Goal: Task Accomplishment & Management: Use online tool/utility

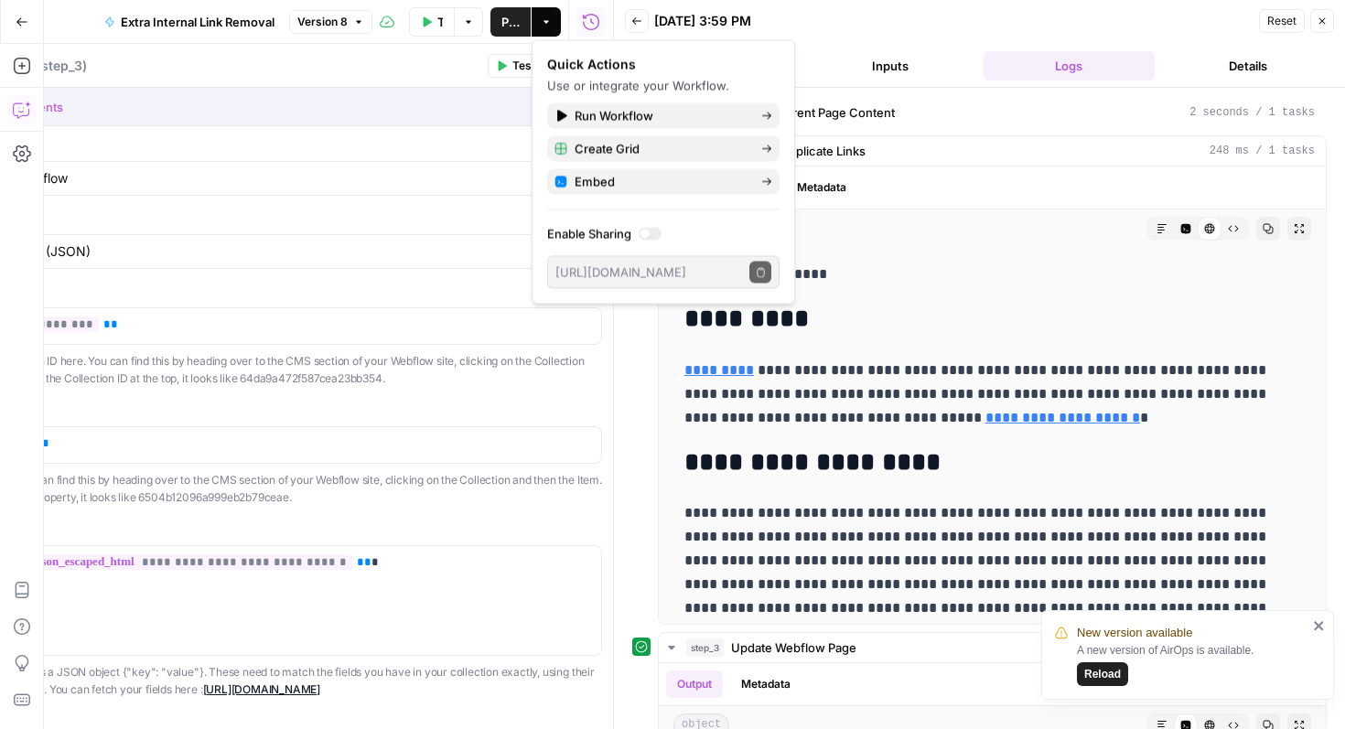
scroll to position [274, 0]
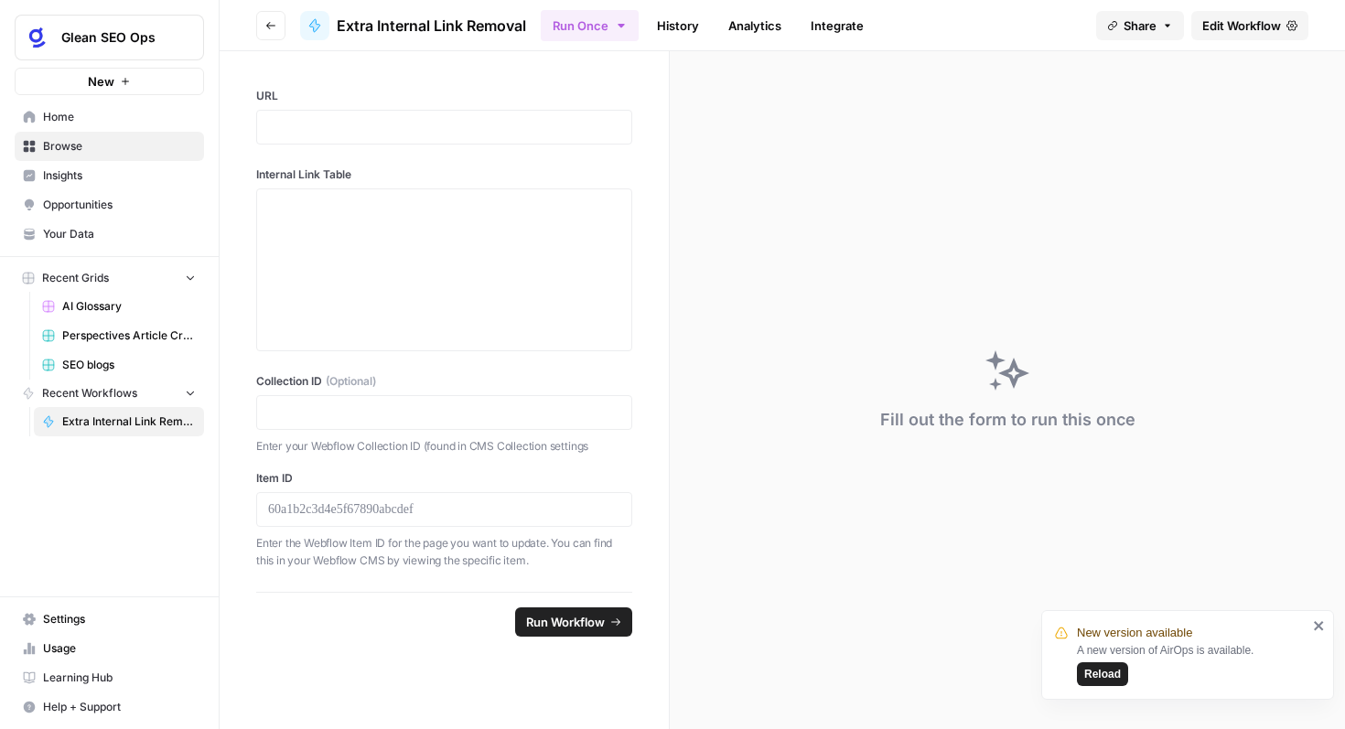
click at [945, 299] on div "Fill out the form to run this once" at bounding box center [1007, 390] width 675 height 678
drag, startPoint x: 1315, startPoint y: 623, endPoint x: 1203, endPoint y: 538, distance: 140.3
click at [1203, 538] on div "New version available A new version of AirOps is available. Reload Glean SEO Op…" at bounding box center [672, 364] width 1345 height 729
click at [1114, 662] on button "Reload" at bounding box center [1102, 674] width 51 height 24
click at [1241, 24] on span "Edit Workflow" at bounding box center [1241, 25] width 79 height 18
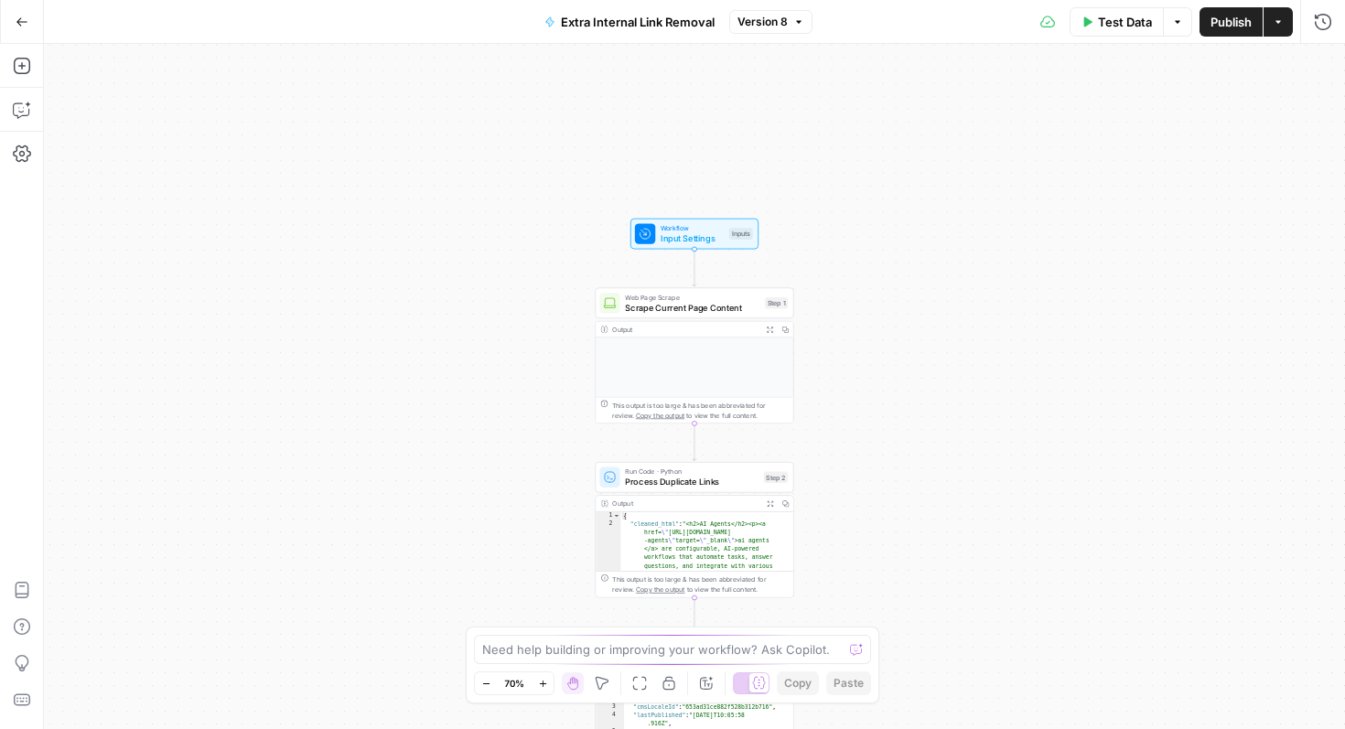
click at [1124, 26] on span "Test Data" at bounding box center [1125, 22] width 54 height 18
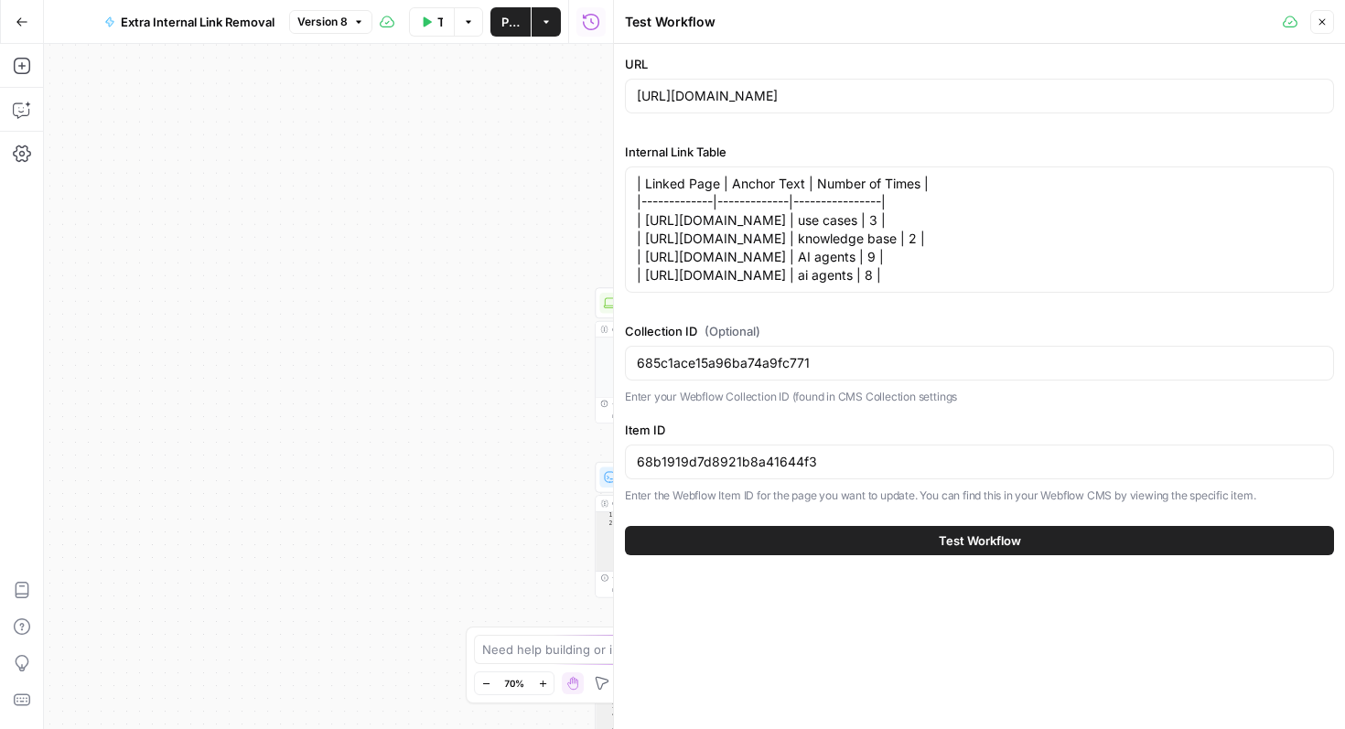
click at [907, 554] on button "Test Workflow" at bounding box center [979, 540] width 709 height 29
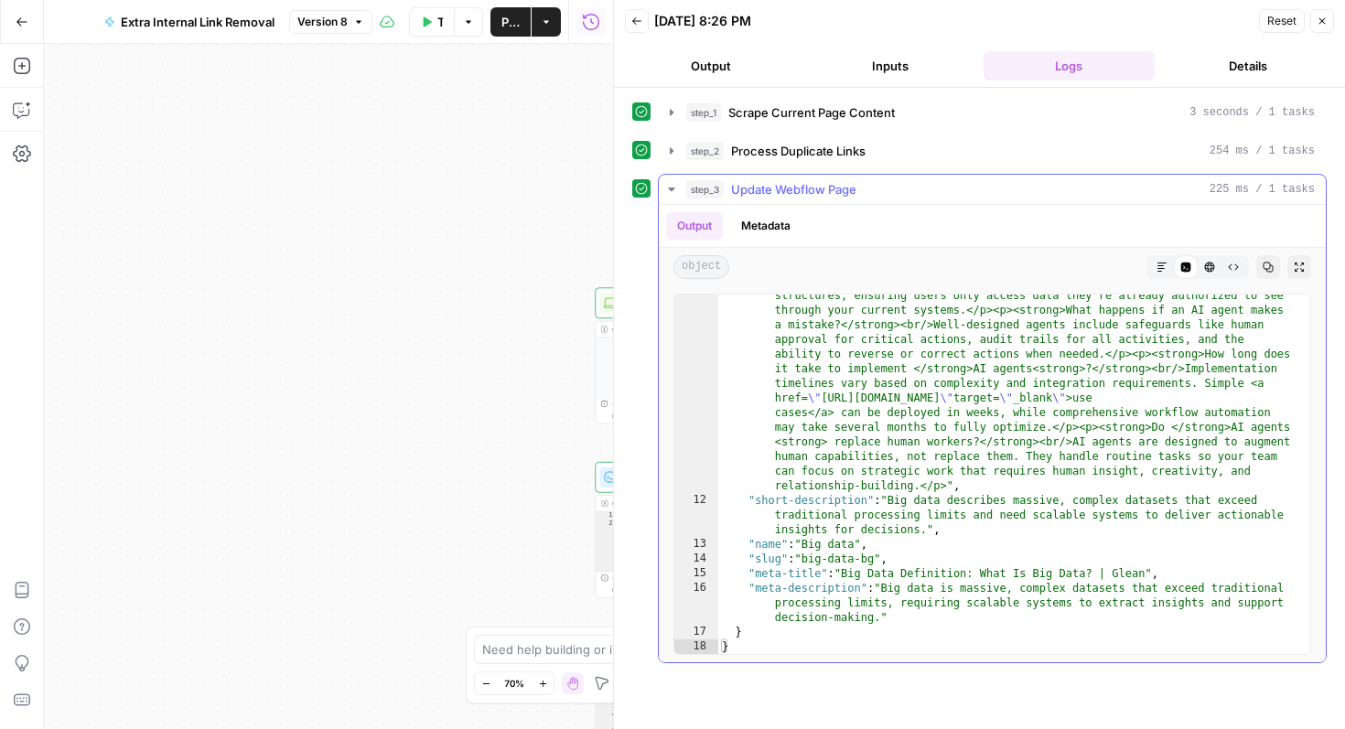
scroll to position [1514, 0]
click at [714, 63] on button "Output" at bounding box center [711, 65] width 172 height 29
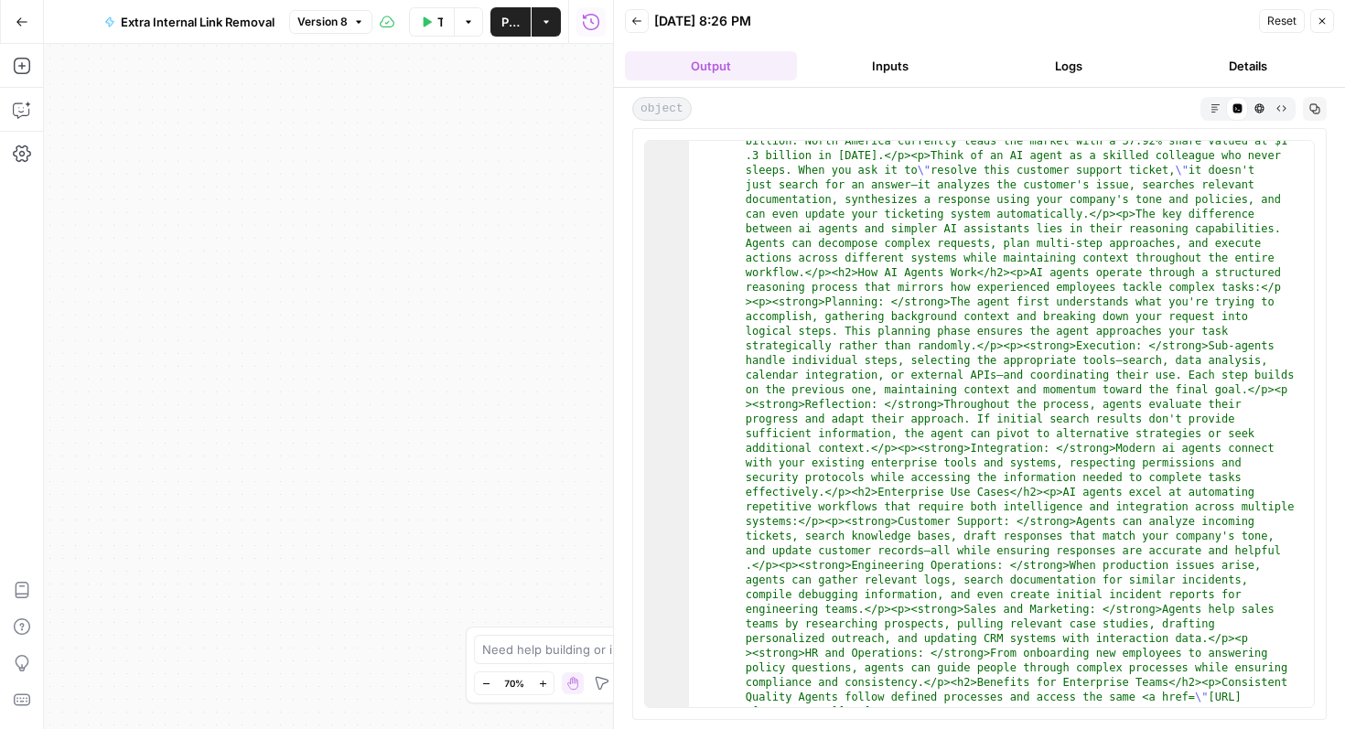
scroll to position [329, 0]
click at [1329, 19] on button "Close" at bounding box center [1322, 21] width 24 height 24
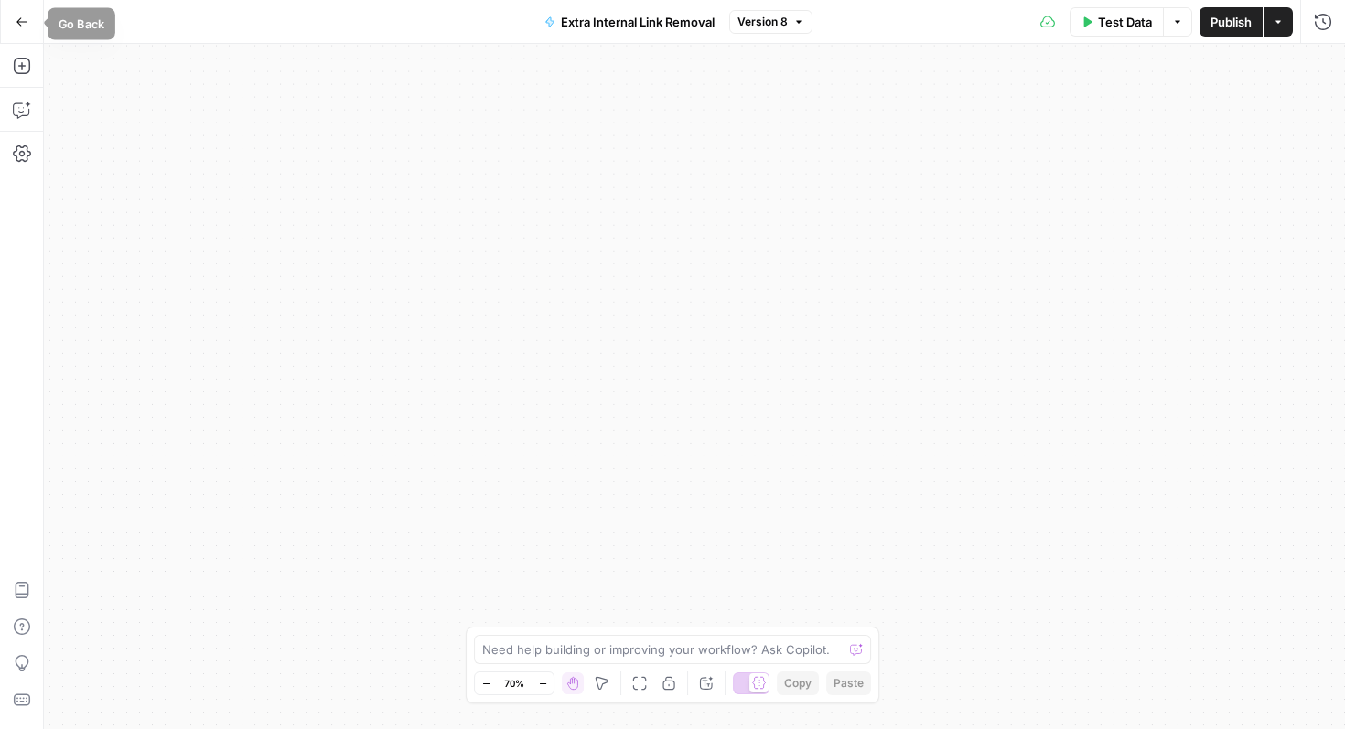
click at [26, 18] on icon "button" at bounding box center [22, 22] width 13 height 13
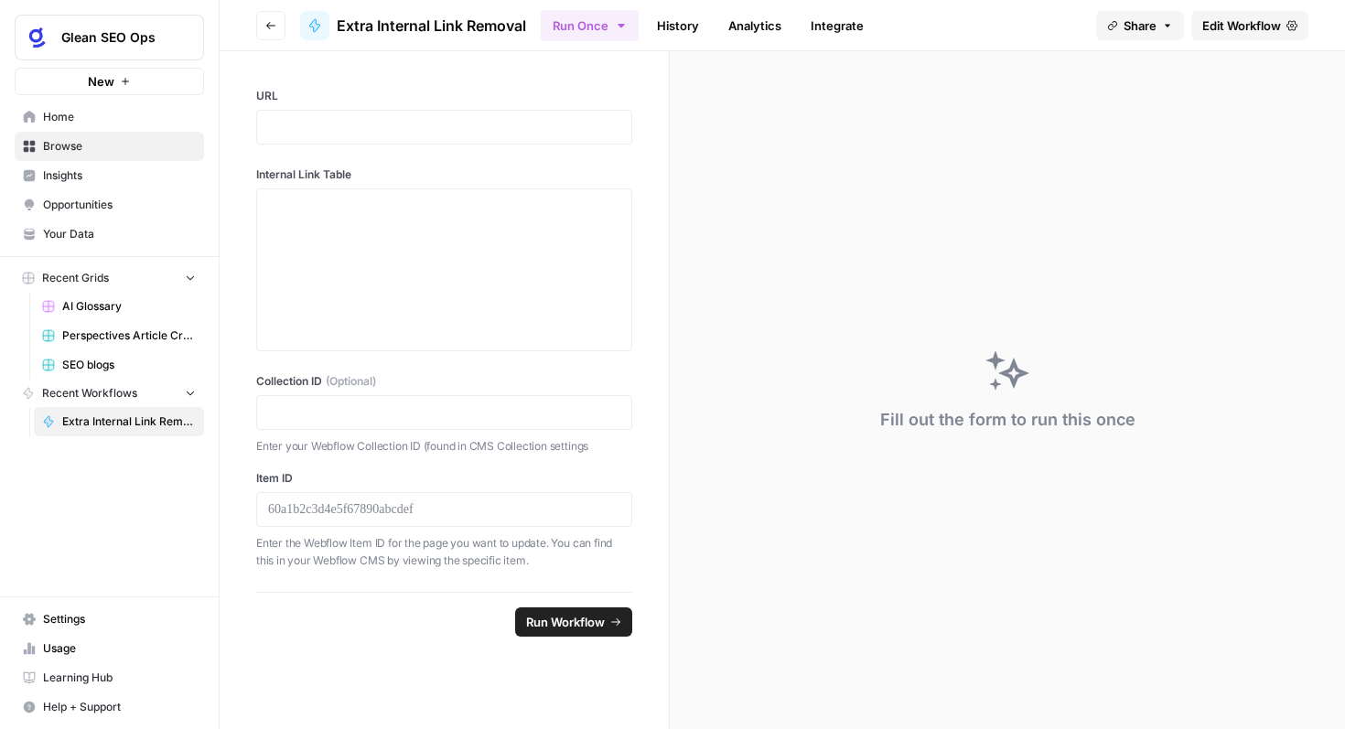
click at [83, 47] on button "Glean SEO Ops" at bounding box center [109, 38] width 189 height 46
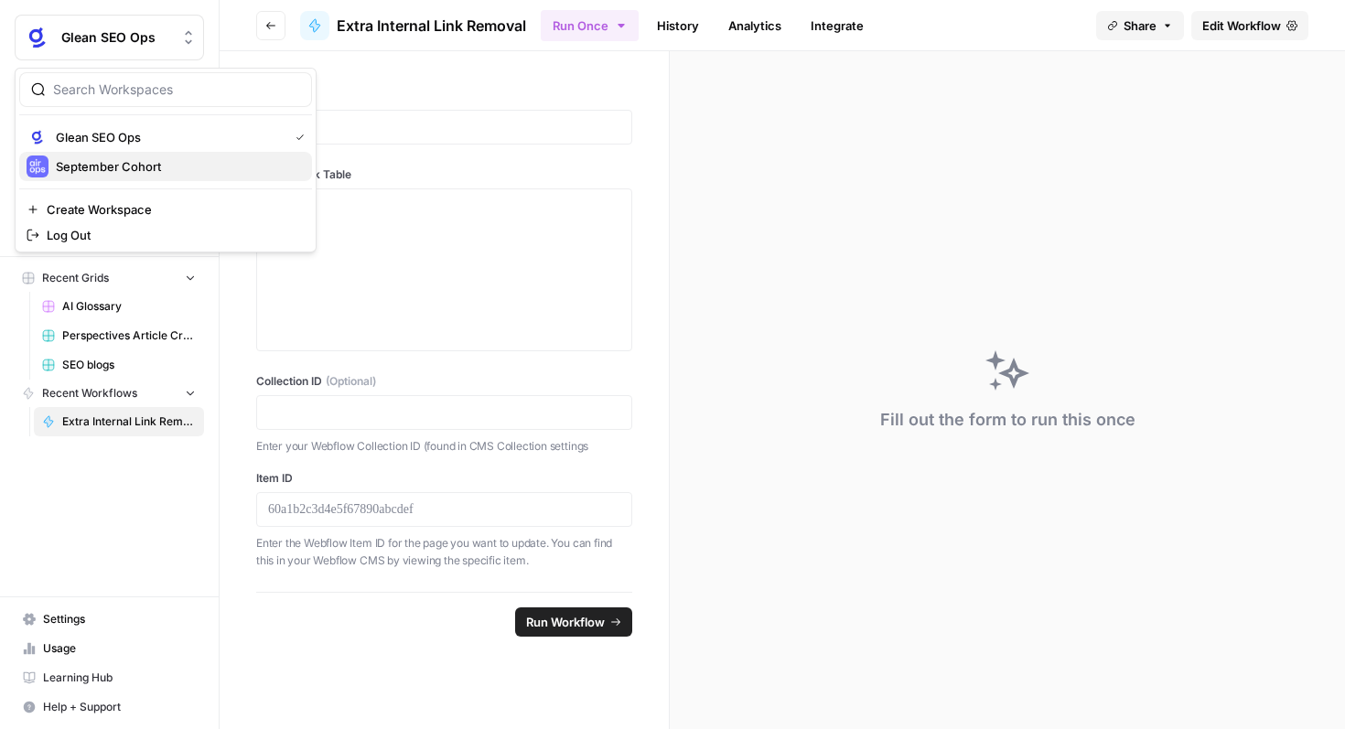
click at [132, 154] on button "September Cohort" at bounding box center [165, 166] width 293 height 29
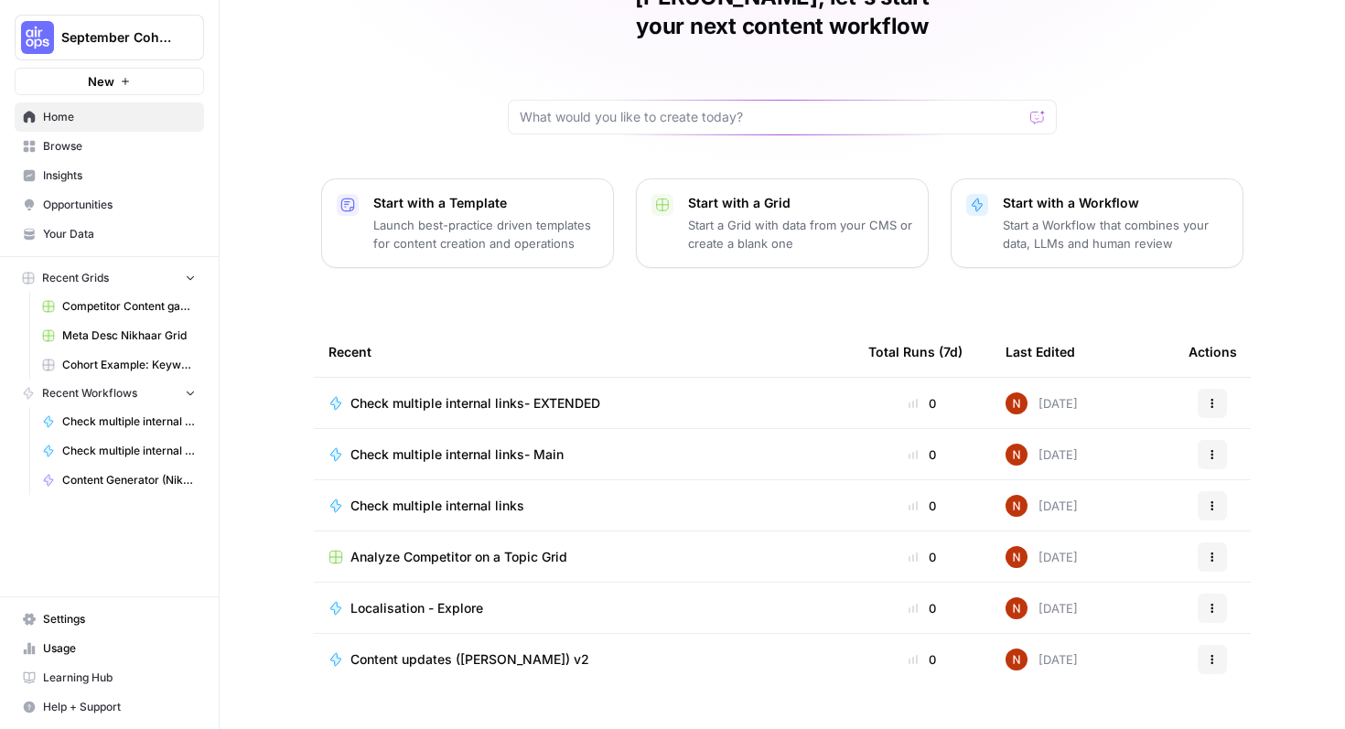
scroll to position [113, 0]
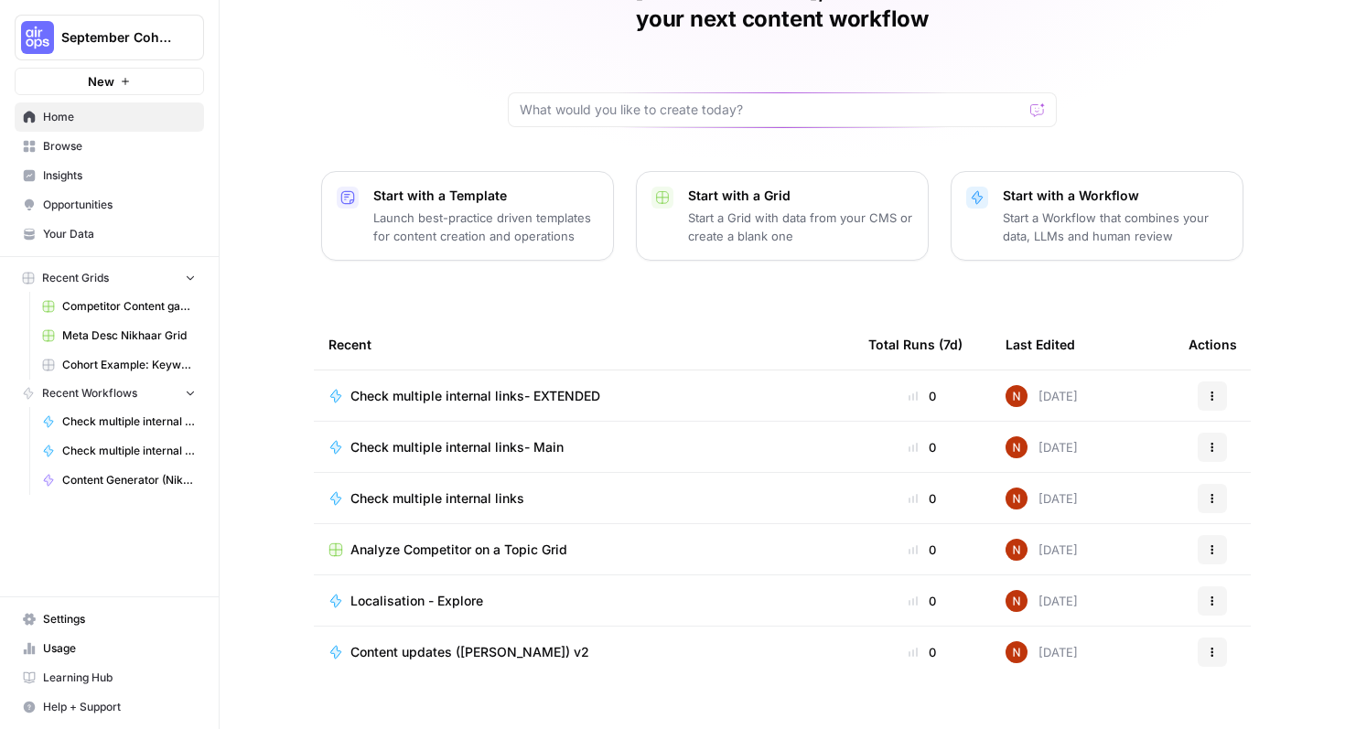
click at [1009, 209] on p "Start a Workflow that combines your data, LLMs and human review" at bounding box center [1115, 227] width 225 height 37
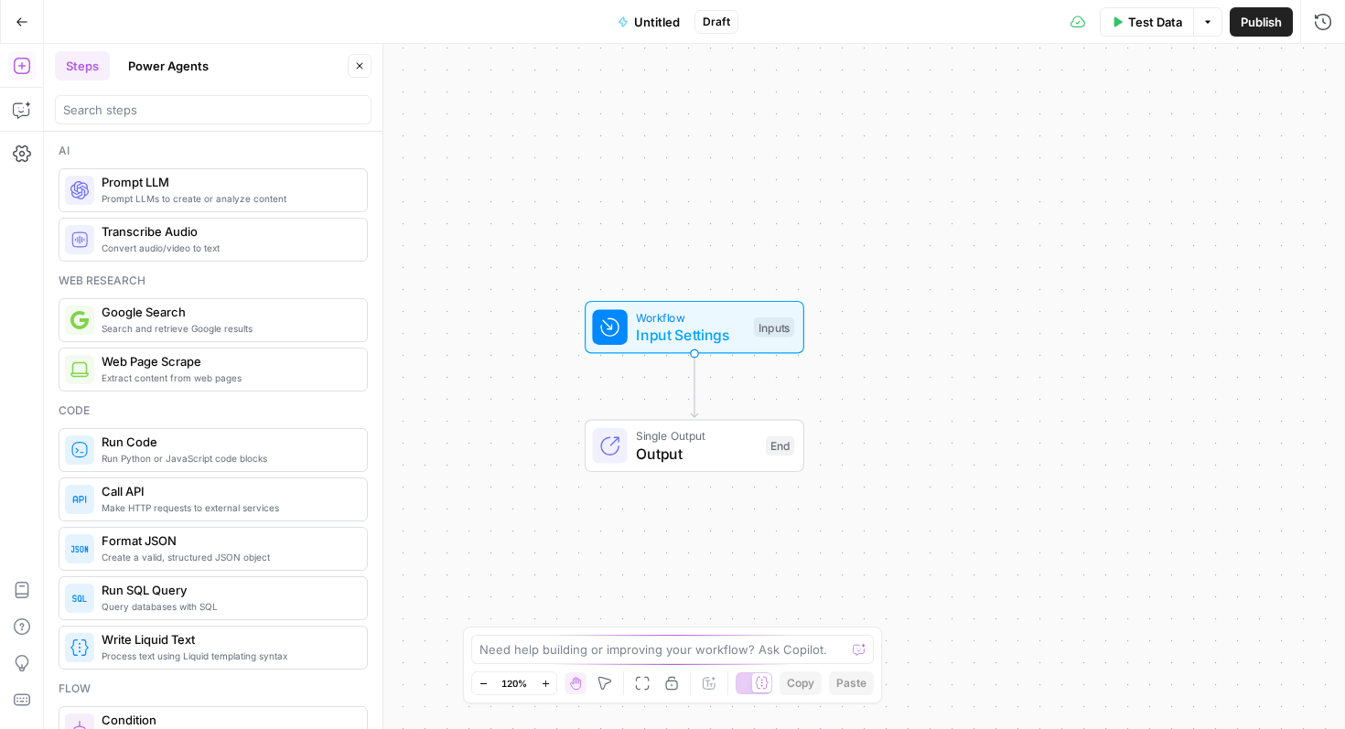
click at [22, 16] on icon "button" at bounding box center [22, 22] width 13 height 13
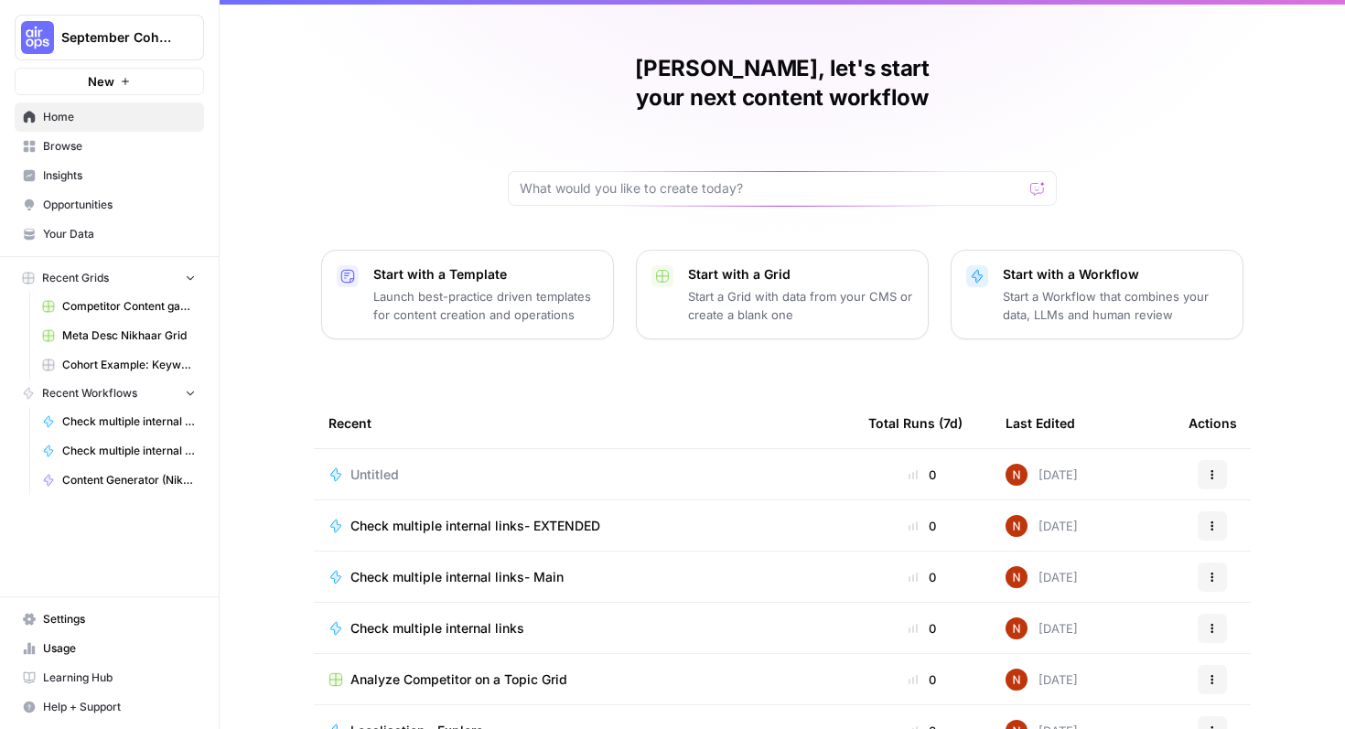
scroll to position [113, 0]
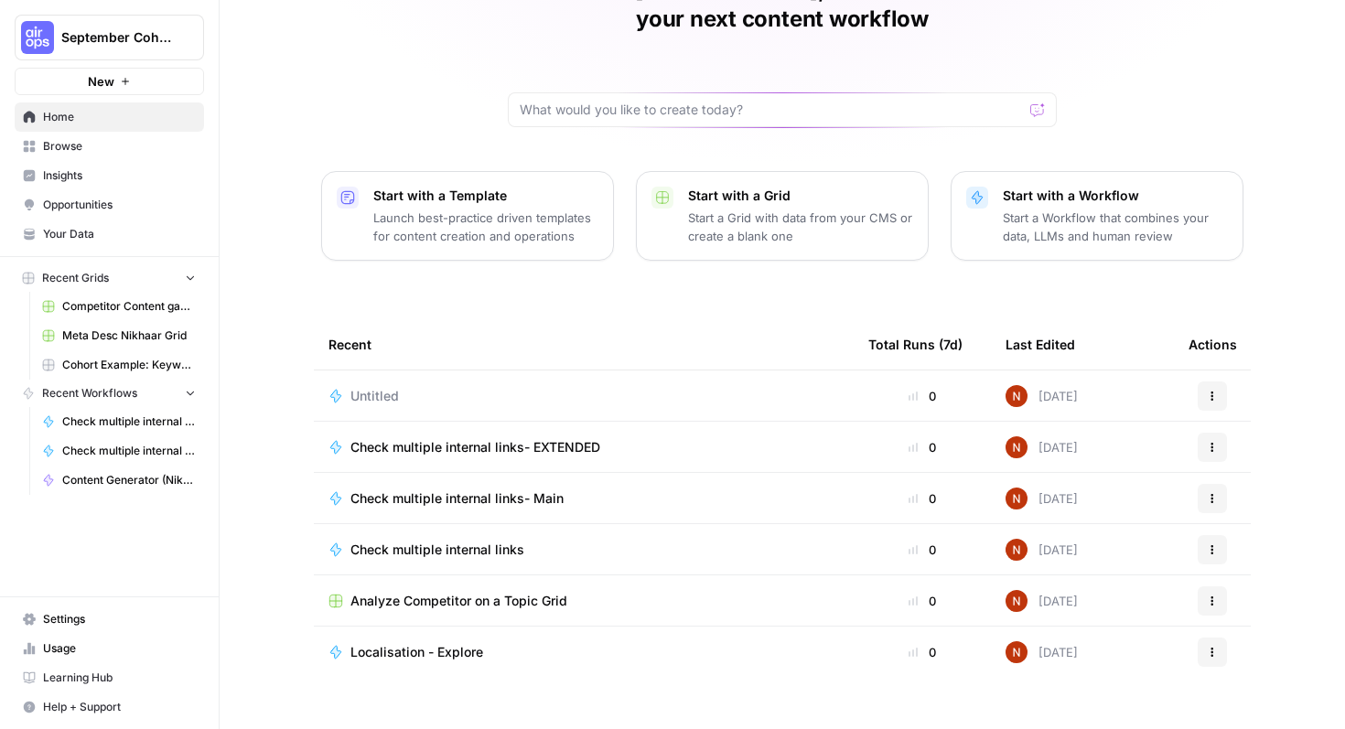
click at [102, 155] on link "Browse" at bounding box center [109, 146] width 189 height 29
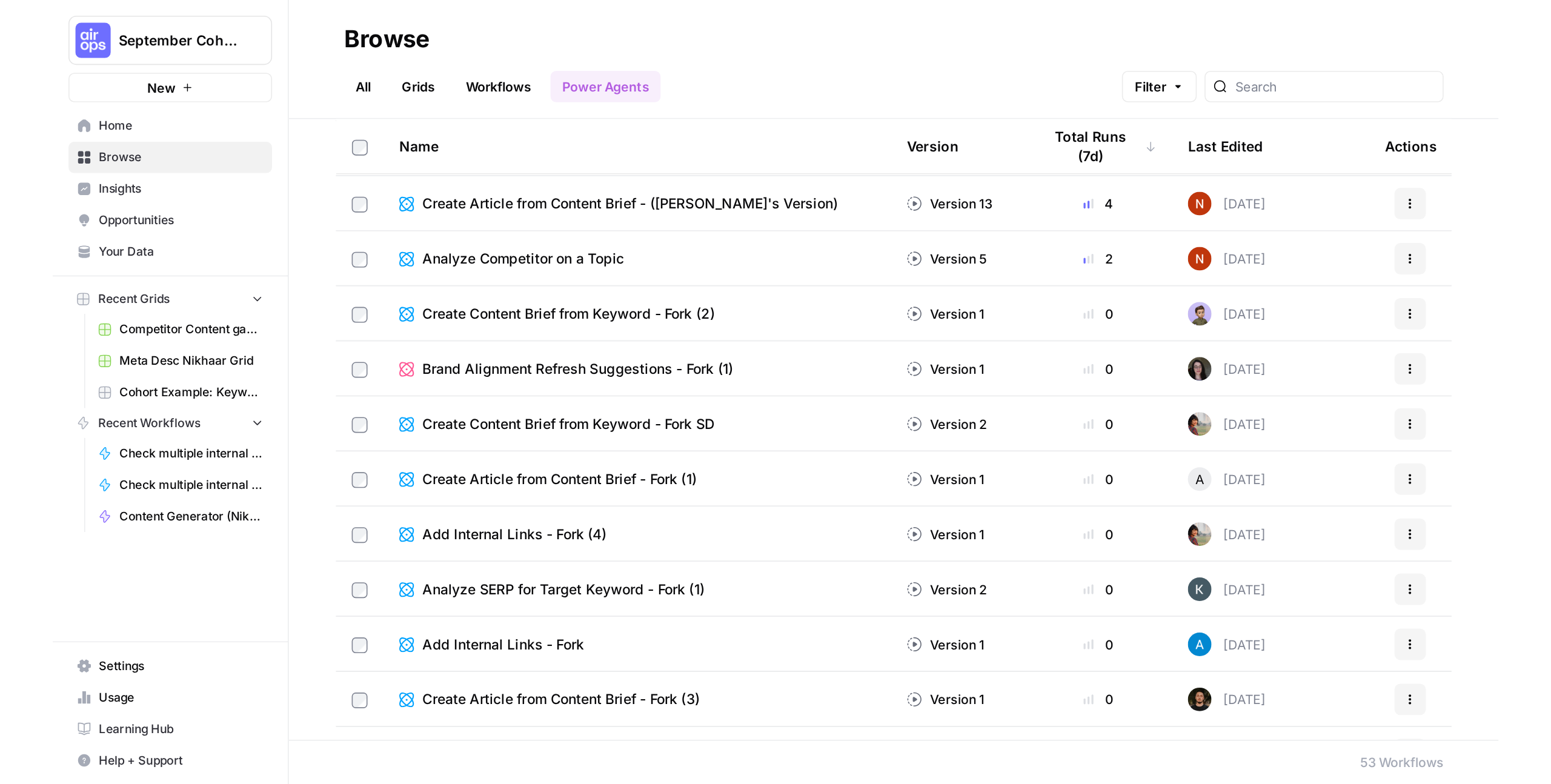
scroll to position [50, 0]
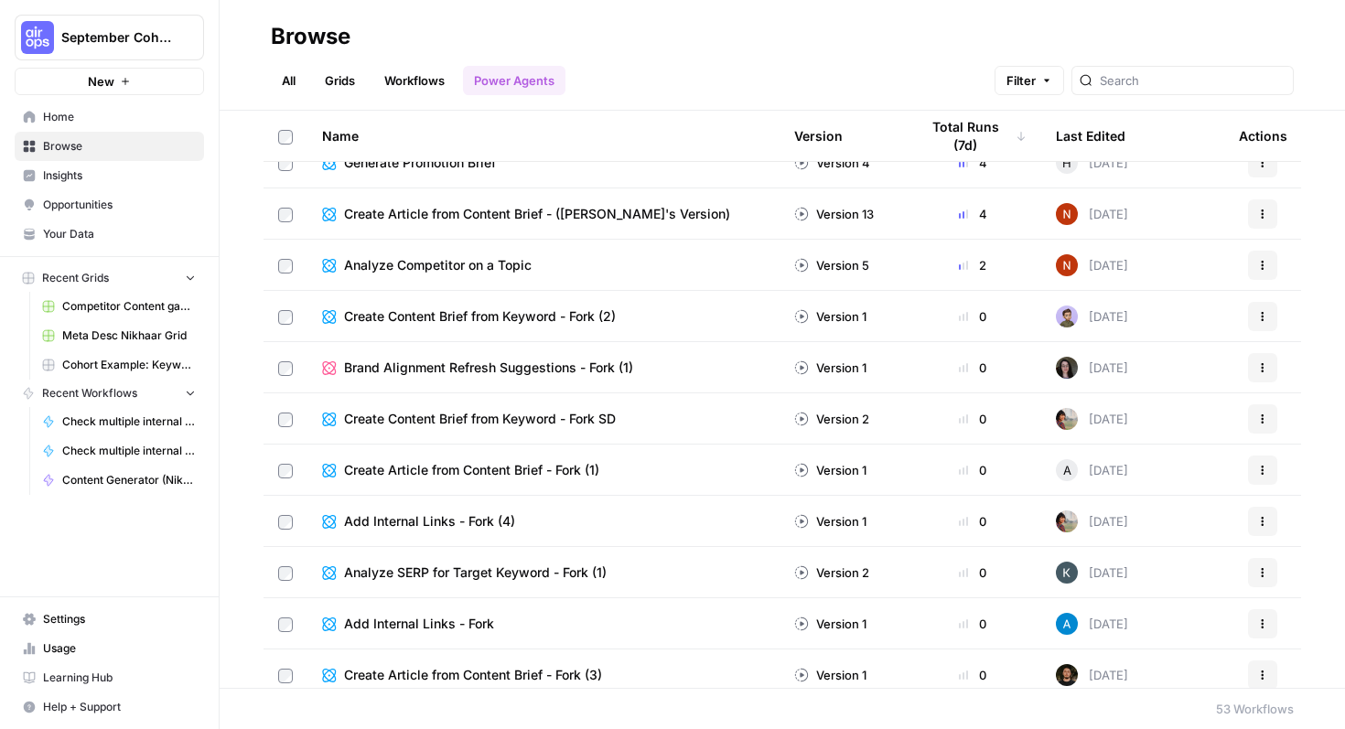
click at [500, 271] on span "Analyze Competitor on a Topic" at bounding box center [438, 265] width 188 height 18
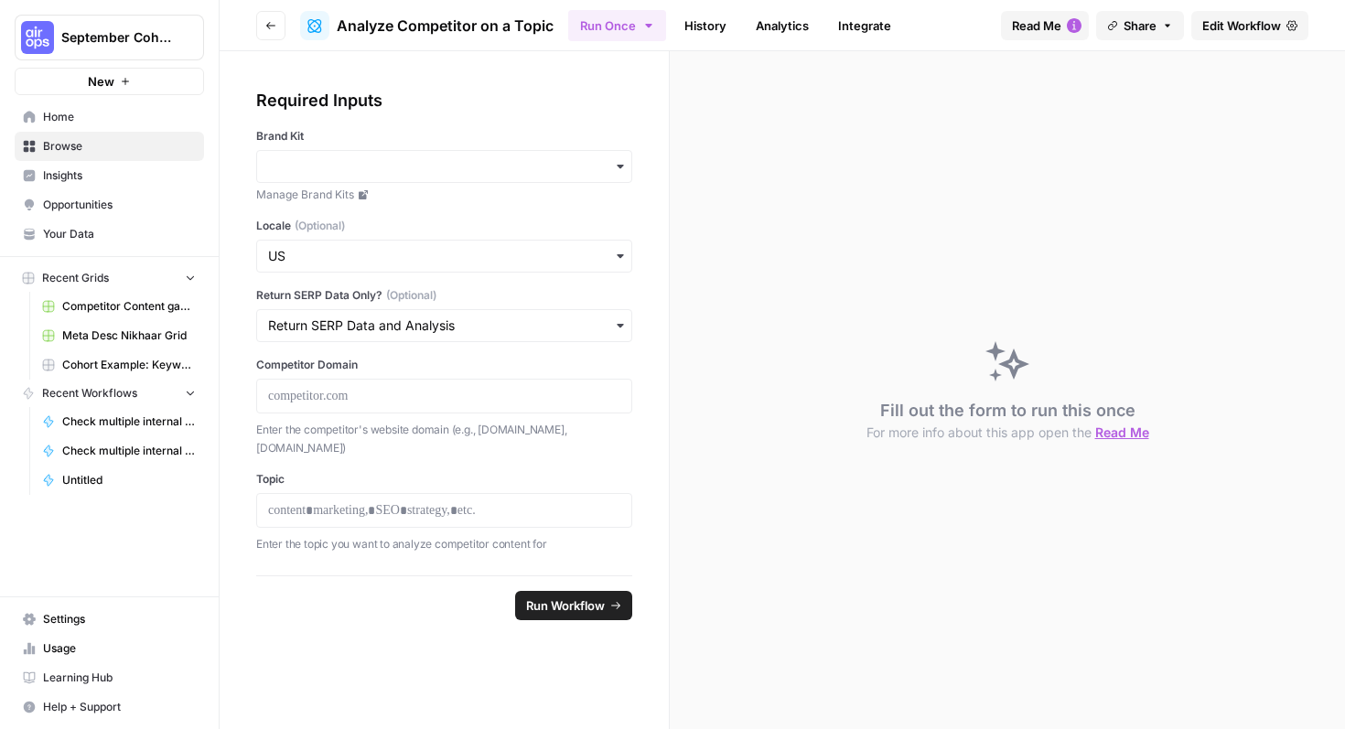
click at [1062, 35] on button "Read Me" at bounding box center [1045, 25] width 88 height 29
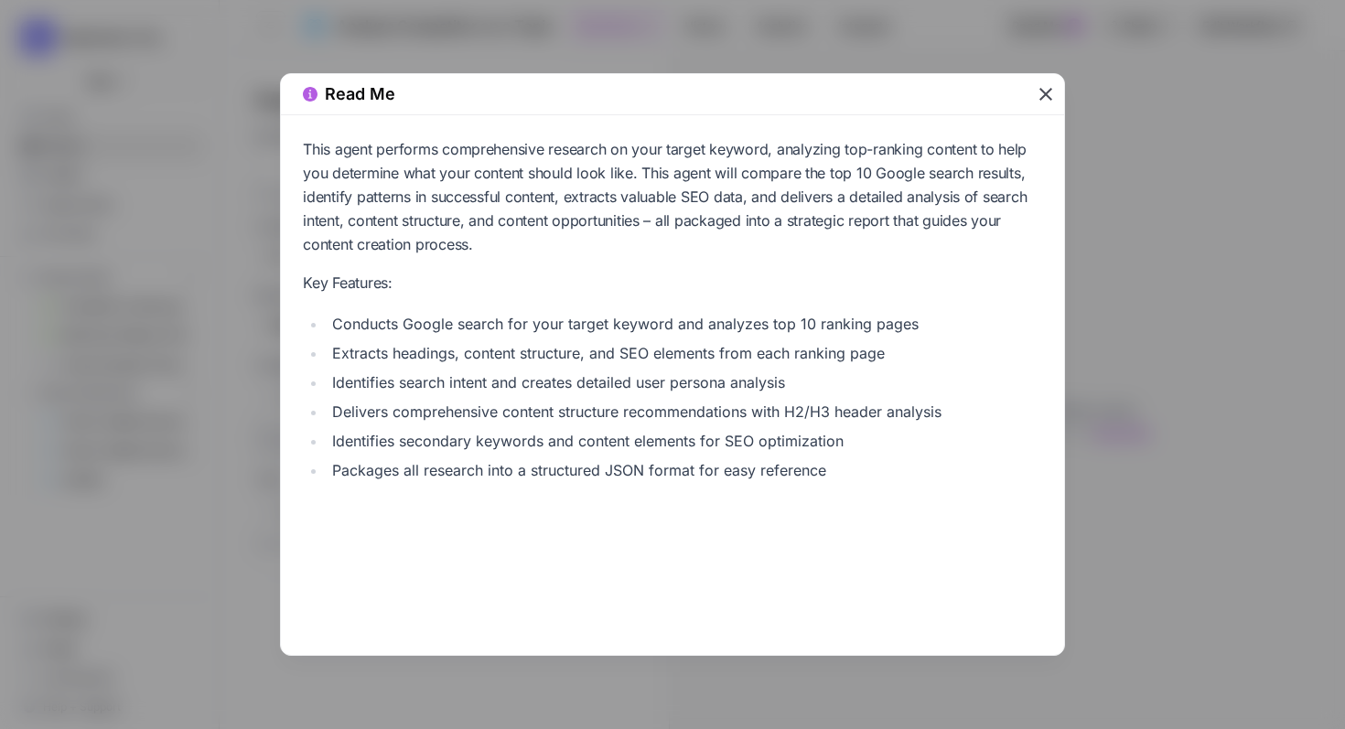
click at [1049, 95] on icon "button" at bounding box center [1046, 94] width 22 height 22
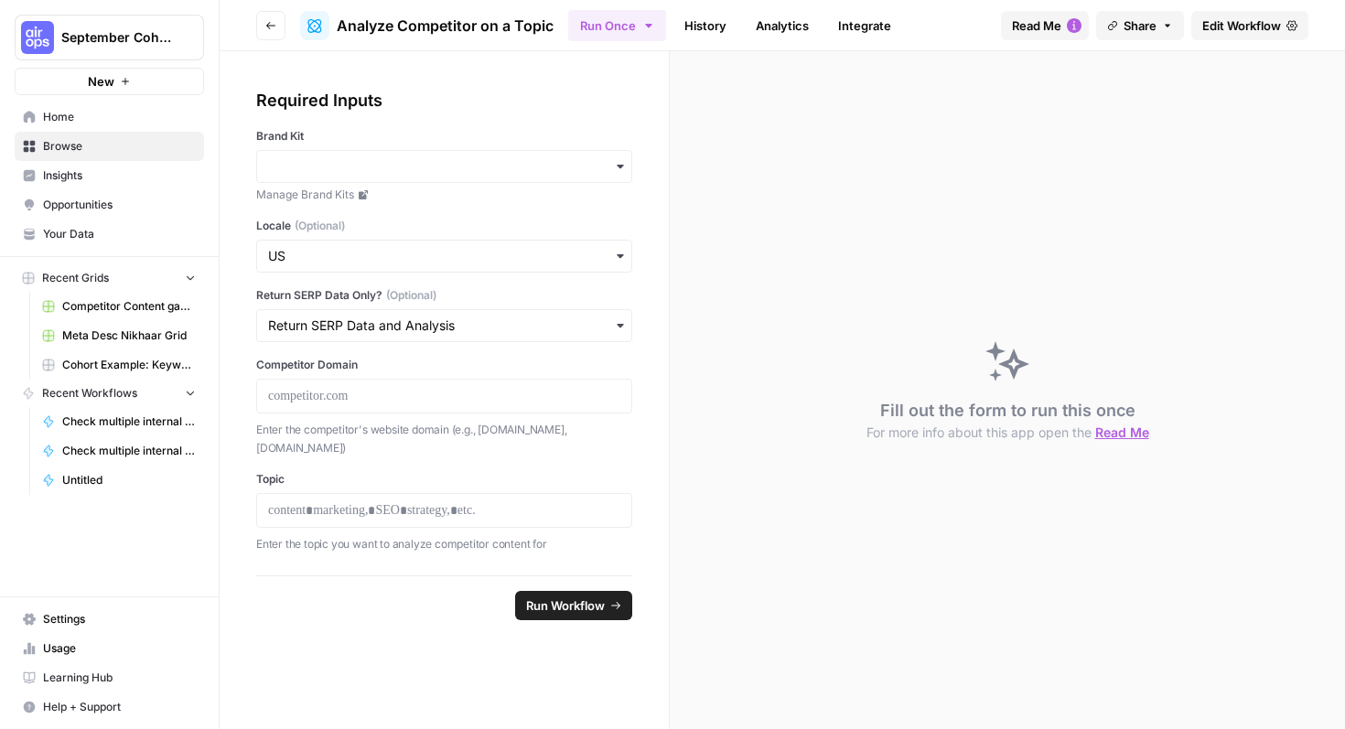
click at [1208, 37] on link "Edit Workflow" at bounding box center [1249, 25] width 117 height 29
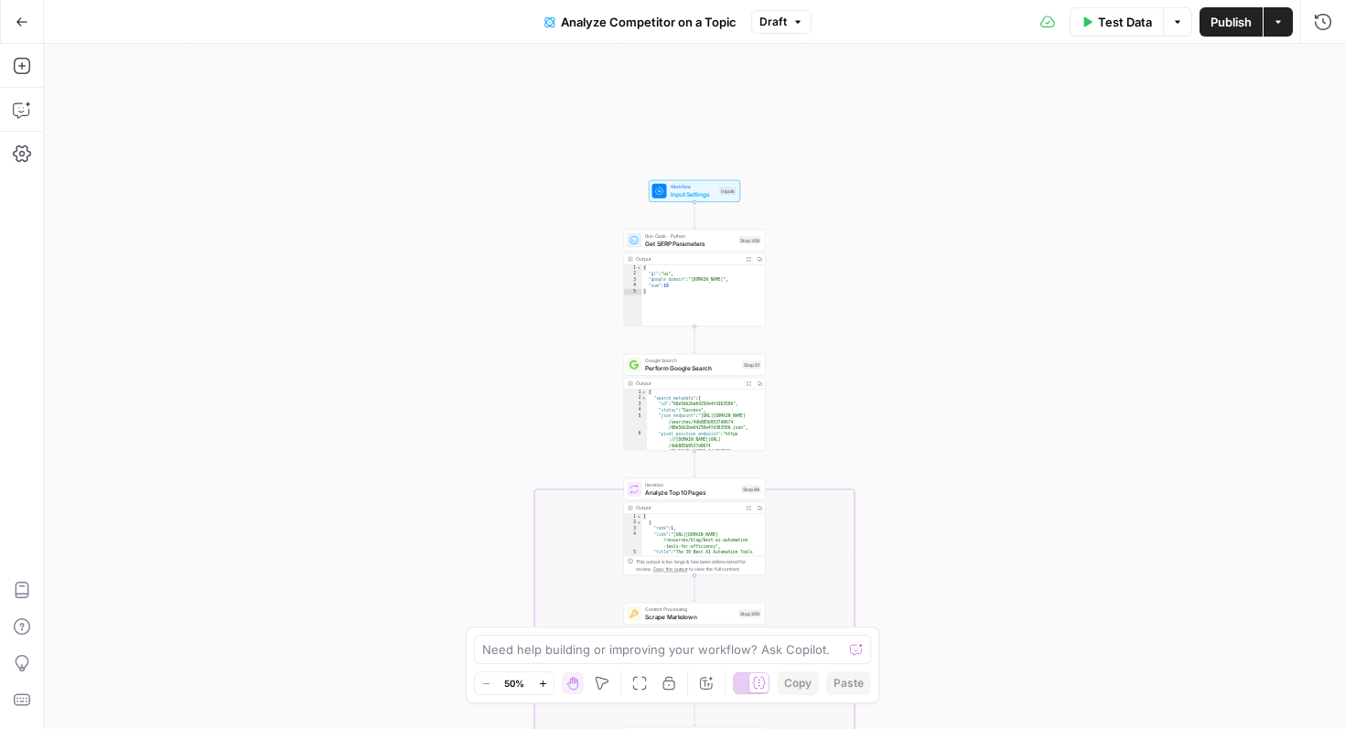
click at [24, 11] on button "Go Back" at bounding box center [21, 21] width 33 height 33
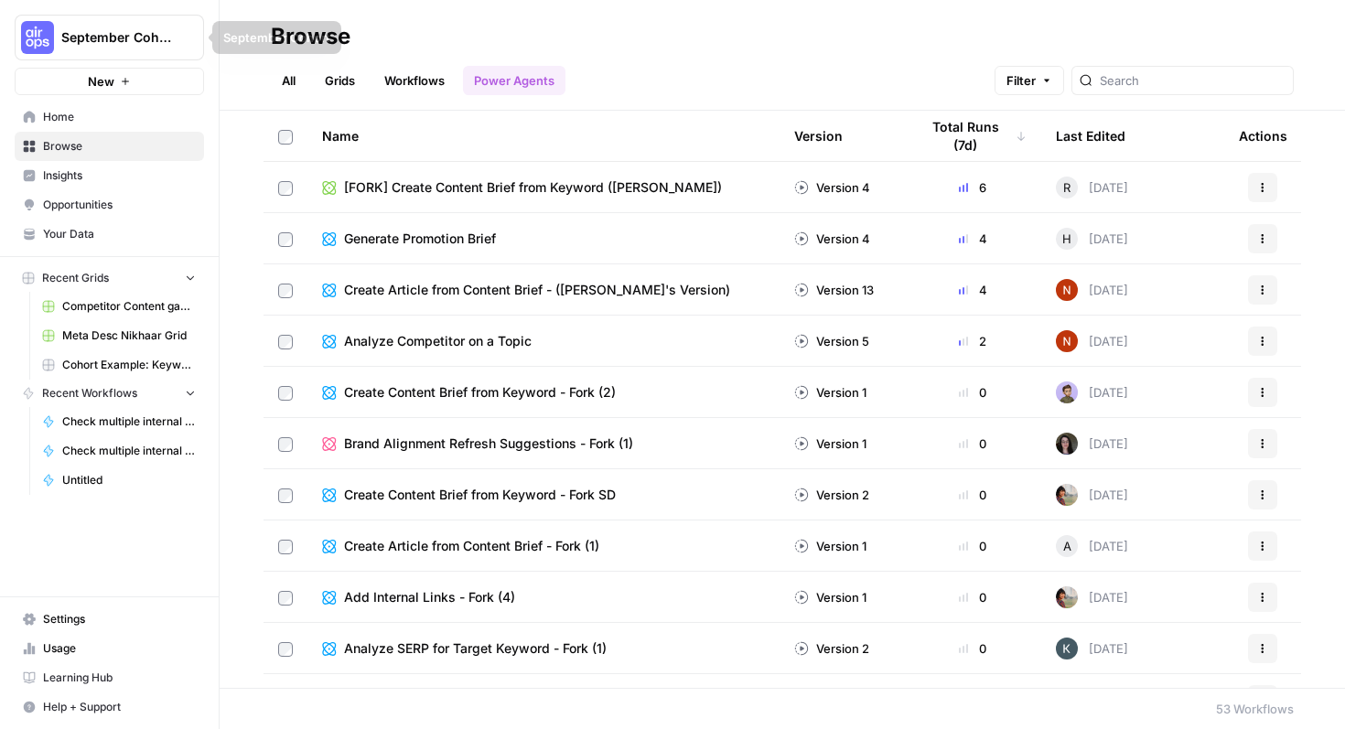
click at [123, 74] on button "New" at bounding box center [109, 81] width 189 height 27
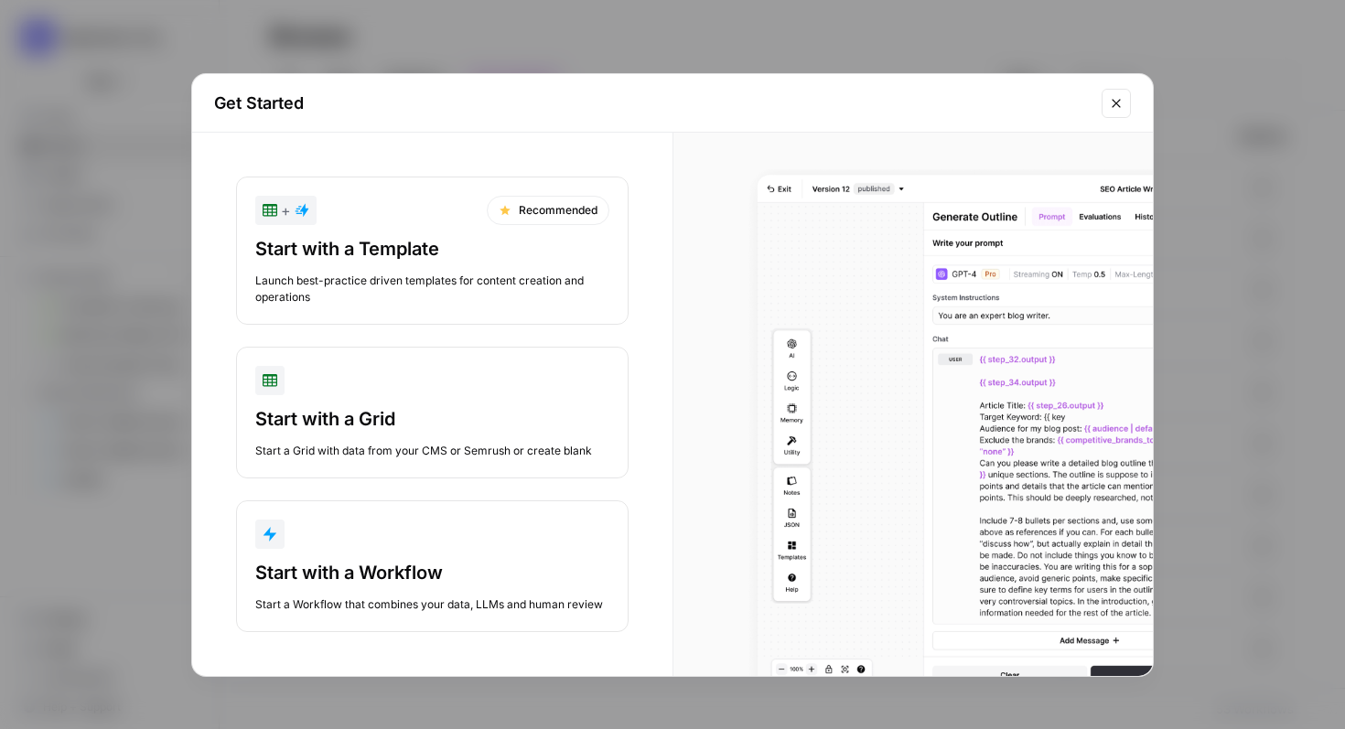
click at [484, 571] on div "Start with a Workflow" at bounding box center [432, 573] width 354 height 26
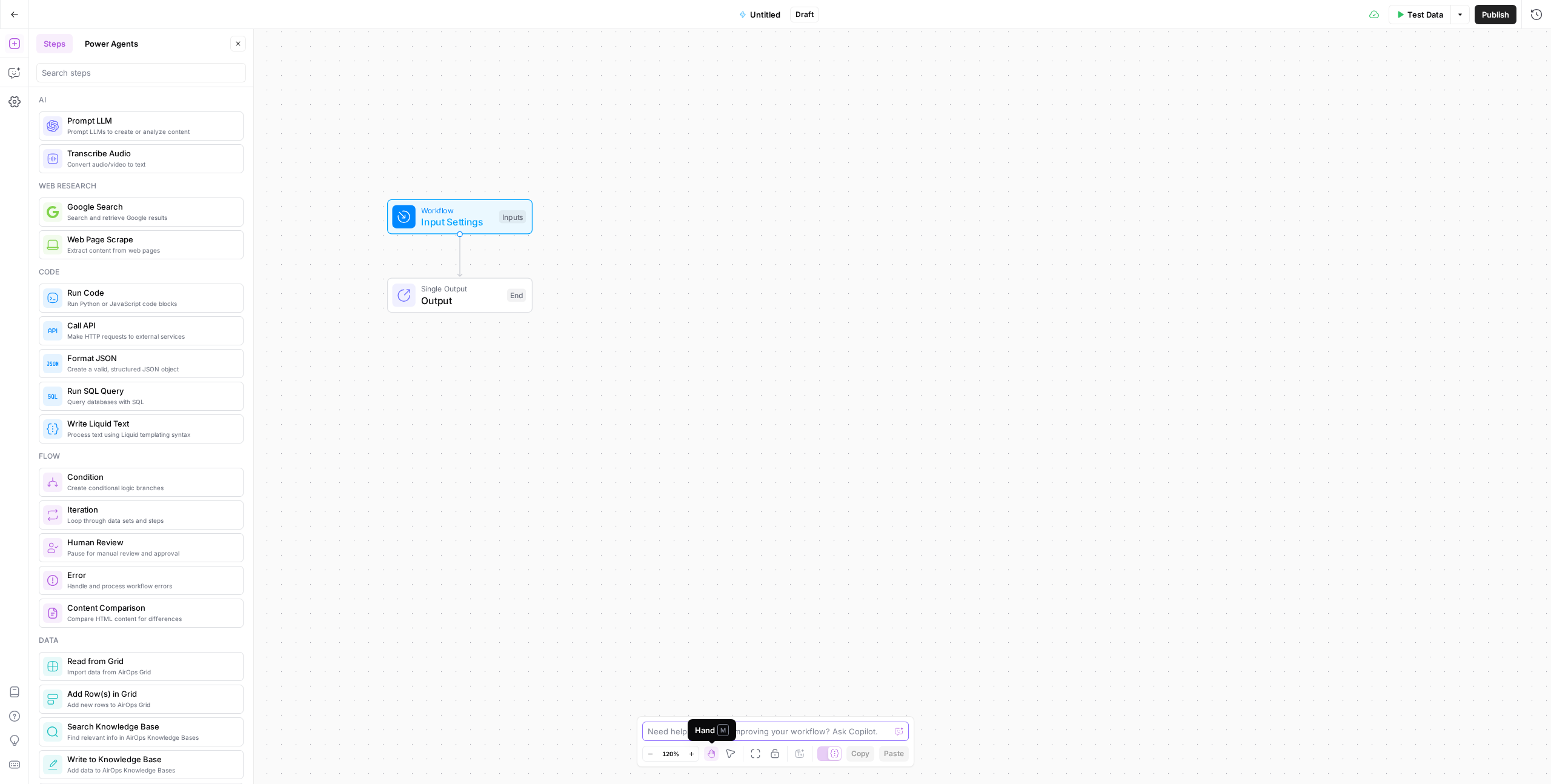
click at [670, 482] on textarea at bounding box center [769, 731] width 242 height 12
type textarea "Create an agent to check competitor activity on a topic, so whenever it updates…"
click at [243, 40] on button "Close" at bounding box center [238, 44] width 16 height 16
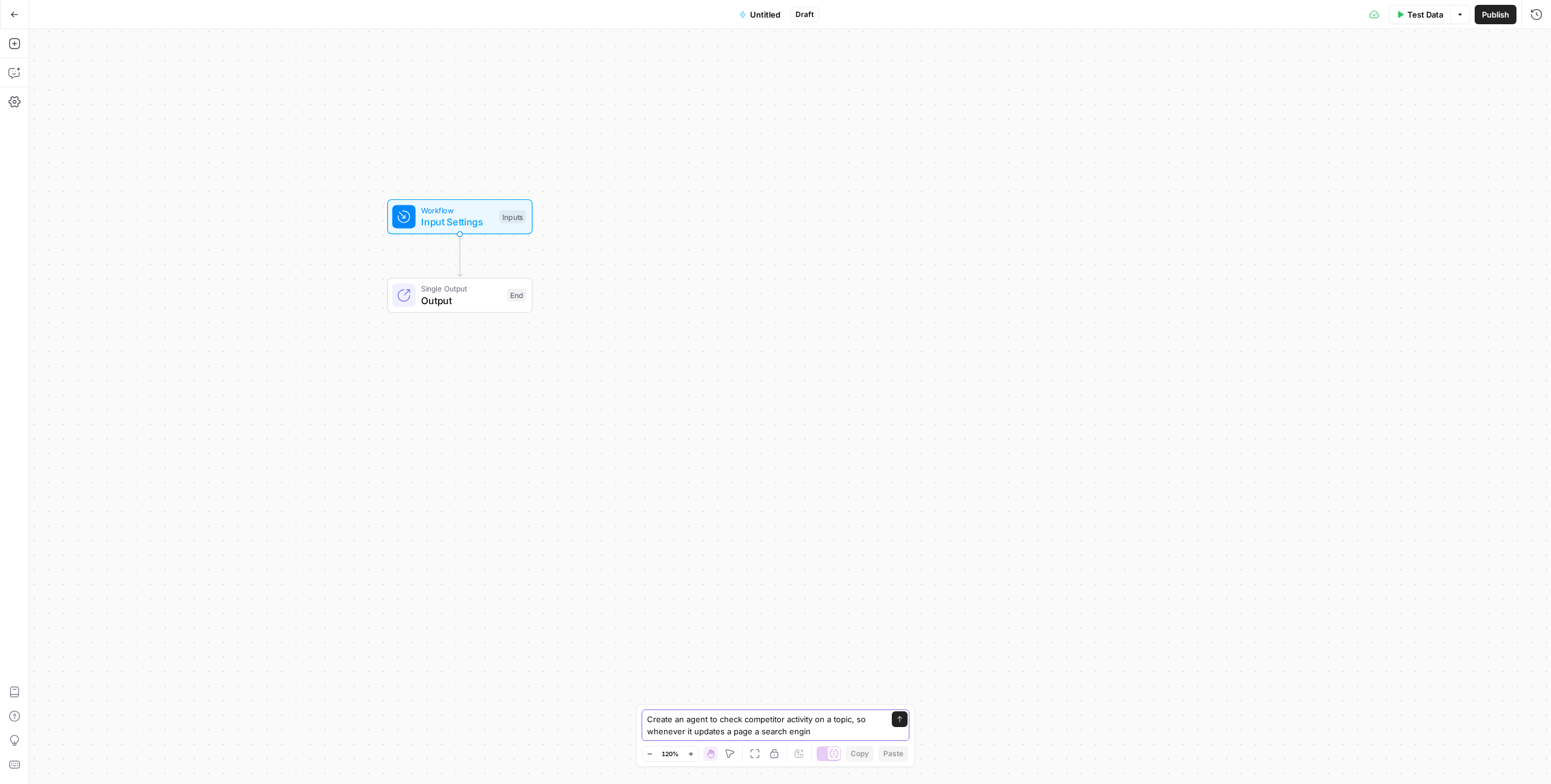
drag, startPoint x: 823, startPoint y: 730, endPoint x: 579, endPoint y: 699, distance: 246.0
click at [579, 482] on body "September Cohort New Home Browse Insights Opportunities Your Data Recent Grids …" at bounding box center [776, 392] width 1551 height 784
paste textarea "Build an agent to scrape competitors' websites on the type of content they are …"
type textarea "Build an agent to scrape competitors' websites on the type of content they are …"
click at [890, 482] on icon "submit" at bounding box center [899, 718] width 7 height 7
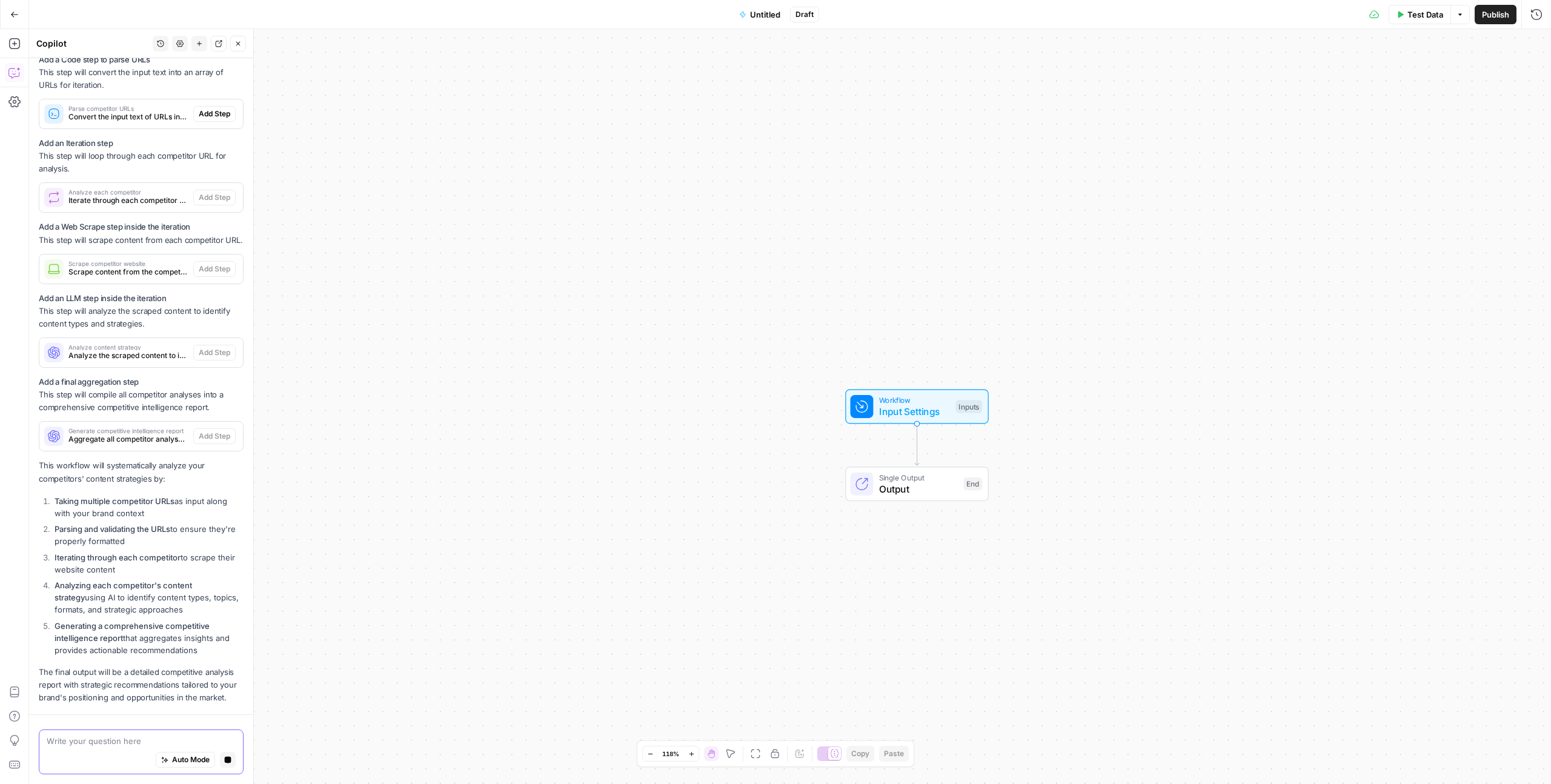
scroll to position [532, 0]
click at [207, 99] on div "I'll help you build an agent to scrape and analyze competitors' website content…" at bounding box center [141, 195] width 205 height 1018
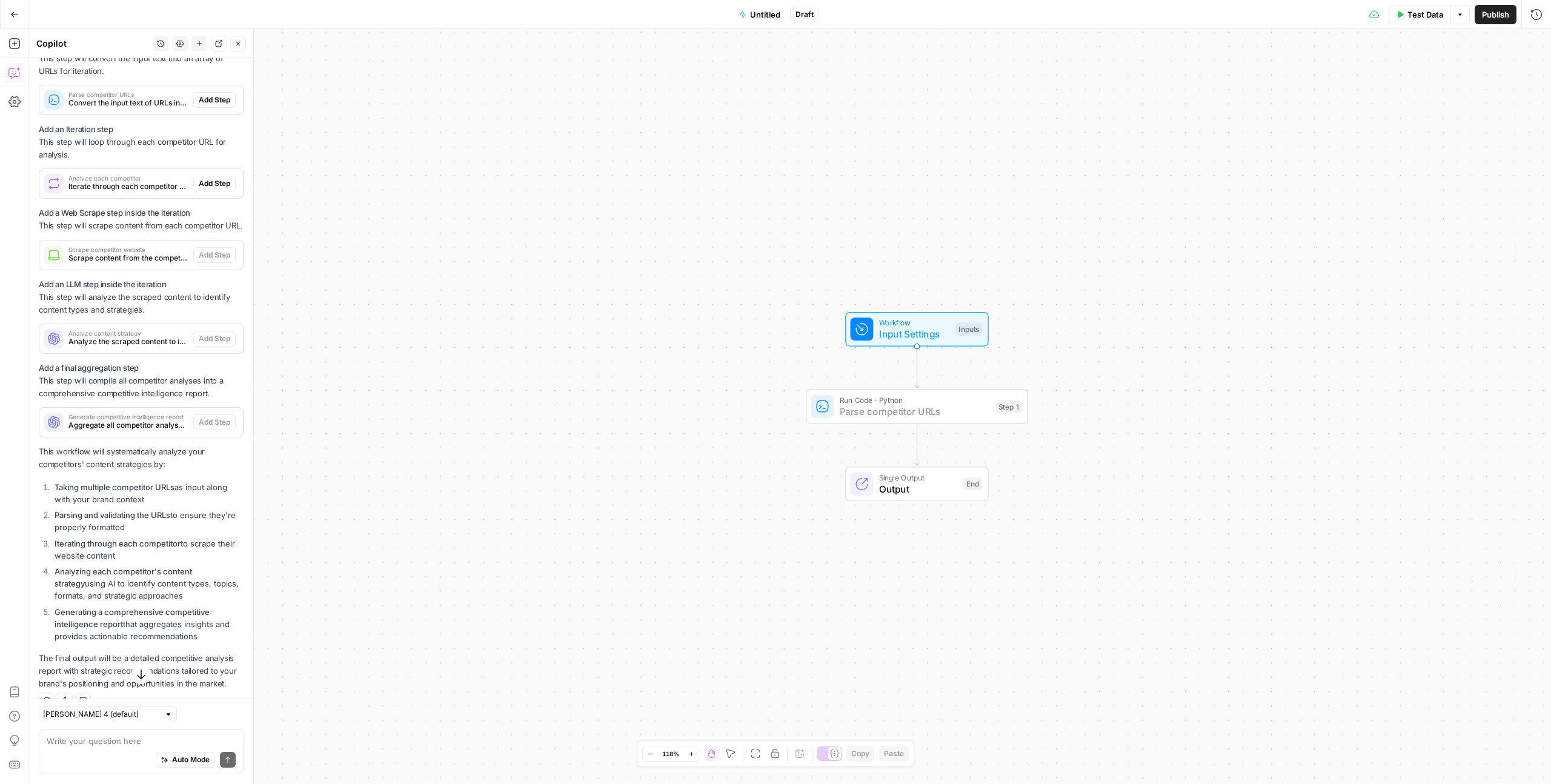
click at [199, 99] on span "Add Step" at bounding box center [215, 100] width 32 height 11
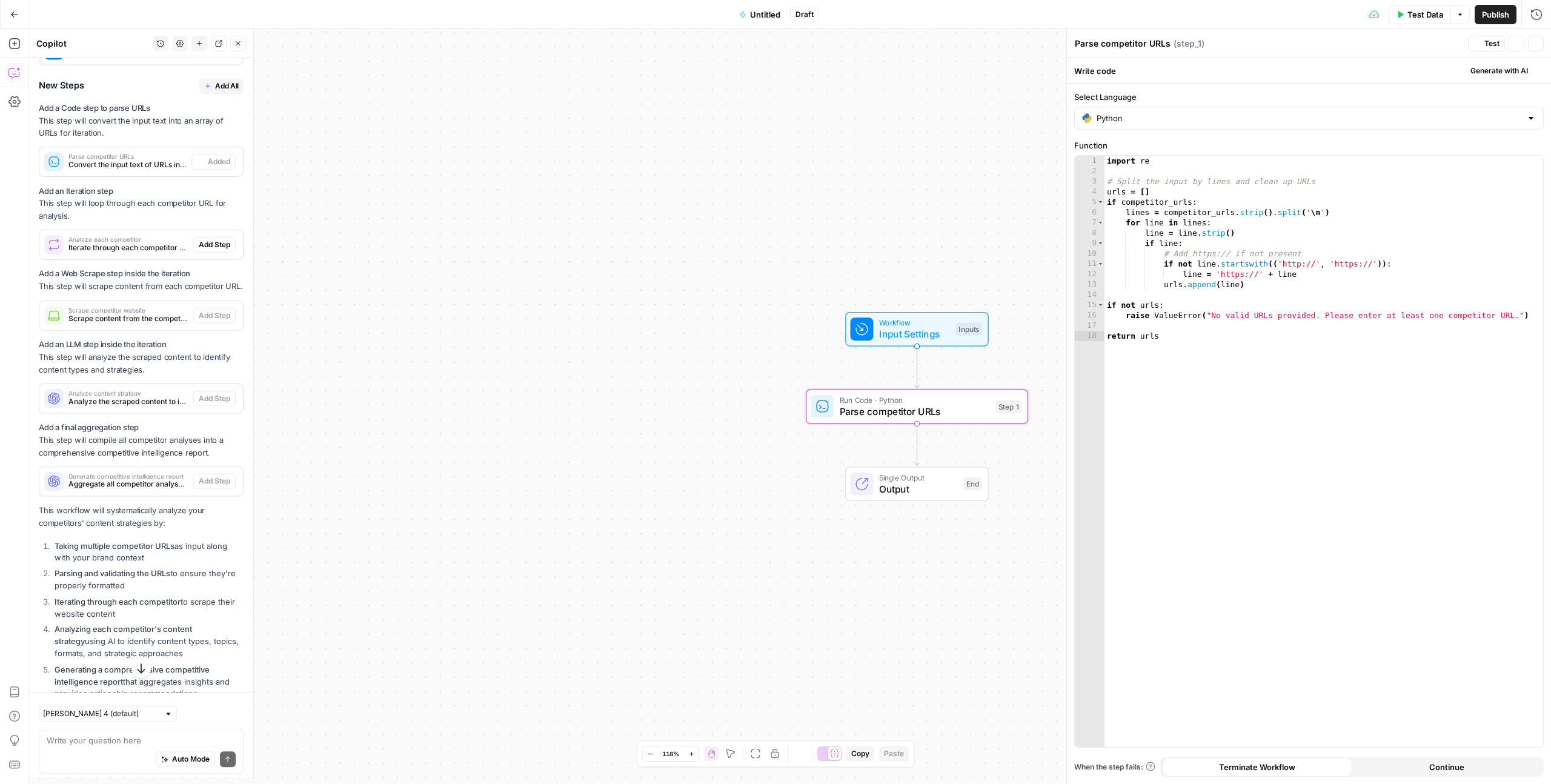
scroll to position [427, 0]
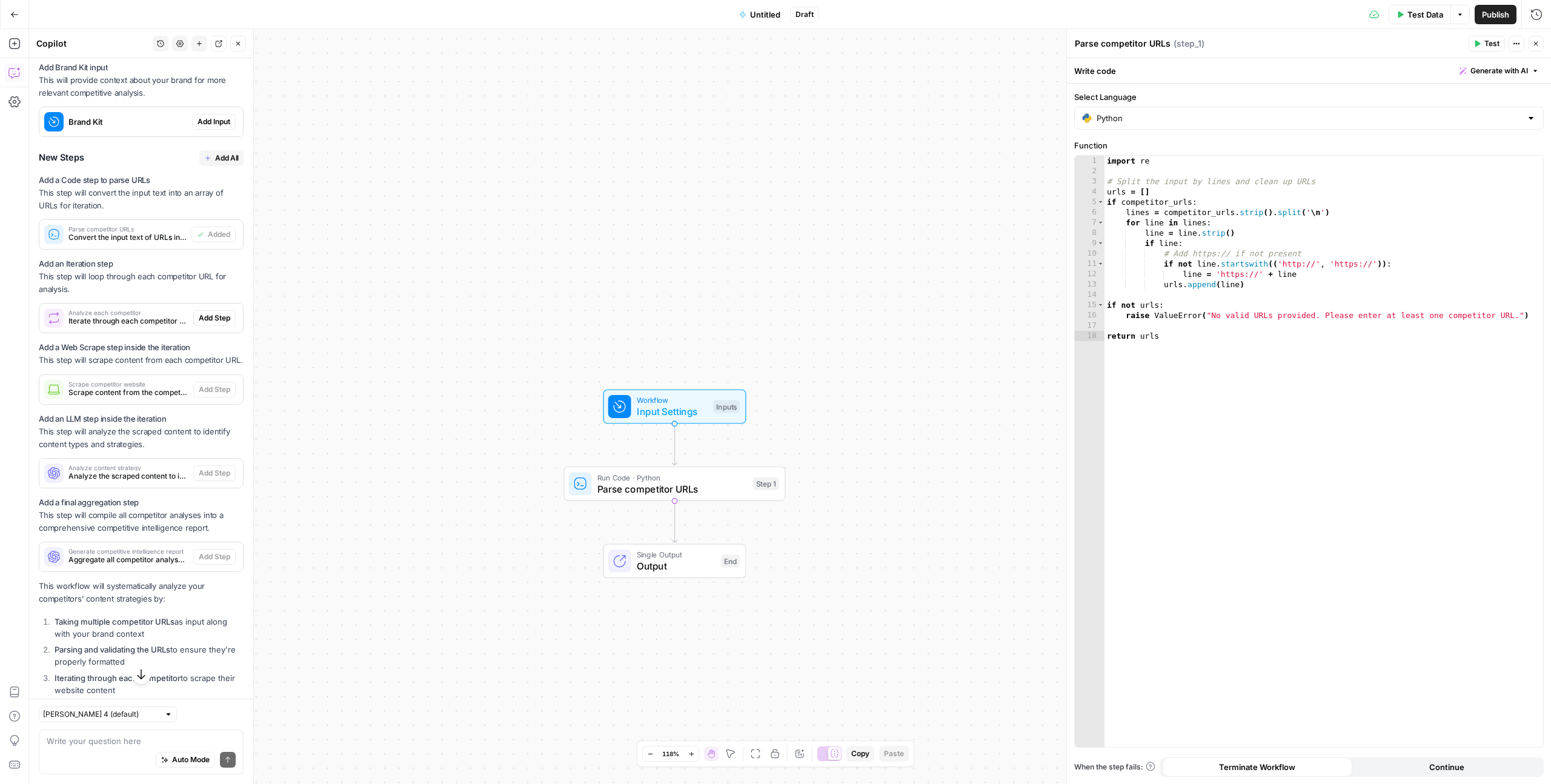
click at [209, 121] on span "Add Input" at bounding box center [213, 122] width 32 height 11
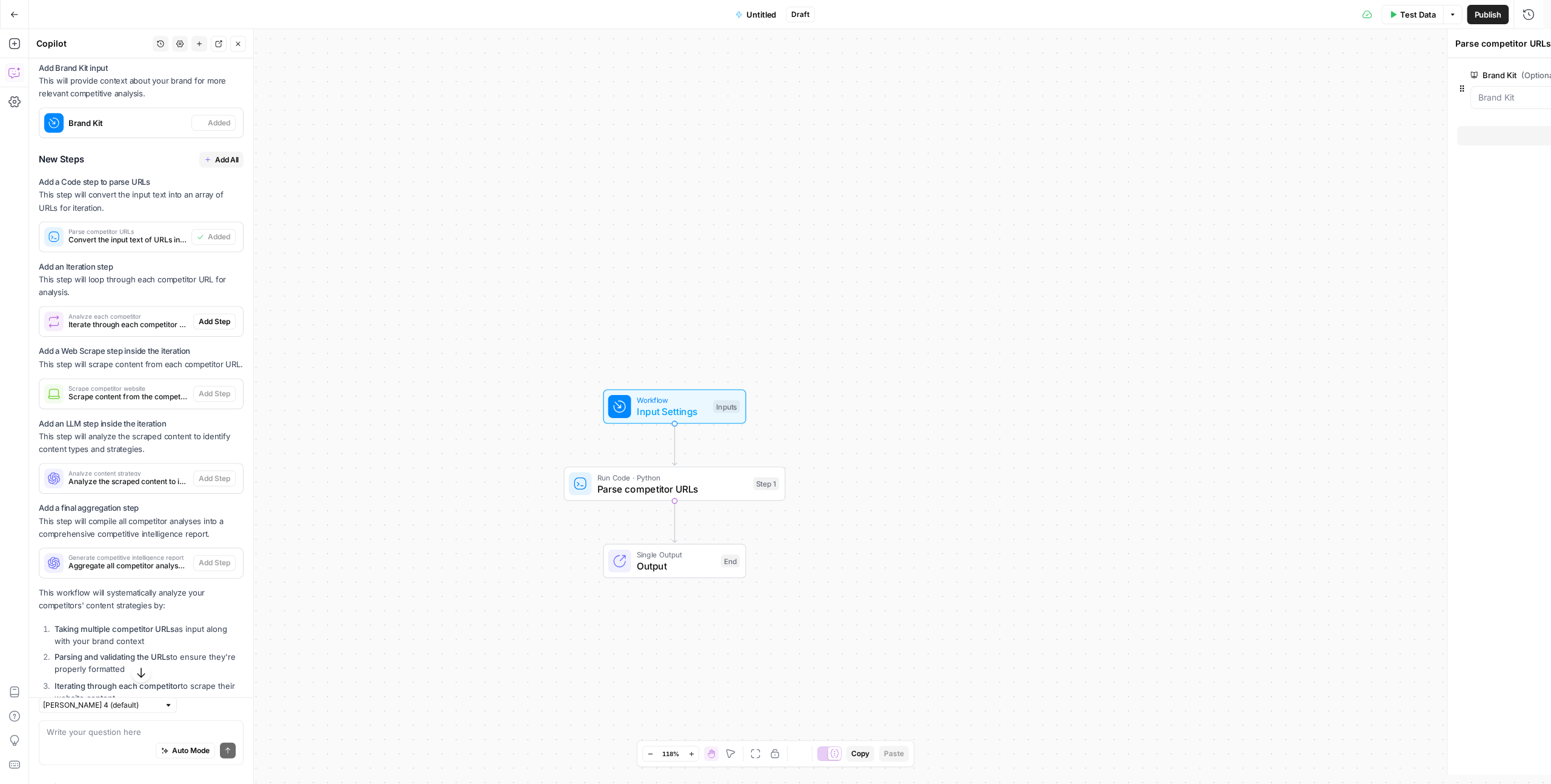
type textarea "Inputs"
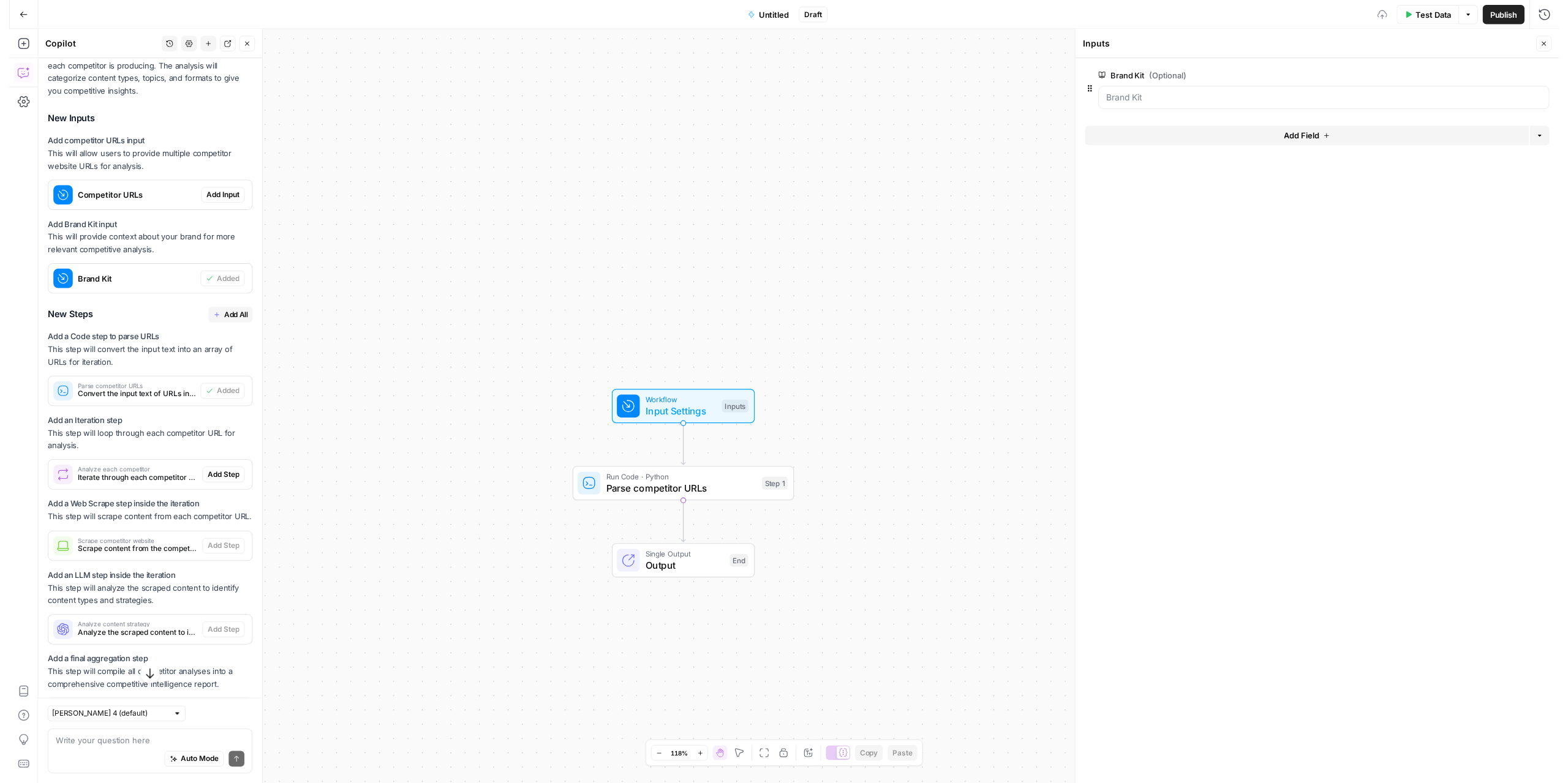
scroll to position [429, 0]
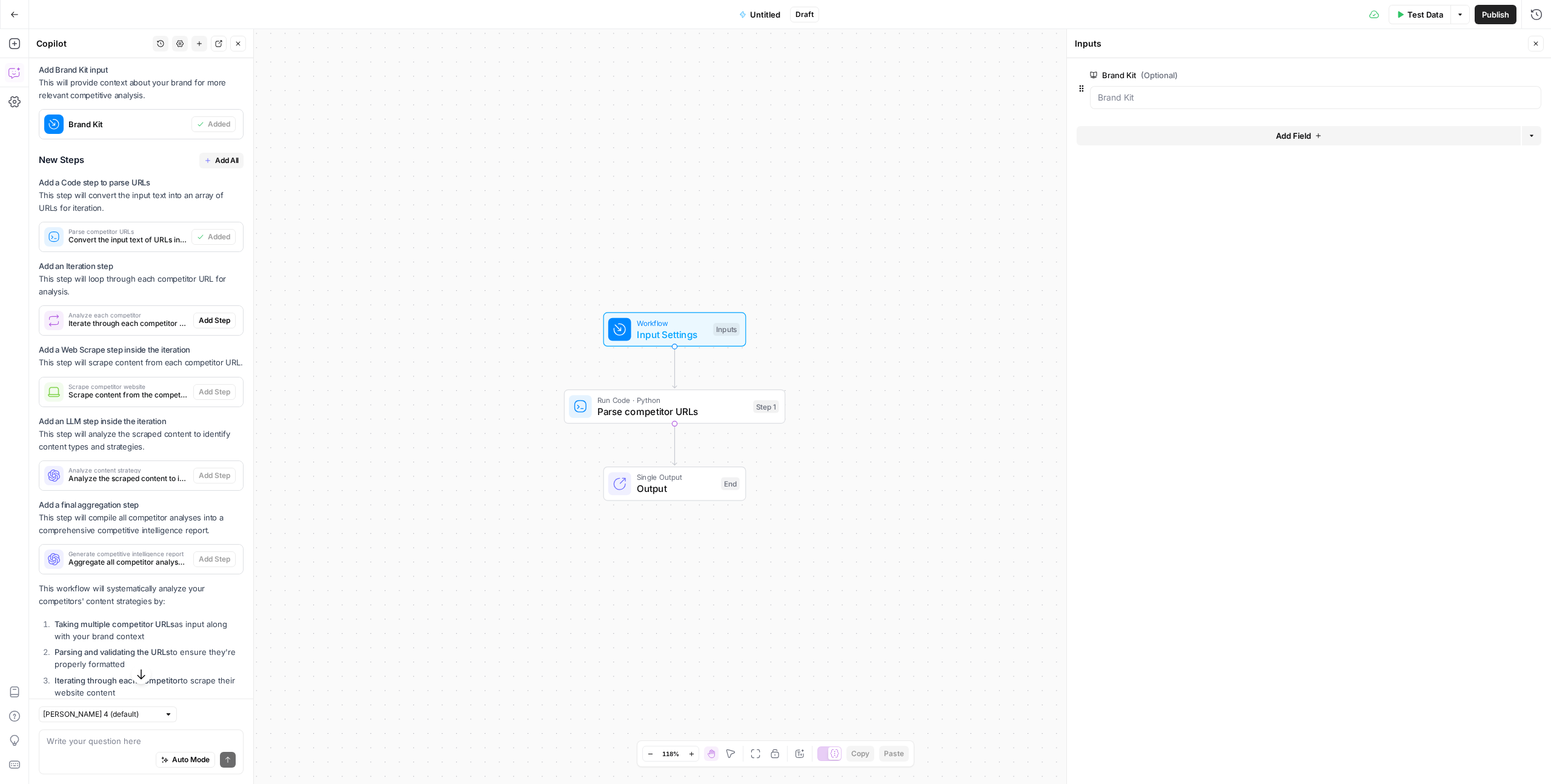
click at [215, 162] on span "Add All" at bounding box center [227, 160] width 24 height 11
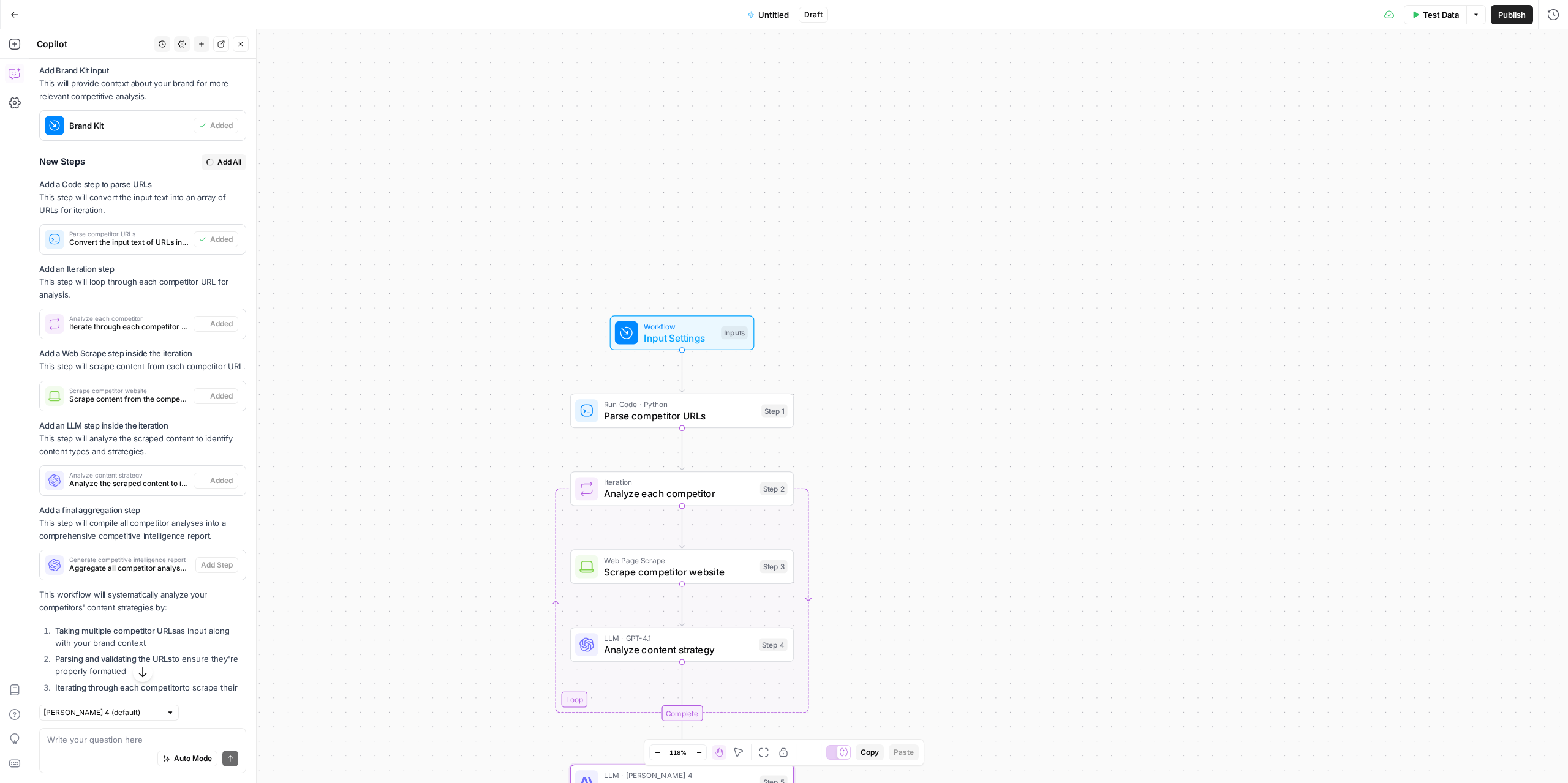
type textarea "Generate competitive intelligence report"
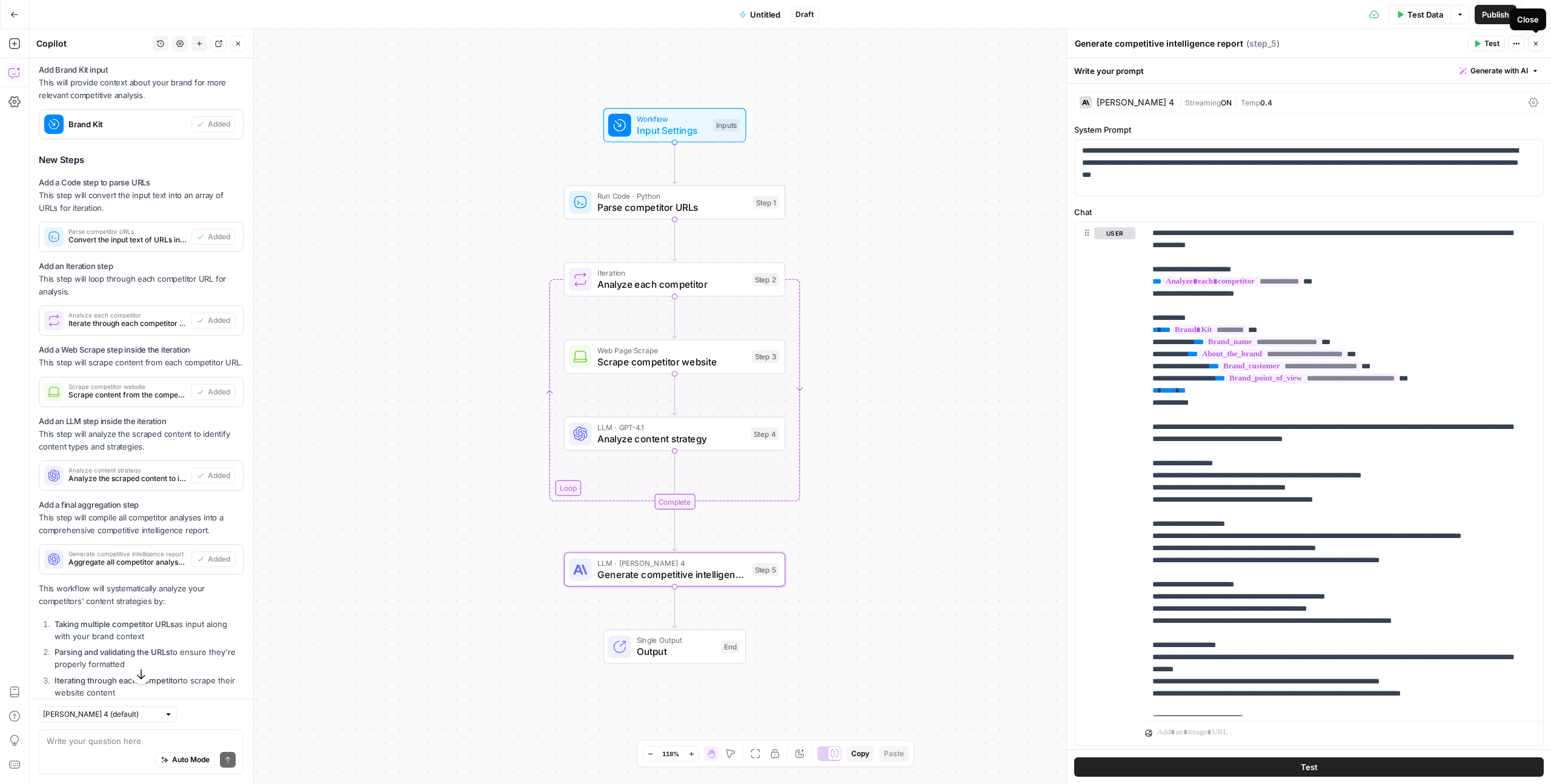
click at [890, 46] on icon "button" at bounding box center [1536, 43] width 7 height 7
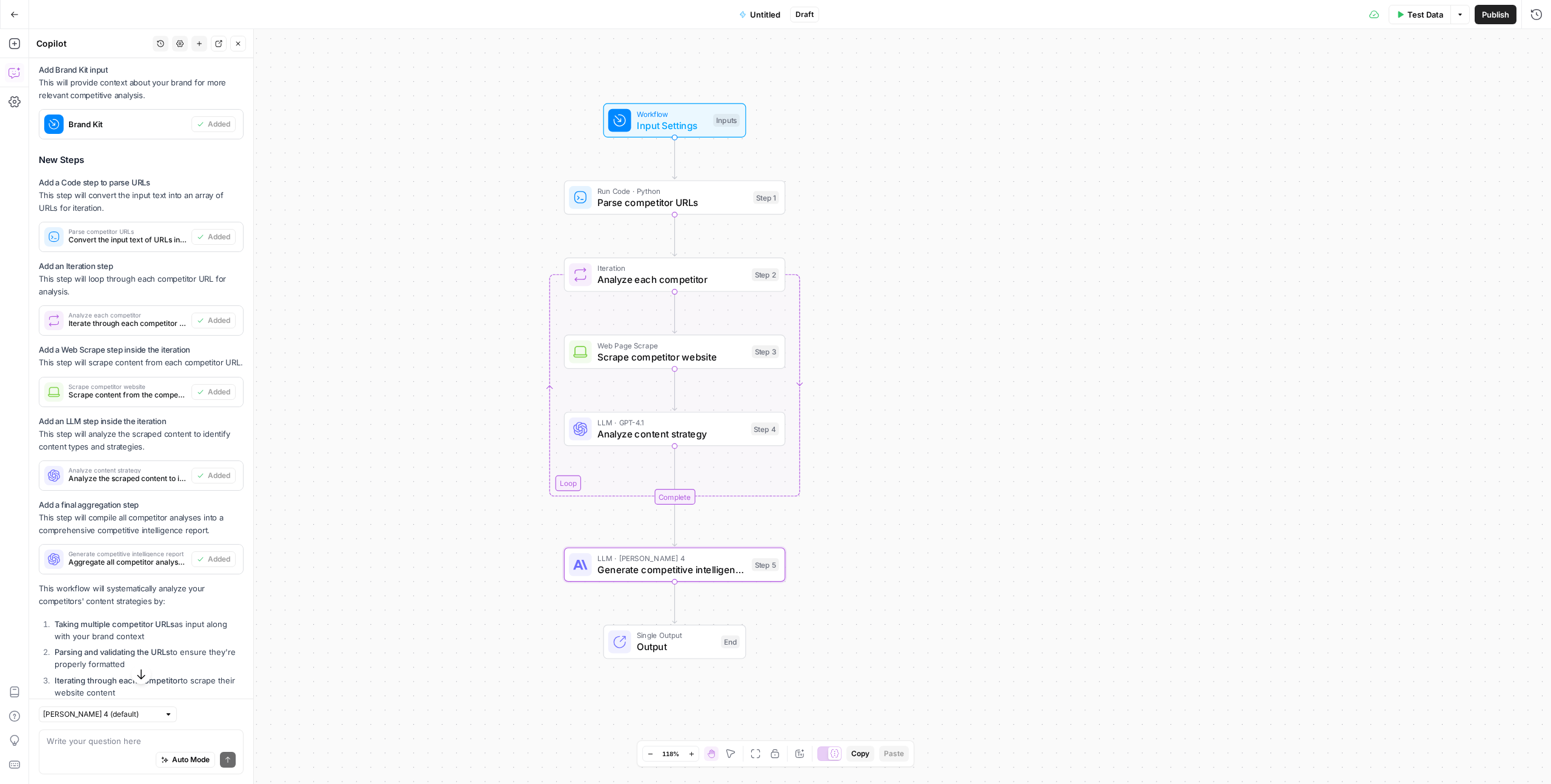
click at [890, 15] on button "Test Data" at bounding box center [1420, 14] width 62 height 19
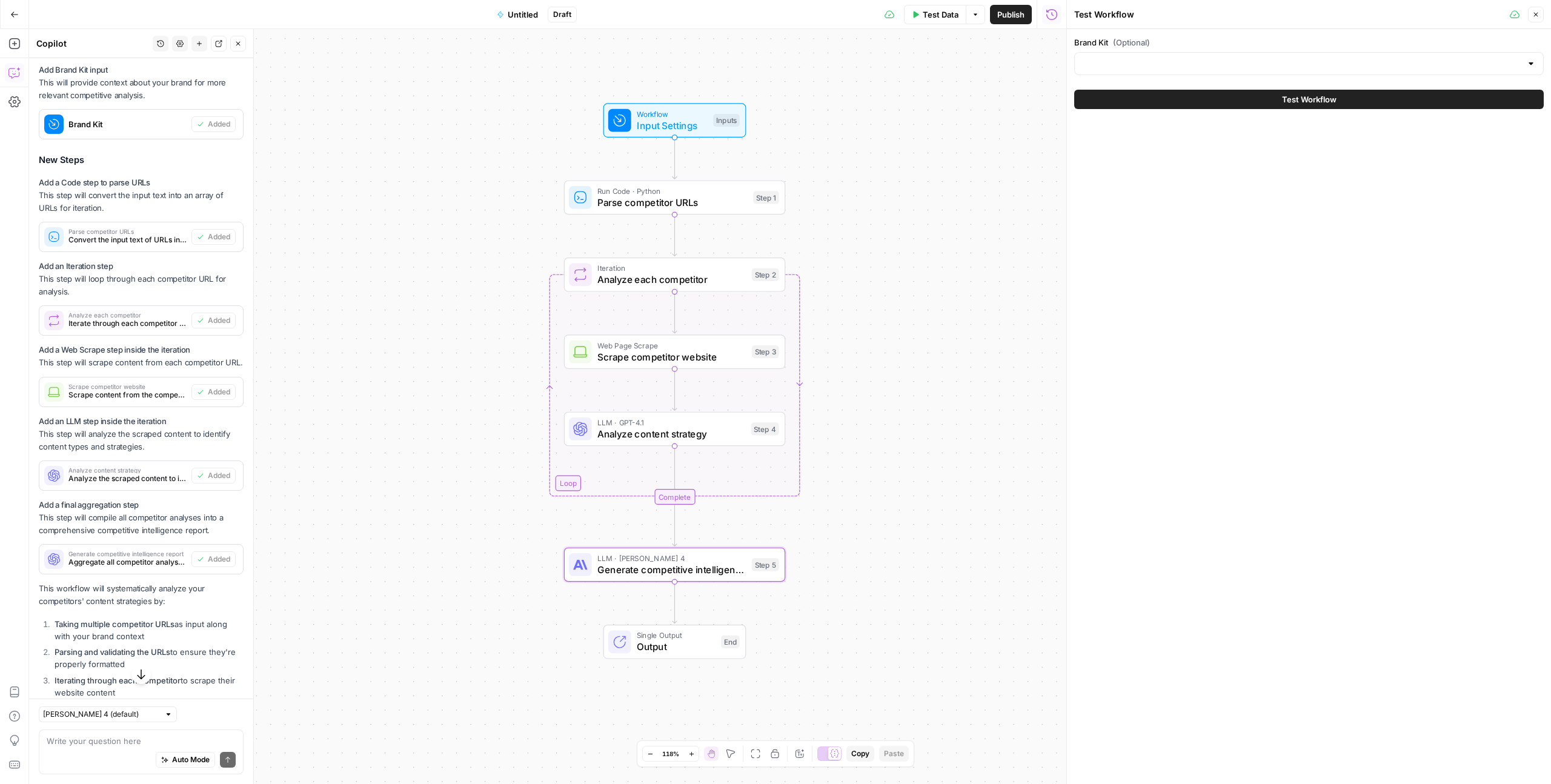
click at [890, 70] on div at bounding box center [1309, 64] width 470 height 23
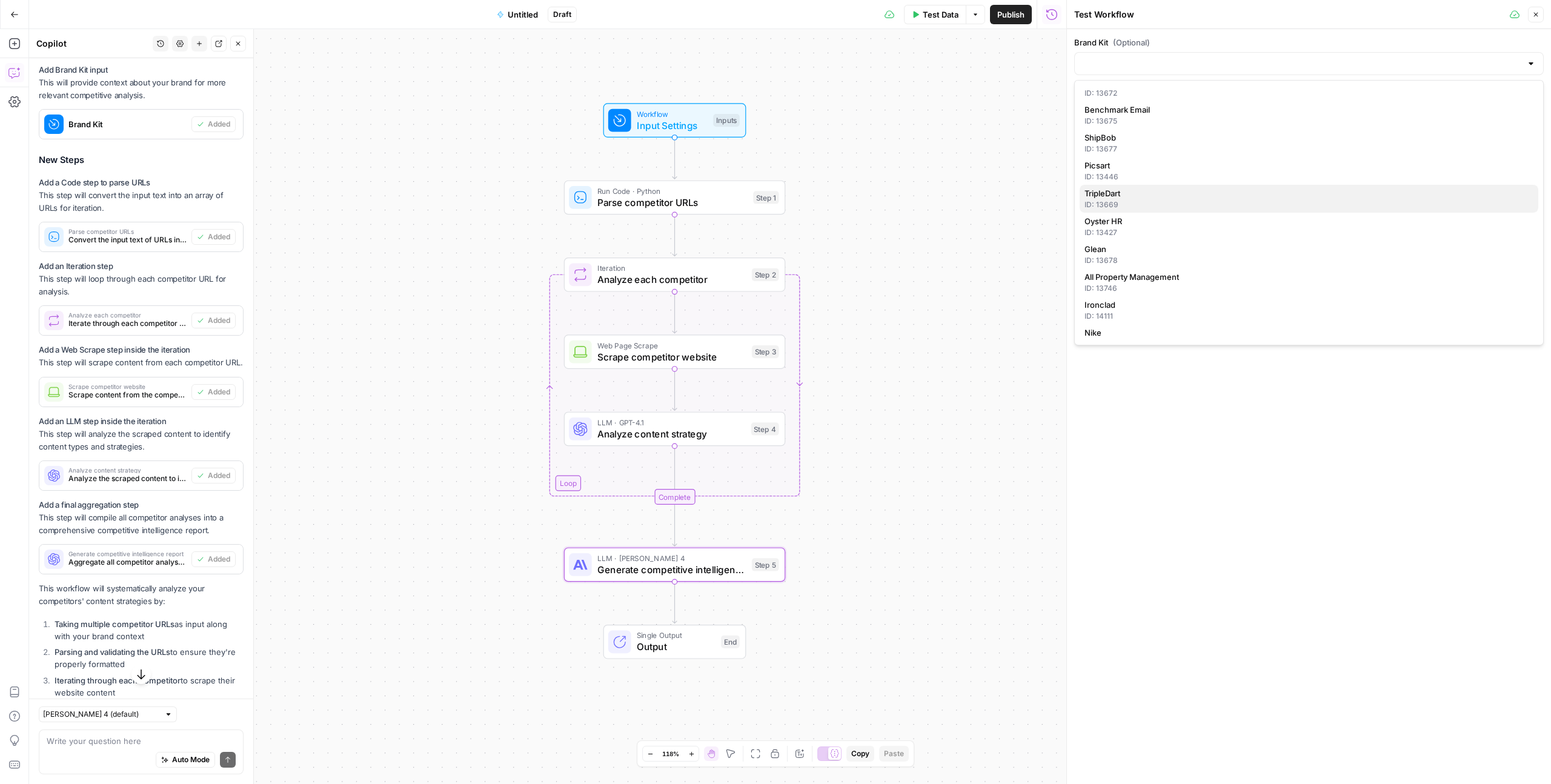
scroll to position [246, 0]
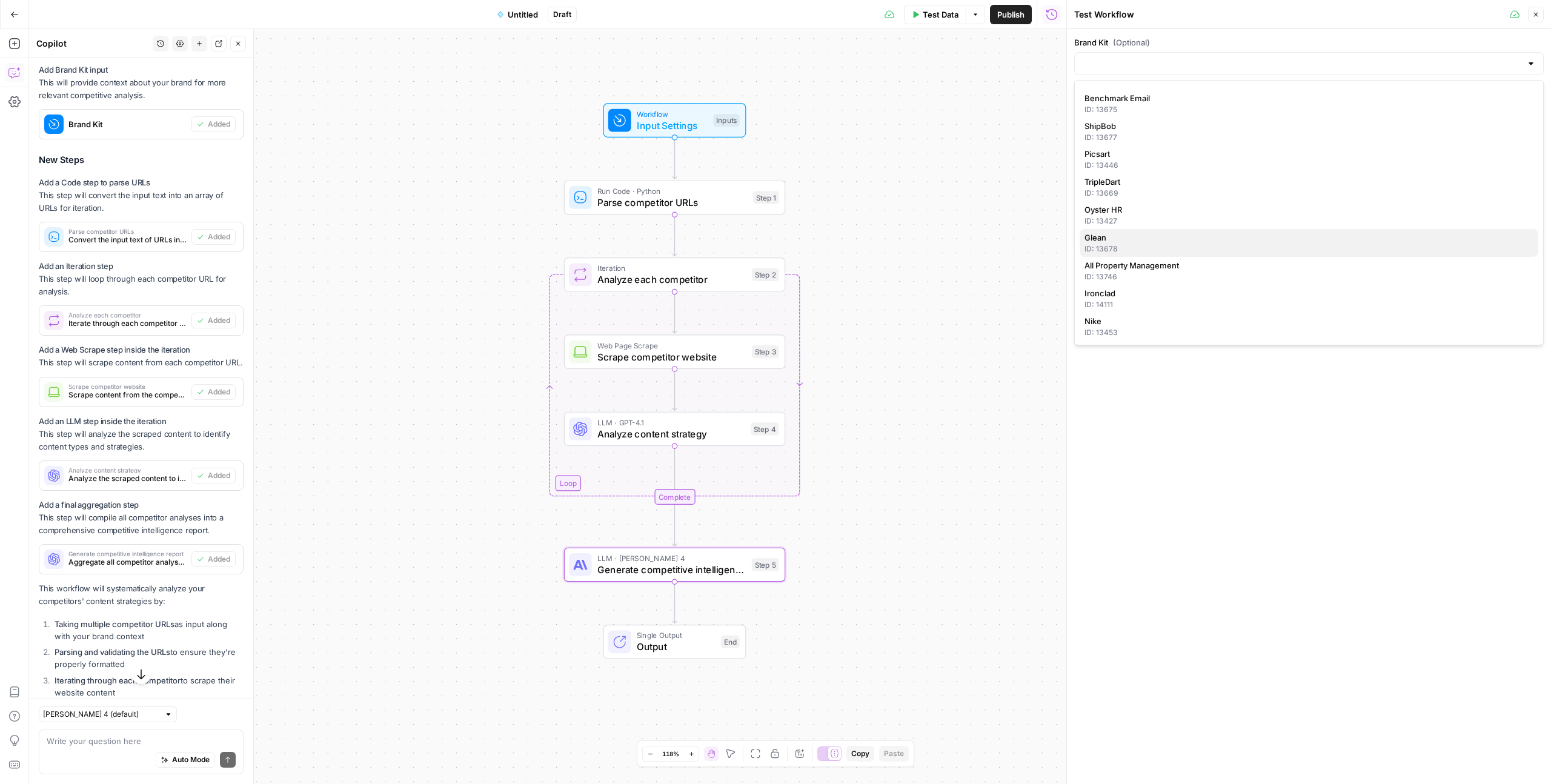
click at [890, 231] on span "Glean" at bounding box center [1306, 237] width 444 height 12
type input "Glean"
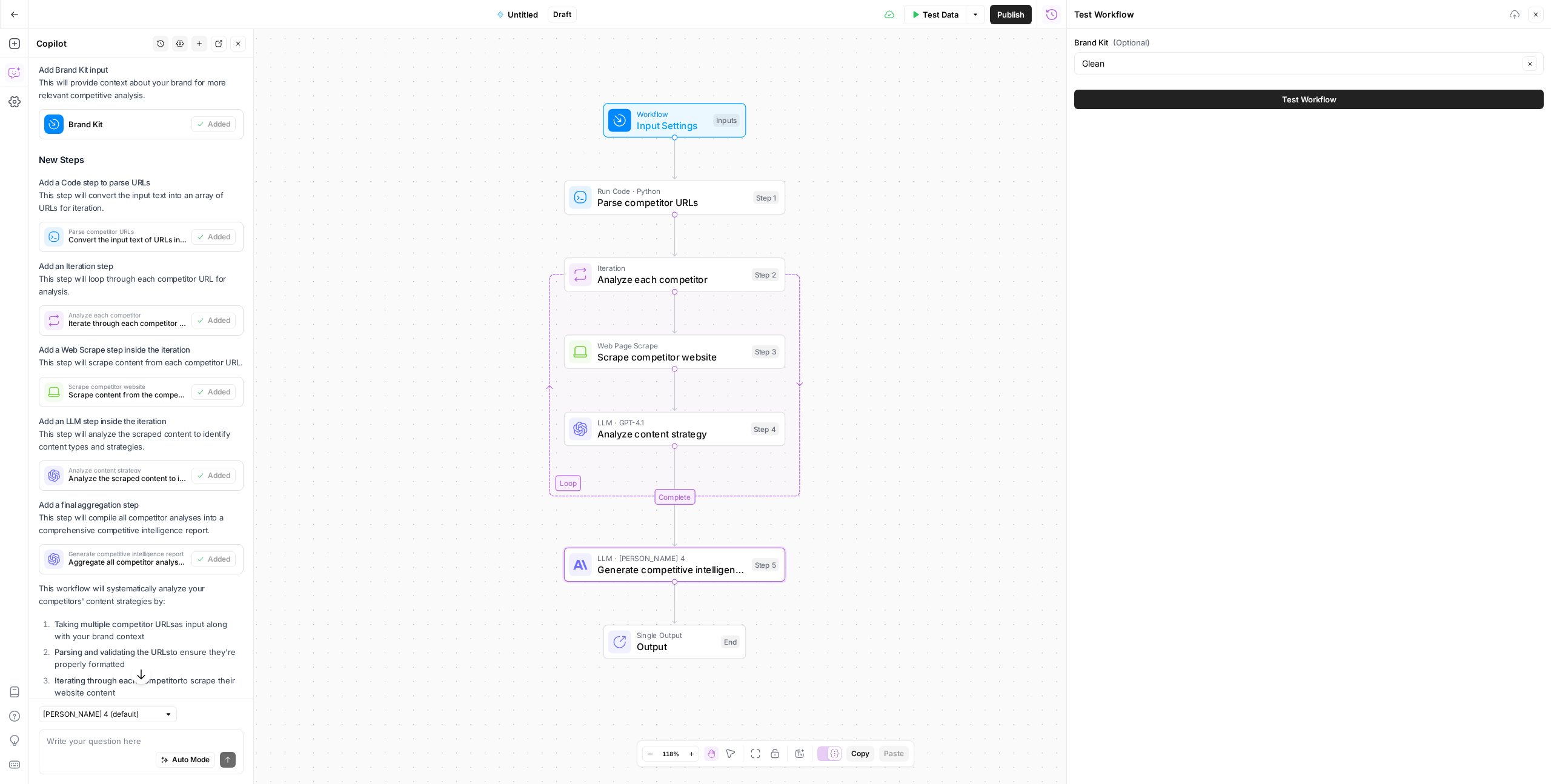
click at [890, 103] on button "Test Workflow" at bounding box center [1309, 99] width 470 height 19
click at [890, 99] on button "Test Workflow" at bounding box center [1309, 99] width 470 height 19
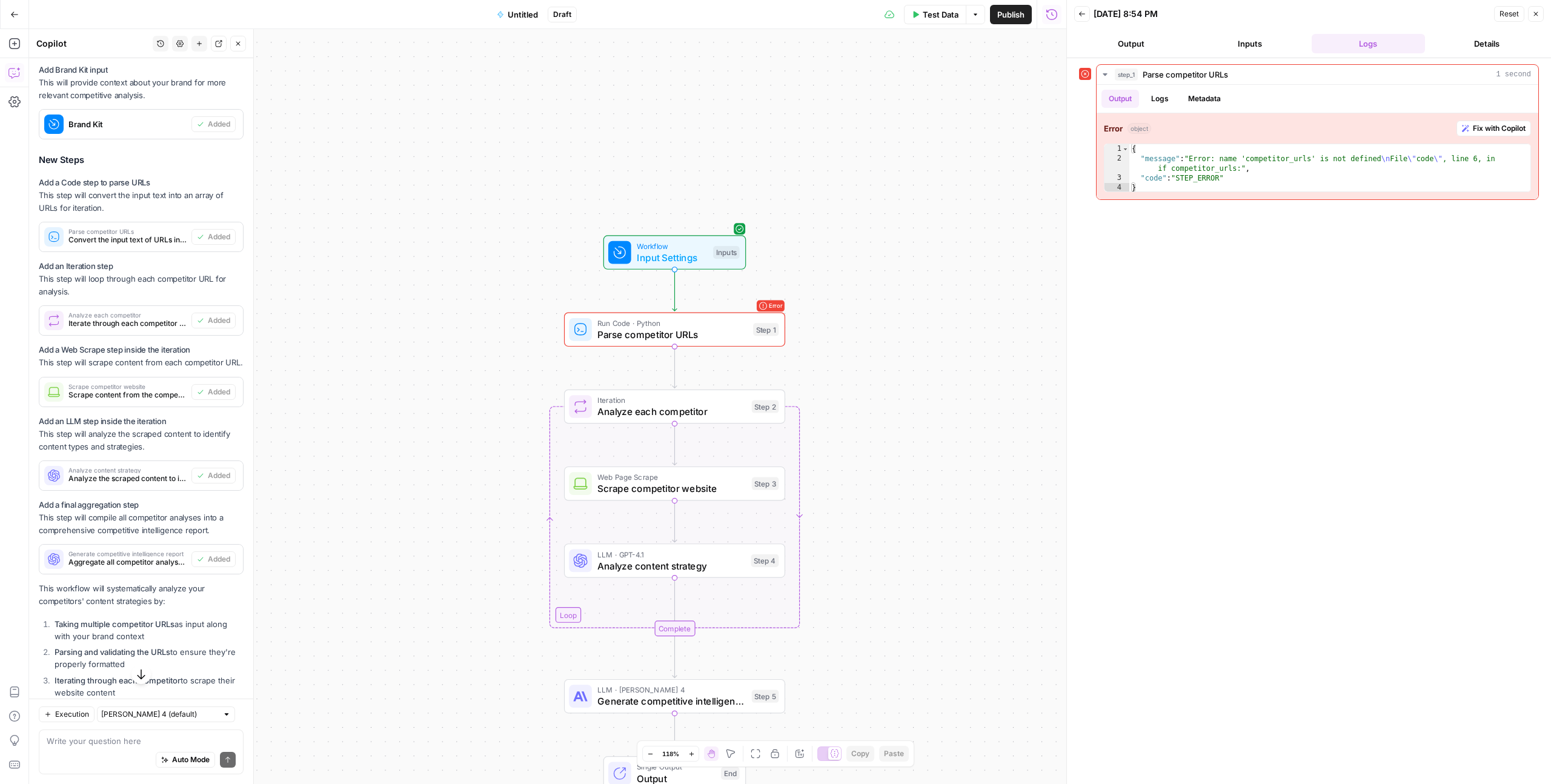
scroll to position [452, 0]
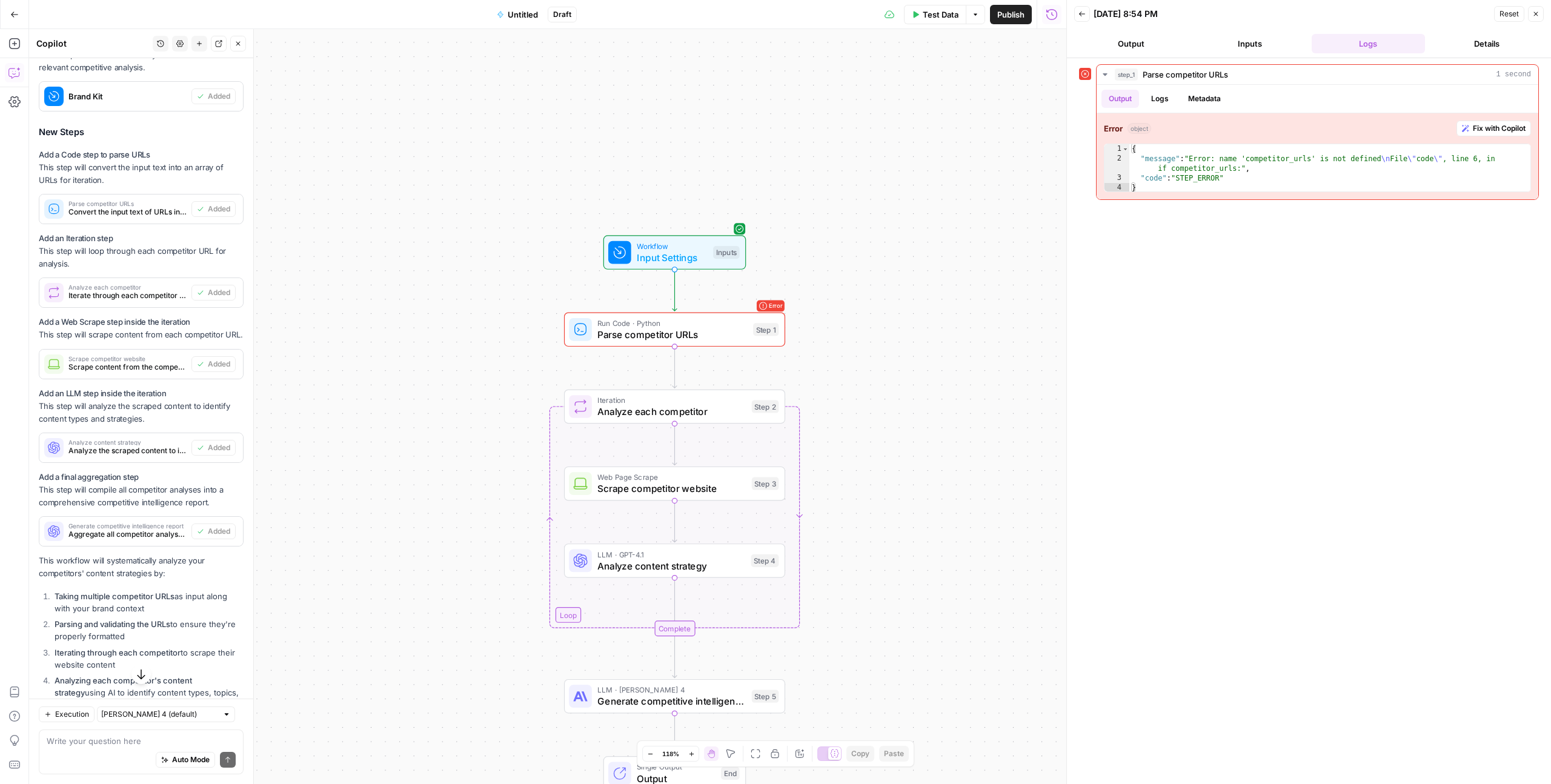
click at [141, 482] on icon "button" at bounding box center [141, 674] width 12 height 12
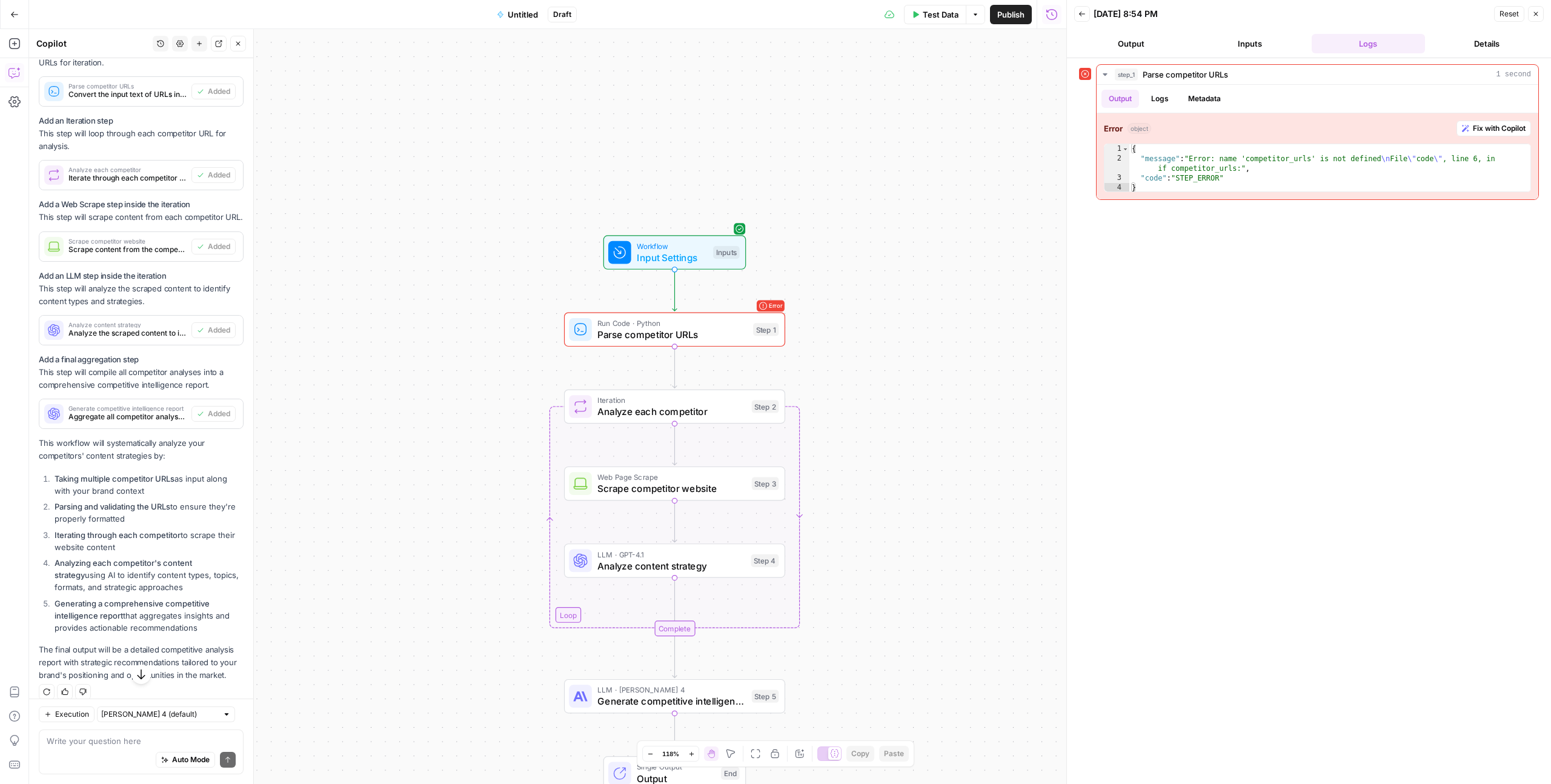
scroll to position [595, 0]
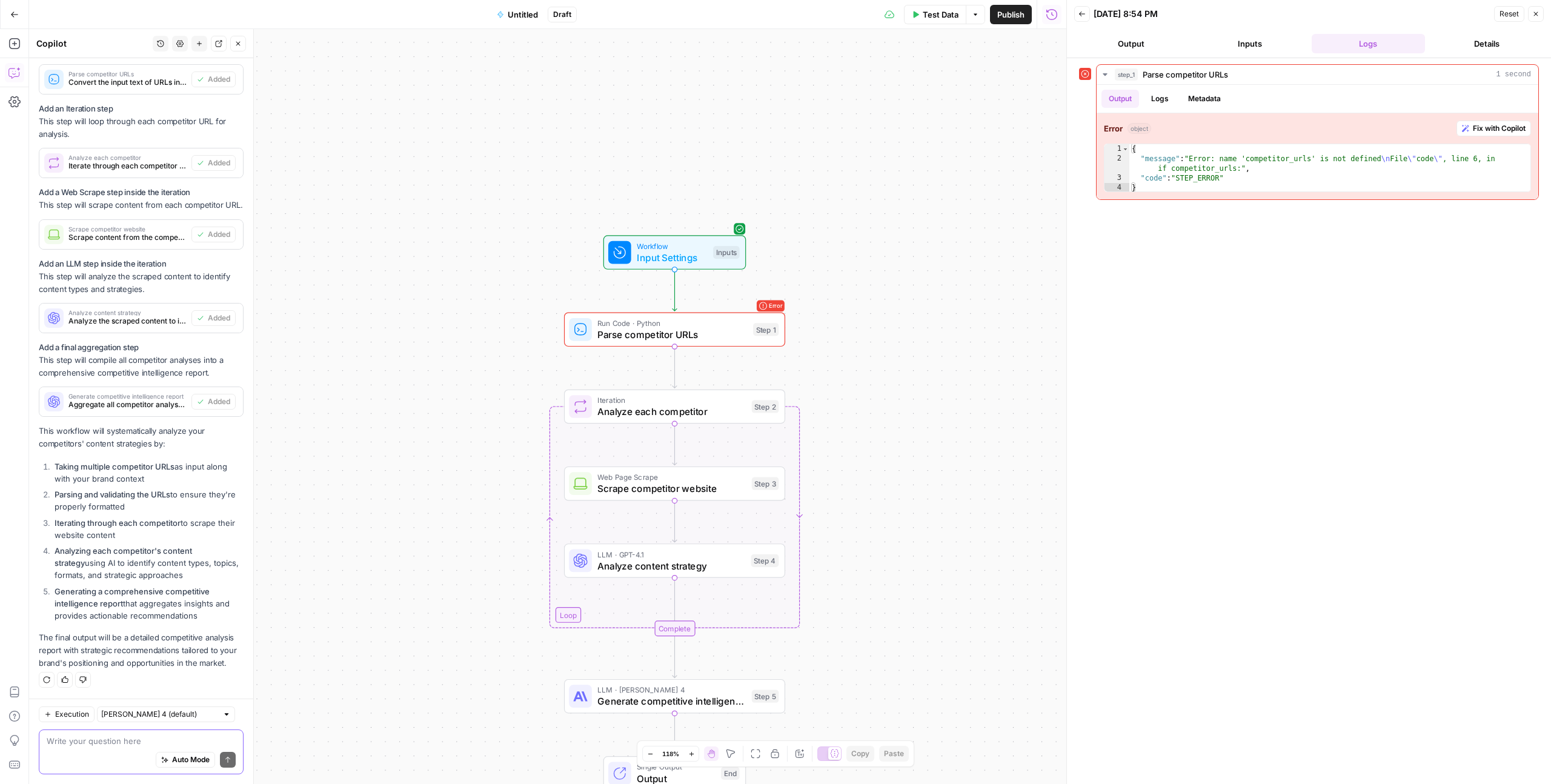
click at [103, 482] on textarea at bounding box center [140, 741] width 189 height 12
type textarea "Add an input which is competitor URL"
click at [224, 482] on button "Send" at bounding box center [228, 760] width 16 height 16
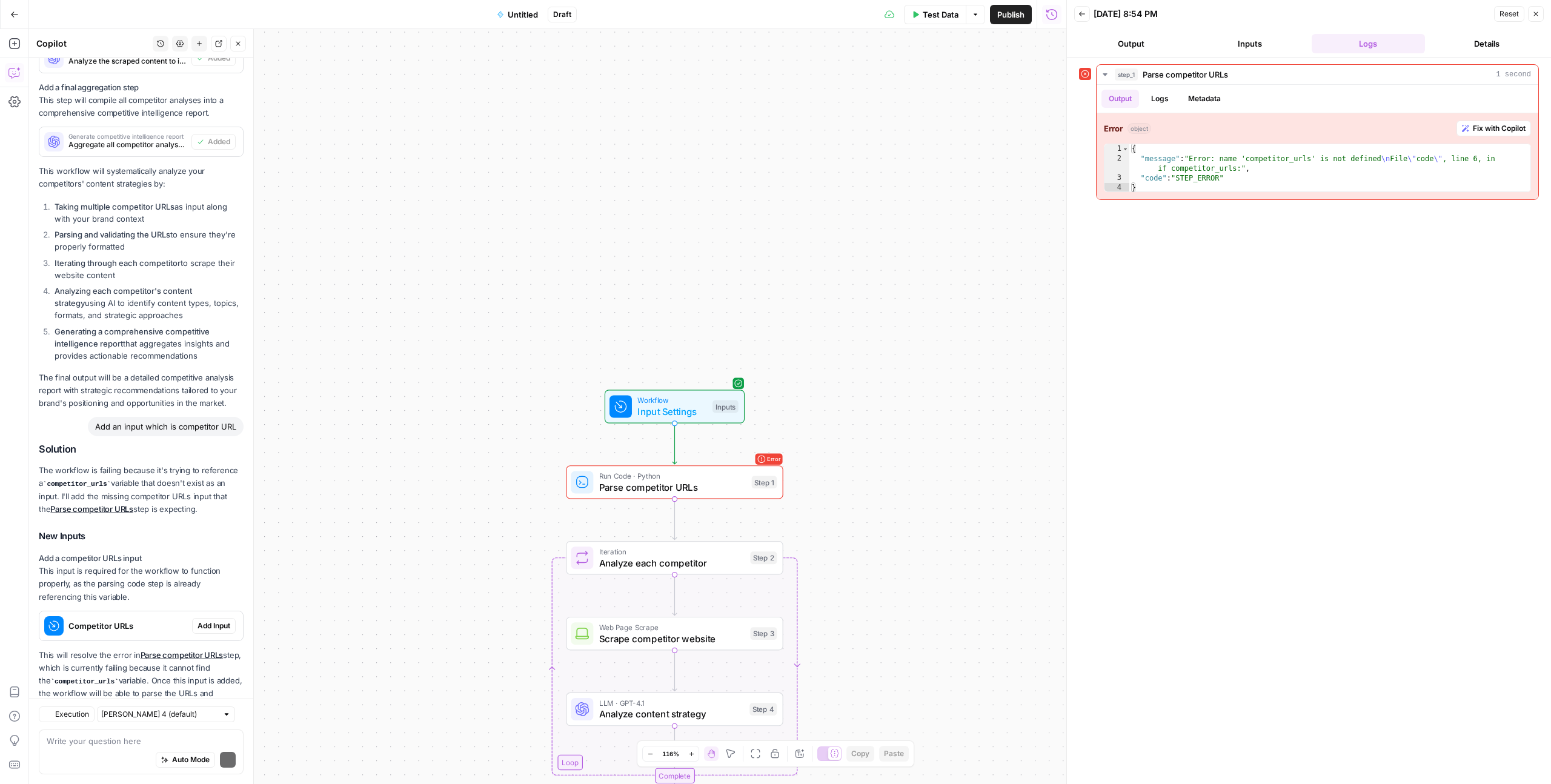
scroll to position [910, 0]
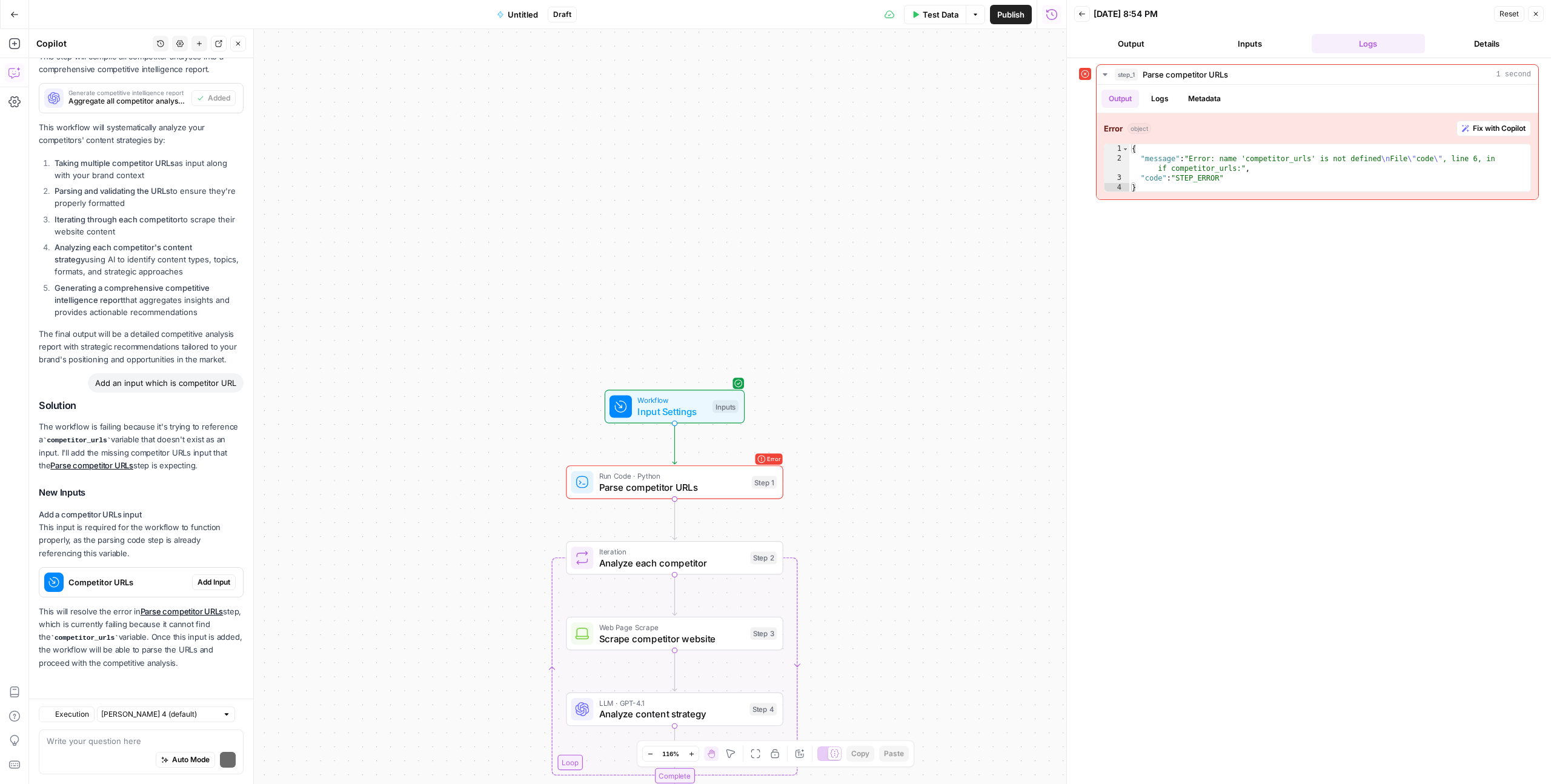
click at [208, 482] on p "This will resolve the error in Parse competitor URLs step, which is currently f…" at bounding box center [141, 637] width 205 height 64
drag, startPoint x: 208, startPoint y: 616, endPoint x: 203, endPoint y: 571, distance: 45.3
click at [203, 482] on div "Solution The workflow is failing because it's trying to reference a competitor_…" at bounding box center [141, 534] width 205 height 269
click at [207, 482] on button "Add Input" at bounding box center [214, 582] width 44 height 16
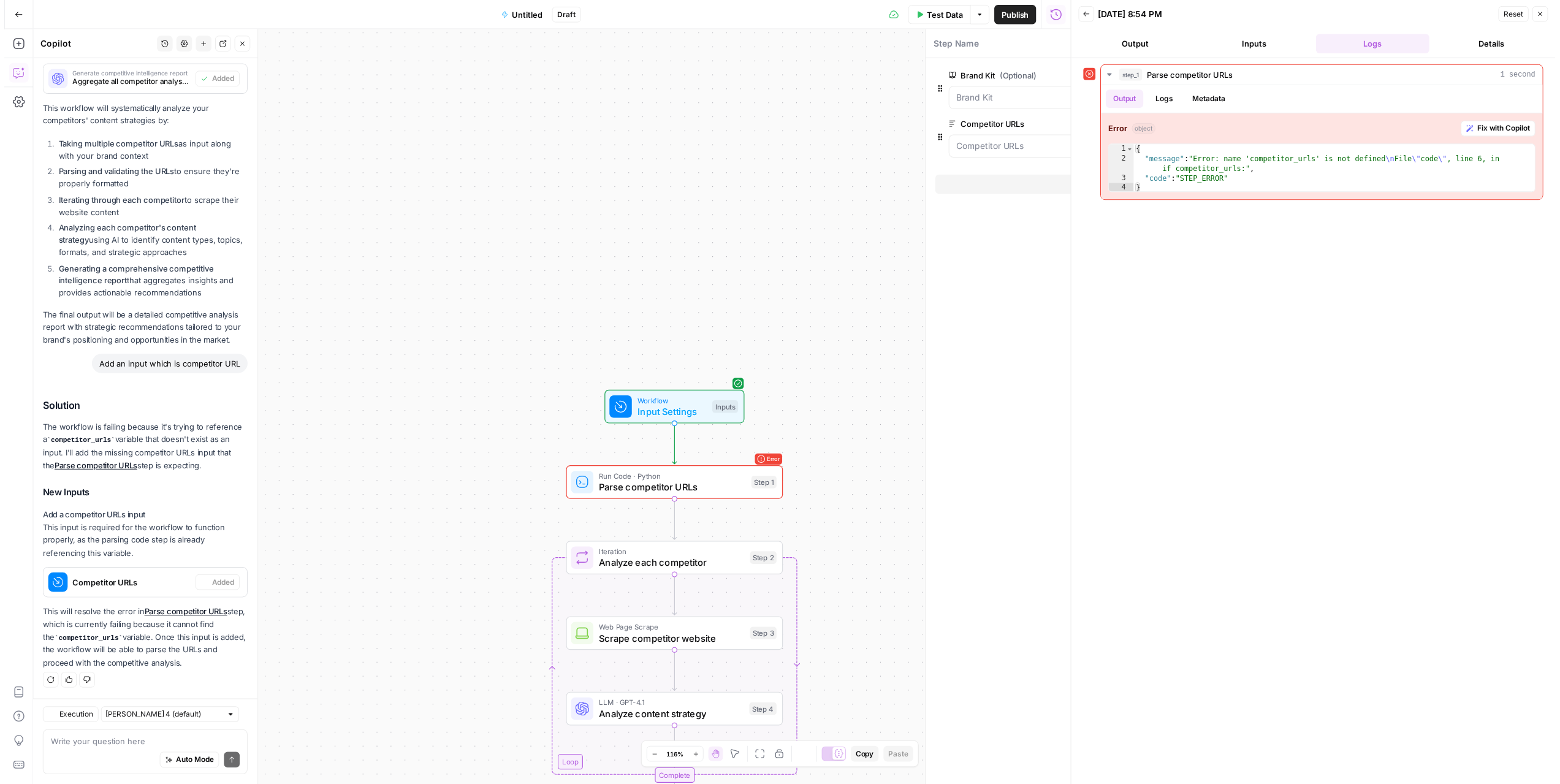
scroll to position [940, 0]
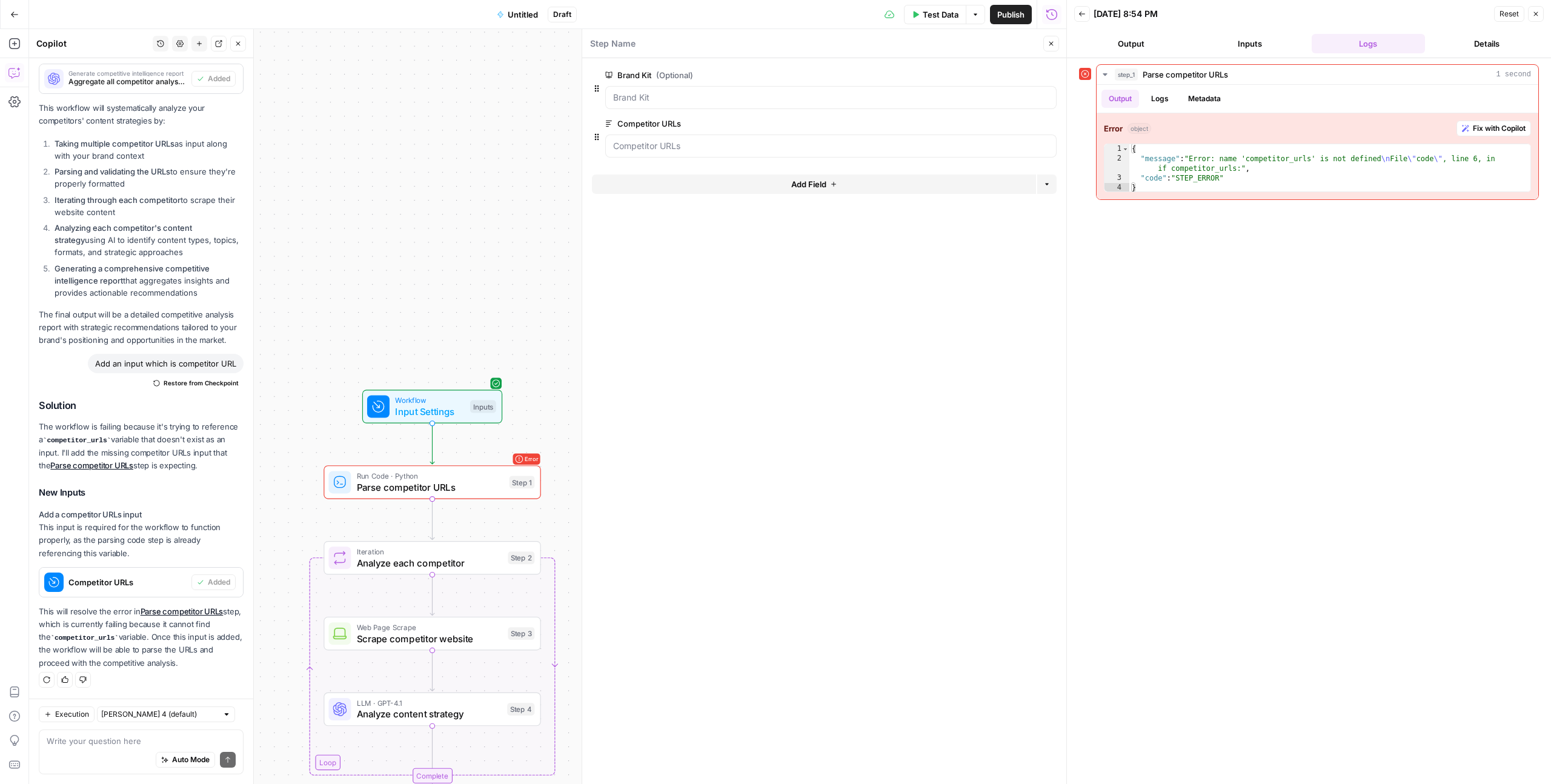
click at [890, 17] on icon "button" at bounding box center [1536, 14] width 7 height 7
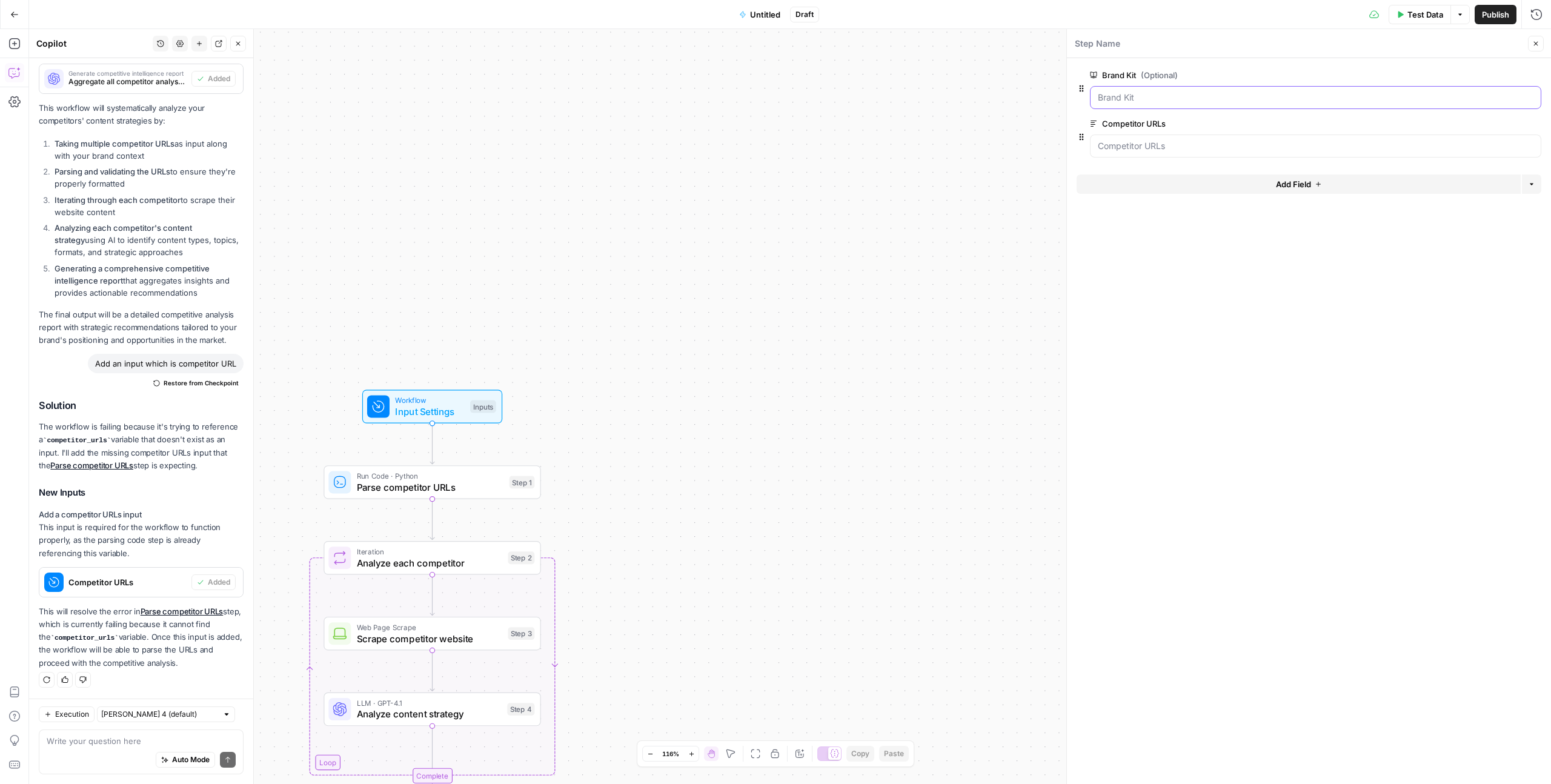
click at [890, 98] on Kit "Brand Kit (Optional)" at bounding box center [1316, 97] width 436 height 12
click at [890, 96] on Kit "Brand Kit (Optional)" at bounding box center [1316, 97] width 436 height 12
click at [890, 89] on div at bounding box center [1316, 97] width 452 height 23
click at [890, 97] on Kit "Brand Kit (Optional)" at bounding box center [1316, 97] width 436 height 12
click at [890, 289] on form "Brand Kit (Optional) edit field Delete group Competitor URLs edit field Delete …" at bounding box center [1309, 421] width 484 height 726
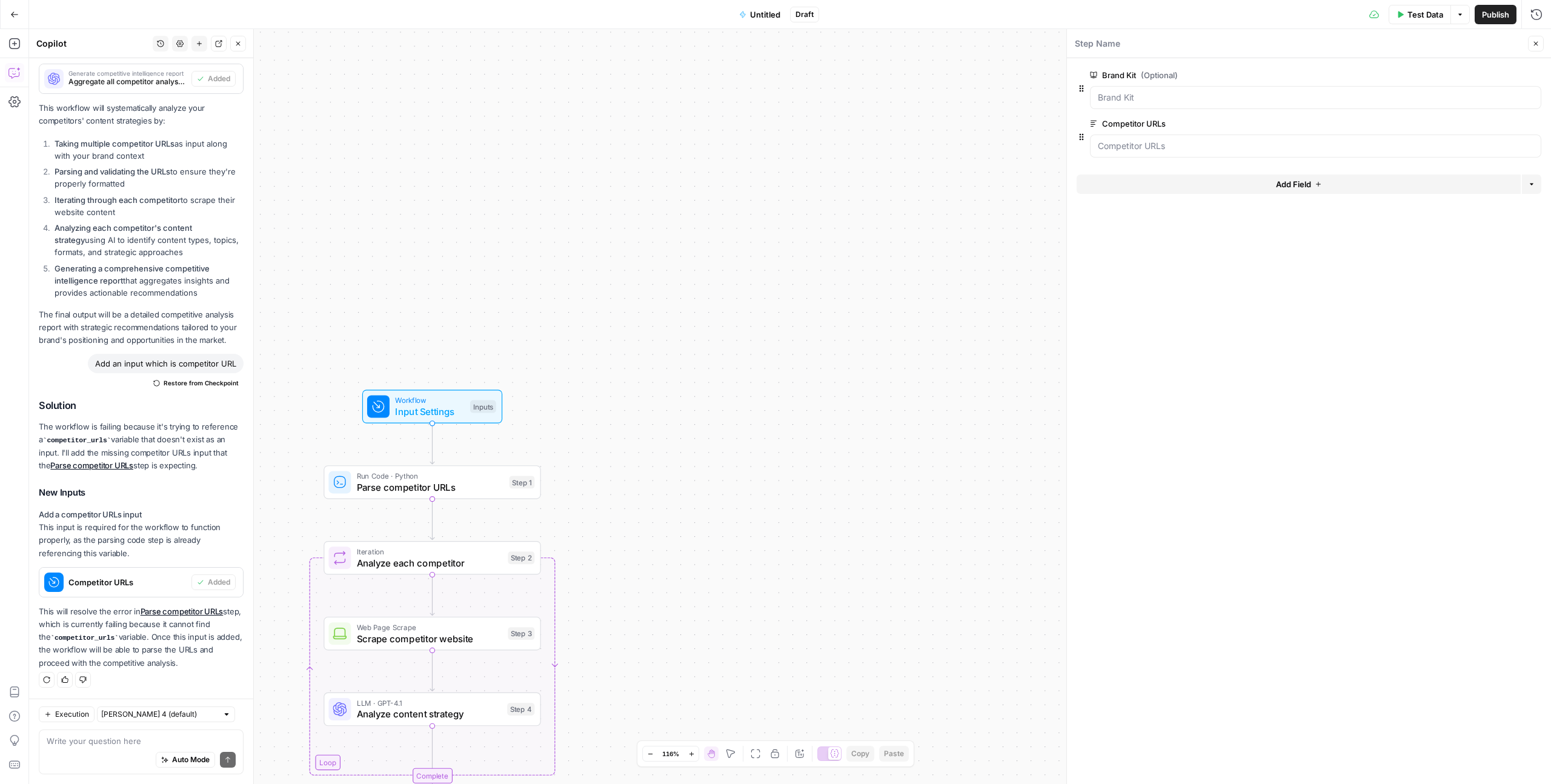
drag, startPoint x: 1536, startPoint y: 43, endPoint x: 1466, endPoint y: 24, distance: 72.5
click at [890, 40] on icon "button" at bounding box center [1536, 43] width 7 height 7
click at [890, 15] on span "Test Data" at bounding box center [1425, 15] width 36 height 12
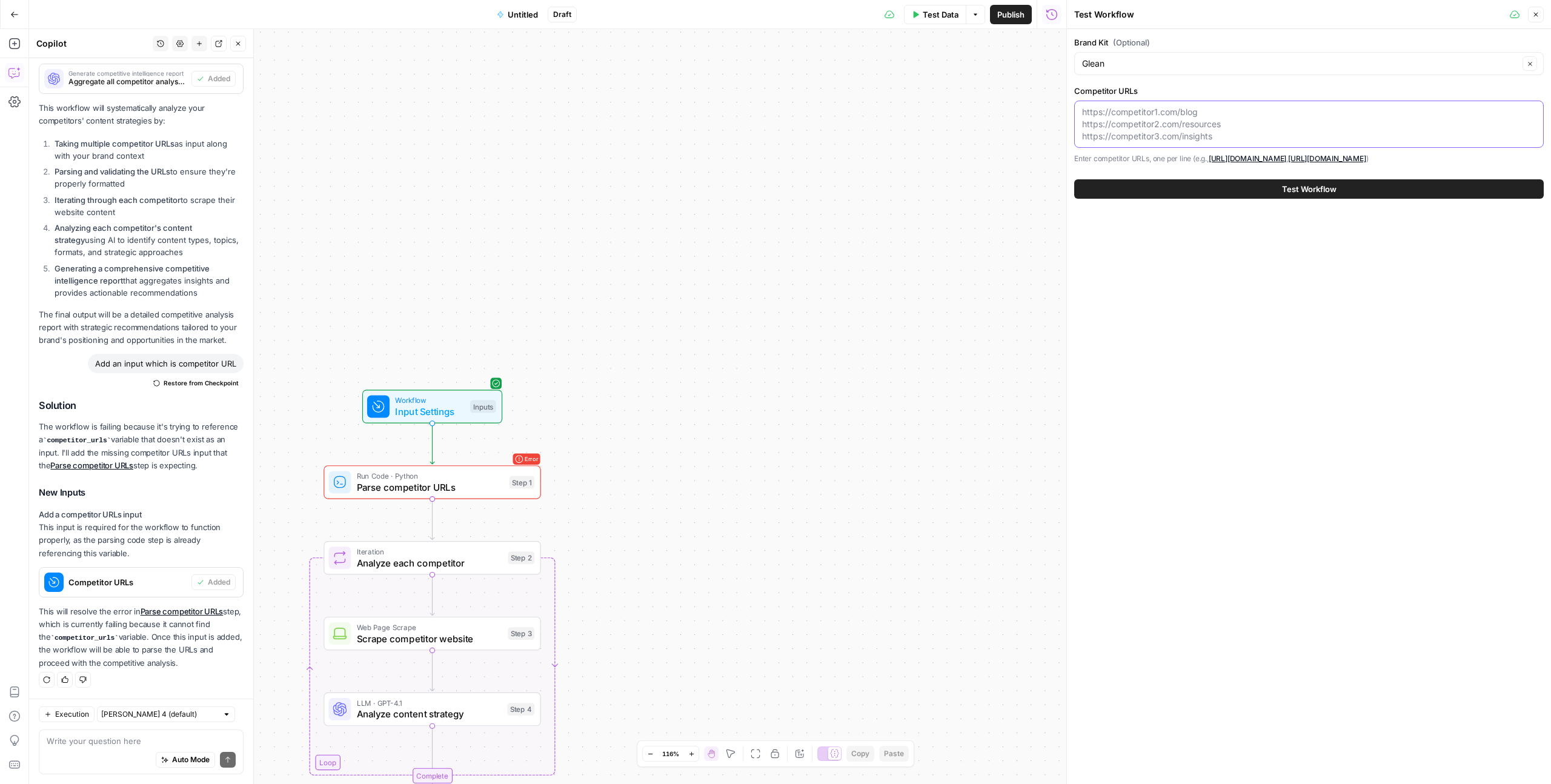
click at [890, 115] on textarea "Competitor URLs" at bounding box center [1309, 124] width 454 height 36
paste textarea "https://www.moveworks.com/"
click at [890, 128] on div "https://www.moveworks.com/ https://www.moveworks.com/" at bounding box center [1309, 124] width 470 height 47
click at [890, 106] on textarea "https://www.moveworks.com/" at bounding box center [1309, 112] width 454 height 12
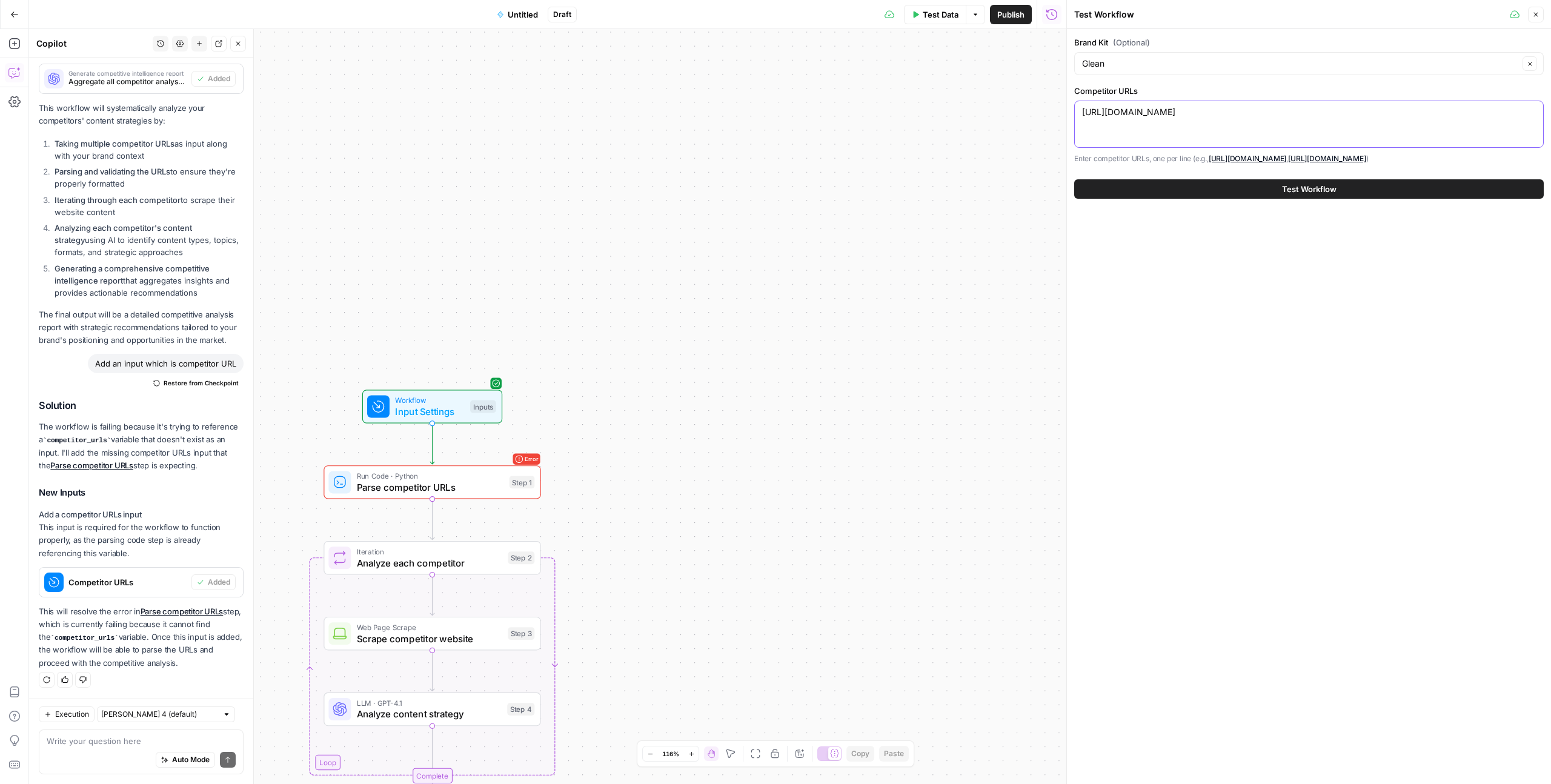
type textarea "https://www.moveworks.com/"
click at [890, 198] on button "Test Workflow" at bounding box center [1309, 189] width 470 height 19
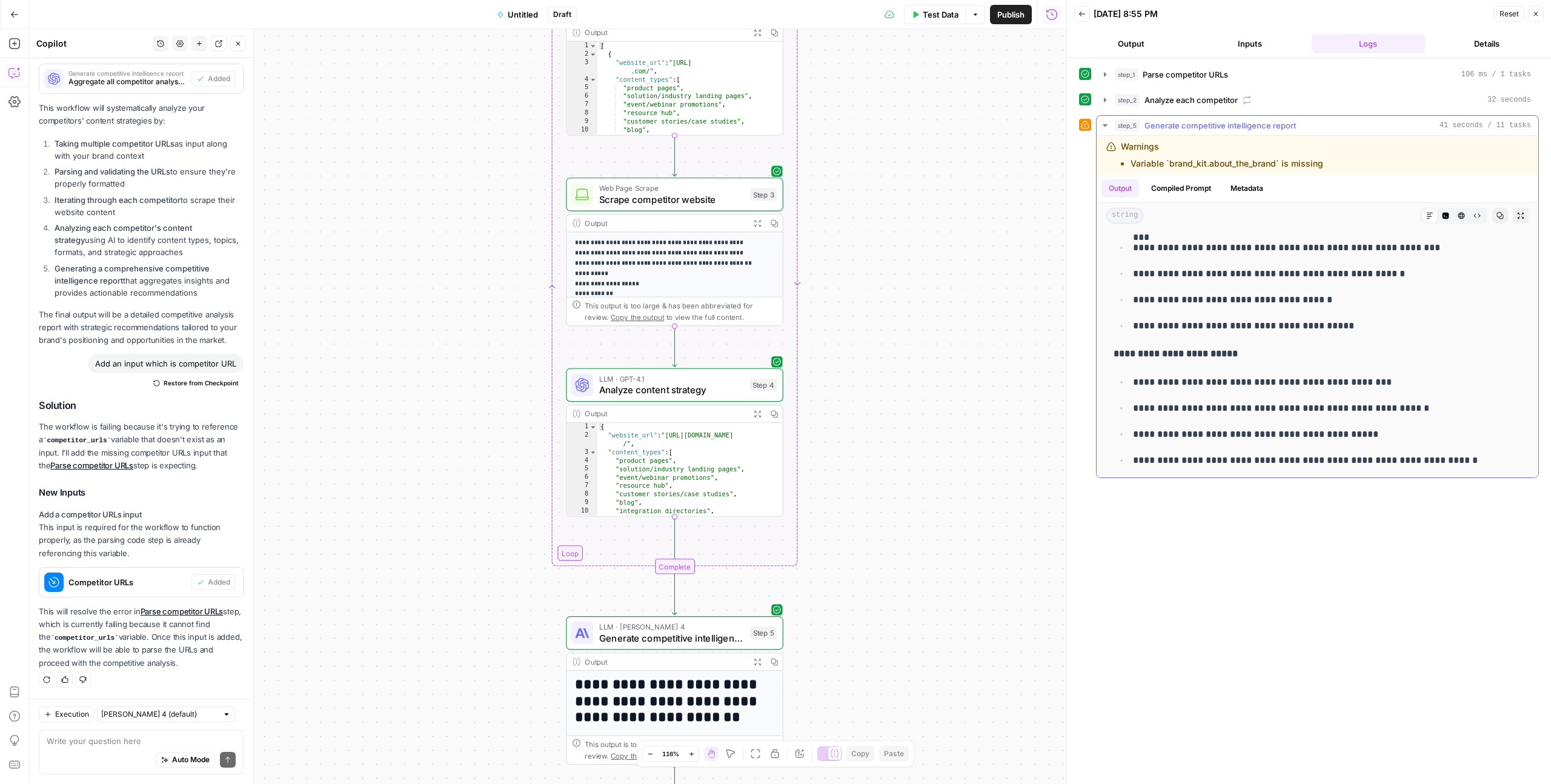
scroll to position [858, 0]
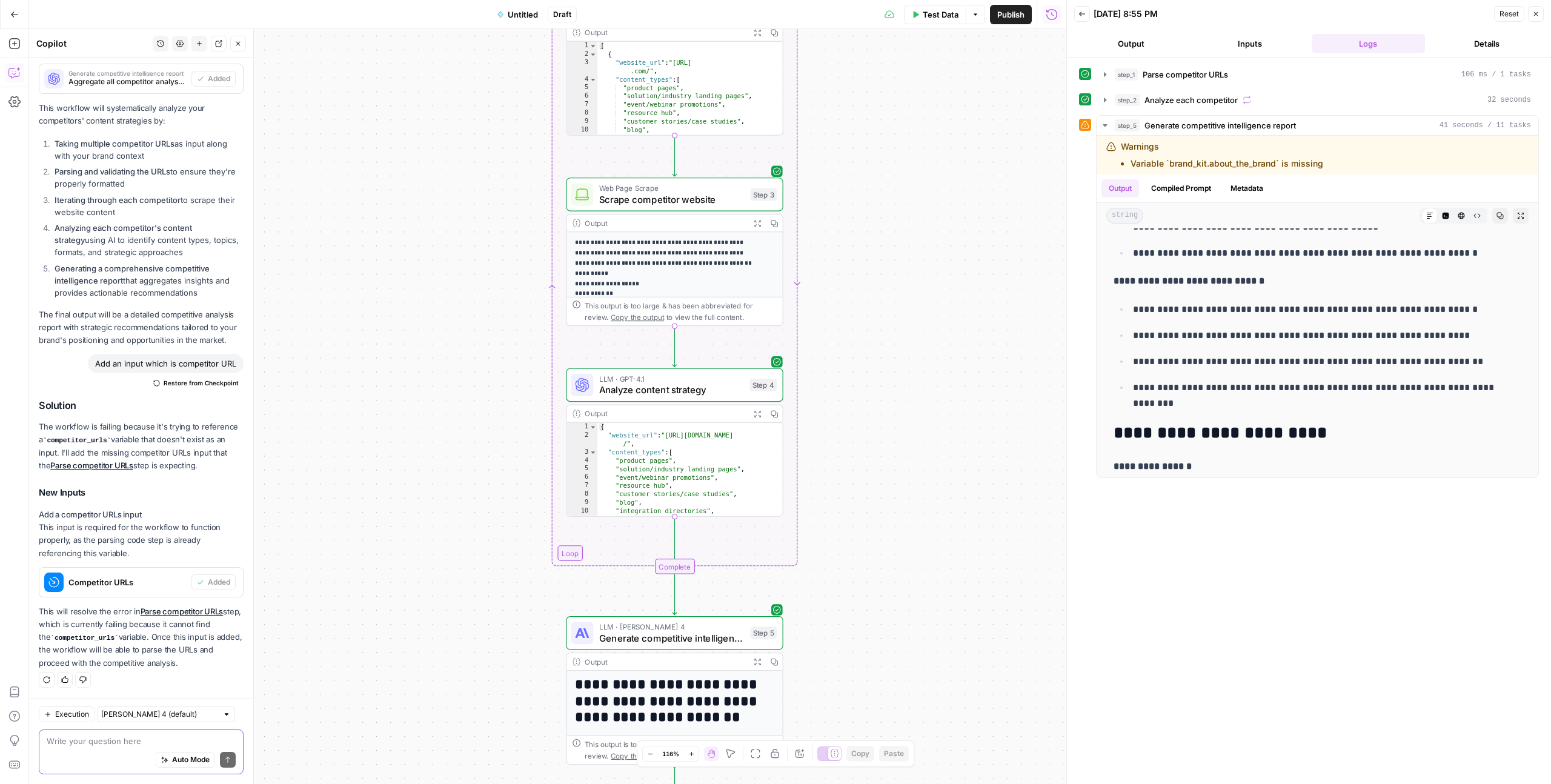
click at [51, 482] on textarea at bounding box center [140, 741] width 189 height 12
type textarea "Add semrush and ana"
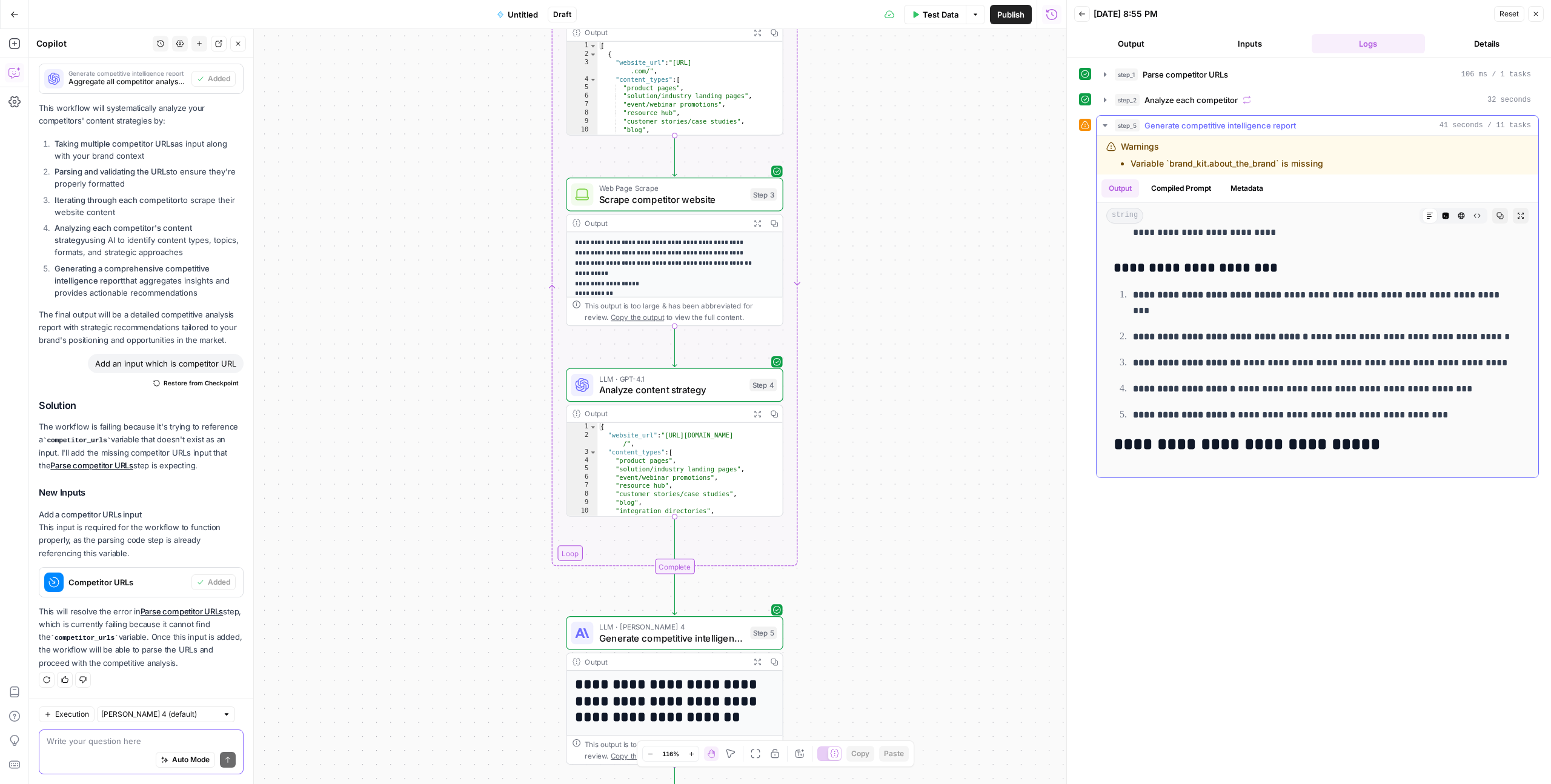
scroll to position [3875, 0]
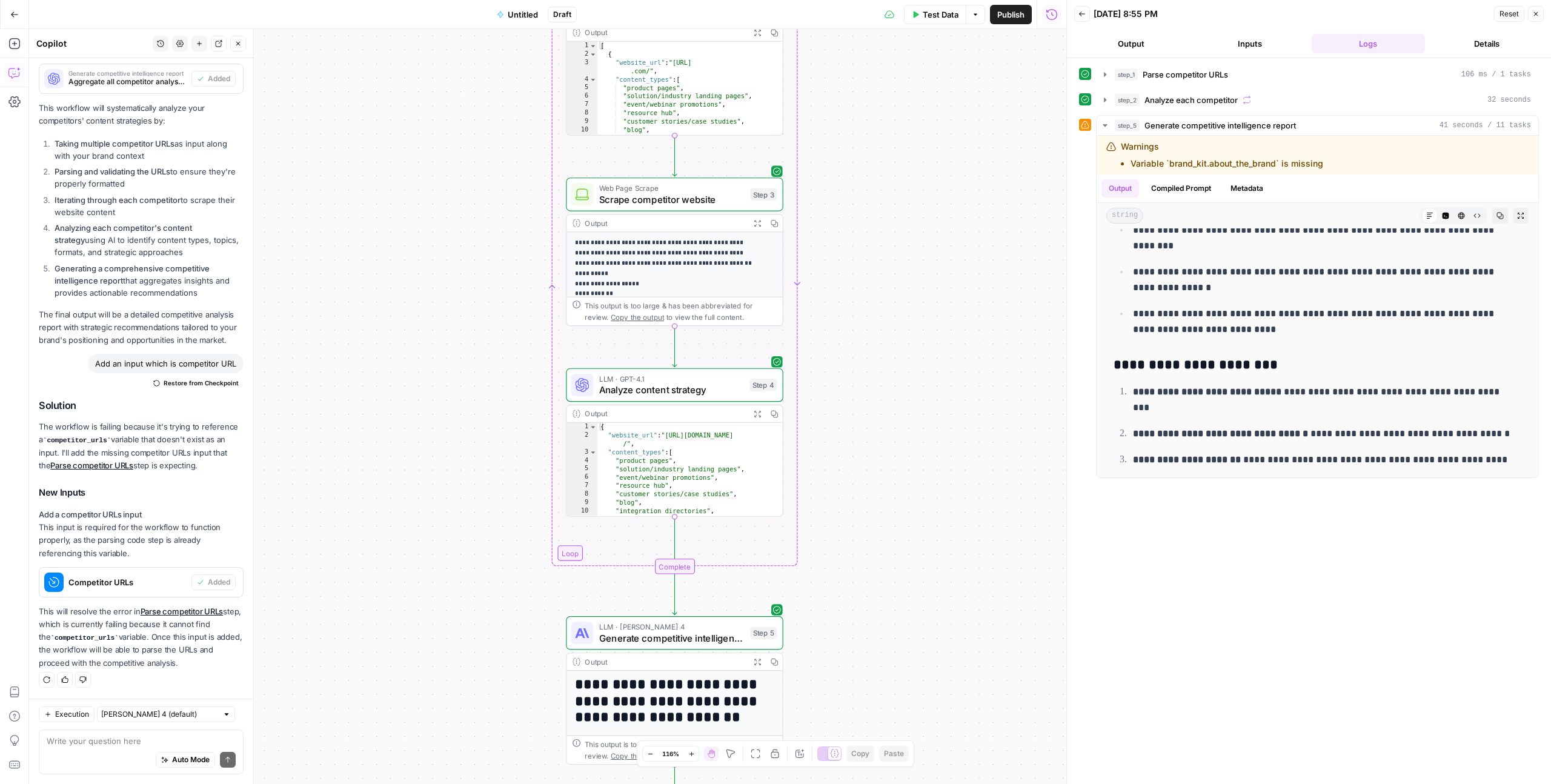
click at [97, 482] on div "Write your question here Auto Mode Send" at bounding box center [141, 752] width 205 height 45
type textarea "Add Semrush"
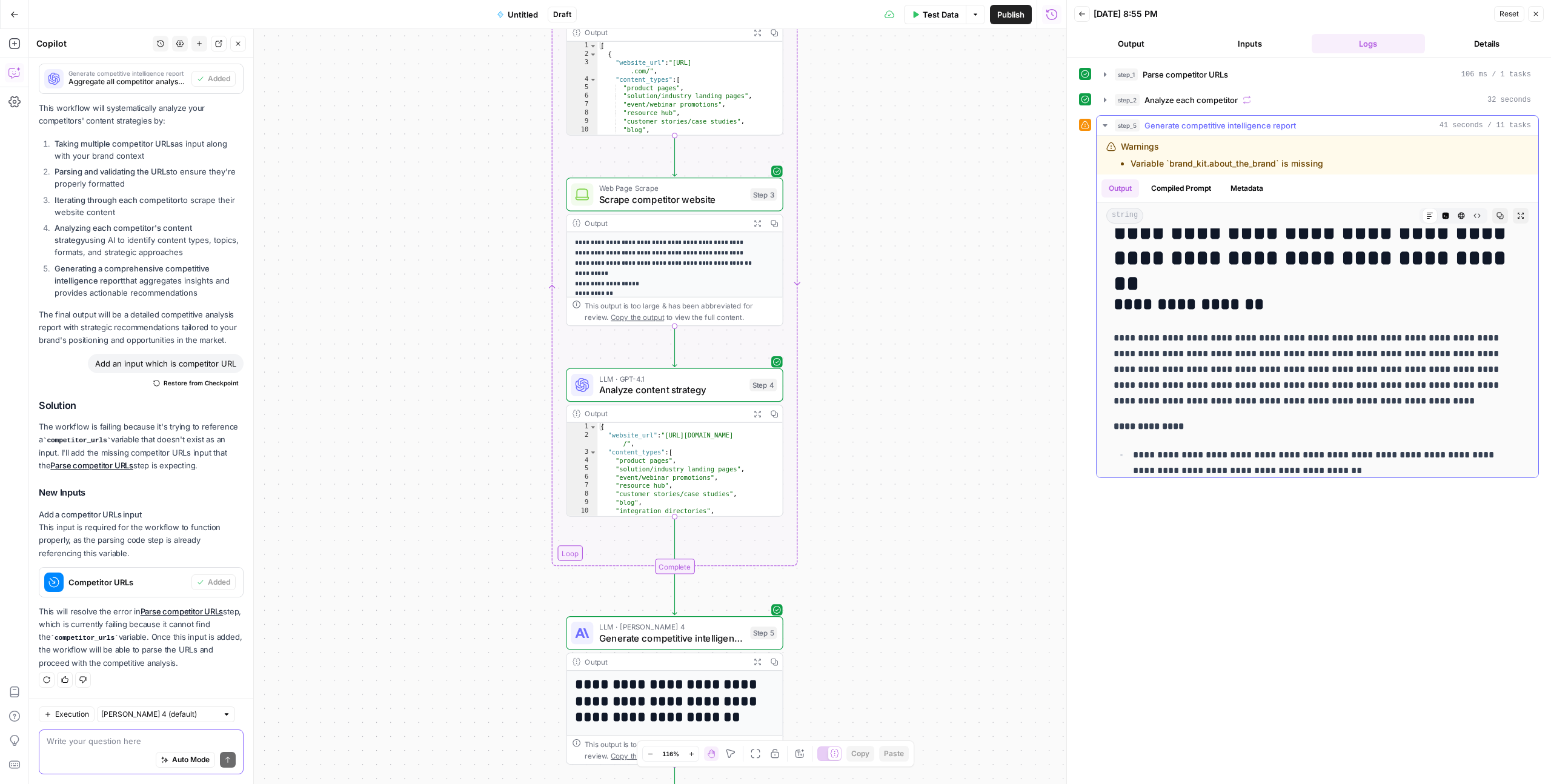
scroll to position [0, 0]
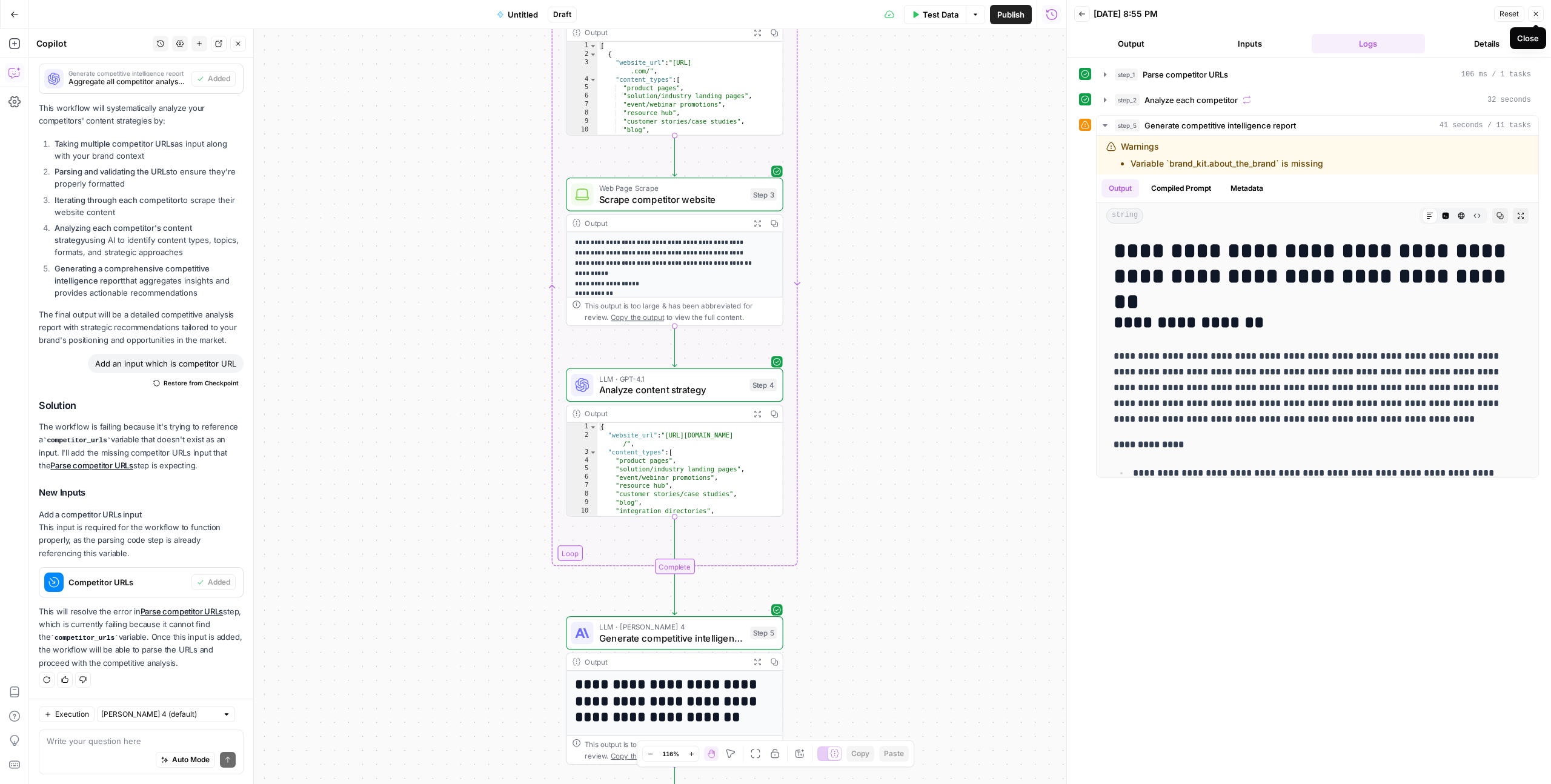
click at [890, 12] on icon "button" at bounding box center [1536, 14] width 7 height 7
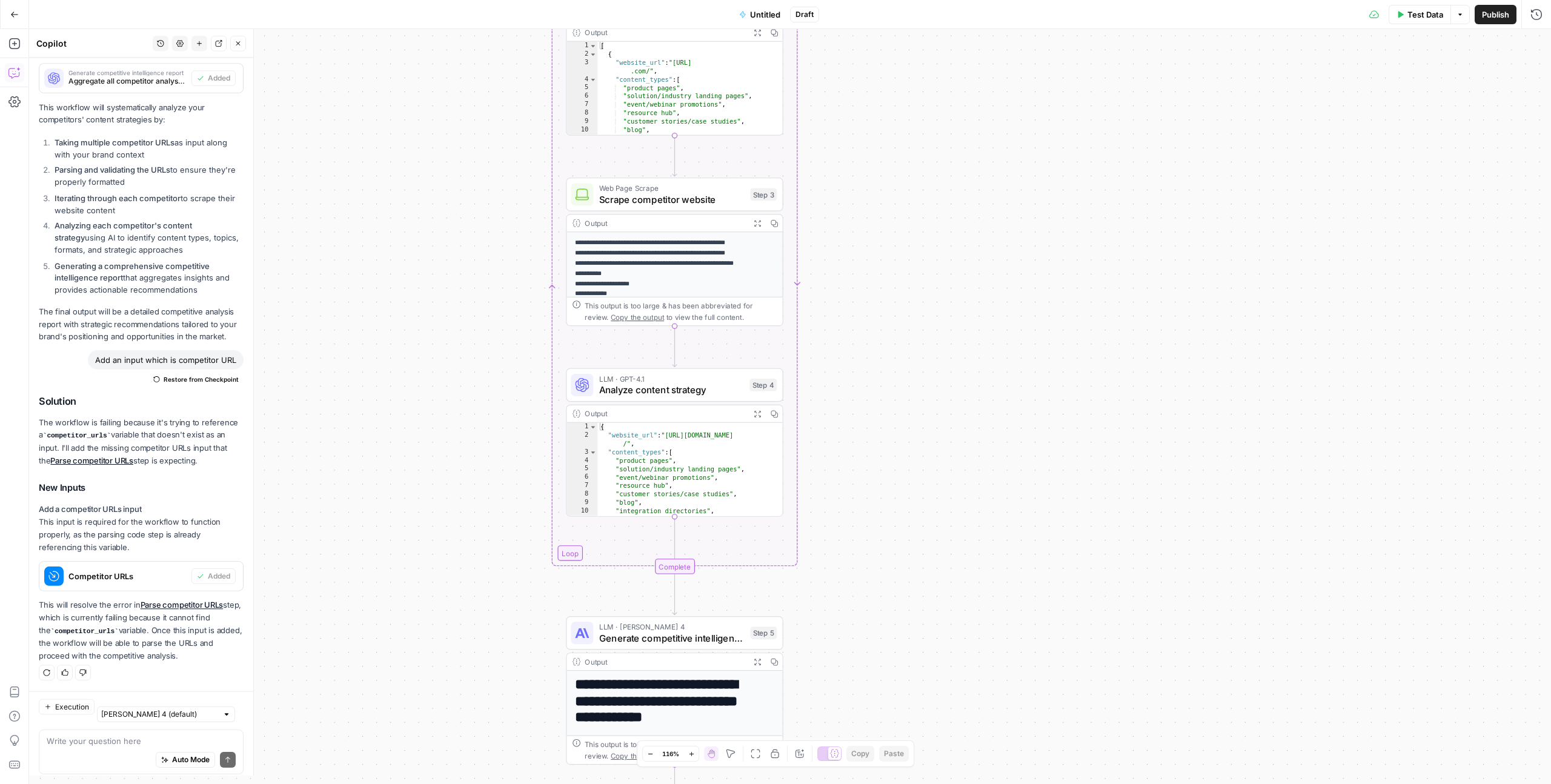
scroll to position [929, 0]
click at [761, 14] on span "Untitled" at bounding box center [766, 15] width 30 height 12
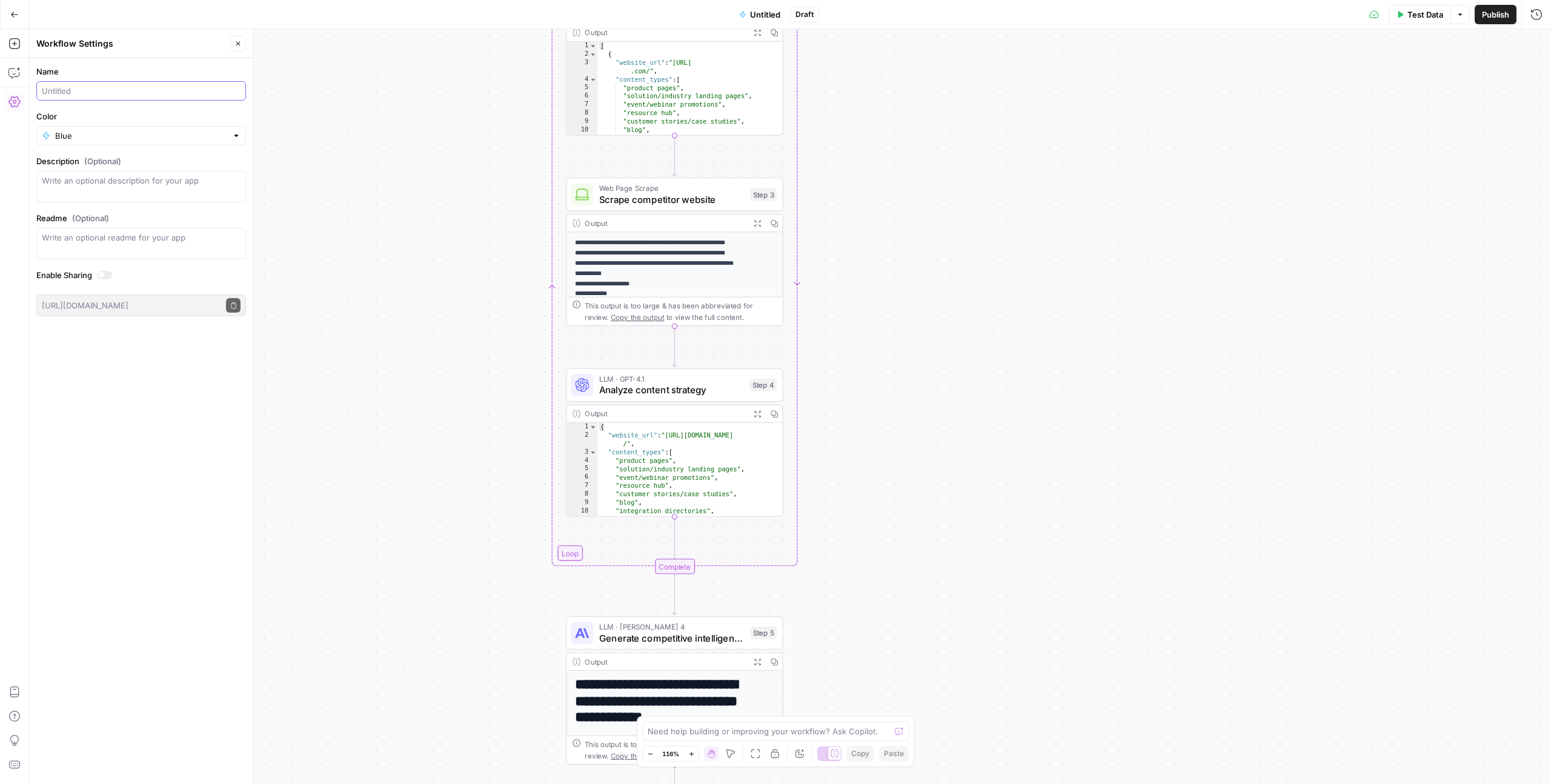
drag, startPoint x: 136, startPoint y: 92, endPoint x: 134, endPoint y: 85, distance: 7.3
click at [135, 85] on input "Name" at bounding box center [141, 91] width 199 height 12
type input "Comp overall Analysis"
click at [890, 9] on span "Publish" at bounding box center [1495, 15] width 27 height 12
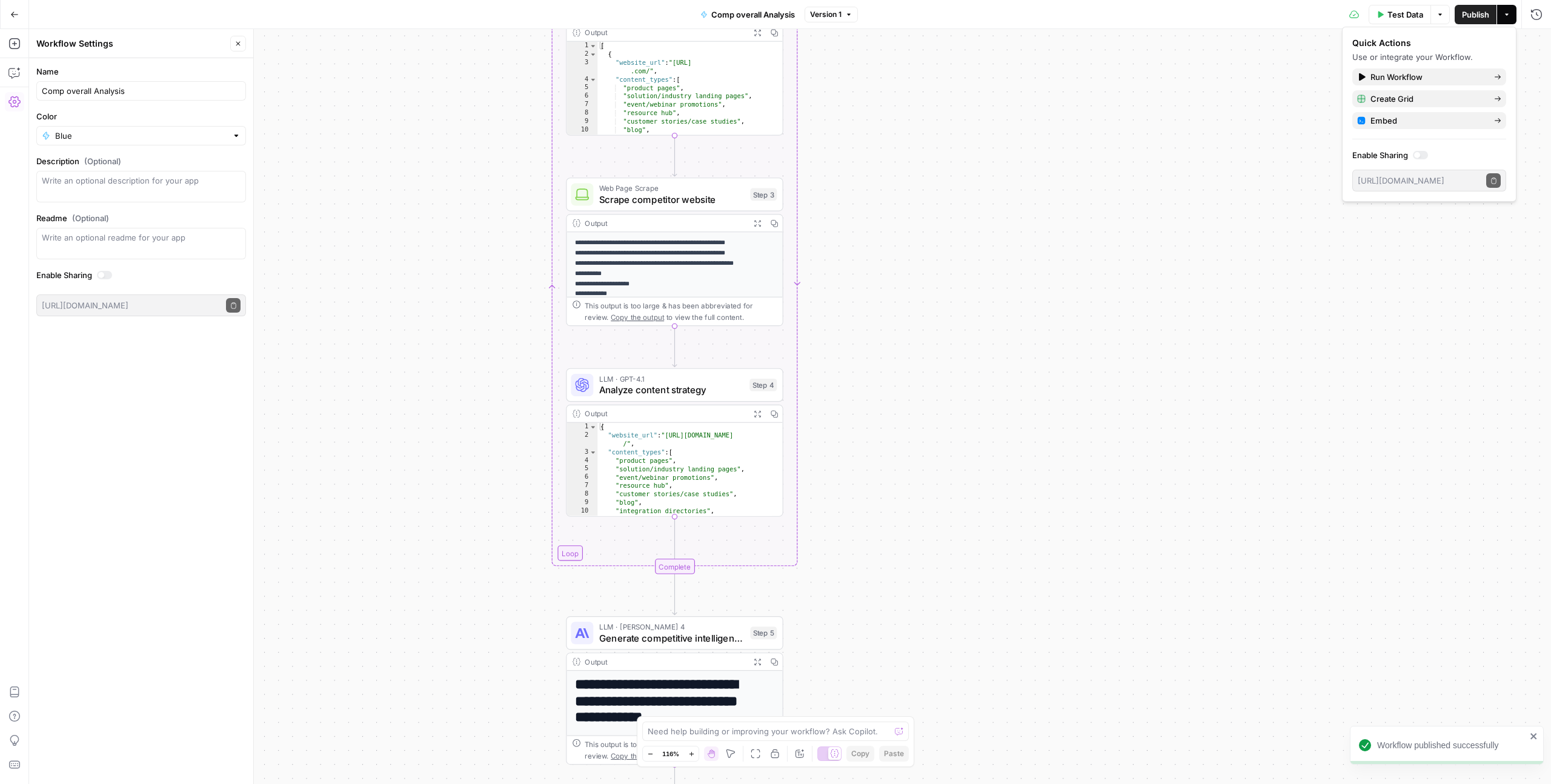
click at [890, 11] on button "Publish" at bounding box center [1475, 14] width 42 height 19
click at [20, 9] on button "Go Back" at bounding box center [14, 14] width 22 height 22
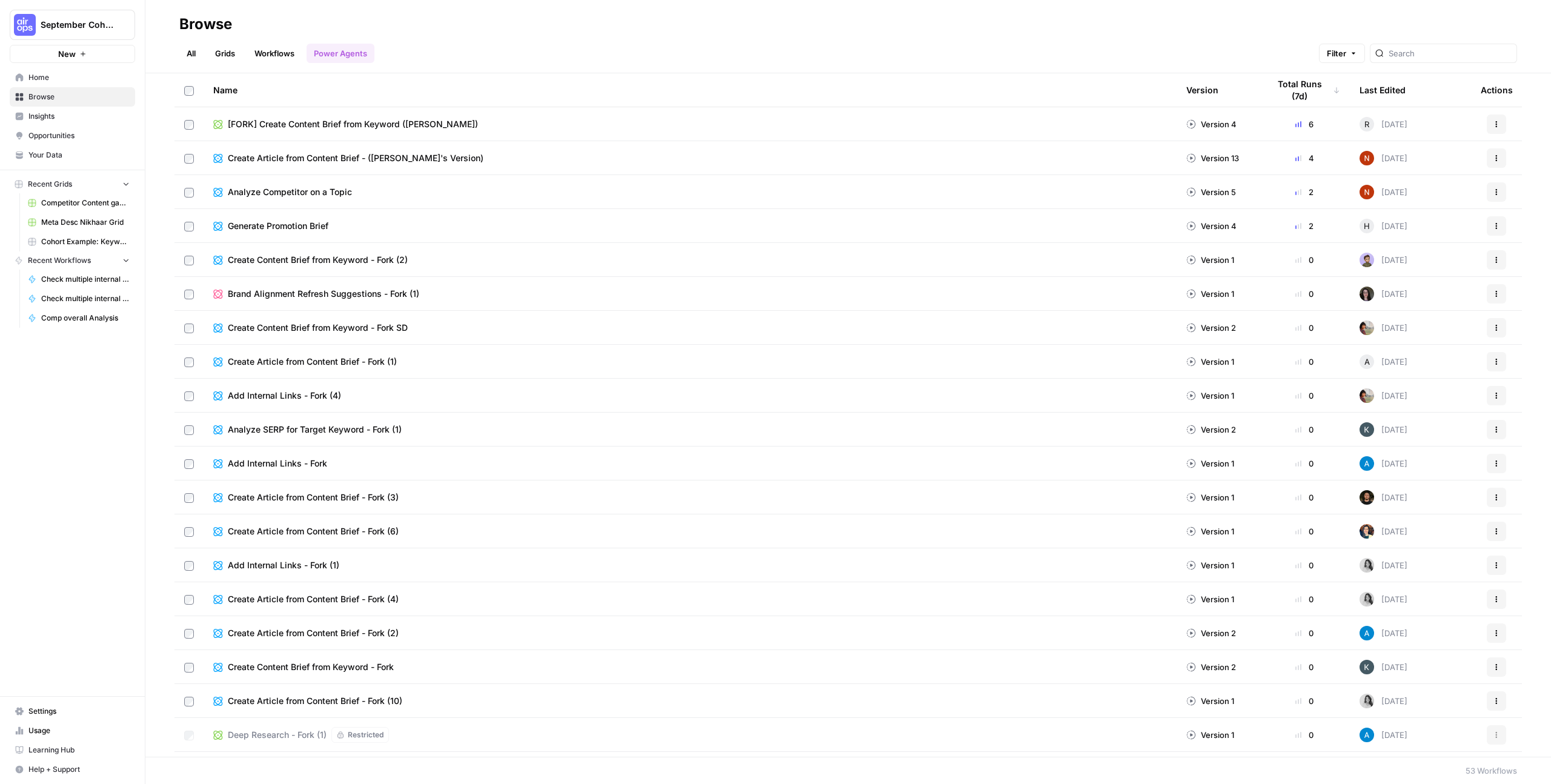
click at [284, 52] on link "Workflows" at bounding box center [274, 53] width 54 height 19
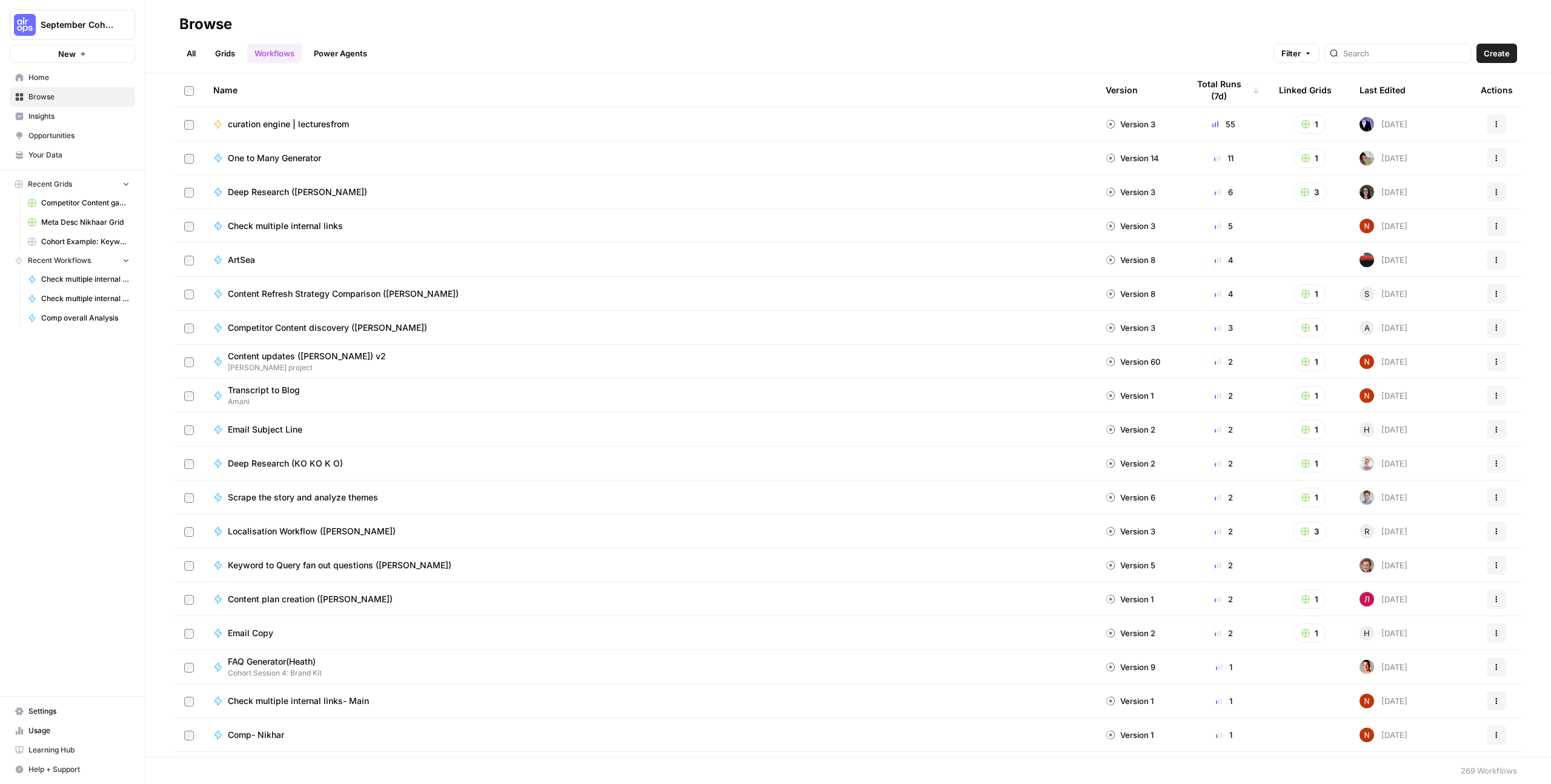
click at [238, 51] on link "Grids" at bounding box center [225, 53] width 34 height 19
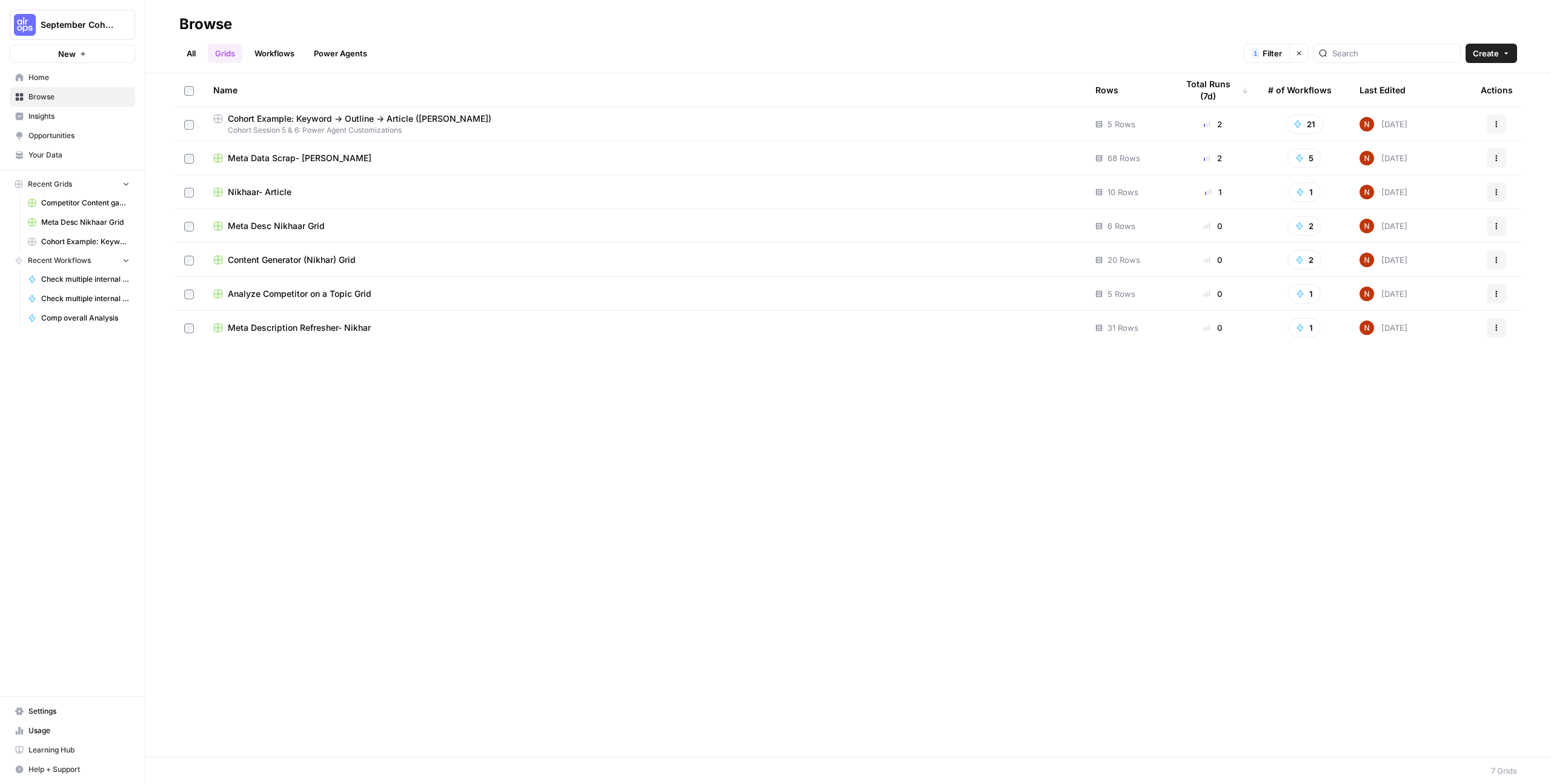
click at [185, 54] on link "All" at bounding box center [191, 53] width 24 height 19
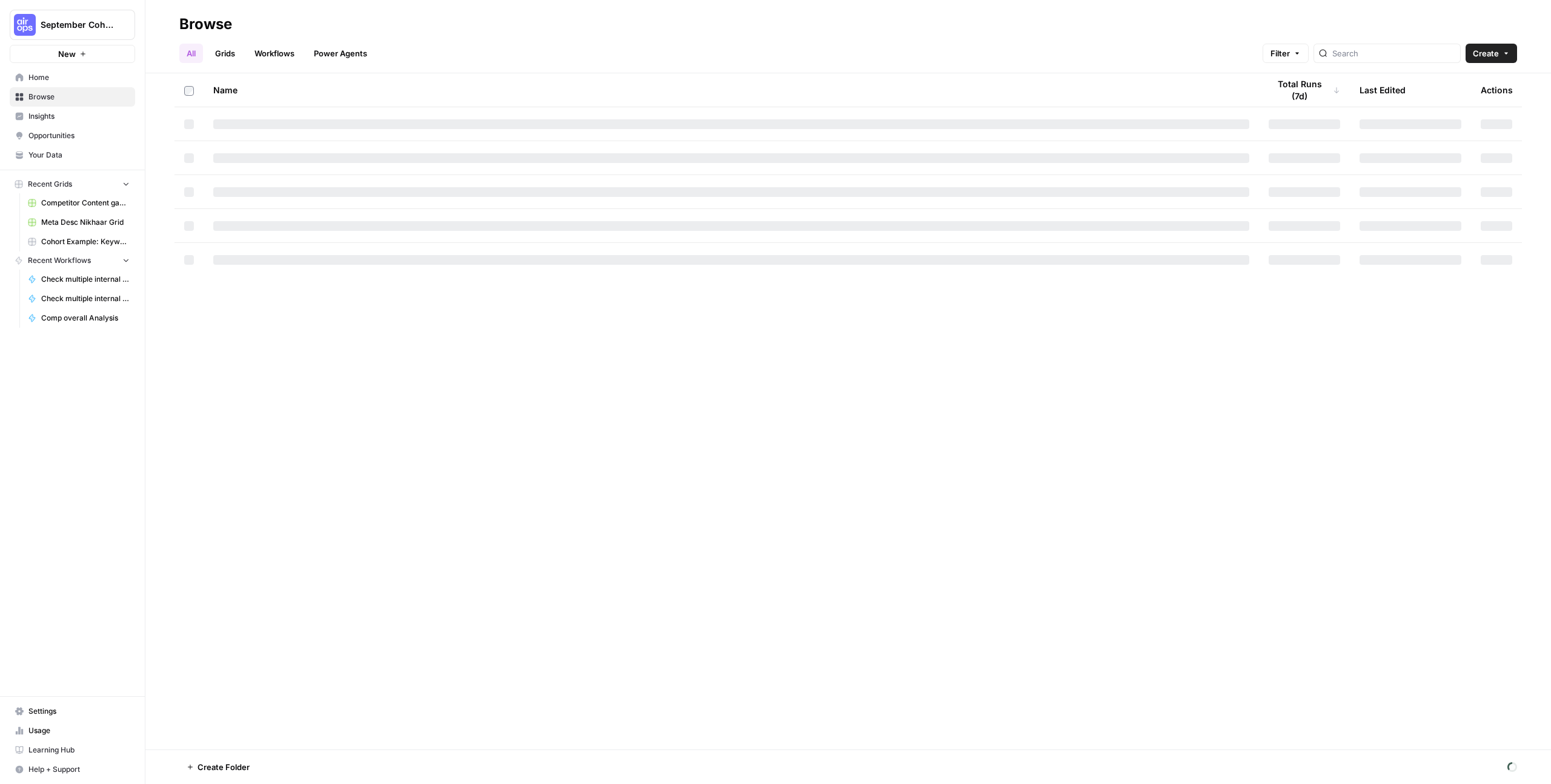
click at [68, 222] on span "Meta Desc Nikhaar Grid" at bounding box center [85, 222] width 89 height 11
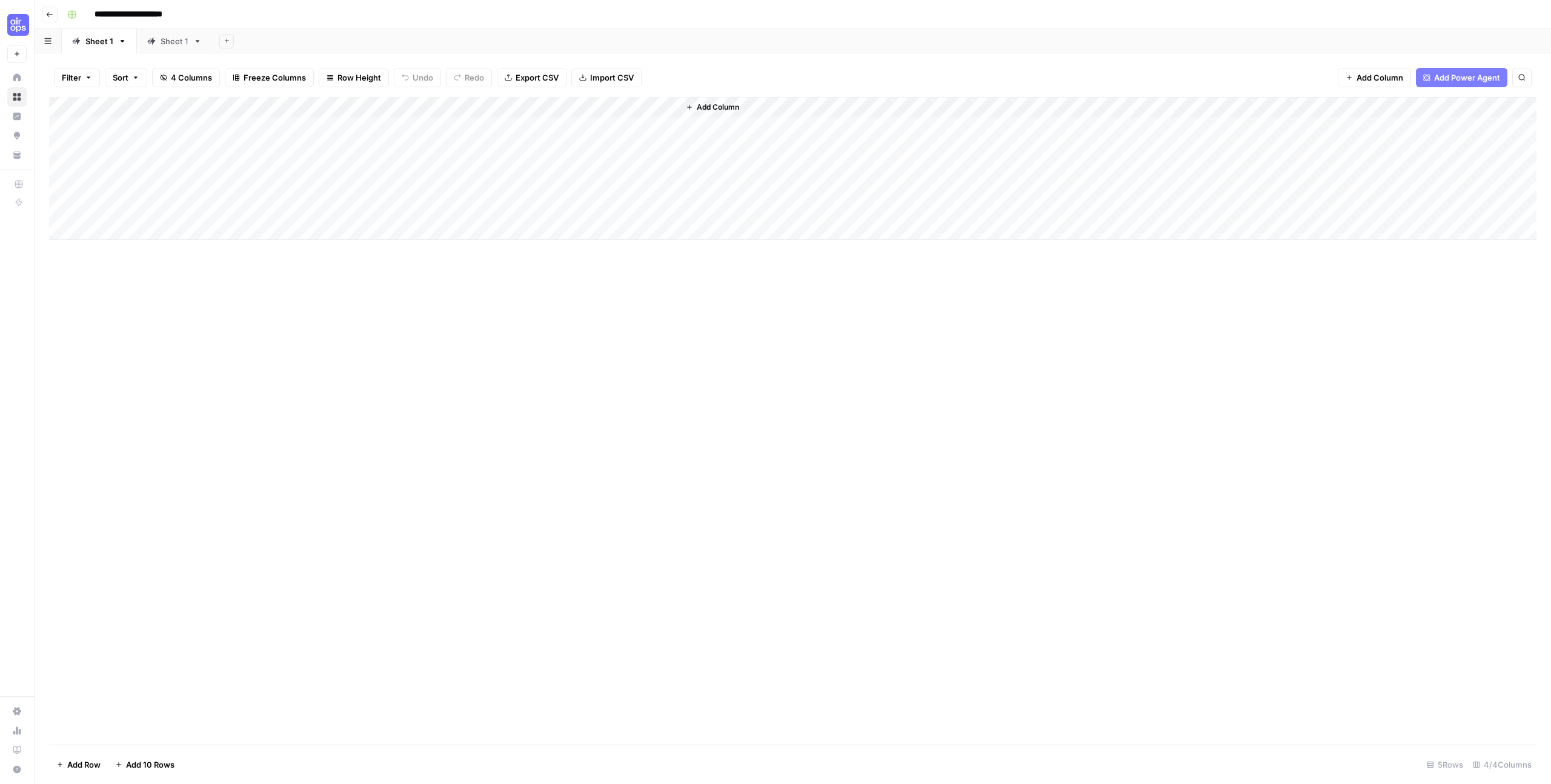
click at [172, 40] on div "Sheet 1" at bounding box center [174, 41] width 28 height 12
click at [166, 154] on div "Add Column" at bounding box center [793, 126] width 1487 height 60
click at [102, 44] on div "Sheet 1" at bounding box center [99, 41] width 28 height 12
click at [166, 183] on div "Add Column" at bounding box center [793, 168] width 1487 height 143
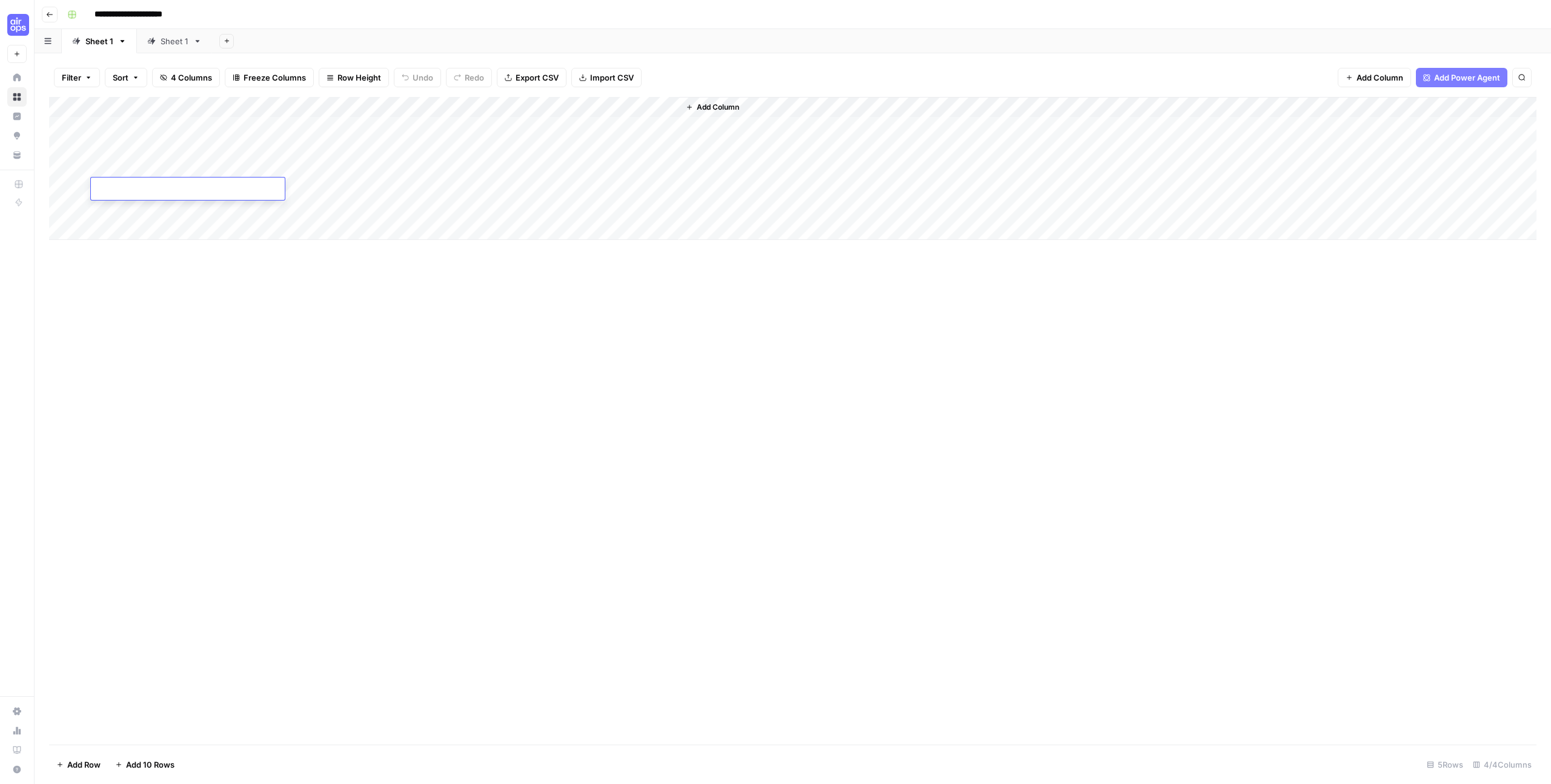
type textarea "**********"
drag, startPoint x: 166, startPoint y: 183, endPoint x: 379, endPoint y: 300, distance: 243.0
click at [376, 302] on body "**********" at bounding box center [776, 392] width 1551 height 784
click at [460, 180] on div "Add Column" at bounding box center [793, 168] width 1487 height 143
click at [495, 187] on div "Add Column" at bounding box center [793, 168] width 1487 height 143
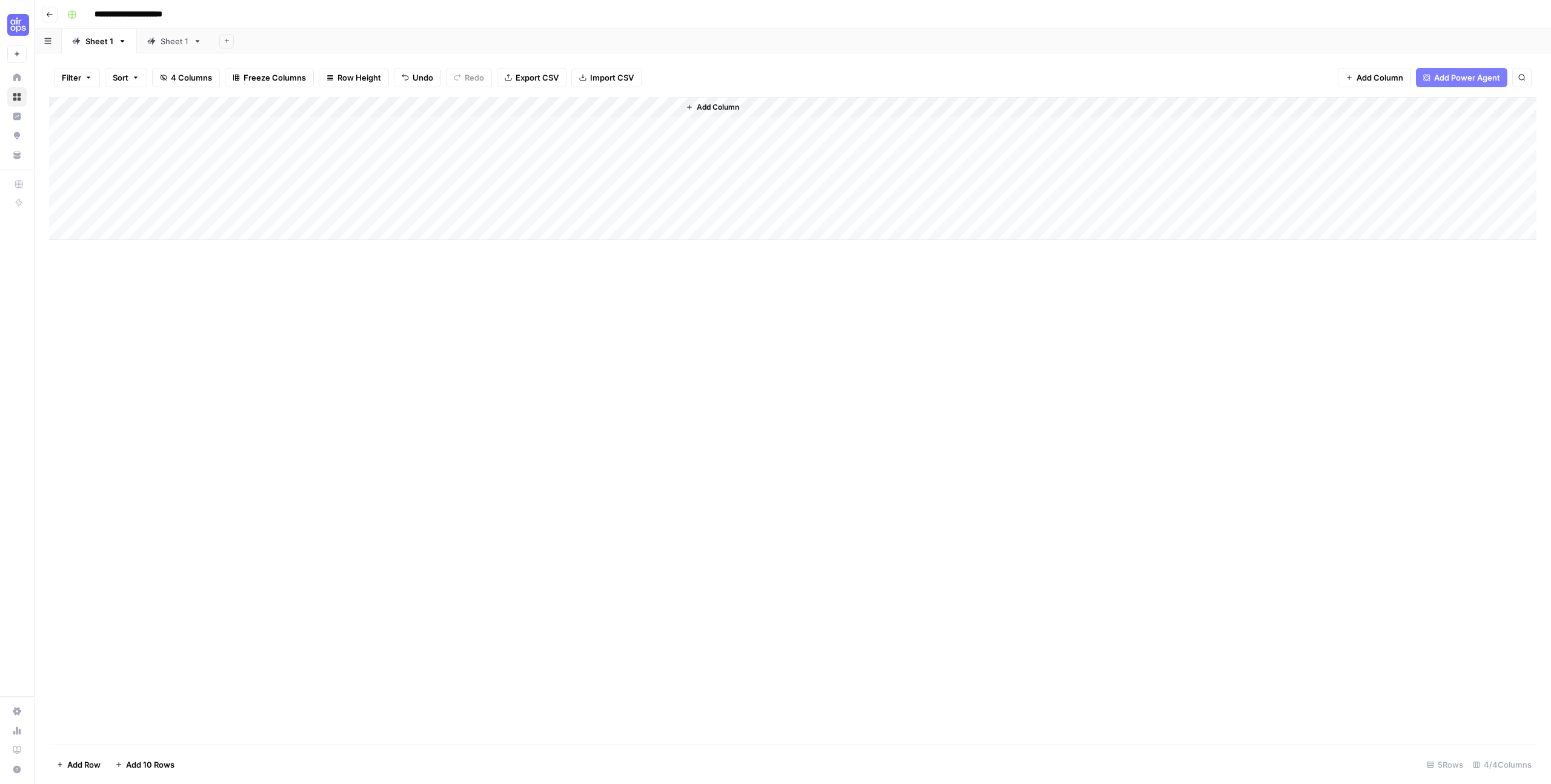
click at [503, 189] on div at bounding box center [505, 189] width 131 height 23
click at [504, 189] on div at bounding box center [505, 189] width 131 height 23
click at [303, 184] on div "Add Column" at bounding box center [793, 168] width 1487 height 143
click at [303, 184] on textarea at bounding box center [362, 190] width 194 height 17
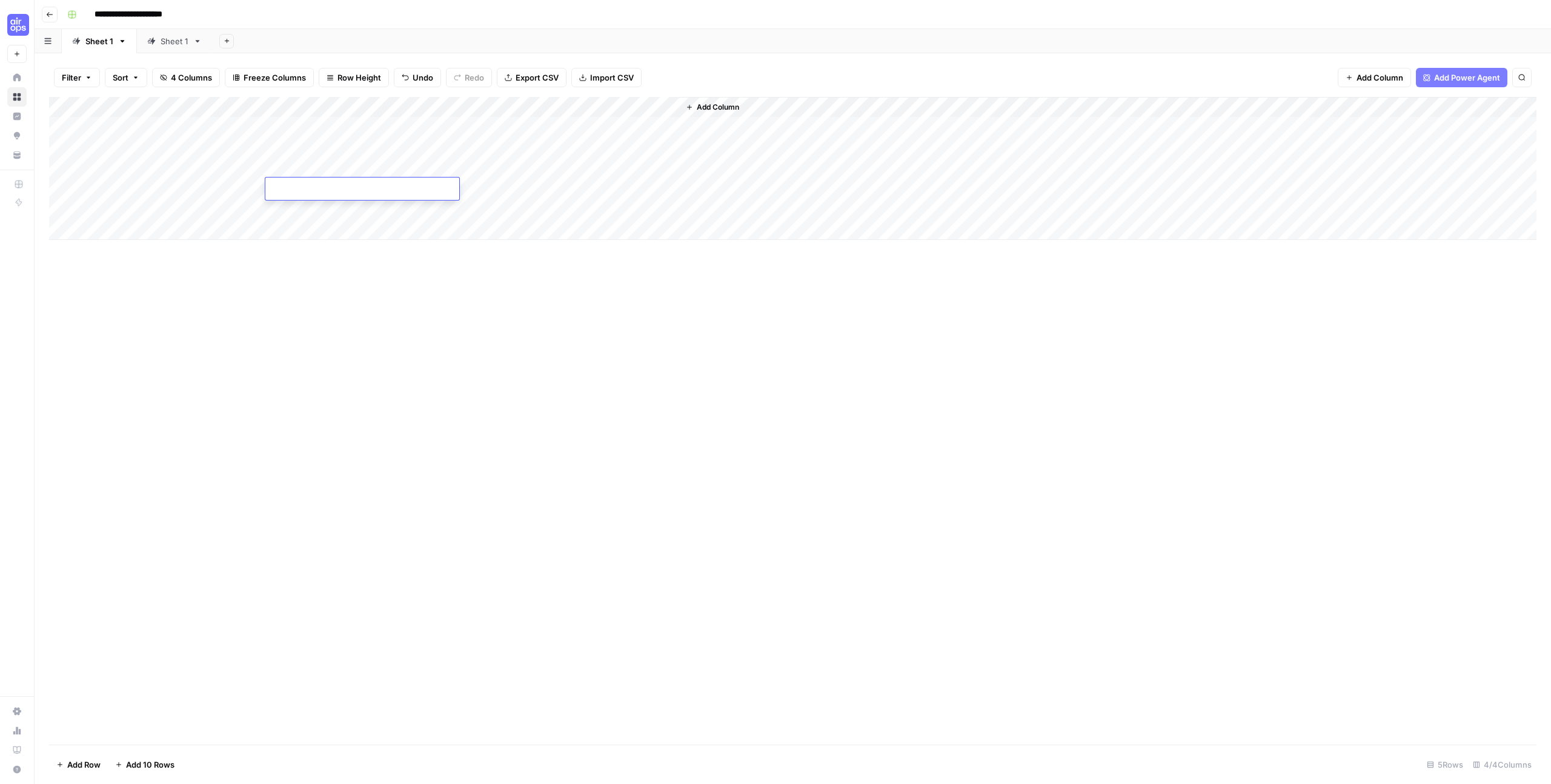
click at [319, 109] on div "Add Column" at bounding box center [793, 168] width 1487 height 143
click at [381, 103] on div at bounding box center [354, 109] width 175 height 24
click at [625, 126] on div "Add Column" at bounding box center [793, 168] width 1487 height 143
click at [579, 238] on div "Add Column" at bounding box center [793, 168] width 1487 height 143
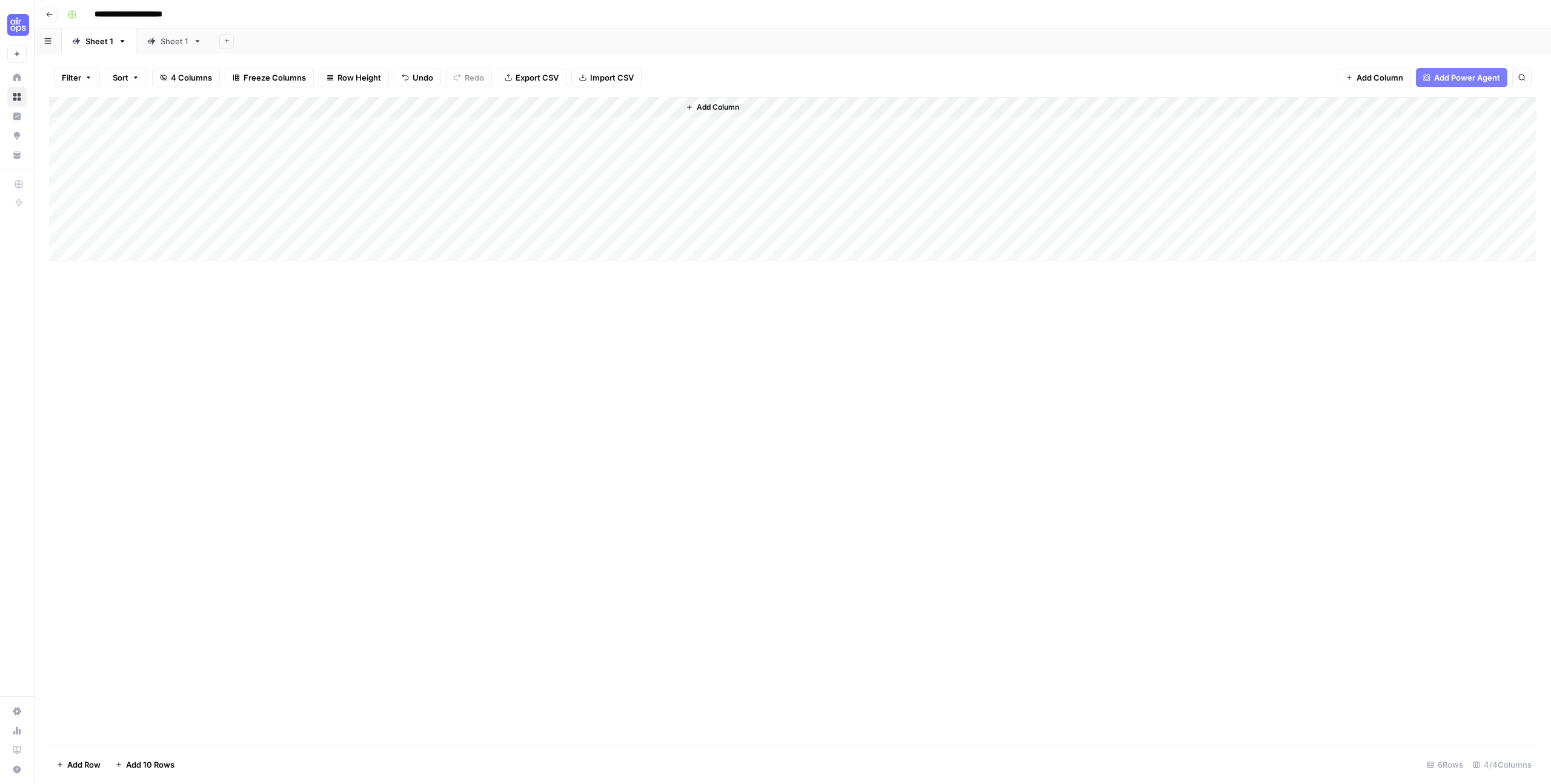
click at [317, 130] on div "Add Column" at bounding box center [793, 178] width 1487 height 164
click at [283, 187] on div "Add Column" at bounding box center [793, 178] width 1487 height 164
type textarea "***"
click at [502, 195] on div "Add Column" at bounding box center [793, 178] width 1487 height 164
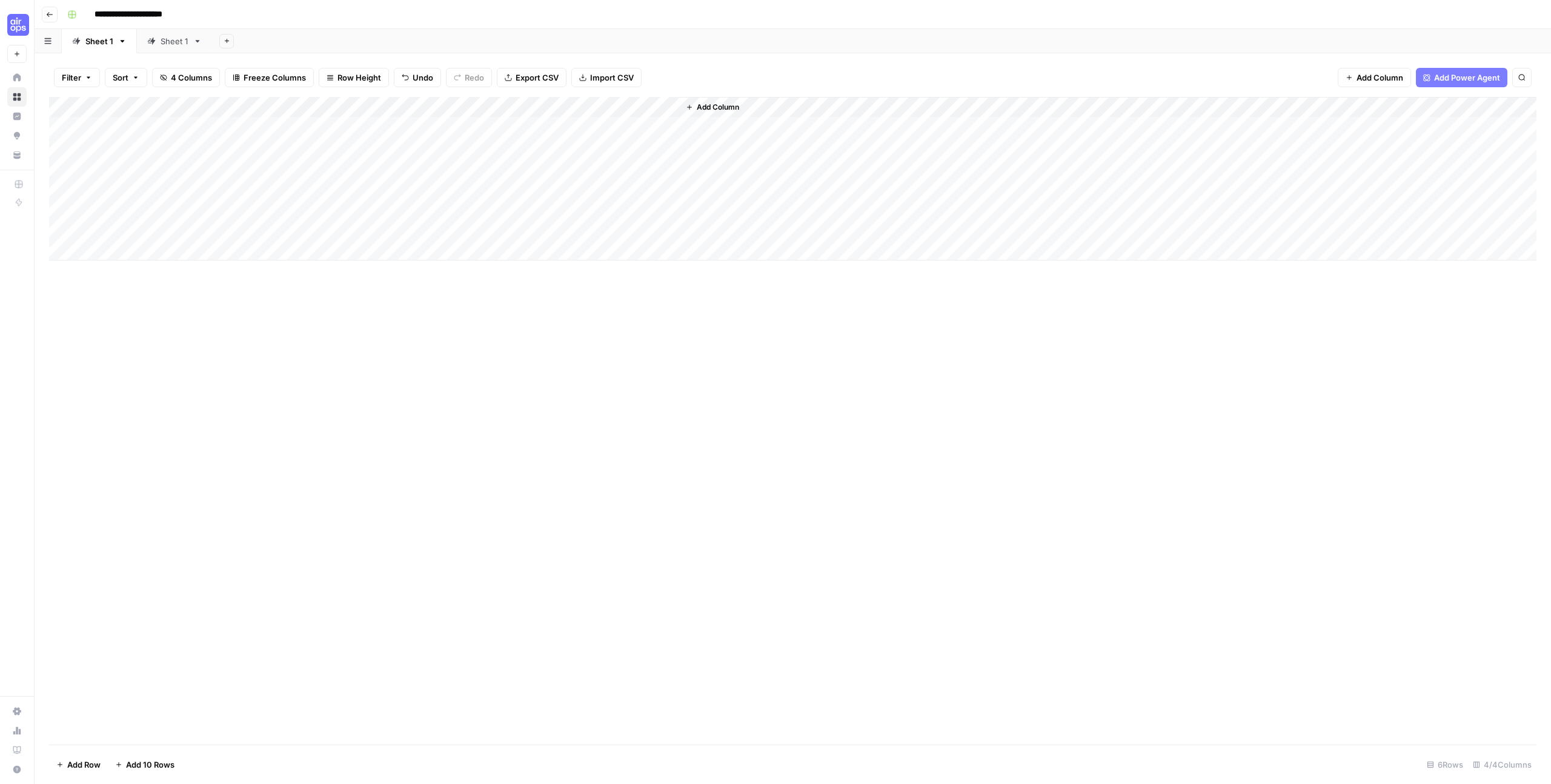
click at [501, 189] on div "Add Column" at bounding box center [793, 178] width 1487 height 164
click at [165, 39] on div "Sheet 1" at bounding box center [174, 41] width 28 height 12
click at [170, 152] on div "Add Column" at bounding box center [793, 137] width 1487 height 81
click at [103, 44] on div "Sheet 1" at bounding box center [99, 41] width 28 height 12
click at [48, 15] on icon "button" at bounding box center [50, 14] width 7 height 7
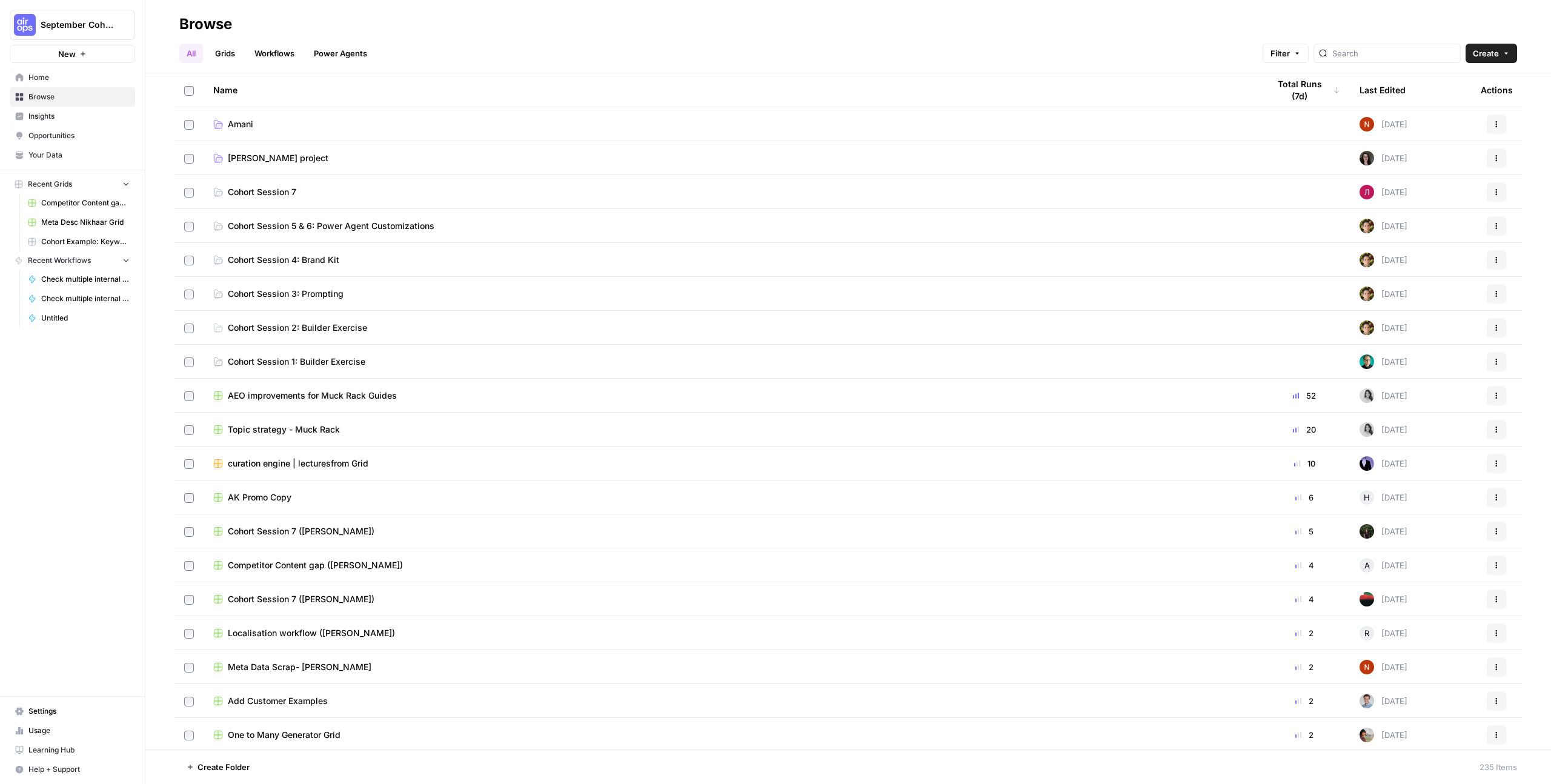
click at [75, 91] on span "Browse" at bounding box center [79, 97] width 101 height 11
click at [221, 66] on header "Browse All Grids Workflows Power Agents Filter Create" at bounding box center [848, 36] width 1405 height 74
click at [221, 58] on link "Grids" at bounding box center [225, 53] width 34 height 19
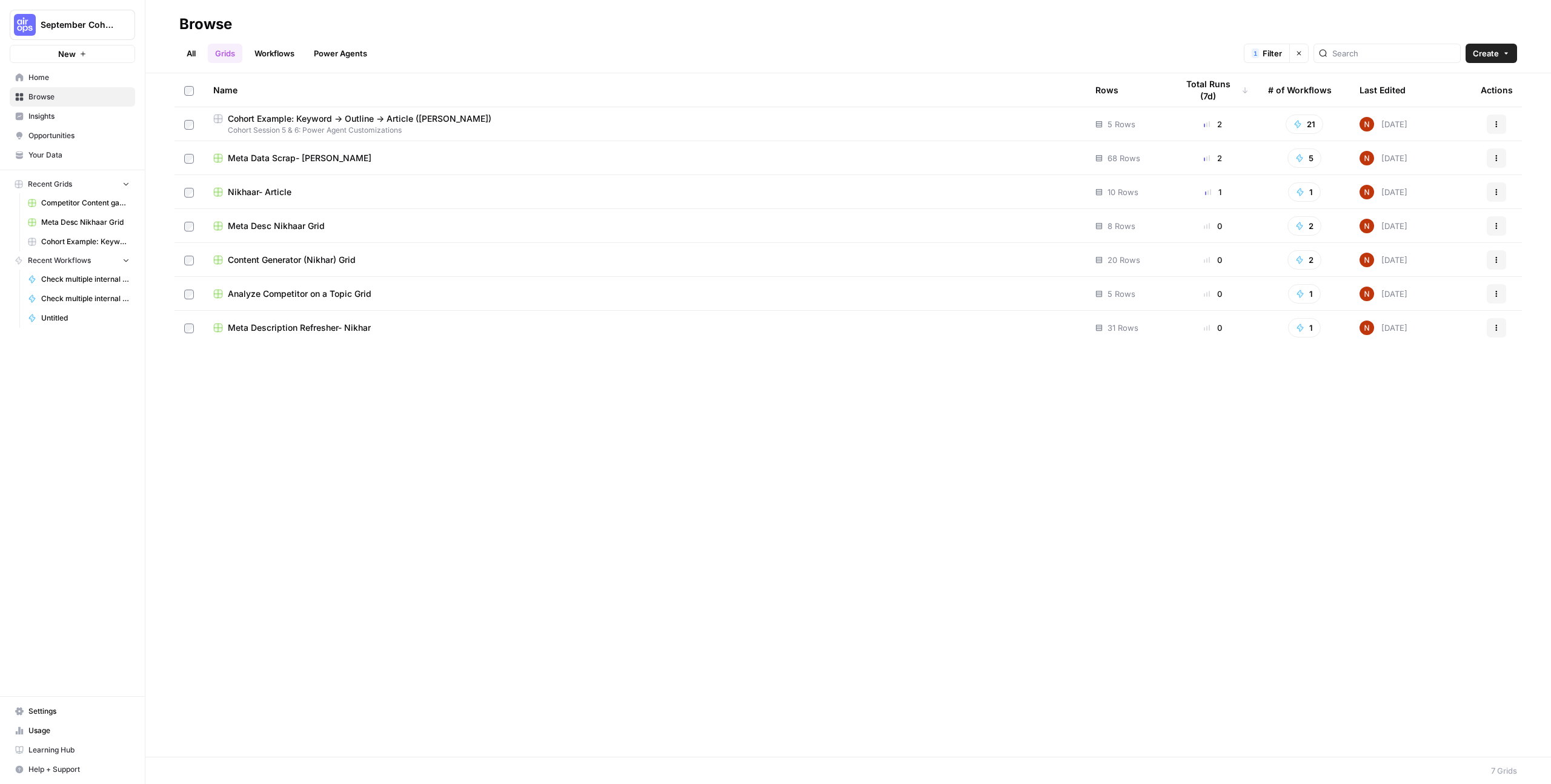
click at [361, 322] on span "Meta Description Refresher- Nikhar" at bounding box center [299, 328] width 143 height 12
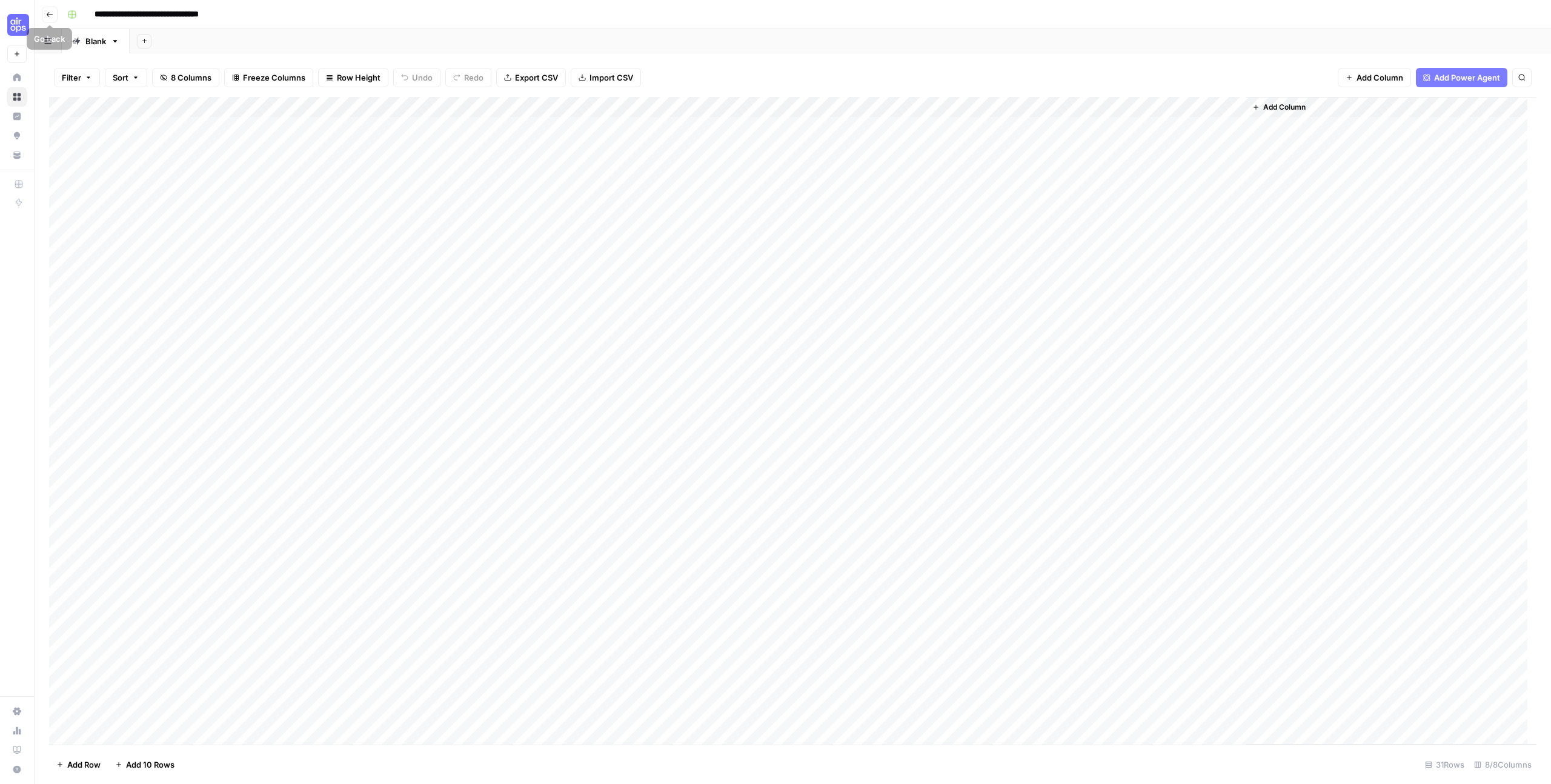
click at [44, 11] on button "Go back" at bounding box center [50, 15] width 16 height 16
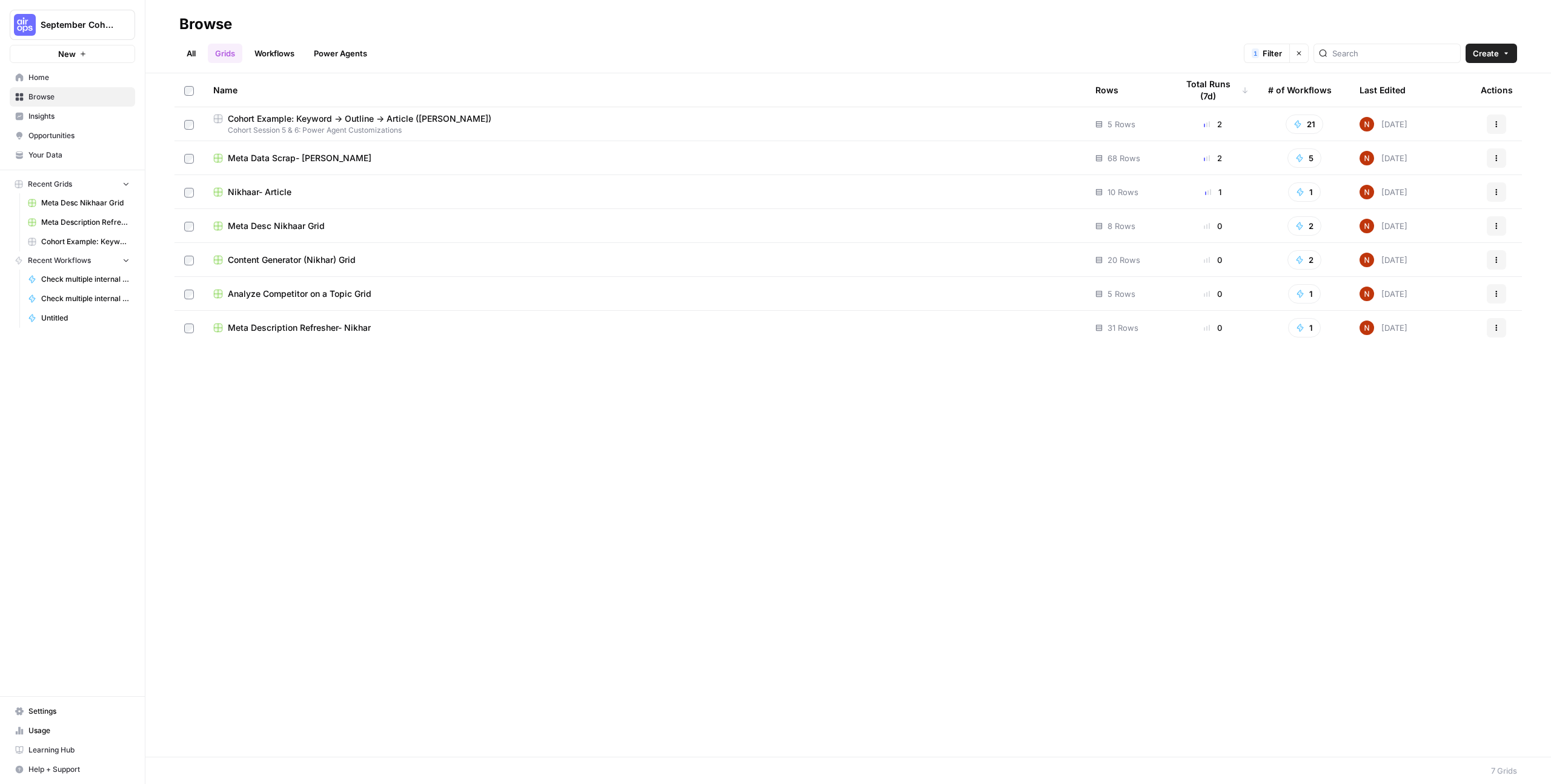
click at [318, 229] on span "Meta Desc Nikhaar Grid" at bounding box center [276, 226] width 97 height 12
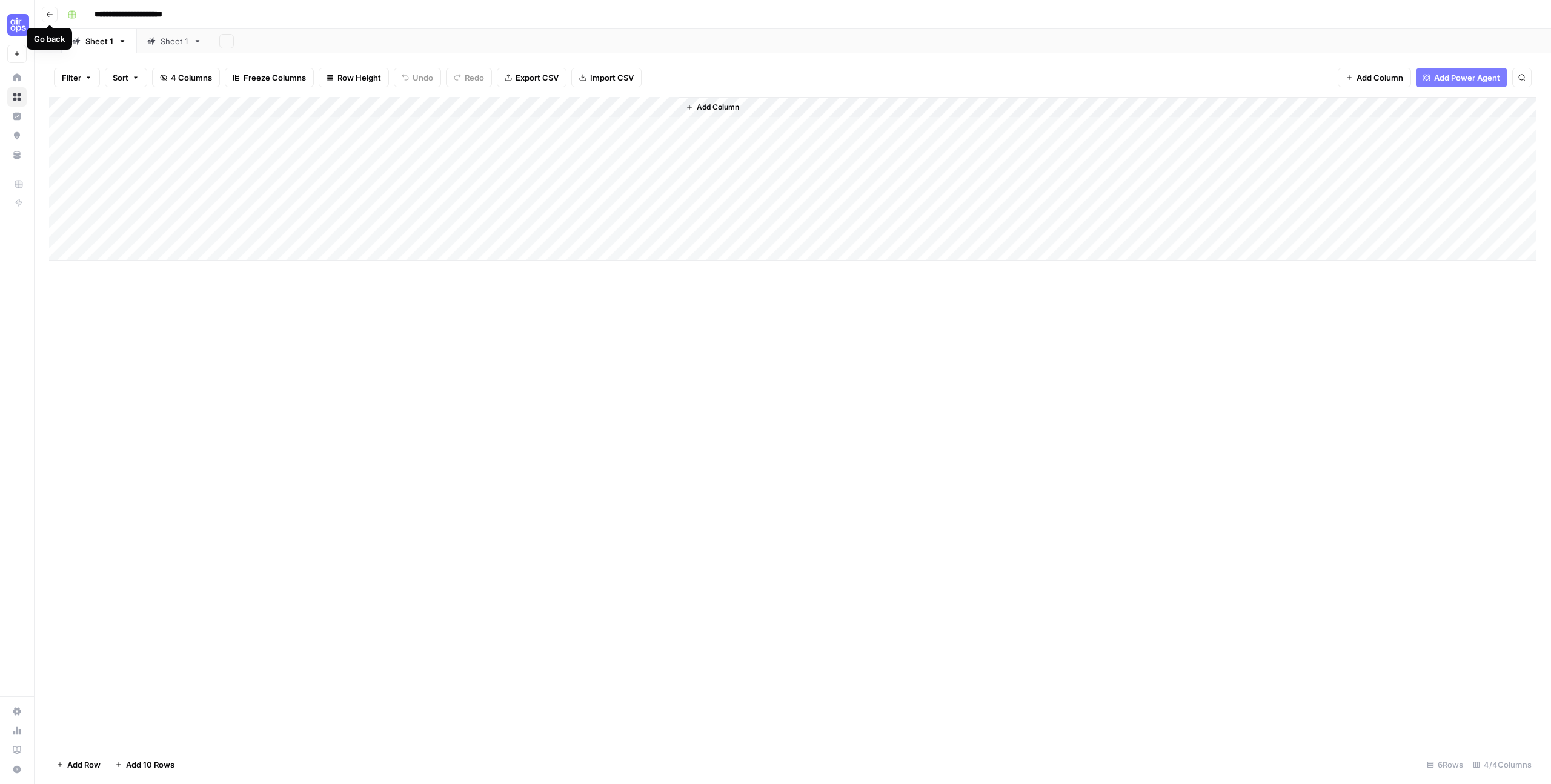
click at [194, 45] on icon at bounding box center [197, 41] width 9 height 9
click at [48, 12] on icon "button" at bounding box center [50, 14] width 7 height 7
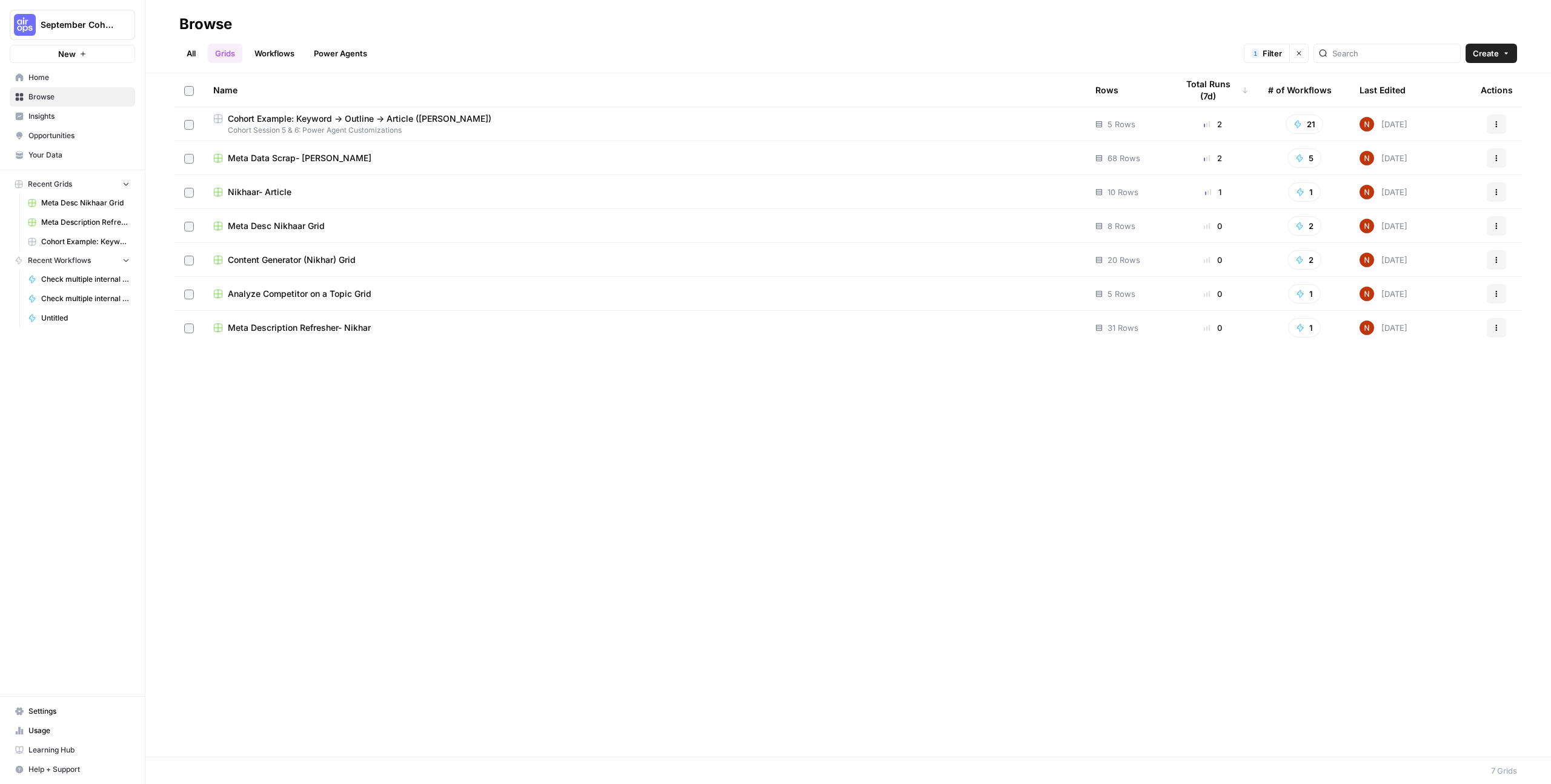
click at [263, 196] on span "Nikhaar- Article" at bounding box center [260, 192] width 64 height 12
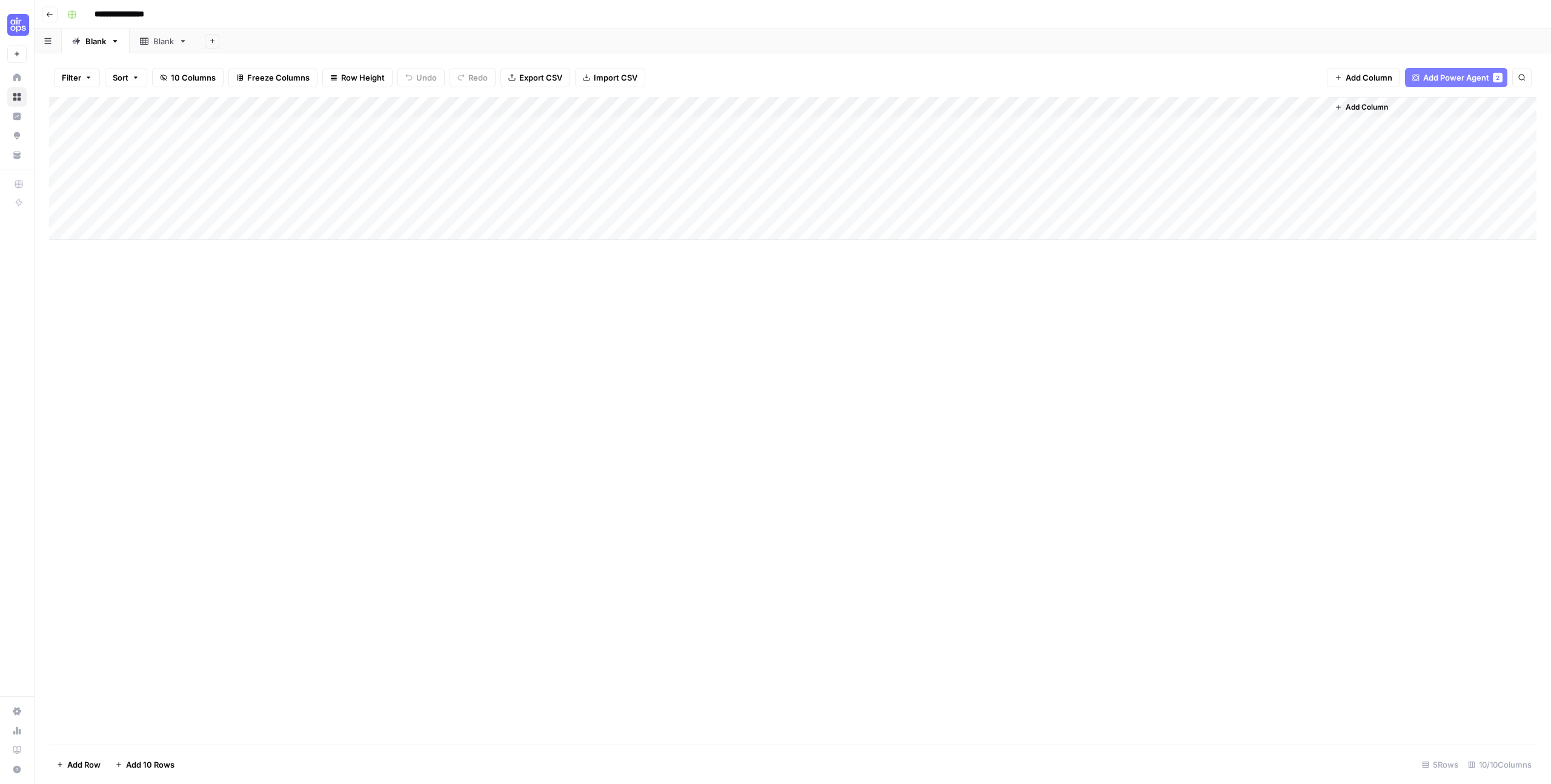
click at [49, 15] on icon "button" at bounding box center [50, 14] width 7 height 7
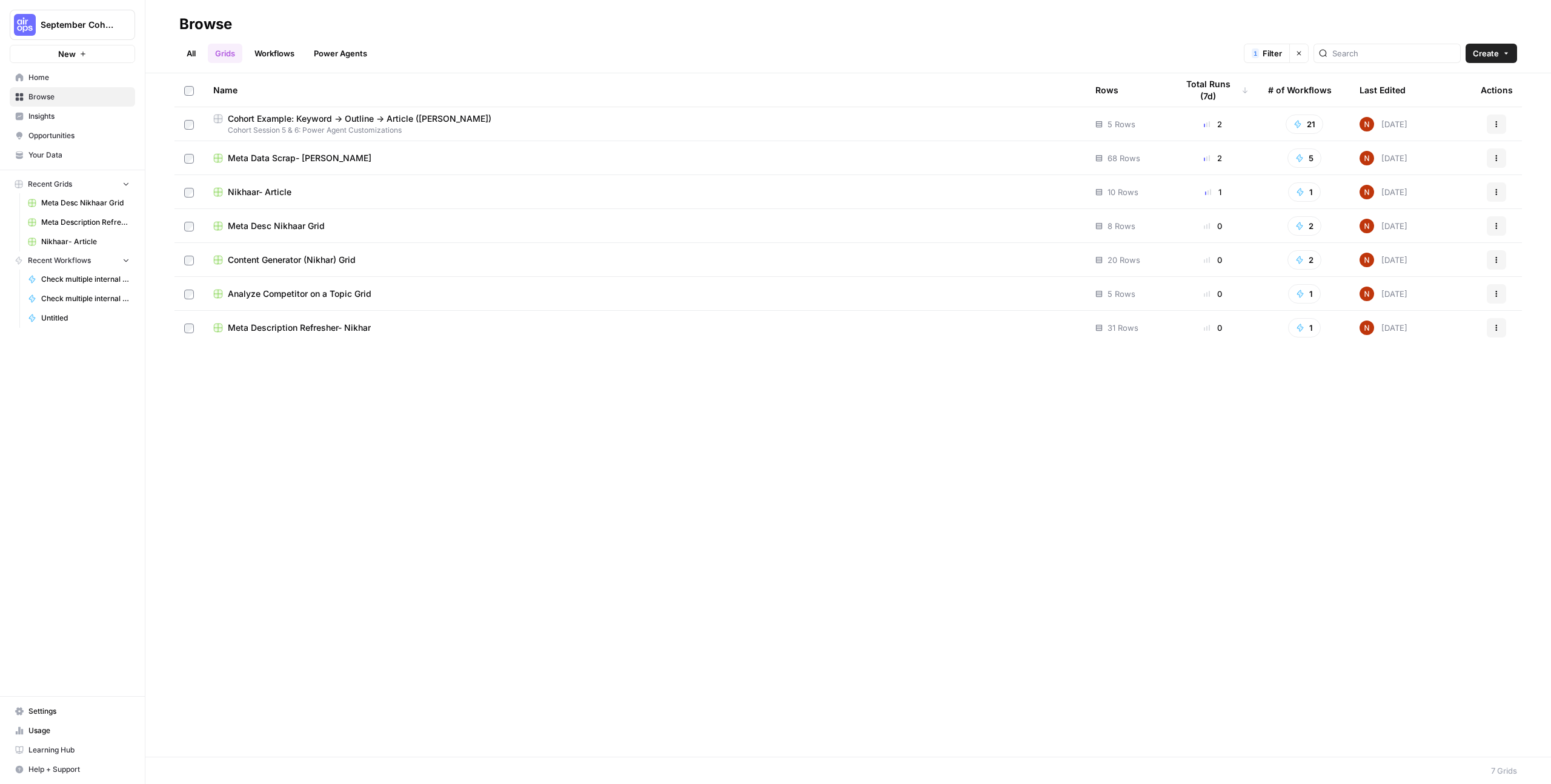
click at [387, 149] on td "Meta Data Scrap- [PERSON_NAME]" at bounding box center [644, 158] width 882 height 33
click at [374, 166] on td "Meta Data Scrap- [PERSON_NAME]" at bounding box center [644, 158] width 882 height 33
click at [366, 156] on div "Meta Data Scrap- [PERSON_NAME]" at bounding box center [644, 158] width 863 height 12
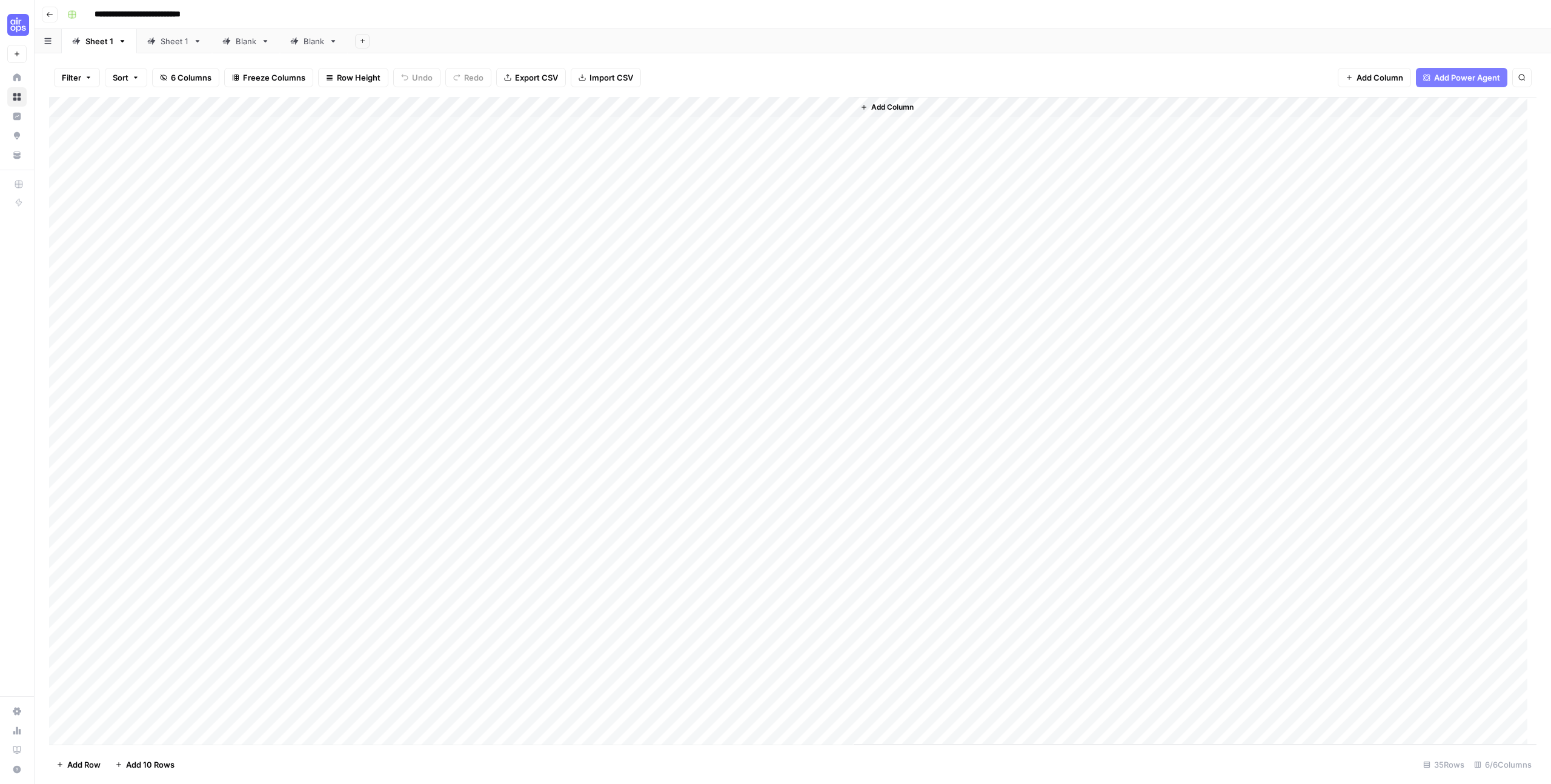
click at [189, 288] on div "Add Column" at bounding box center [793, 420] width 1487 height 648
click at [91, 482] on div "Add Column" at bounding box center [793, 420] width 1487 height 648
click at [197, 289] on button "button" at bounding box center [179, 291] width 175 height 21
click at [192, 291] on button "button" at bounding box center [179, 291] width 175 height 21
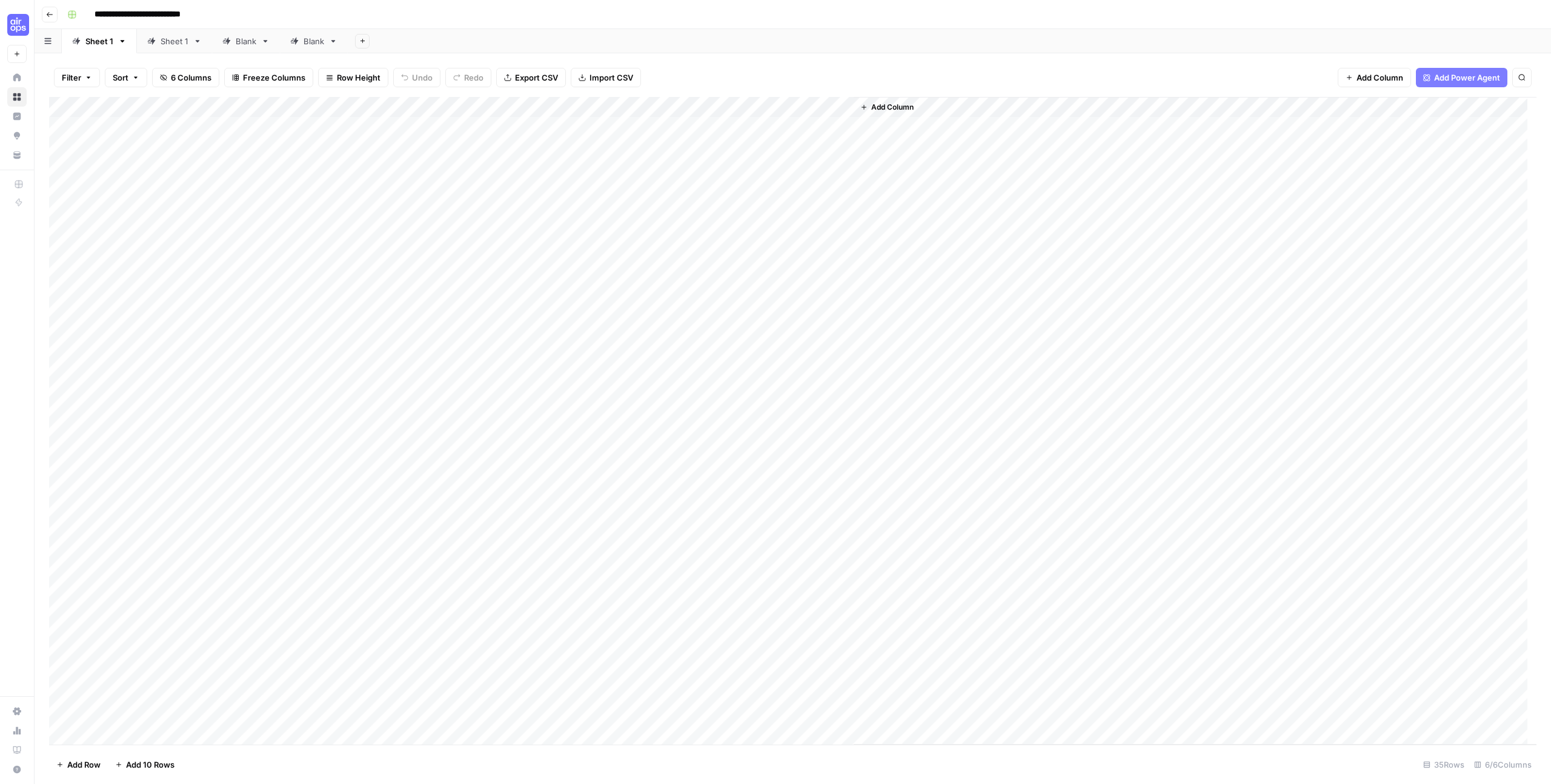
click at [458, 305] on div "Add Column" at bounding box center [793, 420] width 1487 height 648
click at [147, 289] on div "Add Column" at bounding box center [793, 420] width 1487 height 648
type textarea "**********"
click at [144, 334] on div "Add Column" at bounding box center [793, 420] width 1487 height 648
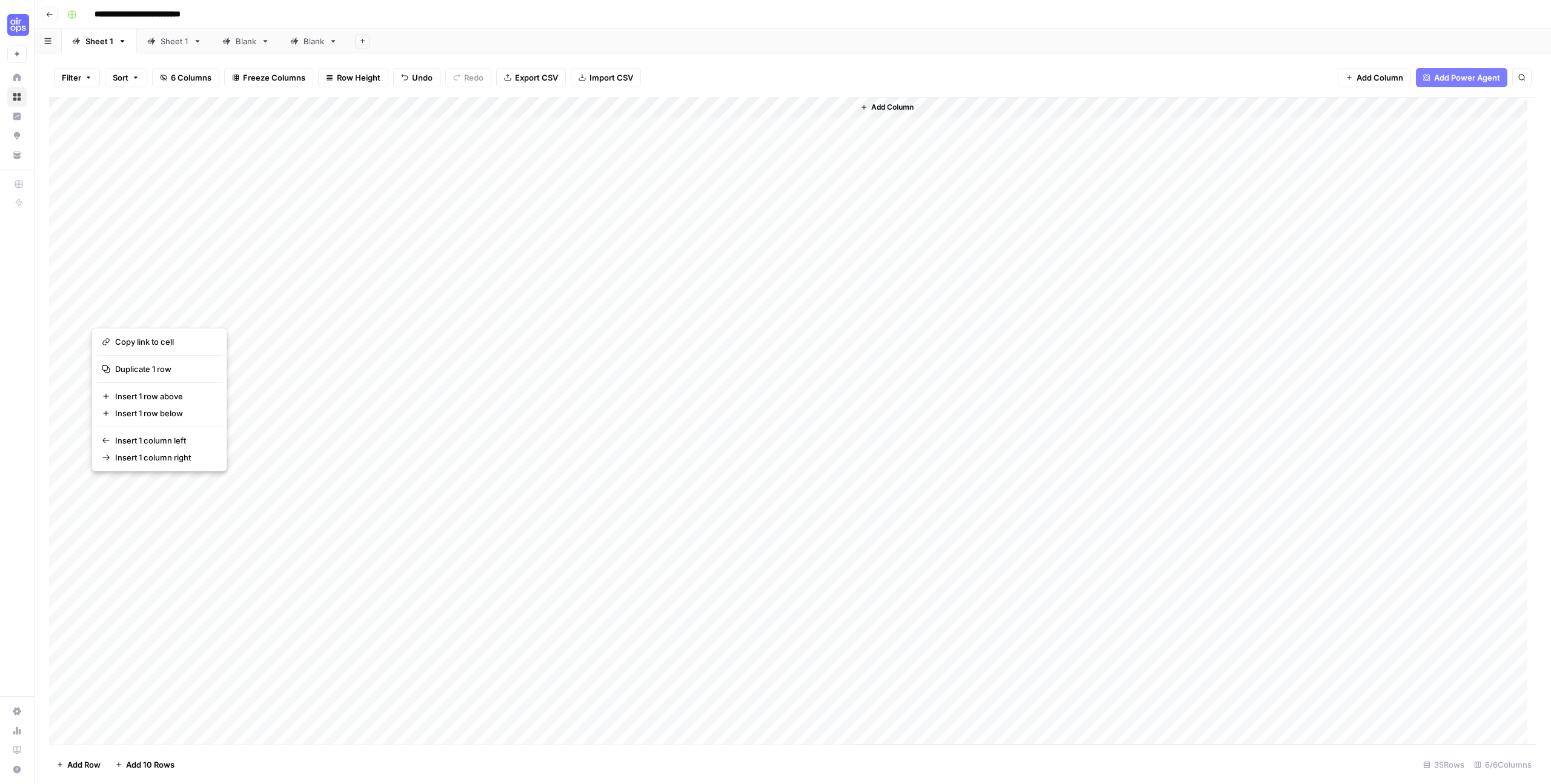
click at [203, 315] on button "button" at bounding box center [179, 313] width 175 height 21
click at [204, 313] on button "button" at bounding box center [179, 313] width 175 height 21
click at [220, 317] on button "button" at bounding box center [179, 313] width 175 height 21
click at [236, 331] on div "Add Column" at bounding box center [793, 420] width 1487 height 648
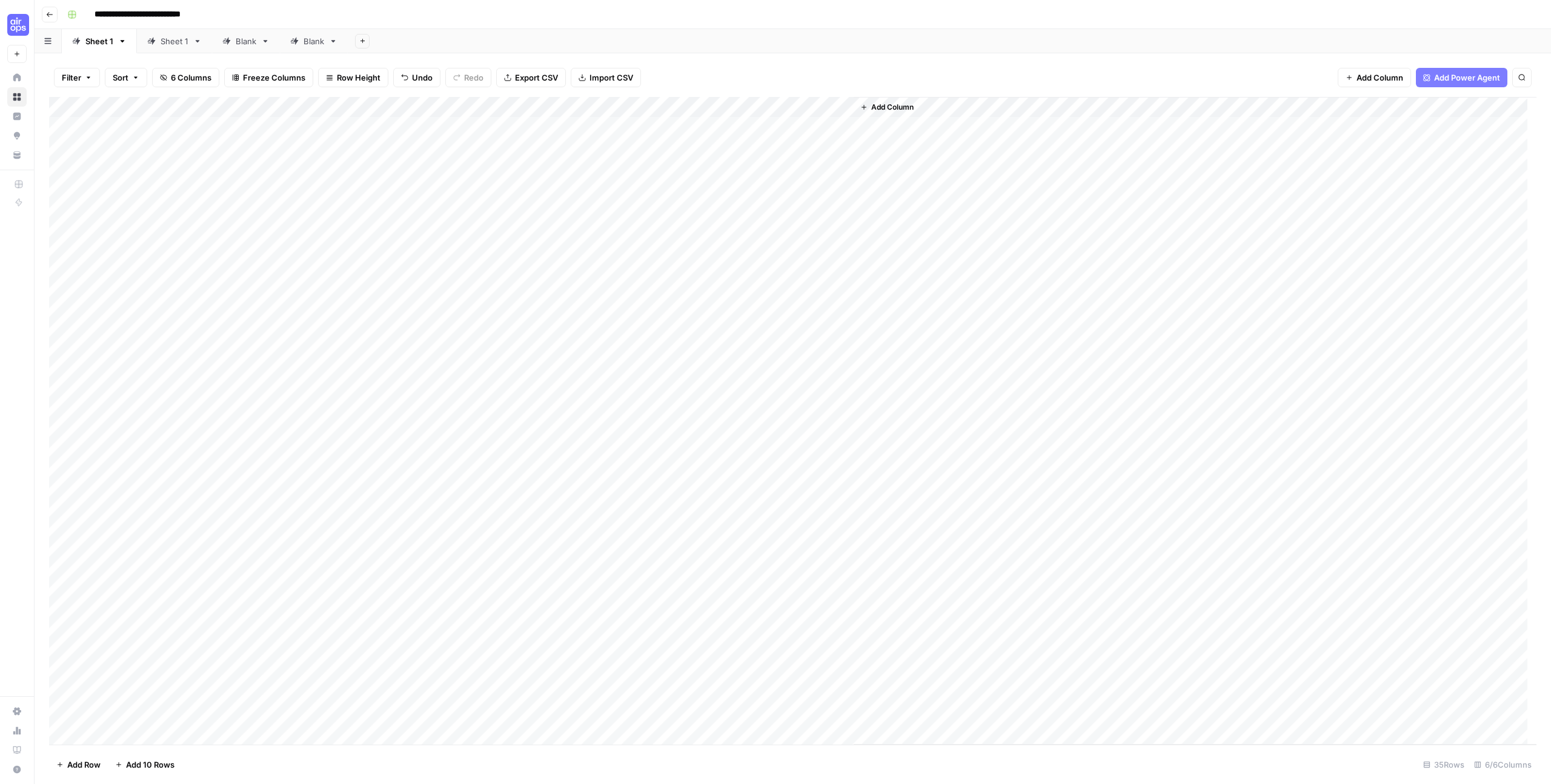
click at [228, 314] on div "Add Column" at bounding box center [793, 420] width 1487 height 648
type textarea "**********"
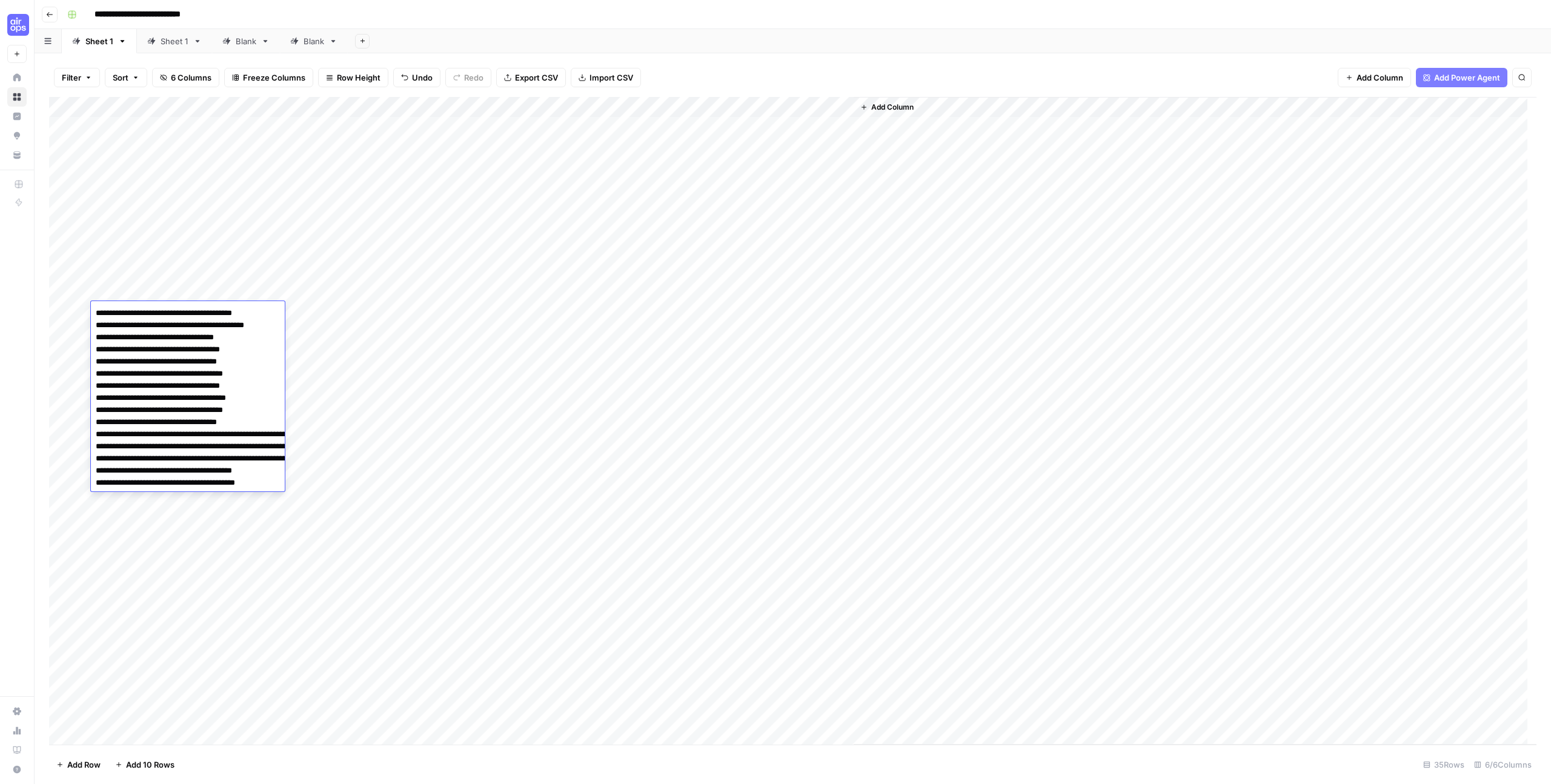
click at [487, 398] on div "Add Column" at bounding box center [793, 420] width 1487 height 648
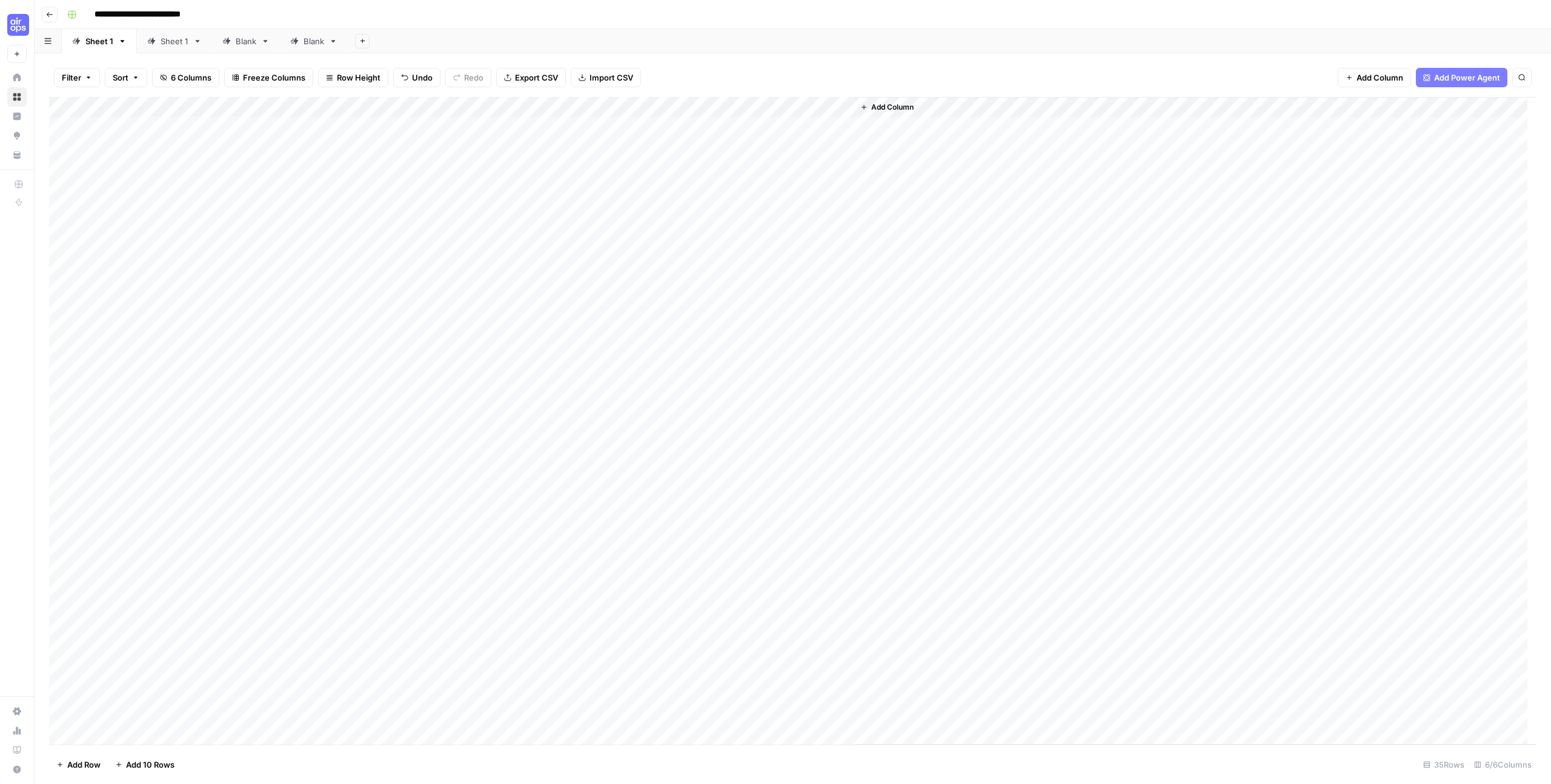
click at [212, 309] on div "Add Column" at bounding box center [793, 420] width 1487 height 648
click at [211, 309] on div "Add Column" at bounding box center [793, 420] width 1487 height 648
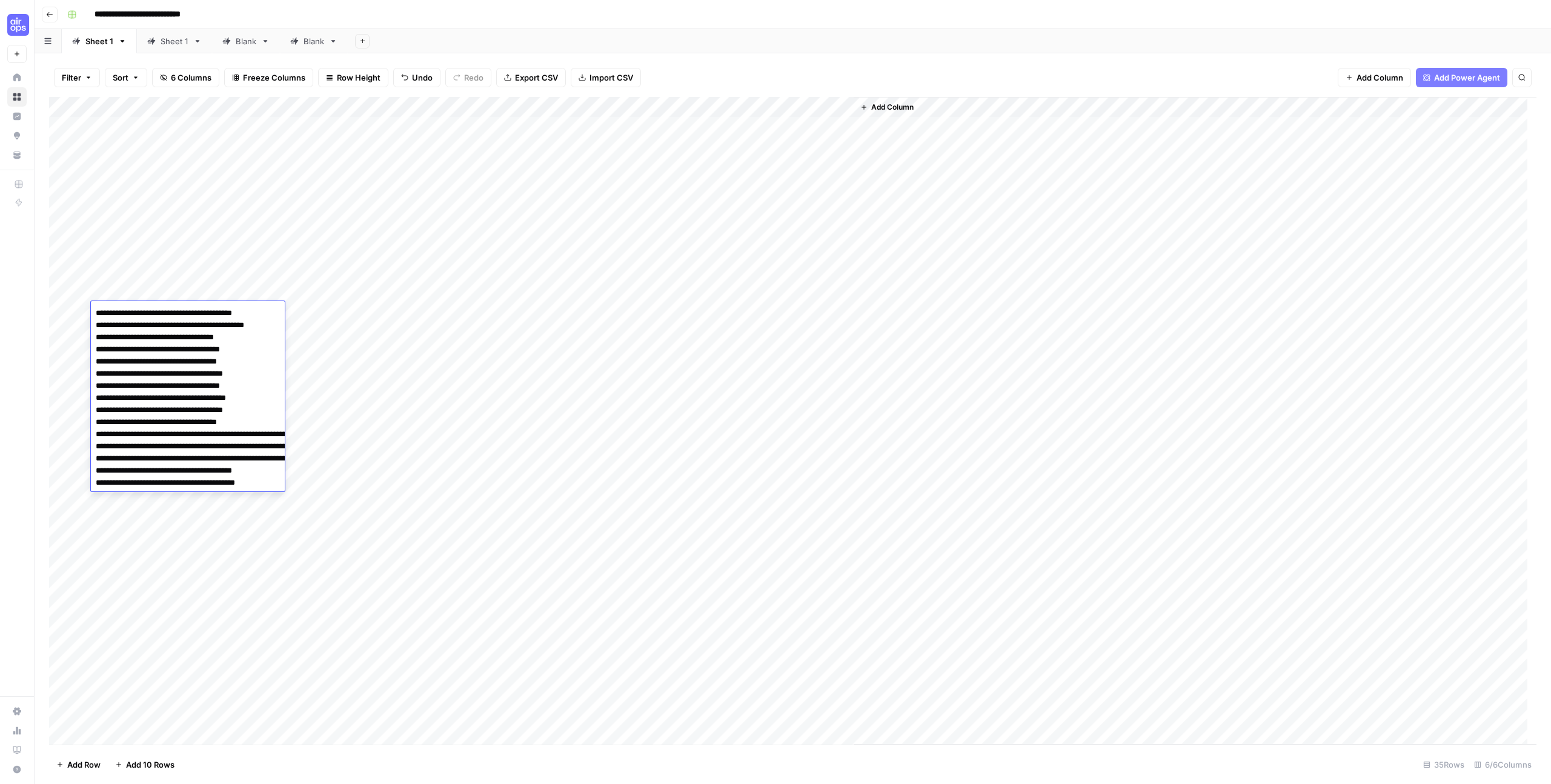
click at [211, 309] on textarea "**********" at bounding box center [212, 428] width 242 height 247
click at [256, 351] on textarea "**********" at bounding box center [212, 428] width 242 height 247
drag, startPoint x: 95, startPoint y: 326, endPoint x: 329, endPoint y: 553, distance: 326.0
click at [329, 482] on body "**********" at bounding box center [776, 392] width 1551 height 784
type textarea "**********"
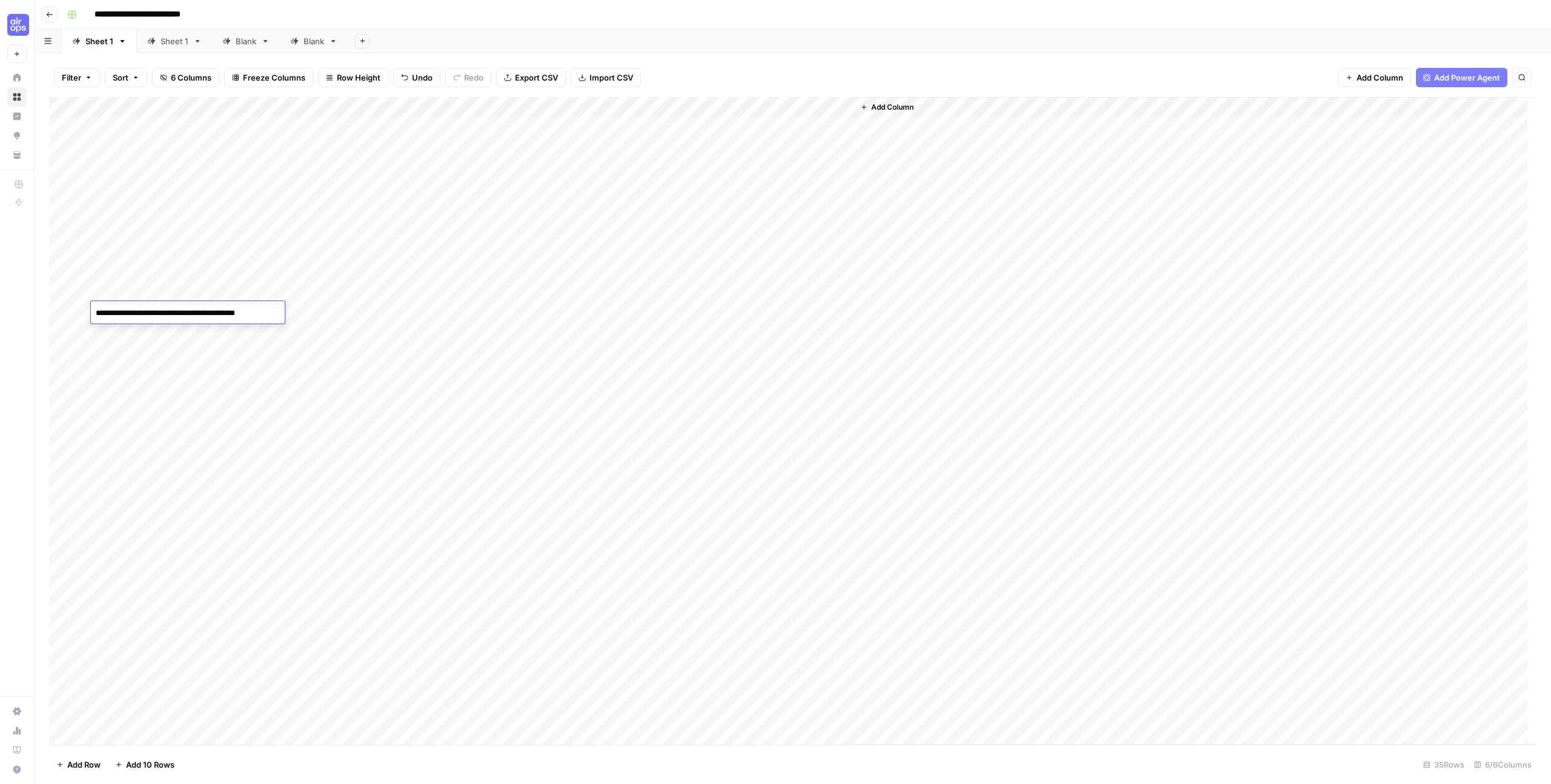
click at [152, 350] on div "Add Column" at bounding box center [793, 420] width 1487 height 648
click at [147, 339] on div "Add Column" at bounding box center [793, 420] width 1487 height 648
click at [209, 332] on div "Add Column" at bounding box center [793, 420] width 1487 height 648
drag, startPoint x: 289, startPoint y: 333, endPoint x: 124, endPoint y: 332, distance: 165.0
click at [124, 332] on textarea "**********" at bounding box center [193, 334] width 204 height 17
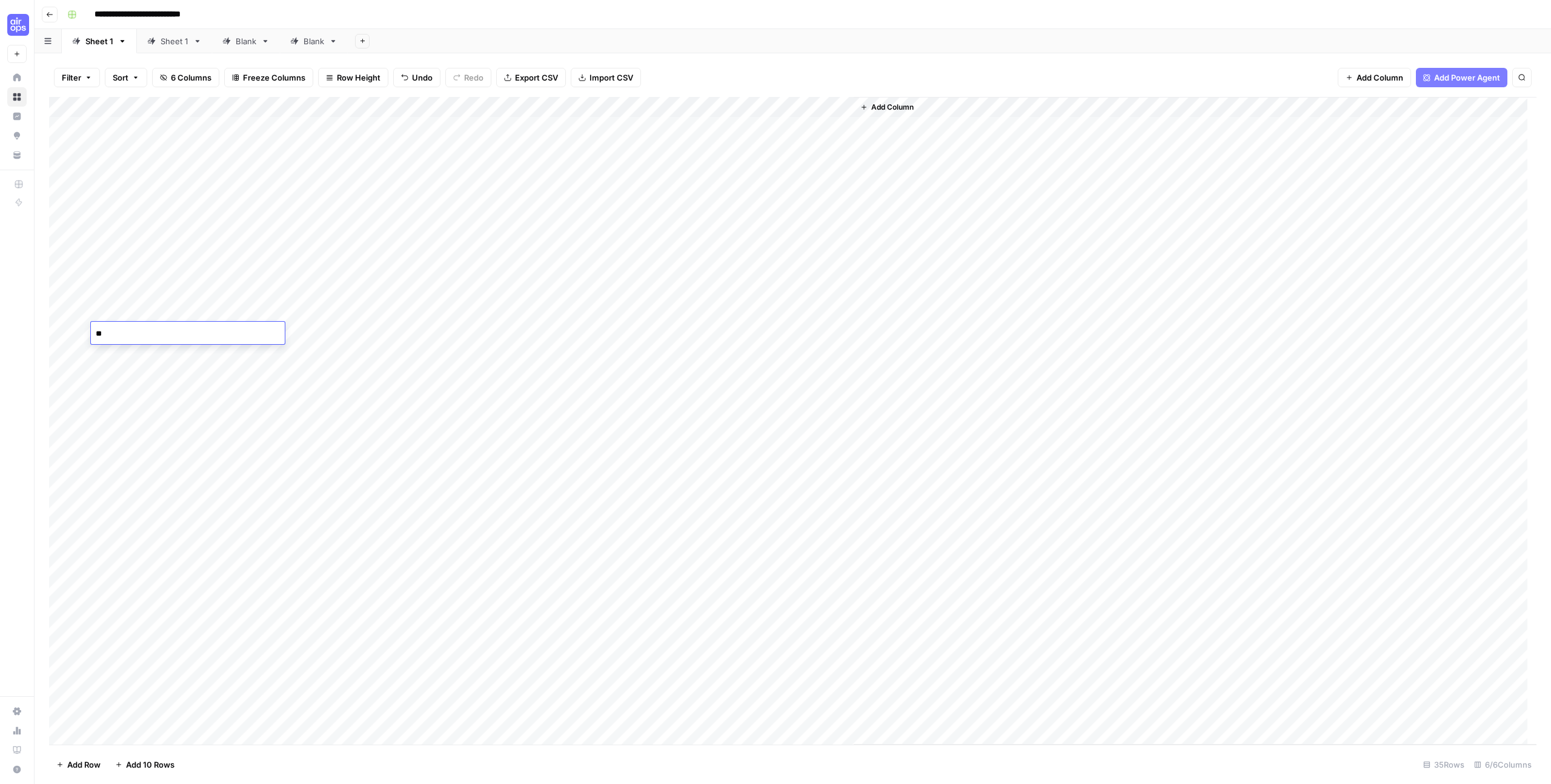
type textarea "*"
click at [161, 482] on div "Add Column" at bounding box center [793, 420] width 1487 height 648
click at [163, 482] on div "Add Column" at bounding box center [793, 420] width 1487 height 648
click at [204, 324] on div "Add Column" at bounding box center [793, 420] width 1487 height 648
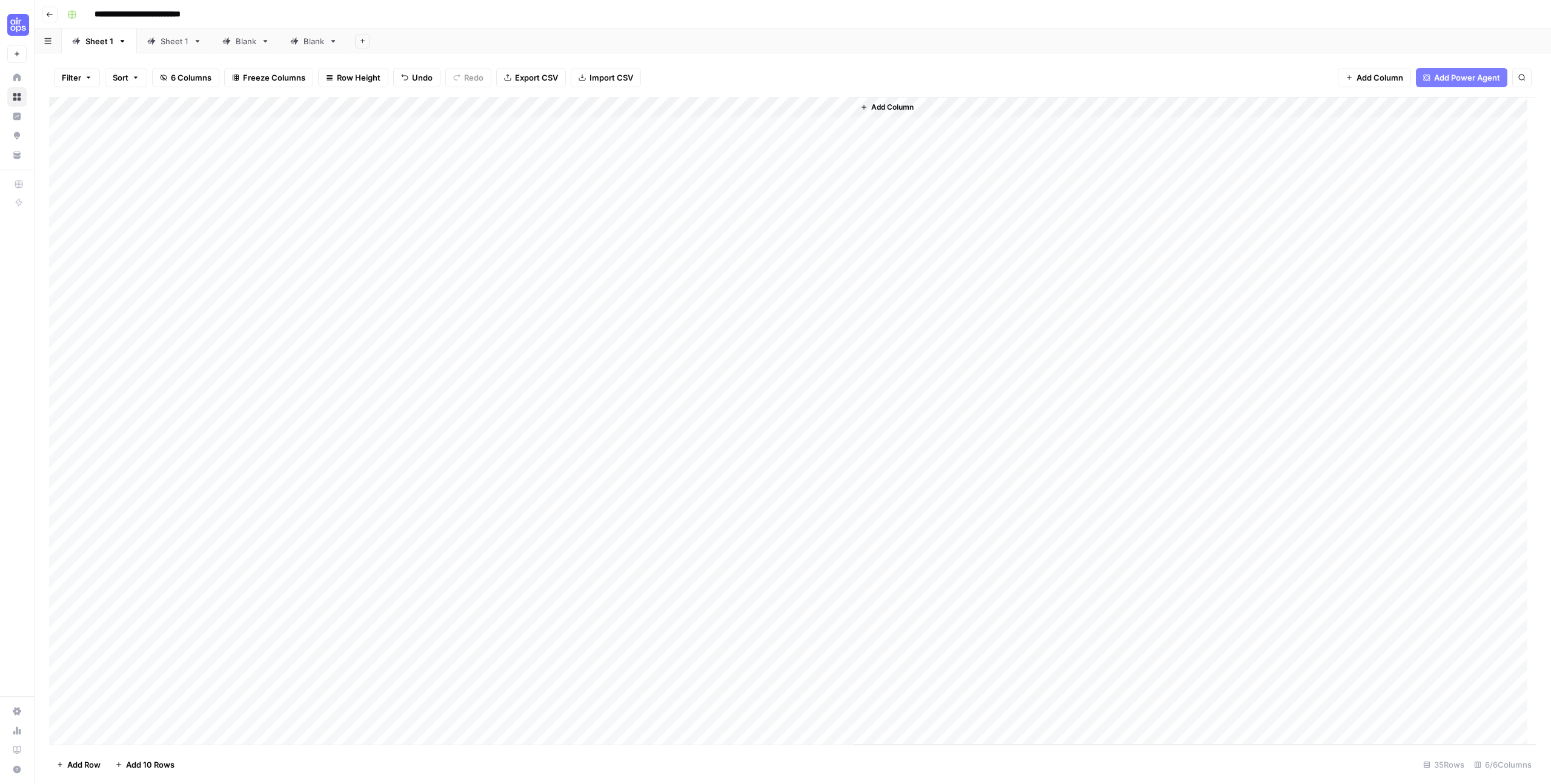
click at [204, 324] on div "Add Column" at bounding box center [793, 420] width 1487 height 648
type textarea "**********"
click at [890, 355] on div "Add Column" at bounding box center [1195, 420] width 683 height 648
click at [409, 109] on div "Add Column" at bounding box center [793, 420] width 1487 height 648
click at [432, 177] on span "Remaining Rows" at bounding box center [449, 178] width 76 height 12
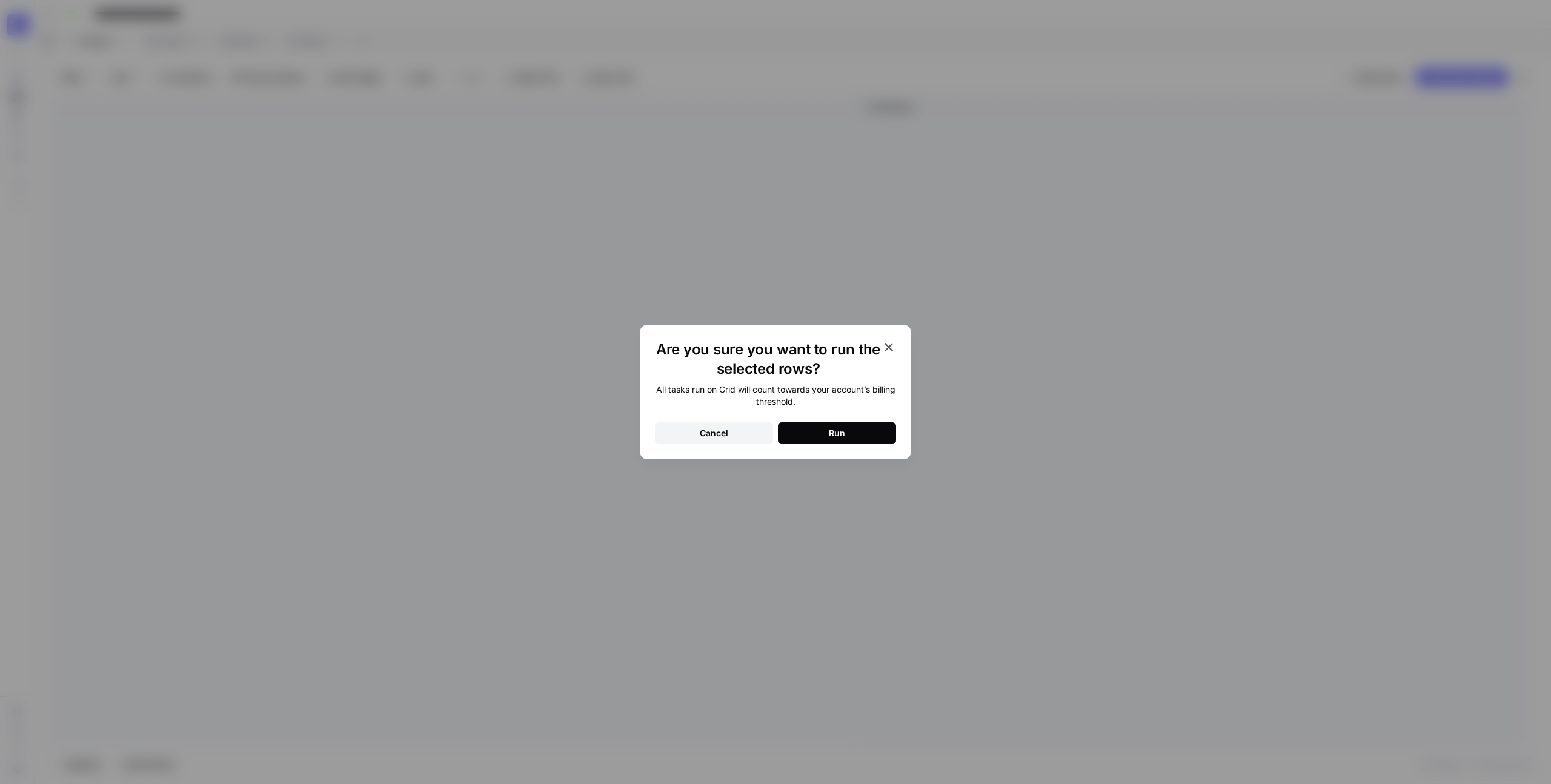
click at [805, 439] on button "Run" at bounding box center [837, 433] width 118 height 22
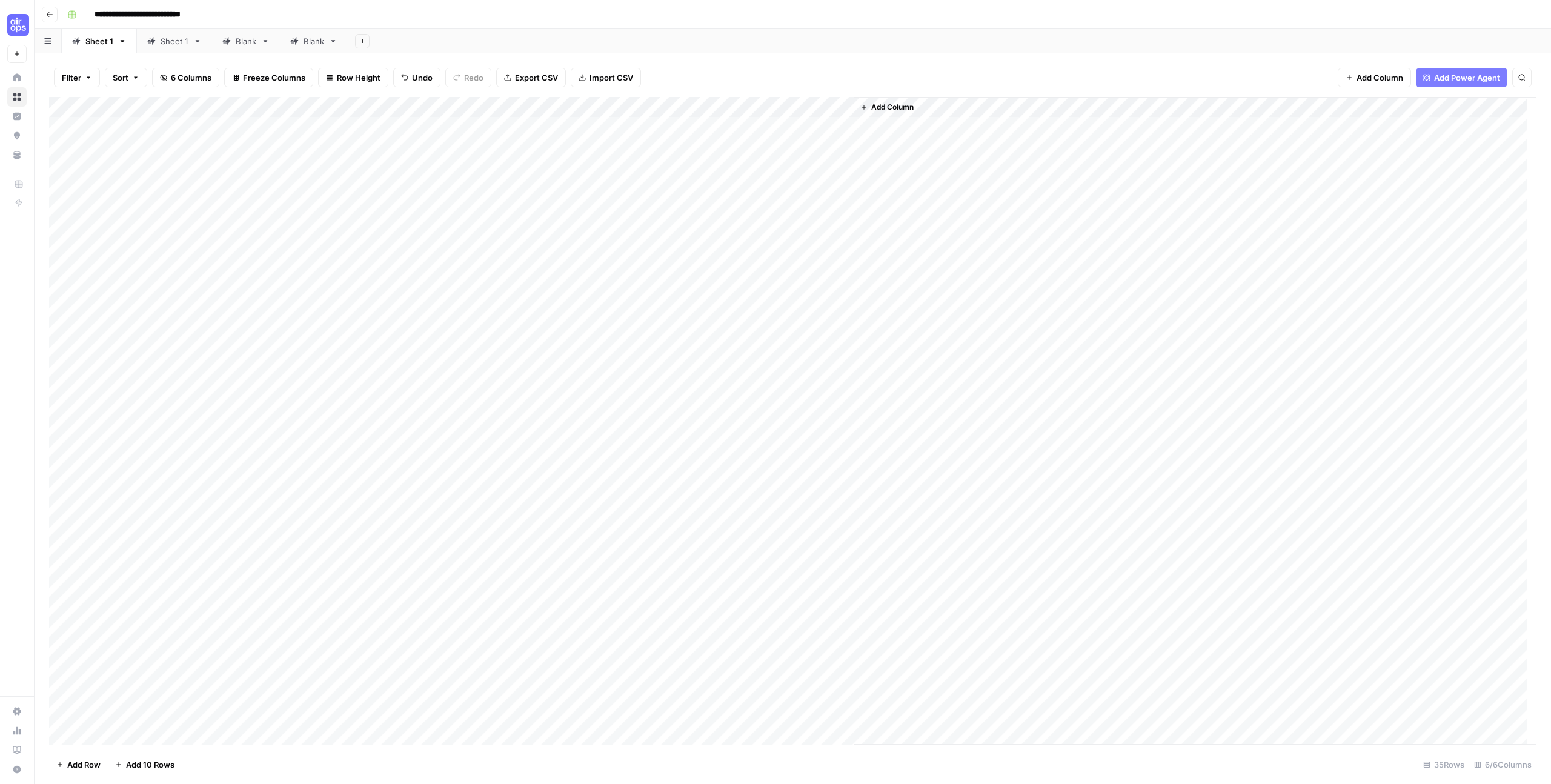
drag, startPoint x: 90, startPoint y: 288, endPoint x: 173, endPoint y: 305, distance: 84.7
click at [173, 305] on div "Add Column" at bounding box center [793, 420] width 1487 height 648
drag, startPoint x: 192, startPoint y: 310, endPoint x: 191, endPoint y: 291, distance: 19.0
click at [191, 291] on div "Add Column" at bounding box center [793, 420] width 1487 height 648
click at [211, 310] on div "Add Column" at bounding box center [793, 420] width 1487 height 648
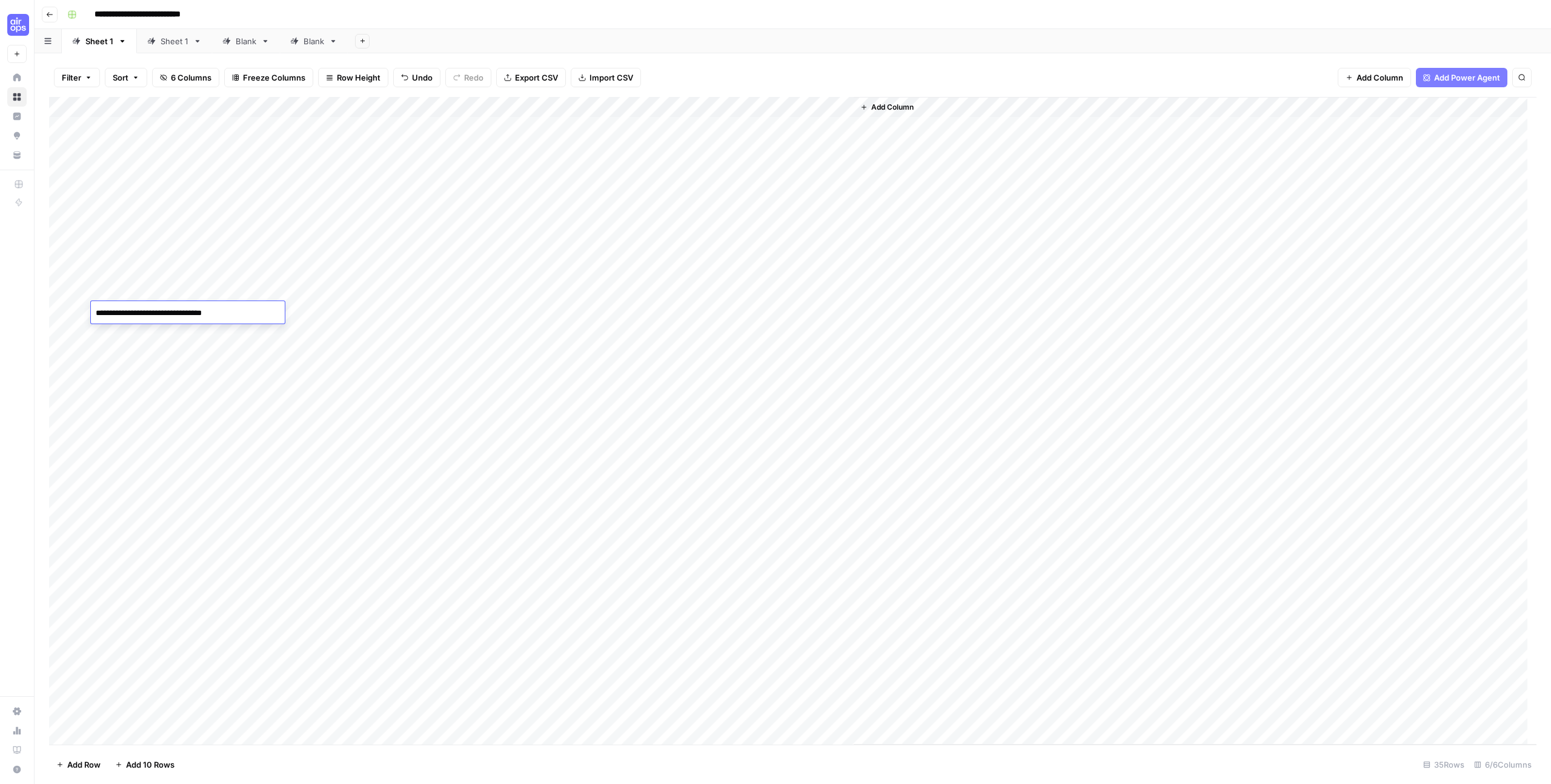
click at [365, 320] on div "Add Column" at bounding box center [793, 420] width 1487 height 648
click at [650, 315] on div "Add Column" at bounding box center [793, 420] width 1487 height 648
drag, startPoint x: 105, startPoint y: 305, endPoint x: 623, endPoint y: 605, distance: 598.6
click at [623, 482] on div "Add Column" at bounding box center [793, 420] width 1487 height 648
click at [890, 482] on div "Add Column" at bounding box center [1195, 420] width 683 height 648
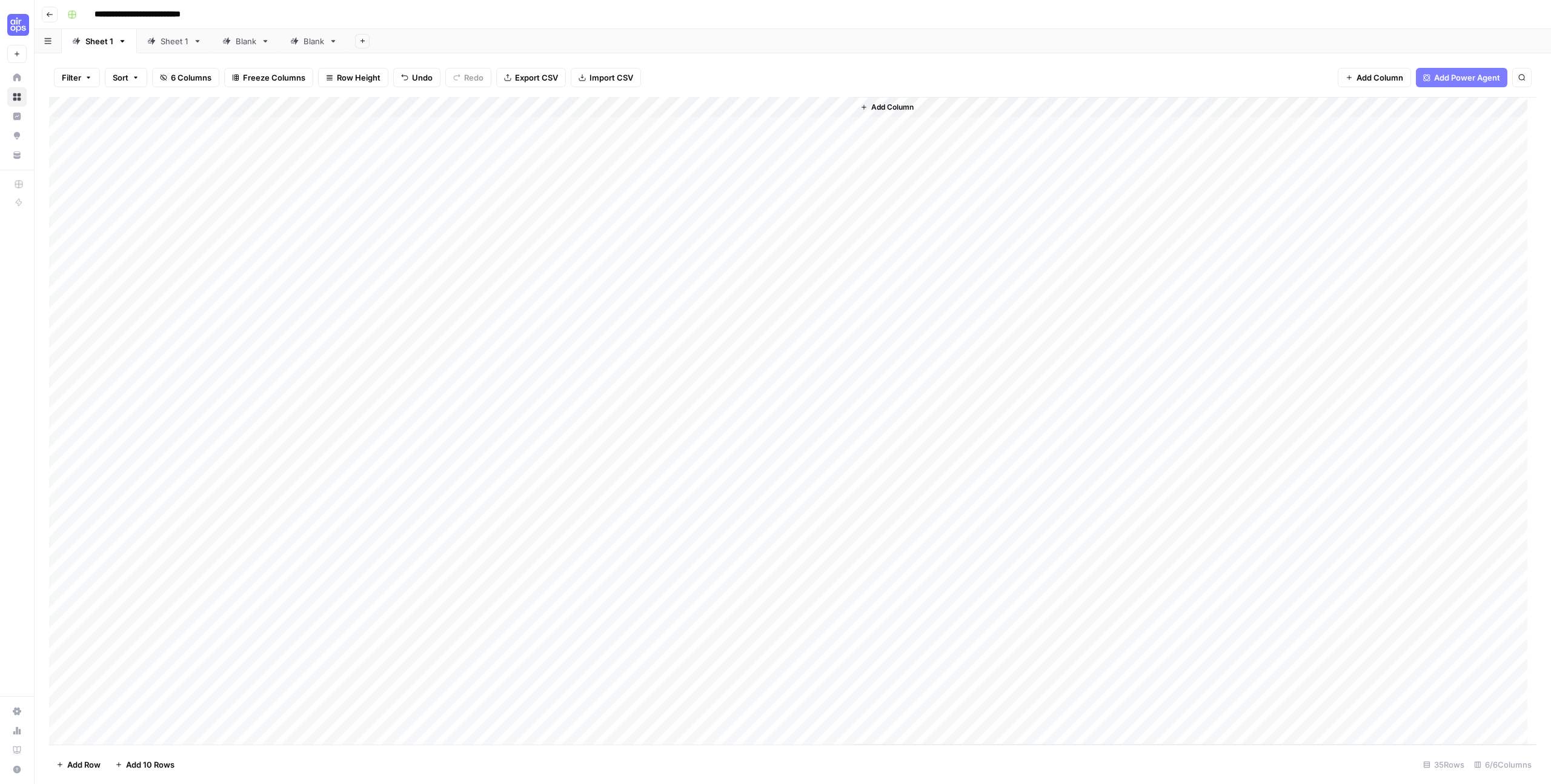
drag, startPoint x: 102, startPoint y: 285, endPoint x: 615, endPoint y: 597, distance: 600.4
click at [615, 482] on div "Add Column" at bounding box center [793, 420] width 1487 height 648
click at [890, 271] on div "Add Column" at bounding box center [1195, 420] width 683 height 648
click at [523, 74] on span "Export CSV" at bounding box center [536, 77] width 43 height 12
click at [53, 18] on icon "button" at bounding box center [50, 14] width 7 height 7
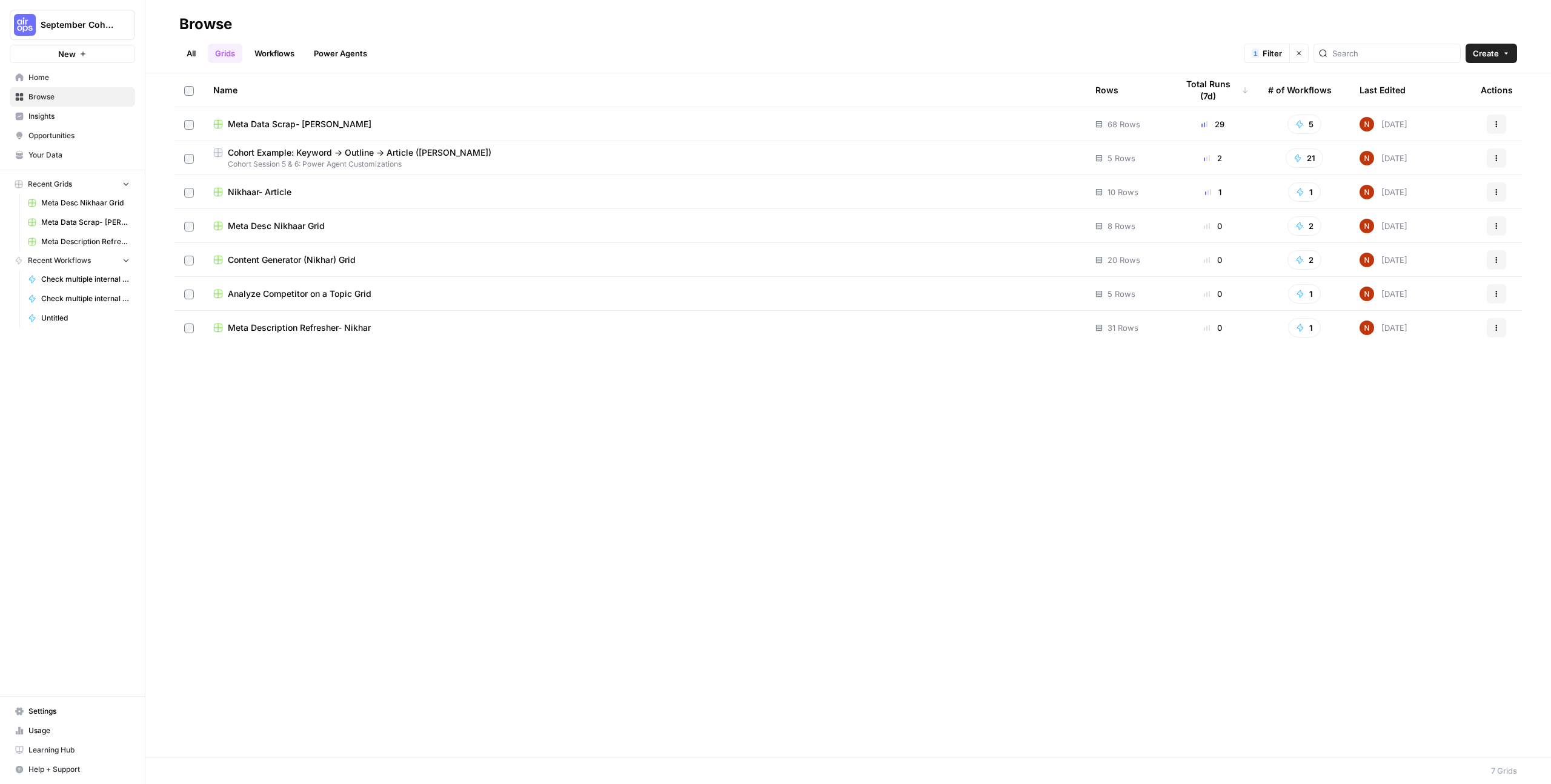
click at [323, 119] on span "Meta Data Scrap- [PERSON_NAME]" at bounding box center [299, 124] width 144 height 12
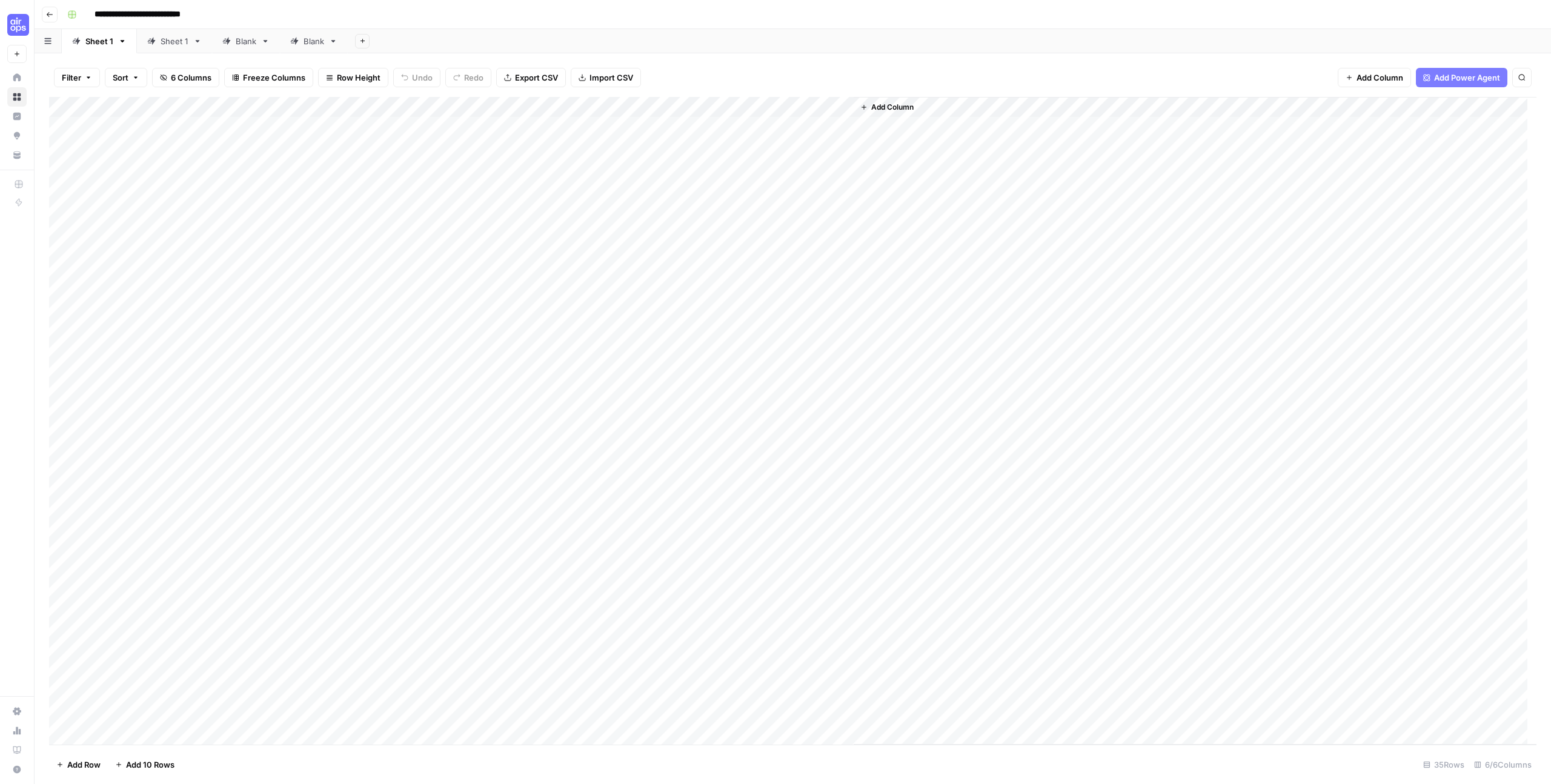
click at [162, 38] on div "Sheet 1" at bounding box center [174, 41] width 28 height 12
click at [99, 44] on div "Sheet 1" at bounding box center [99, 41] width 28 height 12
click at [50, 9] on button "Go back" at bounding box center [50, 15] width 16 height 16
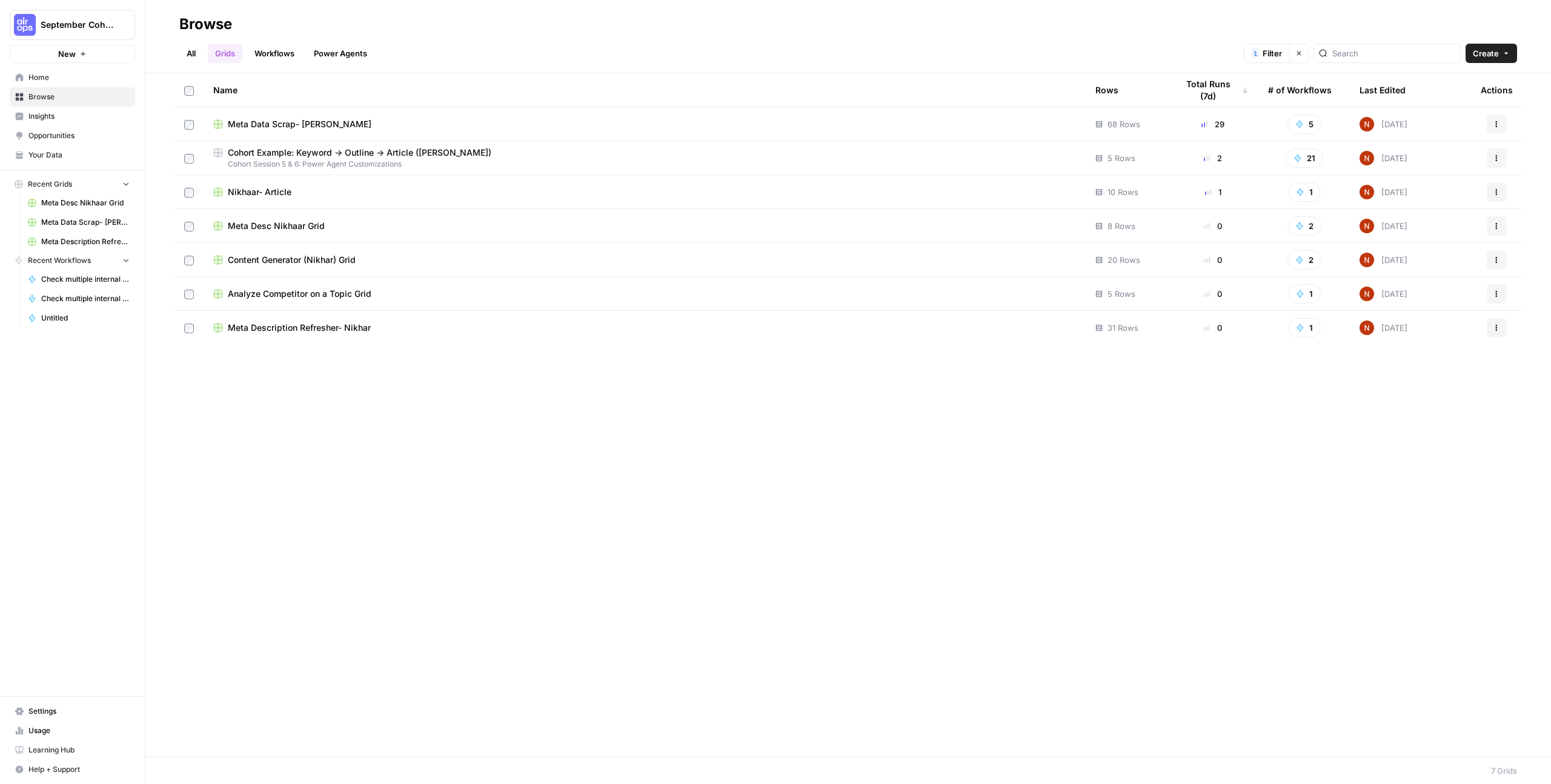
click at [370, 330] on span "Meta Description Refresher- Nikhar" at bounding box center [299, 328] width 143 height 12
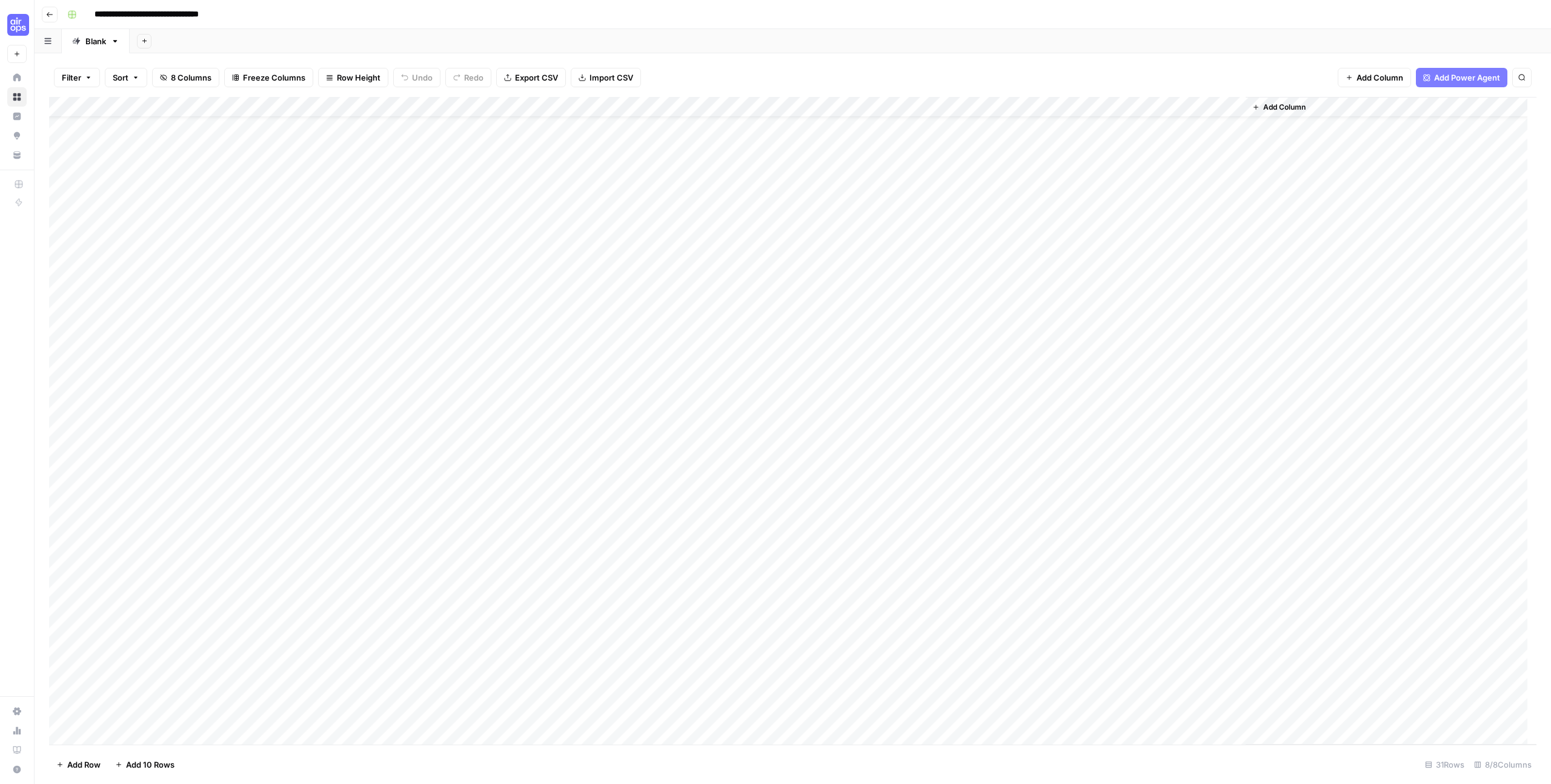
scroll to position [31, 0]
click at [175, 174] on div "Add Column" at bounding box center [793, 420] width 1487 height 648
click at [139, 482] on span "Add 10 Rows" at bounding box center [150, 764] width 48 height 12
click at [145, 43] on icon "button" at bounding box center [144, 41] width 7 height 7
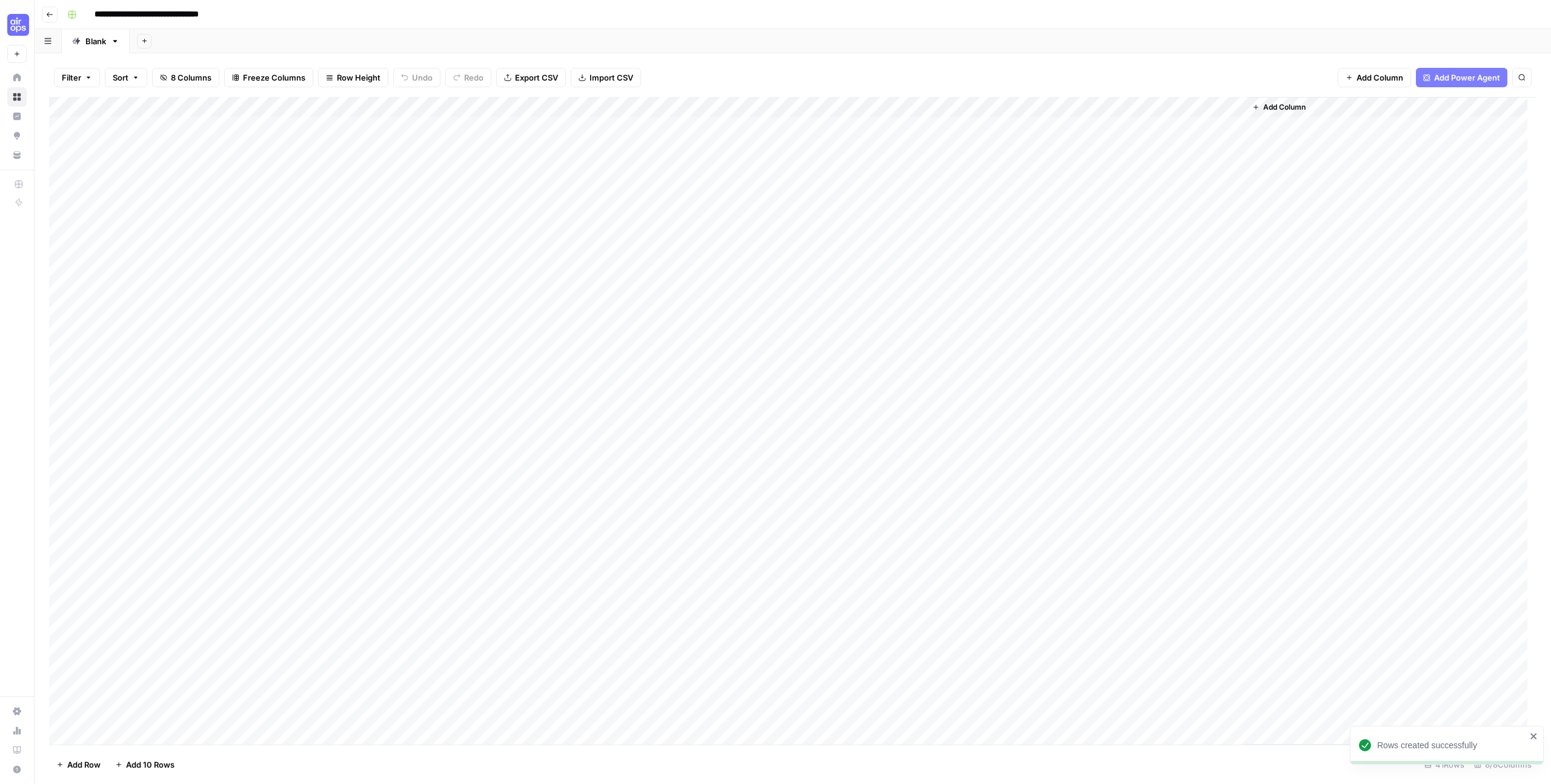
click at [145, 39] on icon "button" at bounding box center [144, 41] width 4 height 4
click at [142, 38] on icon "button" at bounding box center [144, 41] width 7 height 7
click at [172, 75] on button "Blank" at bounding box center [201, 83] width 117 height 17
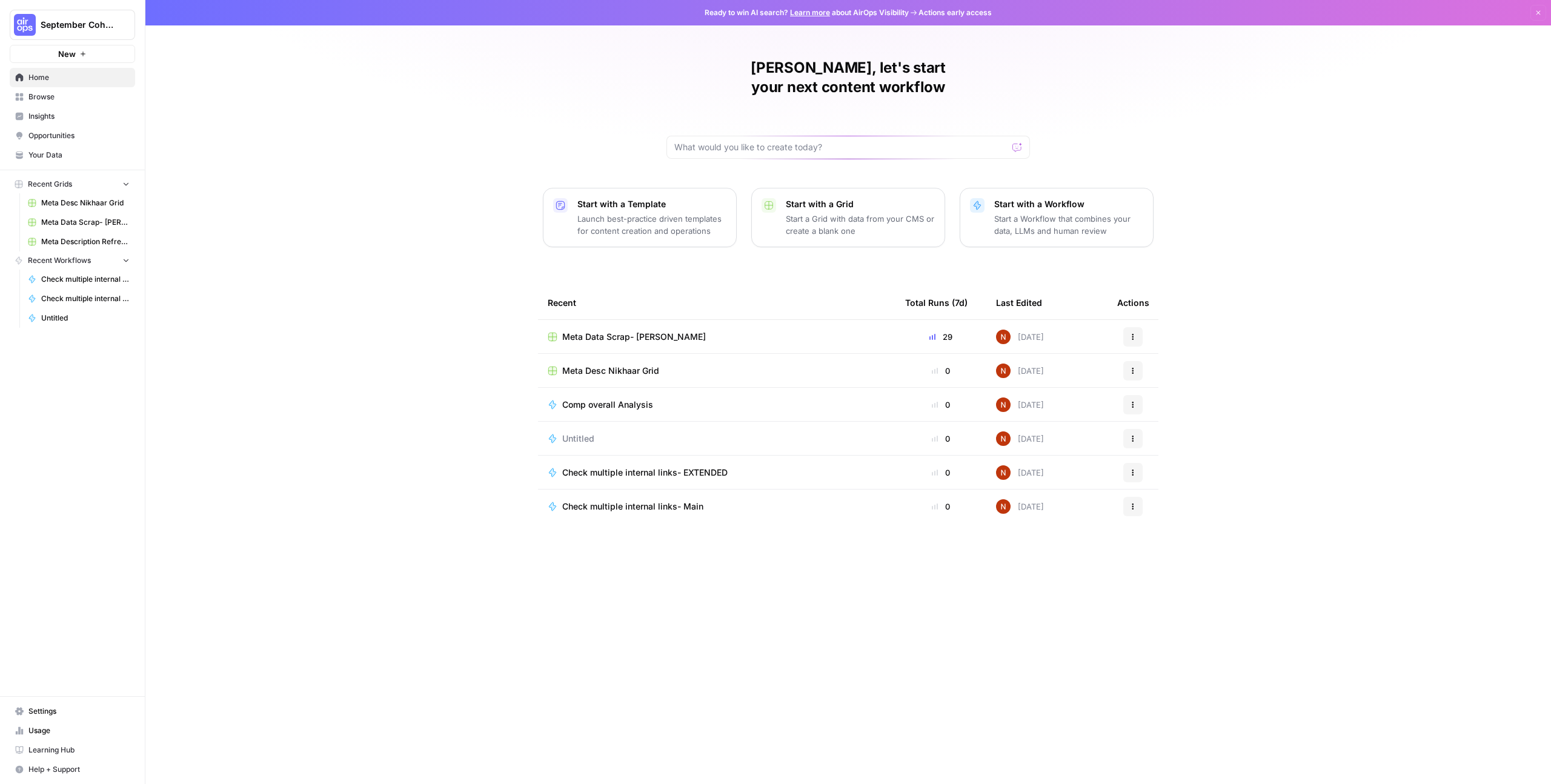
click at [94, 89] on link "Browse" at bounding box center [72, 97] width 125 height 19
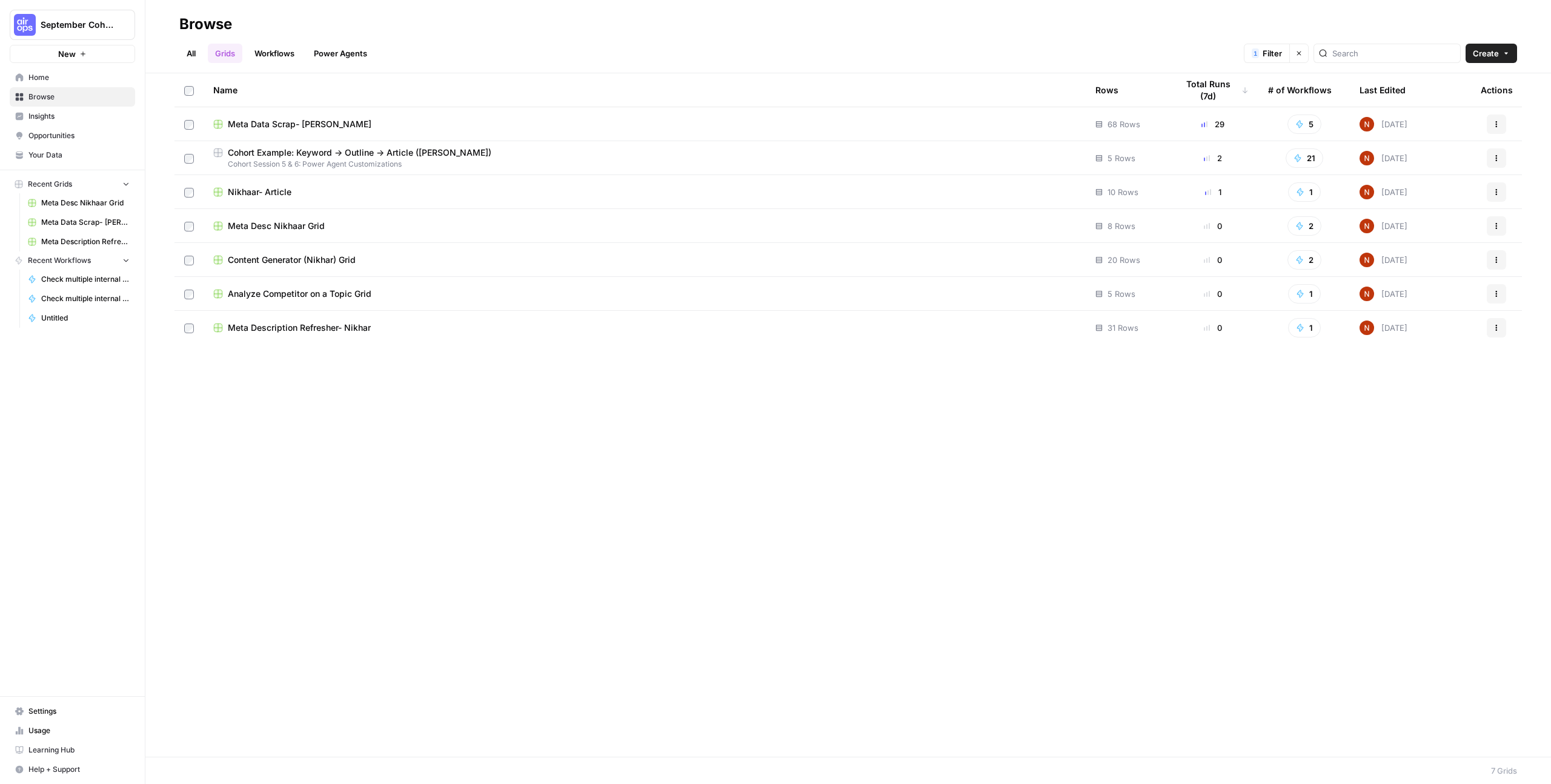
click at [256, 51] on link "Workflows" at bounding box center [274, 53] width 54 height 19
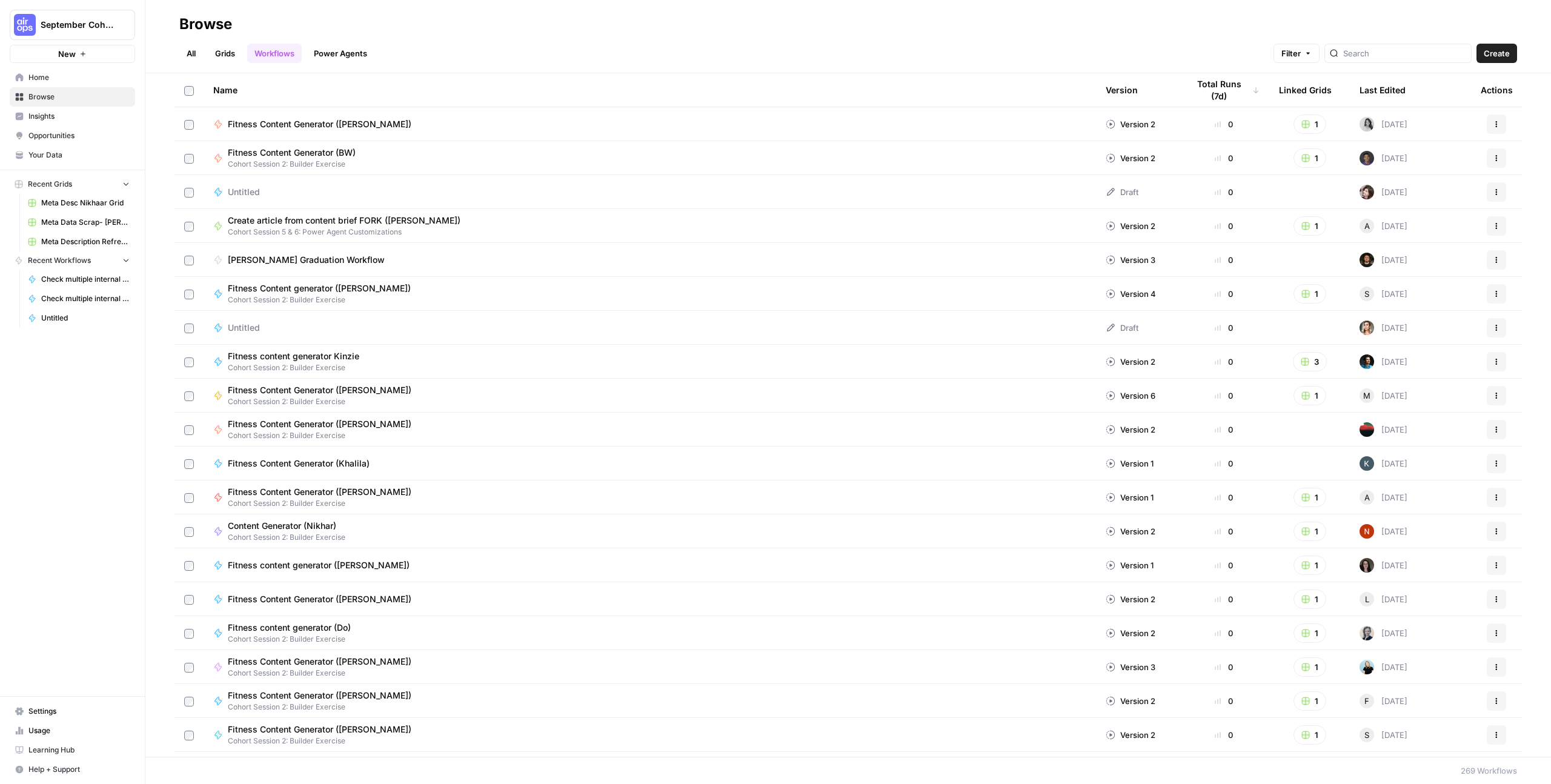
scroll to position [3411, 0]
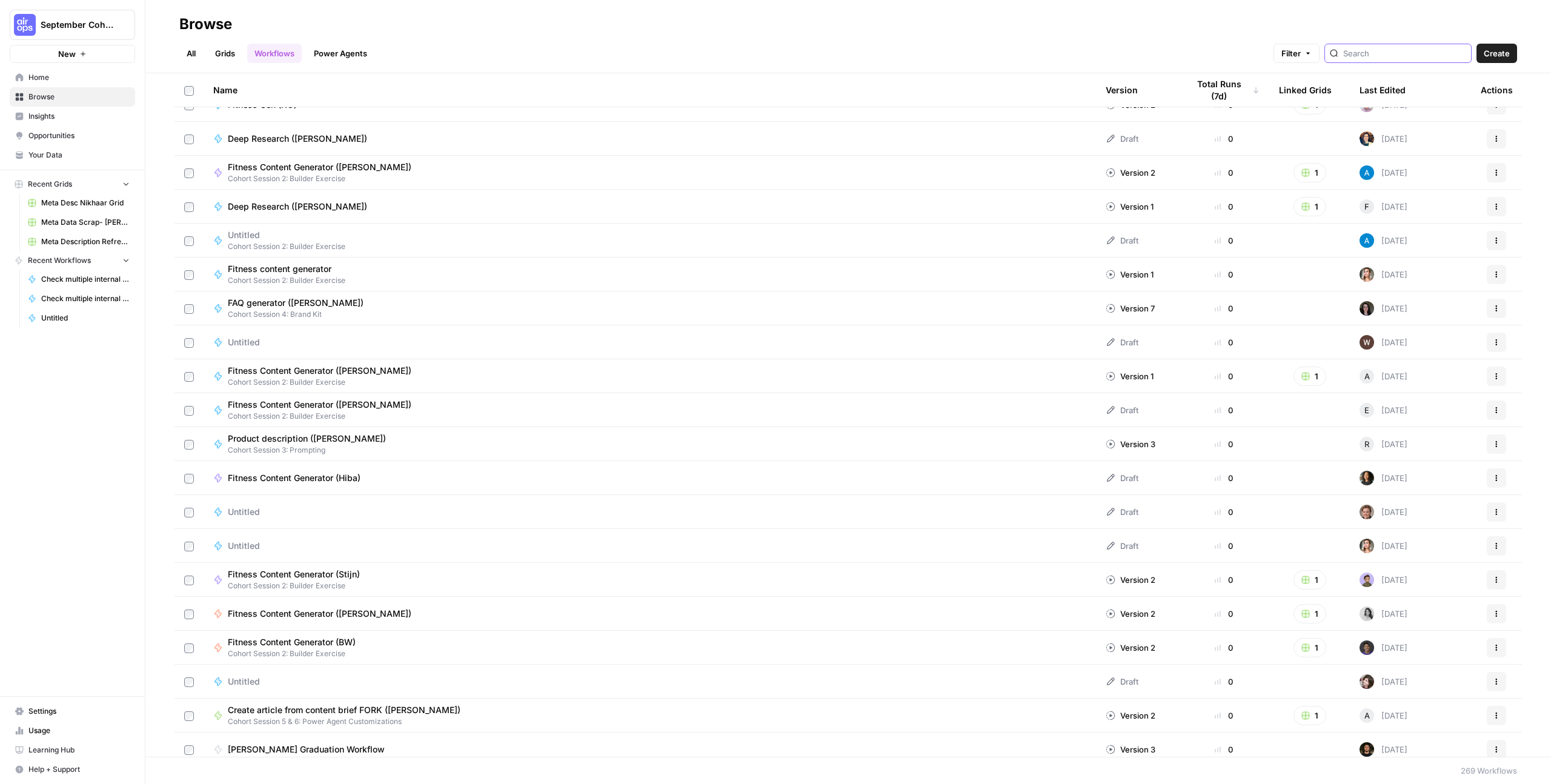
click at [1399, 52] on input "search" at bounding box center [1405, 53] width 123 height 12
type input "nikha"
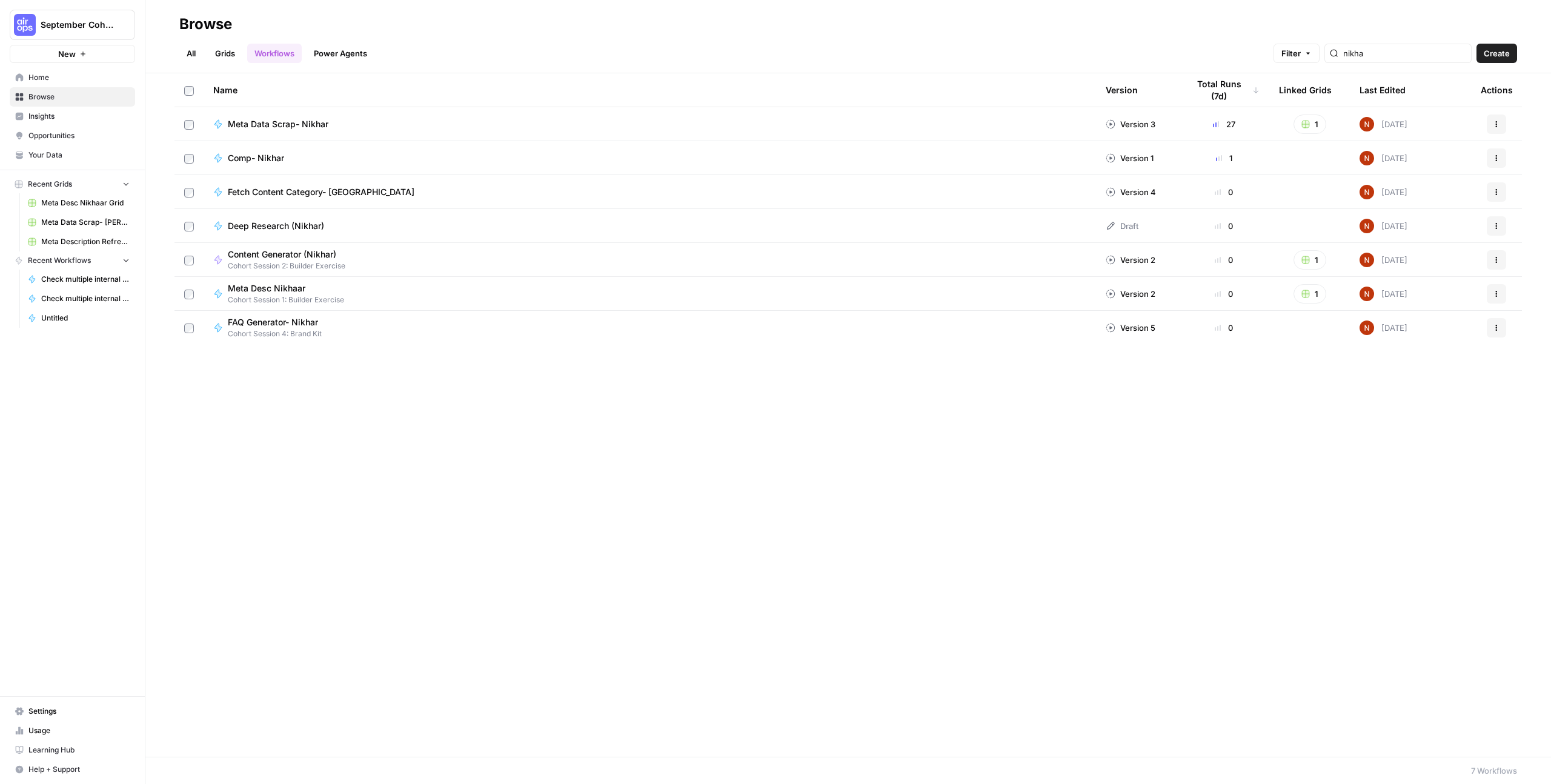
click at [57, 82] on span "Home" at bounding box center [79, 77] width 101 height 11
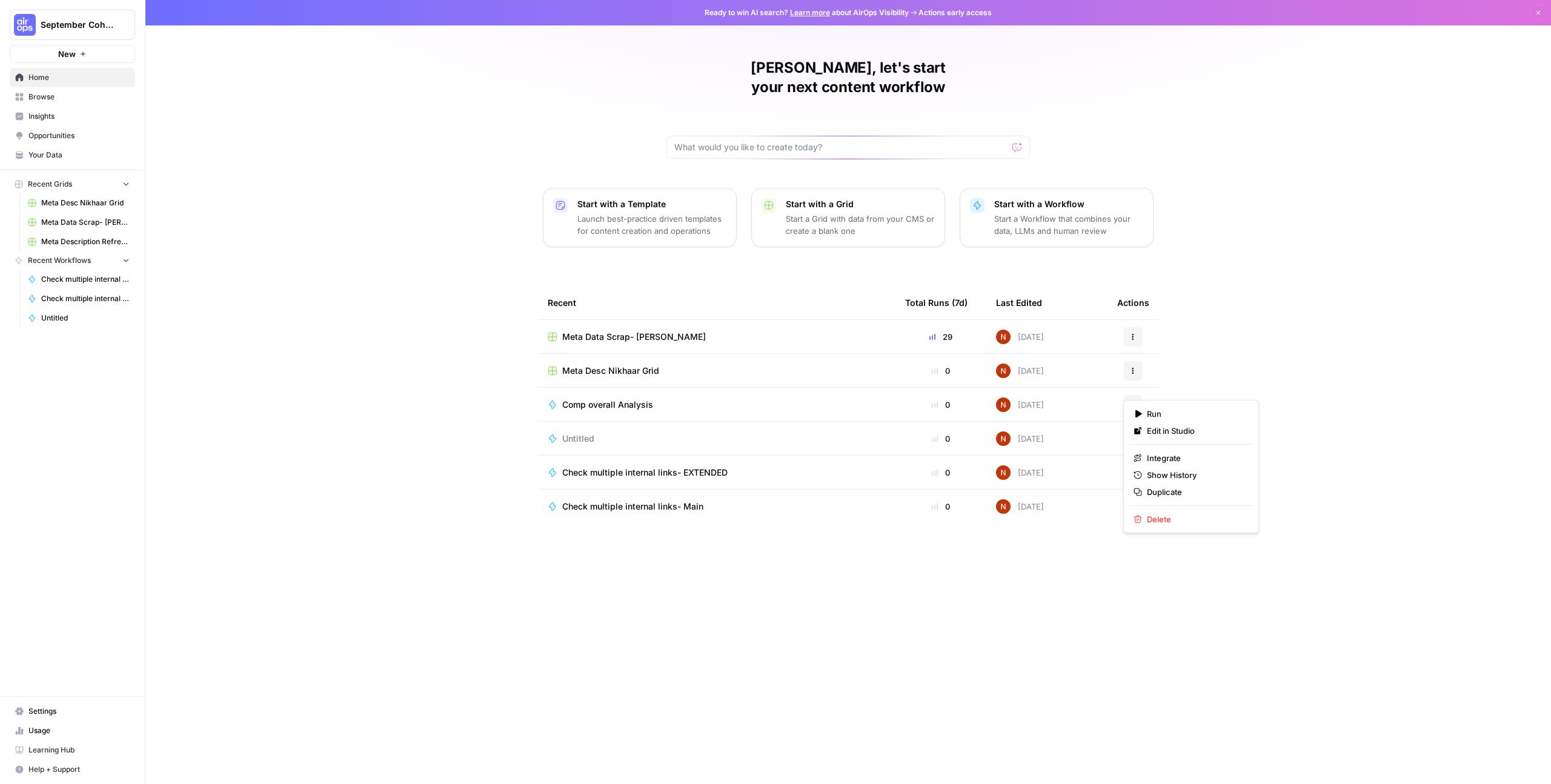
click at [1128, 404] on span "Actions" at bounding box center [1128, 404] width 1 height 1
click at [778, 551] on div "Nikhar, let's start your next content workflow Start with a Template Launch bes…" at bounding box center [848, 392] width 1405 height 784
click at [714, 395] on td "Comp overall Analysis" at bounding box center [717, 404] width 358 height 33
click at [715, 399] on div "Comp overall Analysis" at bounding box center [717, 405] width 338 height 12
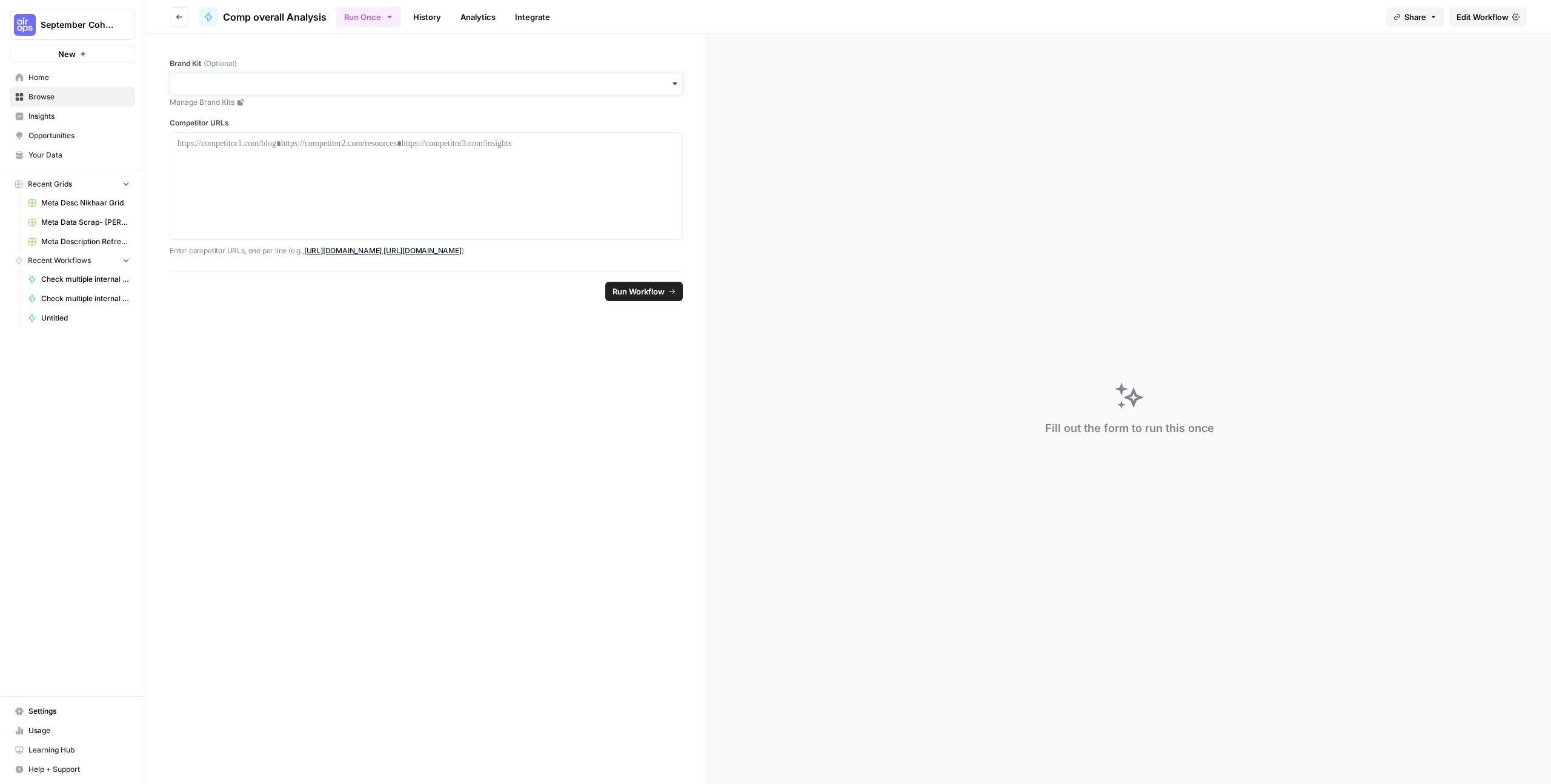
click at [586, 85] on input "Brand Kit (Optional)" at bounding box center [426, 83] width 497 height 12
click at [330, 443] on form "Brand Kit (Optional) Manage Brand Kits Competitor URLs Enter competitor URLs, o…" at bounding box center [426, 409] width 562 height 750
click at [669, 91] on div "button" at bounding box center [426, 83] width 513 height 22
click at [342, 85] on input "Brand Kit (Optional)" at bounding box center [426, 83] width 497 height 12
type input "g"
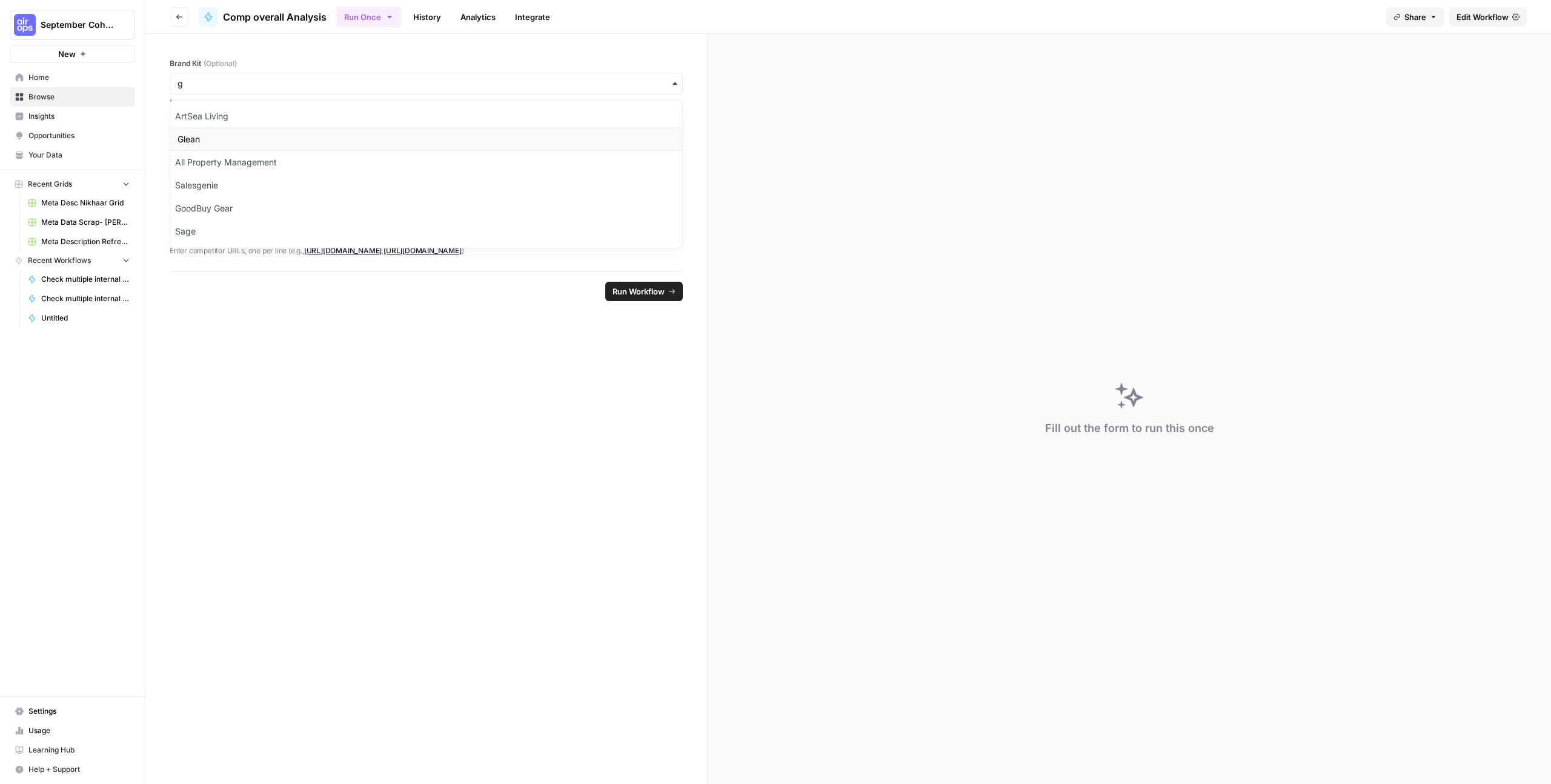
click at [317, 142] on div "Glean" at bounding box center [426, 139] width 512 height 23
click at [246, 162] on div at bounding box center [426, 186] width 497 height 97
paste div
click at [179, 181] on p "**********" at bounding box center [426, 180] width 497 height 12
click at [638, 295] on span "Run Workflow" at bounding box center [638, 291] width 52 height 12
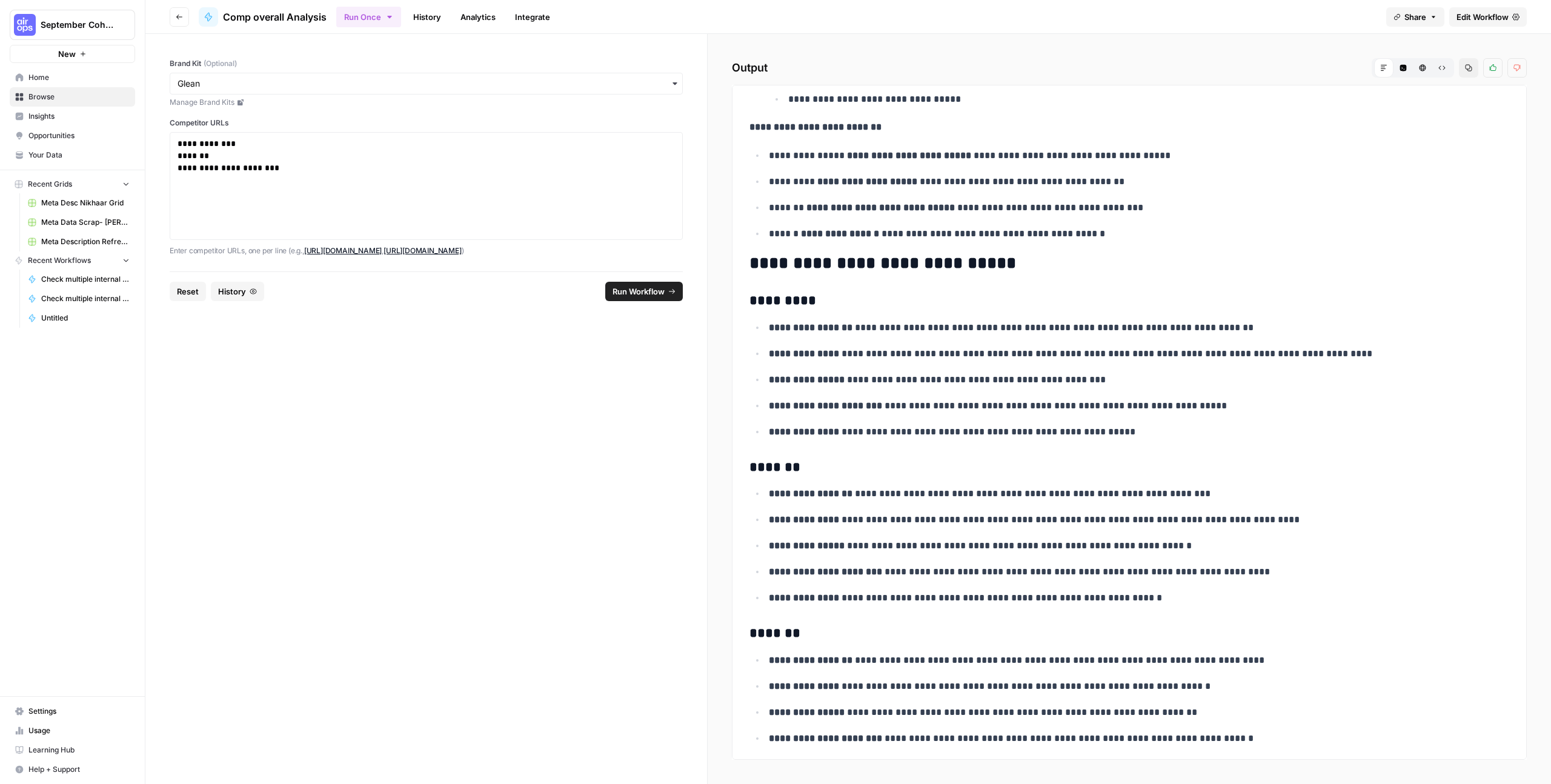
scroll to position [3258, 0]
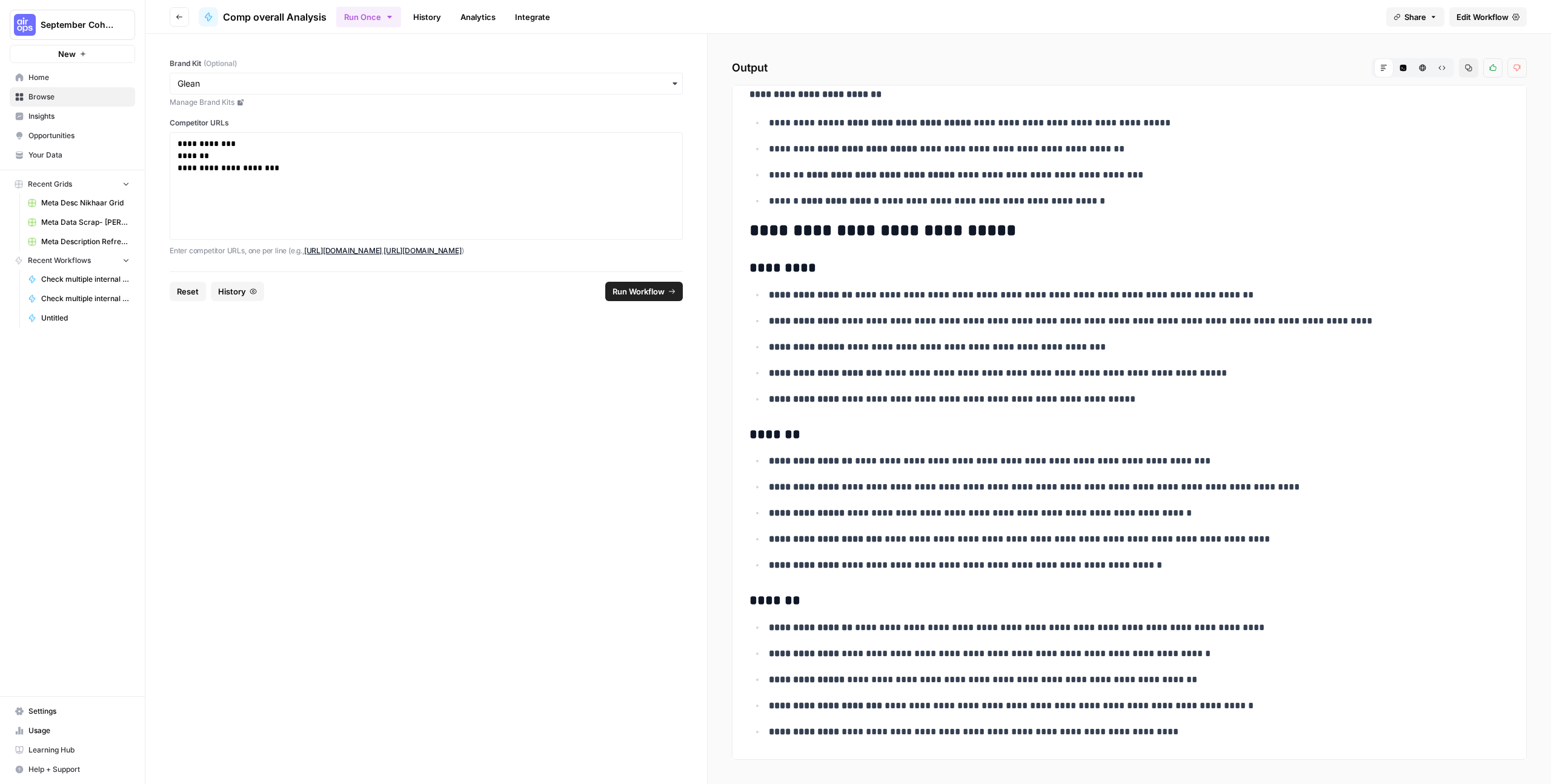
click at [1361, 130] on ul "**********" at bounding box center [1129, 162] width 760 height 95
click at [1417, 19] on span "Share" at bounding box center [1415, 17] width 22 height 12
click at [1436, 52] on div "Raw Output" at bounding box center [1441, 42] width 59 height 22
click at [1426, 19] on button "Share" at bounding box center [1415, 17] width 58 height 19
click at [1440, 44] on div at bounding box center [1452, 49] width 26 height 15
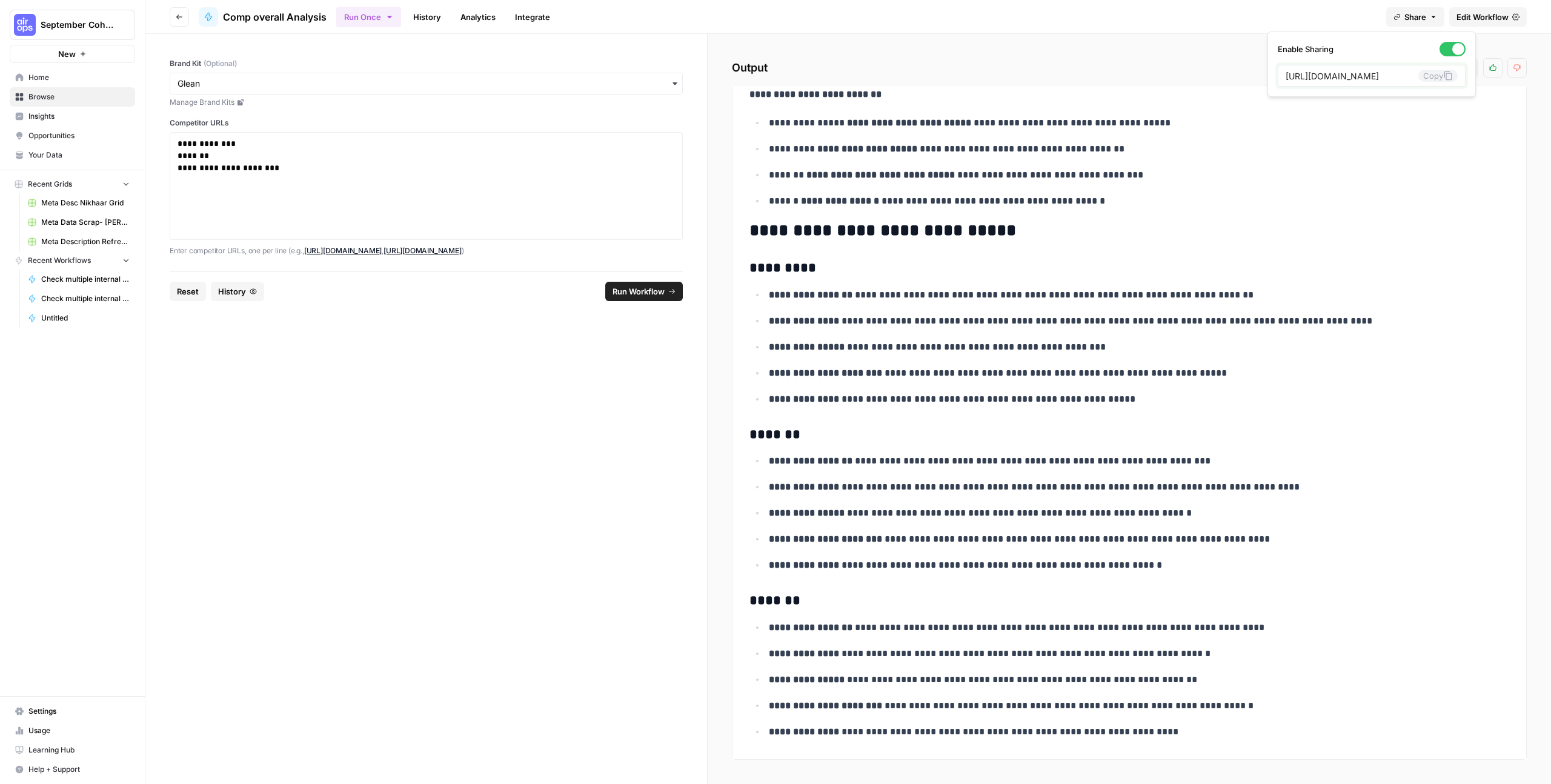
click at [1443, 72] on icon at bounding box center [1448, 75] width 10 height 10
click at [174, 19] on button "Go back" at bounding box center [179, 17] width 19 height 19
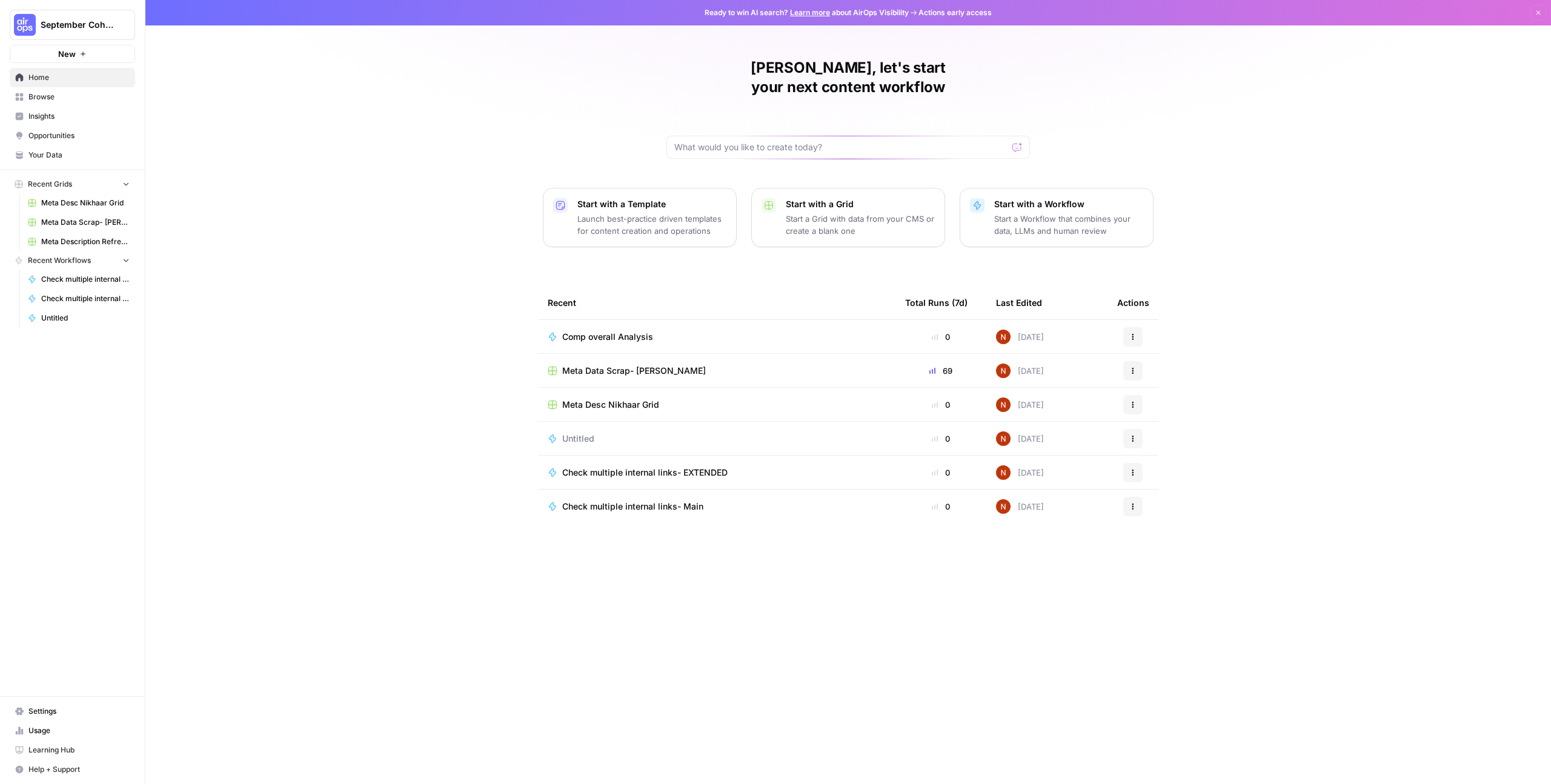
click at [638, 422] on td "Untitled" at bounding box center [717, 438] width 358 height 33
click at [449, 397] on div "Nikhar, let's start your next content workflow Start with a Template Launch bes…" at bounding box center [848, 392] width 1405 height 784
click at [67, 99] on span "Browse" at bounding box center [79, 97] width 101 height 11
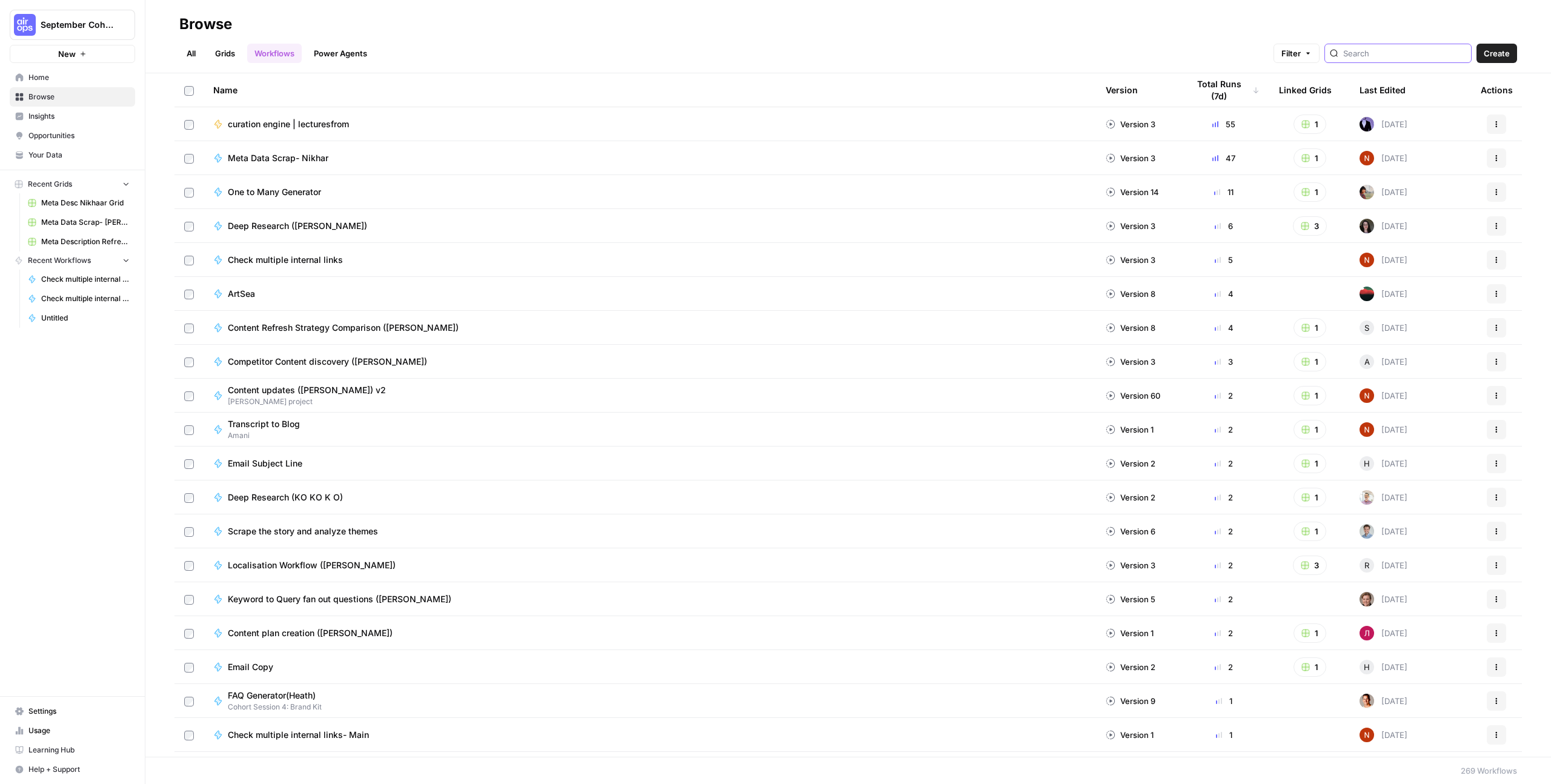
click at [1377, 59] on input "search" at bounding box center [1405, 53] width 123 height 12
type input "nikha"
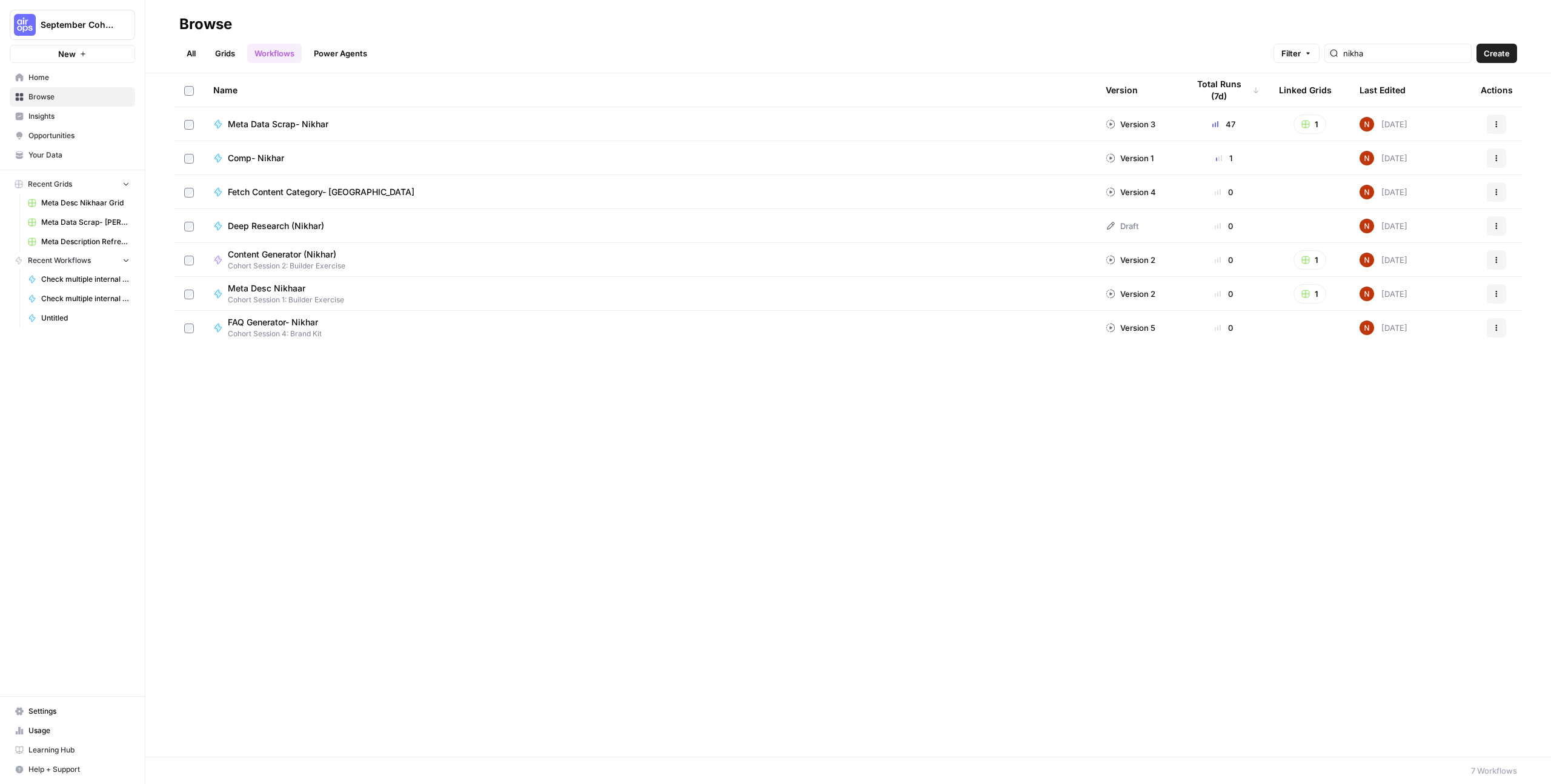
click at [257, 150] on td "Comp- Nikhar" at bounding box center [650, 158] width 893 height 33
click at [260, 154] on span "Comp- Nikhar" at bounding box center [256, 158] width 56 height 12
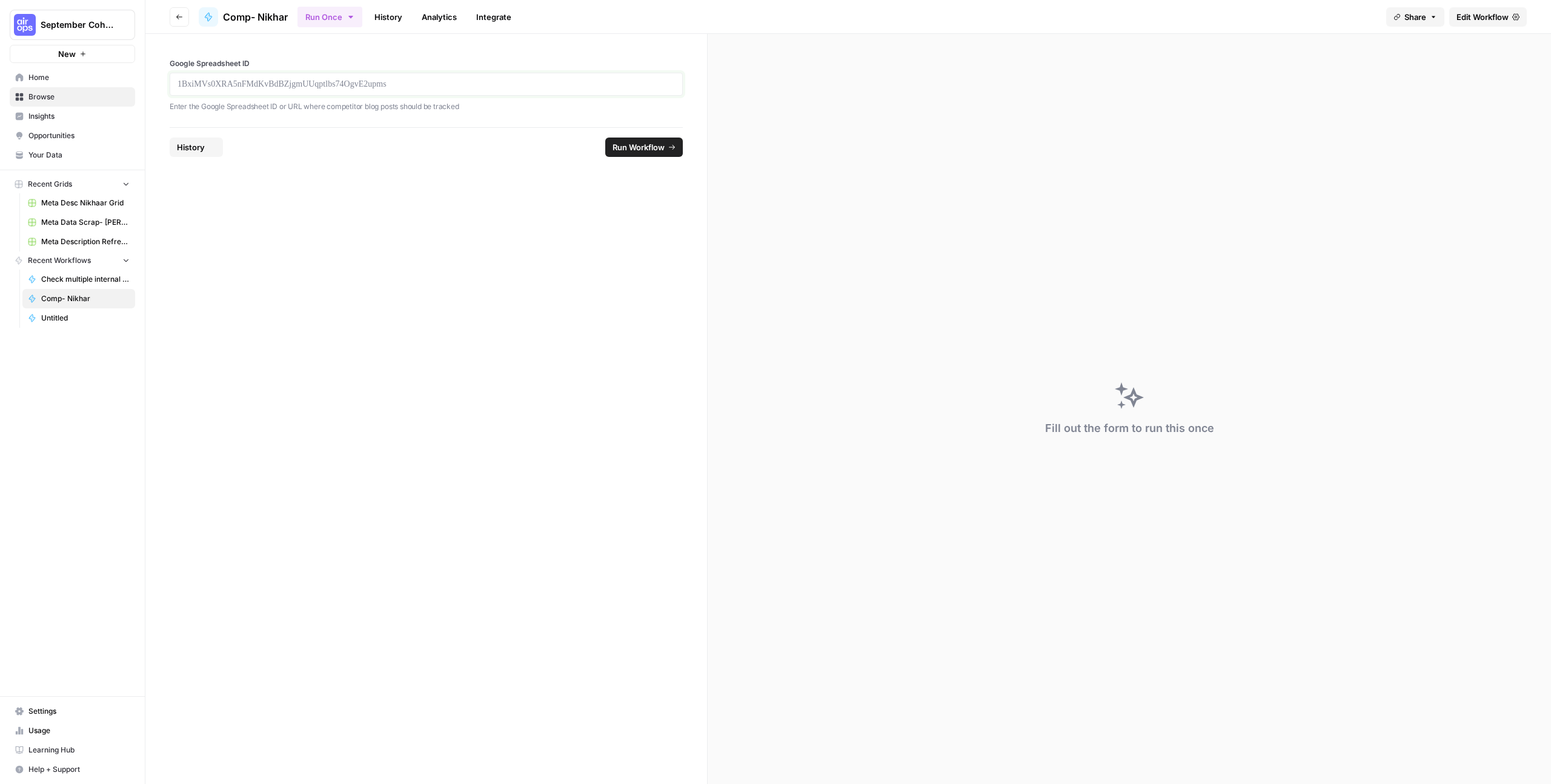
click at [330, 84] on p at bounding box center [426, 84] width 497 height 12
click at [273, 181] on form "Google Spreadsheet ID Enter the Google Spreadsheet ID or URL where competitor b…" at bounding box center [426, 409] width 562 height 750
click at [174, 22] on button "Go back" at bounding box center [179, 17] width 19 height 19
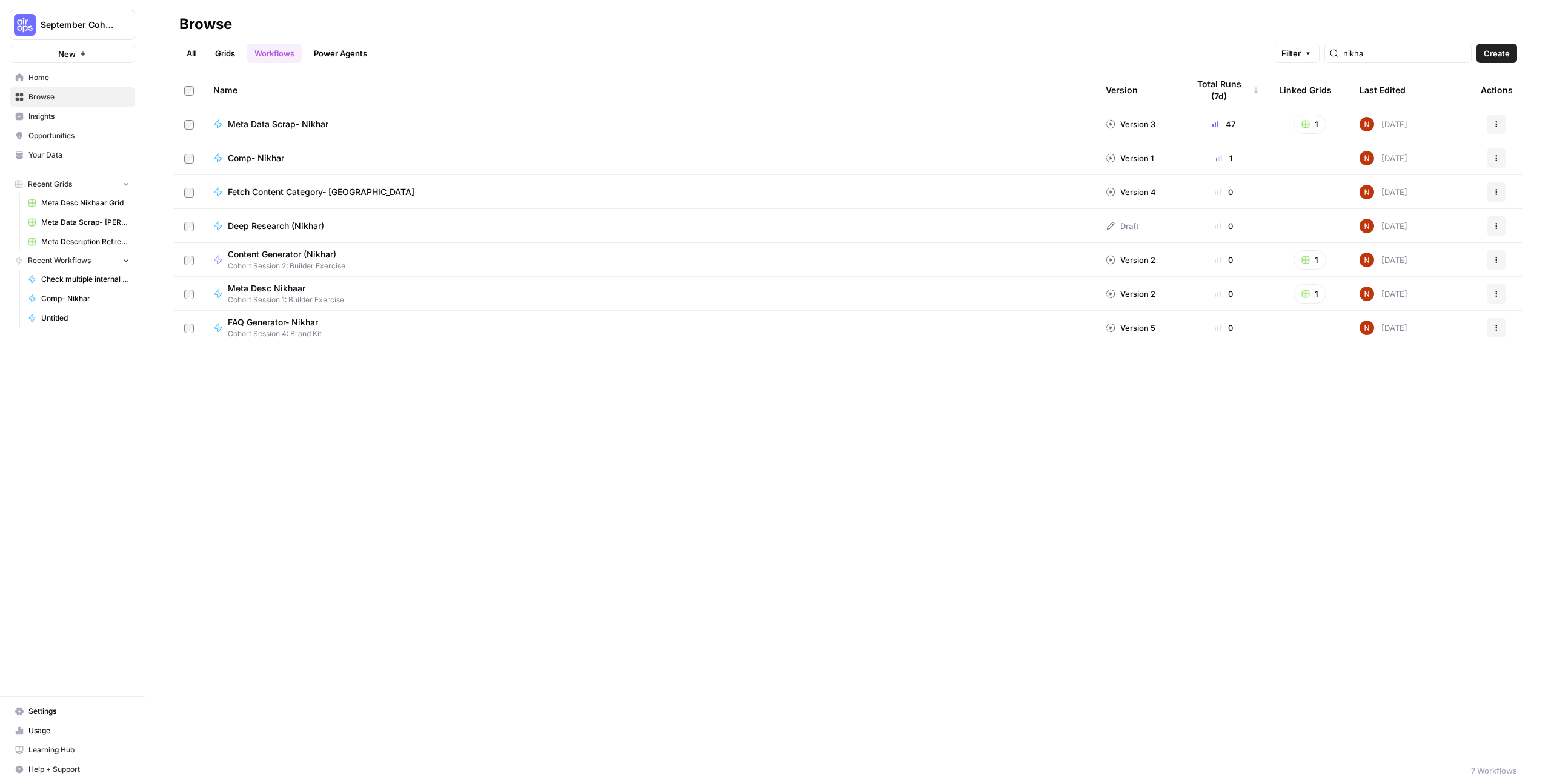
click at [192, 46] on link "All" at bounding box center [191, 53] width 24 height 19
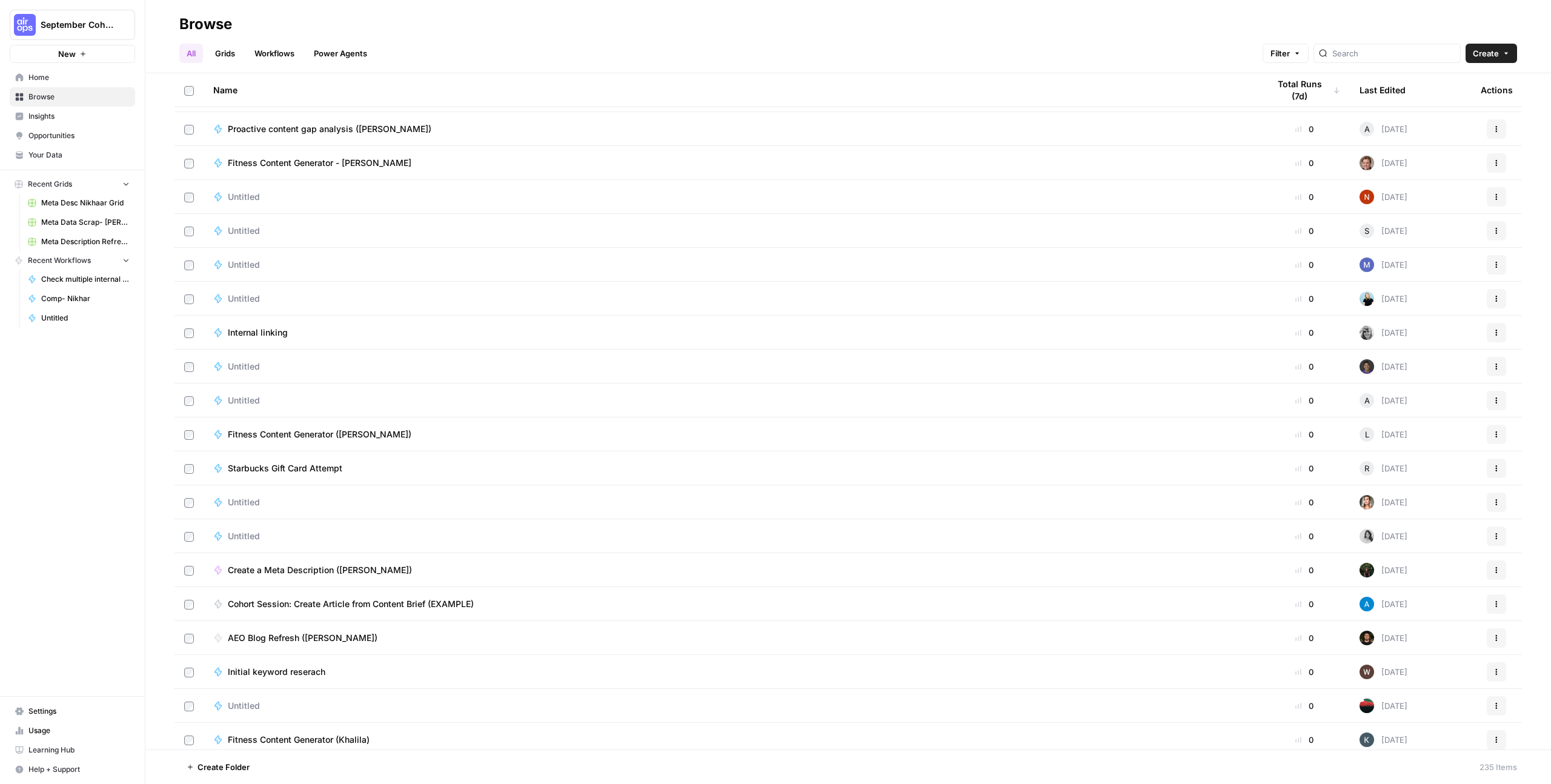
scroll to position [7329, 0]
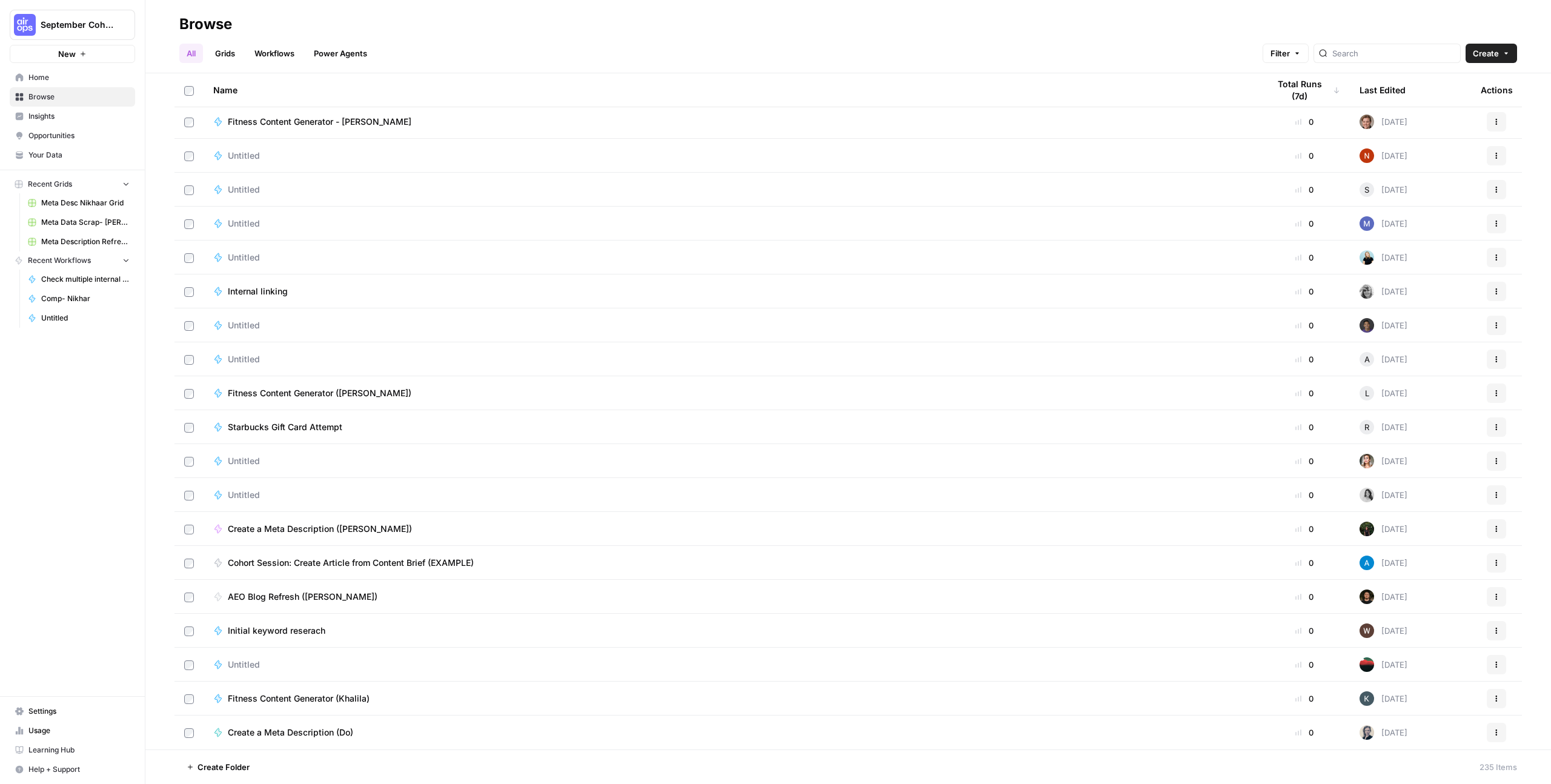
click at [93, 82] on span "Home" at bounding box center [79, 77] width 101 height 11
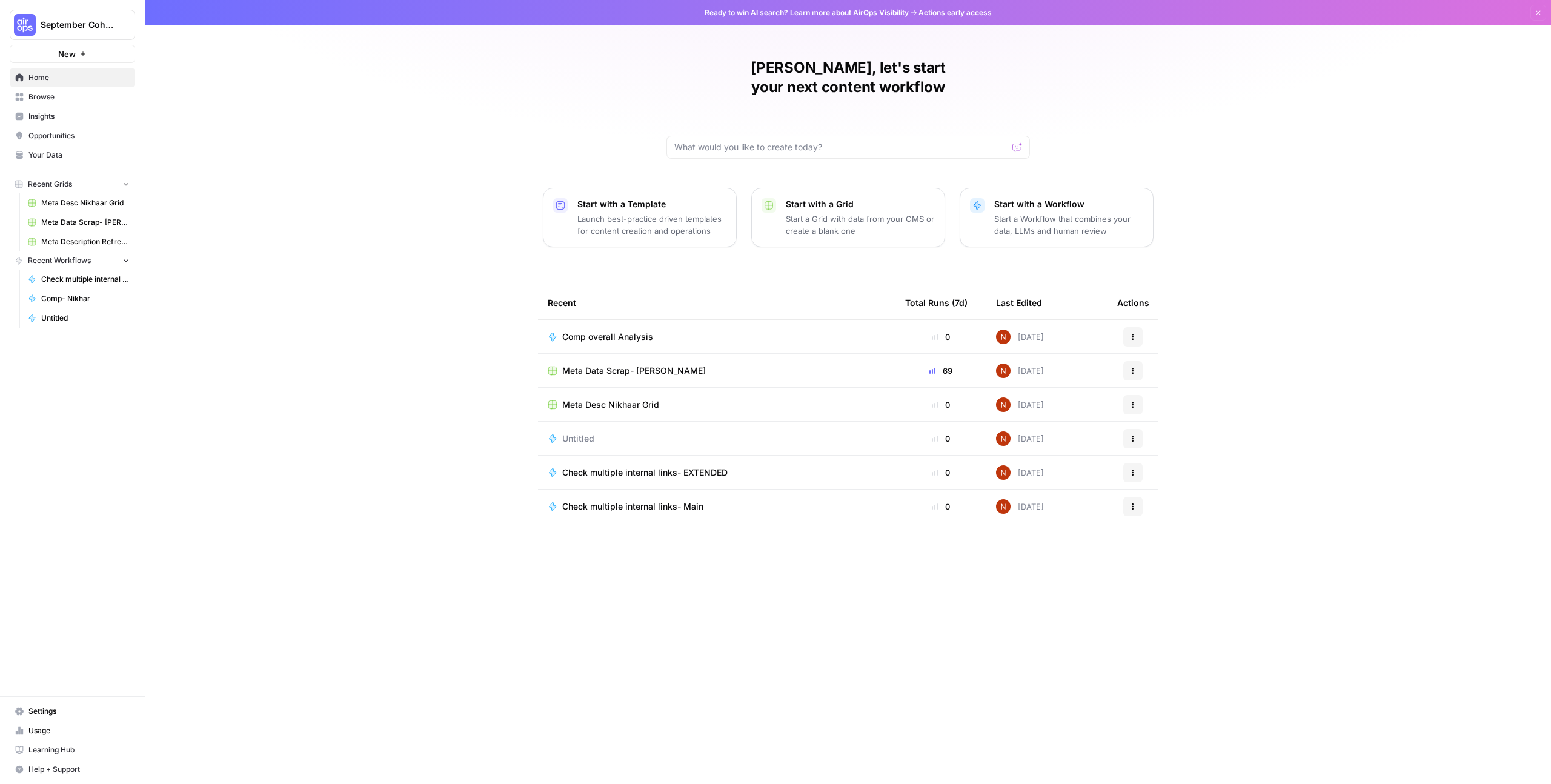
click at [86, 102] on span "Browse" at bounding box center [79, 97] width 101 height 11
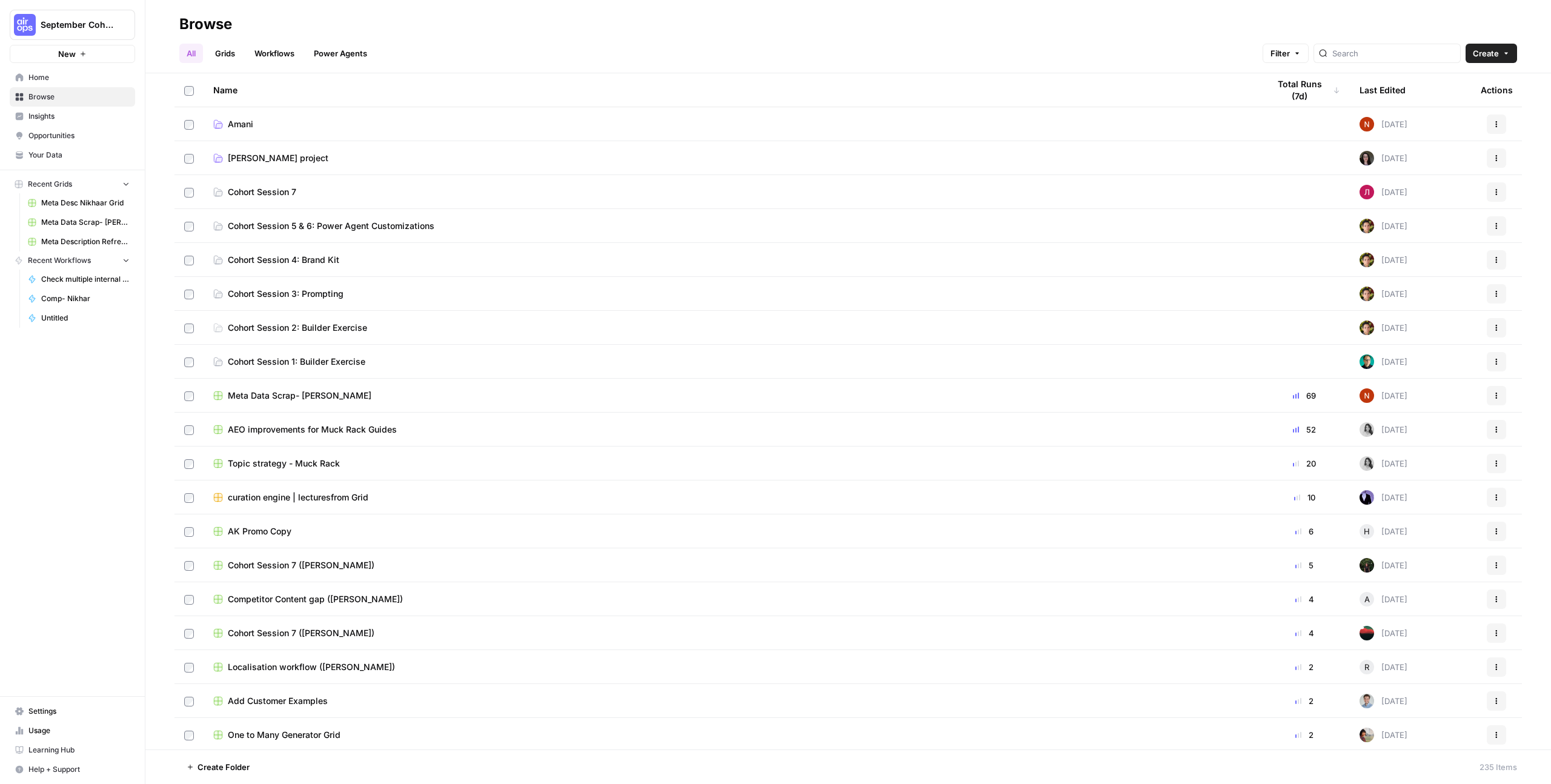
click at [1355, 60] on div at bounding box center [1387, 53] width 147 height 19
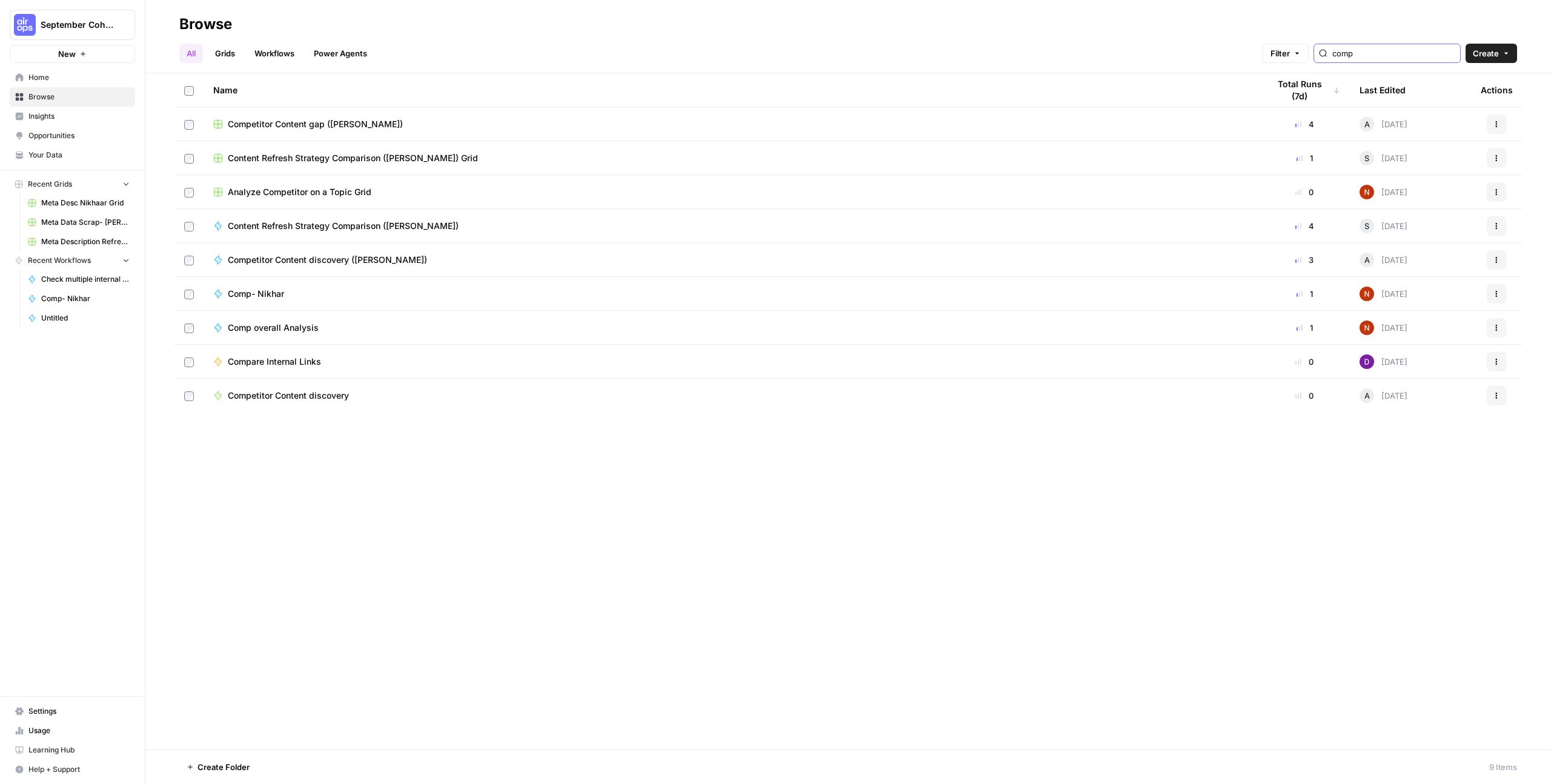
type input "comp"
click at [374, 191] on div "Analyze Competitor on a Topic Grid" at bounding box center [731, 192] width 1036 height 12
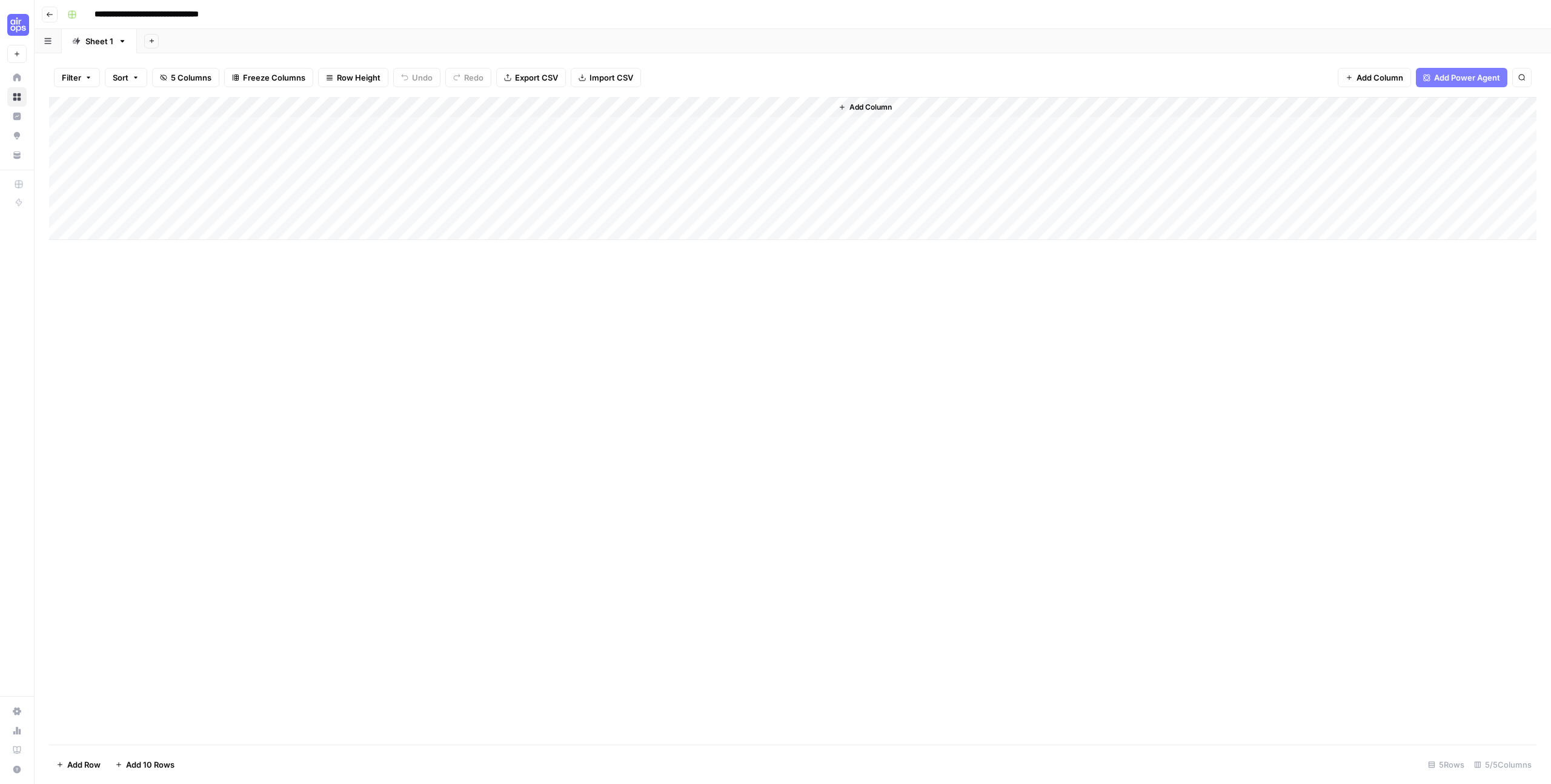
click at [162, 148] on div "Add Column" at bounding box center [793, 168] width 1487 height 143
click at [123, 193] on button "US" at bounding box center [120, 195] width 21 height 15
click at [234, 145] on div "Add Column" at bounding box center [793, 168] width 1487 height 143
click at [261, 155] on div "Add Column" at bounding box center [793, 168] width 1487 height 143
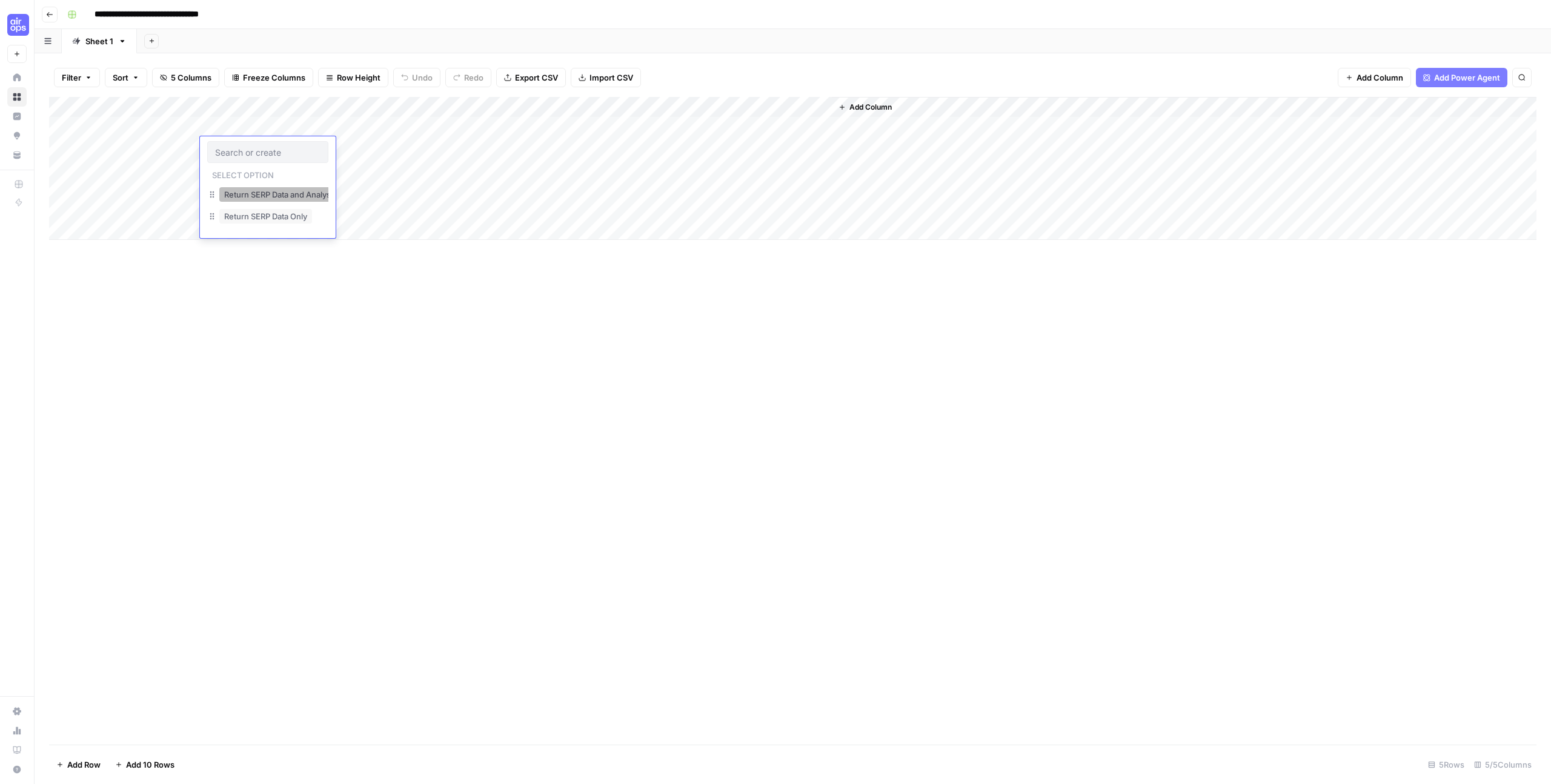
click at [269, 189] on button "Return SERP Data and Analysis" at bounding box center [280, 195] width 123 height 15
click at [340, 146] on div "Add Column" at bounding box center [793, 168] width 1487 height 143
click at [340, 147] on div "Add Column" at bounding box center [793, 168] width 1487 height 143
click at [340, 147] on textarea at bounding box center [406, 148] width 194 height 17
paste textarea "**********"
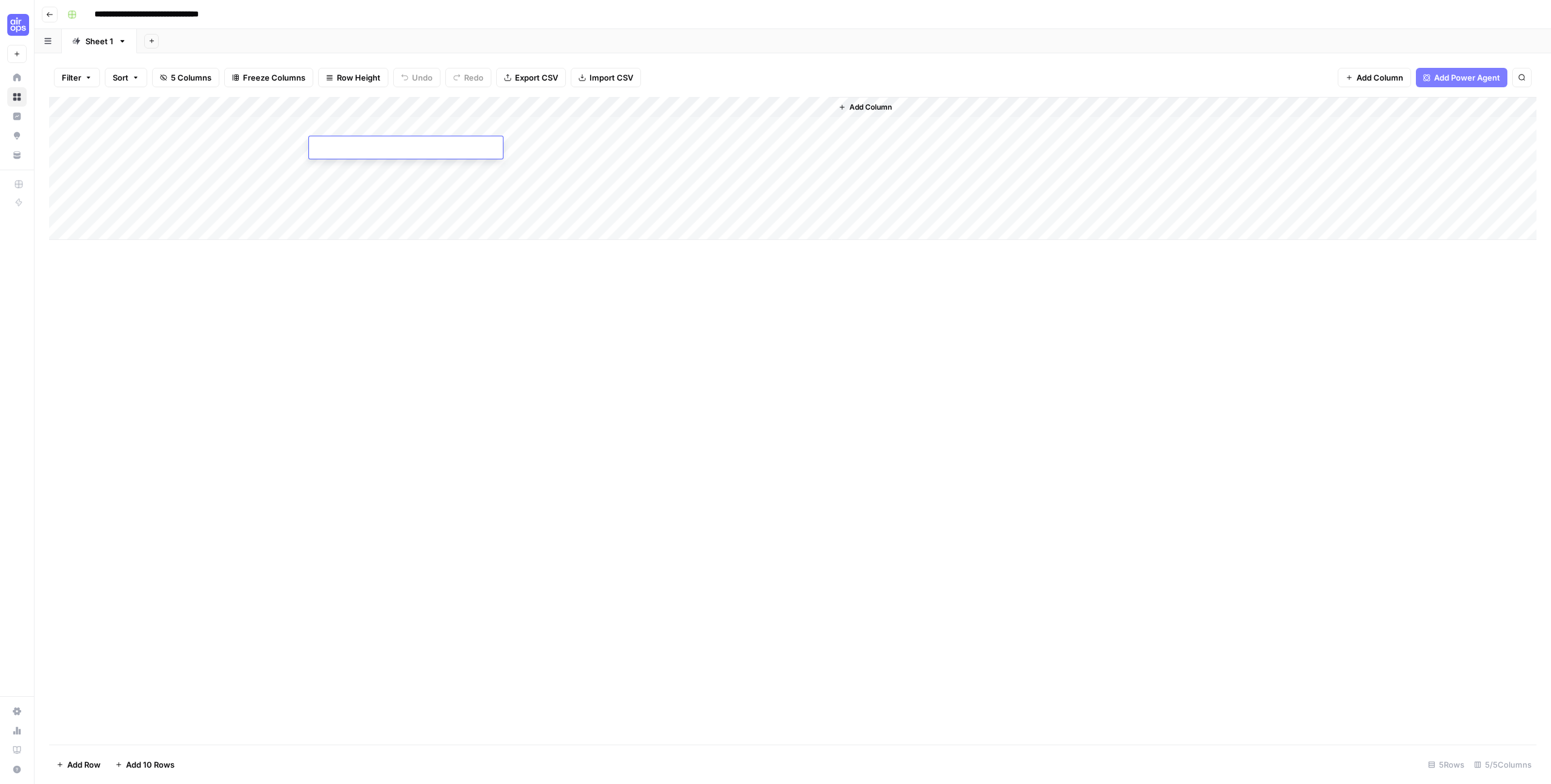
type textarea "**********"
click at [504, 265] on div "Add Column" at bounding box center [793, 420] width 1487 height 648
click at [529, 140] on div "Add Column" at bounding box center [793, 168] width 1487 height 143
click at [579, 148] on div "Add Column" at bounding box center [793, 168] width 1487 height 143
click at [579, 148] on textarea at bounding box center [580, 148] width 194 height 17
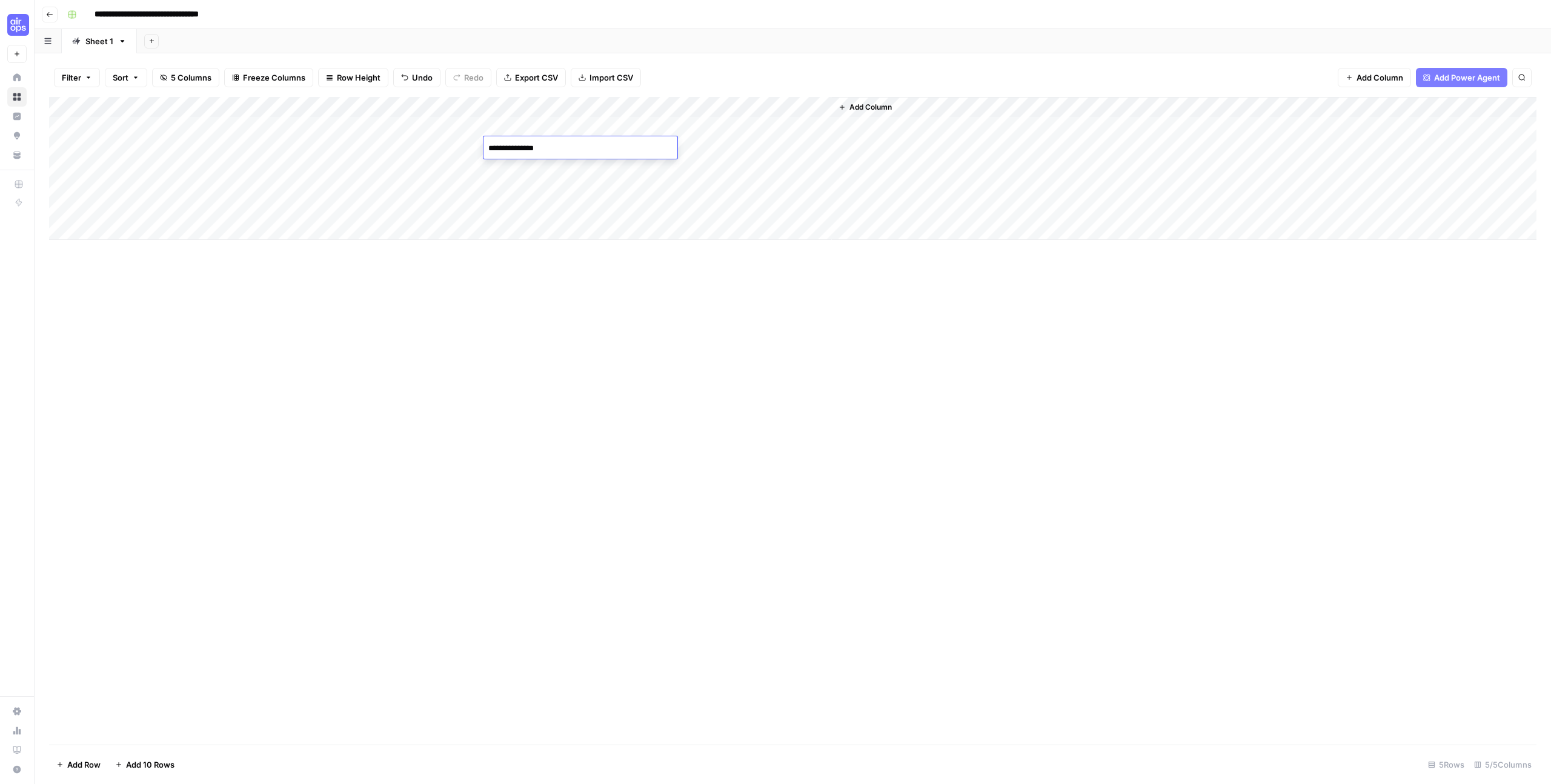
type textarea "**********"
click at [891, 264] on div "Add Column" at bounding box center [793, 420] width 1487 height 648
click at [738, 144] on div "Add Column" at bounding box center [793, 168] width 1487 height 143
click at [746, 146] on div "Add Column" at bounding box center [793, 168] width 1487 height 143
click at [277, 147] on div "Add Column" at bounding box center [793, 168] width 1487 height 143
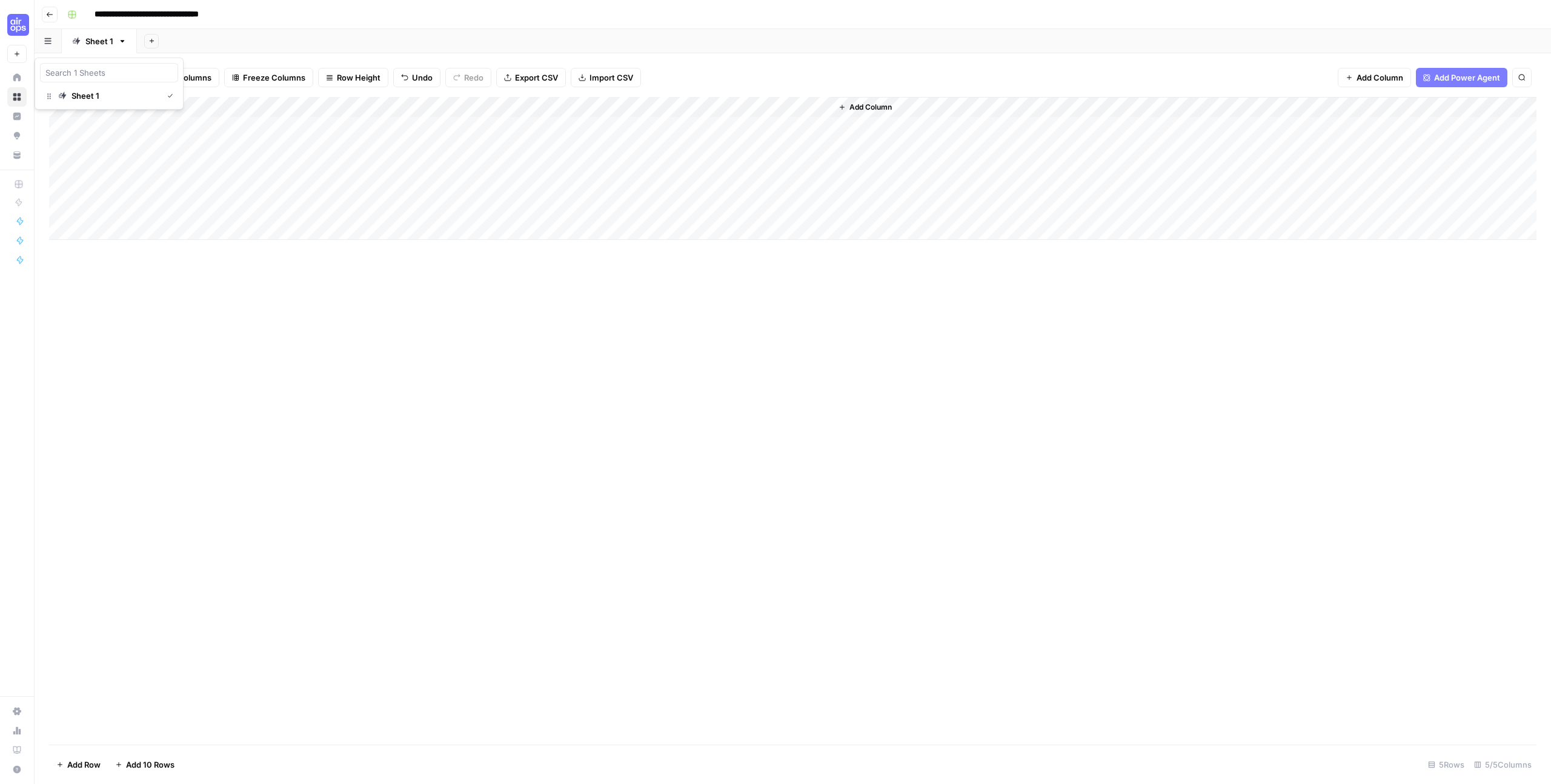
click at [52, 46] on button "button" at bounding box center [48, 41] width 27 height 24
click at [213, 297] on div "Add Column" at bounding box center [793, 420] width 1487 height 648
click at [110, 16] on input "**********" at bounding box center [167, 14] width 156 height 19
click at [79, 15] on button "button" at bounding box center [72, 14] width 19 height 19
click at [1234, 603] on div "Add Column" at bounding box center [793, 420] width 1487 height 648
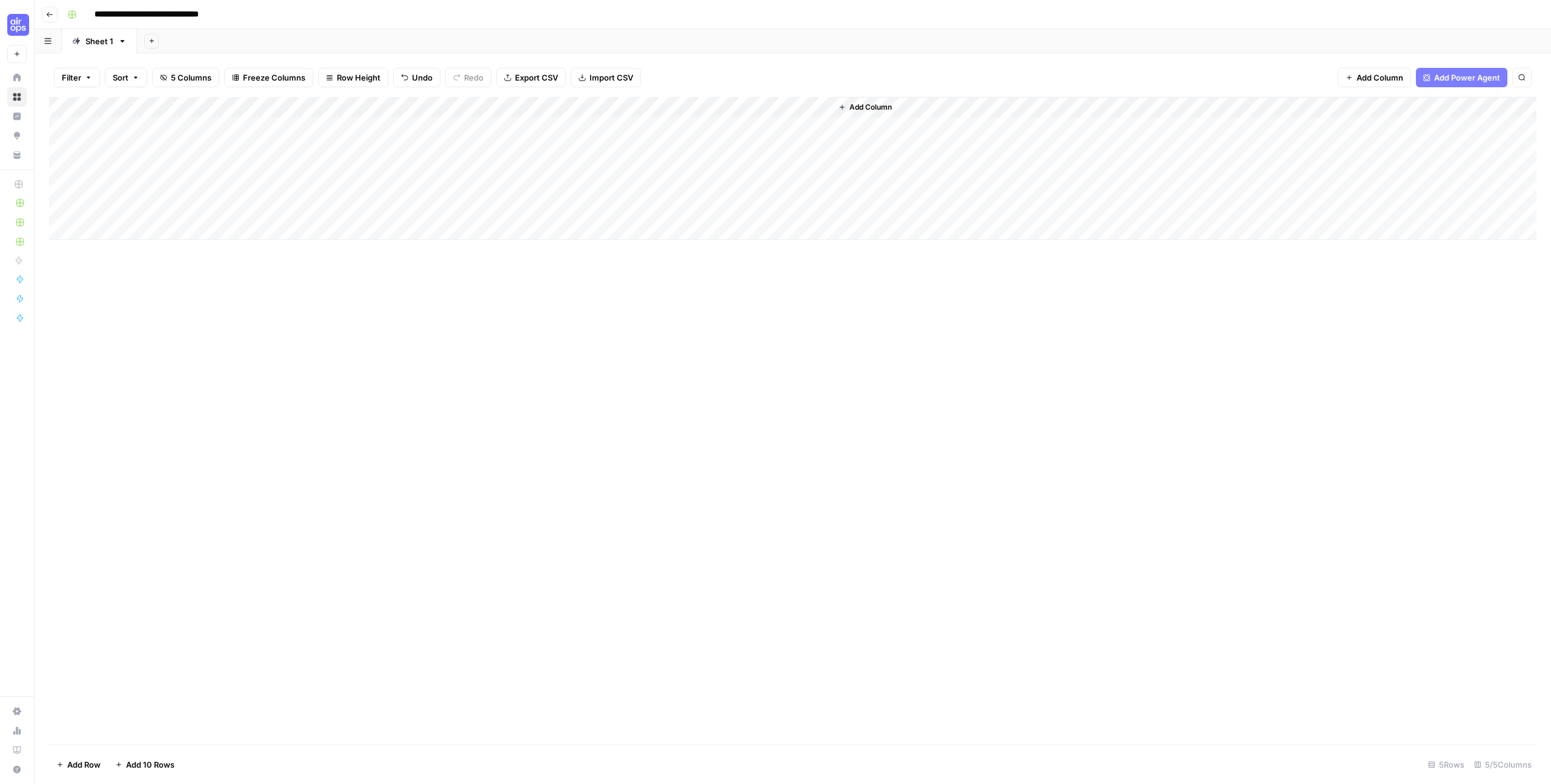
click at [48, 21] on button "Go back" at bounding box center [50, 15] width 16 height 16
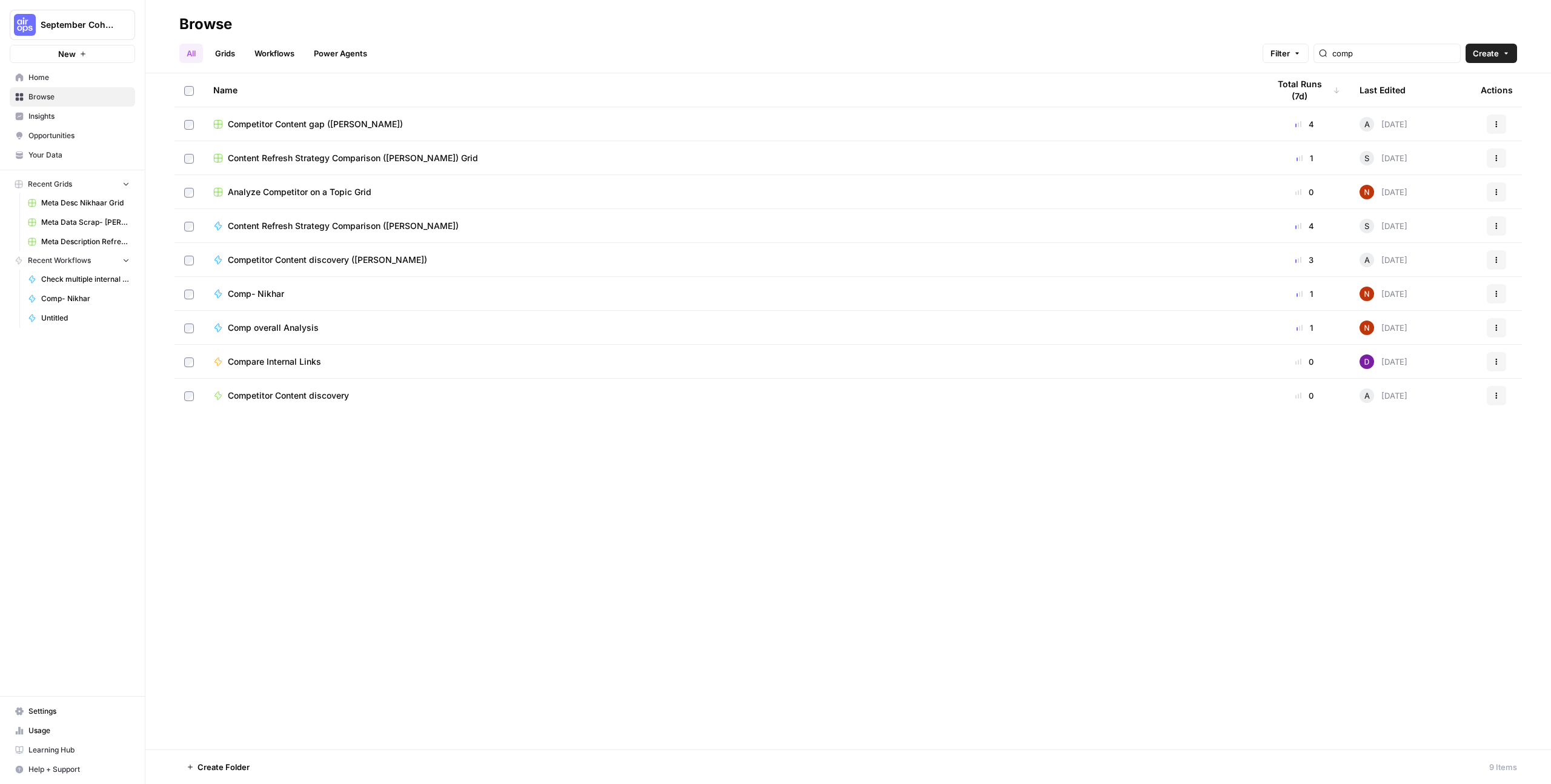
click at [356, 198] on td "Analyze Competitor on a Topic Grid" at bounding box center [731, 191] width 1056 height 33
click at [317, 292] on div "Comp- Nikhar" at bounding box center [731, 294] width 1036 height 12
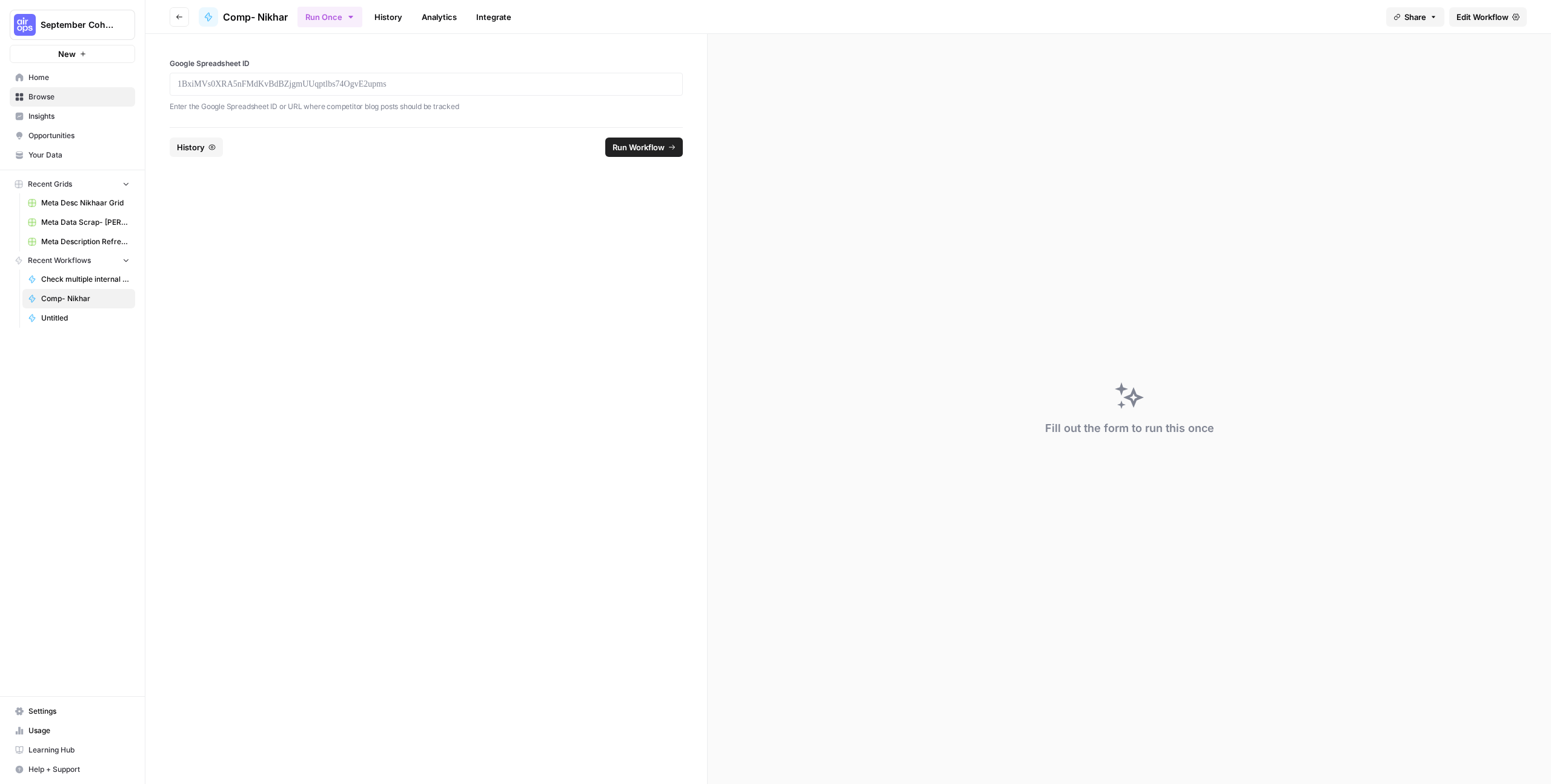
click at [1494, 21] on span "Edit Workflow" at bounding box center [1482, 17] width 52 height 12
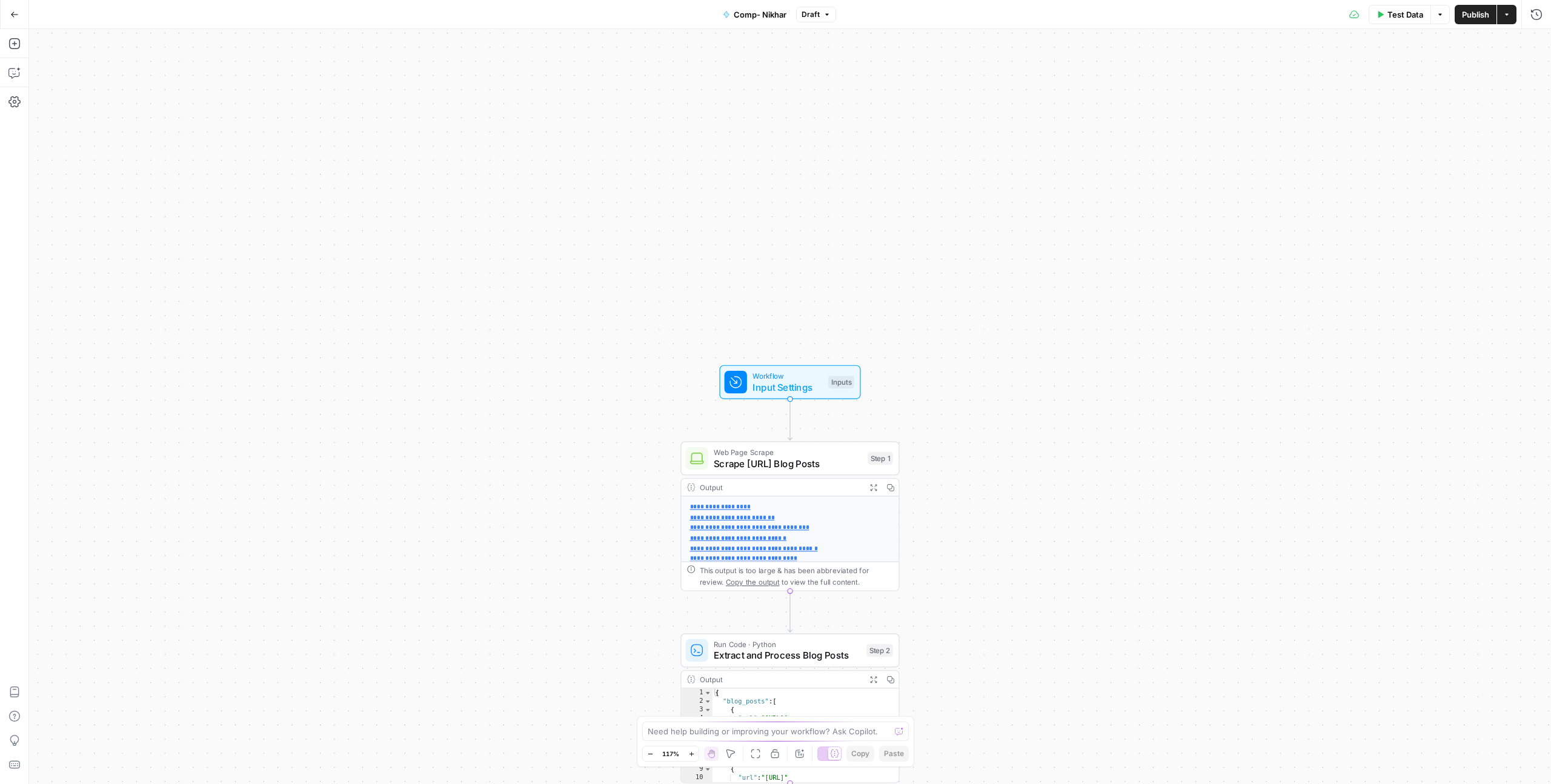
click at [11, 13] on icon "button" at bounding box center [15, 15] width 9 height 9
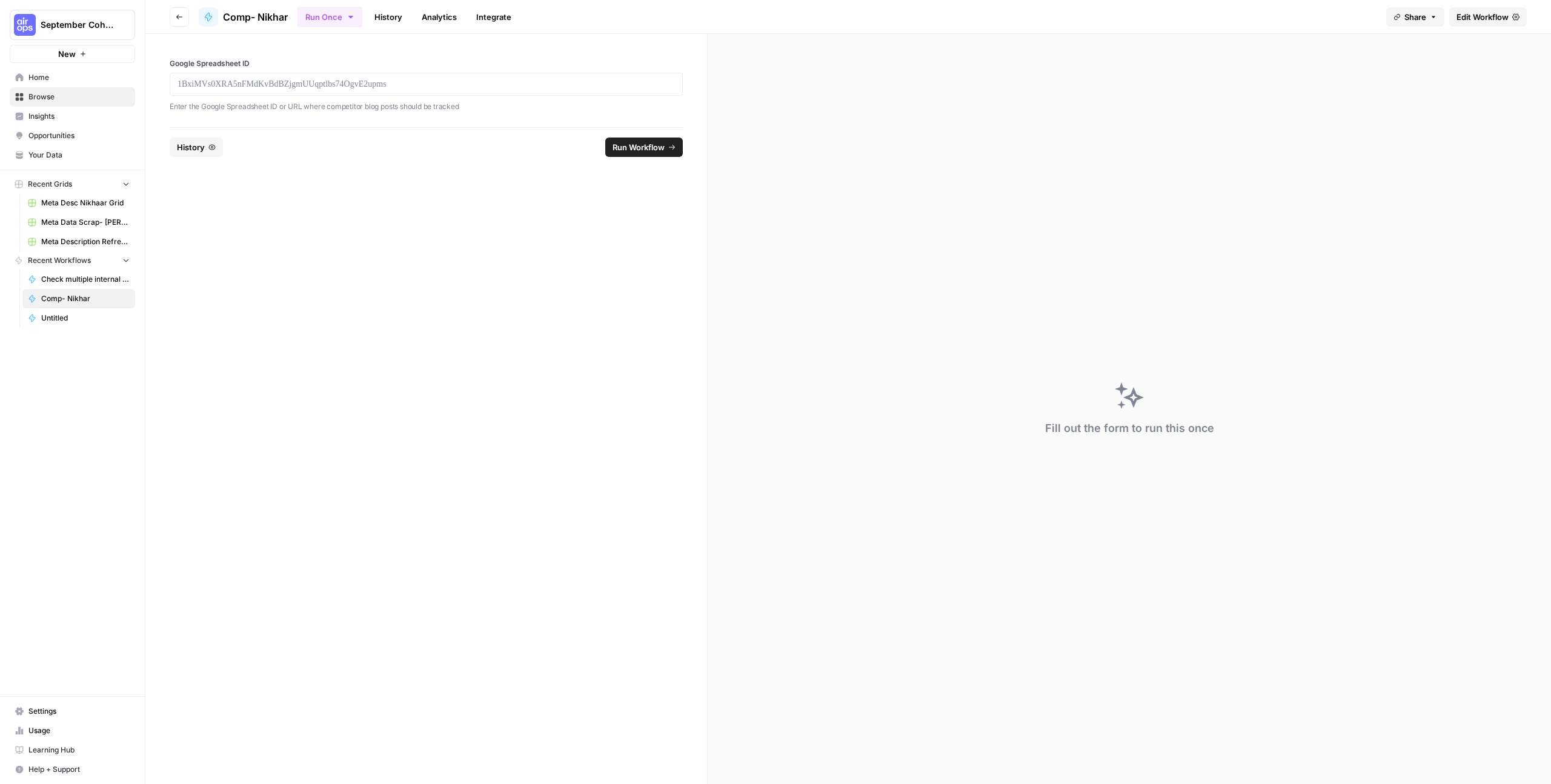
click at [184, 17] on button "Go back" at bounding box center [179, 17] width 19 height 19
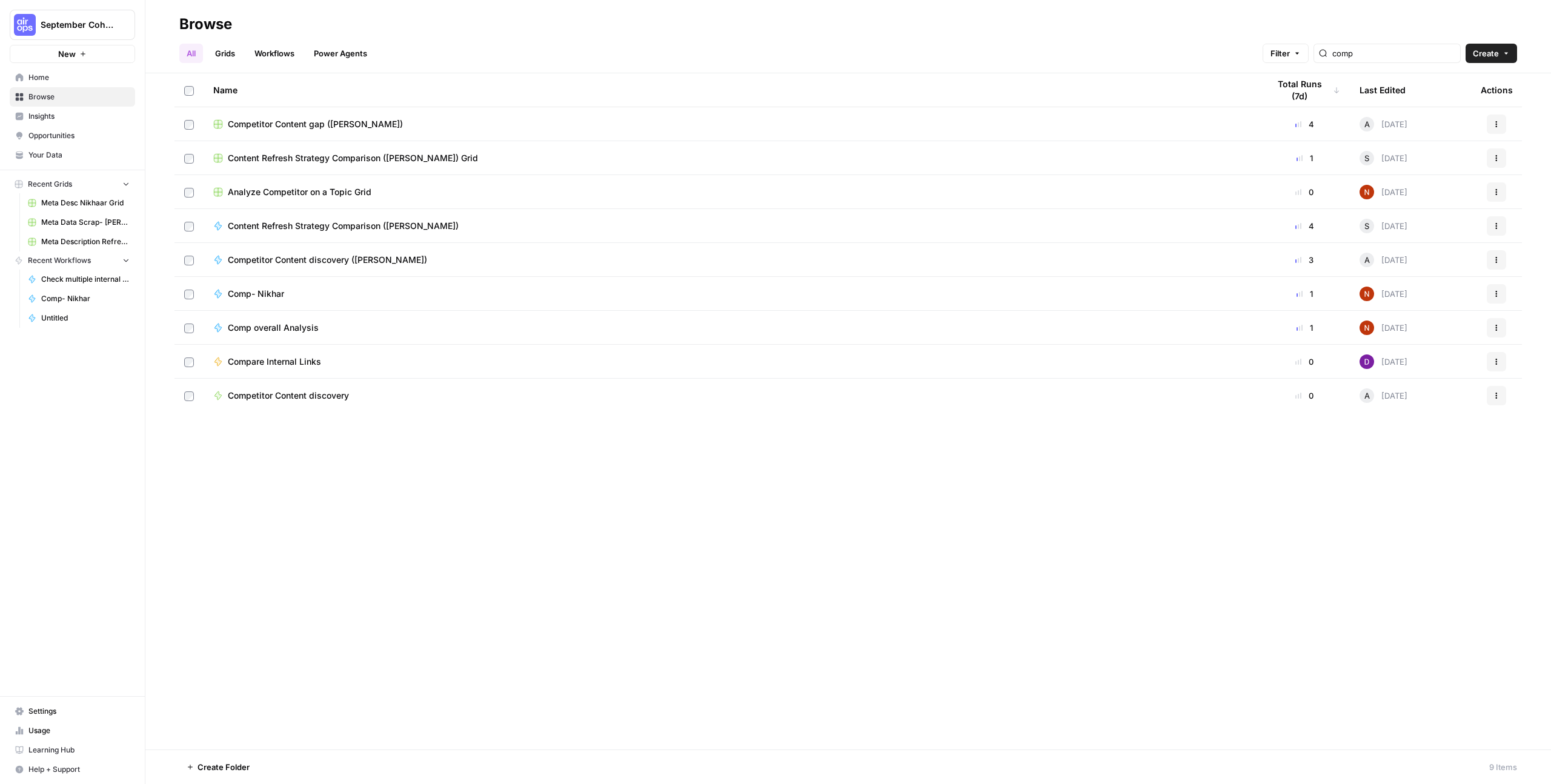
click at [264, 50] on link "Workflows" at bounding box center [274, 53] width 54 height 19
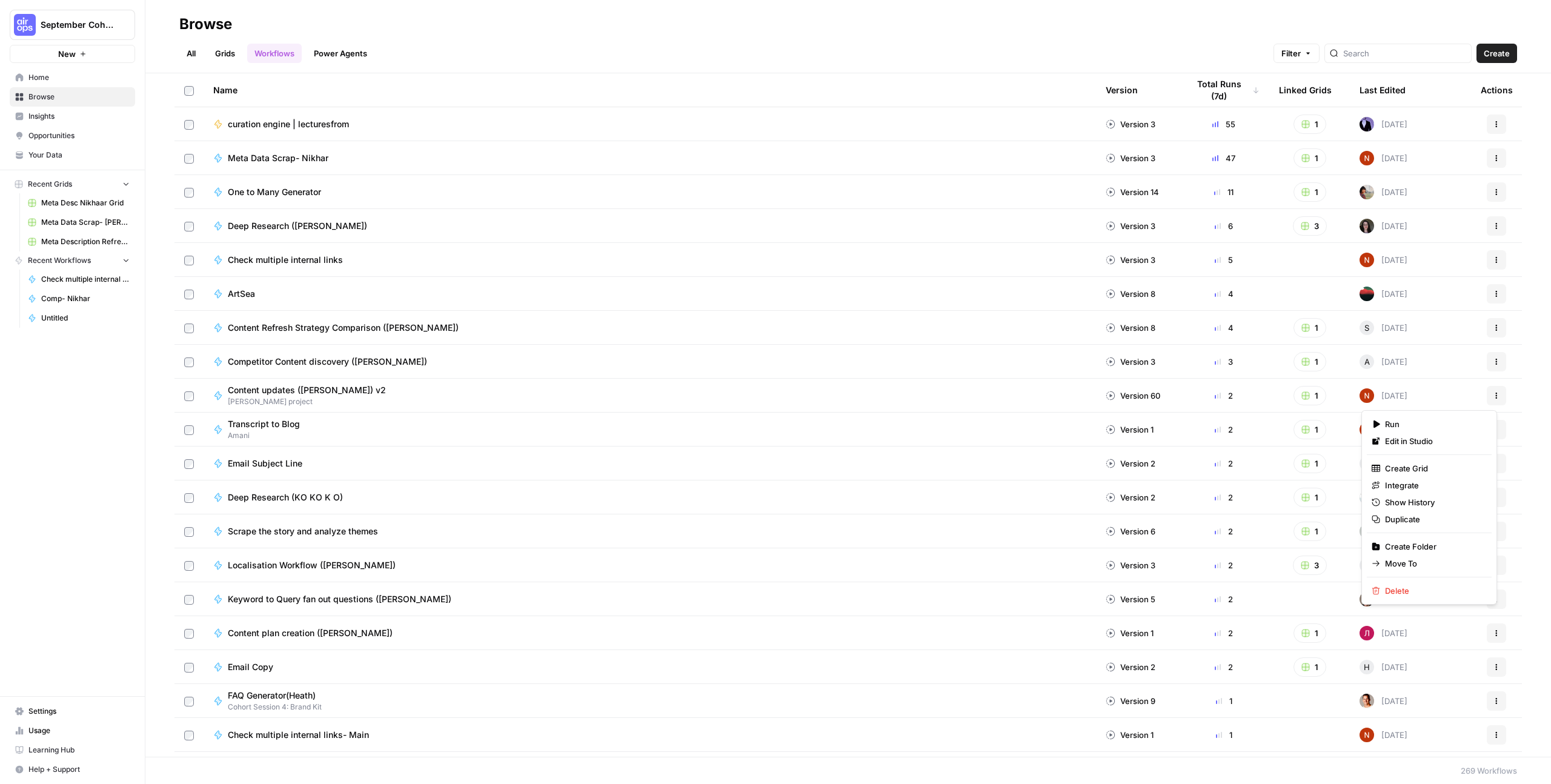
click at [1493, 396] on icon "button" at bounding box center [1496, 395] width 7 height 7
click at [1412, 598] on button "Delete" at bounding box center [1429, 591] width 125 height 17
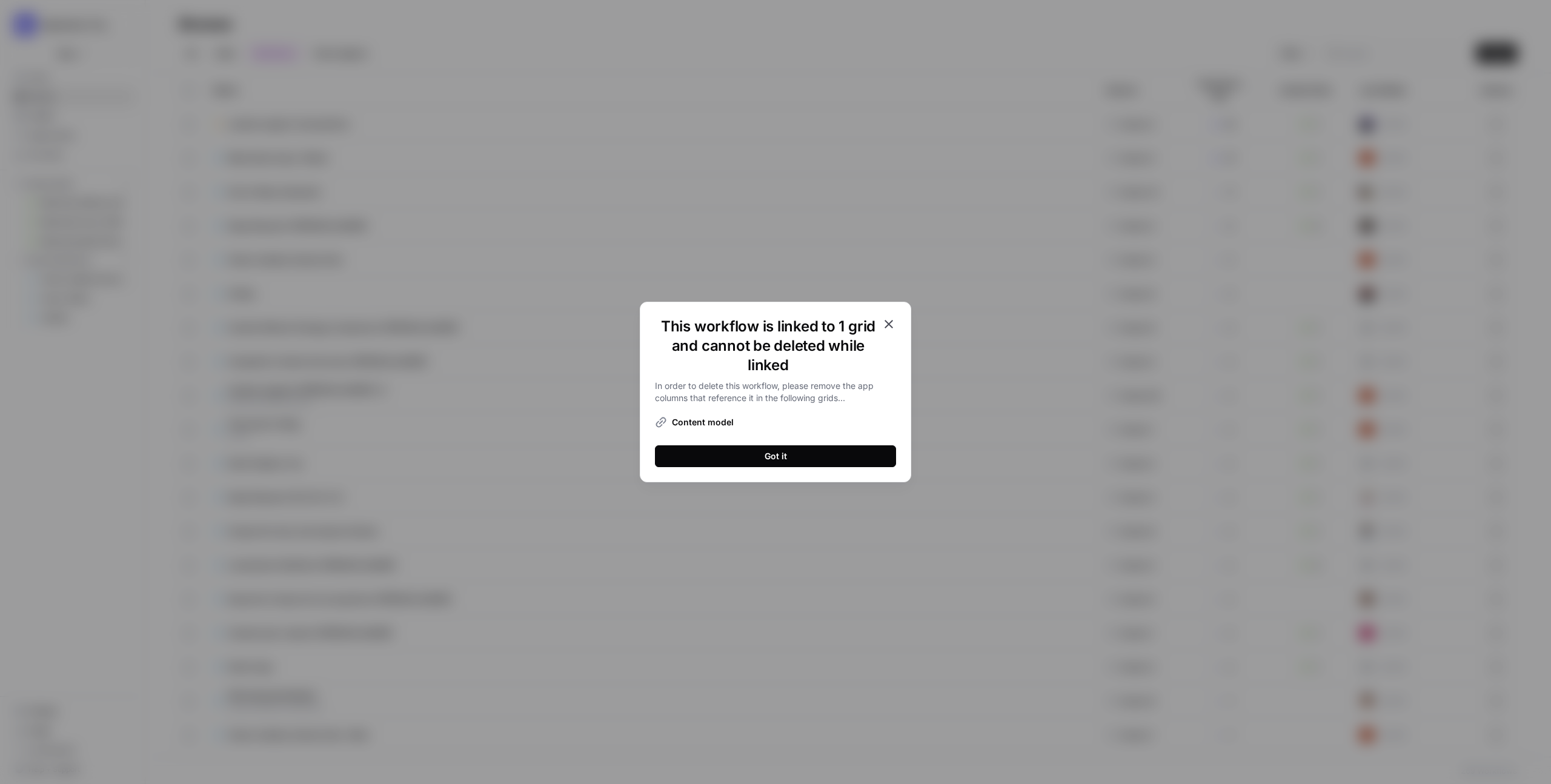
click at [893, 324] on icon "button" at bounding box center [889, 324] width 15 height 15
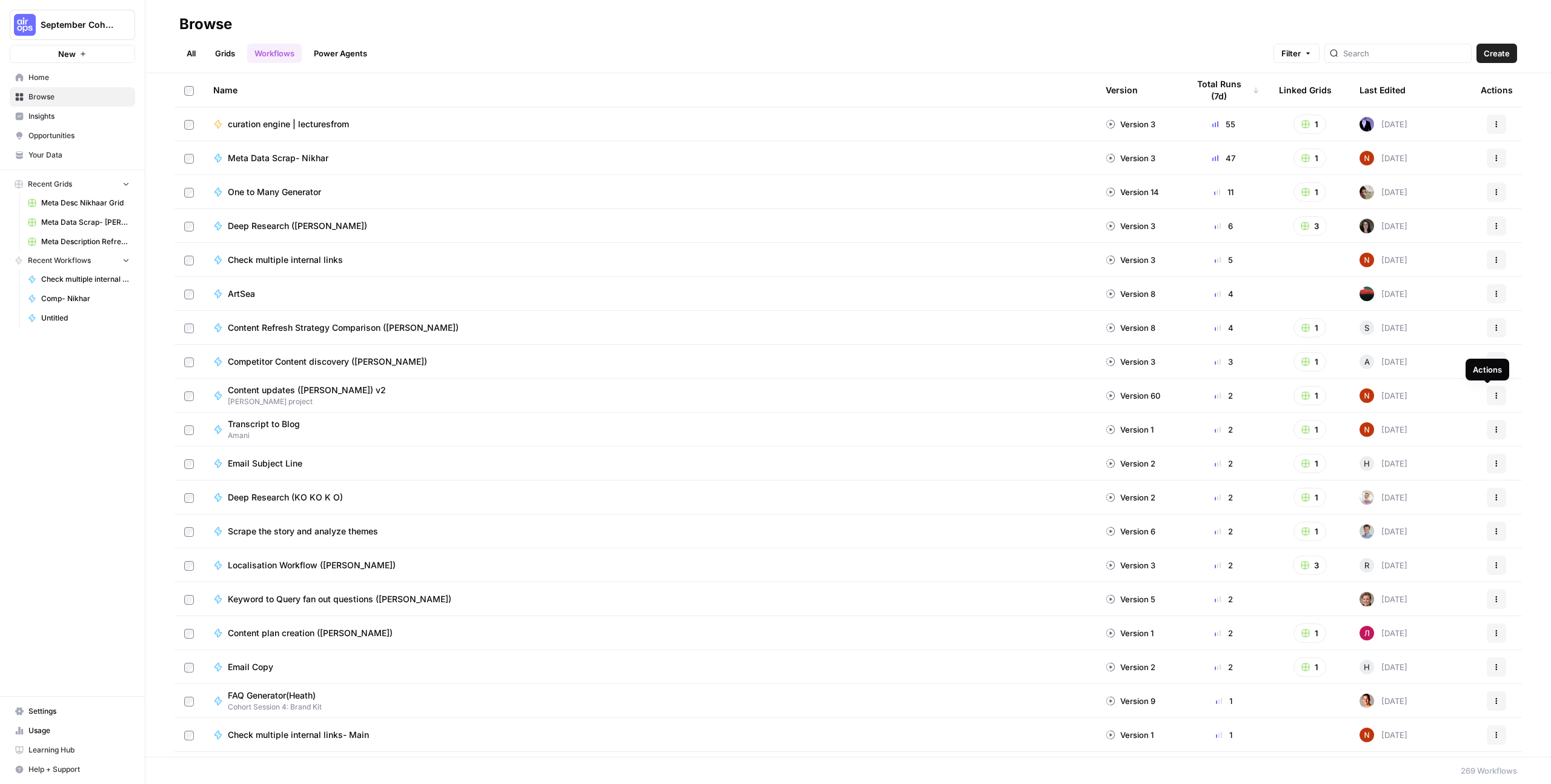
click at [1493, 394] on icon "button" at bounding box center [1496, 395] width 7 height 7
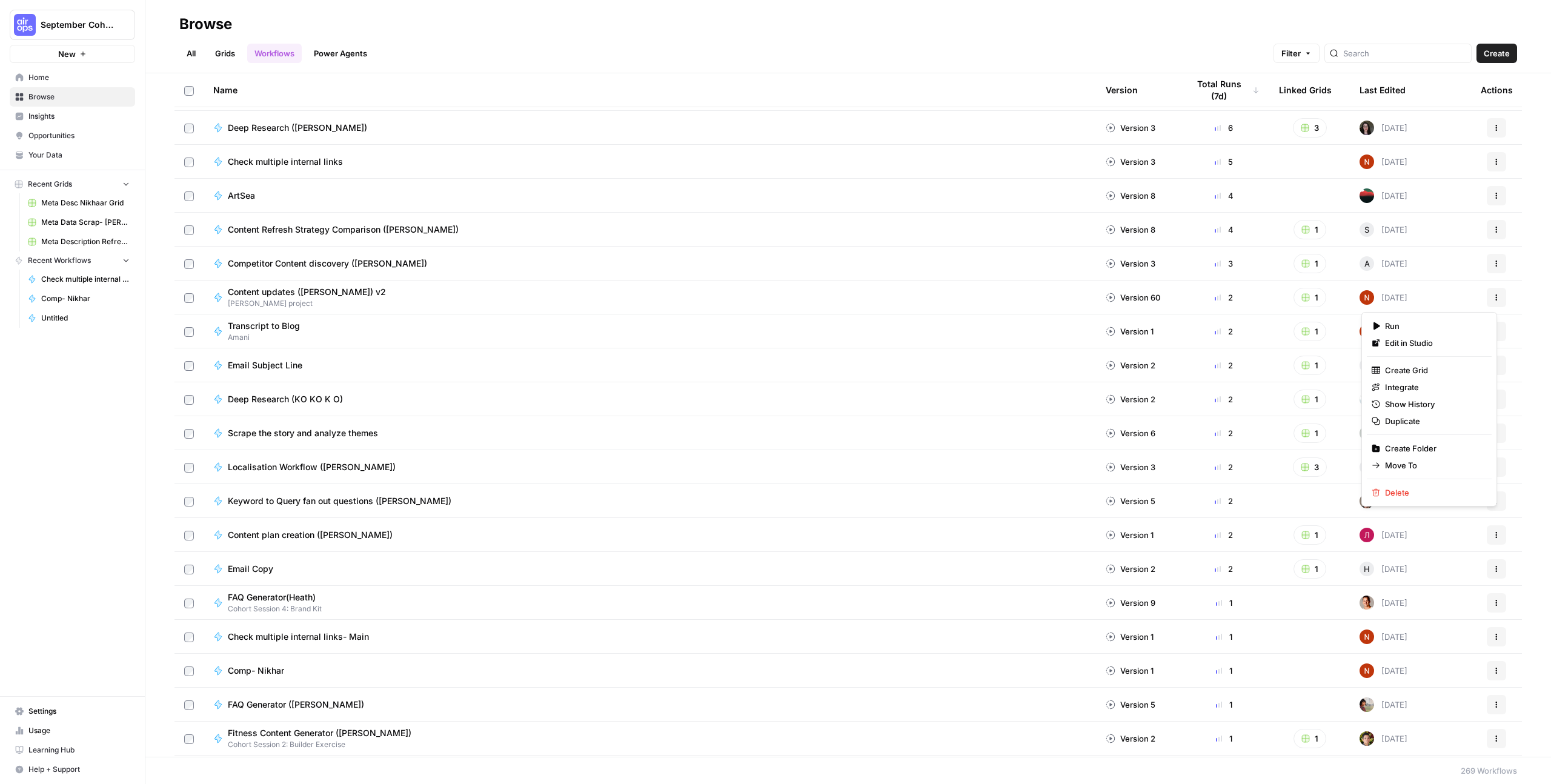
scroll to position [101, 0]
click at [1521, 314] on div "Name Version Total Runs (7d) Linked Grids Last Edited Actions curation engine |…" at bounding box center [848, 415] width 1405 height 683
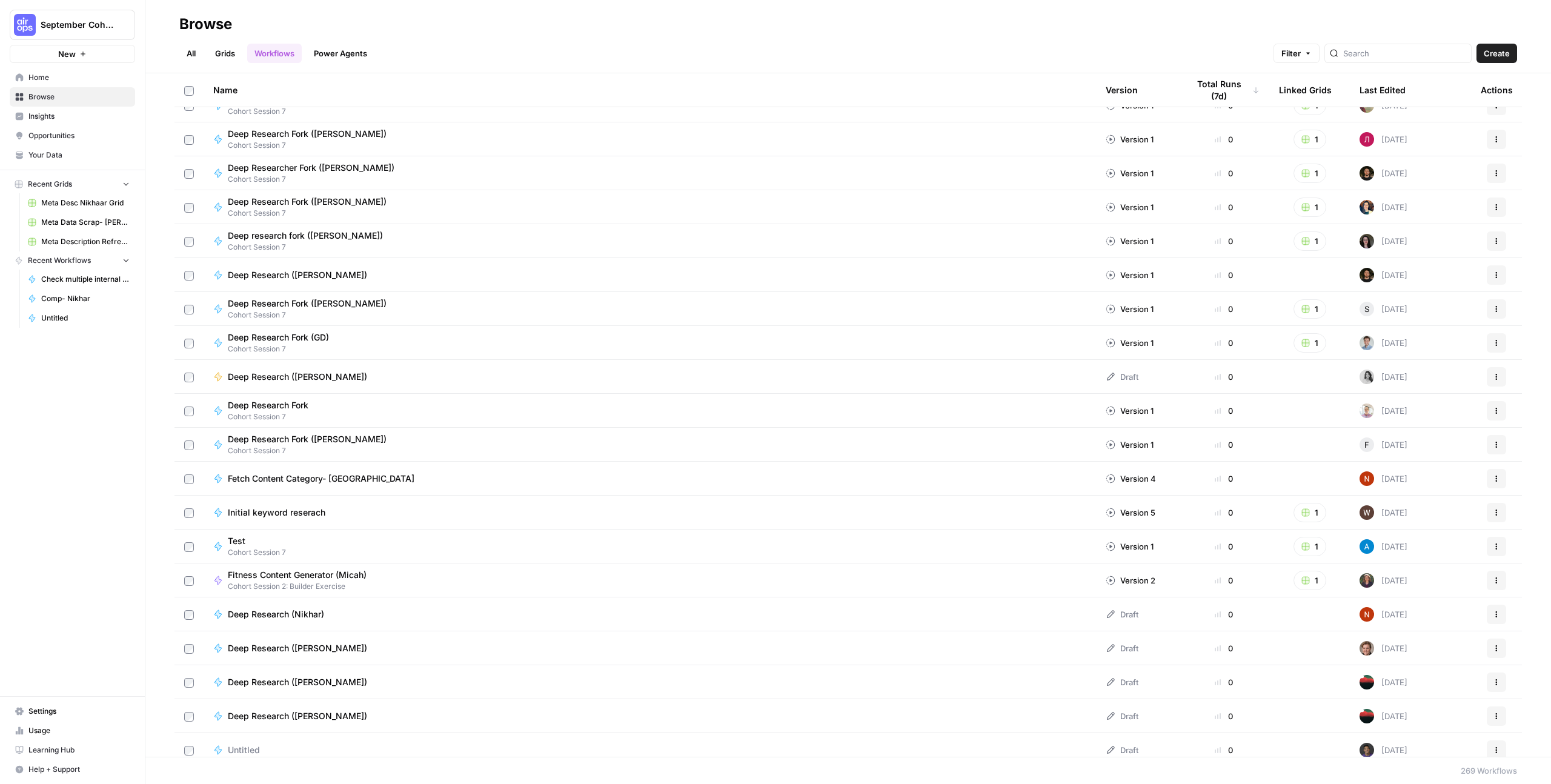
scroll to position [2566, 0]
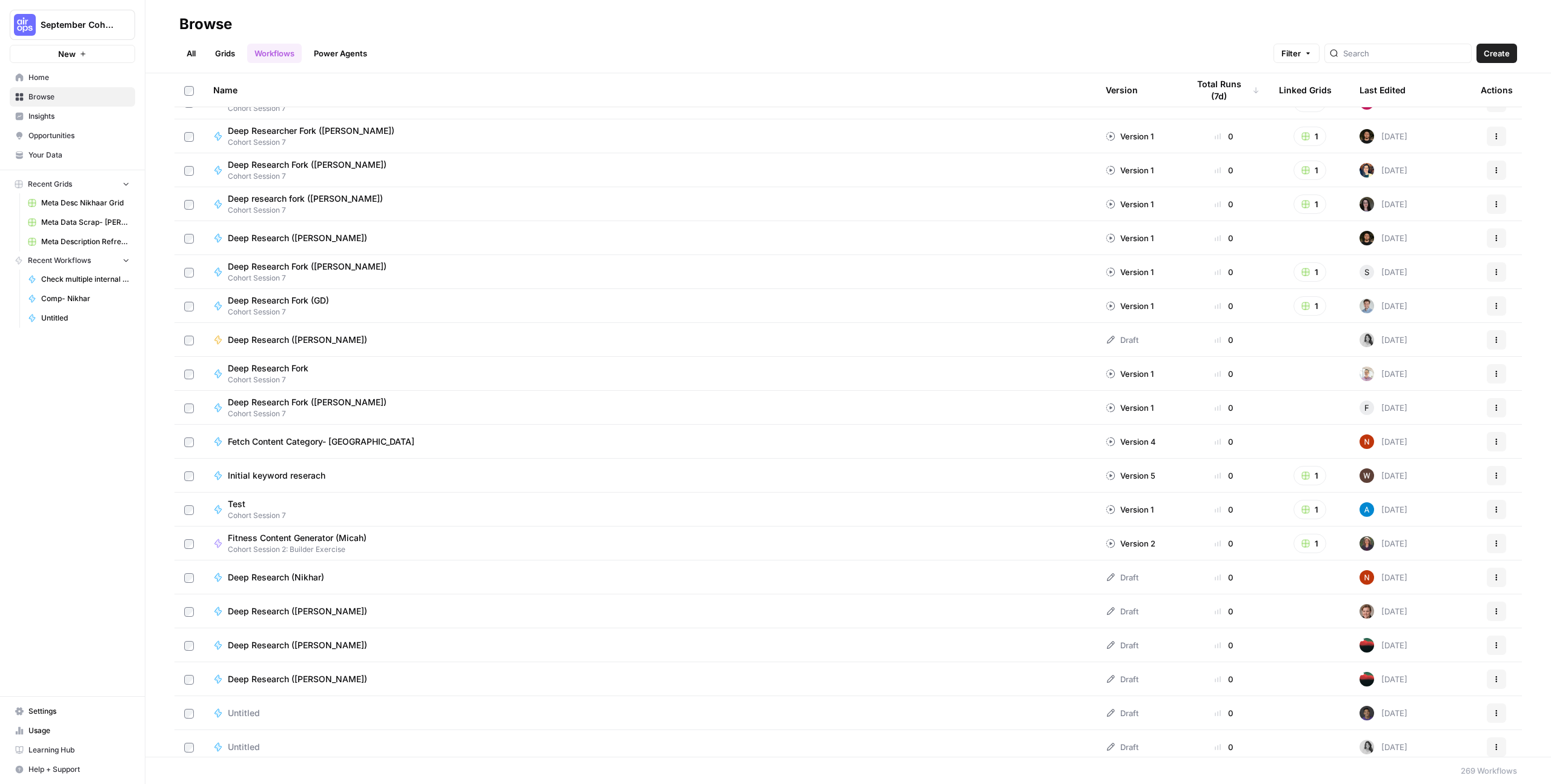
click at [460, 448] on td "Fetch Content Category- Nikhaar" at bounding box center [650, 441] width 893 height 33
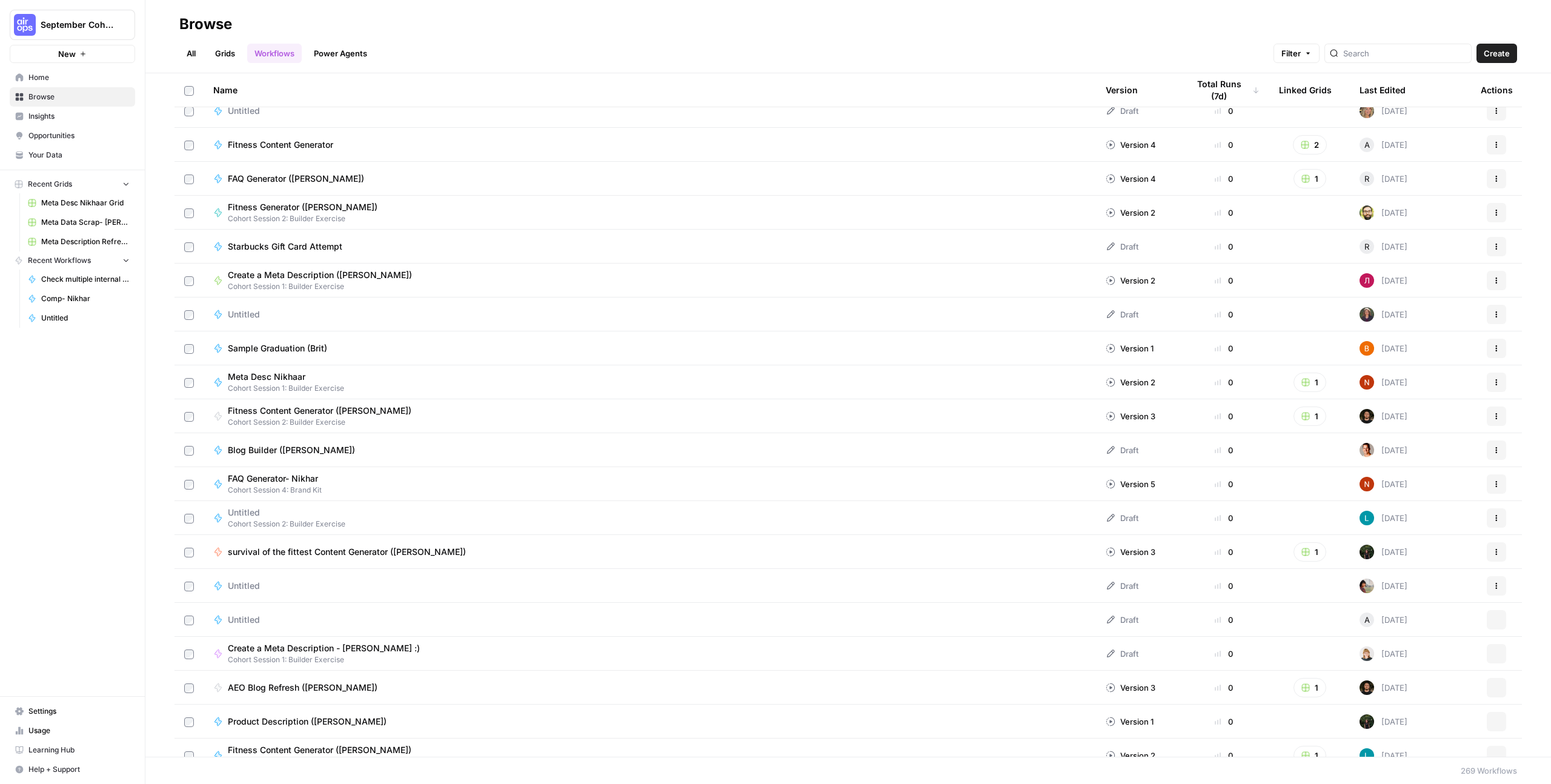
scroll to position [5194, 0]
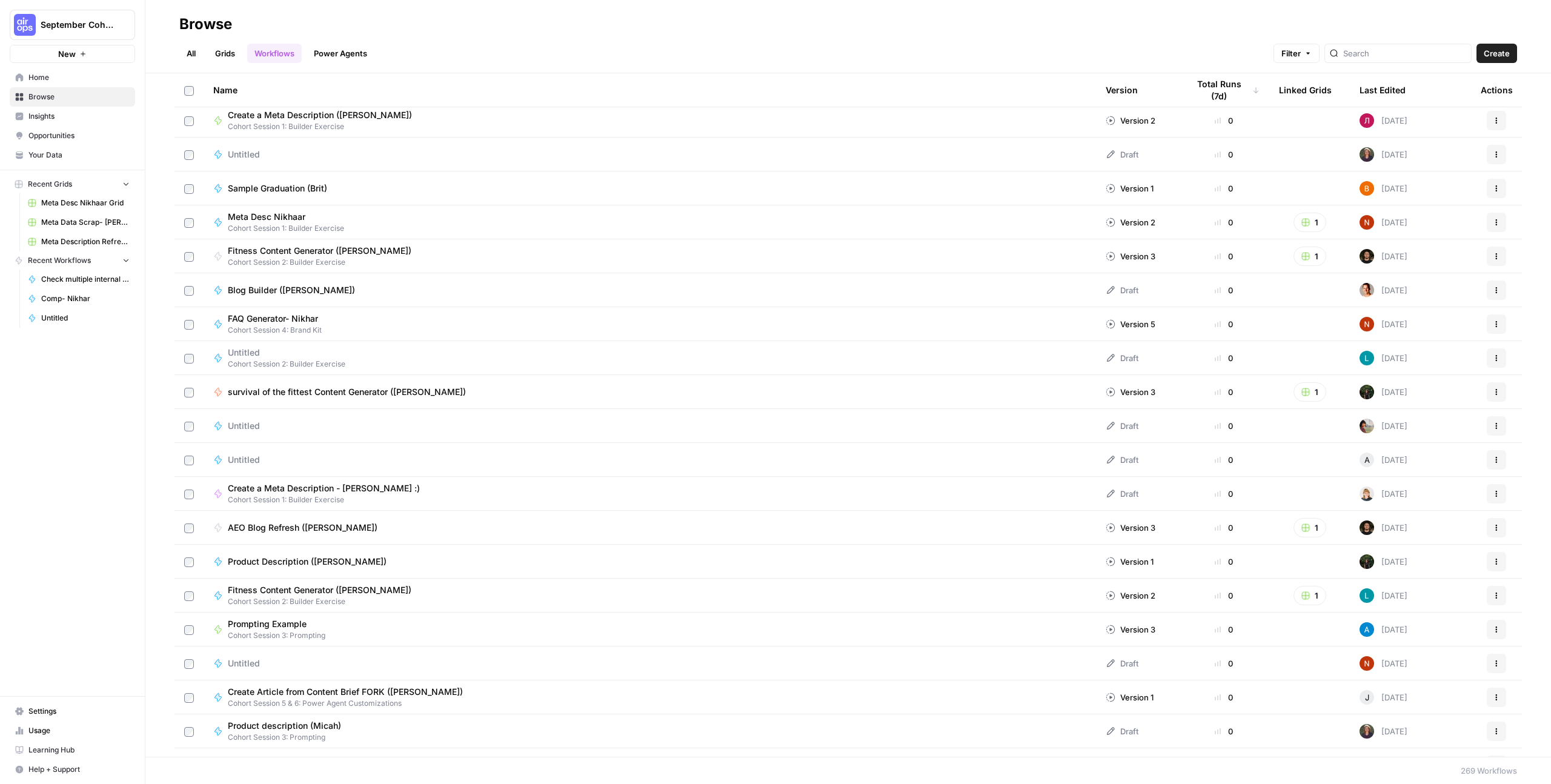
click at [58, 74] on span "Home" at bounding box center [79, 77] width 101 height 11
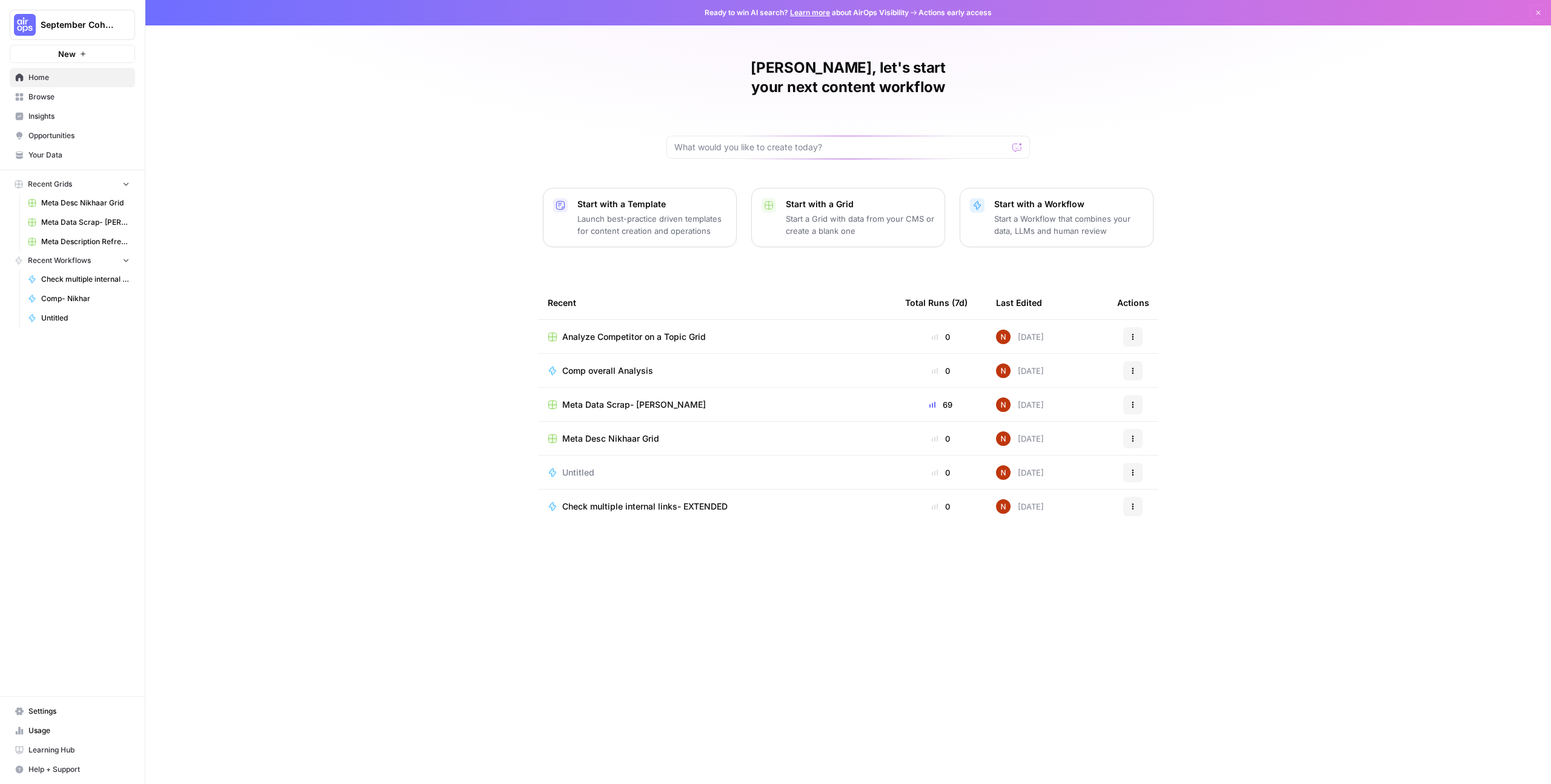
click at [608, 330] on span "Analyze Competitor on a Topic Grid" at bounding box center [634, 336] width 144 height 12
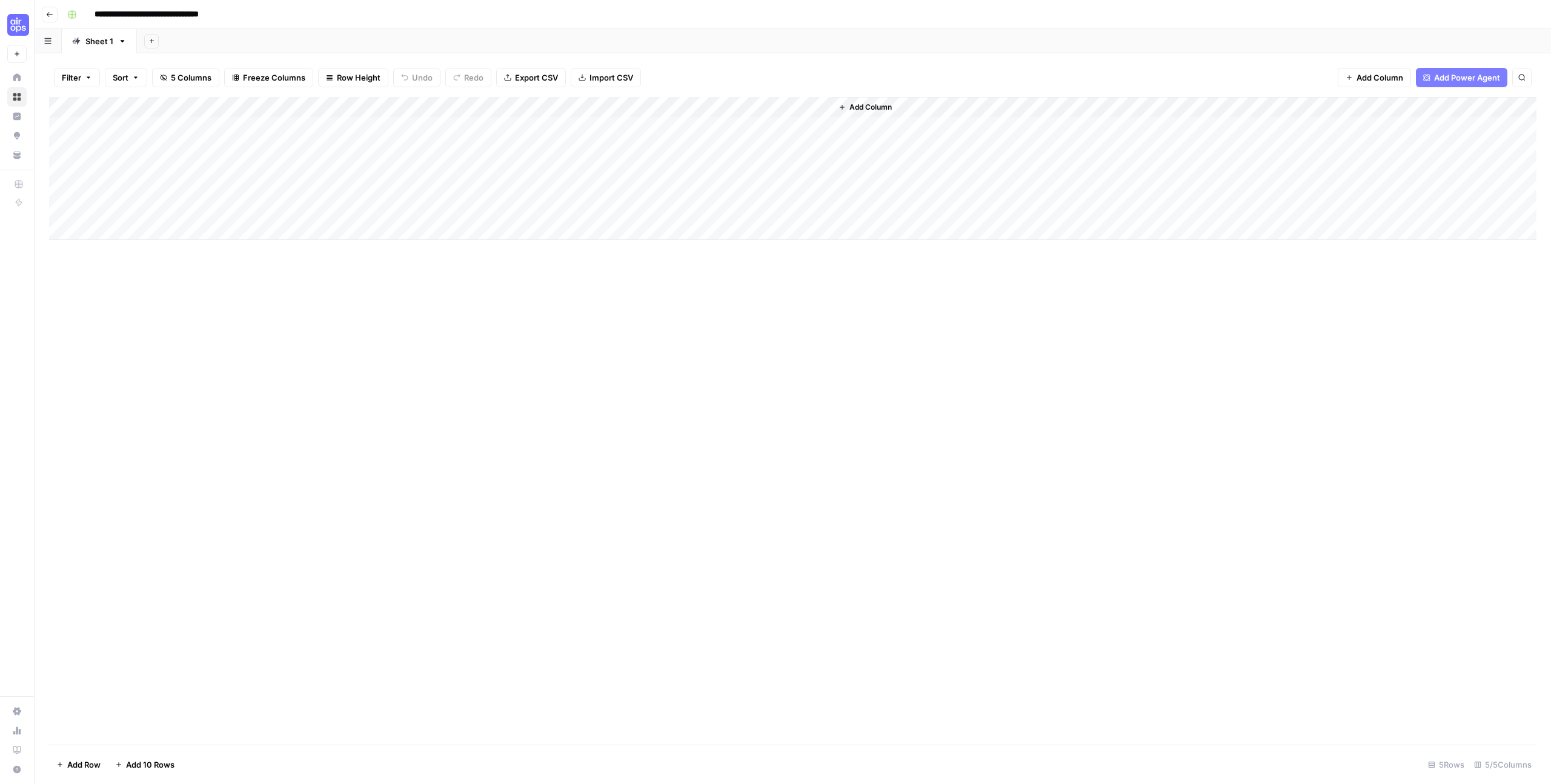
click at [807, 105] on div "Add Column" at bounding box center [793, 168] width 1487 height 143
drag, startPoint x: 732, startPoint y: 205, endPoint x: 612, endPoint y: 309, distance: 158.8
click at [612, 309] on body "**********" at bounding box center [776, 392] width 1551 height 784
click at [719, 222] on span "Edit Workflow" at bounding box center [735, 226] width 106 height 12
click at [1397, 79] on span "Add Column" at bounding box center [1379, 77] width 46 height 12
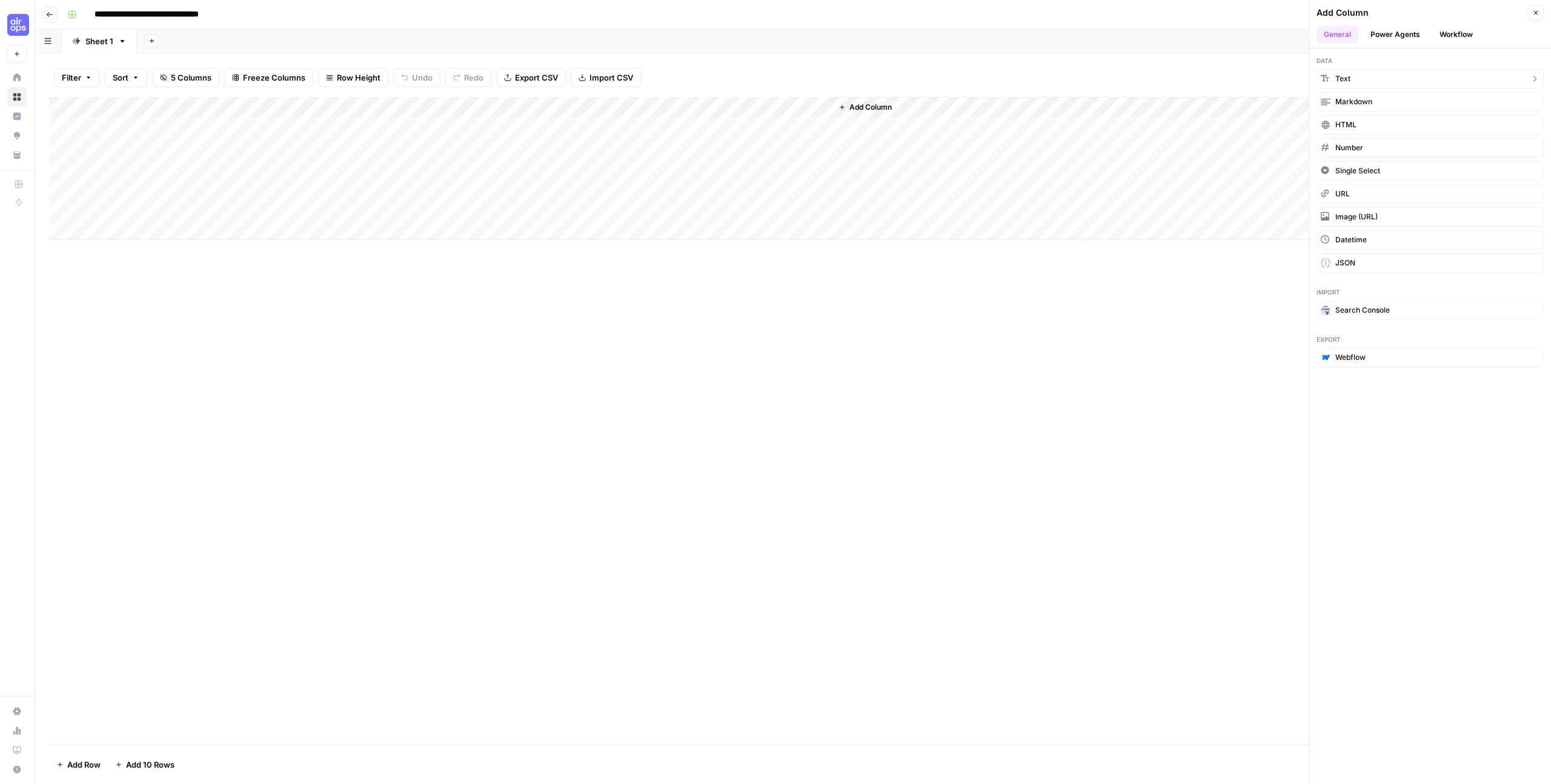
click at [1352, 83] on button "Text" at bounding box center [1430, 78] width 227 height 19
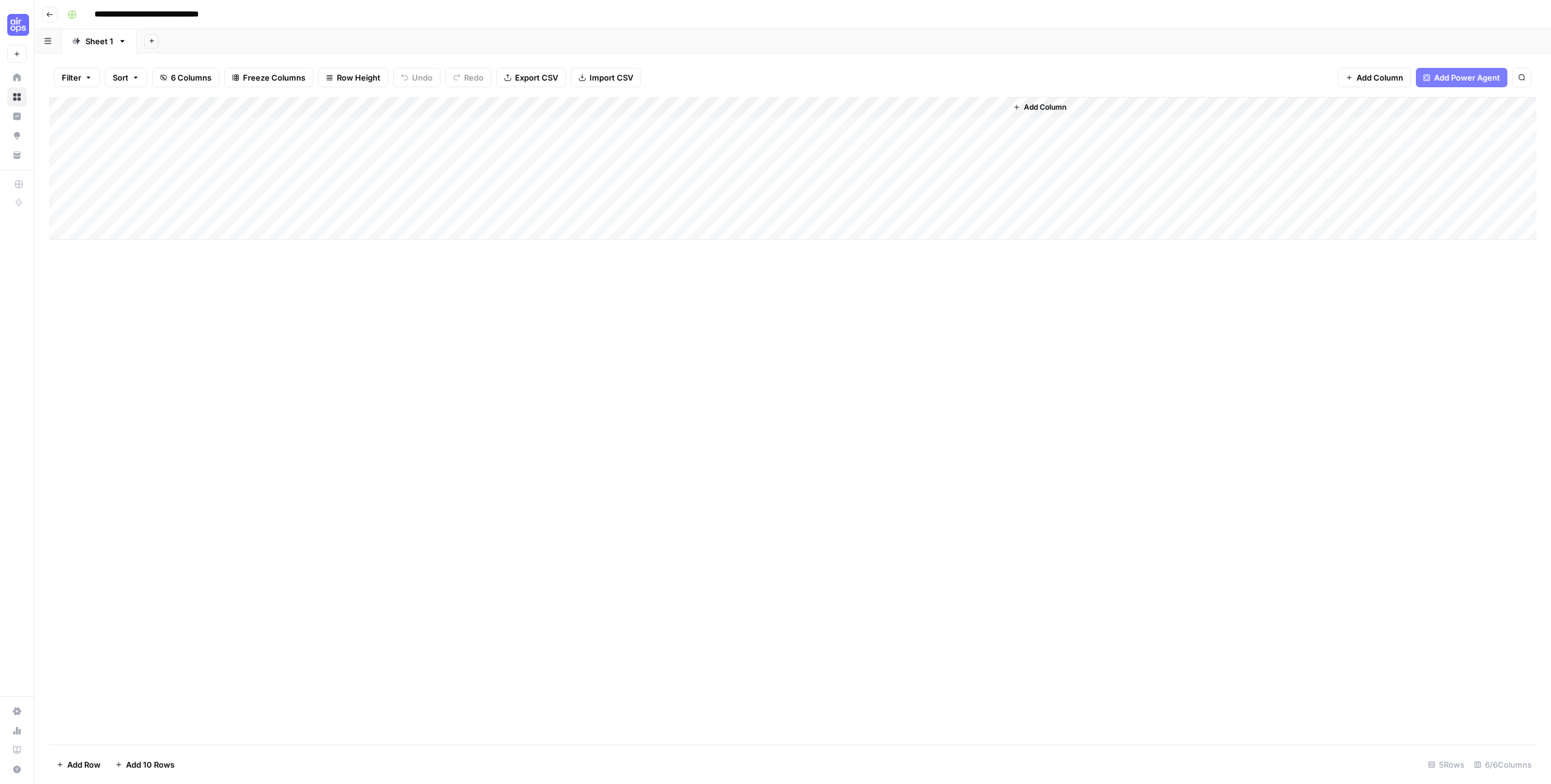
click at [907, 111] on div "Add Column" at bounding box center [793, 168] width 1487 height 143
click at [977, 119] on div at bounding box center [919, 109] width 175 height 24
click at [977, 121] on div at bounding box center [919, 109] width 175 height 24
click at [977, 126] on div "Add Column" at bounding box center [793, 168] width 1487 height 143
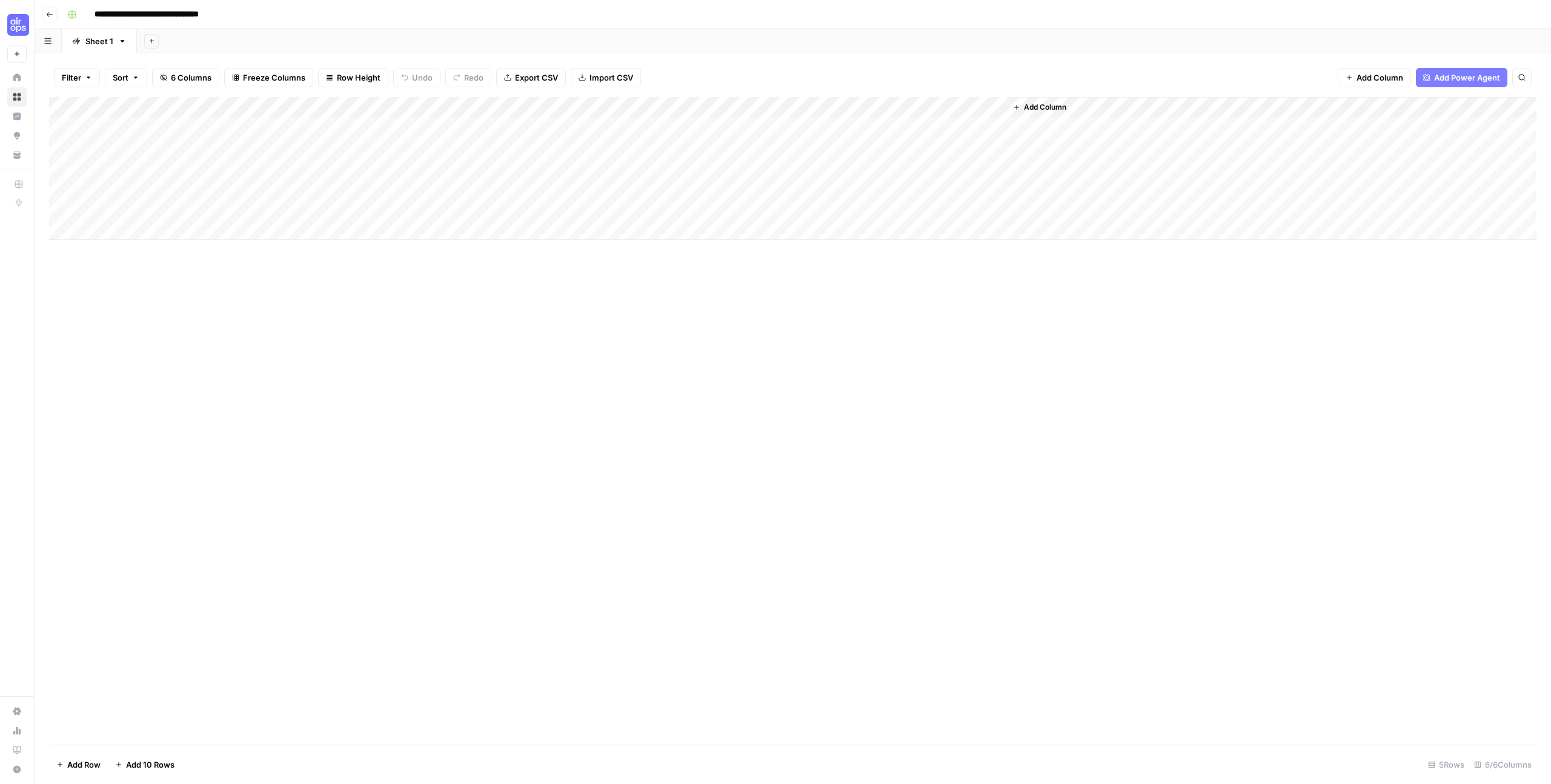
click at [977, 126] on div "Add Column" at bounding box center [793, 168] width 1487 height 143
type textarea "*"
click at [131, 548] on div "Add Column" at bounding box center [793, 420] width 1487 height 648
click at [965, 128] on div "Add Column" at bounding box center [793, 168] width 1487 height 143
click at [965, 128] on textarea at bounding box center [927, 128] width 194 height 17
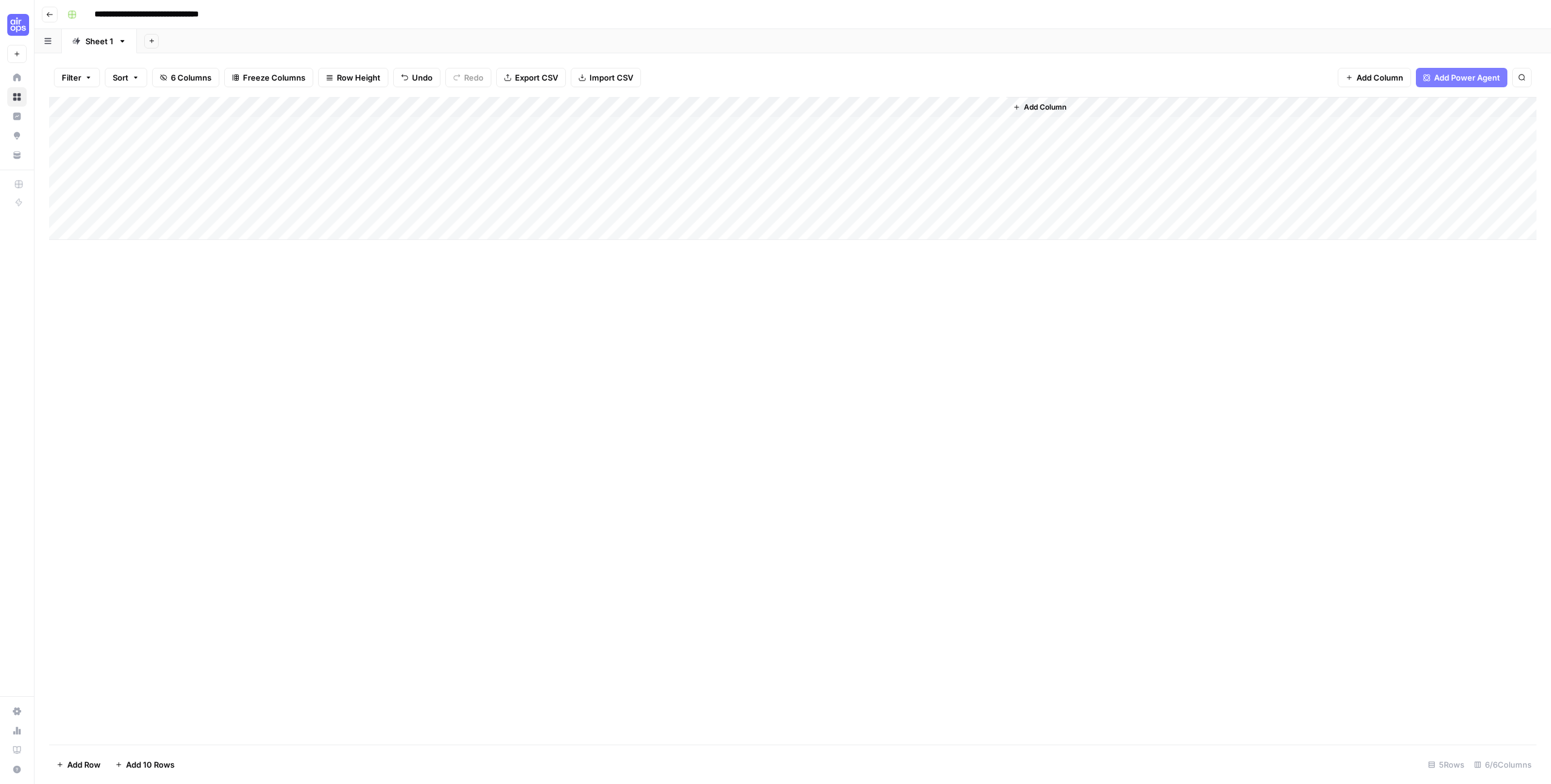
click at [992, 105] on div "Add Column" at bounding box center [793, 168] width 1487 height 143
click at [891, 136] on input "New Column" at bounding box center [904, 136] width 123 height 12
click at [904, 110] on div "Add Column" at bounding box center [793, 168] width 1487 height 143
click at [904, 168] on span "Text" at bounding box center [902, 165] width 94 height 12
click at [1164, 307] on div "Add Column" at bounding box center [793, 420] width 1487 height 648
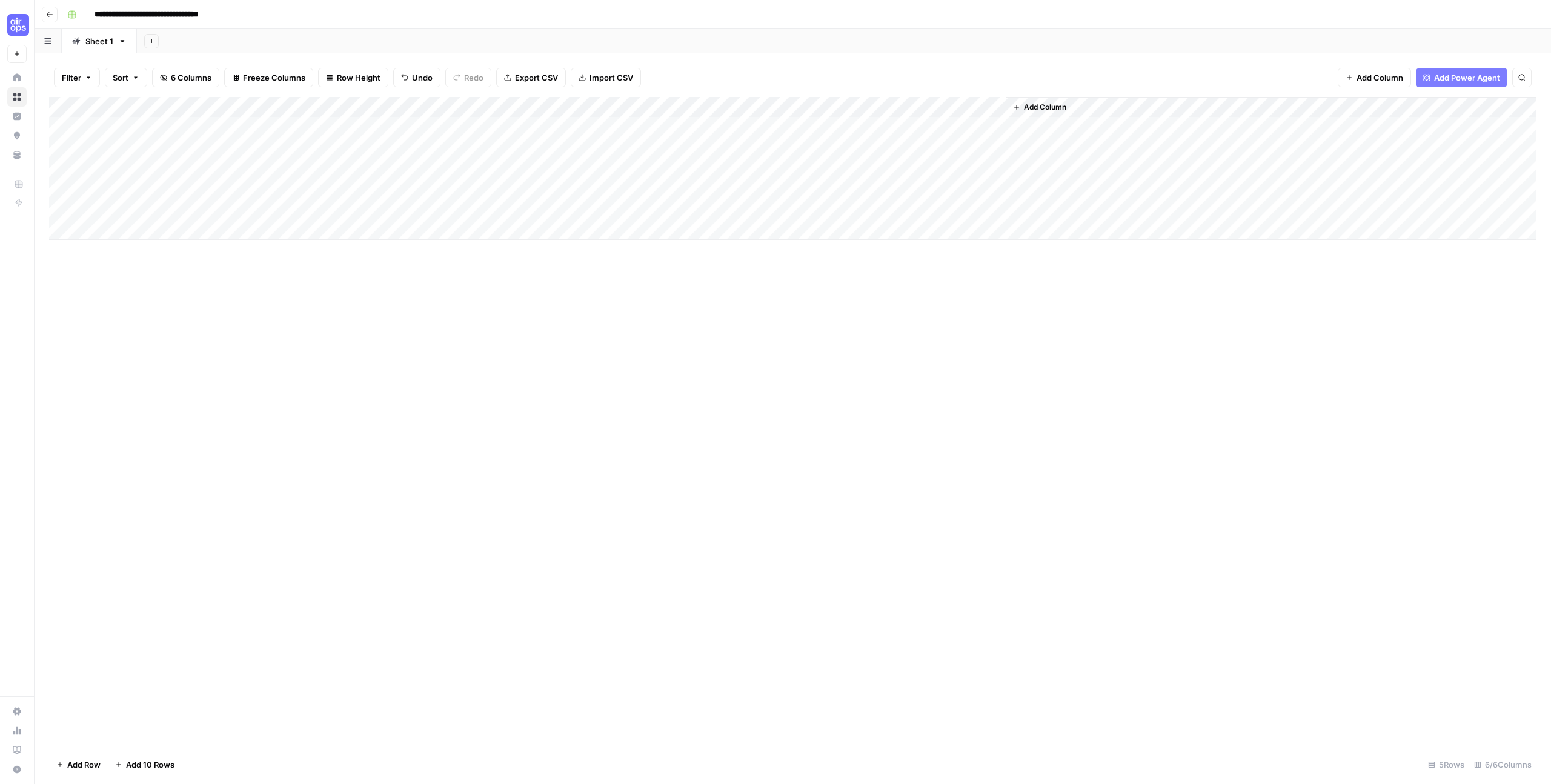
click at [799, 105] on div "Add Column" at bounding box center [793, 168] width 1487 height 143
click at [738, 227] on span "Edit Workflow" at bounding box center [735, 226] width 106 height 12
click at [91, 44] on div "Blank" at bounding box center [95, 41] width 21 height 12
click at [212, 40] on icon "button" at bounding box center [212, 41] width 4 height 4
click at [245, 101] on span "From Workflow" at bounding box center [274, 100] width 89 height 12
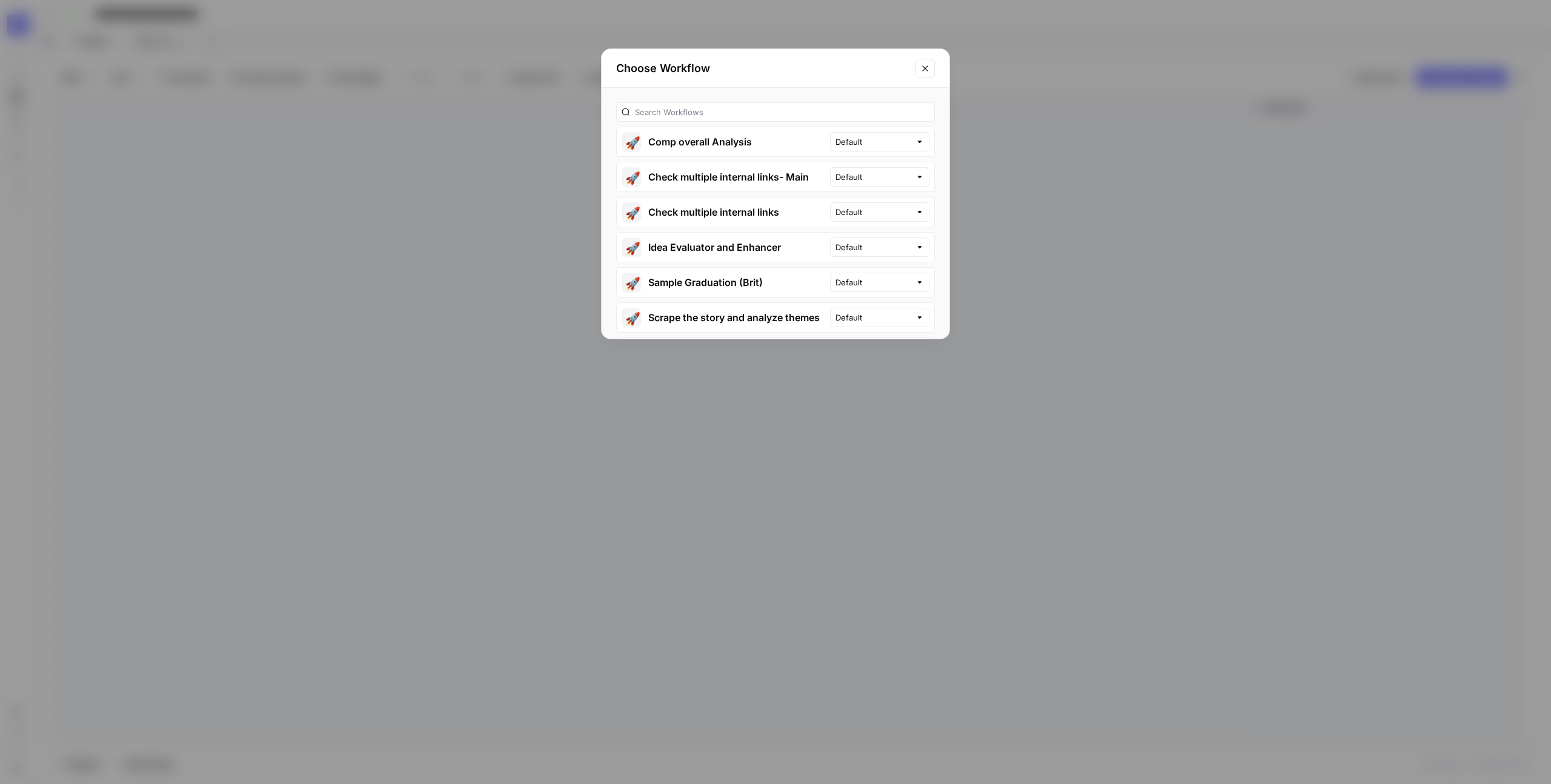
click at [922, 68] on icon "Close modal" at bounding box center [925, 68] width 10 height 10
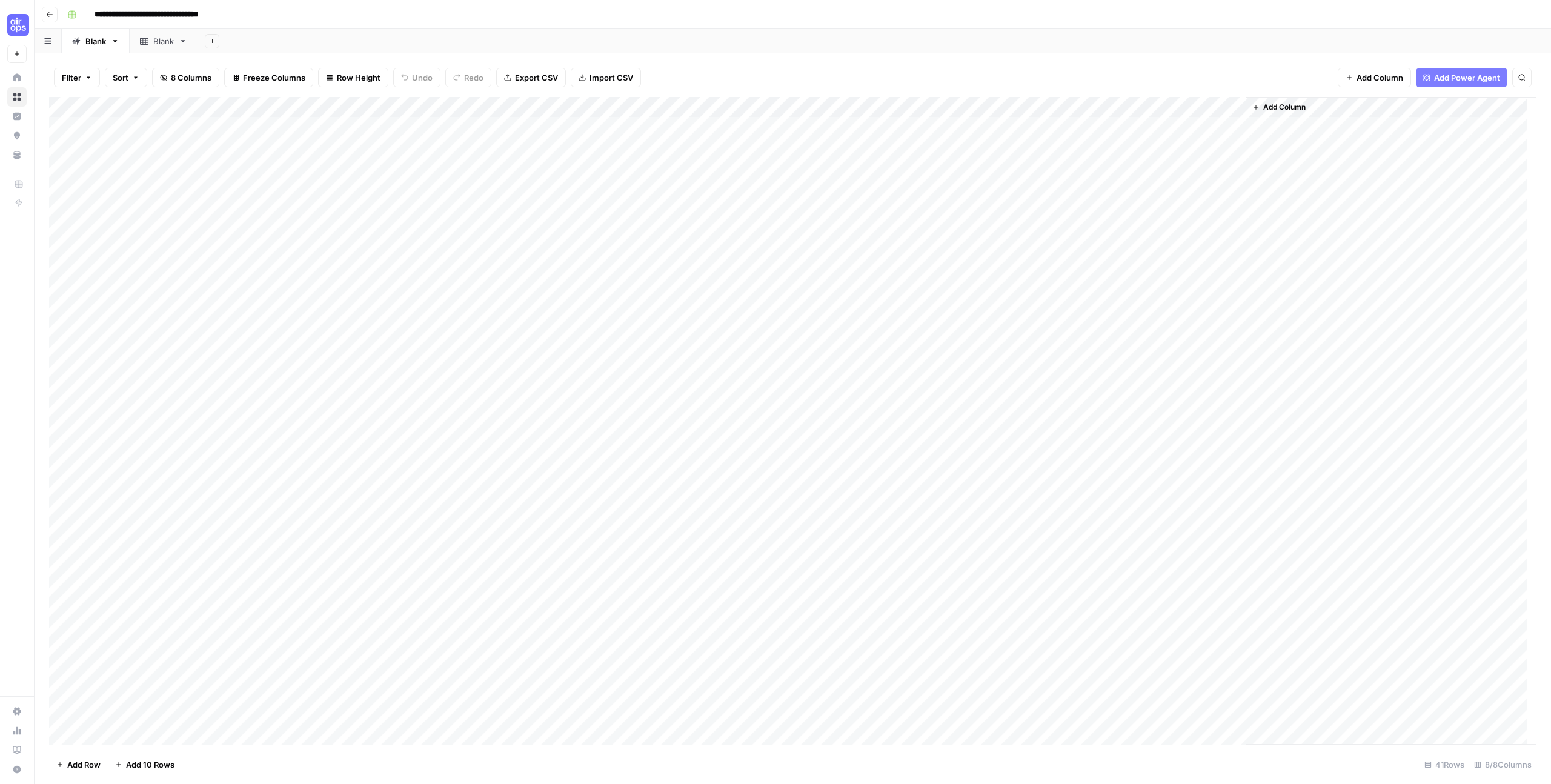
scroll to position [237, 0]
click at [45, 14] on button "Go back" at bounding box center [50, 15] width 16 height 16
click at [48, 9] on button "Go back" at bounding box center [50, 15] width 16 height 16
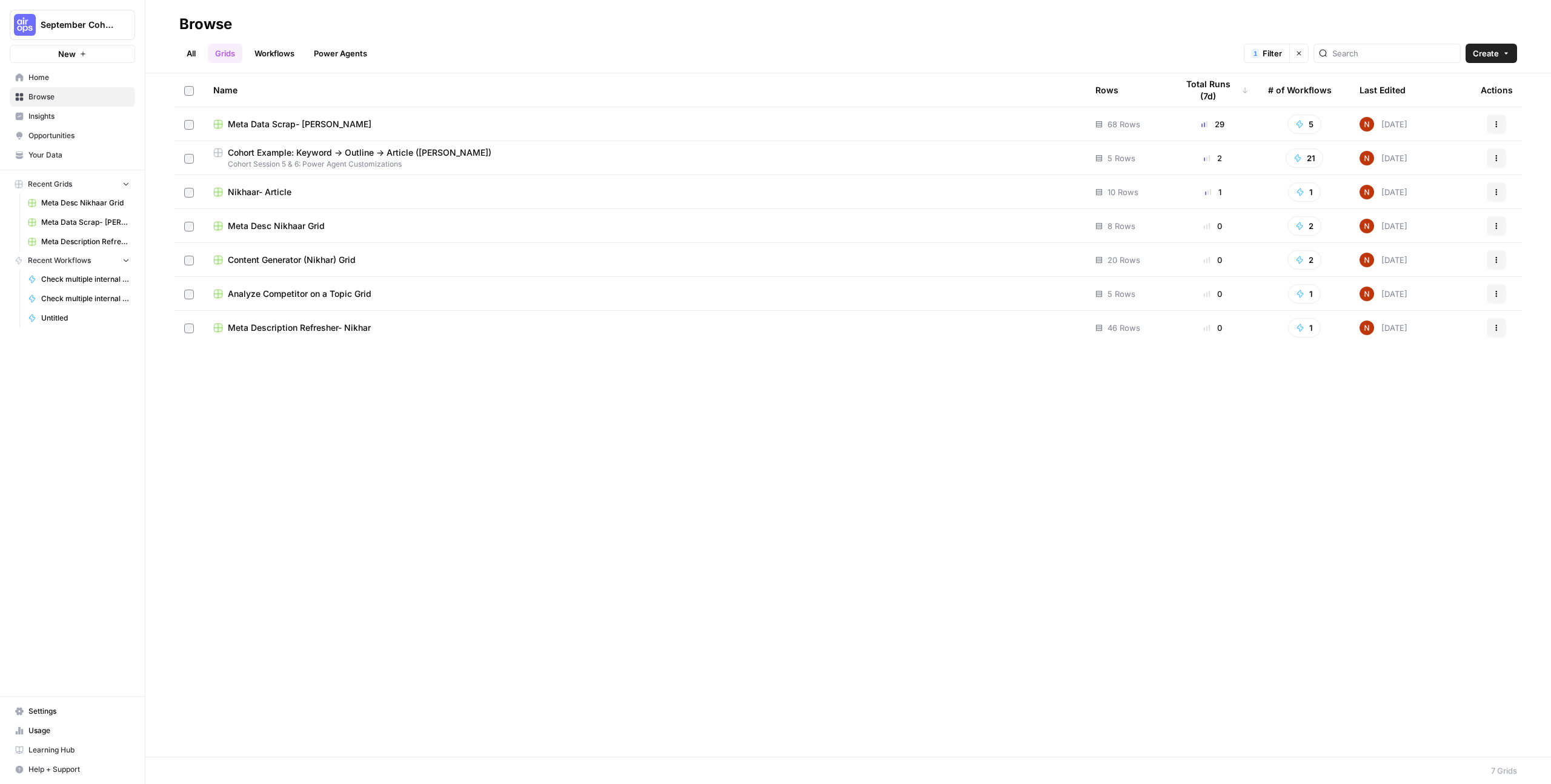
click at [326, 125] on span "Meta Data Scrap- [PERSON_NAME]" at bounding box center [299, 124] width 144 height 12
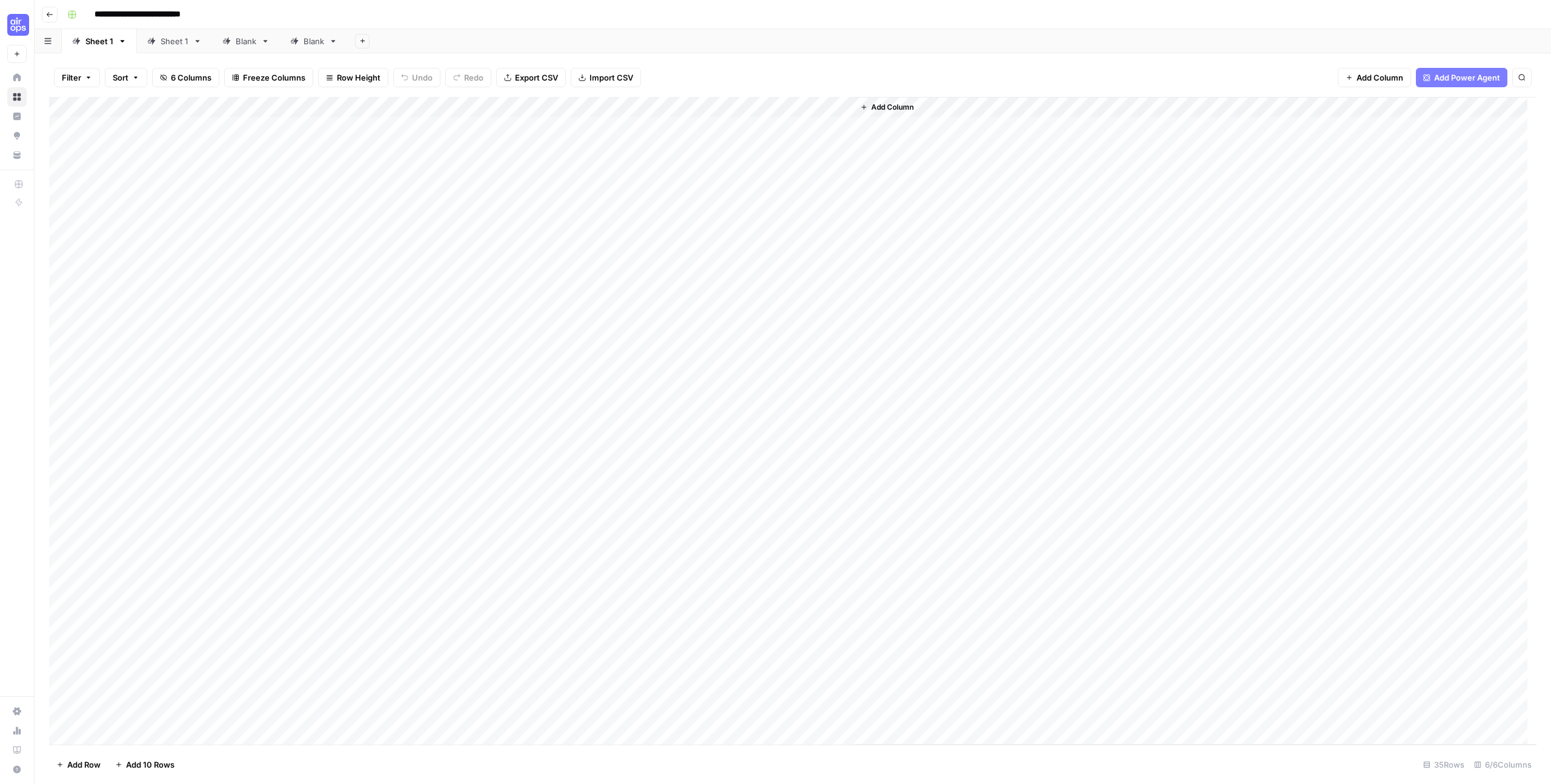
click at [239, 42] on div "Blank" at bounding box center [246, 41] width 21 height 12
click at [189, 42] on link "Sheet 1" at bounding box center [174, 41] width 75 height 24
click at [155, 771] on button "Add 10 Rows" at bounding box center [145, 764] width 74 height 19
click at [156, 766] on span "Add 10 Rows" at bounding box center [150, 764] width 48 height 12
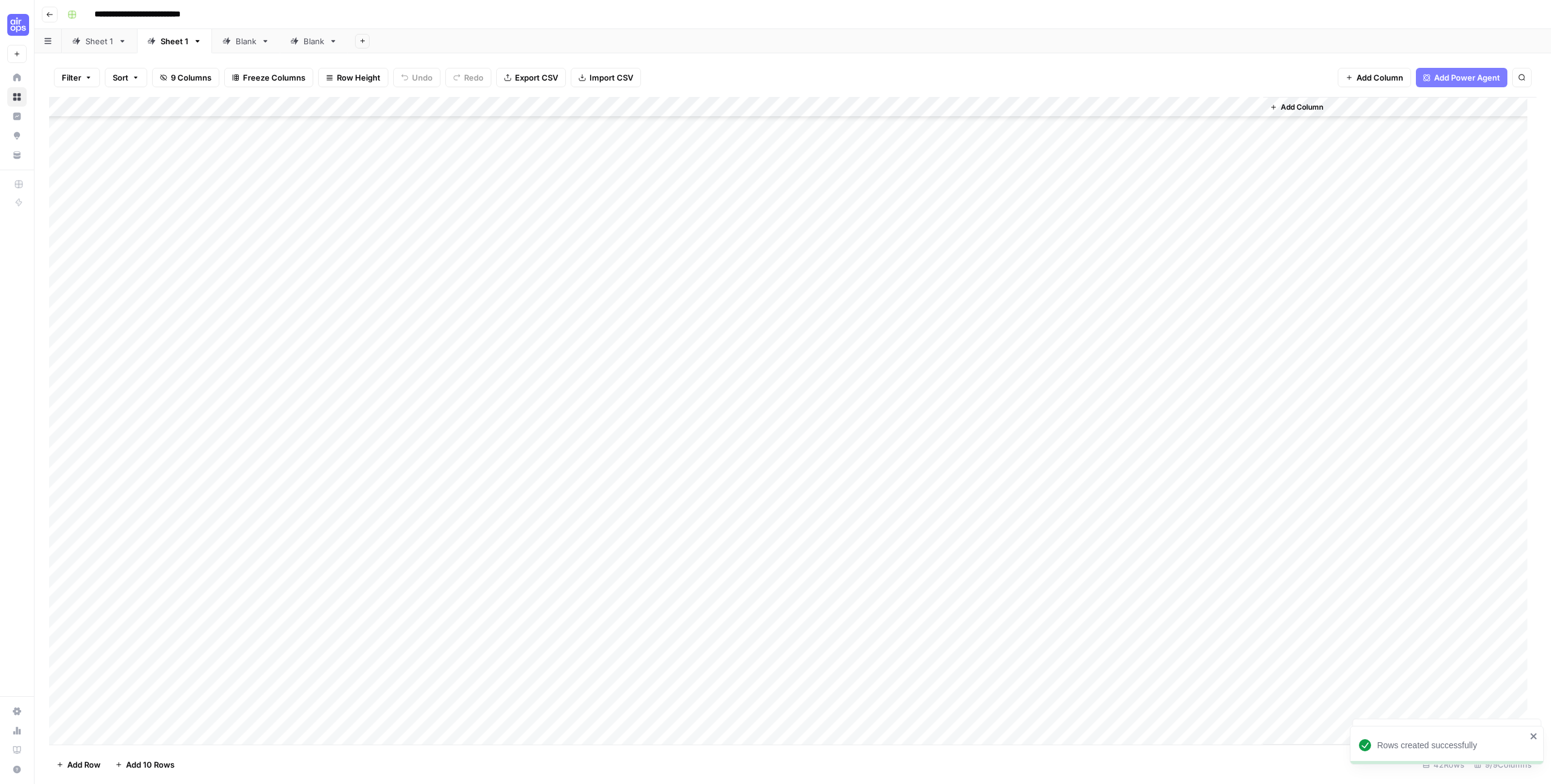
scroll to position [258, 0]
click at [364, 374] on div "Add Column" at bounding box center [793, 420] width 1487 height 648
click at [157, 328] on div "Add Column" at bounding box center [793, 420] width 1487 height 648
click at [187, 325] on button "button" at bounding box center [179, 322] width 175 height 21
click at [187, 325] on button "button" at bounding box center [179, 322] width 175 height 21
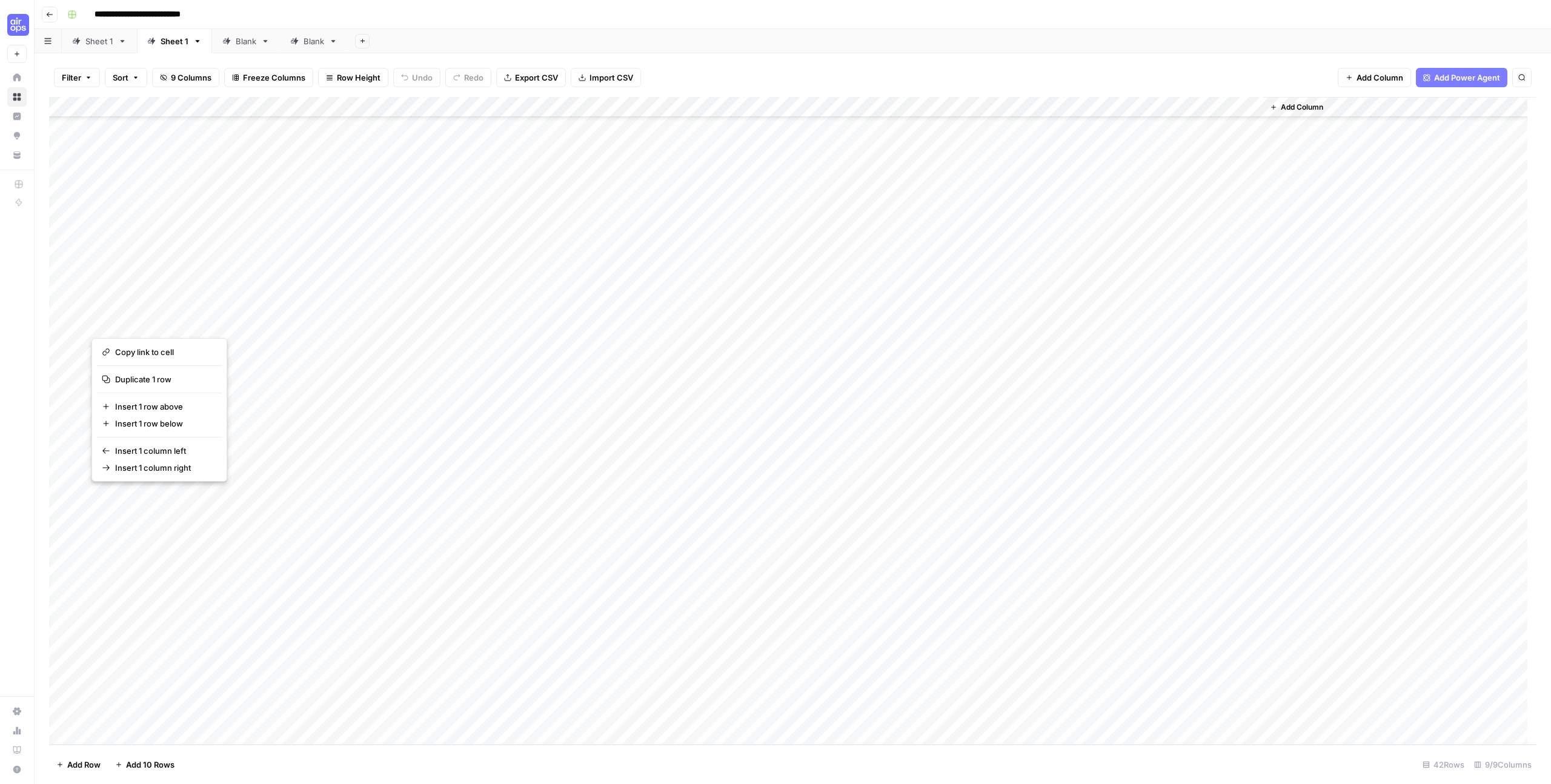
click at [412, 377] on div "Add Column" at bounding box center [793, 420] width 1487 height 648
click at [121, 324] on div "Add Column" at bounding box center [793, 420] width 1487 height 648
click at [408, 106] on div "Add Column" at bounding box center [793, 420] width 1487 height 648
click at [470, 179] on span "Remaining Rows" at bounding box center [449, 178] width 76 height 12
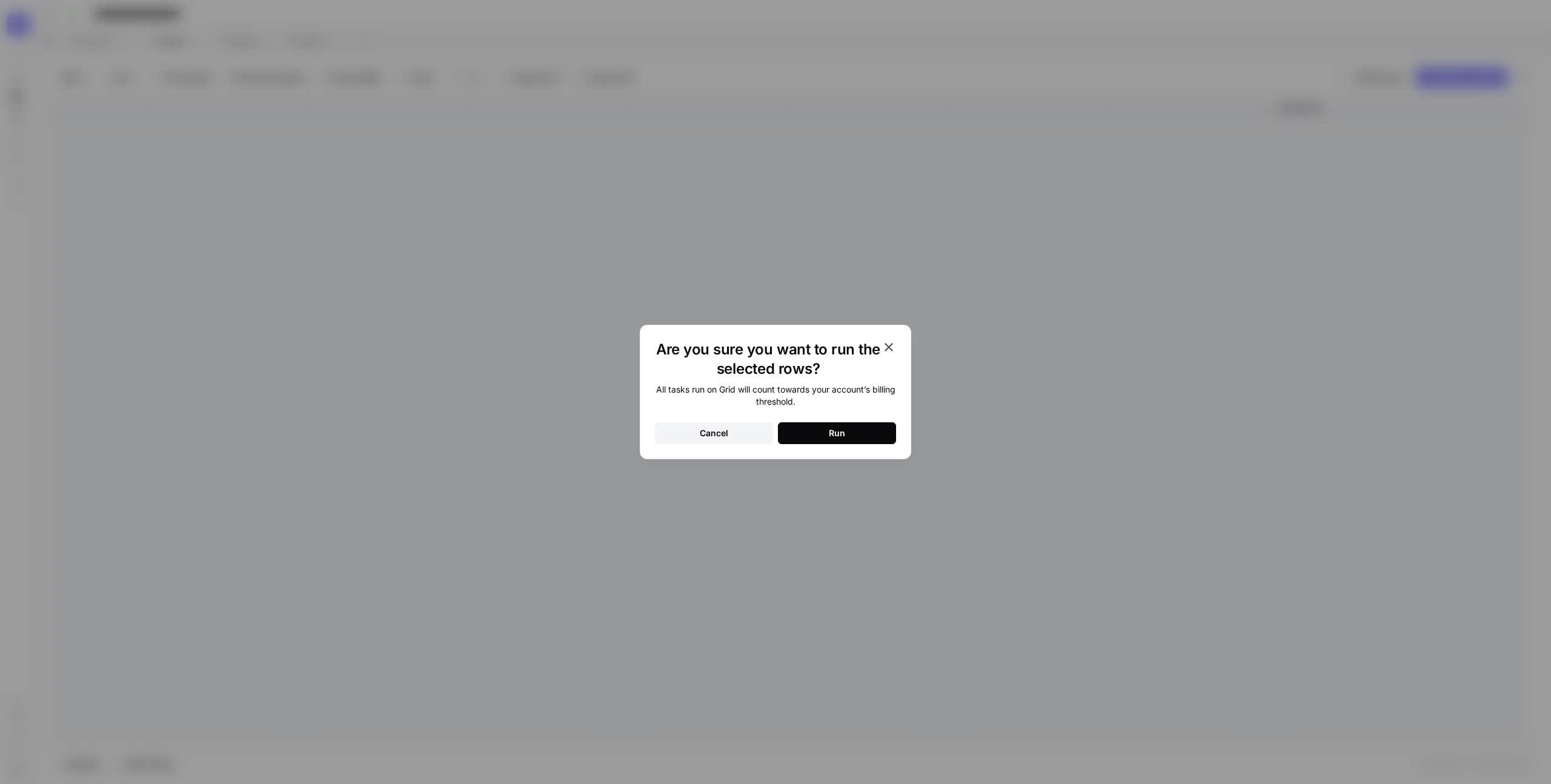
click at [825, 432] on button "Run" at bounding box center [837, 433] width 118 height 22
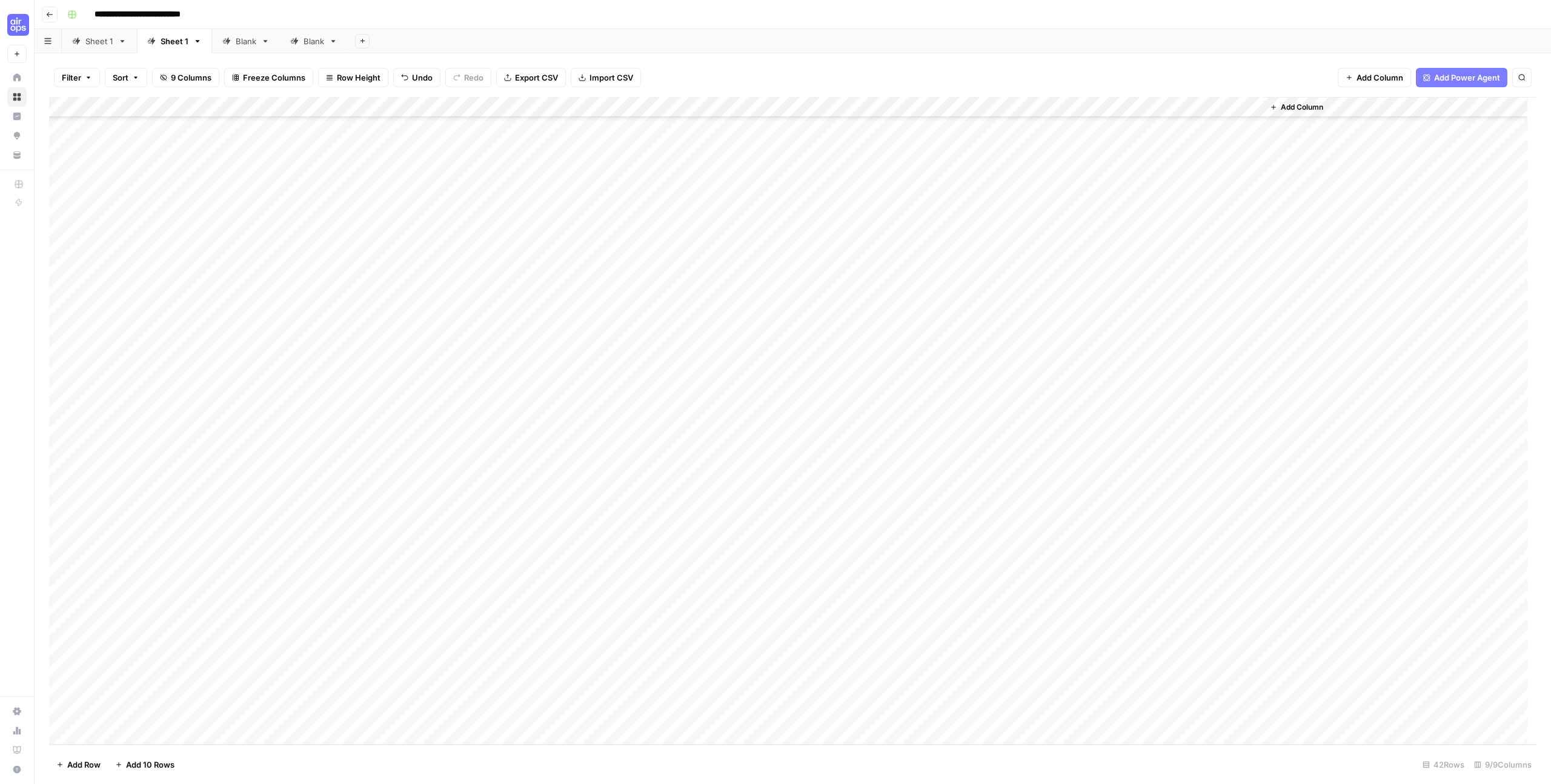
click at [673, 305] on div "Add Column" at bounding box center [793, 420] width 1487 height 648
drag, startPoint x: 677, startPoint y: 302, endPoint x: 636, endPoint y: 303, distance: 41.0
click at [636, 303] on textarea "*****" at bounding box center [731, 303] width 194 height 17
drag, startPoint x: 657, startPoint y: 326, endPoint x: 697, endPoint y: 632, distance: 308.6
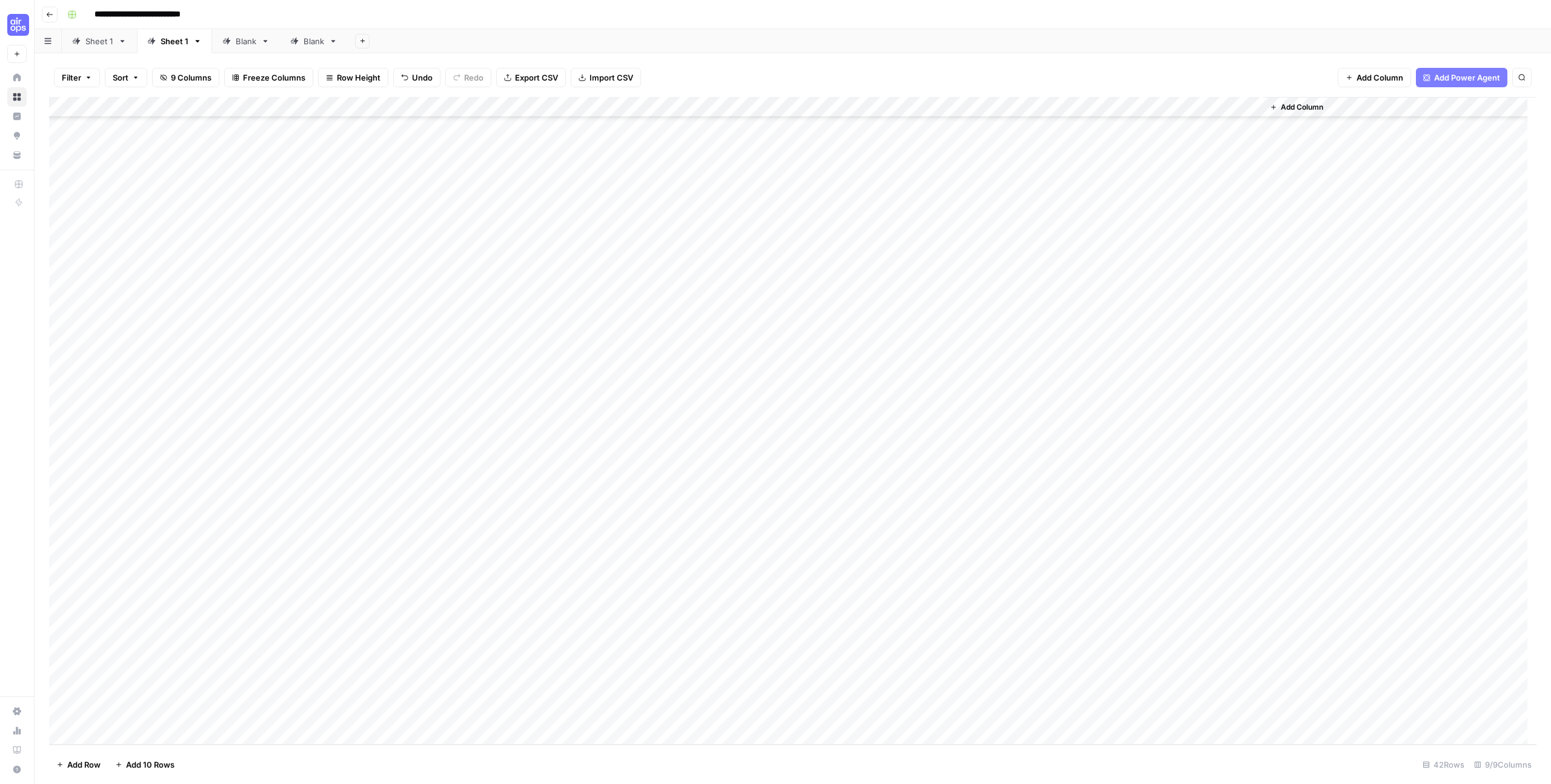
click at [697, 632] on div "Add Column" at bounding box center [793, 420] width 1487 height 648
click at [704, 571] on div "Add Column" at bounding box center [793, 420] width 1487 height 648
click at [662, 296] on div "Add Column" at bounding box center [793, 420] width 1487 height 648
click at [671, 301] on div "Add Column" at bounding box center [793, 420] width 1487 height 648
click at [679, 341] on div "Add Column" at bounding box center [793, 420] width 1487 height 648
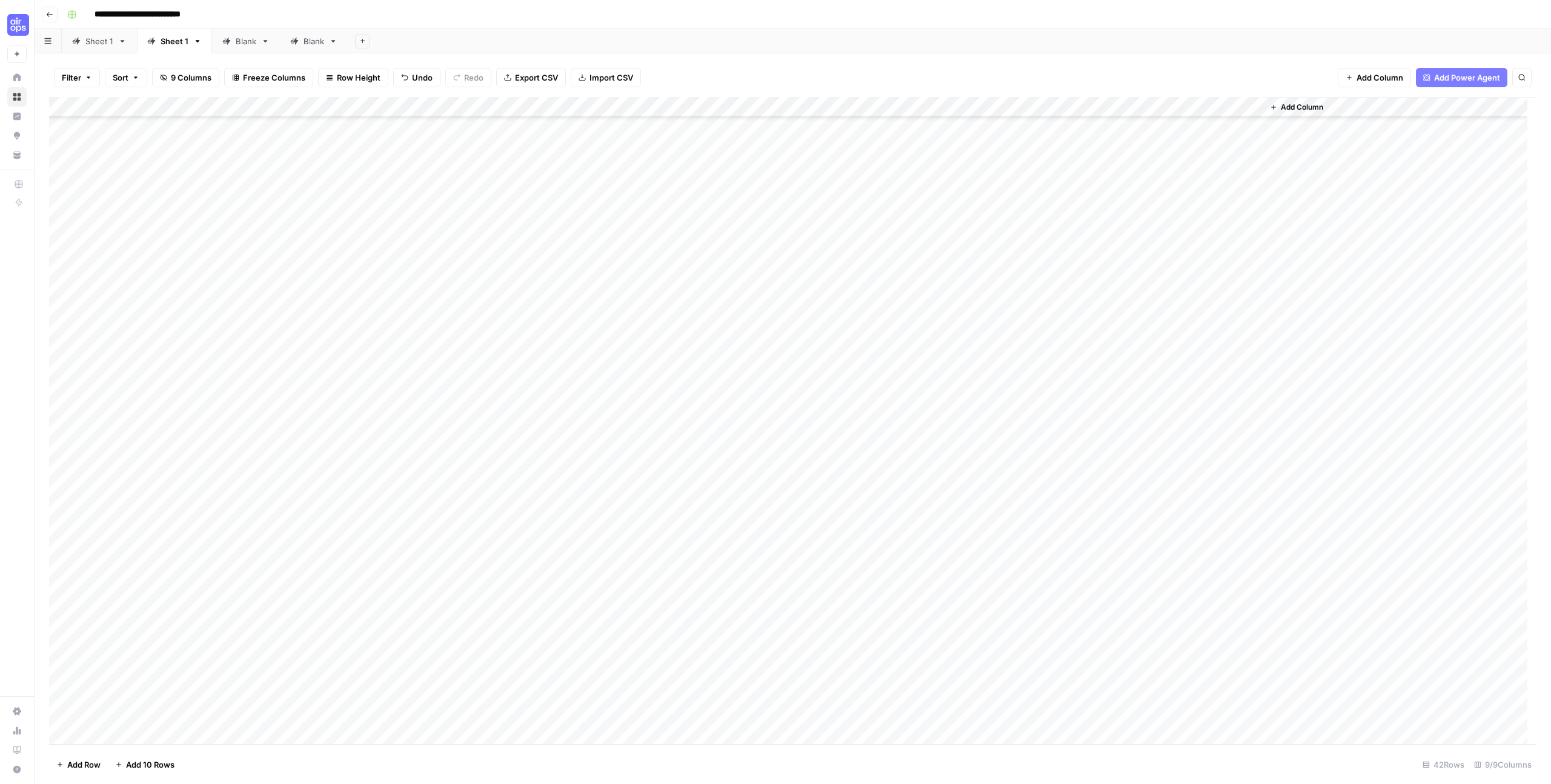
click at [679, 341] on div "Add Column" at bounding box center [793, 420] width 1487 height 648
type textarea "*****"
drag, startPoint x: 679, startPoint y: 369, endPoint x: 674, endPoint y: 629, distance: 260.0
click at [674, 631] on div "Add Column" at bounding box center [793, 420] width 1487 height 648
click at [683, 426] on div "Add Column" at bounding box center [793, 420] width 1487 height 648
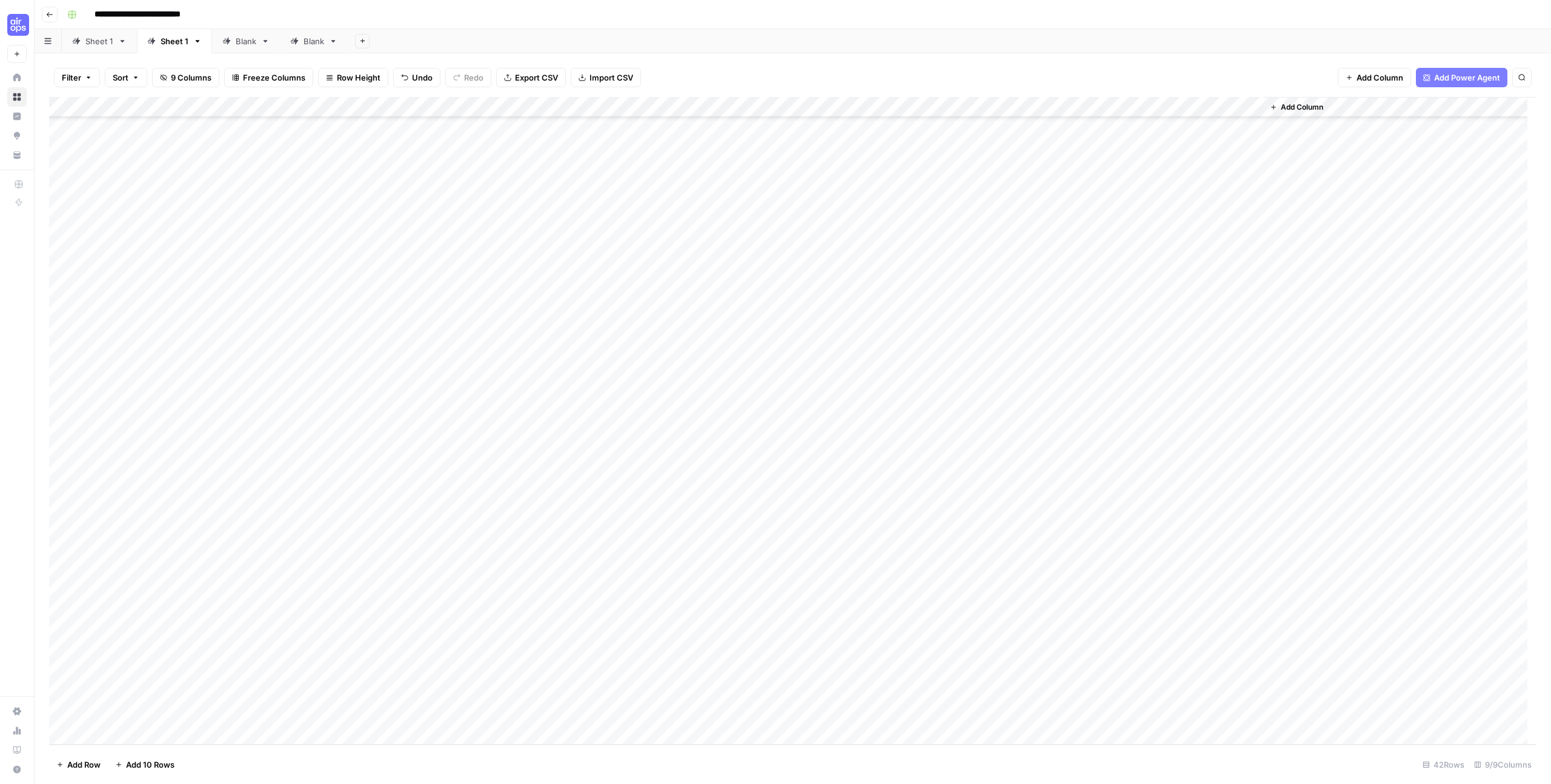
click at [679, 387] on div "Add Column" at bounding box center [793, 420] width 1487 height 648
click at [685, 381] on div "Add Column" at bounding box center [793, 420] width 1487 height 648
type textarea "*****"
click at [685, 397] on div "Add Column" at bounding box center [793, 420] width 1487 height 648
click at [685, 398] on div "Add Column" at bounding box center [793, 420] width 1487 height 648
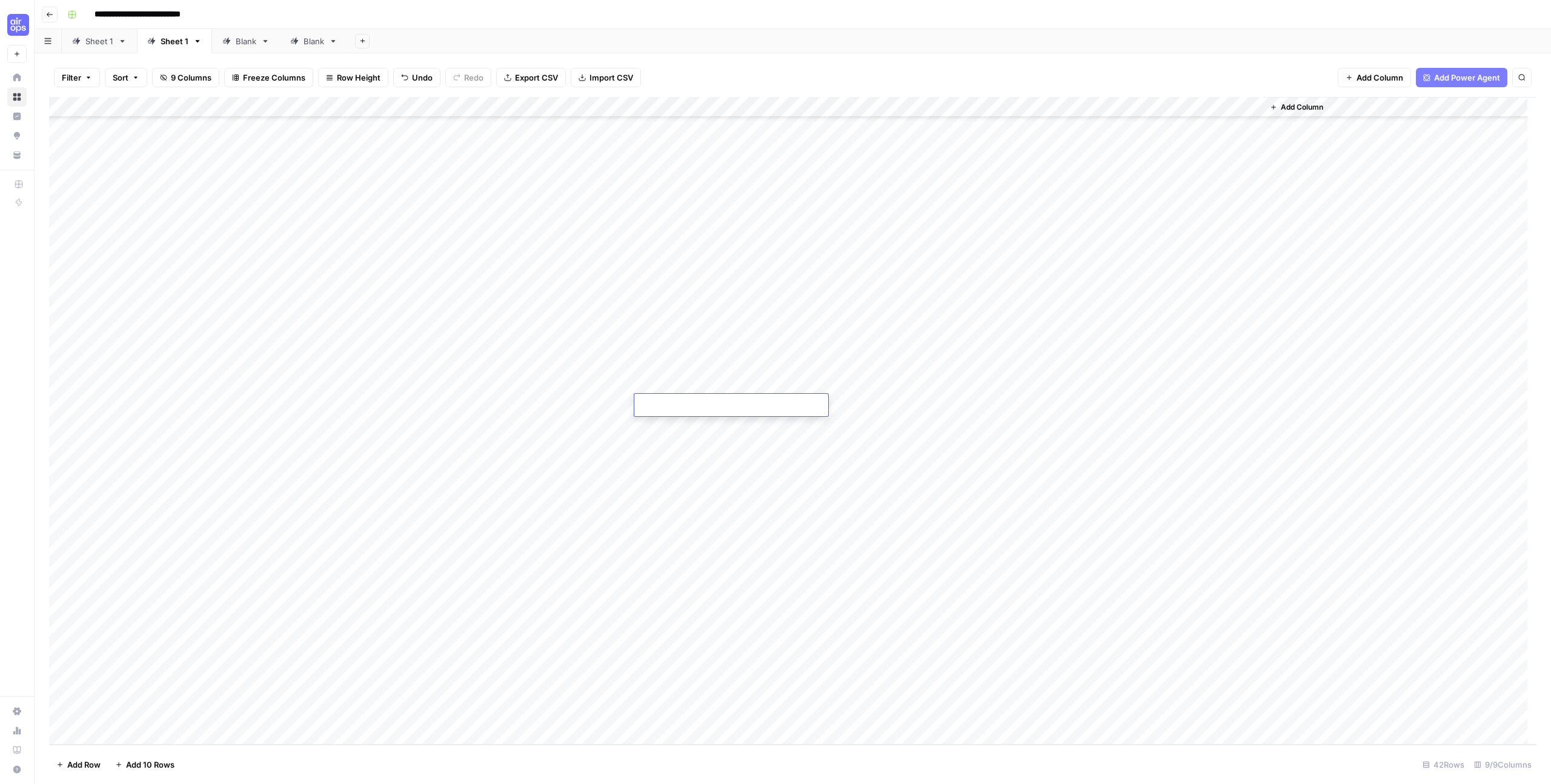
type textarea "*****"
click at [686, 420] on div "Add Column" at bounding box center [793, 420] width 1487 height 648
click at [685, 442] on div "Add Column" at bounding box center [793, 420] width 1487 height 648
click at [685, 443] on div "Add Column" at bounding box center [793, 420] width 1487 height 648
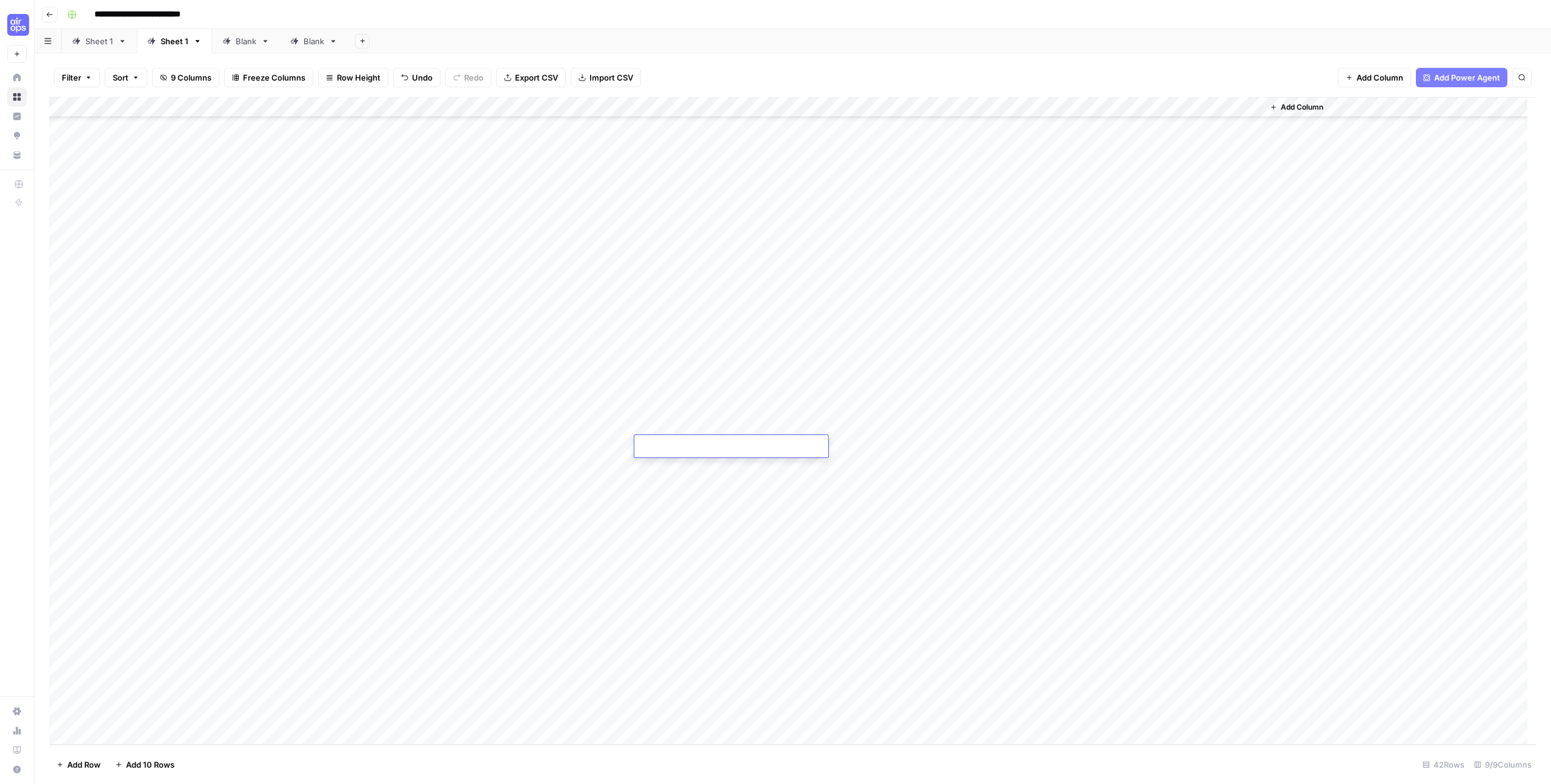
type textarea "*****"
click at [681, 462] on div "Add Column" at bounding box center [793, 420] width 1487 height 648
click at [681, 465] on div "Add Column" at bounding box center [793, 420] width 1487 height 648
type textarea "*****"
click at [679, 481] on body "**********" at bounding box center [776, 392] width 1551 height 784
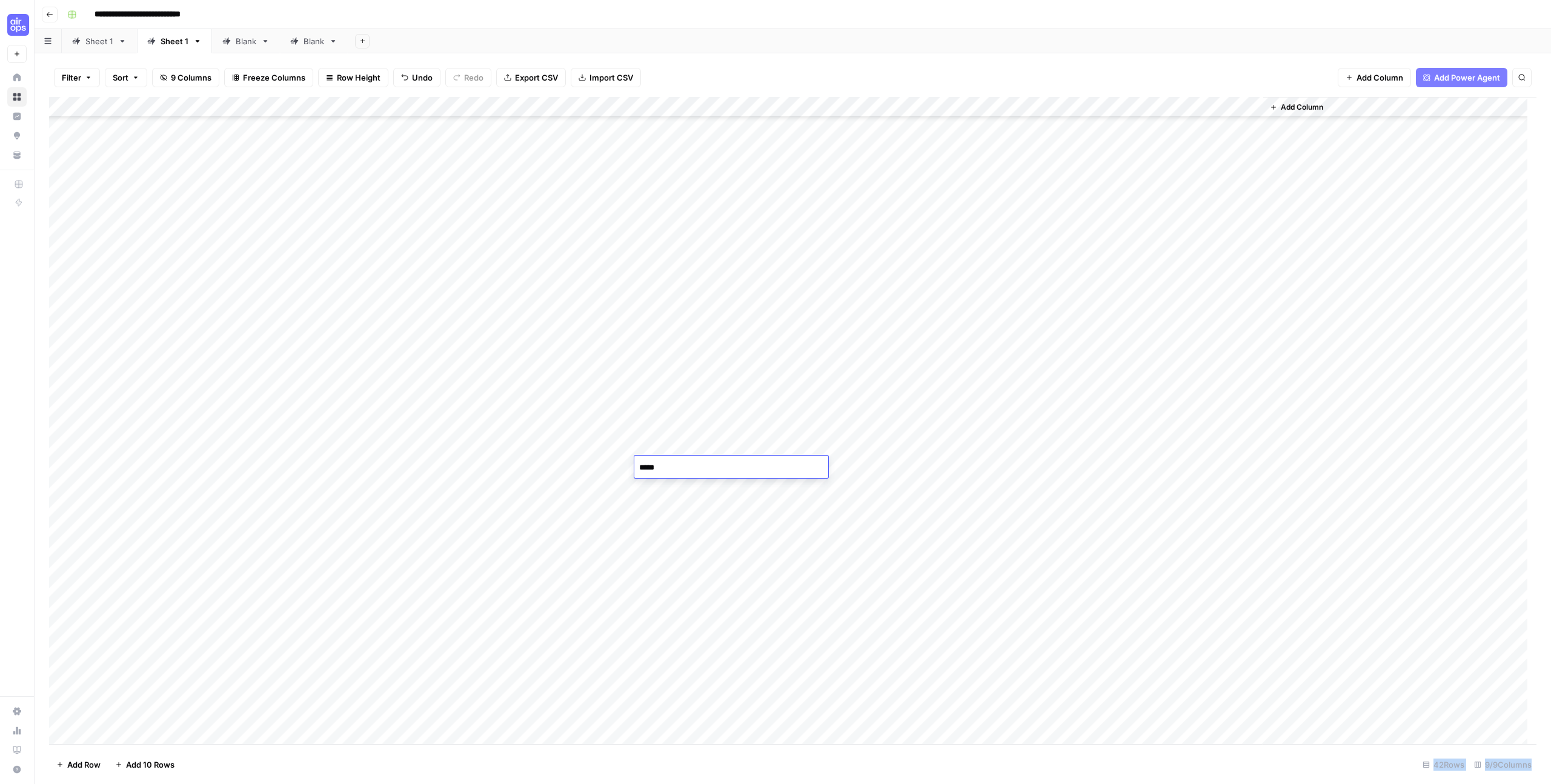
click at [679, 491] on div "Add Column" at bounding box center [793, 420] width 1487 height 648
click at [679, 491] on div "Add Column" at bounding box center [793, 420] width 1487 height 648
type textarea "*****"
click at [678, 503] on div "Add Column" at bounding box center [793, 420] width 1487 height 648
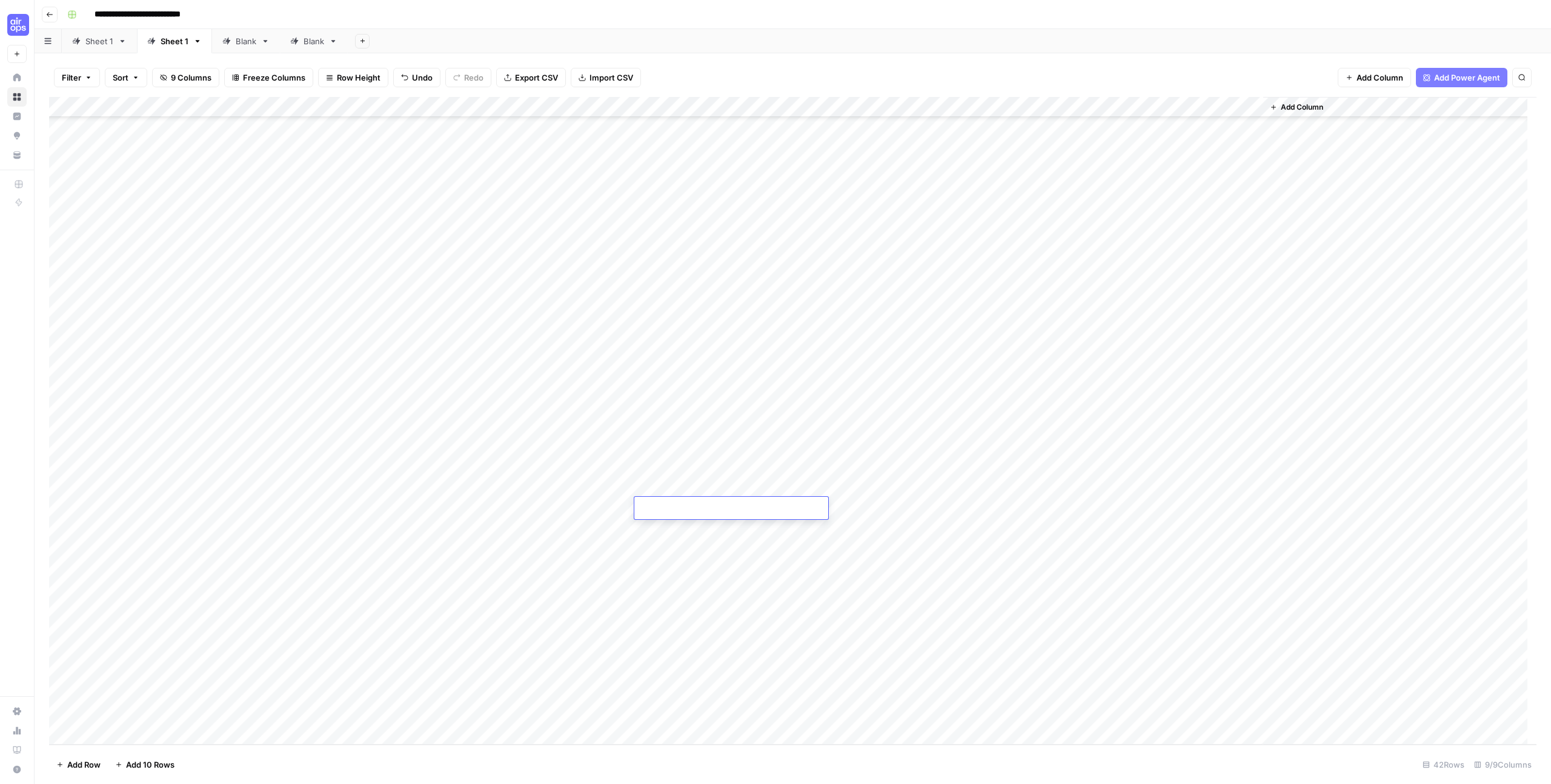
type textarea "*****"
click at [685, 522] on div "Add Column" at bounding box center [793, 420] width 1487 height 648
type textarea "*****"
click at [689, 550] on div "Add Column" at bounding box center [793, 420] width 1487 height 648
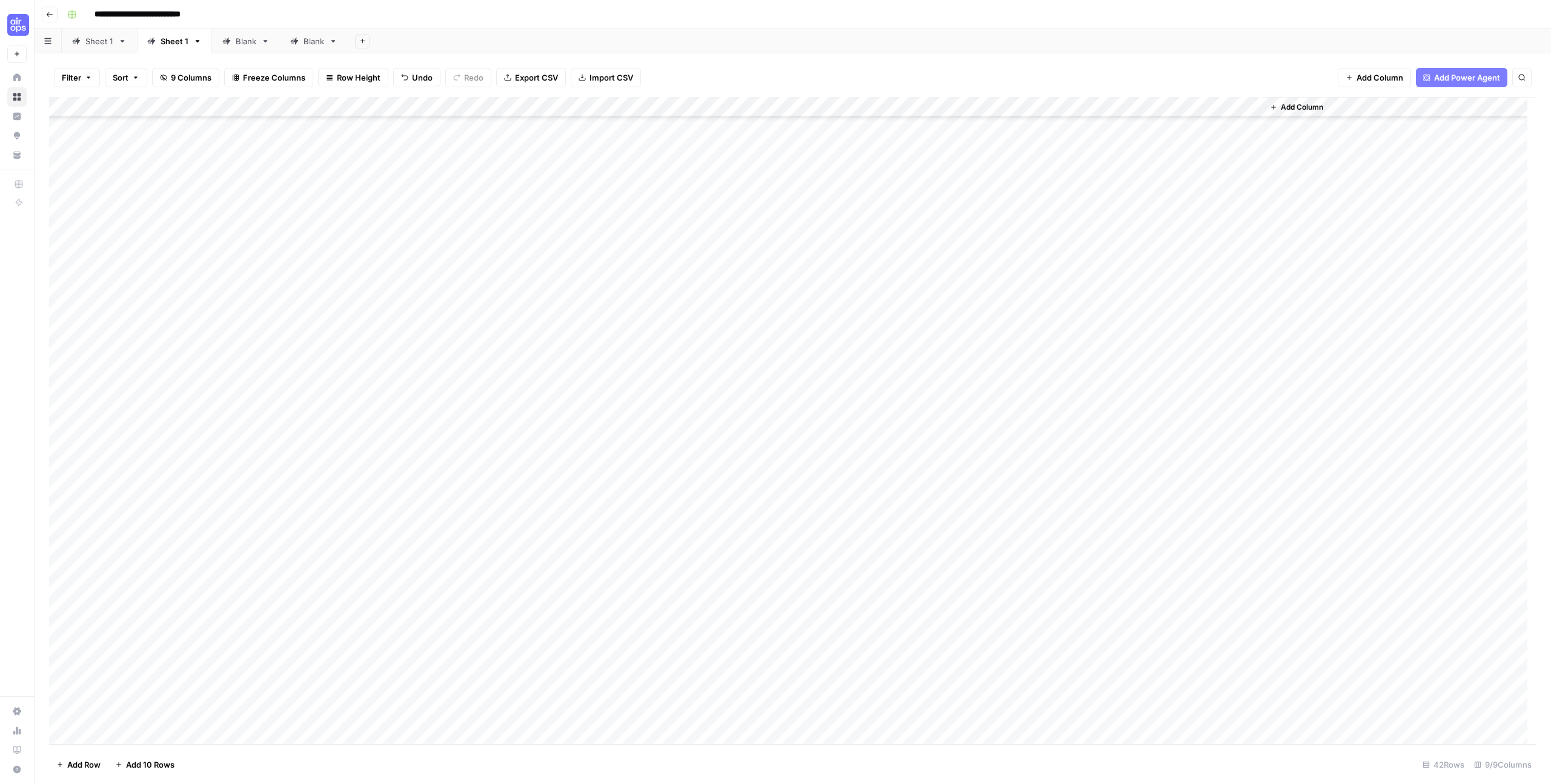
click at [689, 550] on div "Add Column" at bounding box center [793, 420] width 1487 height 648
type textarea "*****"
click at [690, 569] on div "Add Column" at bounding box center [793, 420] width 1487 height 648
type textarea "*****"
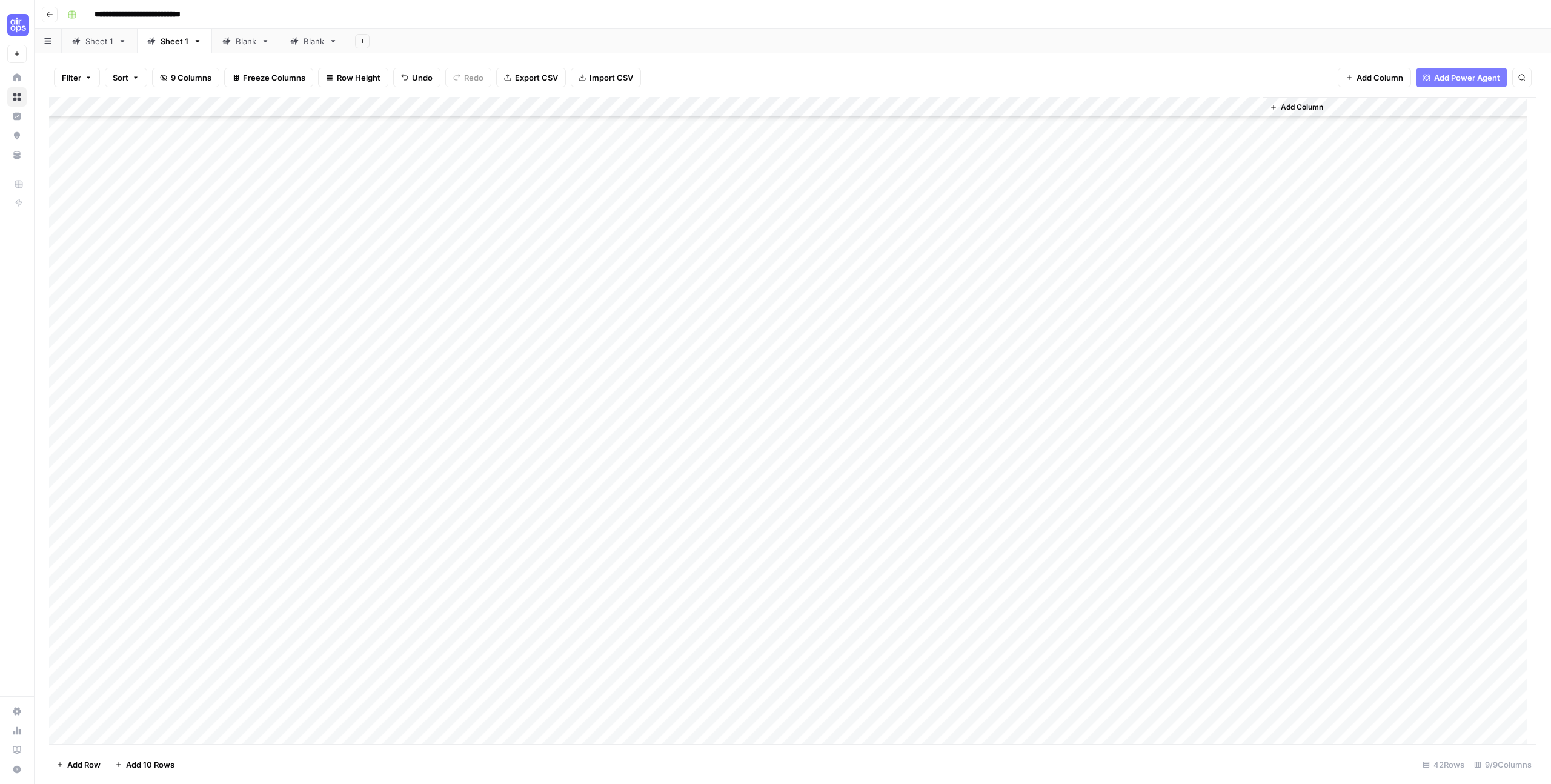
click at [695, 593] on div "Add Column" at bounding box center [793, 420] width 1487 height 648
click at [695, 593] on div "Add Column" at bounding box center [793, 420] width 1487 height 648
type textarea "*****"
click at [692, 608] on div "Add Column" at bounding box center [793, 420] width 1487 height 648
click at [693, 610] on div "Add Column" at bounding box center [793, 420] width 1487 height 648
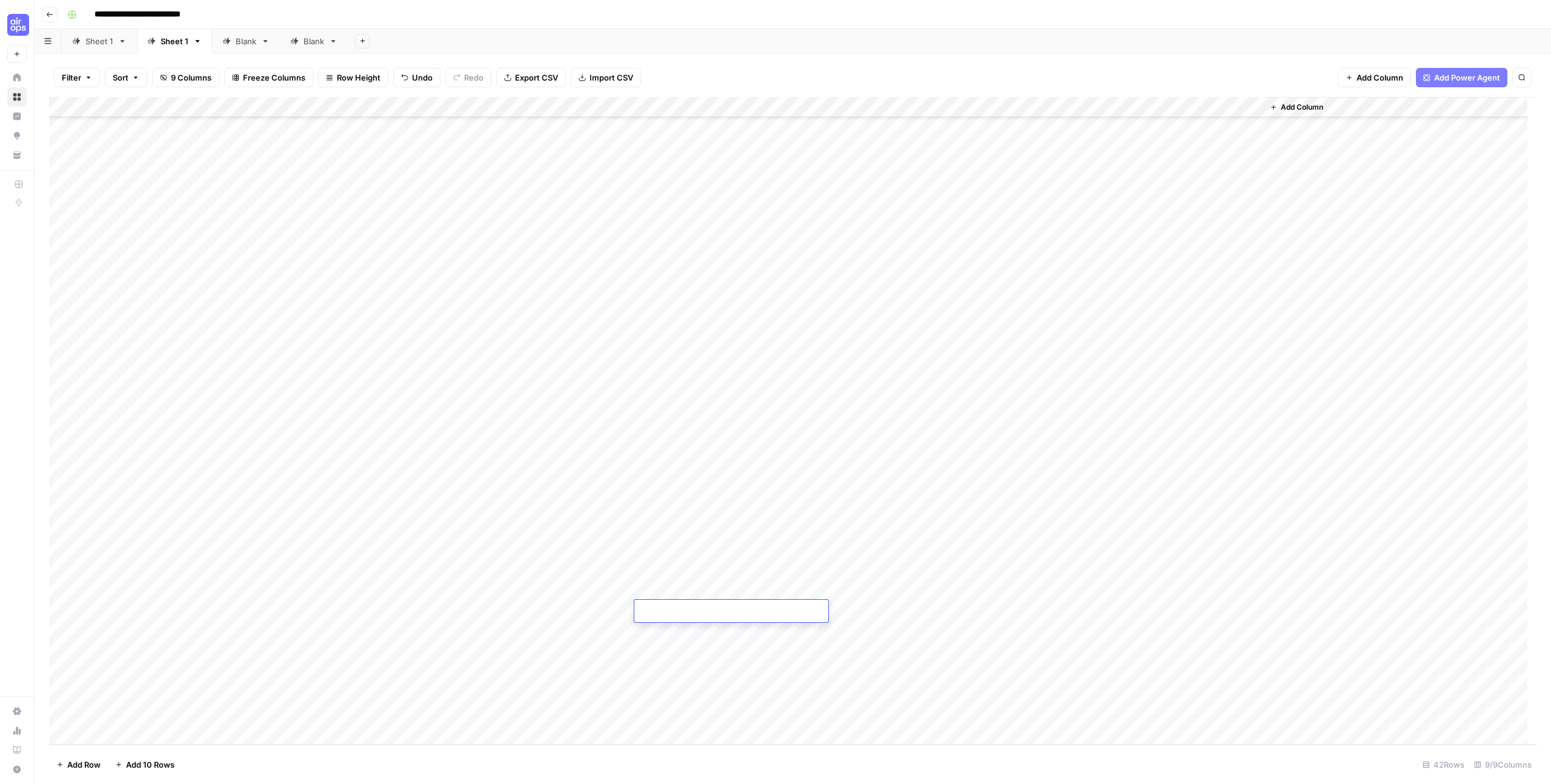
type textarea "*****"
click at [670, 628] on div "Add Column" at bounding box center [793, 420] width 1487 height 648
click at [670, 630] on div "Add Column" at bounding box center [793, 420] width 1487 height 648
click at [677, 649] on div "Add Column" at bounding box center [793, 420] width 1487 height 648
click at [928, 110] on div "Add Column" at bounding box center [793, 420] width 1487 height 648
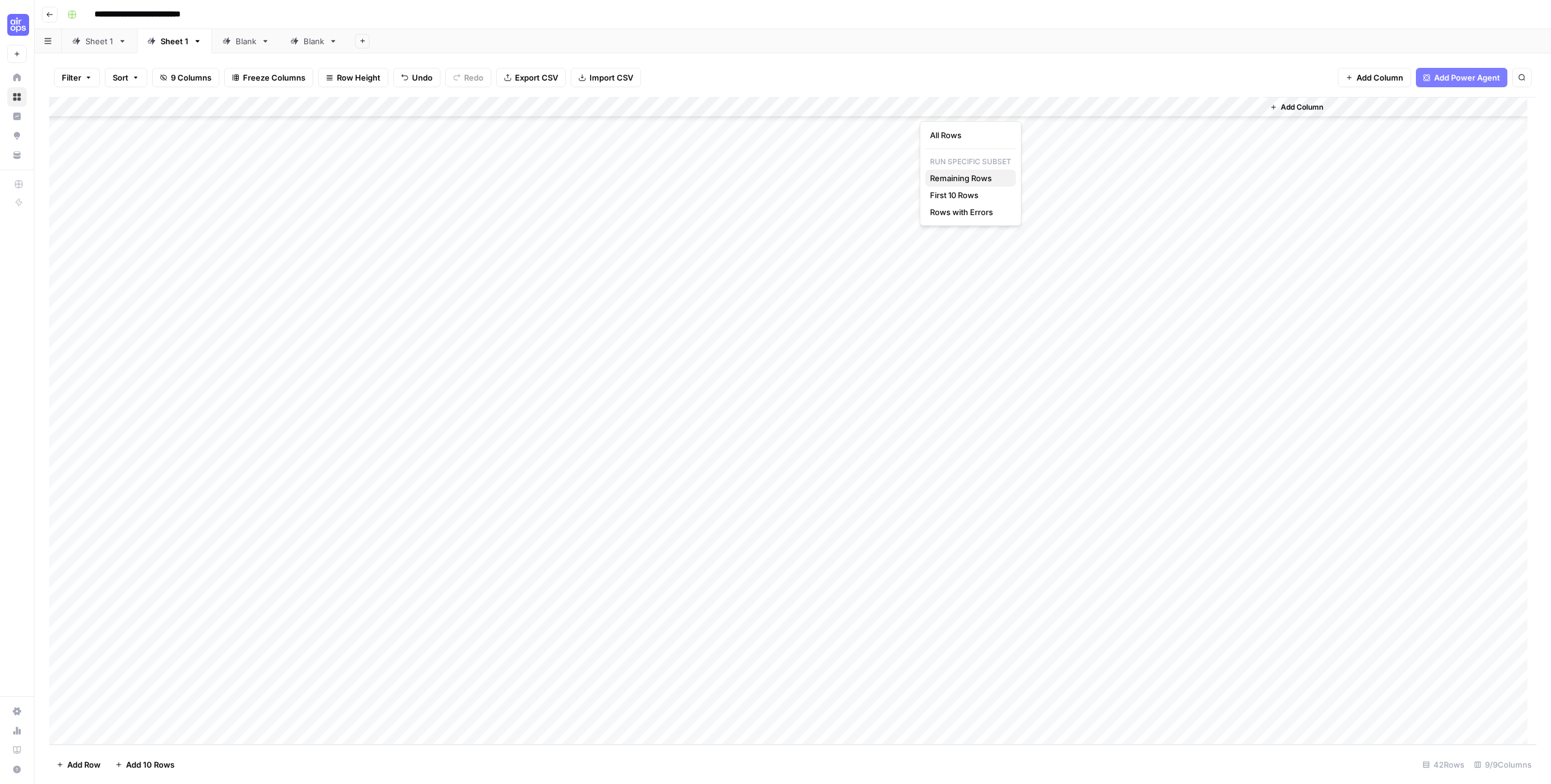
click at [957, 177] on span "Remaining Rows" at bounding box center [968, 178] width 76 height 12
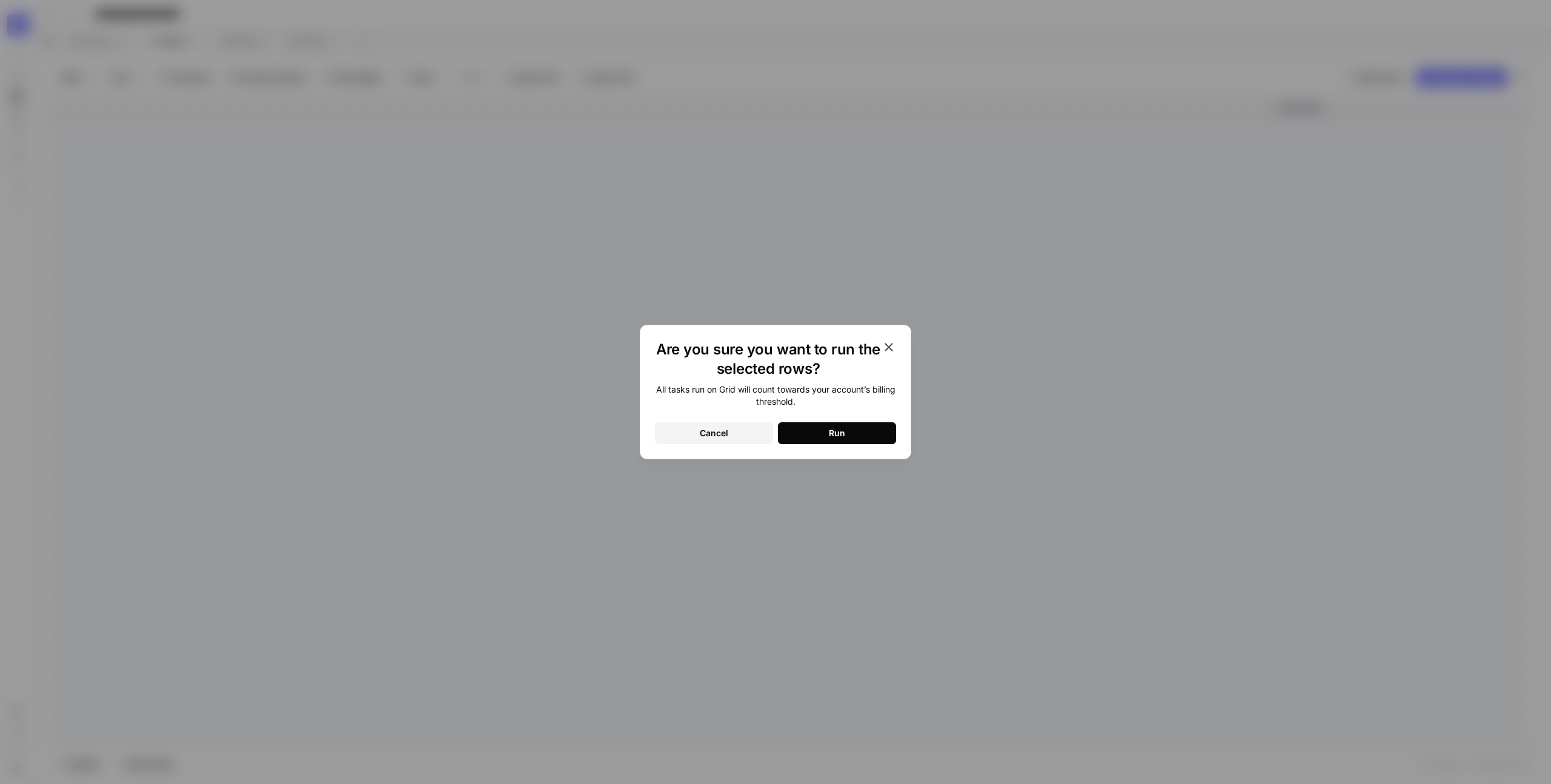
click at [832, 438] on div "Run" at bounding box center [836, 433] width 17 height 12
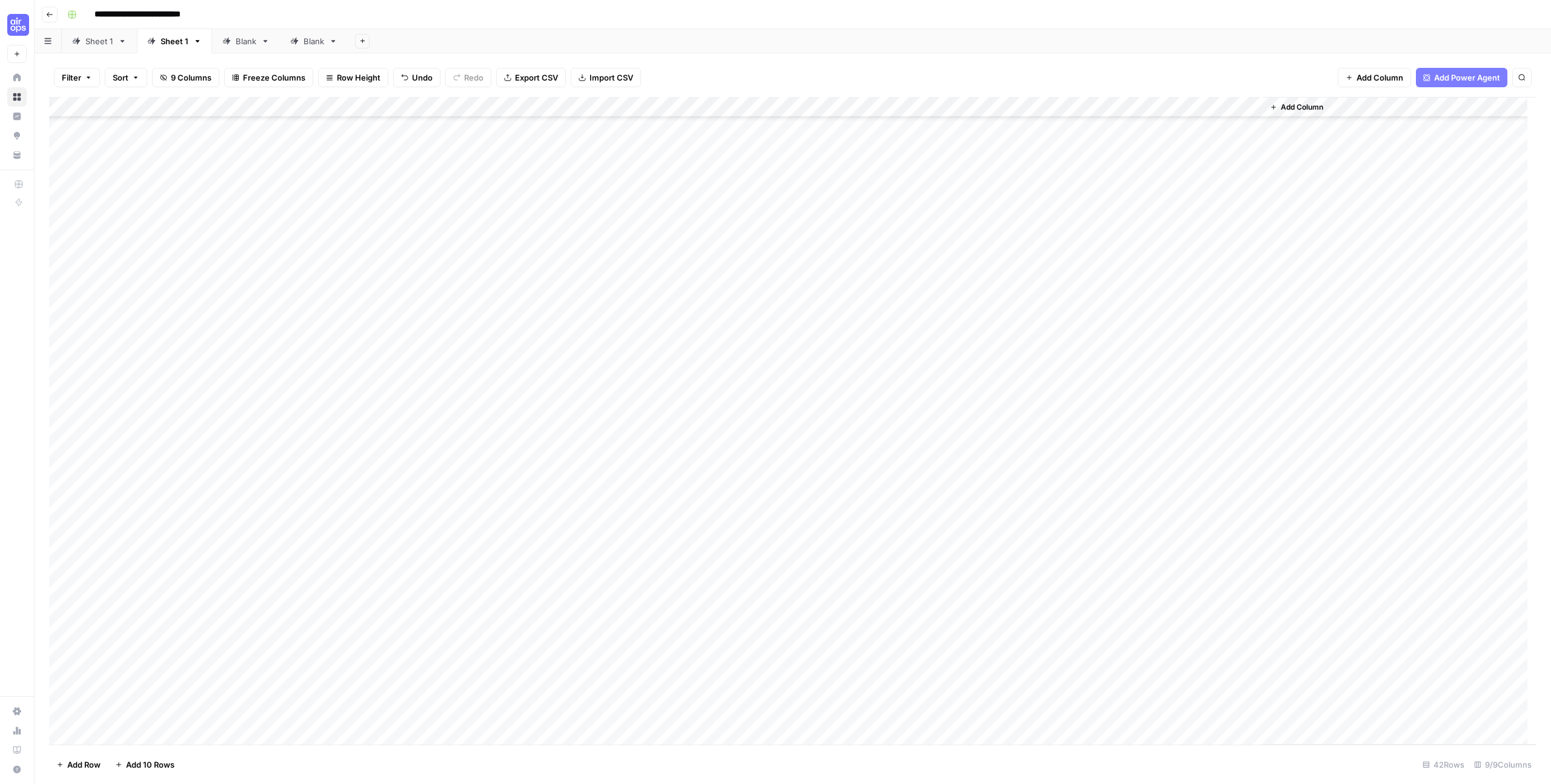
scroll to position [236, 0]
click at [1068, 387] on div "Add Column" at bounding box center [793, 420] width 1487 height 648
click at [1089, 441] on div "Add Column" at bounding box center [793, 420] width 1487 height 648
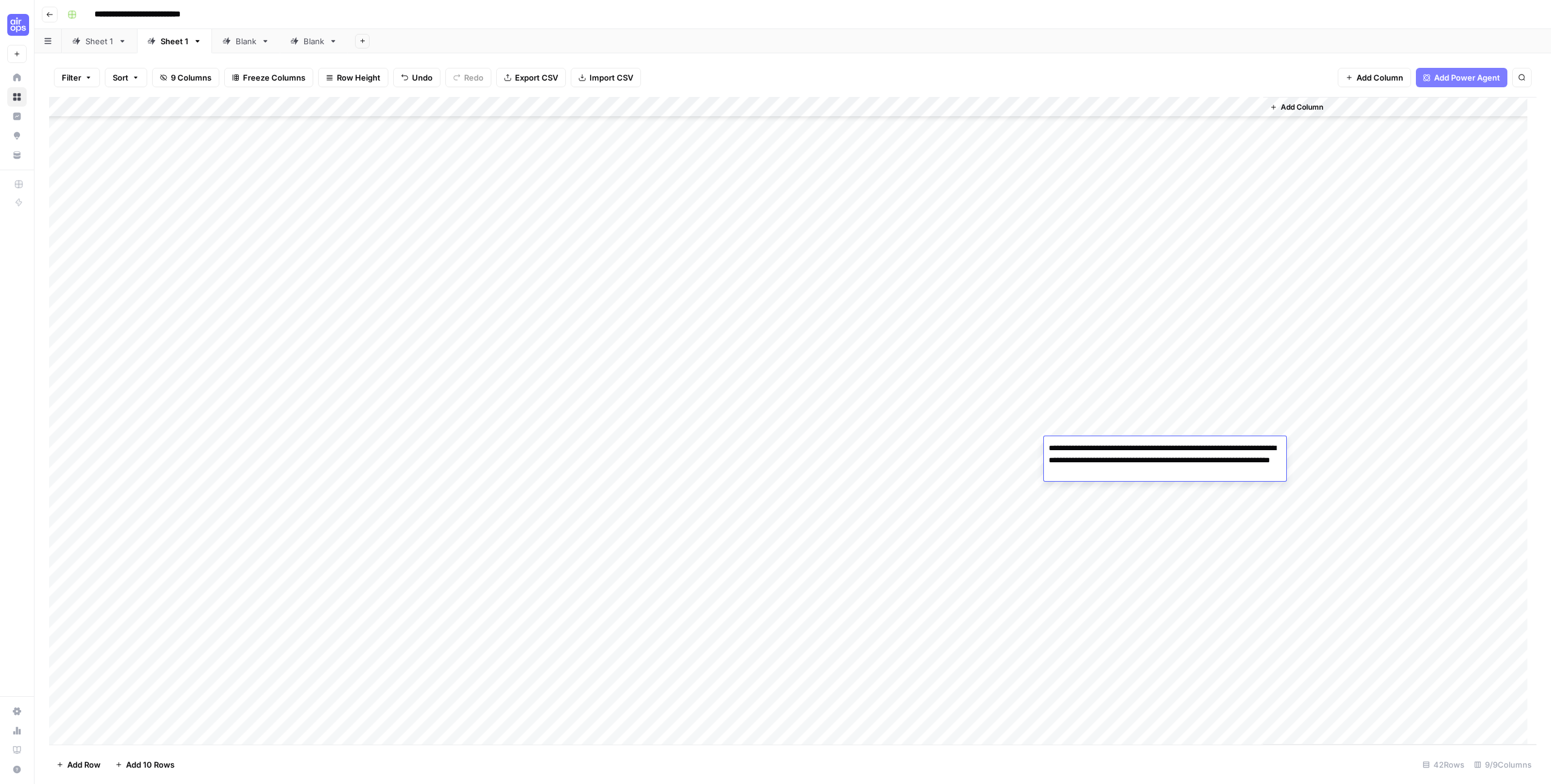
click at [1084, 422] on div "Add Column" at bounding box center [793, 420] width 1487 height 648
click at [1087, 505] on div "Add Column" at bounding box center [793, 420] width 1487 height 648
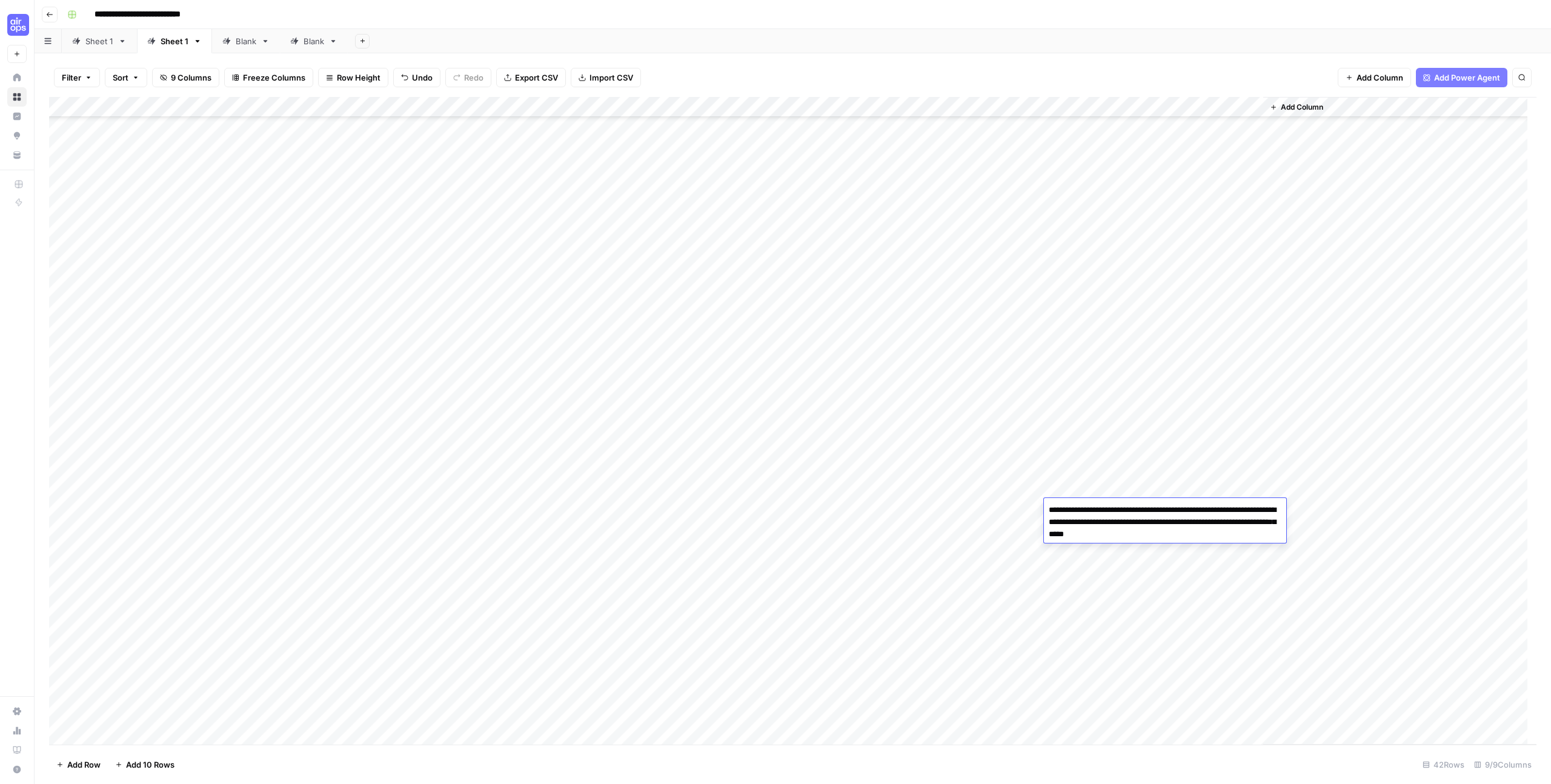
click at [1078, 565] on div "Add Column" at bounding box center [793, 420] width 1487 height 648
click at [1062, 612] on div "Add Column" at bounding box center [793, 420] width 1487 height 648
click at [1091, 517] on div "Add Column" at bounding box center [793, 420] width 1487 height 648
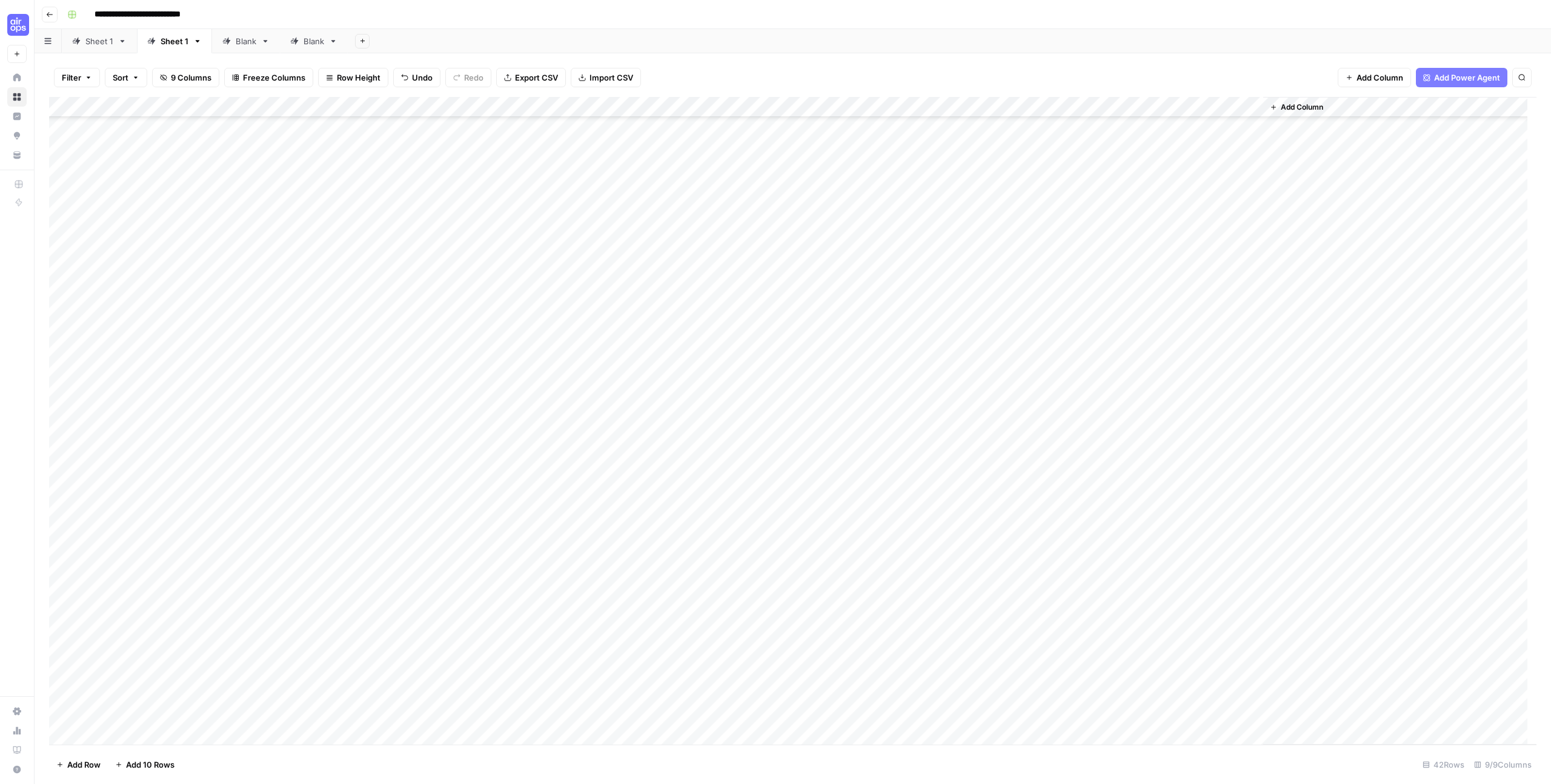
click at [1181, 436] on div "Add Column" at bounding box center [793, 420] width 1487 height 648
type textarea "**********"
click at [991, 700] on div "Add Column" at bounding box center [793, 420] width 1487 height 648
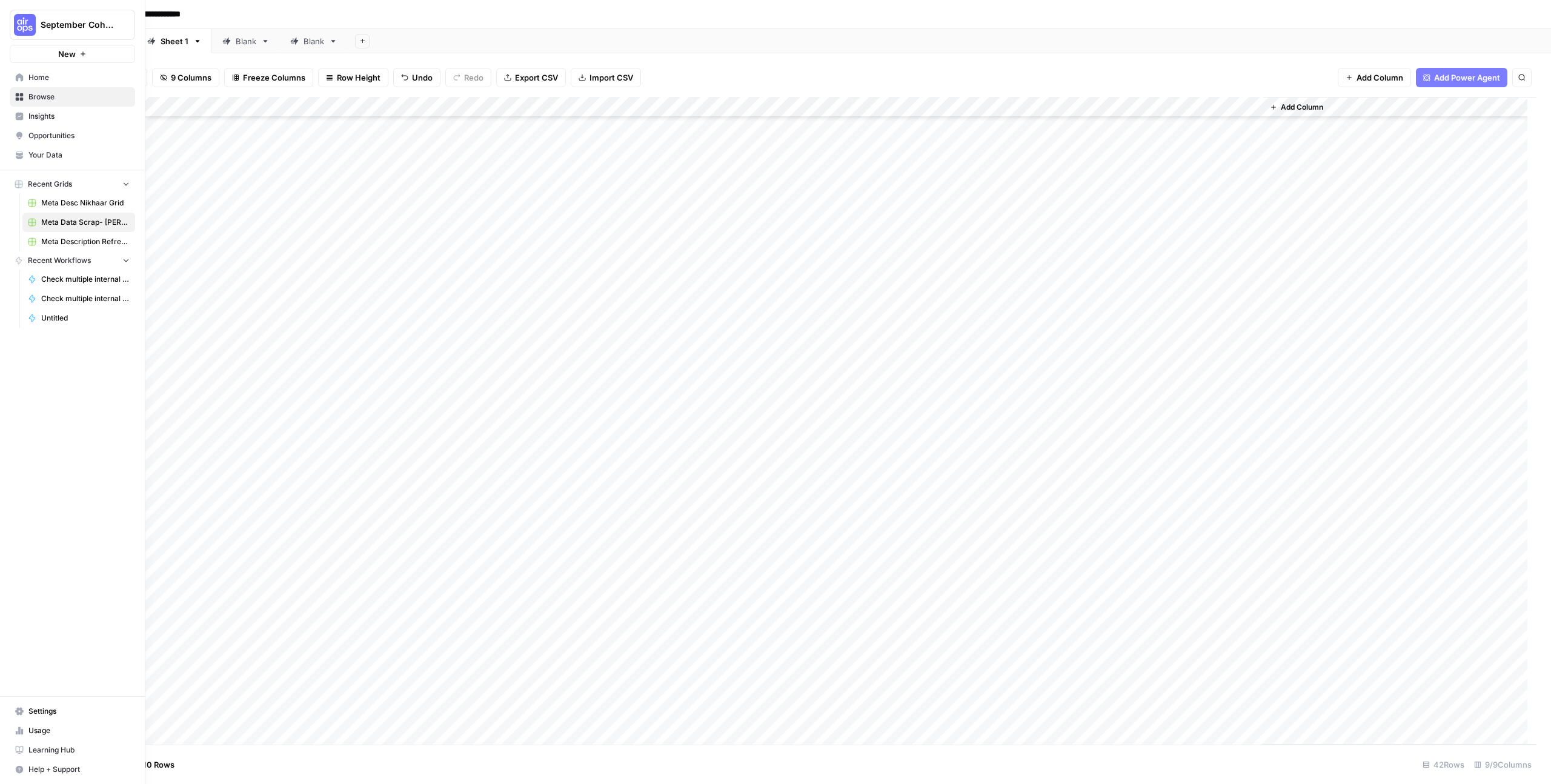
click at [58, 19] on span "September Cohort" at bounding box center [77, 24] width 74 height 12
click at [77, 110] on span "Glean SEO Ops" at bounding box center [117, 110] width 160 height 12
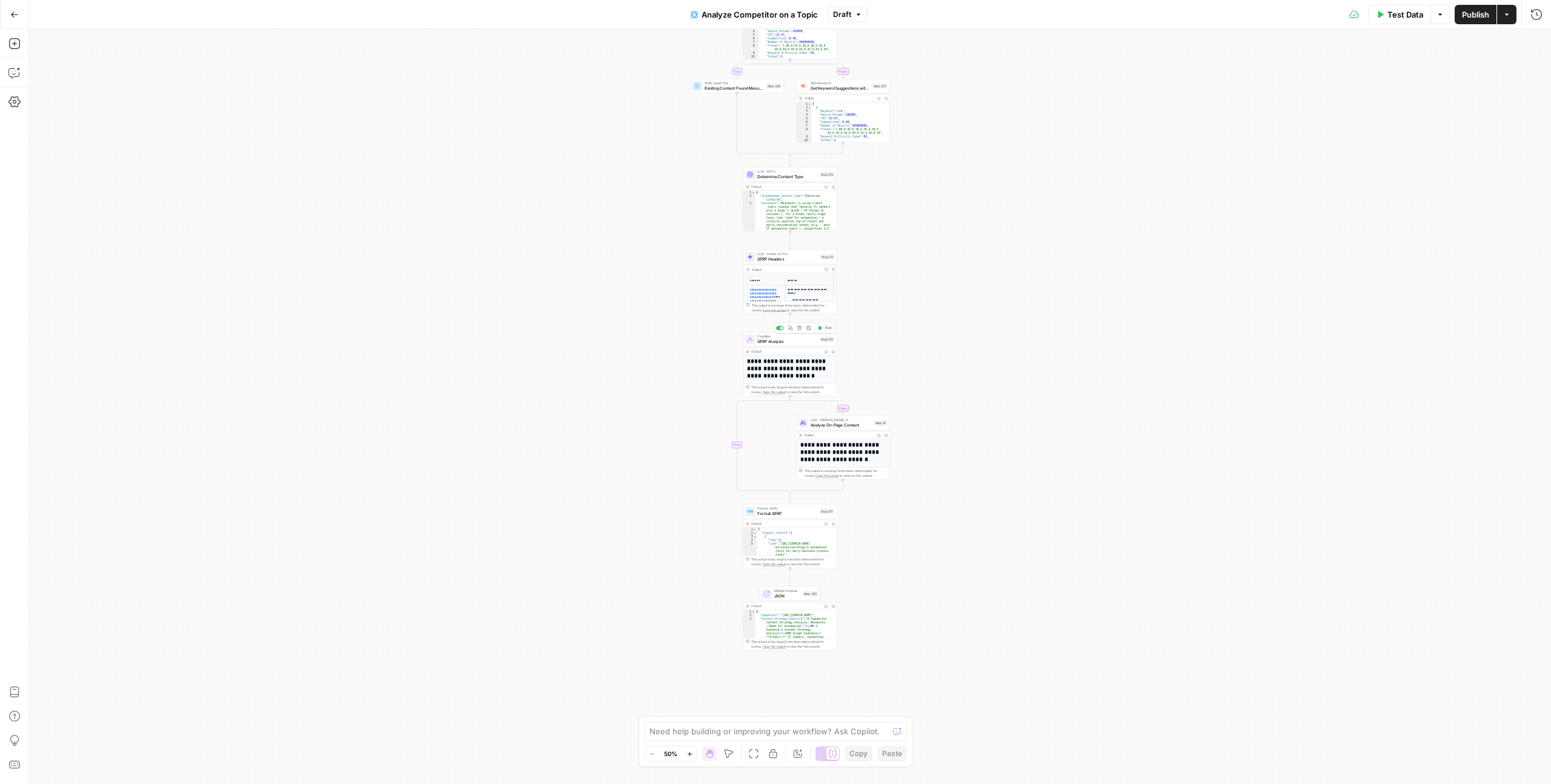
click at [785, 343] on span "SERP Analysis" at bounding box center [787, 340] width 60 height 6
click at [779, 382] on h1 "**********" at bounding box center [787, 372] width 81 height 28
click at [787, 378] on h1 "**********" at bounding box center [787, 372] width 81 height 28
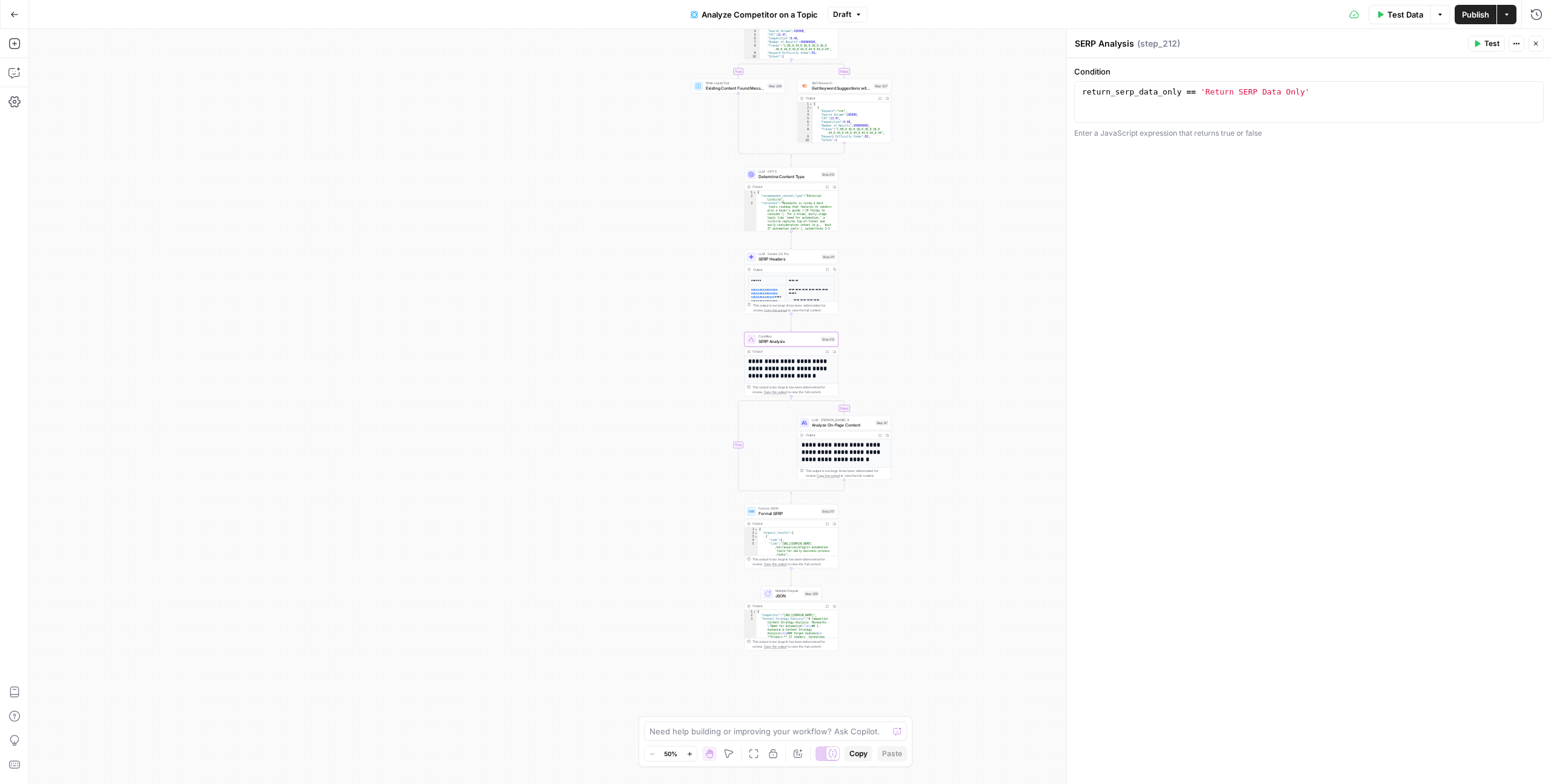
click at [791, 399] on icon "Edge from step_212 to step_97" at bounding box center [818, 405] width 54 height 19
click at [1538, 46] on span "E" at bounding box center [1534, 40] width 10 height 12
click at [1540, 45] on button "Close" at bounding box center [1536, 44] width 16 height 16
click at [789, 393] on div "This output is too large & has been abbreviated for review. Copy the output to …" at bounding box center [793, 389] width 83 height 10
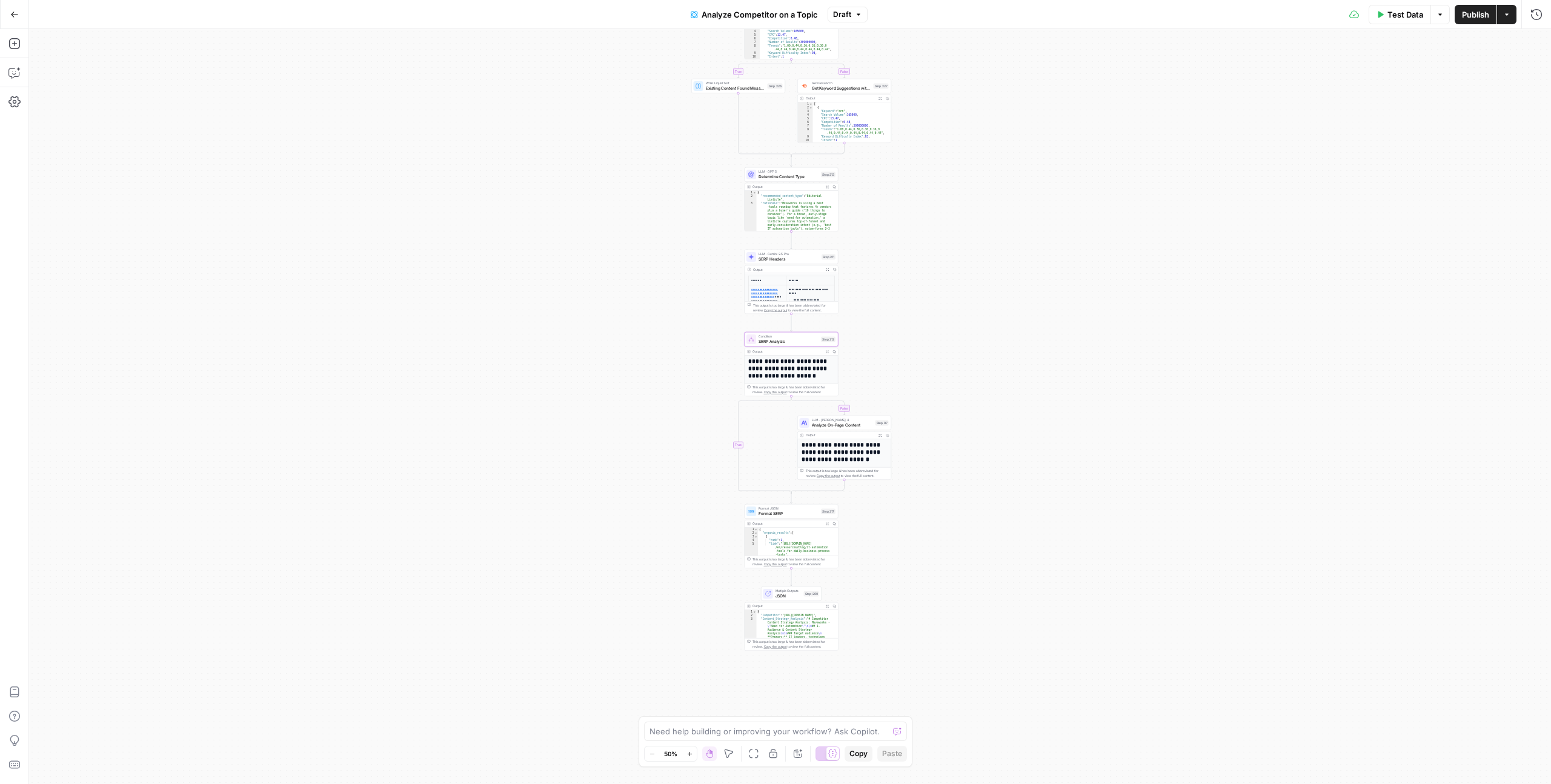
click at [791, 397] on icon "Edge from step_212 to step_97" at bounding box center [818, 405] width 54 height 19
click at [791, 402] on icon "Edge from step_212 to step_97" at bounding box center [818, 405] width 54 height 19
click at [833, 430] on div "**********" at bounding box center [844, 448] width 94 height 64
click at [834, 426] on span "Analyze On-Page Content" at bounding box center [842, 424] width 61 height 6
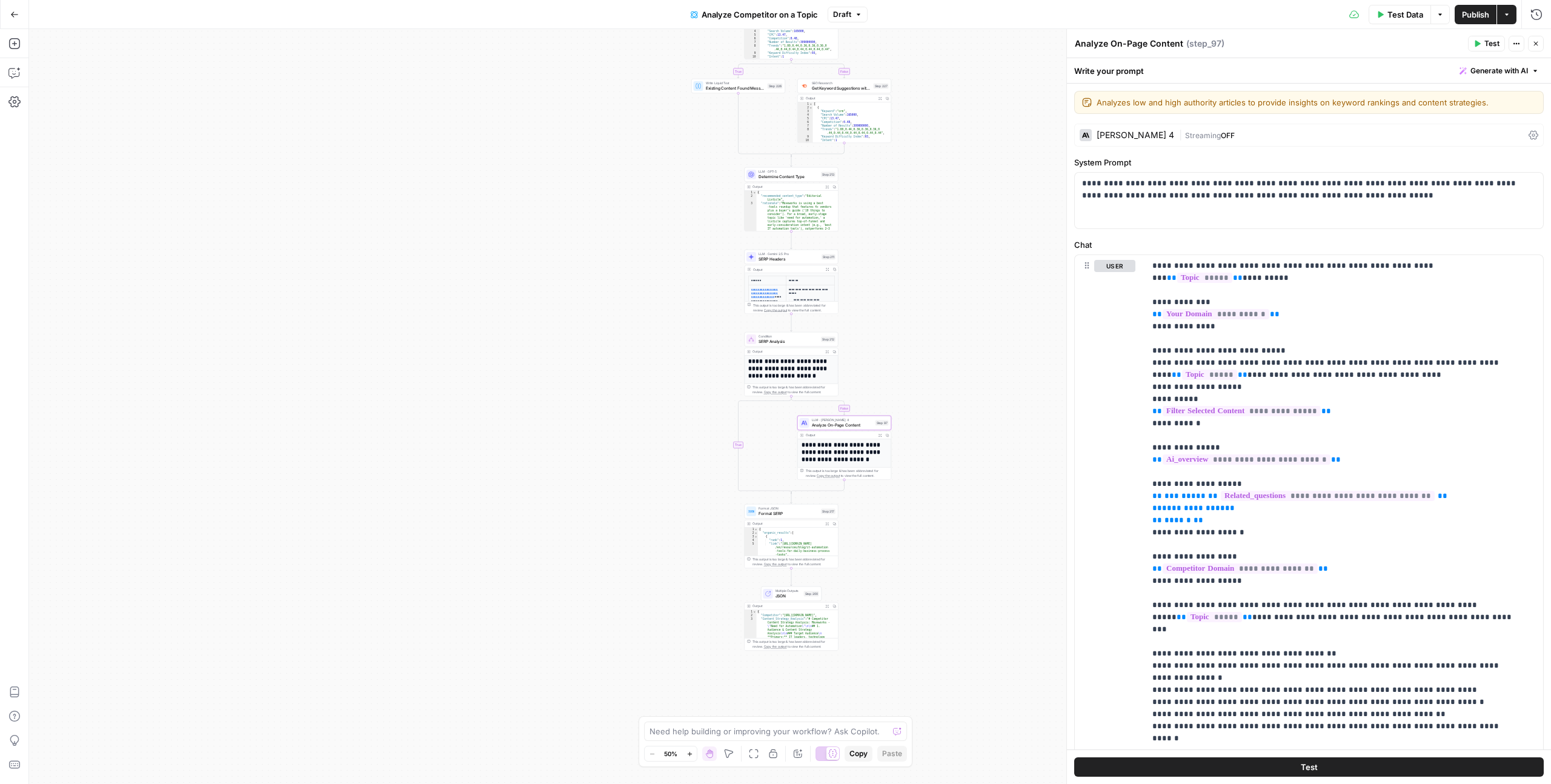
click at [789, 395] on div "This output is too large & has been abbreviated for review. Copy the output to …" at bounding box center [793, 389] width 83 height 10
drag, startPoint x: 790, startPoint y: 397, endPoint x: 792, endPoint y: 390, distance: 7.3
click at [791, 397] on icon "Edge from step_212 to step_97" at bounding box center [818, 405] width 54 height 19
click at [790, 372] on h1 "**********" at bounding box center [789, 372] width 81 height 28
click at [789, 373] on h1 "**********" at bounding box center [789, 372] width 81 height 28
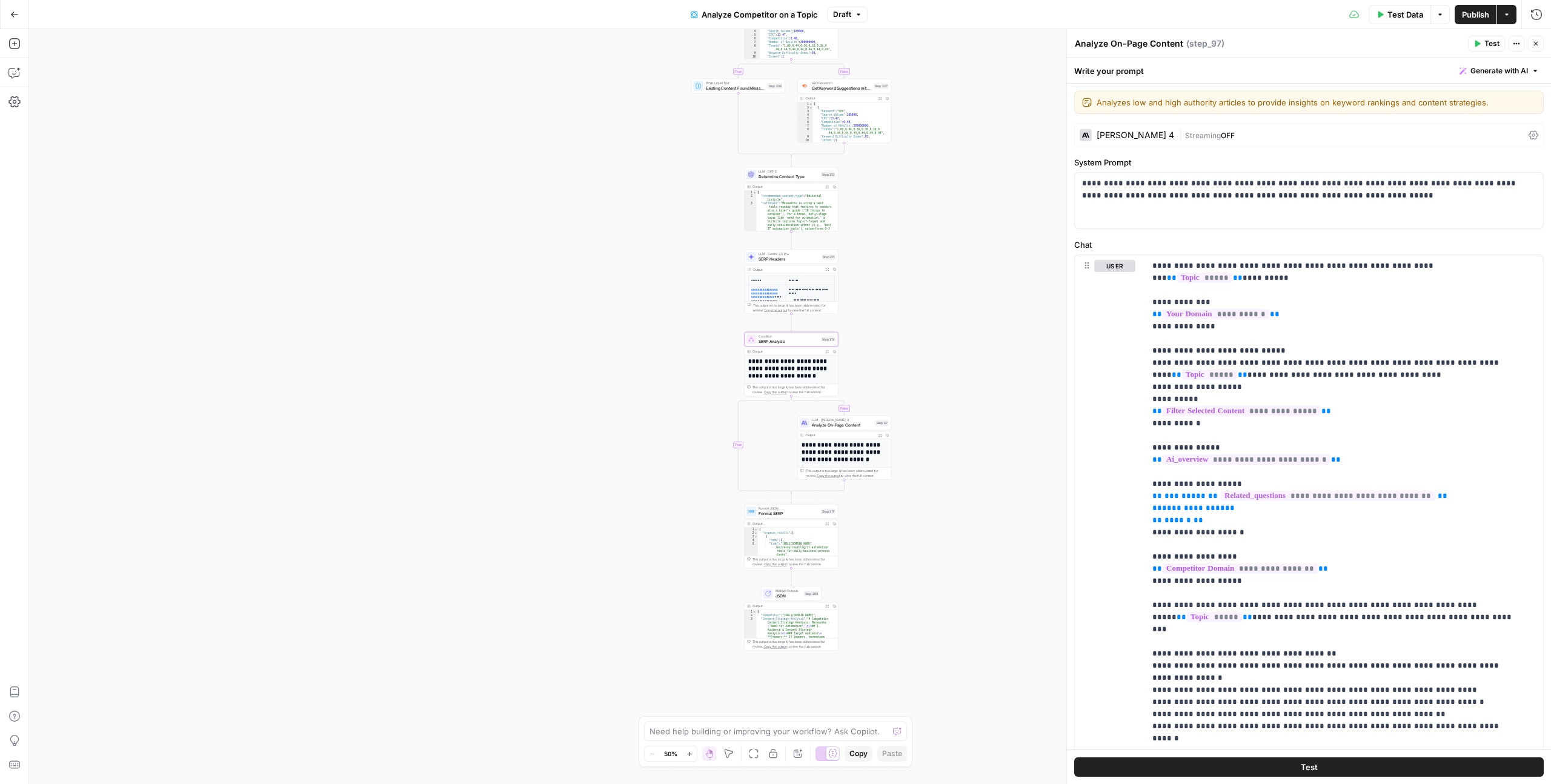
click at [789, 373] on h1 "**********" at bounding box center [789, 372] width 81 height 28
click at [793, 348] on div "Output Expand Output Copy" at bounding box center [791, 352] width 93 height 8
click at [795, 337] on span "Condition" at bounding box center [788, 336] width 60 height 5
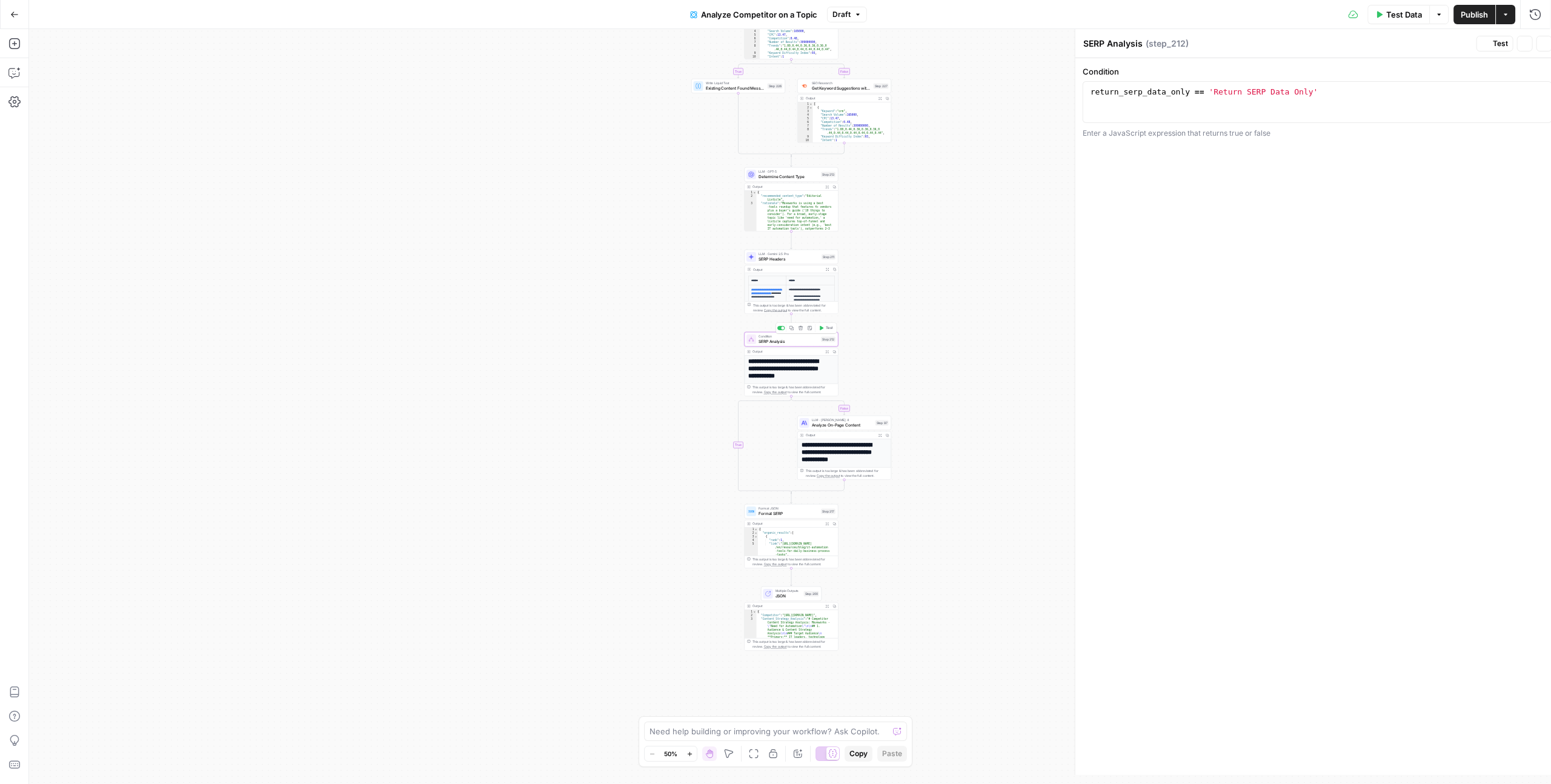
click at [794, 343] on span "SERP Analysis" at bounding box center [788, 340] width 60 height 6
click at [793, 373] on h1 "**********" at bounding box center [789, 369] width 81 height 21
click at [780, 547] on div "{ "organic_results" : [ { "rank" : 1 , "link" : "https://www.moveworks.com/us /…" at bounding box center [795, 547] width 75 height 39
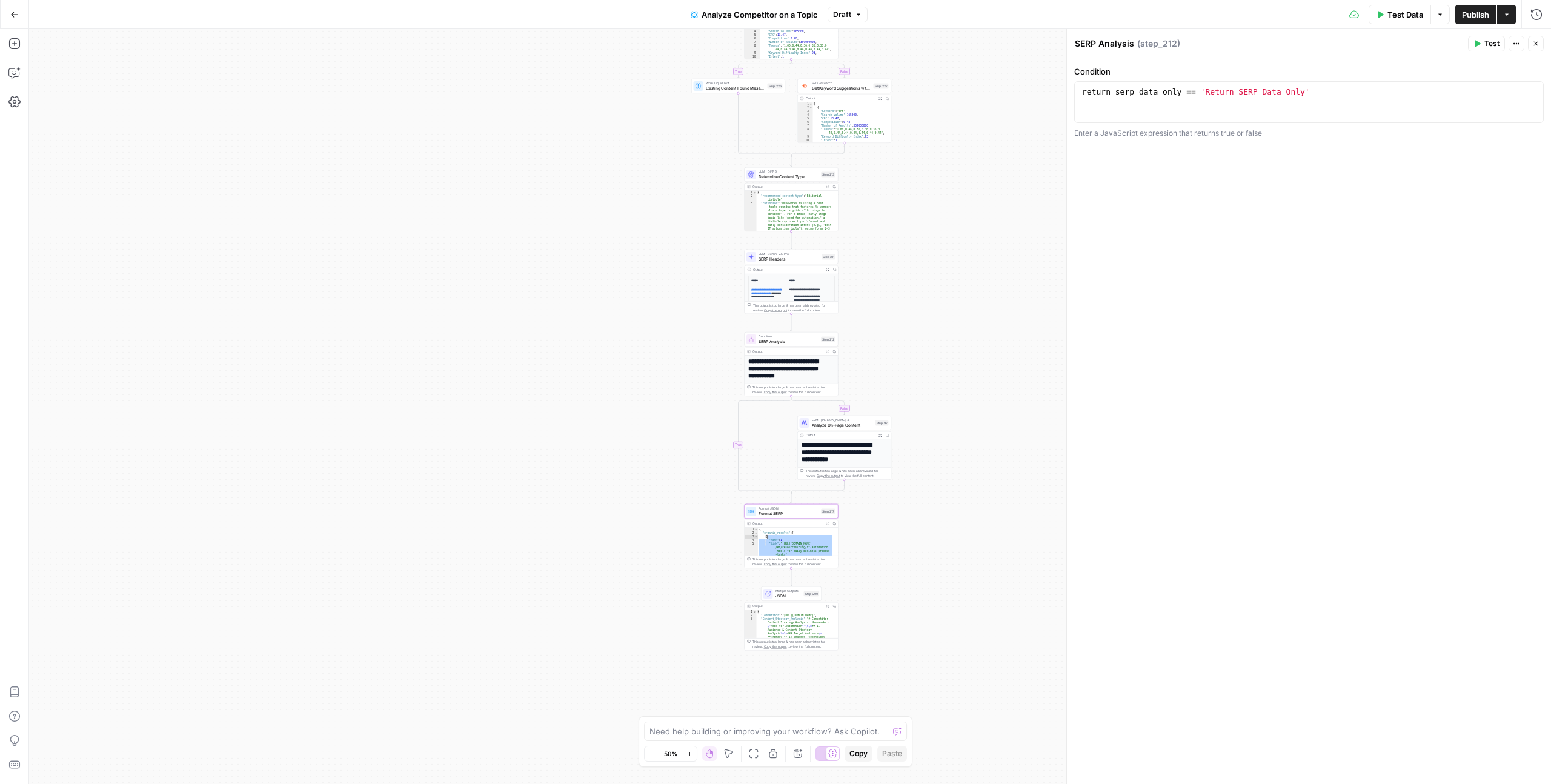
type textarea "**********"
click at [779, 522] on div "Output" at bounding box center [787, 523] width 69 height 5
click at [779, 516] on div "Format JSON Format SERP Step 217 Copy step Delete step Add Note Test" at bounding box center [791, 511] width 94 height 15
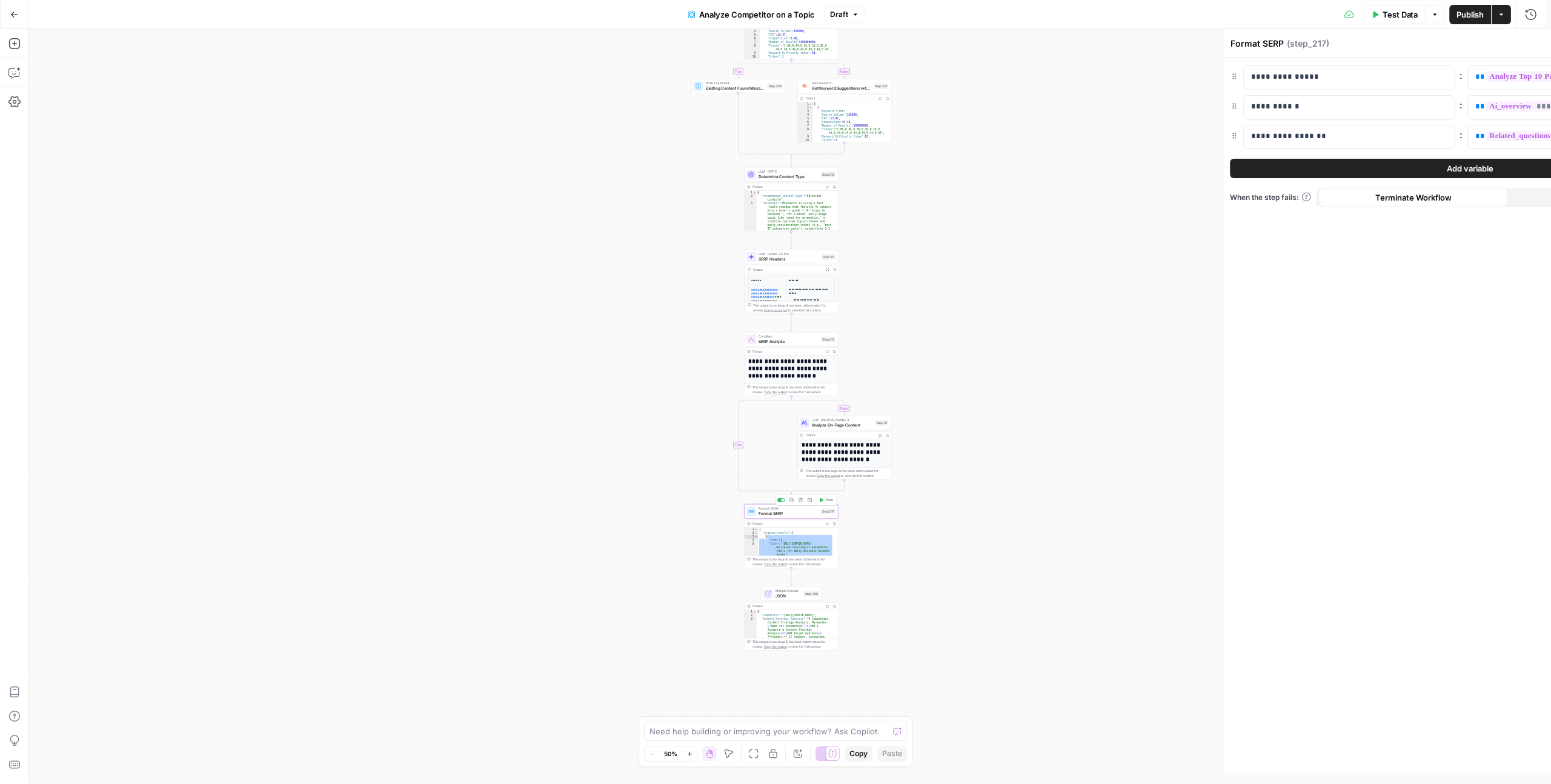
click at [779, 516] on span "Format SERP" at bounding box center [788, 513] width 60 height 6
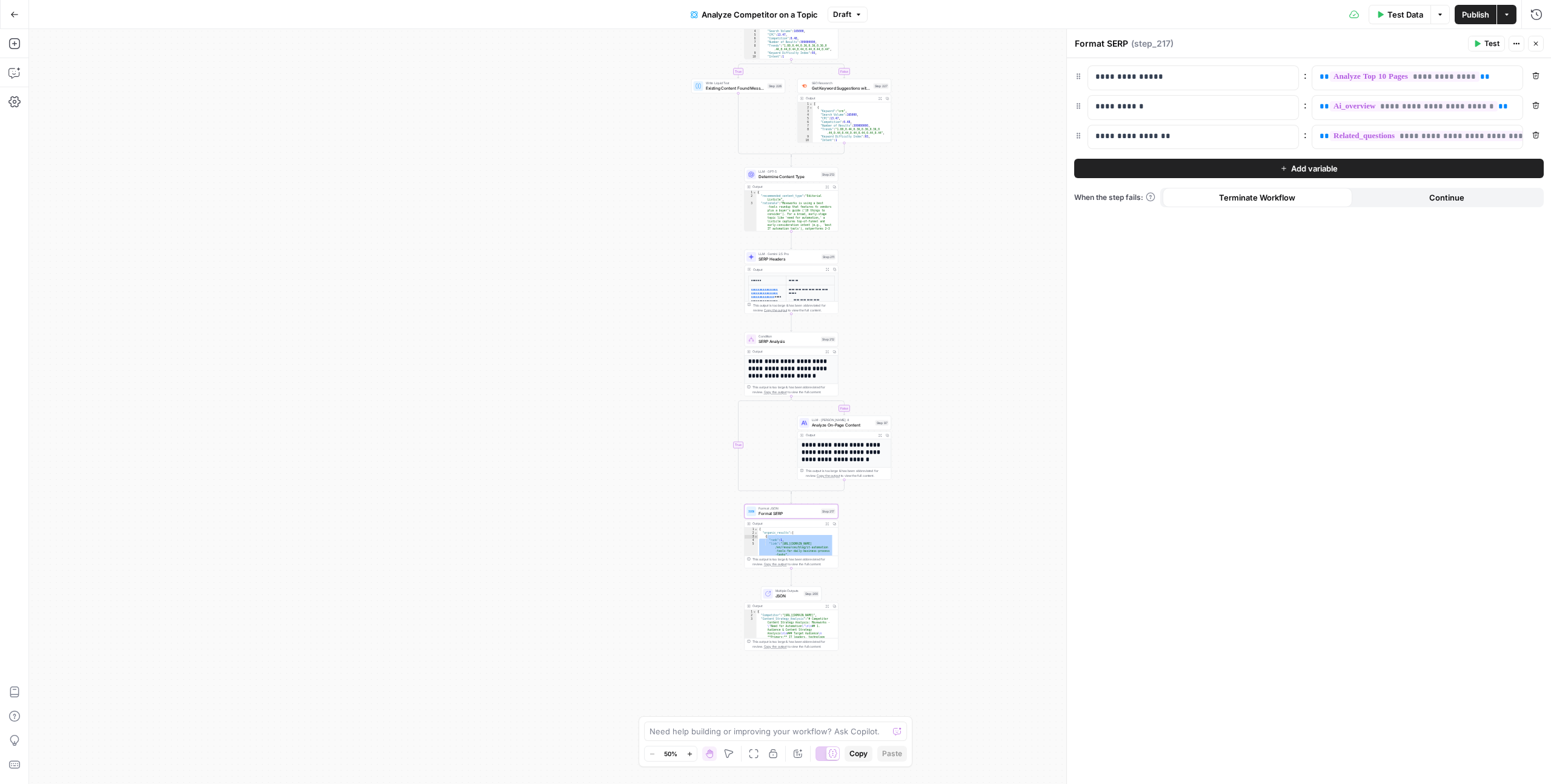
click at [1536, 46] on icon "button" at bounding box center [1536, 43] width 7 height 7
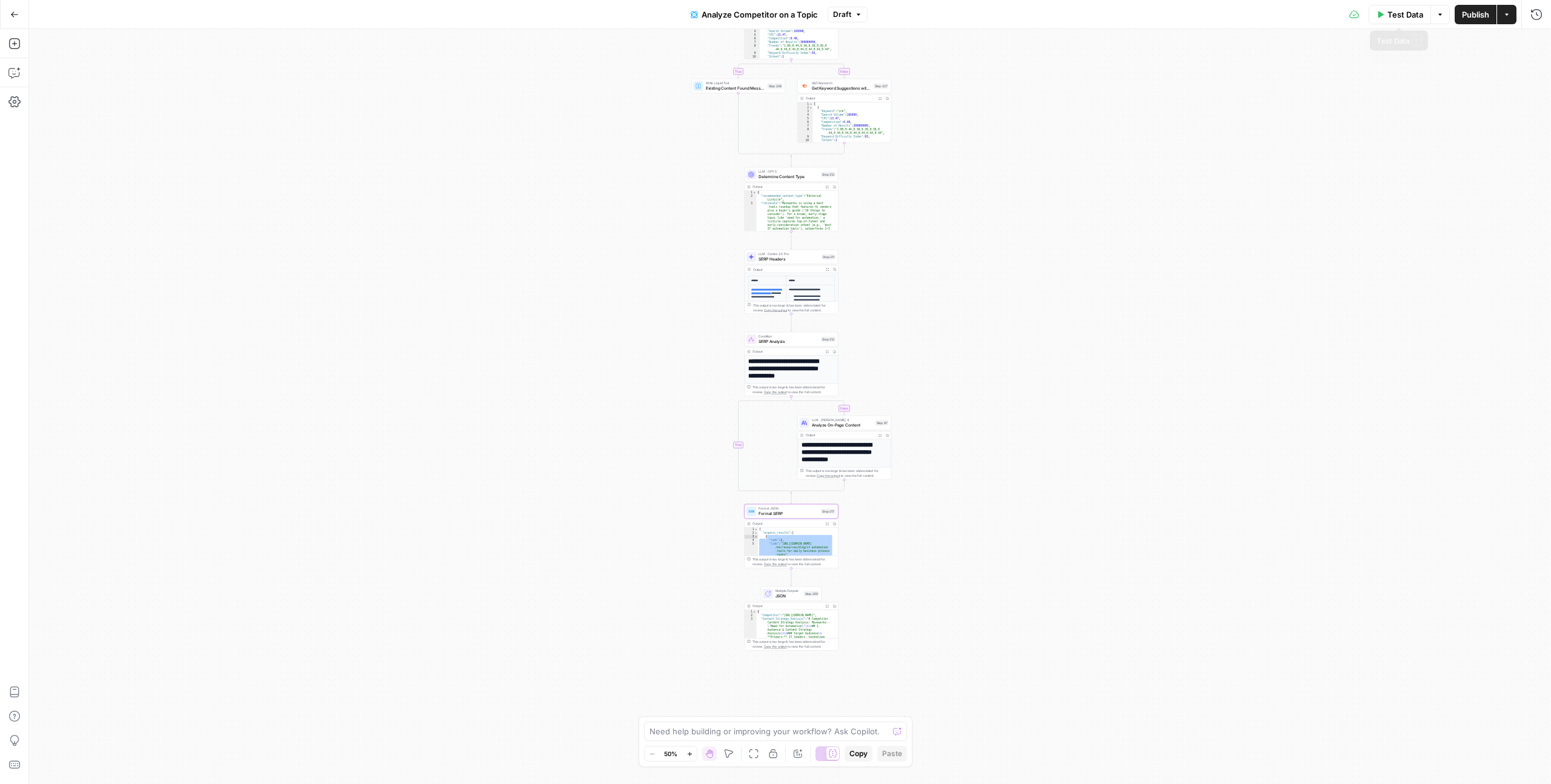
click at [1421, 15] on span "Test Data" at bounding box center [1405, 15] width 36 height 12
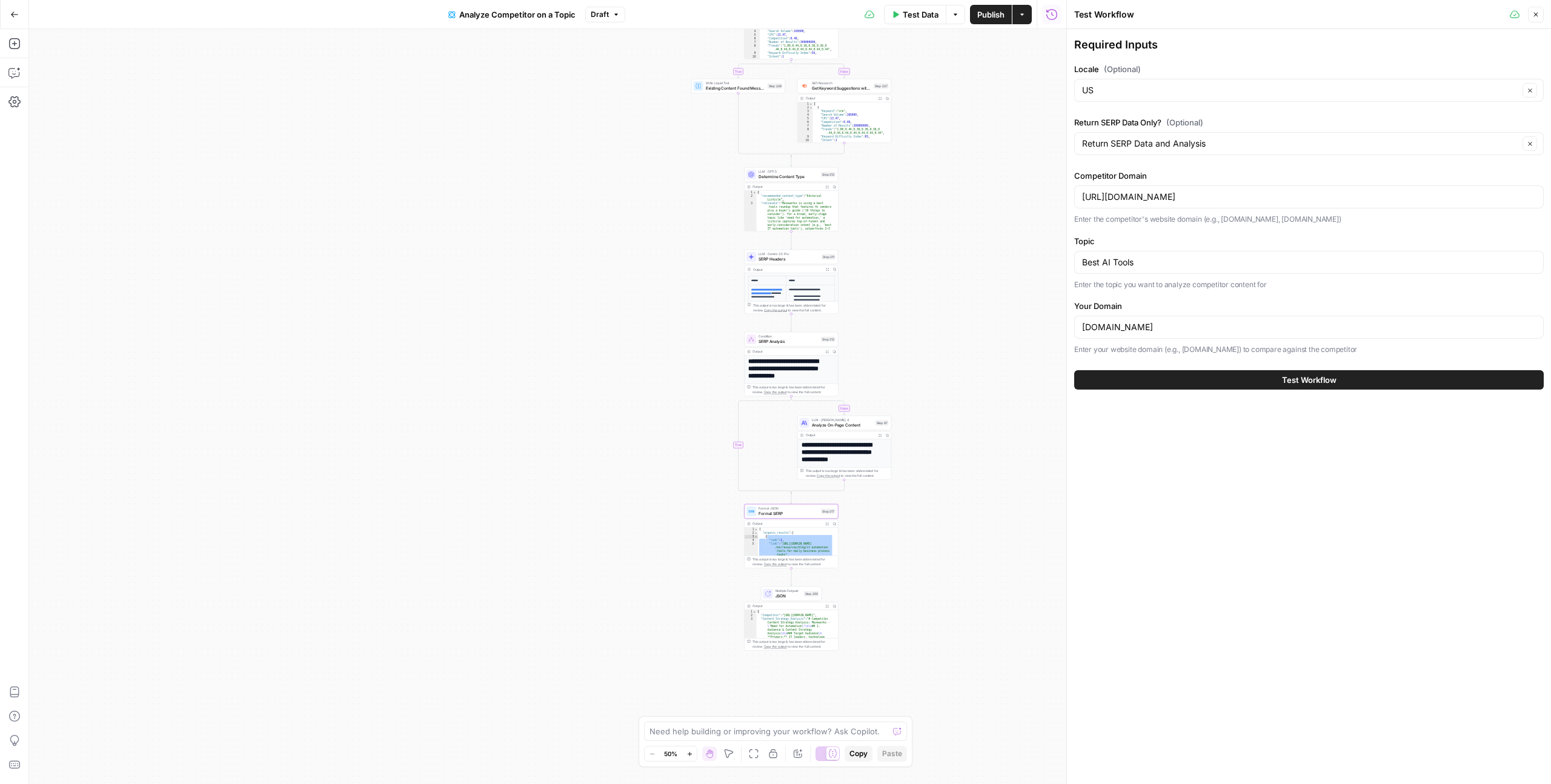
click at [1161, 374] on button "Test Workflow" at bounding box center [1309, 379] width 470 height 19
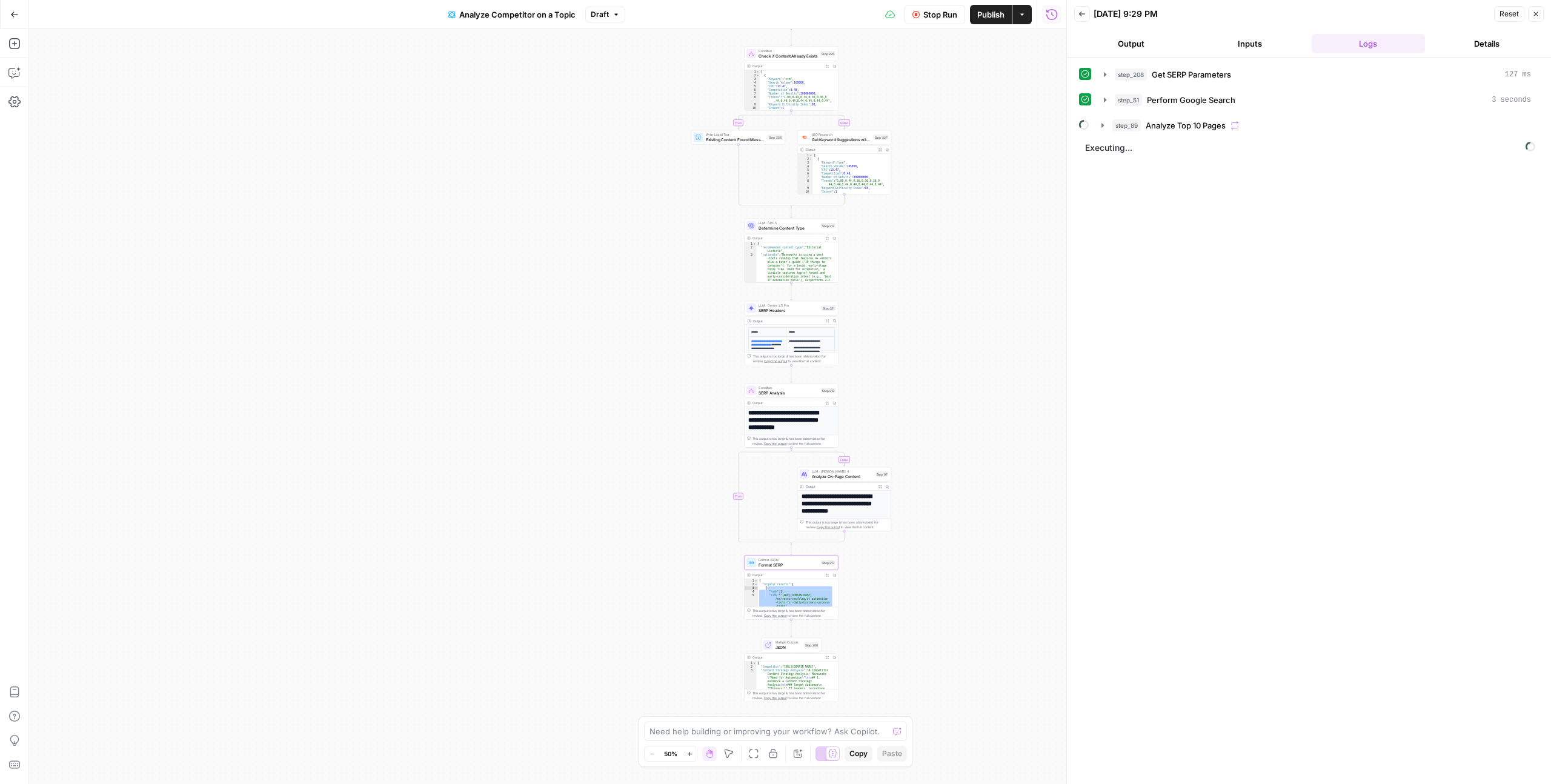
click at [248, 156] on div "false true false false true true Workflow Input Settings Inputs Run Code · Pyth…" at bounding box center [548, 407] width 1037 height 755
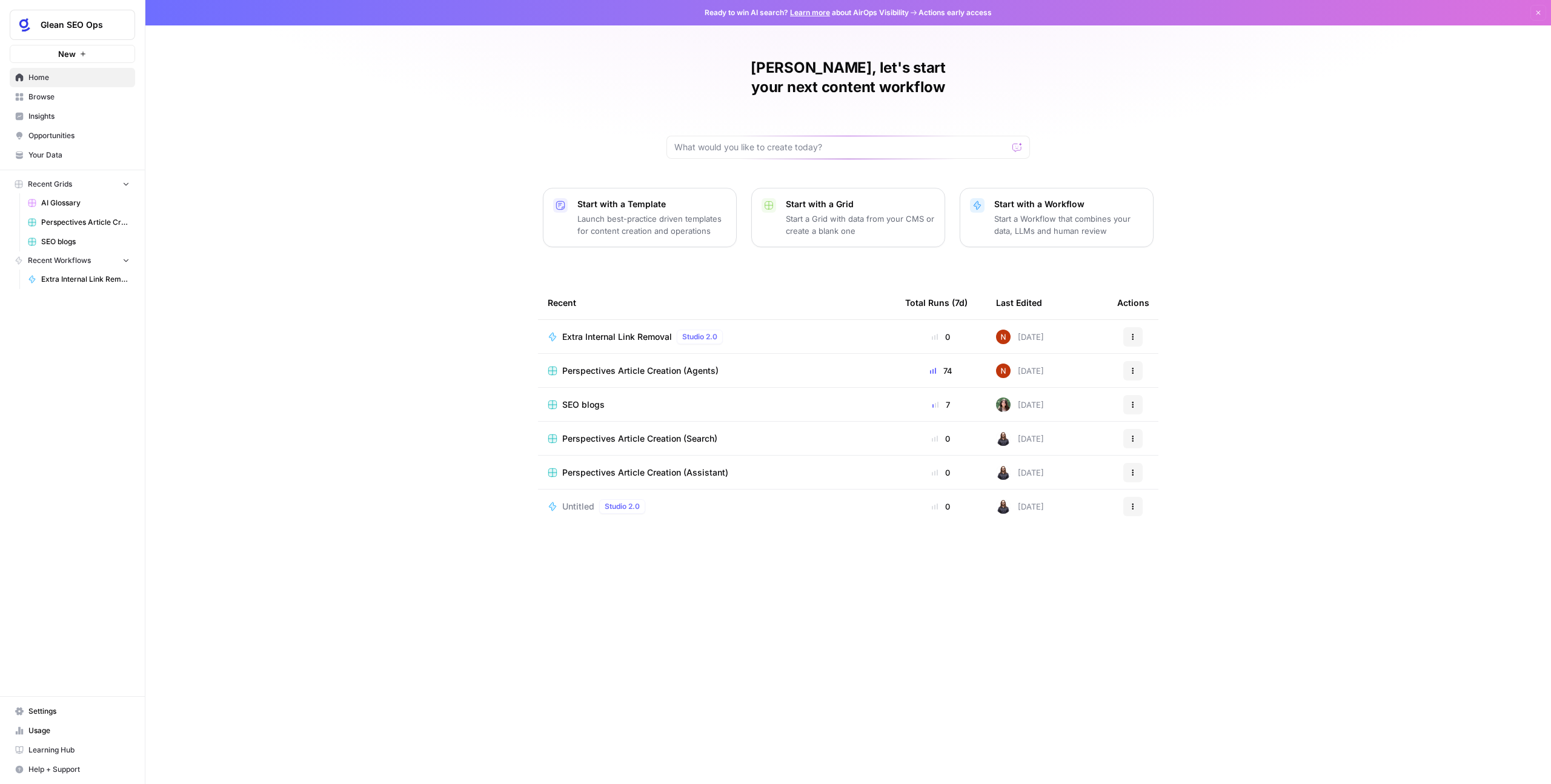
click at [70, 153] on span "Your Data" at bounding box center [79, 155] width 101 height 11
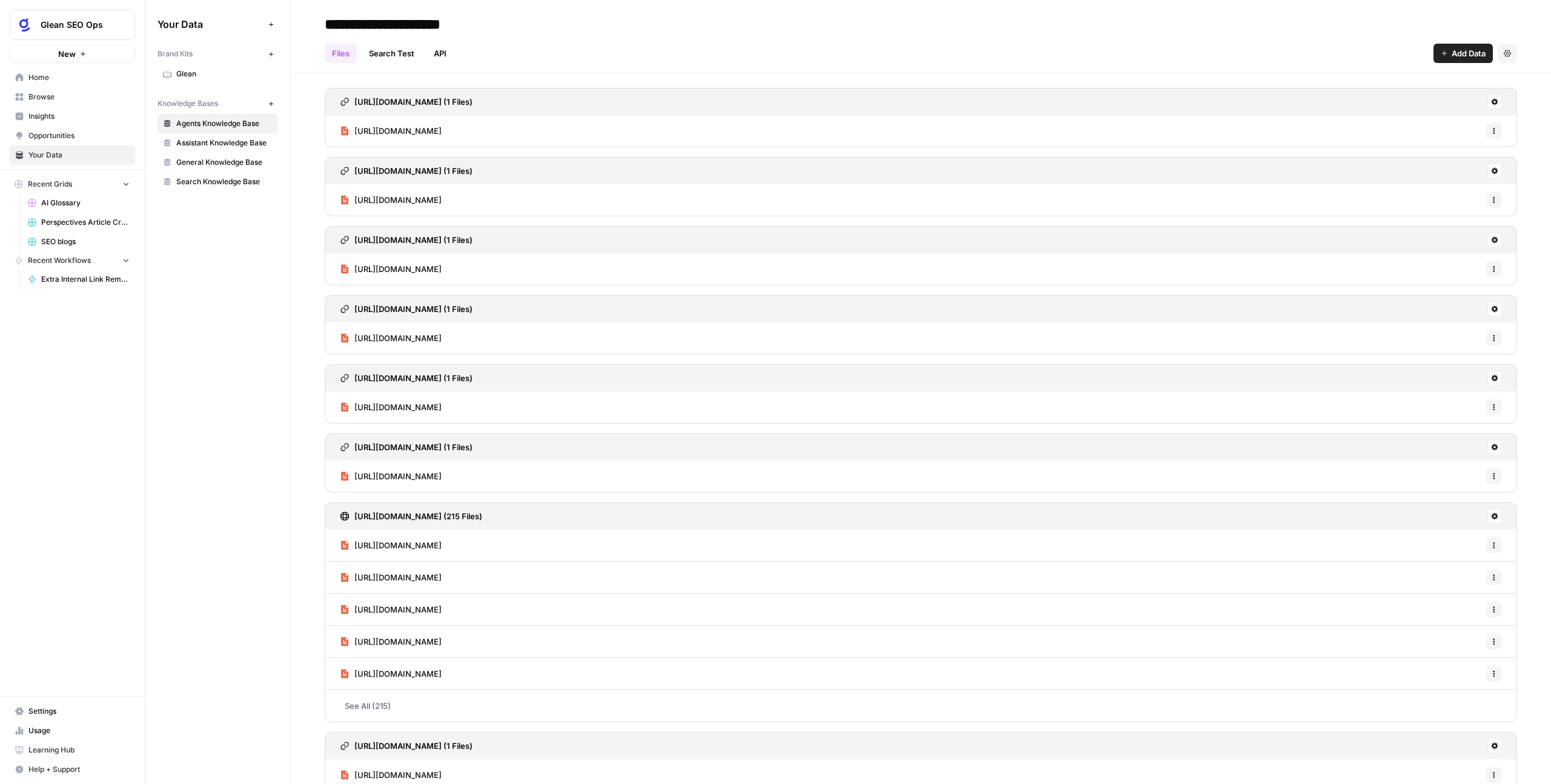
click at [204, 72] on span "Glean" at bounding box center [224, 74] width 96 height 11
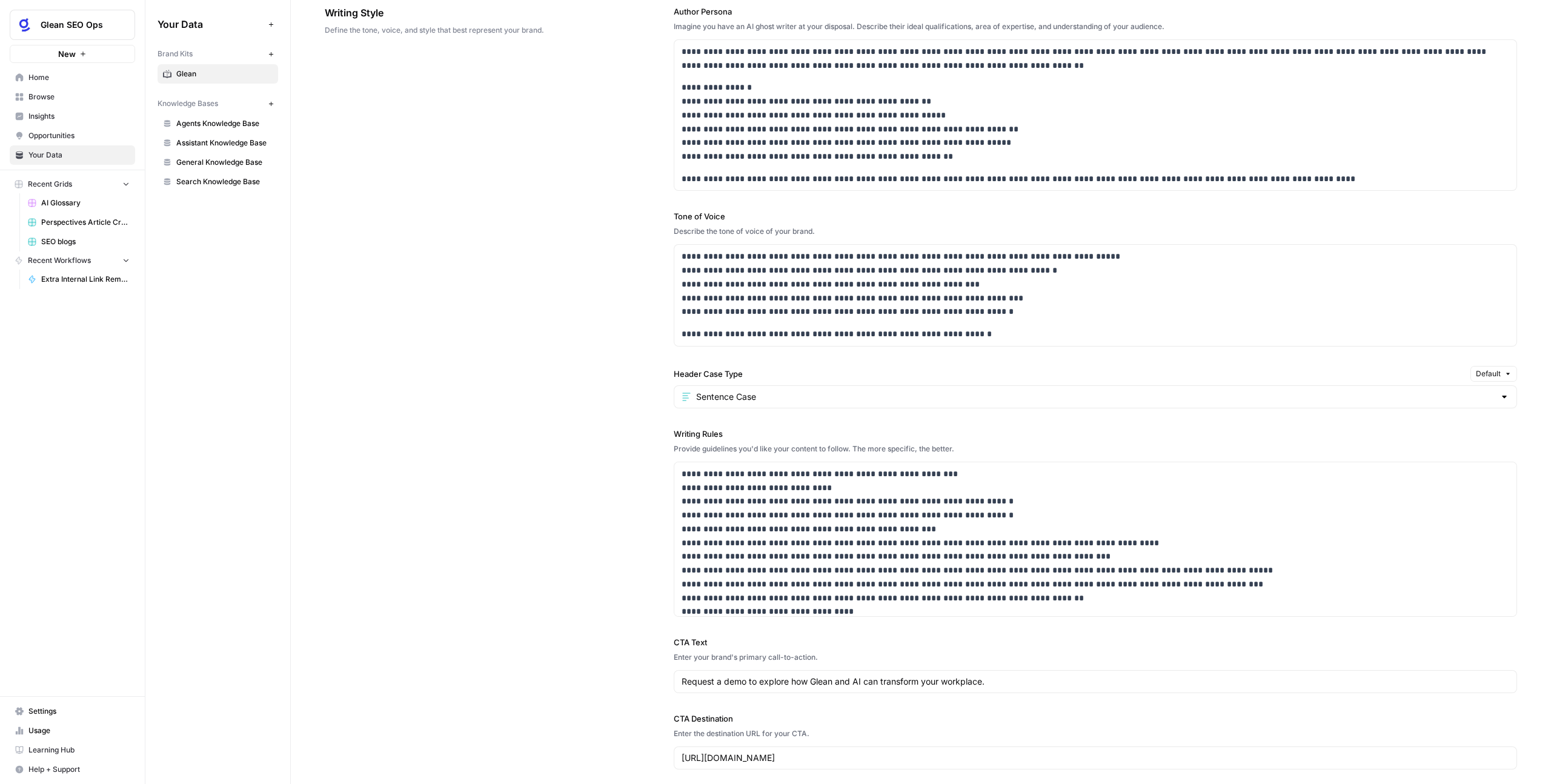
scroll to position [784, 0]
click at [686, 493] on p "**********" at bounding box center [1087, 563] width 812 height 193
drag, startPoint x: 686, startPoint y: 502, endPoint x: 847, endPoint y: 510, distance: 161.2
click at [847, 510] on p "**********" at bounding box center [1087, 563] width 812 height 193
click at [895, 524] on p "**********" at bounding box center [1087, 563] width 812 height 193
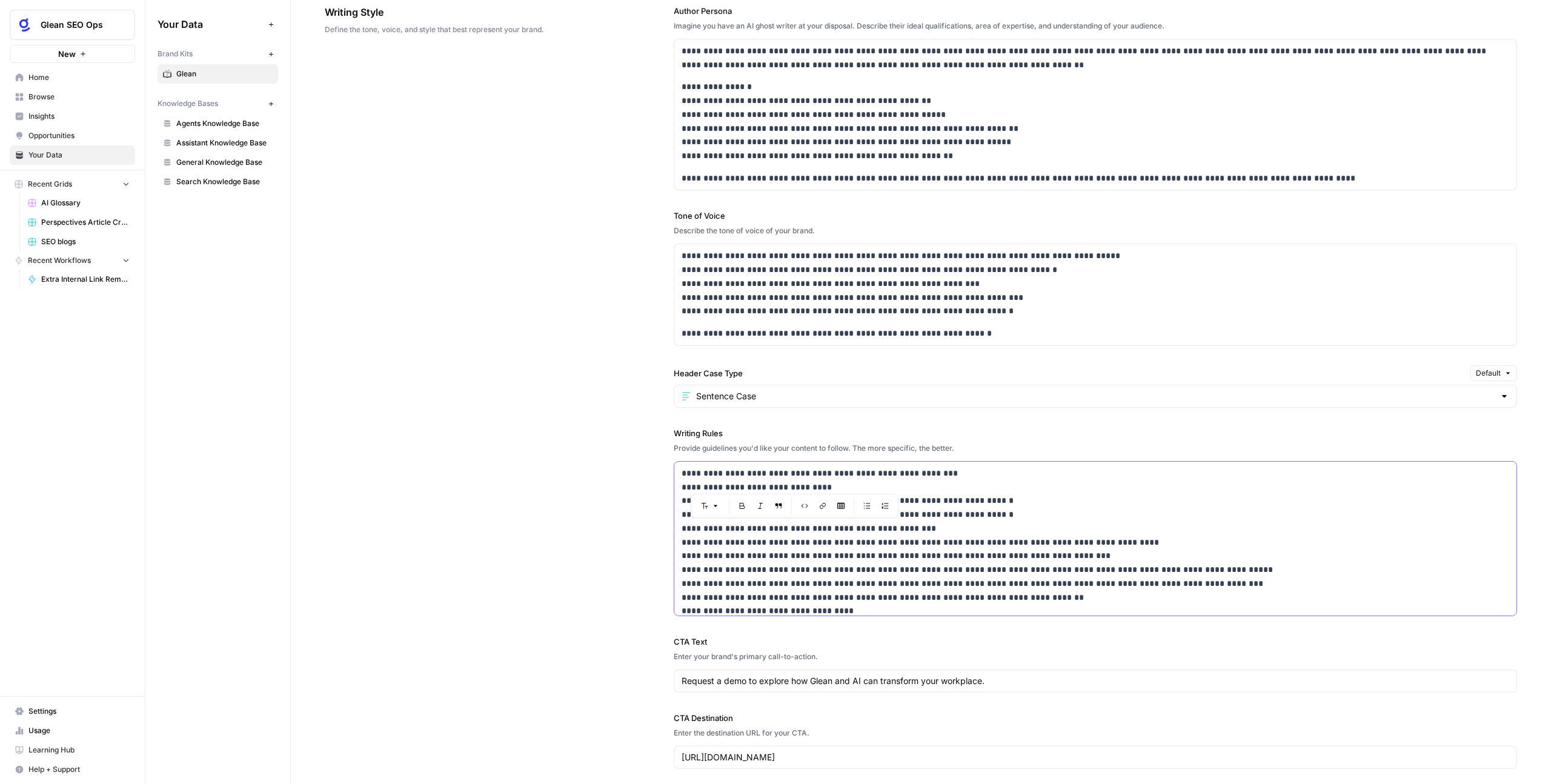
drag, startPoint x: 687, startPoint y: 543, endPoint x: 1084, endPoint y: 555, distance: 397.2
click at [1084, 555] on p "**********" at bounding box center [1087, 563] width 812 height 193
click at [848, 605] on p "**********" at bounding box center [1087, 563] width 812 height 193
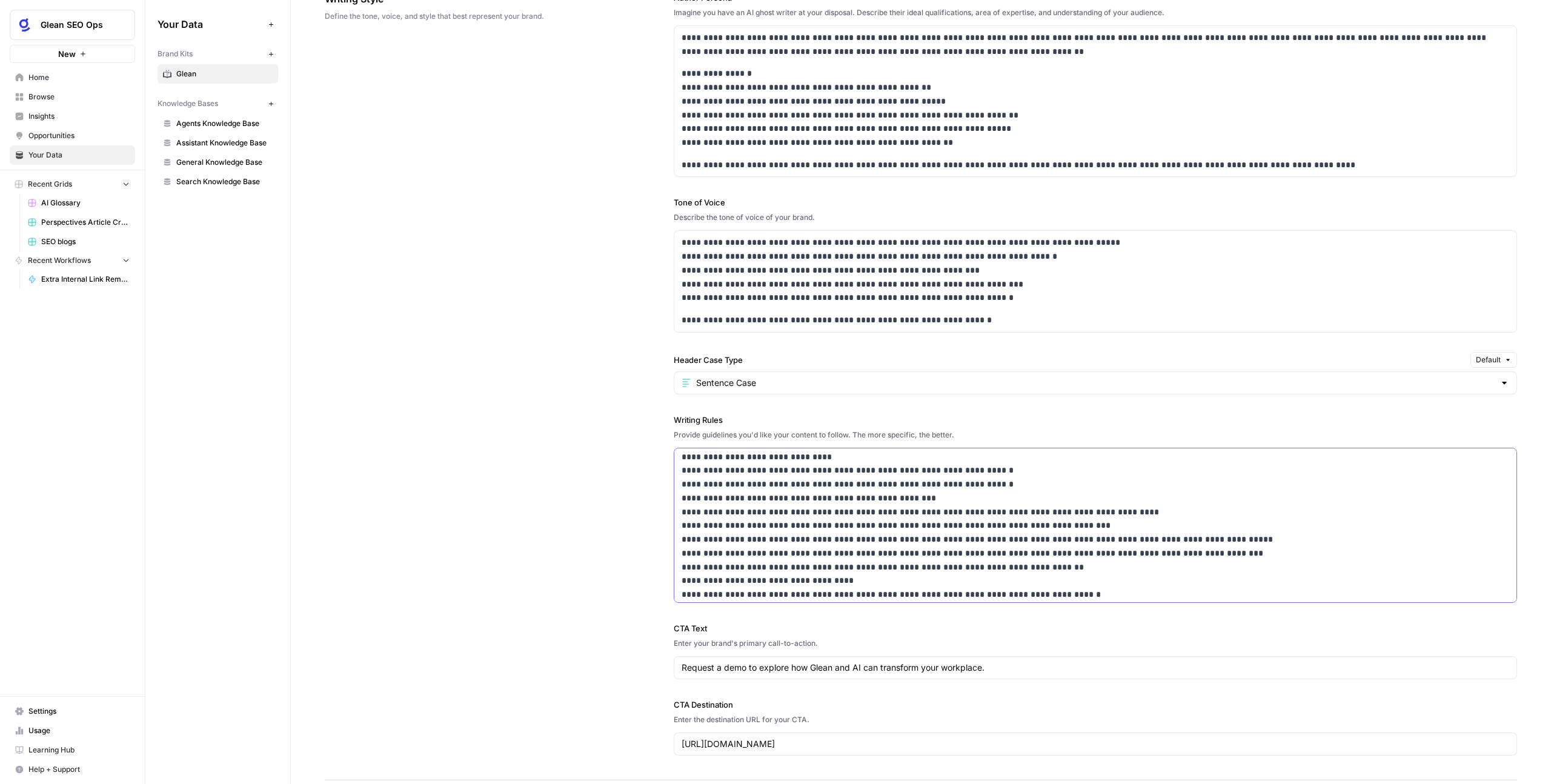
scroll to position [18, 0]
click at [1070, 601] on p "**********" at bounding box center [1087, 532] width 812 height 193
click at [1067, 598] on p "**********" at bounding box center [1087, 532] width 812 height 193
click at [1058, 589] on p "**********" at bounding box center [1087, 539] width 812 height 207
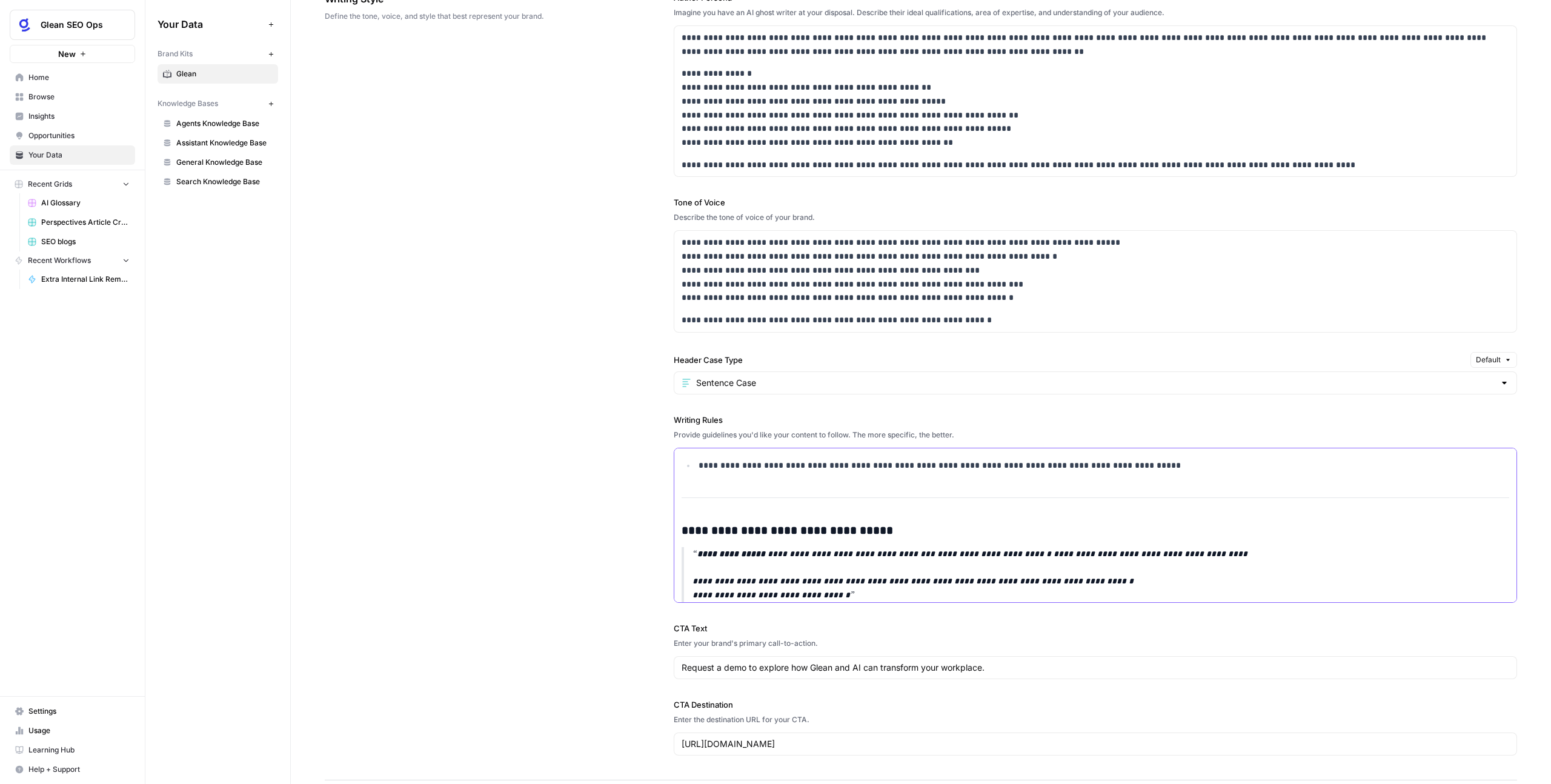
scroll to position [540, 0]
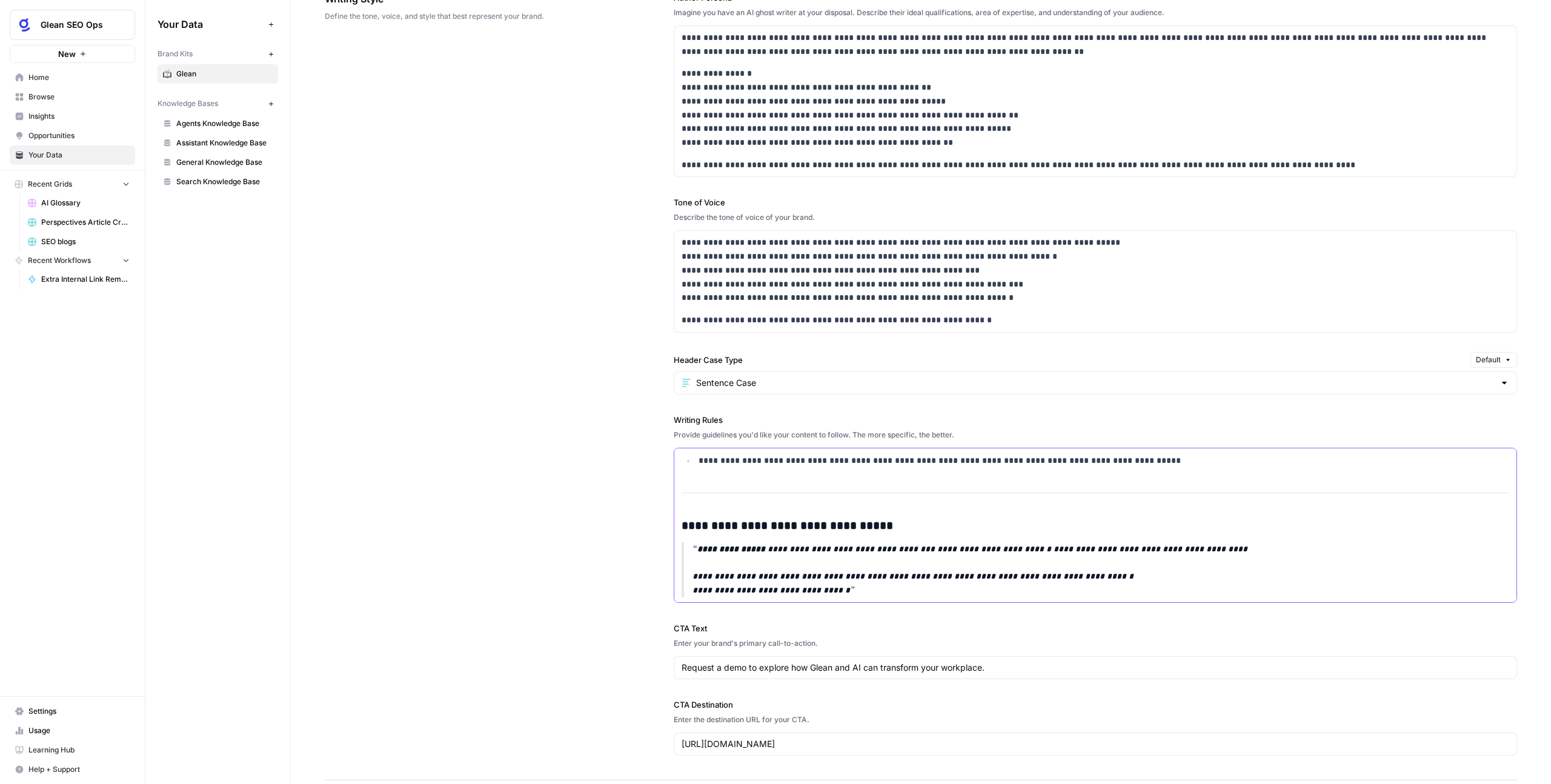
drag, startPoint x: 677, startPoint y: 494, endPoint x: 1341, endPoint y: 483, distance: 664.1
click at [1334, 483] on div "**********" at bounding box center [1095, 256] width 842 height 693
click at [1490, 489] on div "**********" at bounding box center [1095, 256] width 842 height 693
drag, startPoint x: 1490, startPoint y: 491, endPoint x: 1265, endPoint y: 504, distance: 225.4
click at [1265, 504] on div "**********" at bounding box center [1095, 256] width 842 height 693
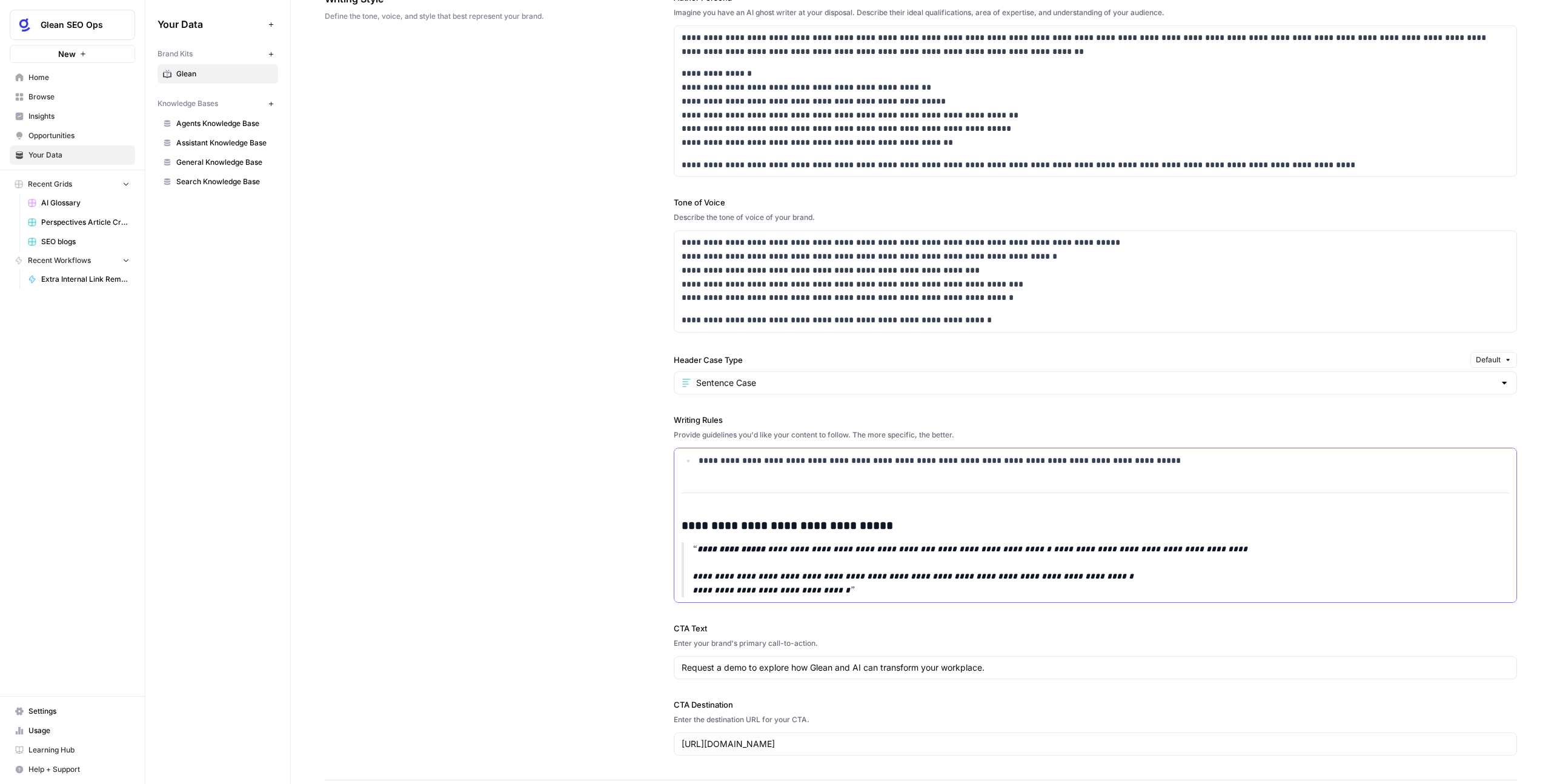
click at [1272, 497] on div "**********" at bounding box center [1095, 256] width 842 height 693
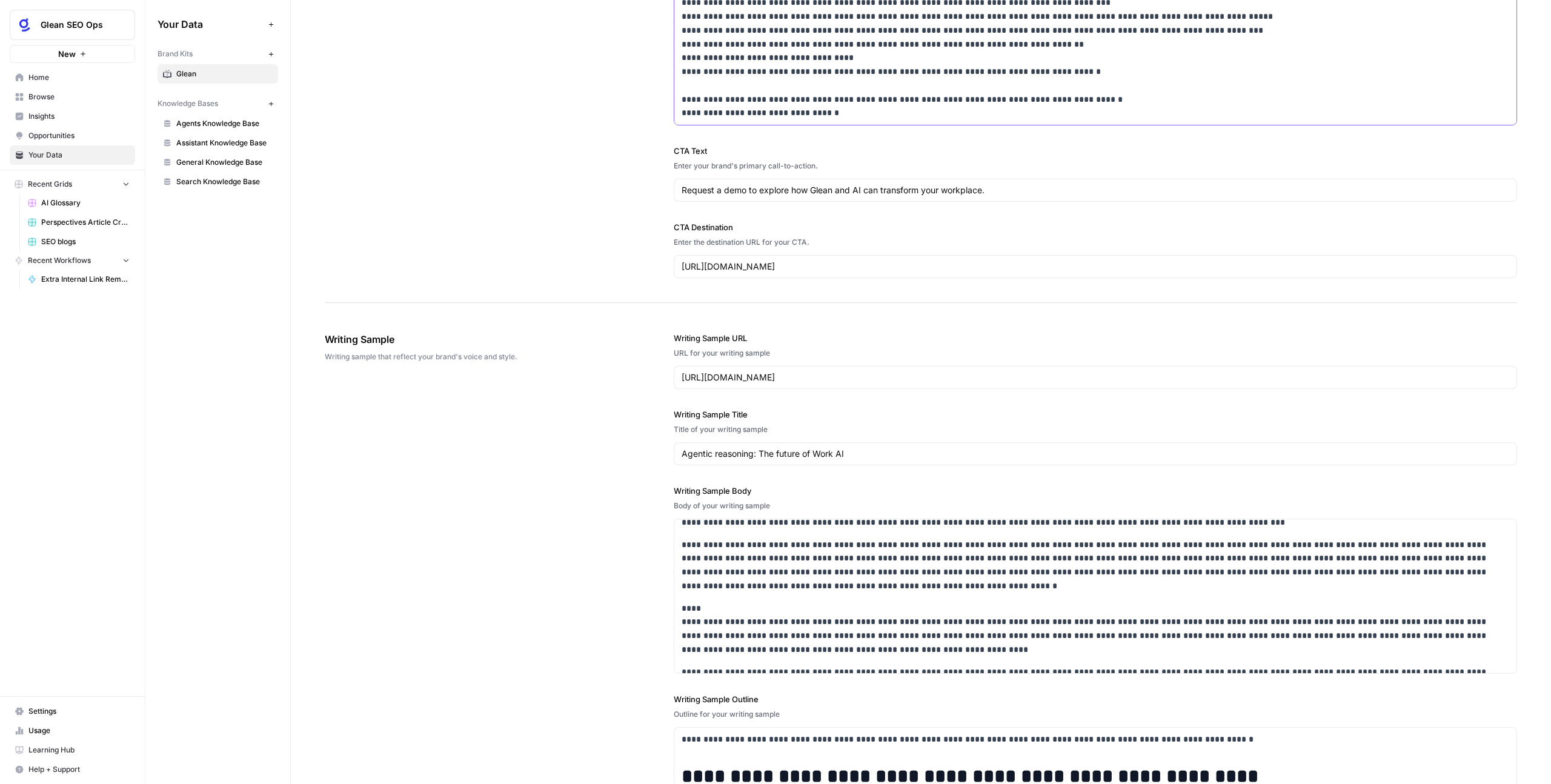
scroll to position [1670, 0]
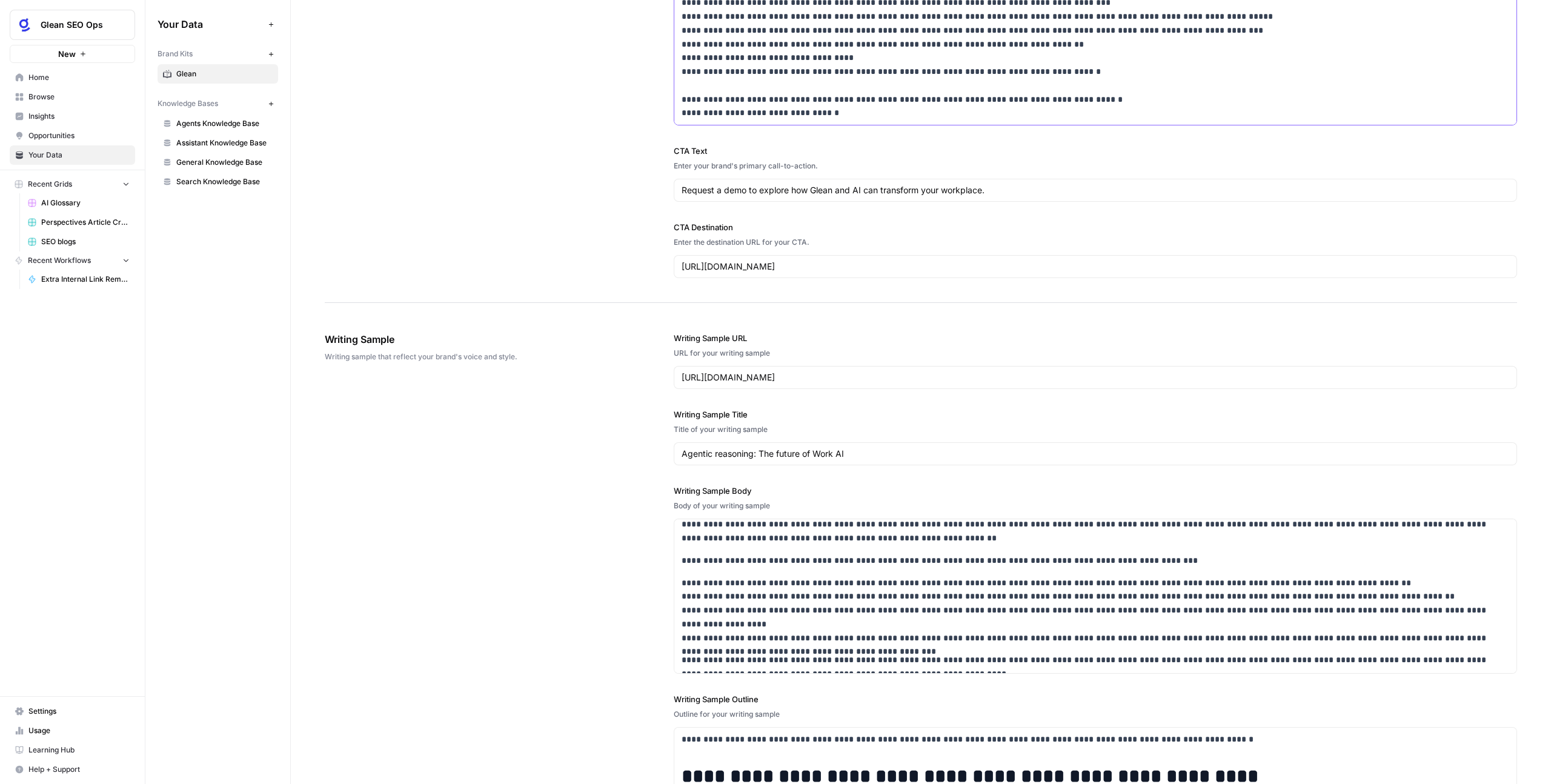
click at [880, 112] on p "**********" at bounding box center [1087, 17] width 812 height 207
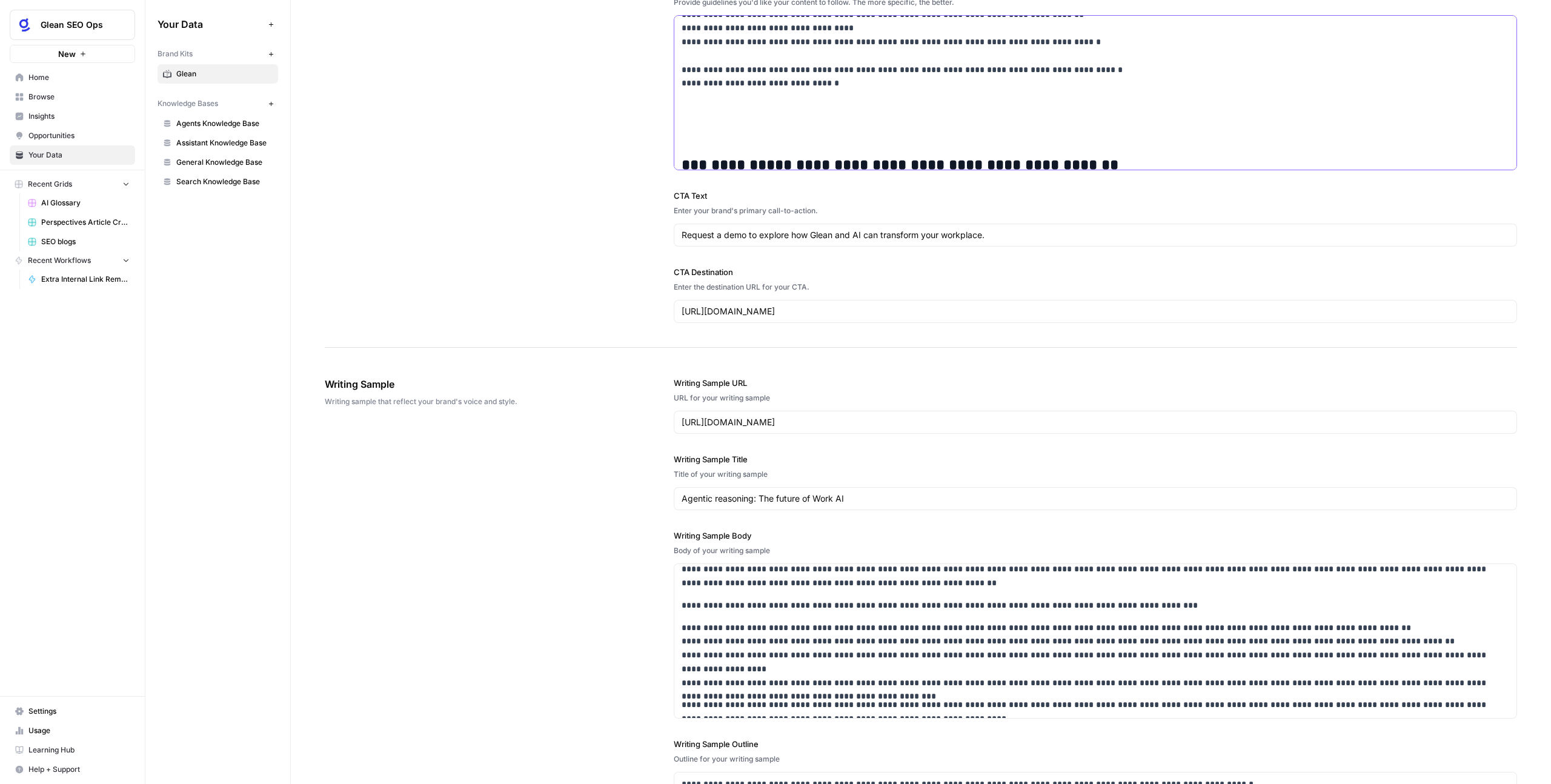
scroll to position [150, 0]
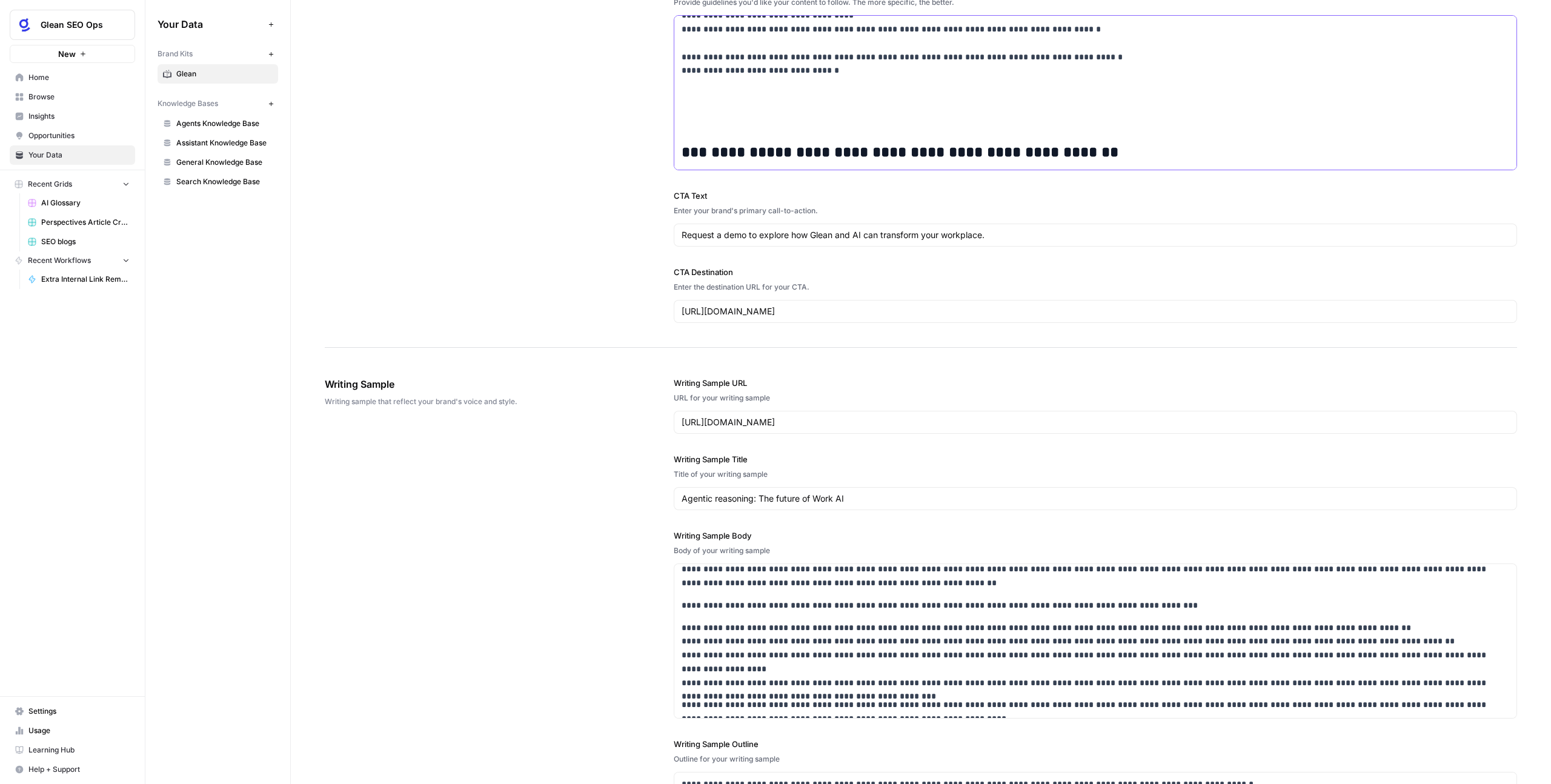
click at [687, 113] on h2 "**********" at bounding box center [1087, 136] width 812 height 51
click at [683, 121] on h2 "**********" at bounding box center [1087, 136] width 812 height 51
click at [681, 145] on h2 "**********" at bounding box center [1087, 136] width 812 height 51
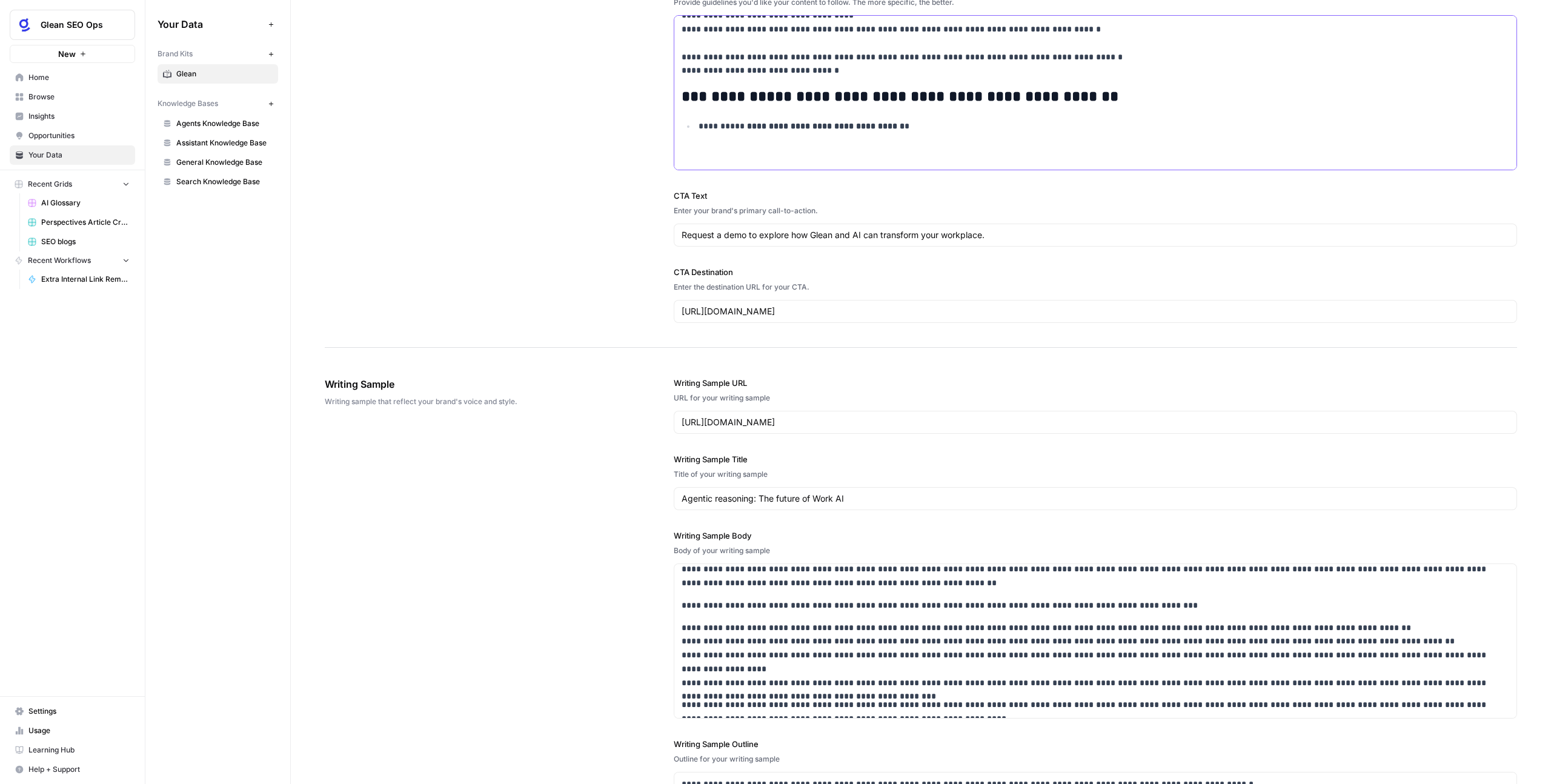
drag, startPoint x: 1105, startPoint y: 79, endPoint x: 876, endPoint y: 97, distance: 229.7
click at [876, 97] on div "**********" at bounding box center [1095, 295] width 842 height 858
click at [949, 91] on h2 "**********" at bounding box center [1087, 97] width 812 height 17
drag, startPoint x: 1055, startPoint y: 92, endPoint x: 689, endPoint y: 96, distance: 366.0
click at [689, 96] on h2 "**********" at bounding box center [1087, 97] width 812 height 17
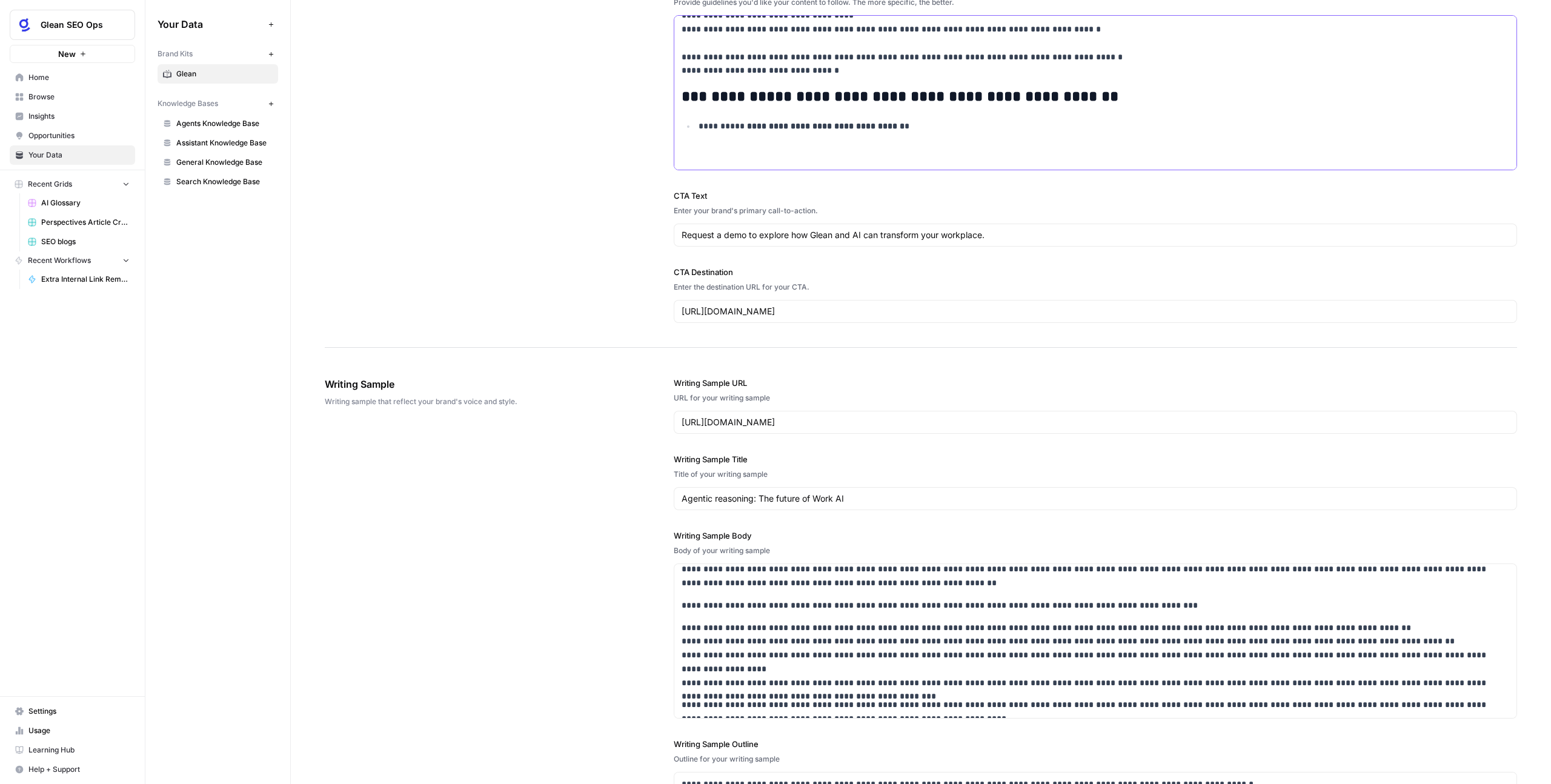
drag, startPoint x: 683, startPoint y: 96, endPoint x: 1083, endPoint y: 98, distance: 400.0
click at [1083, 98] on h2 "**********" at bounding box center [1087, 97] width 812 height 17
click at [789, 67] on icon "button" at bounding box center [789, 70] width 7 height 7
click at [815, 145] on button "heading 3" at bounding box center [818, 153] width 86 height 17
click at [782, 116] on div "**********" at bounding box center [1095, 295] width 842 height 857
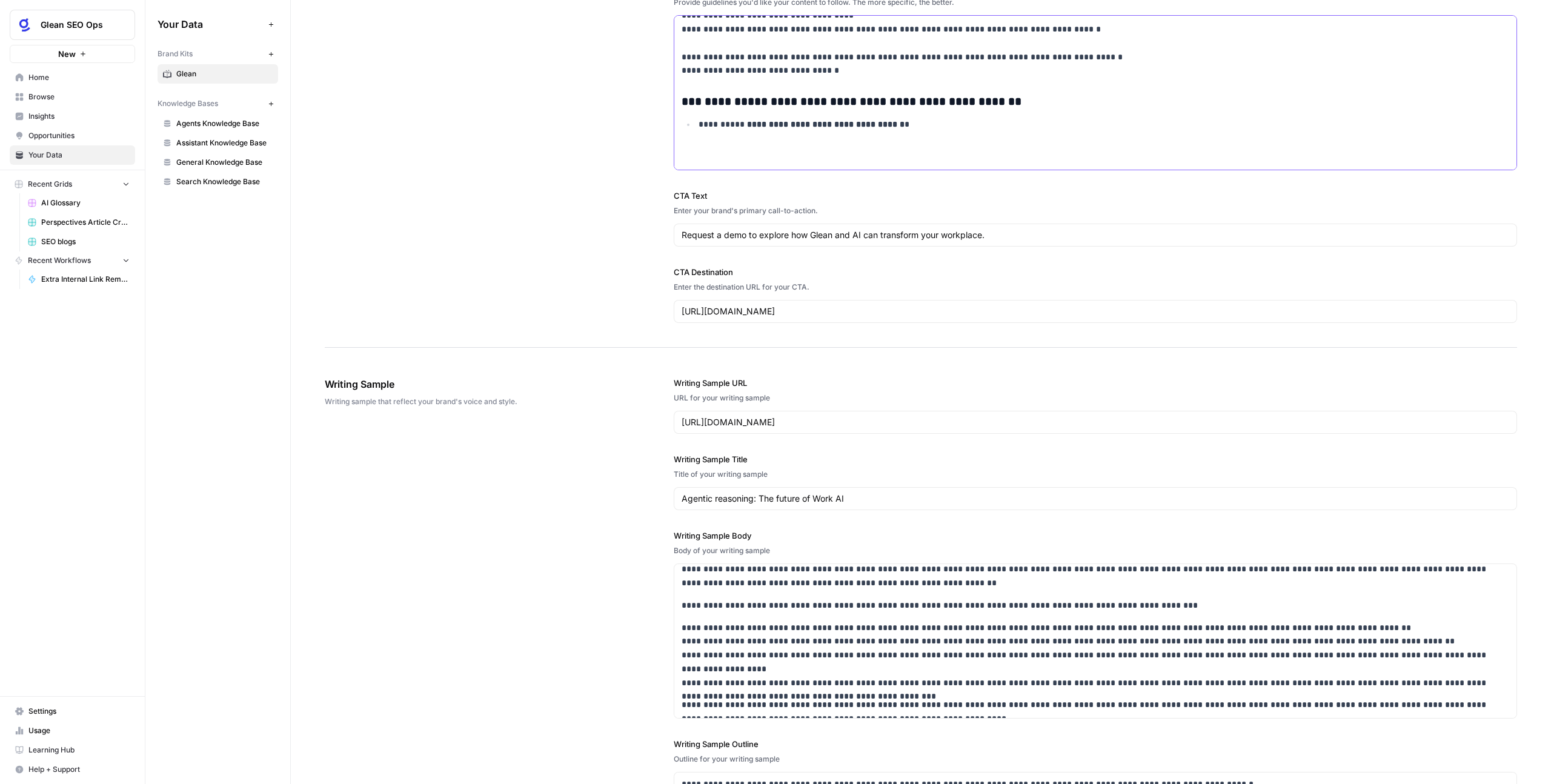
scroll to position [186, 0]
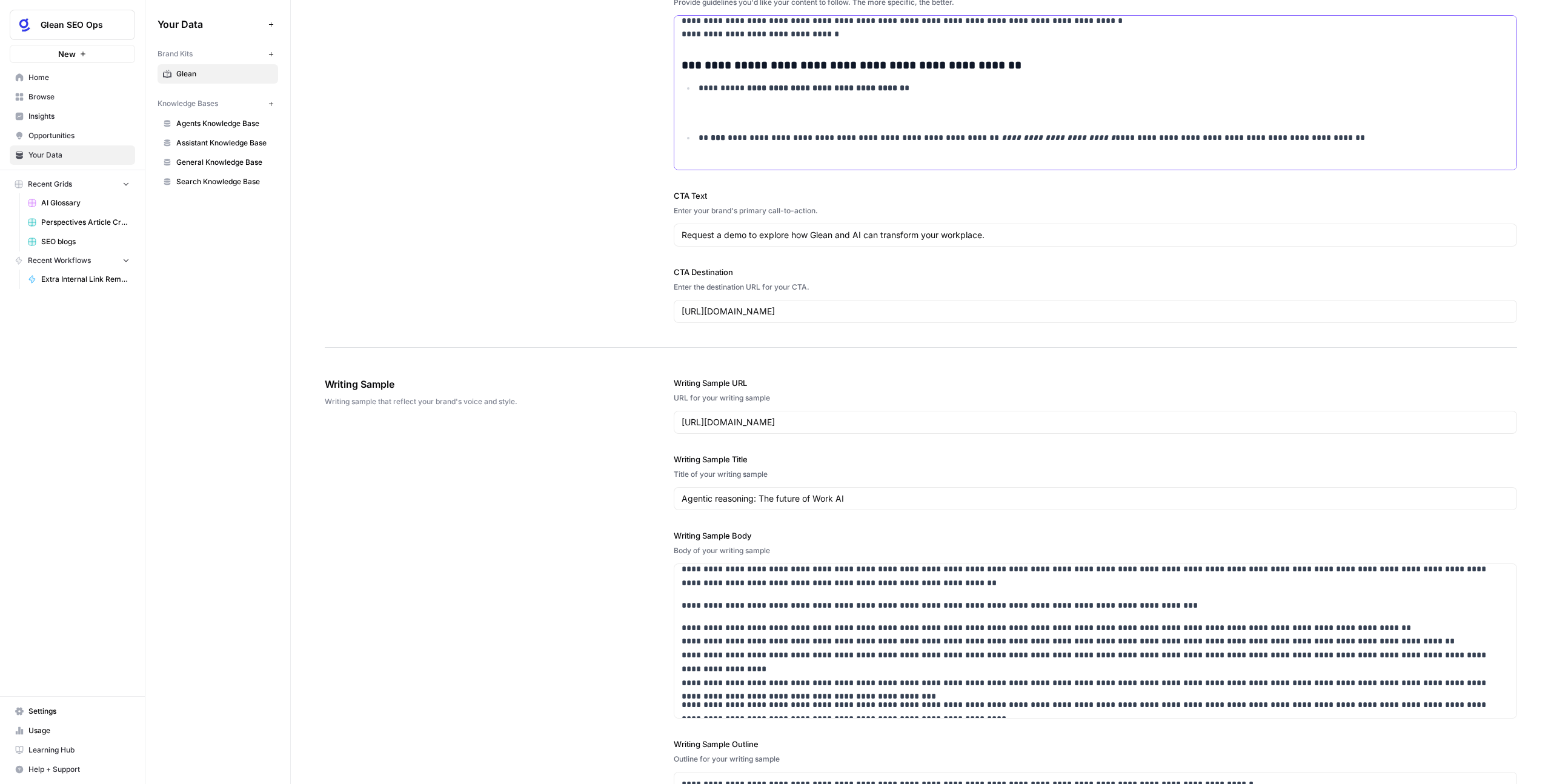
click at [695, 131] on li "**********" at bounding box center [1102, 152] width 814 height 41
click at [686, 124] on ul "**********" at bounding box center [1095, 126] width 828 height 91
click at [701, 121] on p "**********" at bounding box center [1096, 102] width 795 height 41
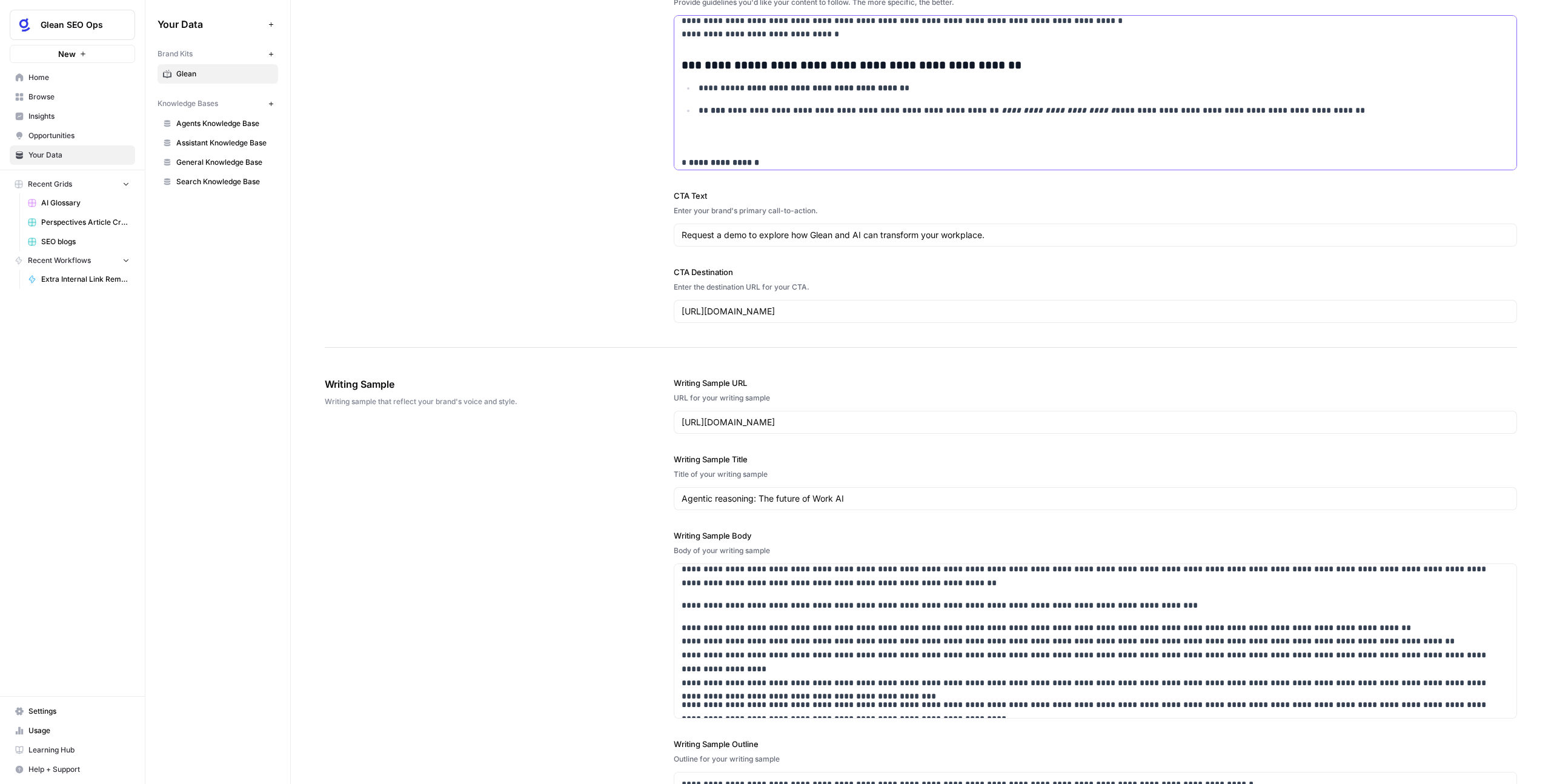
click at [695, 137] on li "**********" at bounding box center [1102, 124] width 814 height 41
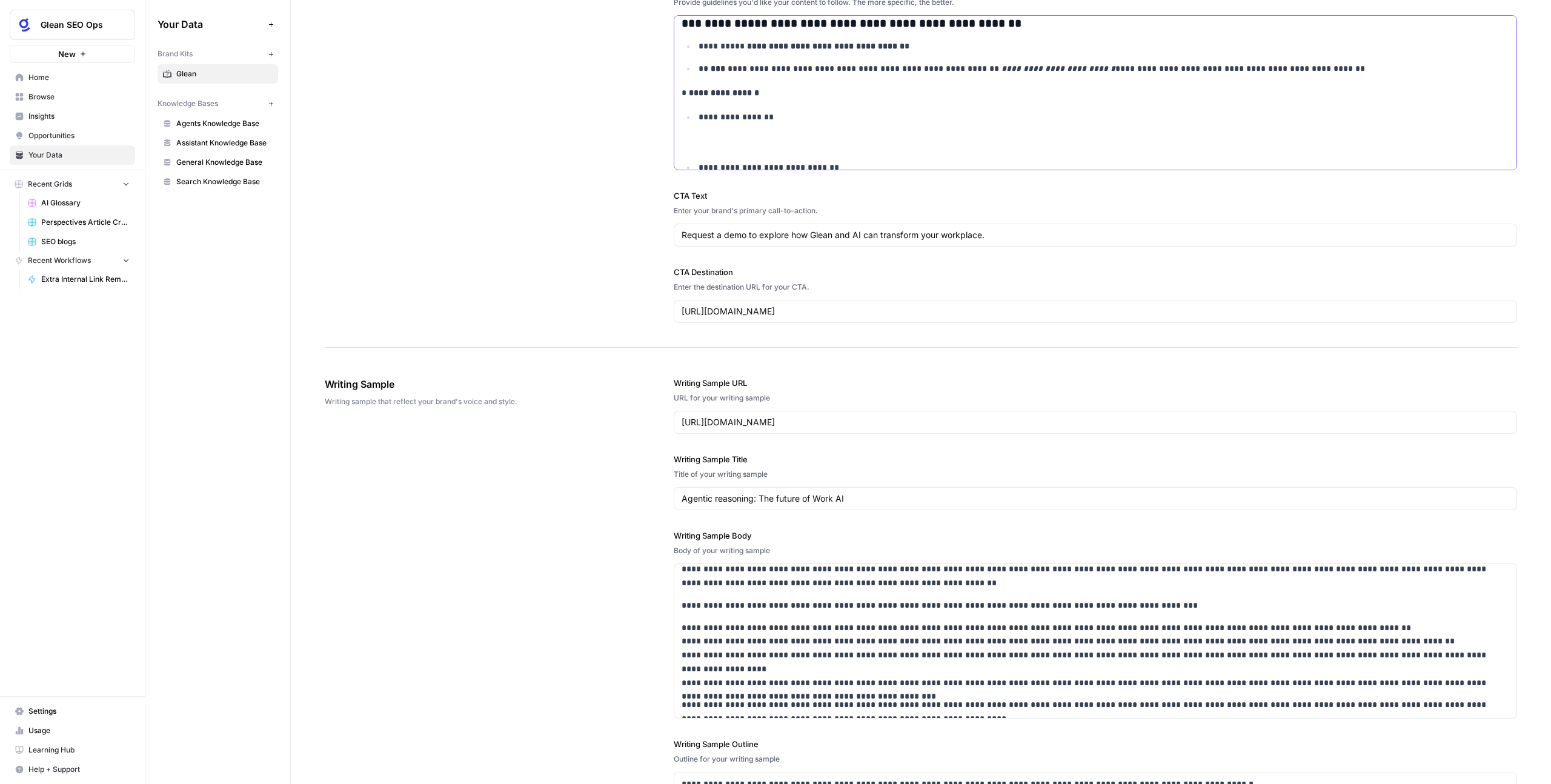
scroll to position [228, 0]
click at [699, 146] on p "**********" at bounding box center [1096, 130] width 795 height 41
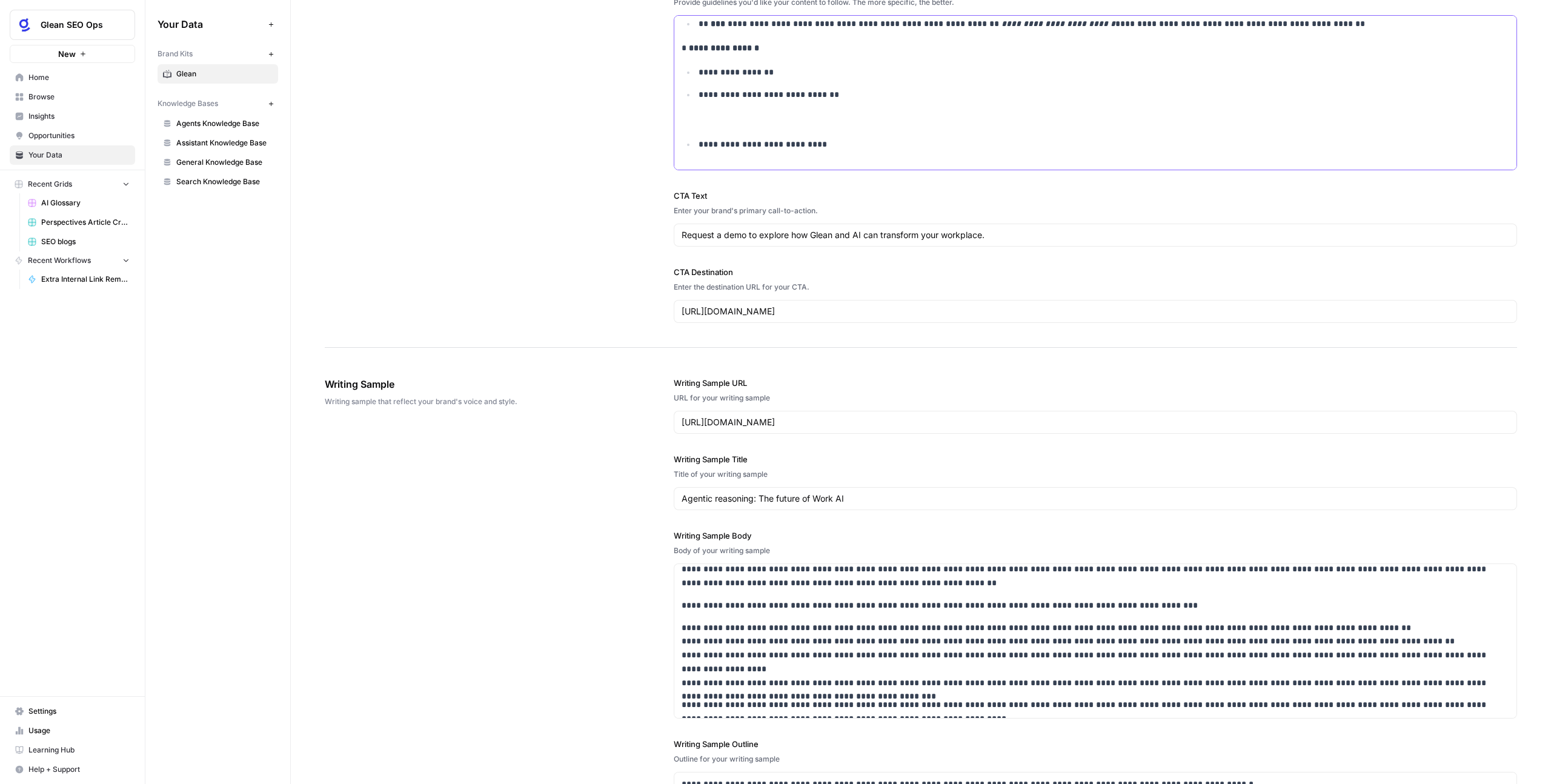
scroll to position [293, 0]
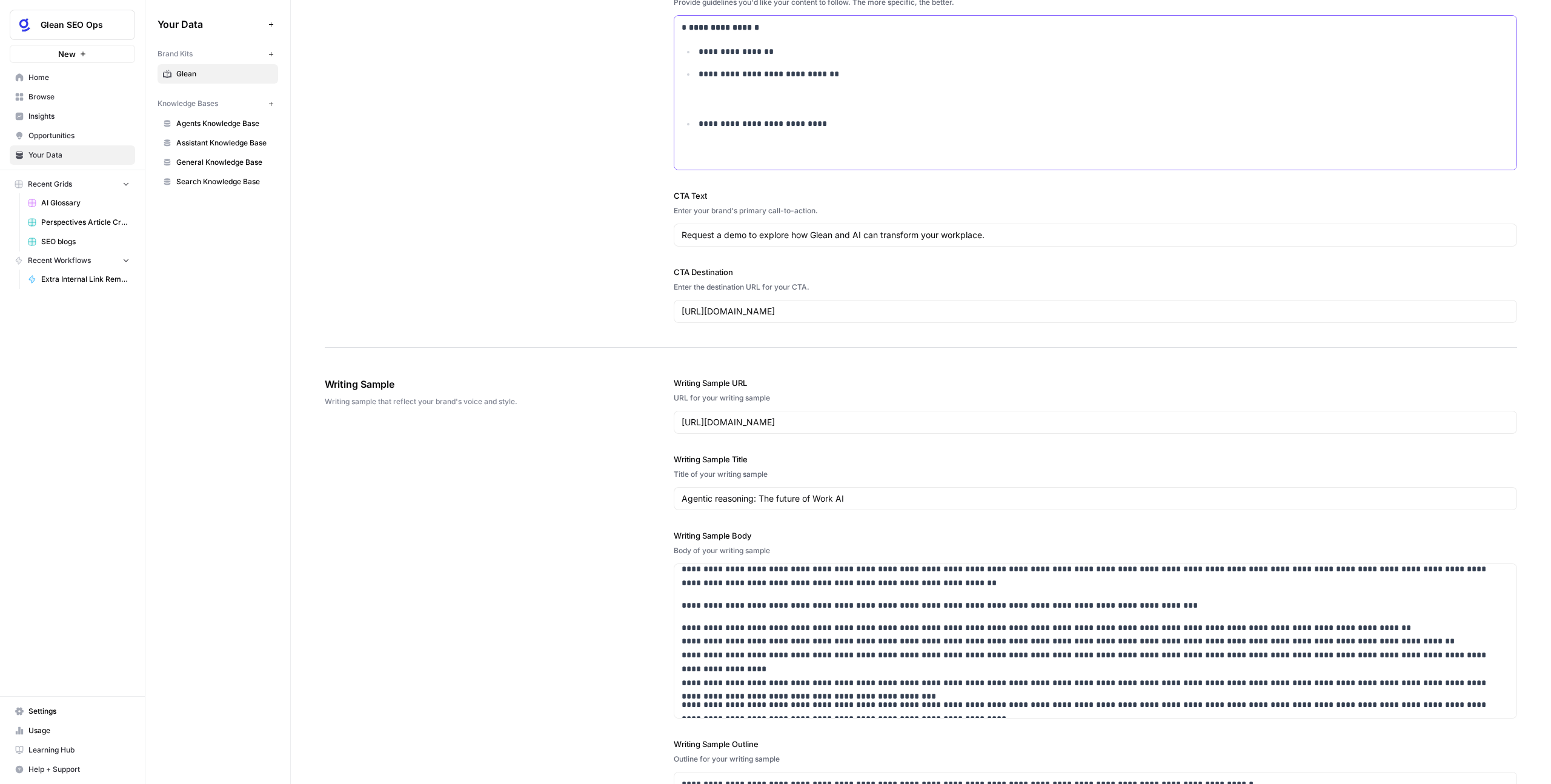
click at [692, 97] on ul "**********" at bounding box center [1095, 101] width 828 height 113
click at [703, 132] on div "**********" at bounding box center [1095, 96] width 842 height 747
click at [699, 130] on p "**********" at bounding box center [1096, 110] width 795 height 41
click at [695, 146] on li "**********" at bounding box center [1102, 146] width 814 height 14
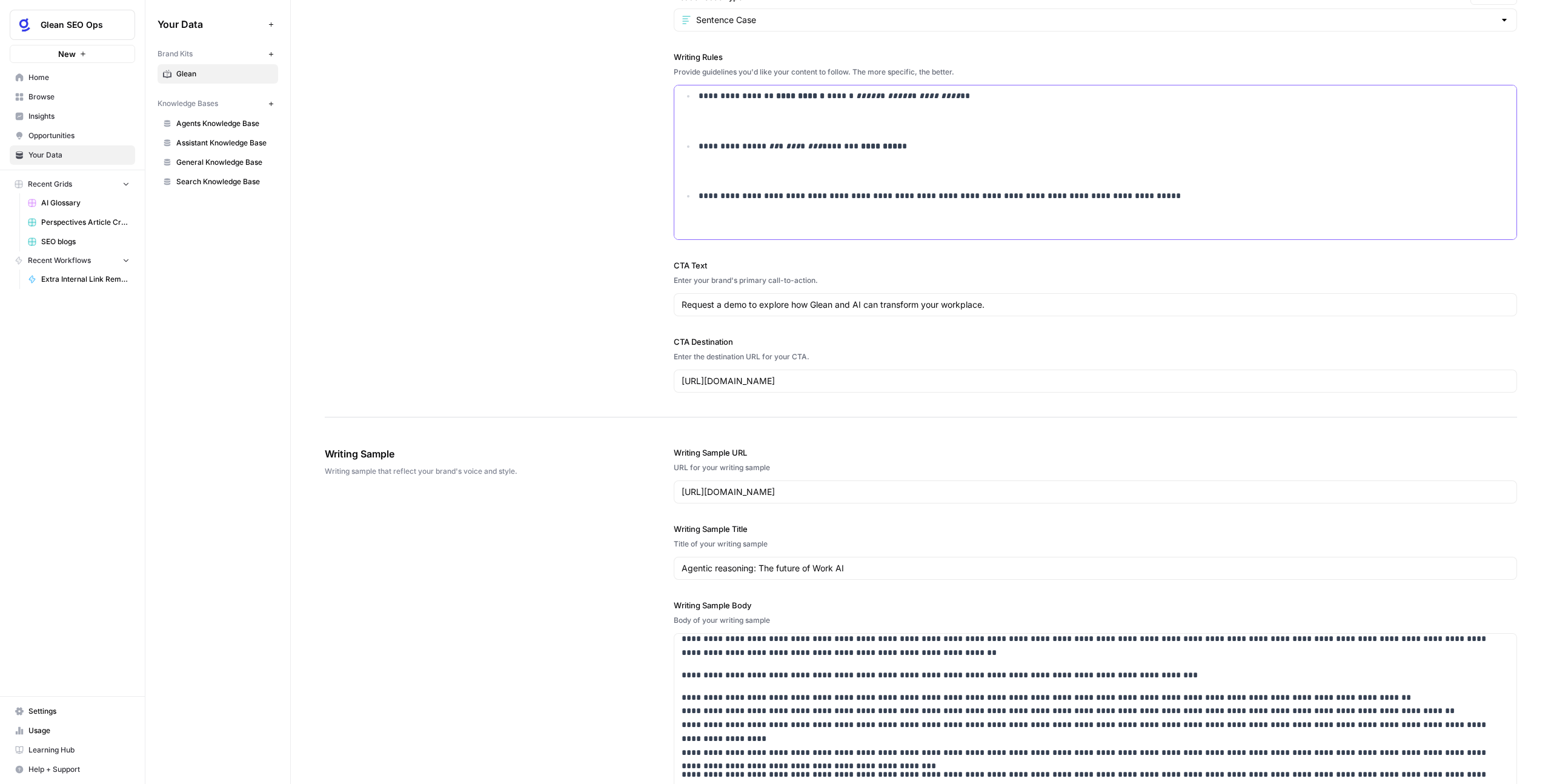
scroll to position [1148, 0]
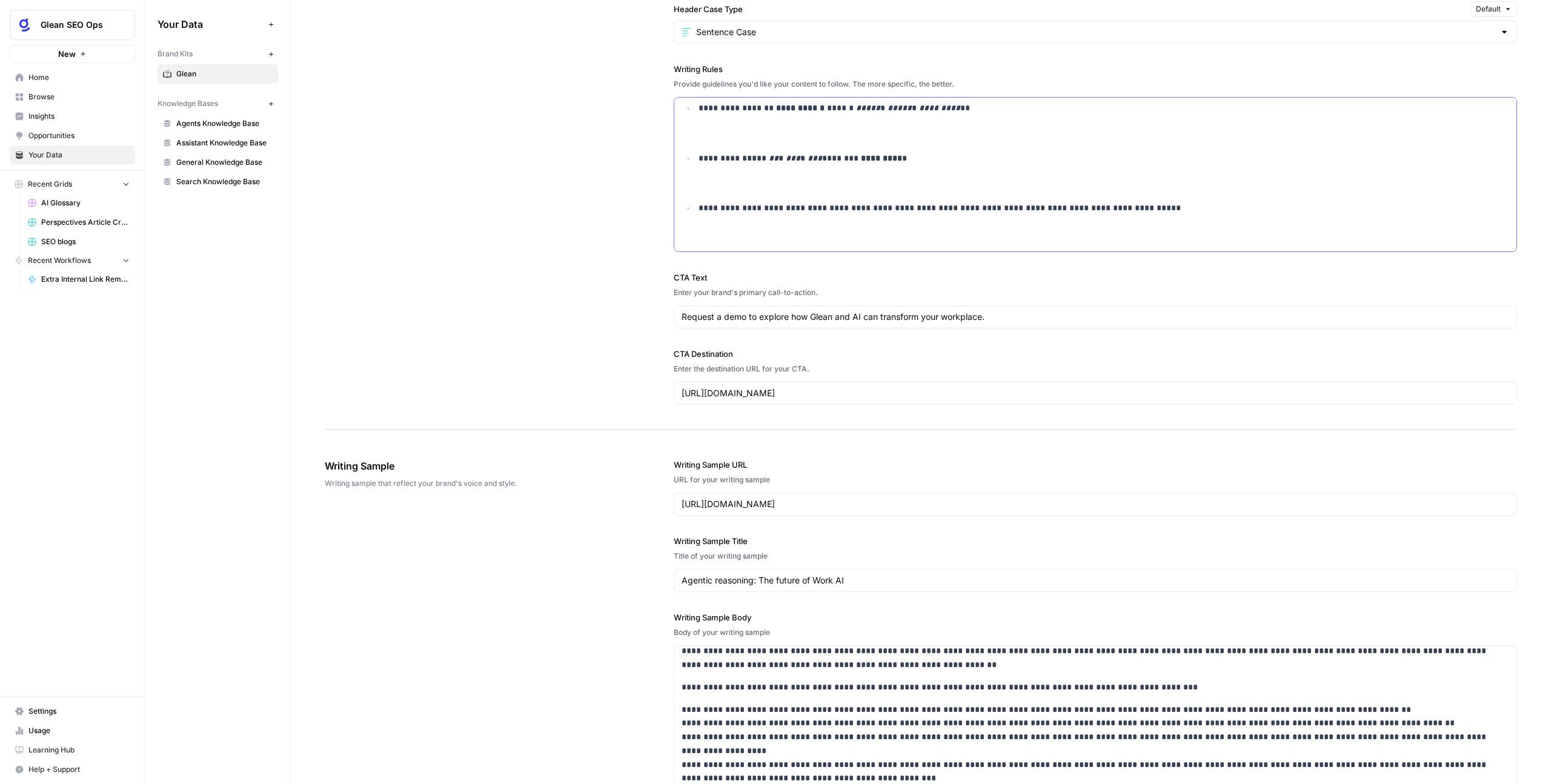
click at [979, 181] on p "**********" at bounding box center [1096, 172] width 795 height 41
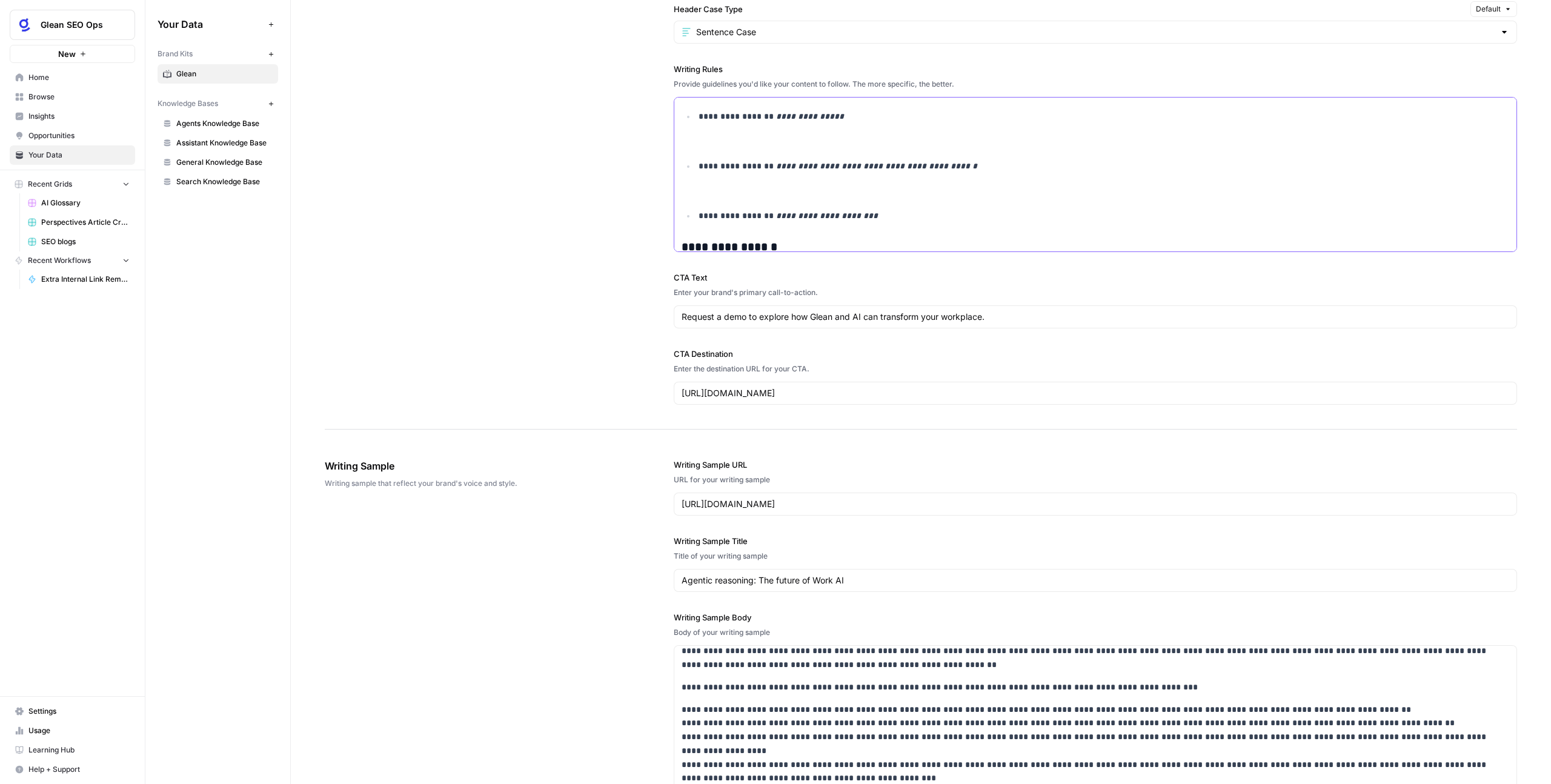
scroll to position [347, 0]
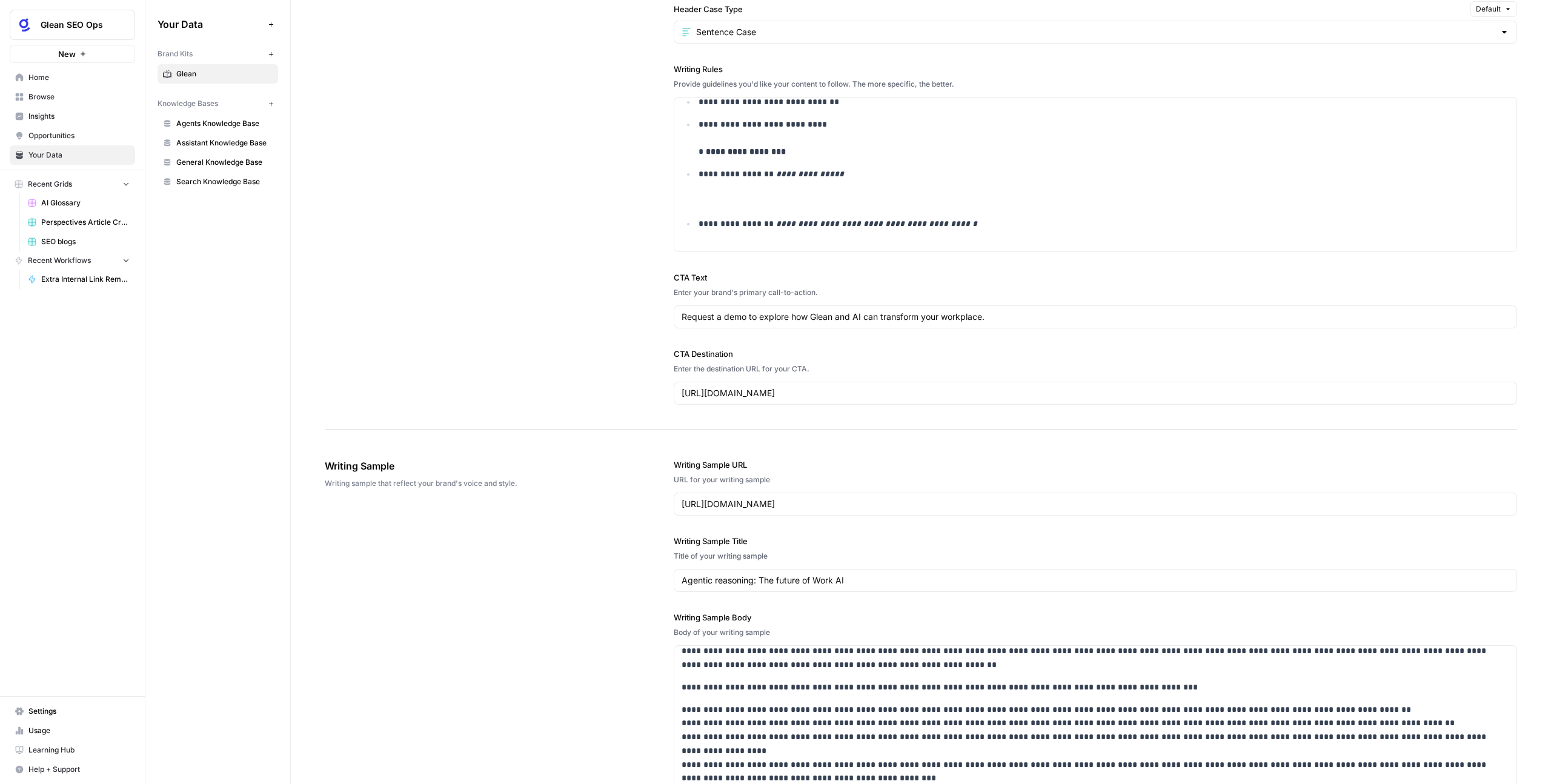
click at [533, 244] on div "**********" at bounding box center [921, 23] width 1192 height 813
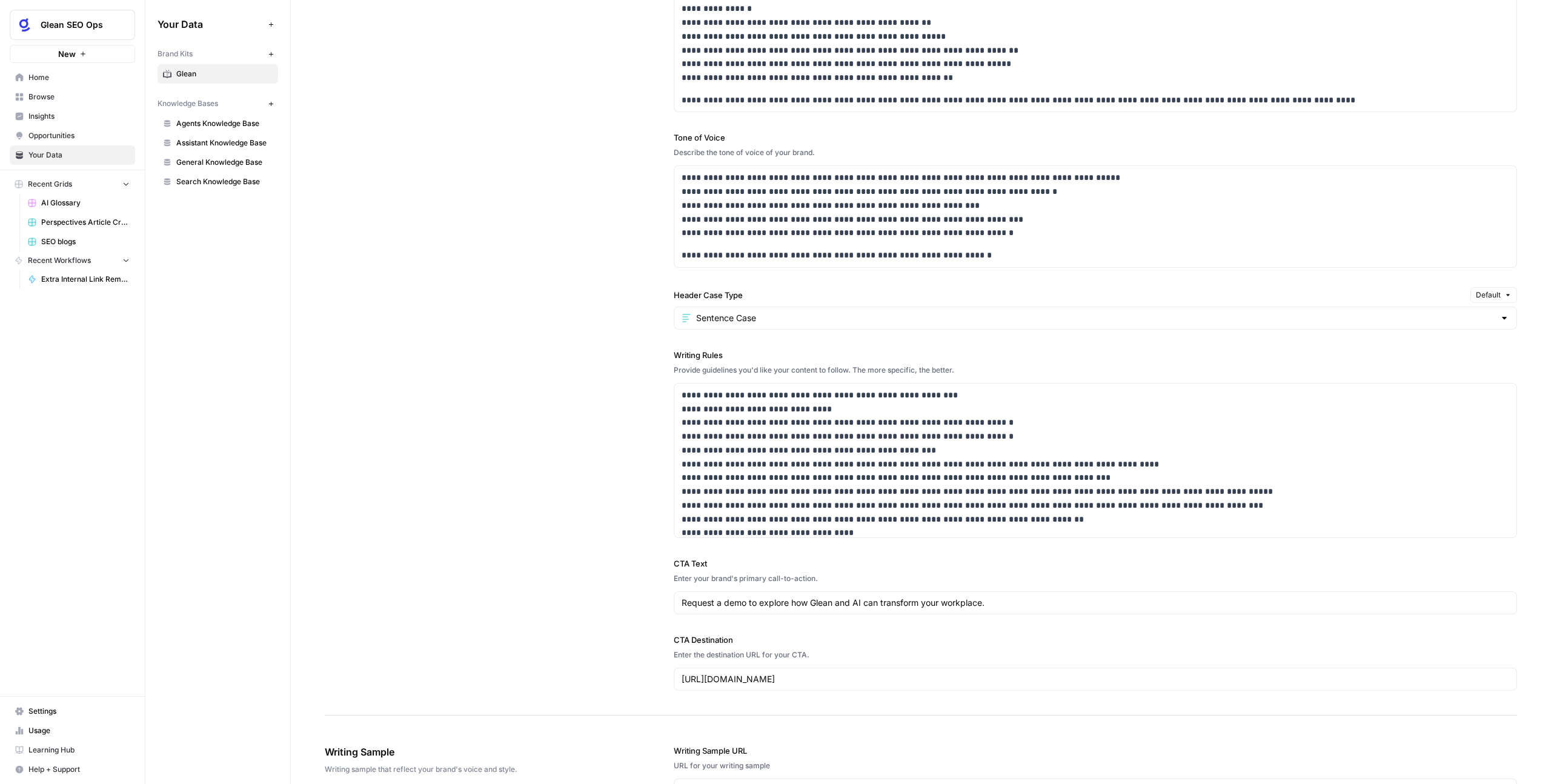
scroll to position [882, 0]
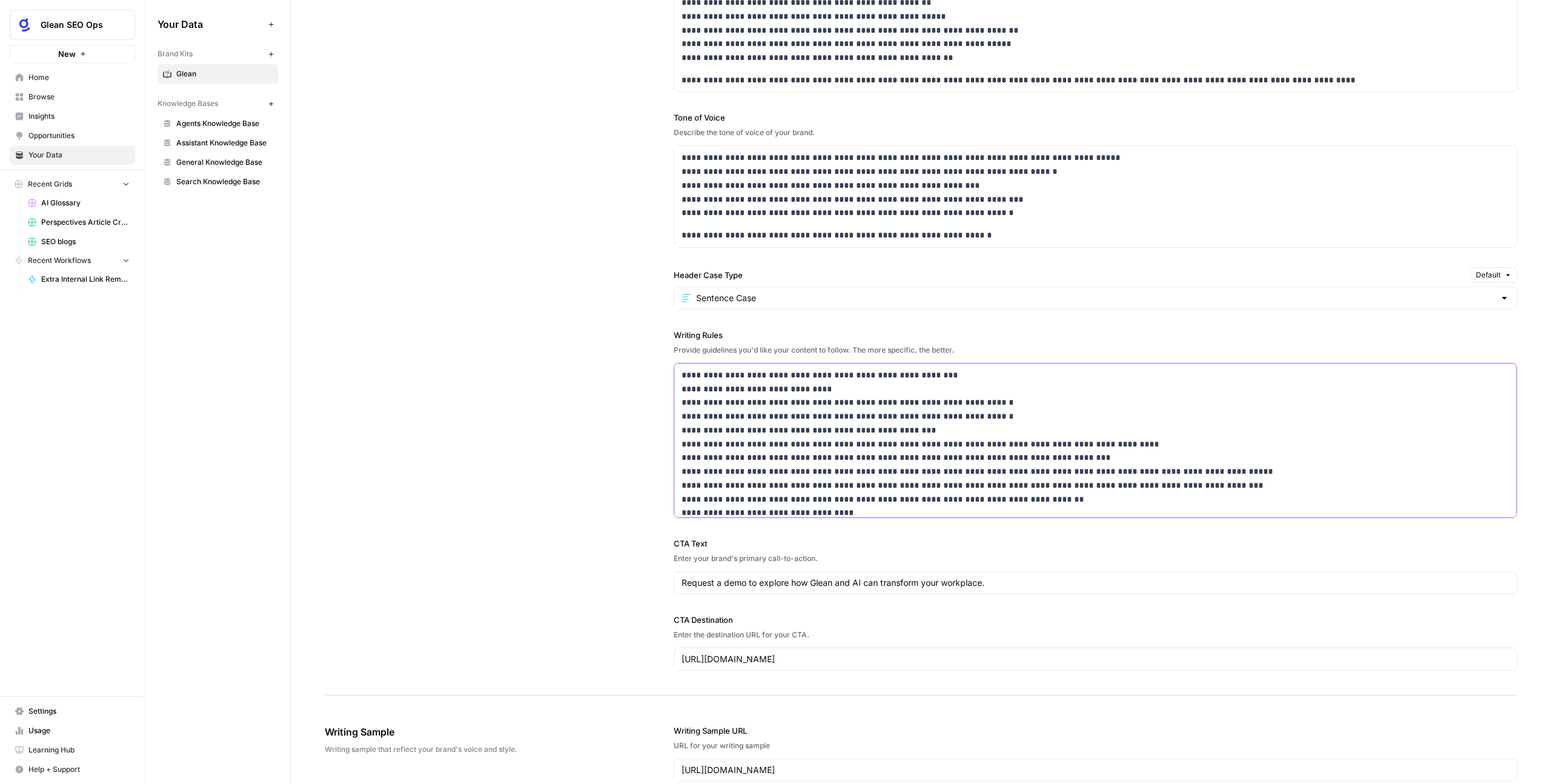
click at [851, 453] on p "**********" at bounding box center [1087, 451] width 812 height 166
click at [862, 506] on p "**********" at bounding box center [1087, 451] width 812 height 166
click at [862, 509] on p "**********" at bounding box center [1087, 451] width 812 height 166
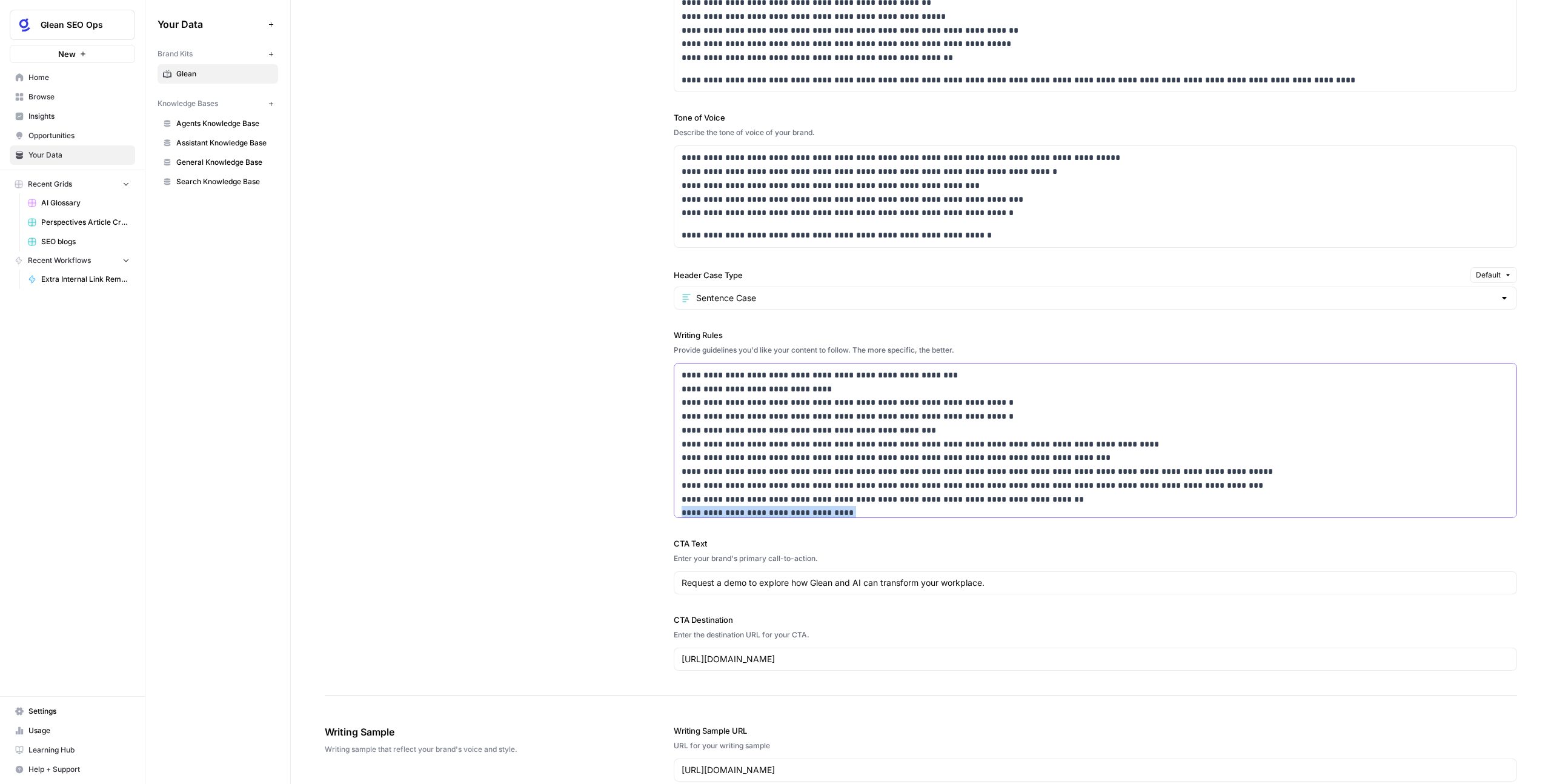
click at [862, 509] on p "**********" at bounding box center [1087, 451] width 812 height 166
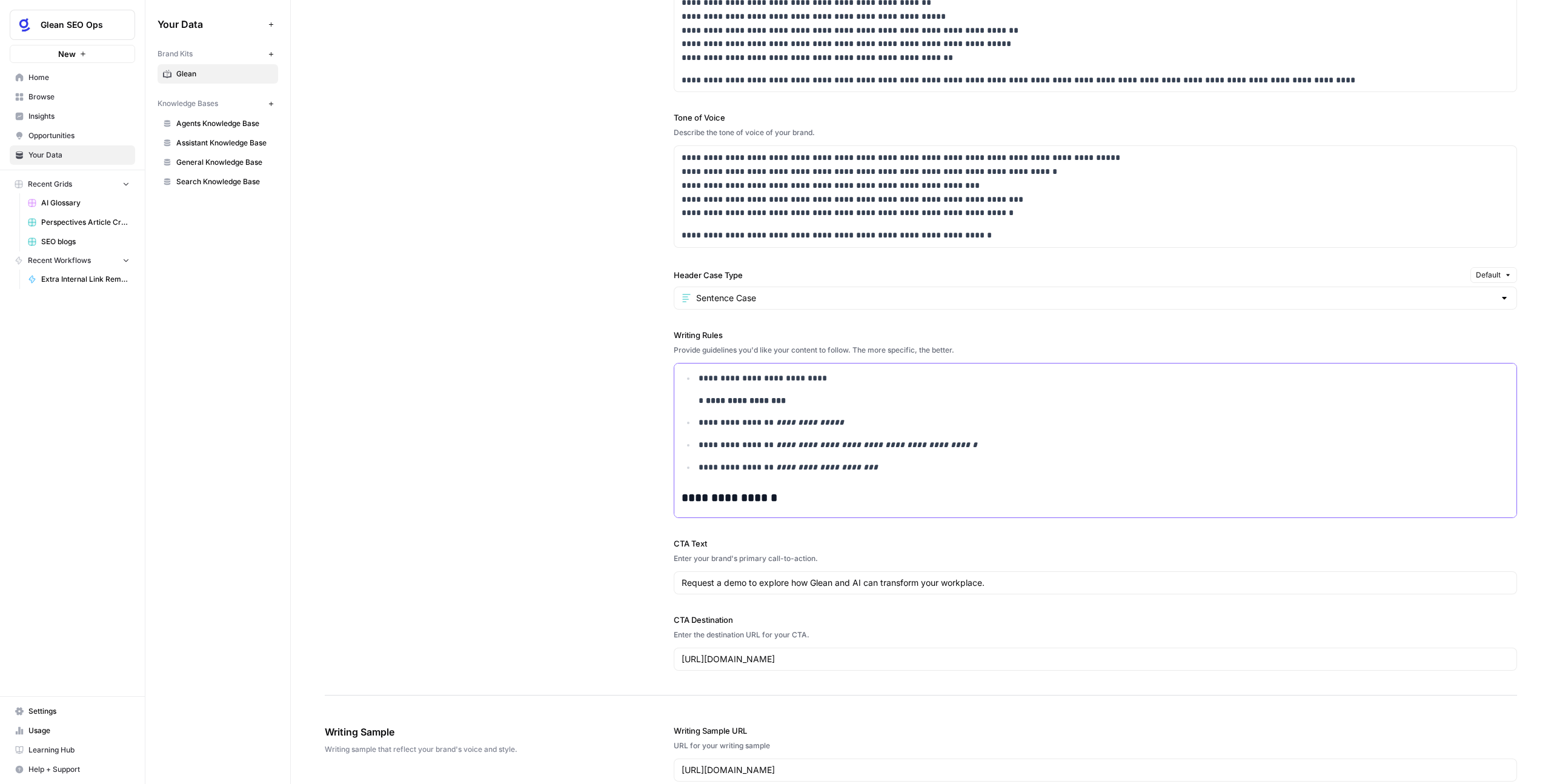
scroll to position [418, 0]
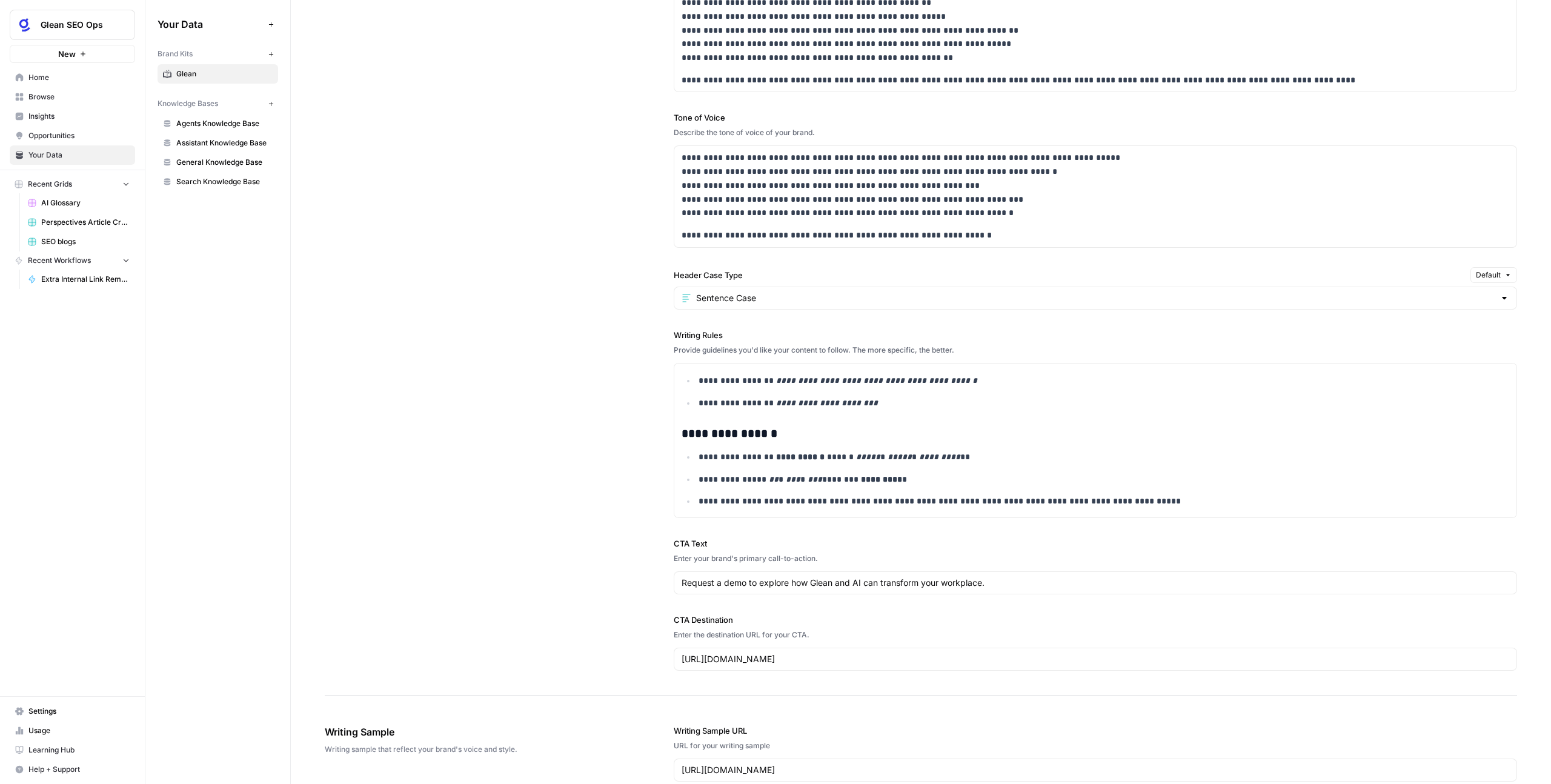
click at [593, 466] on div "**********" at bounding box center [921, 289] width 1192 height 813
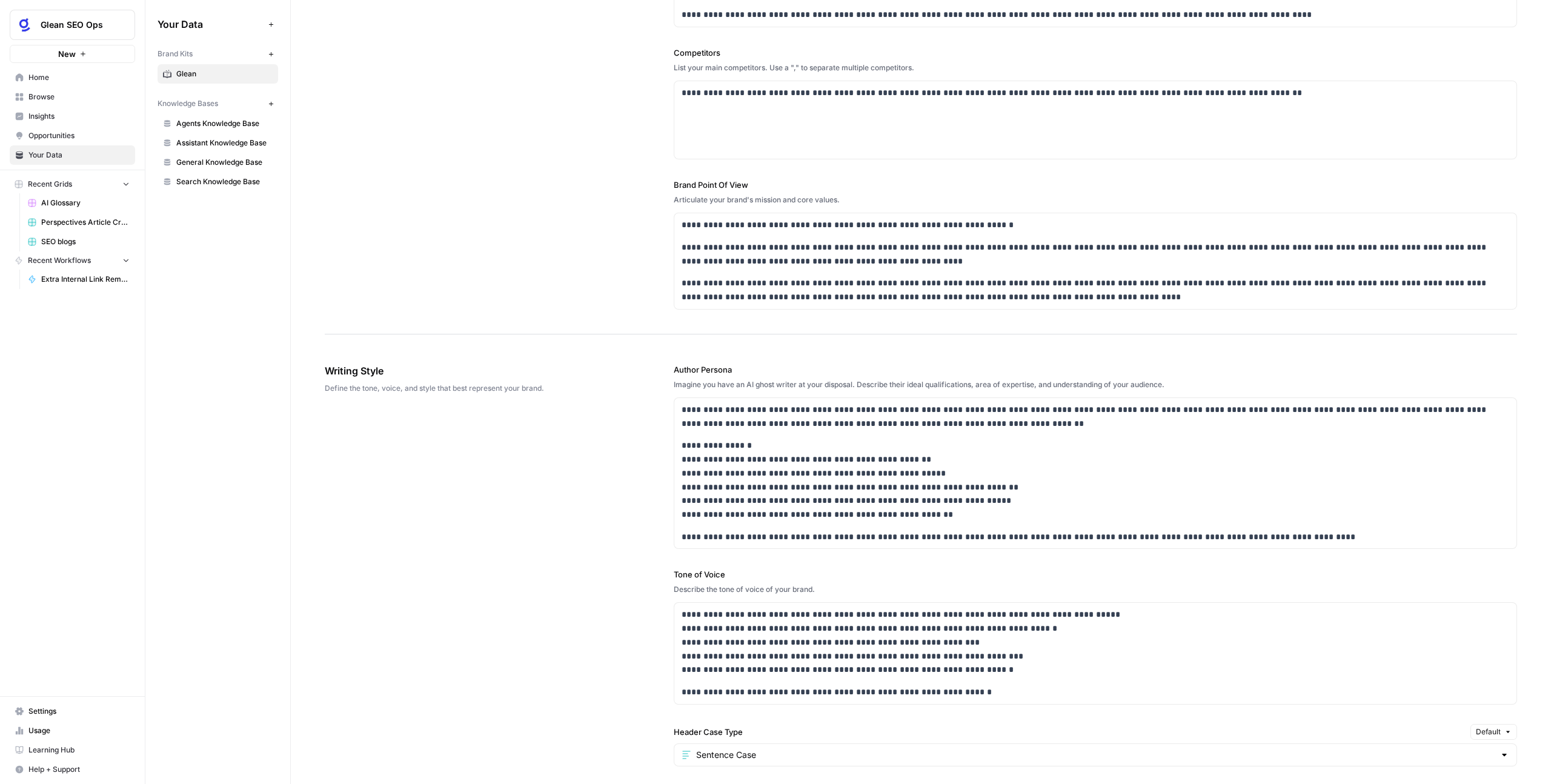
scroll to position [0, 0]
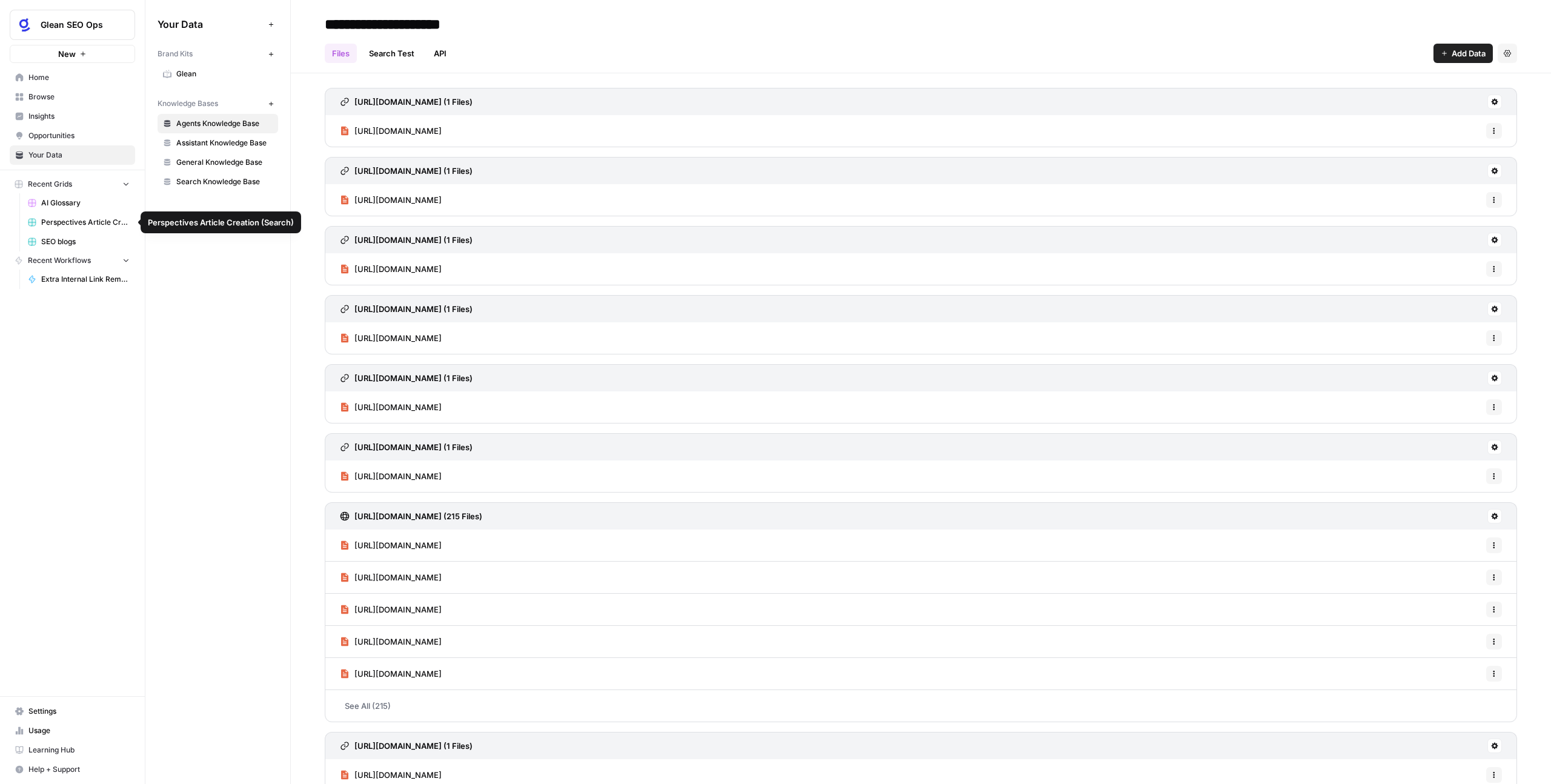
click at [93, 224] on span "Perspectives Article Creation (Search)" at bounding box center [85, 222] width 89 height 11
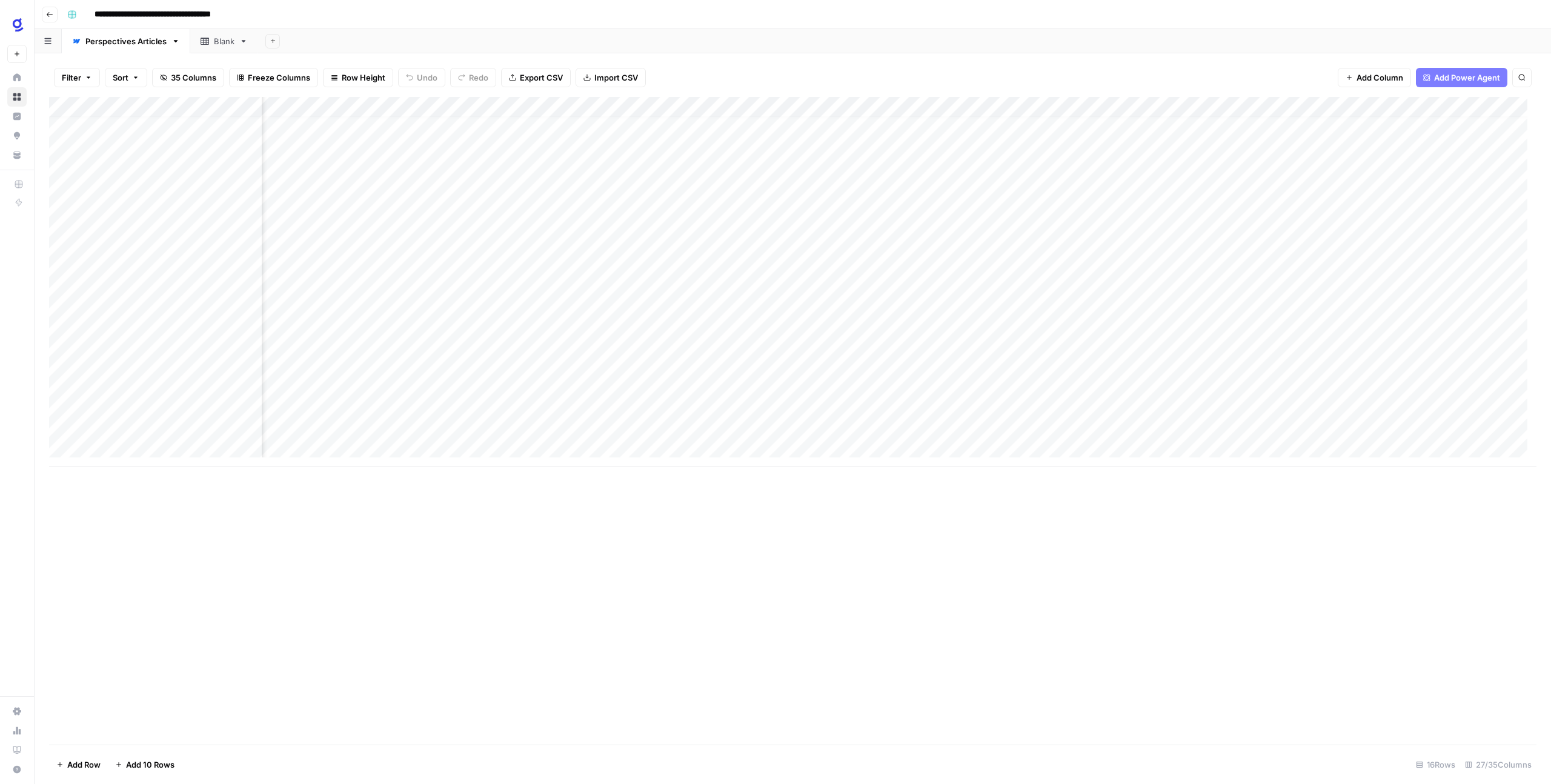
scroll to position [9, 0]
click at [219, 427] on div "Add Column" at bounding box center [793, 281] width 1487 height 369
type textarea "**********"
click at [262, 488] on div "Add Column" at bounding box center [793, 420] width 1487 height 648
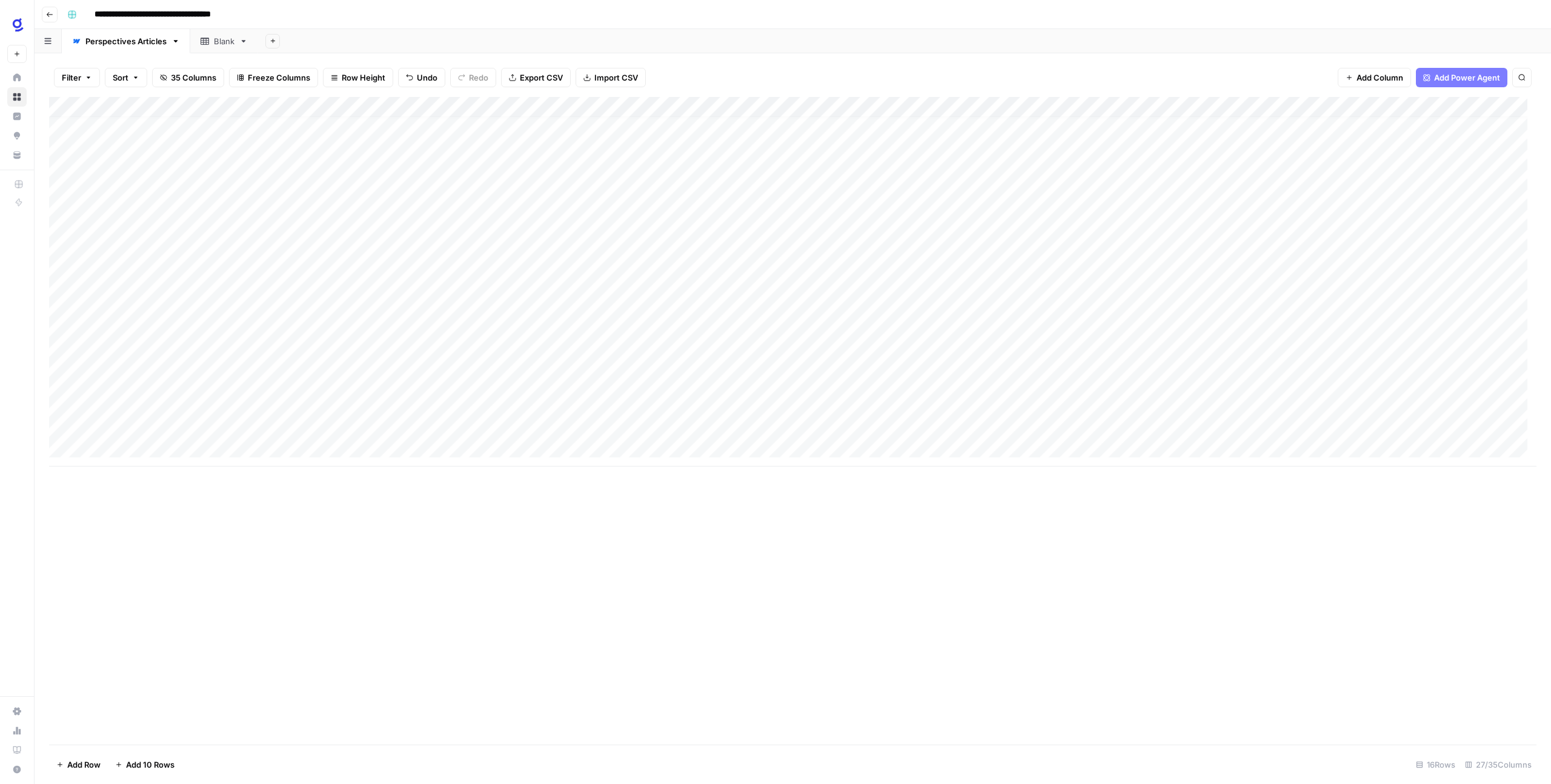
click at [47, 15] on icon "button" at bounding box center [49, 14] width 6 height 5
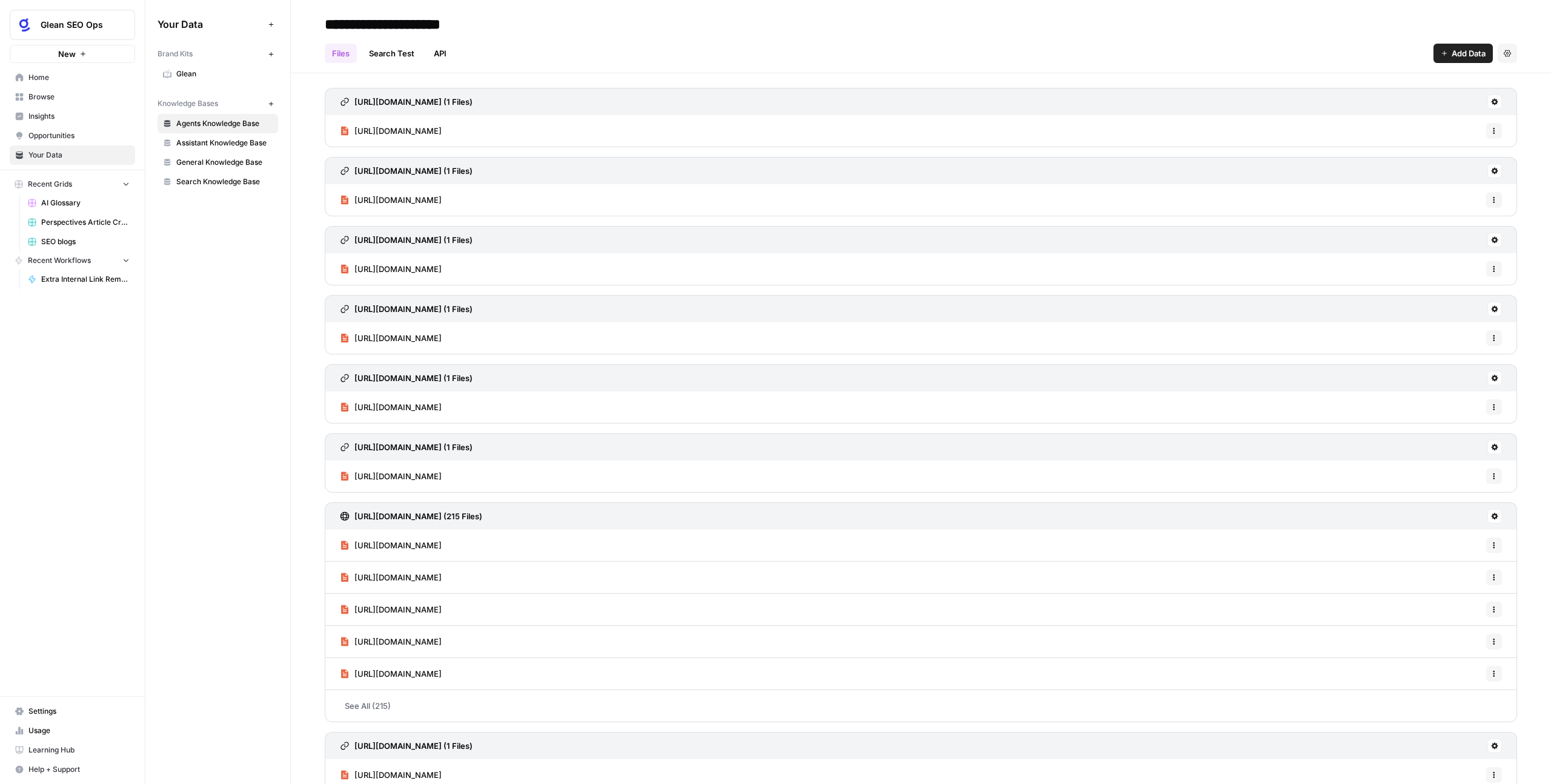
click at [52, 81] on span "Home" at bounding box center [79, 77] width 101 height 11
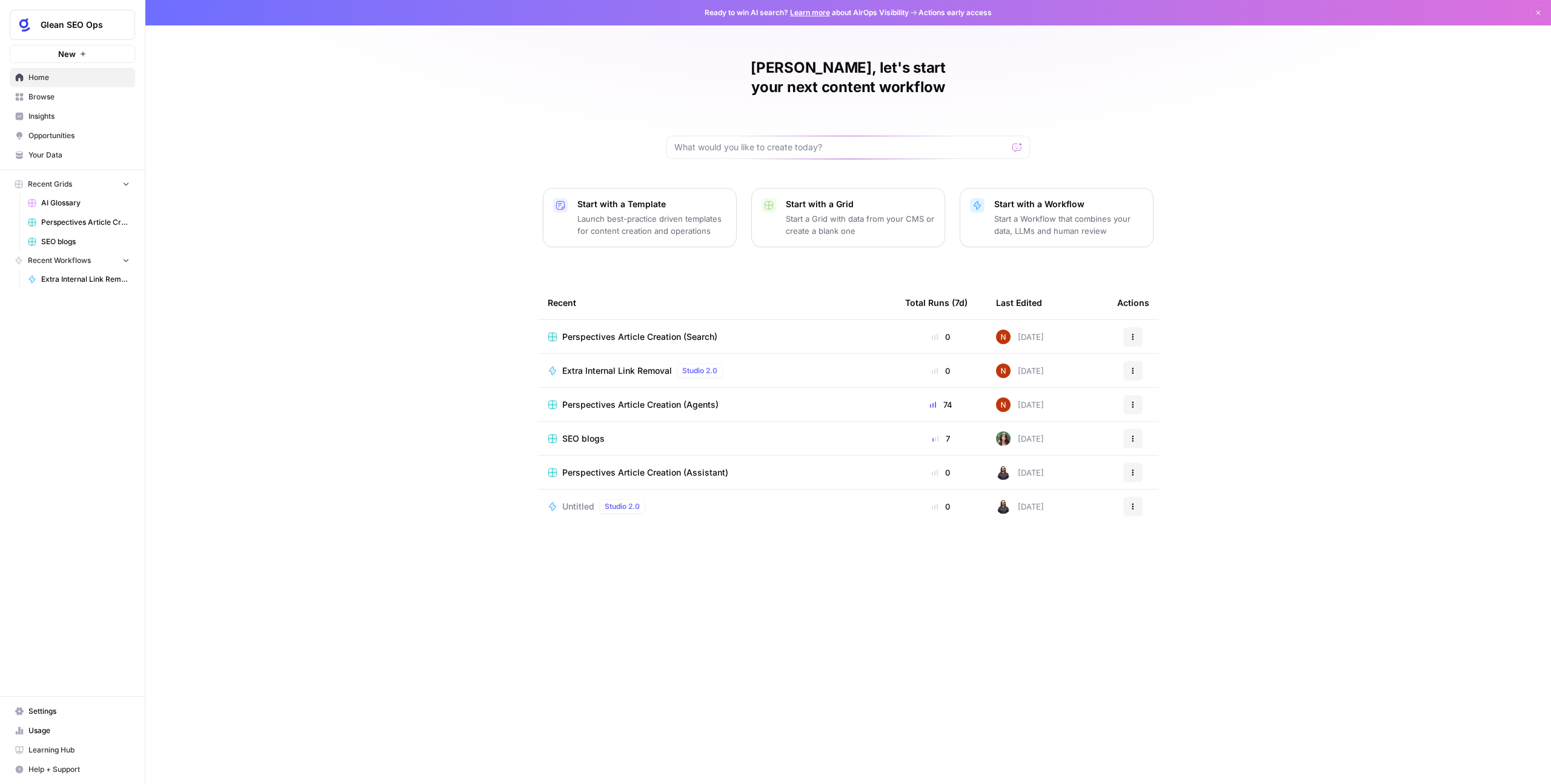
click at [722, 399] on div "Perspectives Article Creation (Agents)" at bounding box center [717, 405] width 338 height 12
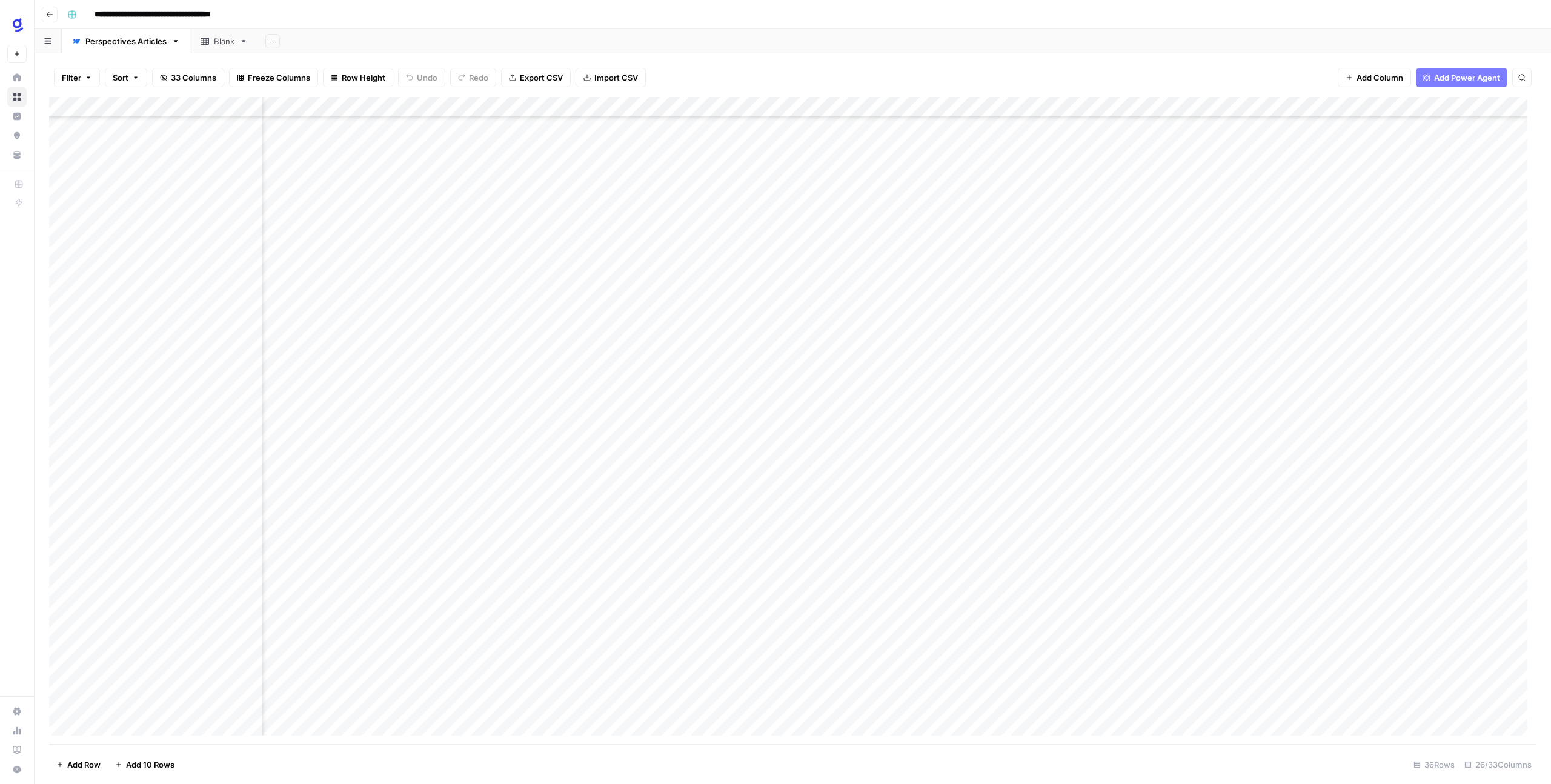
scroll to position [143, 1077]
click at [172, 558] on div "Add Column" at bounding box center [793, 420] width 1487 height 648
type textarea "**********"
click at [433, 636] on div "Add Column" at bounding box center [793, 420] width 1487 height 648
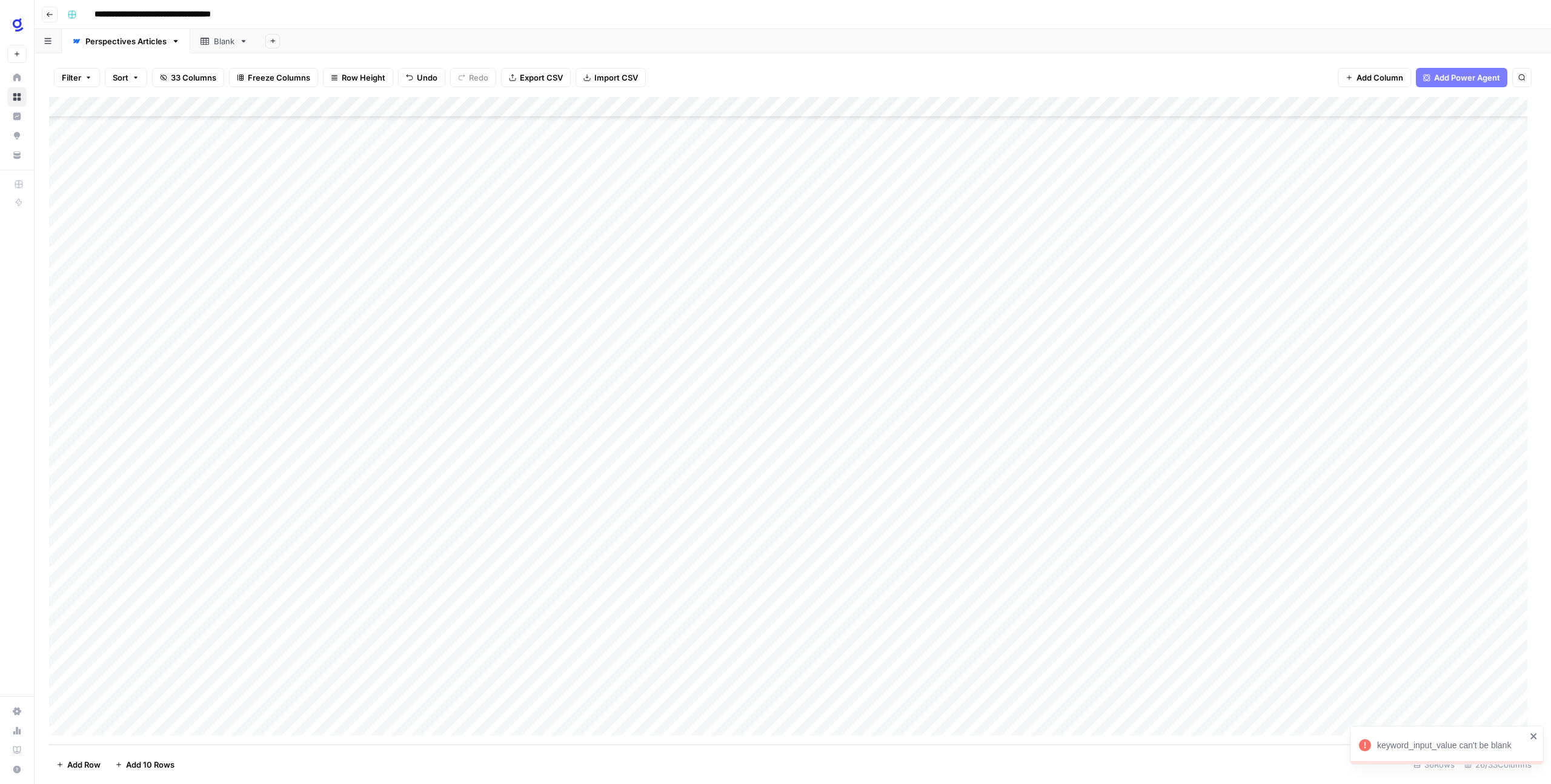
scroll to position [143, 0]
click at [293, 564] on div "Add Column" at bounding box center [793, 420] width 1487 height 648
click at [914, 536] on div "Add Column" at bounding box center [793, 420] width 1487 height 648
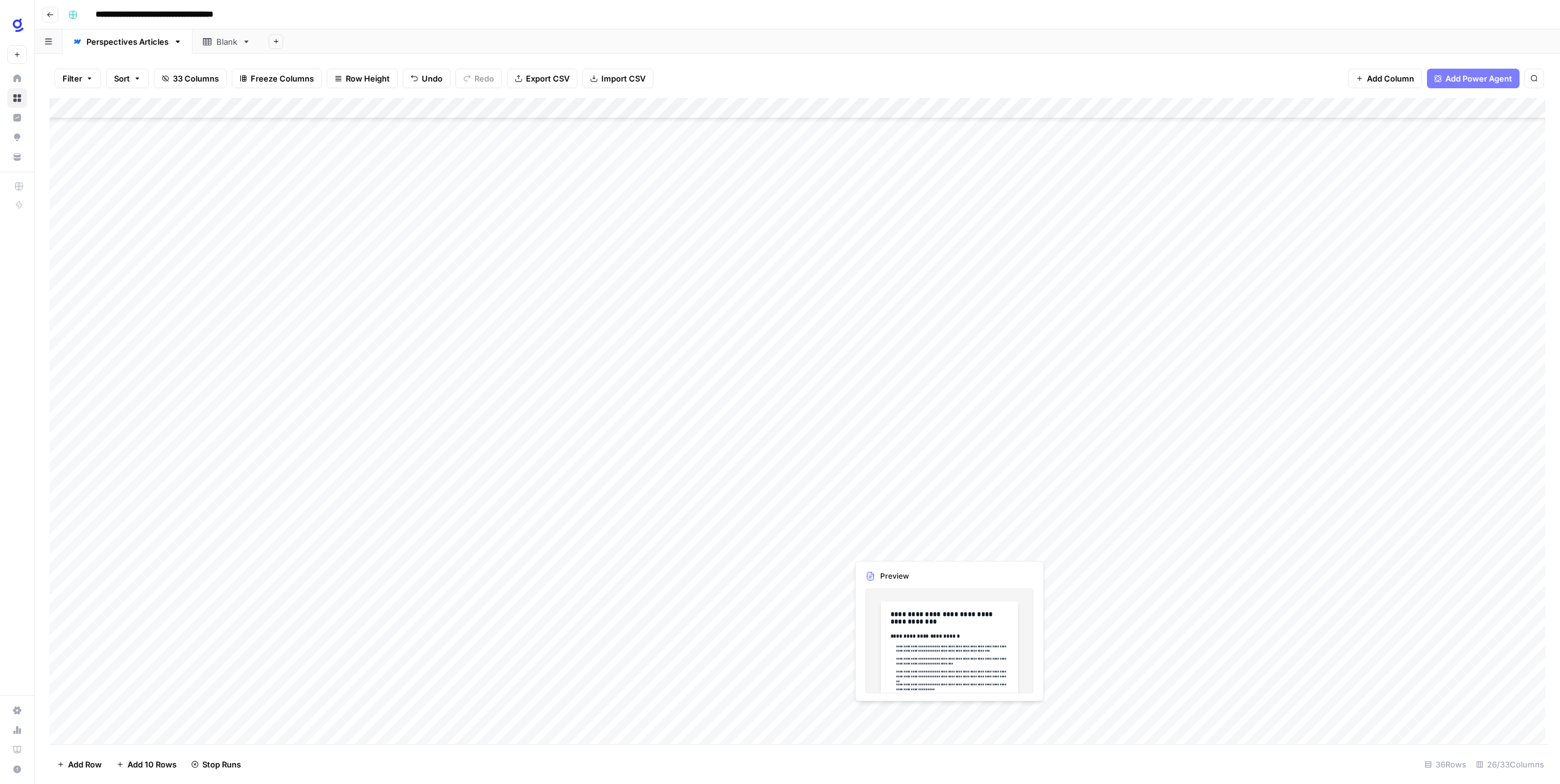
click at [925, 542] on div at bounding box center [955, 547] width 216 height 23
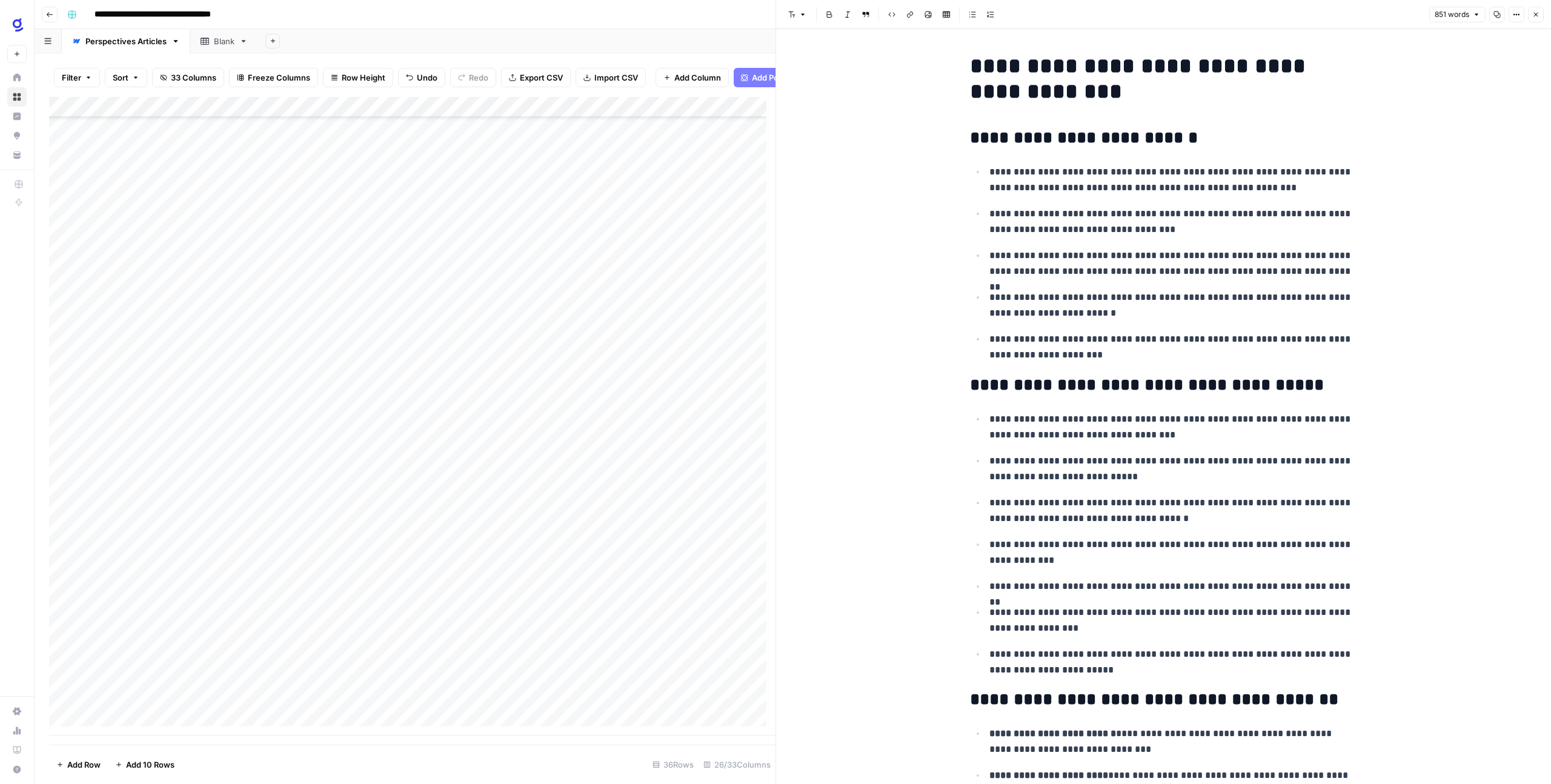
click at [1538, 15] on icon "button" at bounding box center [1536, 14] width 7 height 7
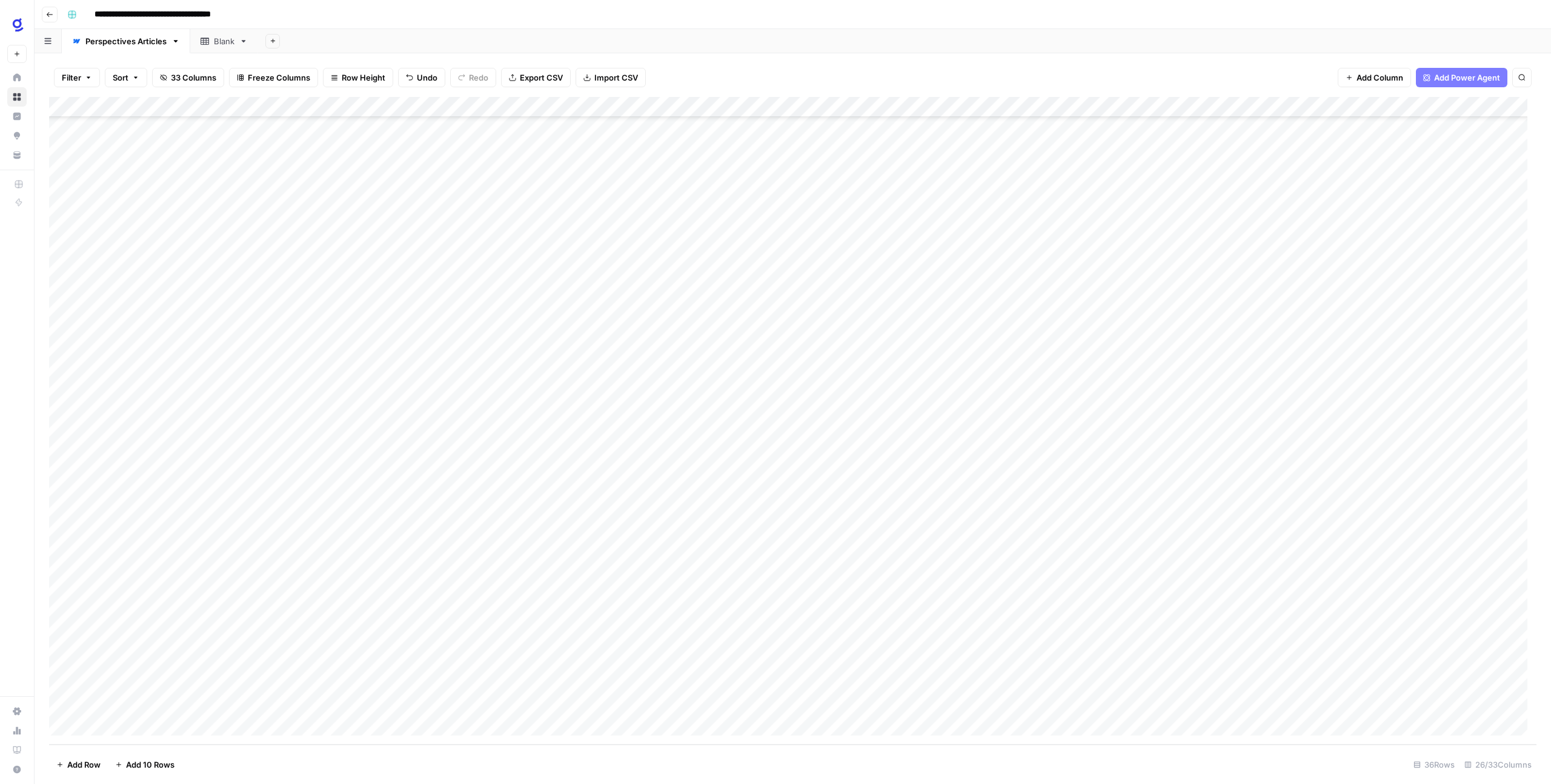
click at [324, 557] on div "Add Column" at bounding box center [793, 420] width 1487 height 648
click at [331, 561] on div "Add Column" at bounding box center [793, 420] width 1487 height 648
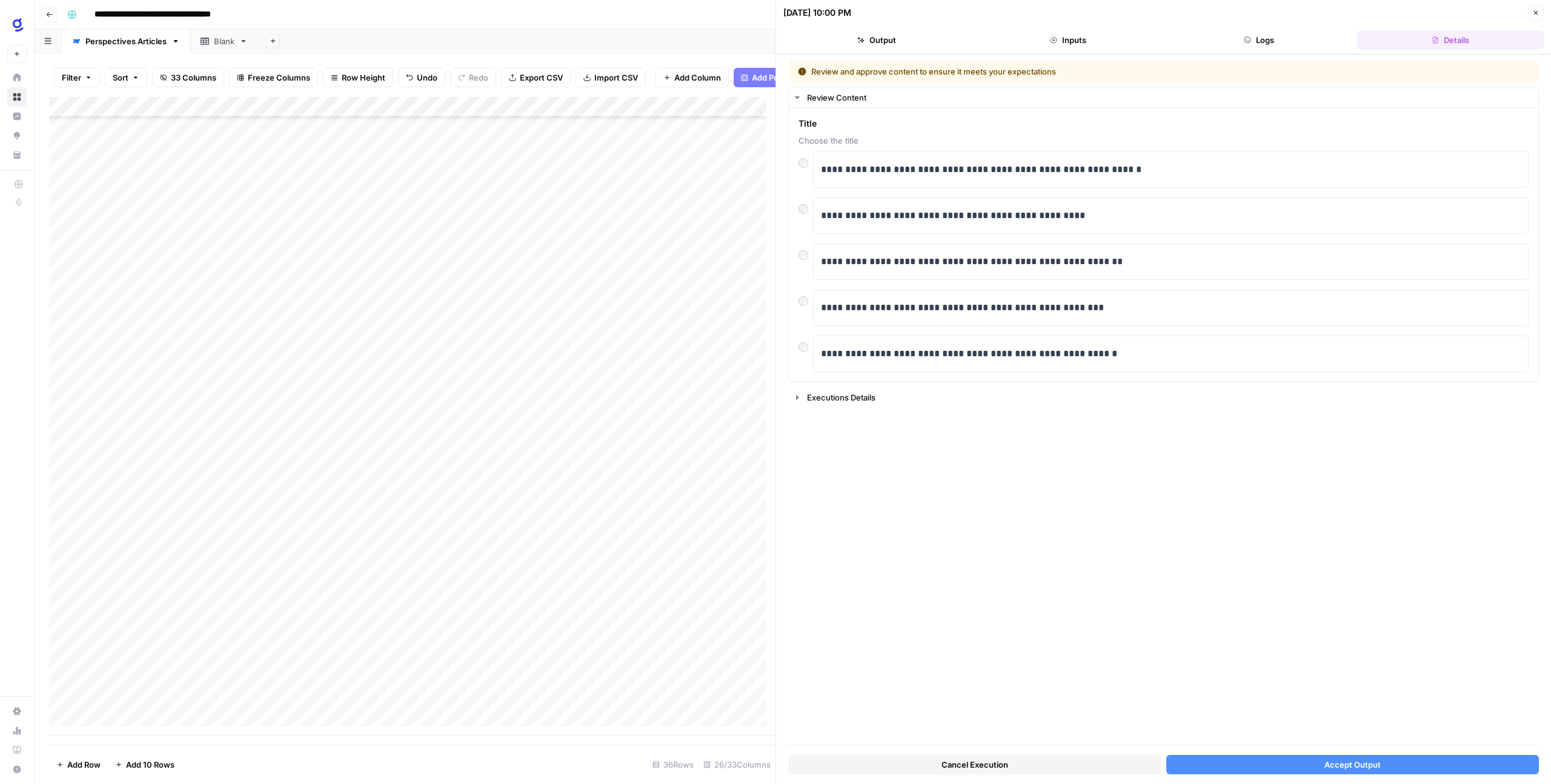
click at [1500, 764] on button "Accept Output" at bounding box center [1353, 764] width 374 height 19
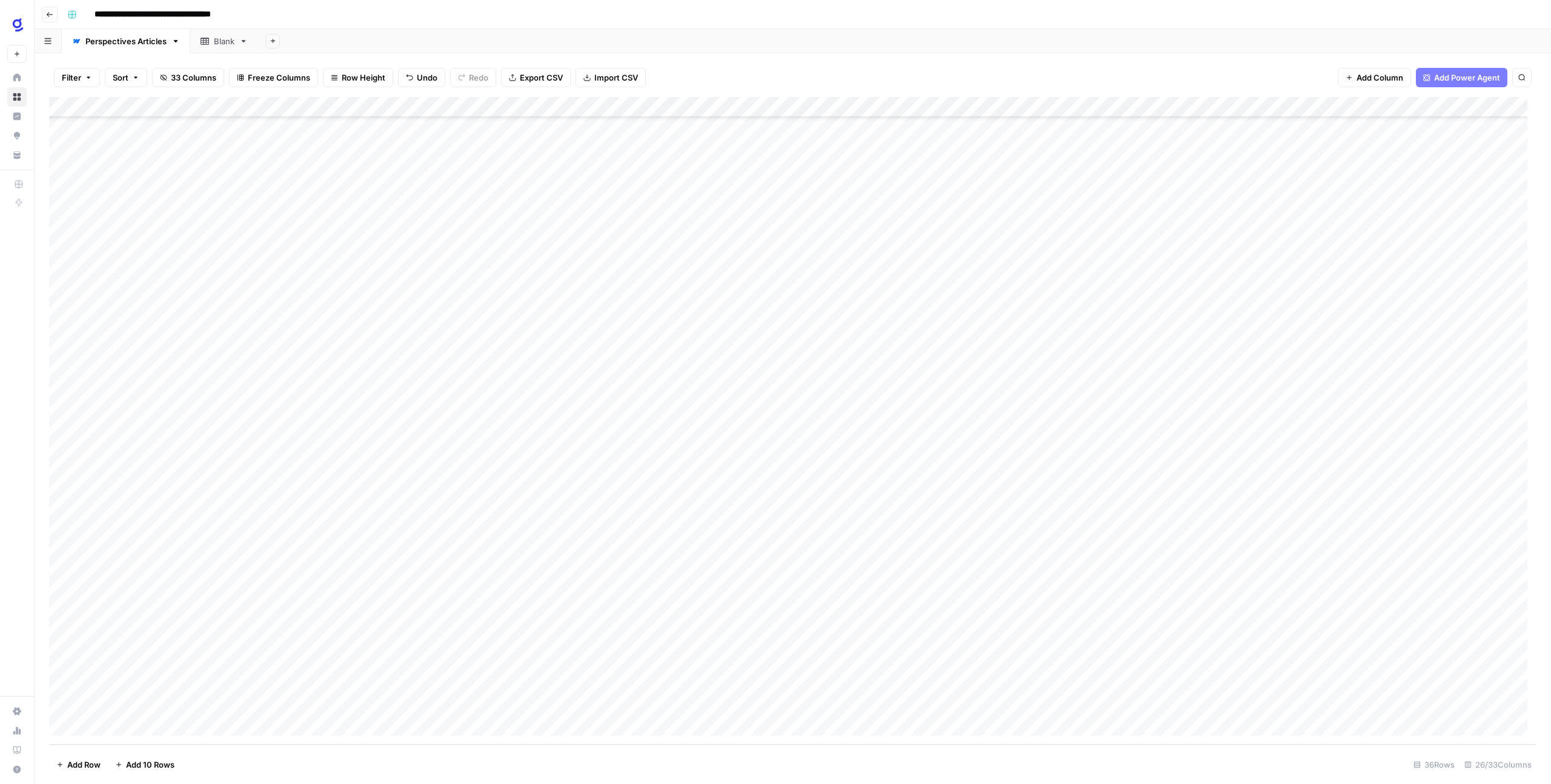
click at [768, 562] on div "Add Column" at bounding box center [793, 420] width 1487 height 648
click at [926, 559] on div "Add Column" at bounding box center [793, 420] width 1487 height 648
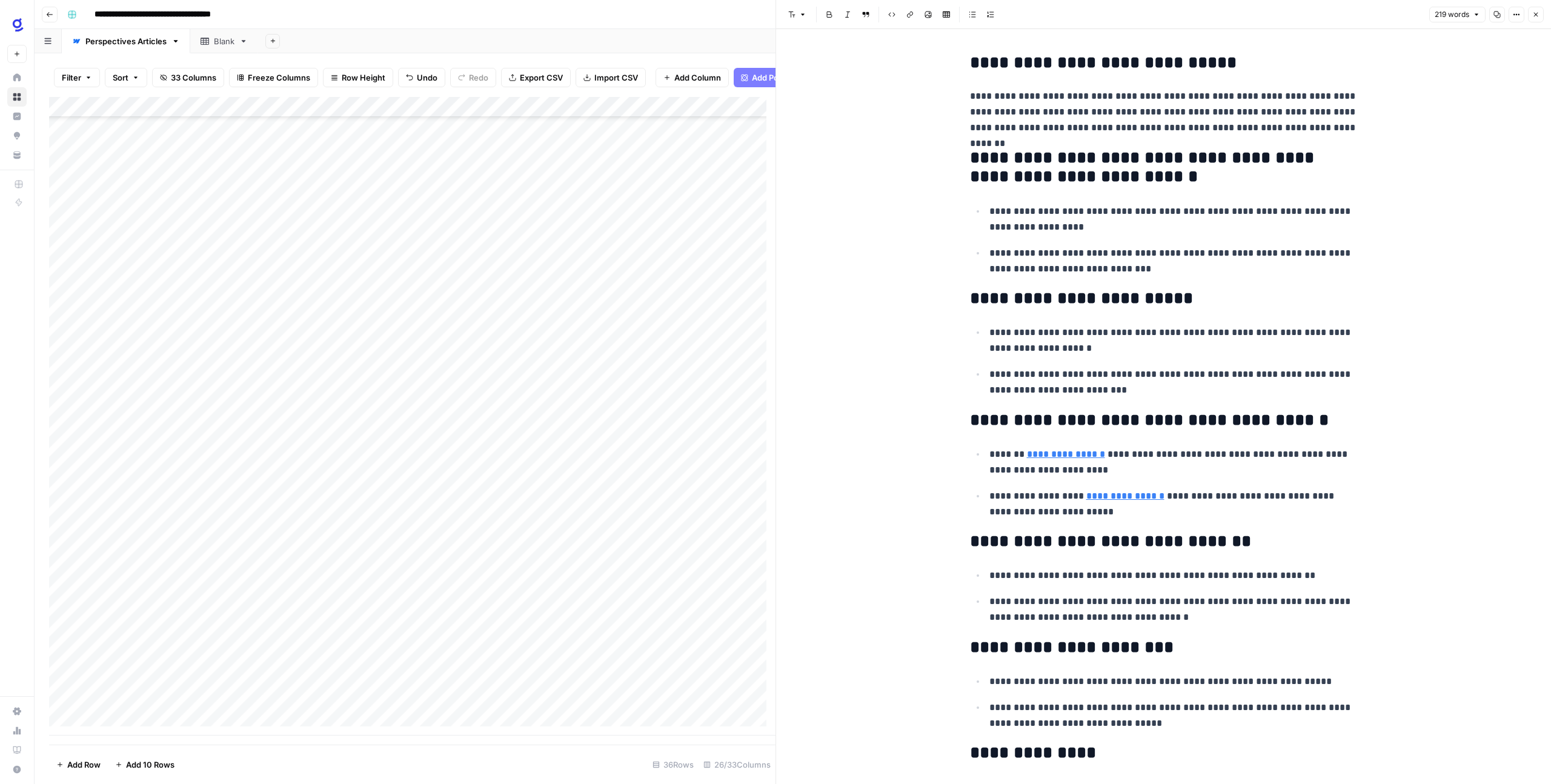
click at [615, 546] on div "Add Column" at bounding box center [412, 416] width 726 height 638
click at [619, 581] on div "Add Column" at bounding box center [412, 416] width 726 height 638
click at [626, 552] on div "Add Column" at bounding box center [412, 416] width 726 height 638
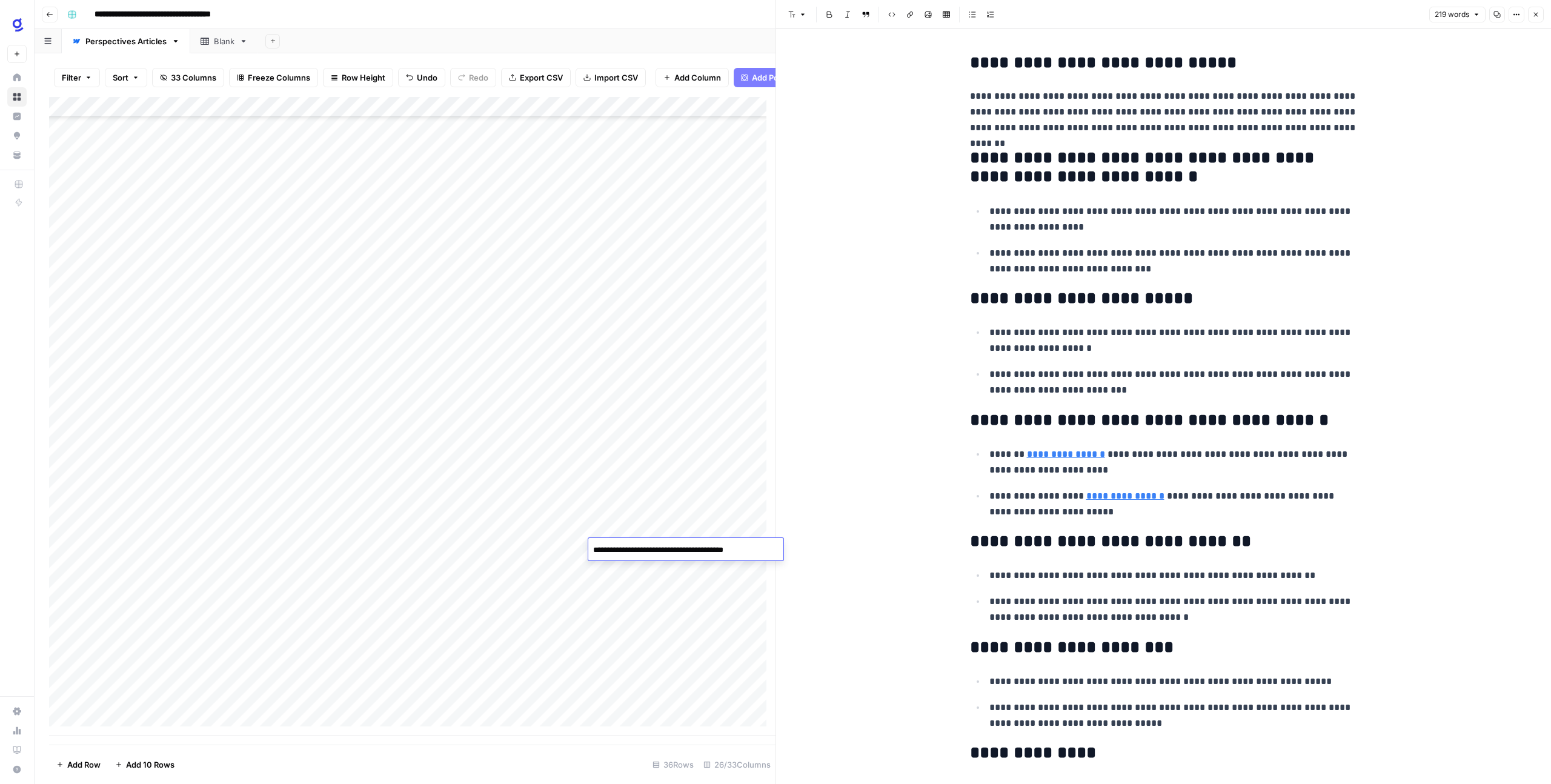
click at [635, 578] on div "Add Column" at bounding box center [412, 416] width 726 height 638
click at [1536, 17] on icon "button" at bounding box center [1536, 14] width 7 height 7
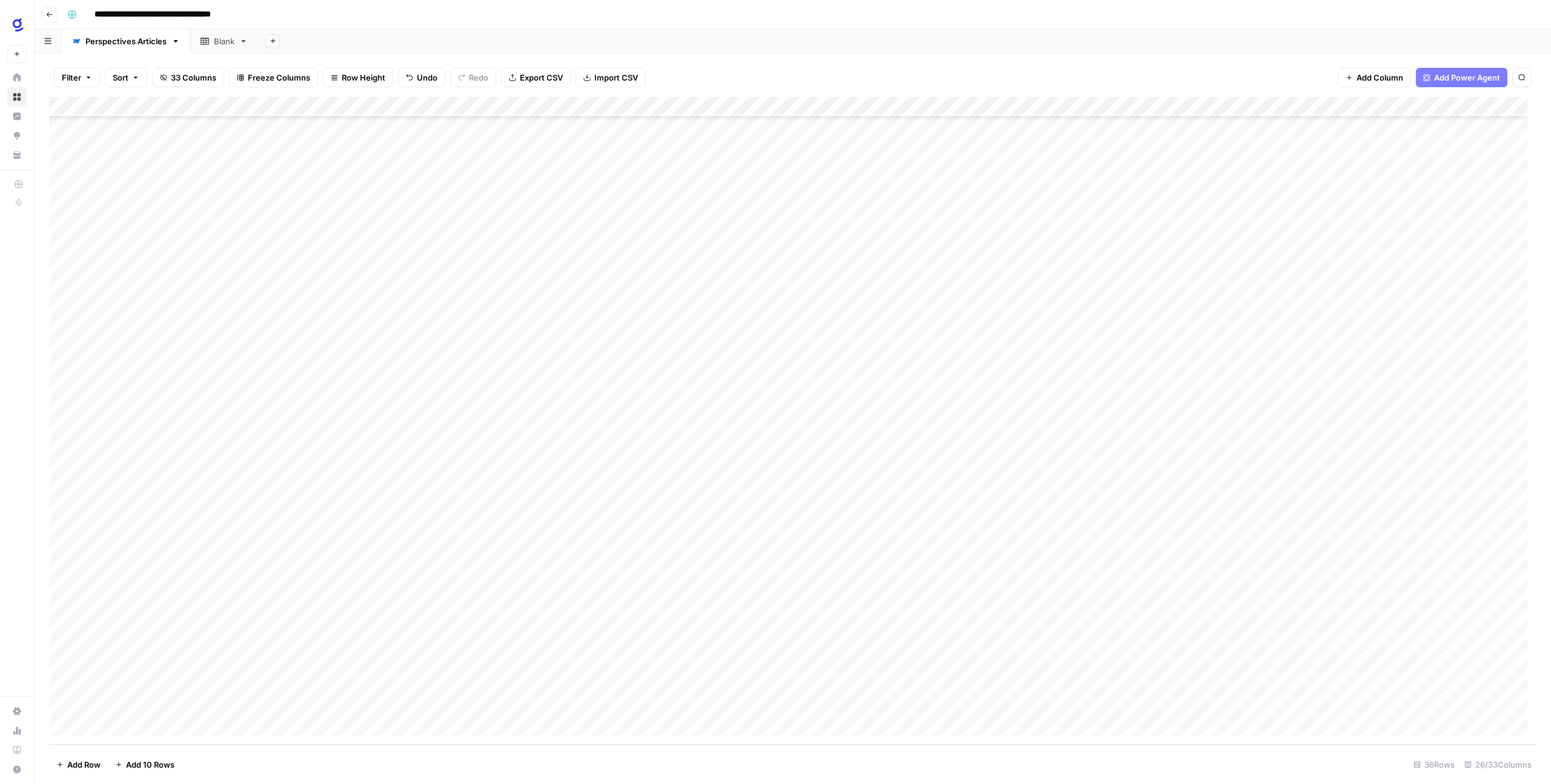
click at [644, 541] on div "Add Column" at bounding box center [793, 420] width 1487 height 648
click at [655, 594] on div "Add Column" at bounding box center [793, 420] width 1487 height 648
click at [911, 524] on div "Add Column" at bounding box center [793, 420] width 1487 height 648
click at [913, 532] on div "Add Column" at bounding box center [793, 420] width 1487 height 648
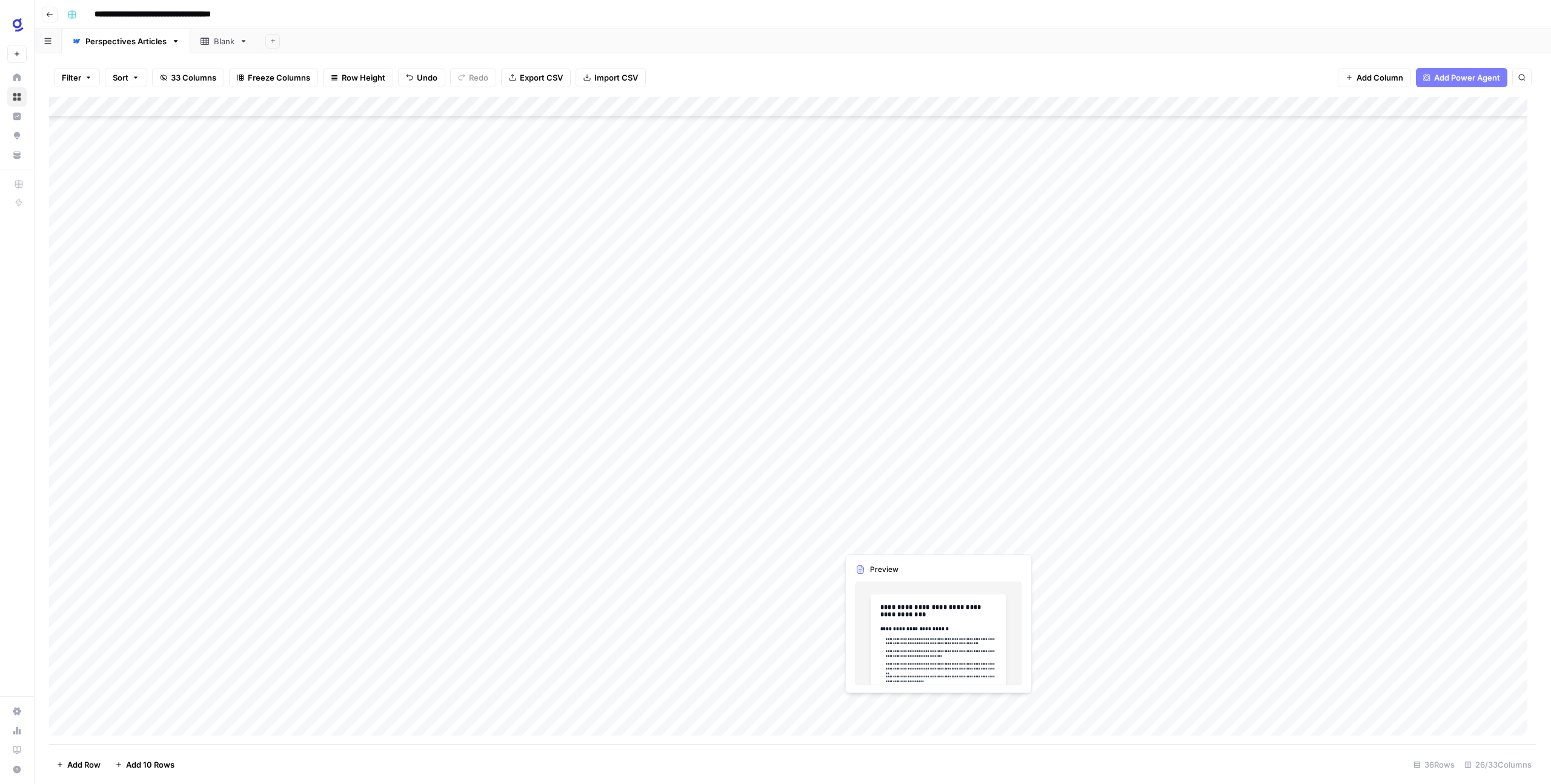
click at [913, 532] on div "Add Column" at bounding box center [793, 420] width 1487 height 648
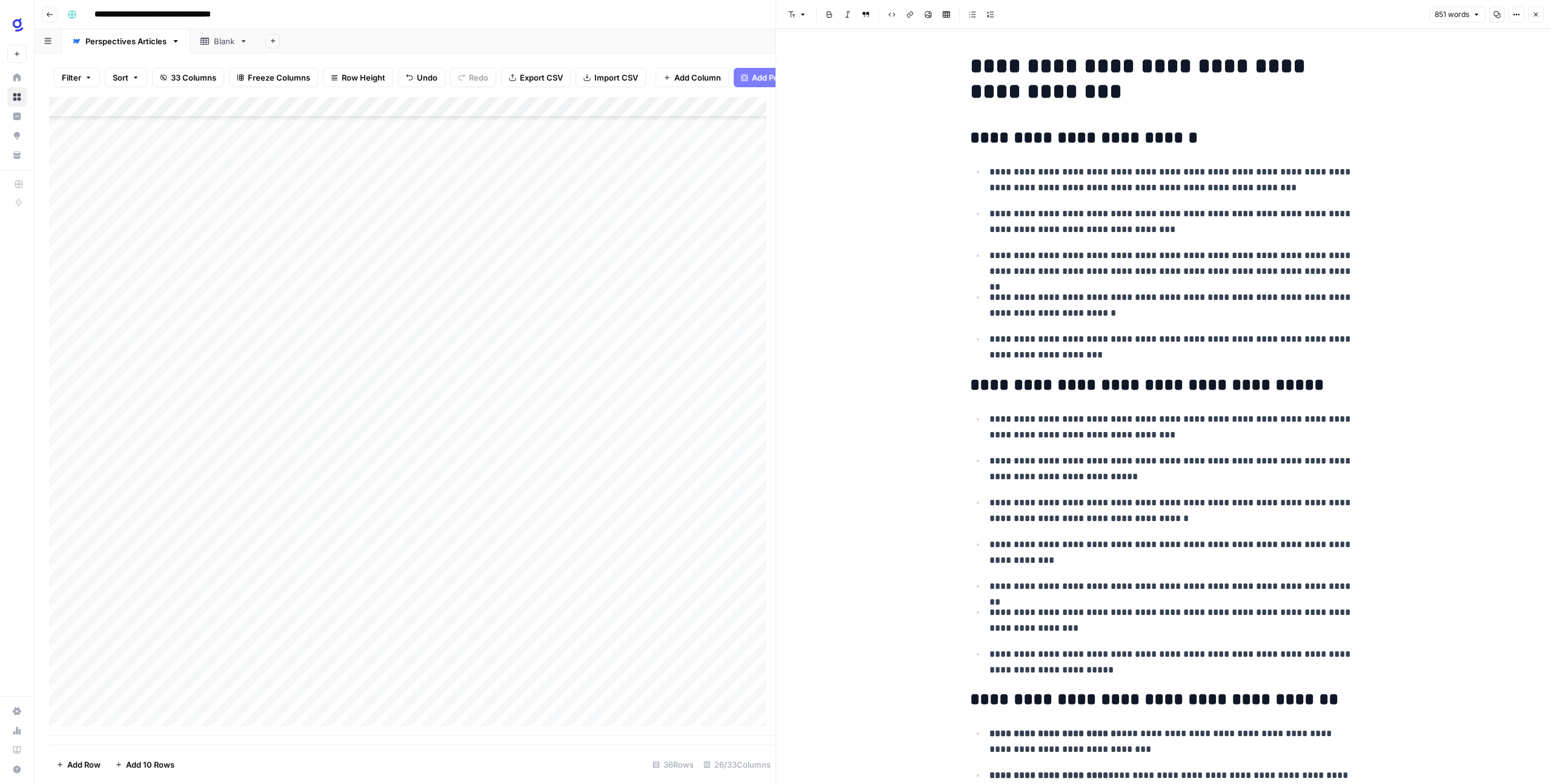
scroll to position [469, 0]
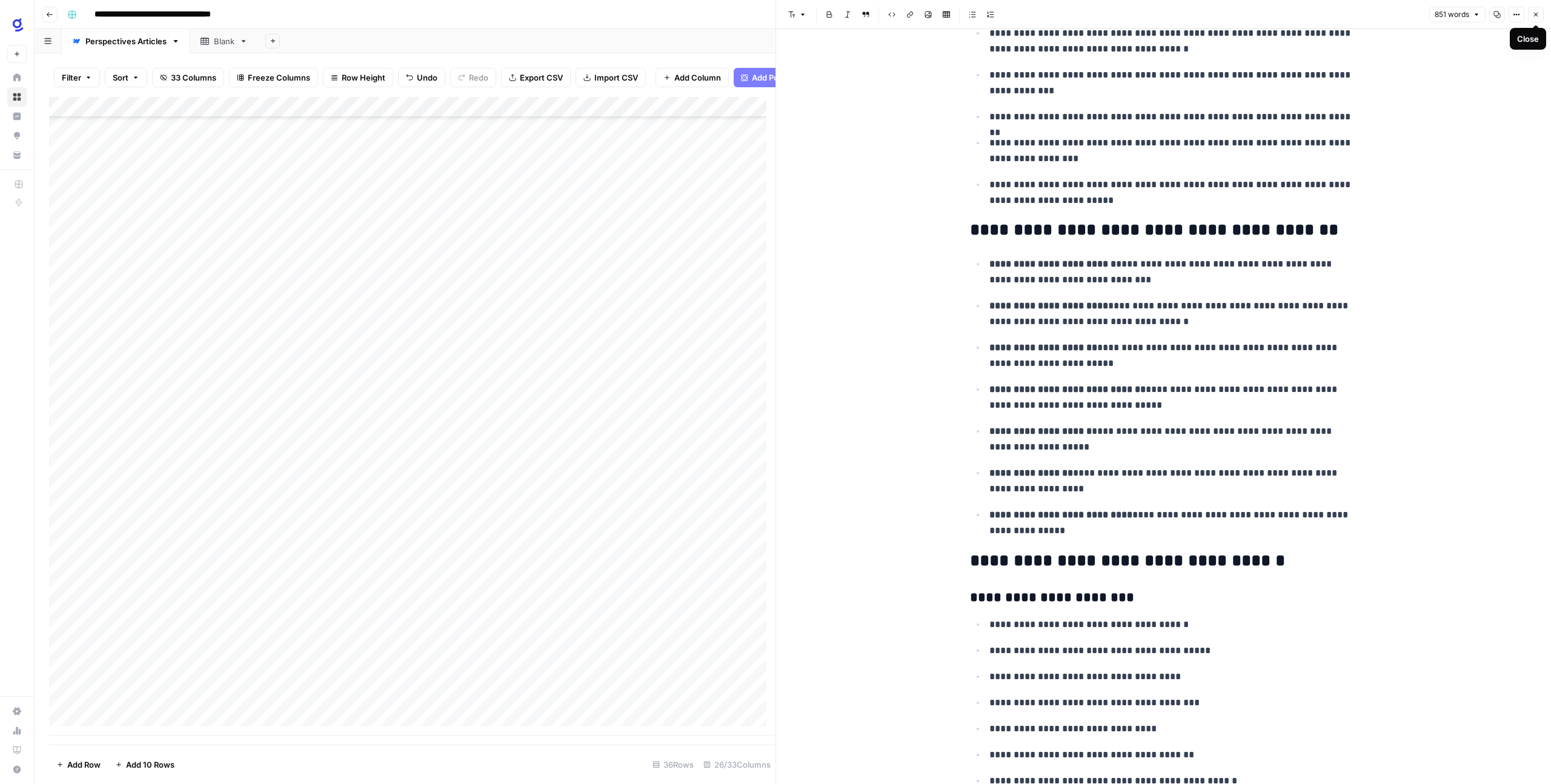
click at [1534, 17] on icon "button" at bounding box center [1536, 14] width 7 height 7
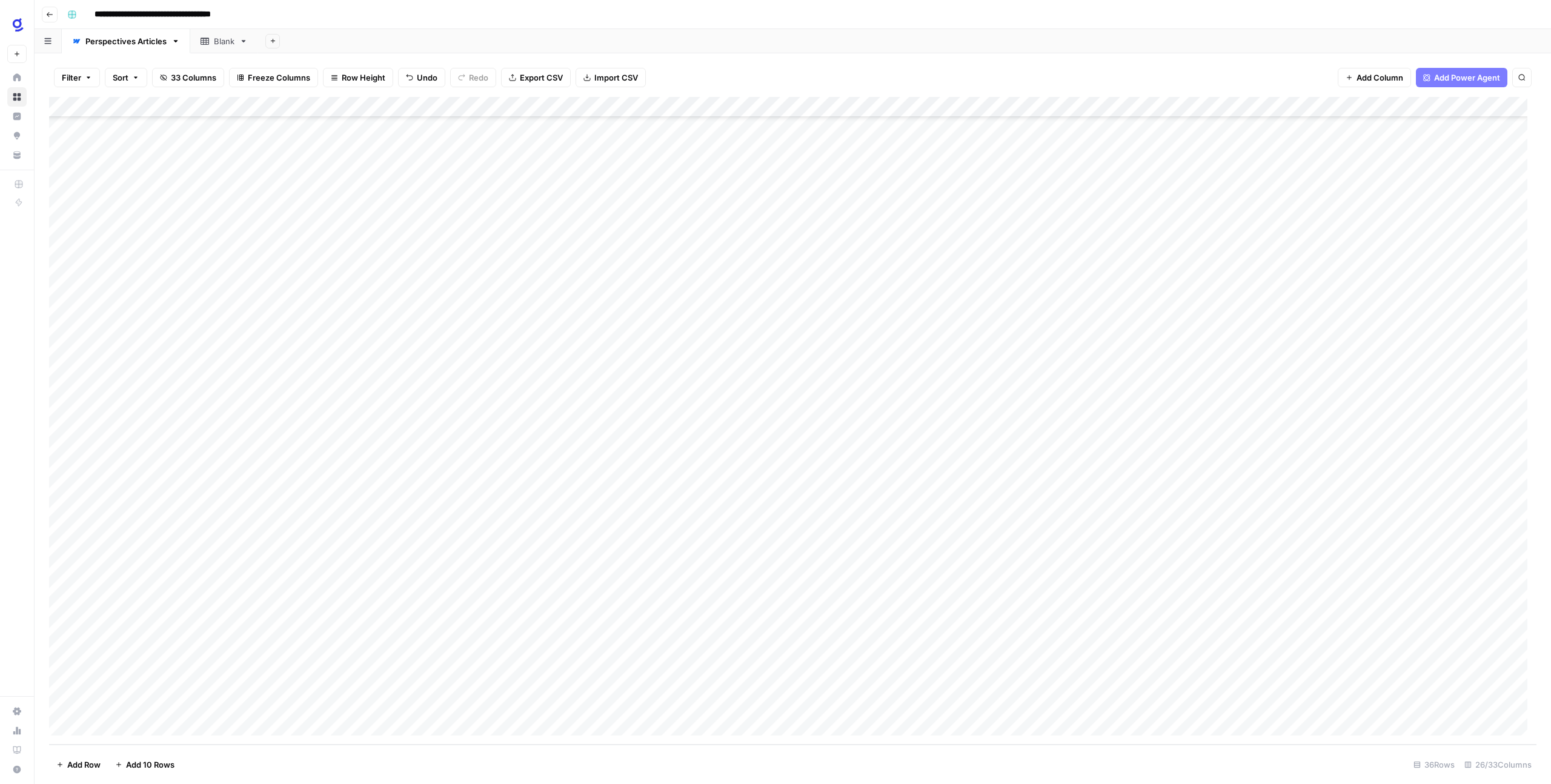
click at [885, 557] on div "Add Column" at bounding box center [793, 420] width 1487 height 648
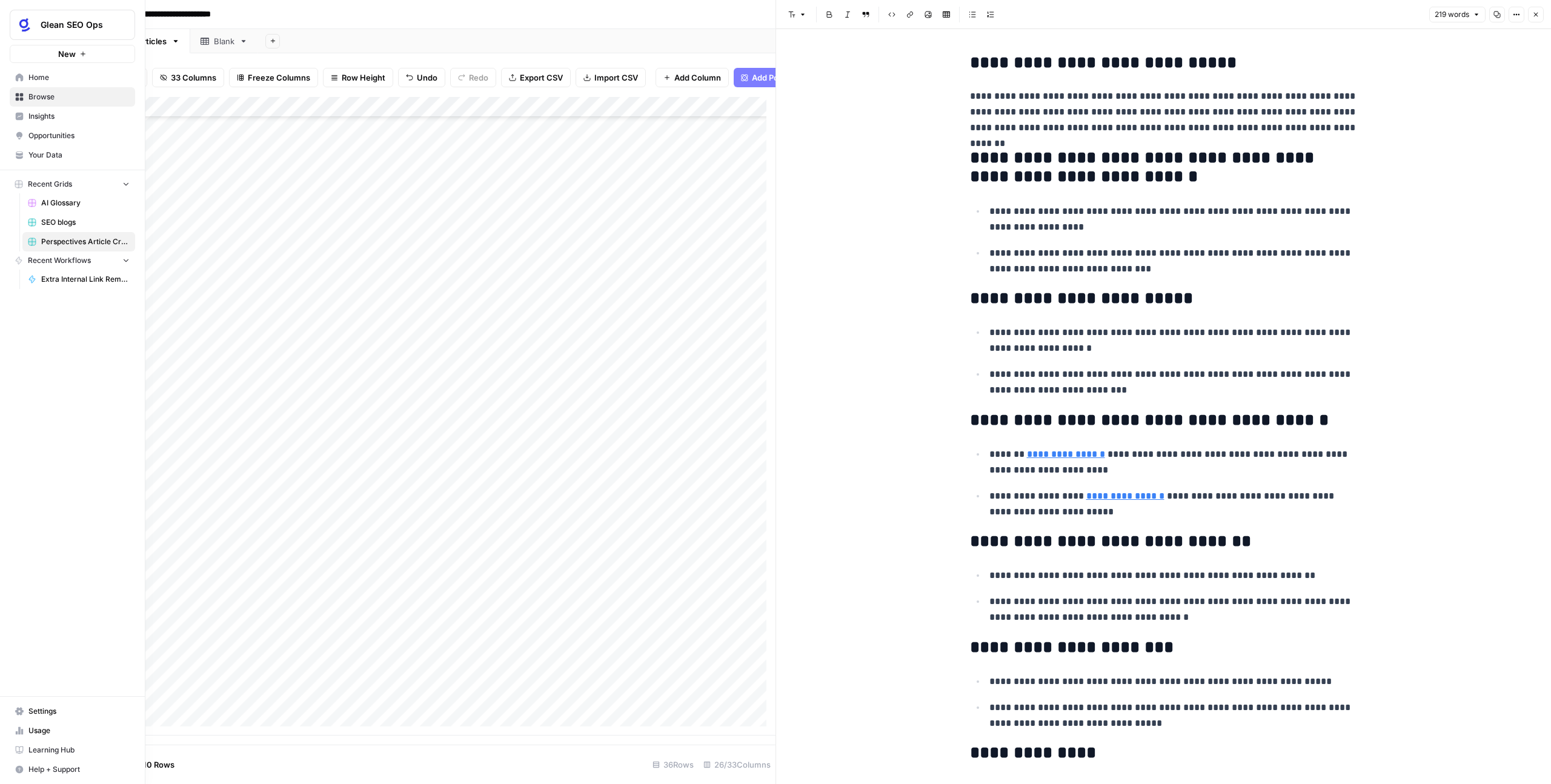
click at [60, 156] on span "Your Data" at bounding box center [79, 155] width 101 height 11
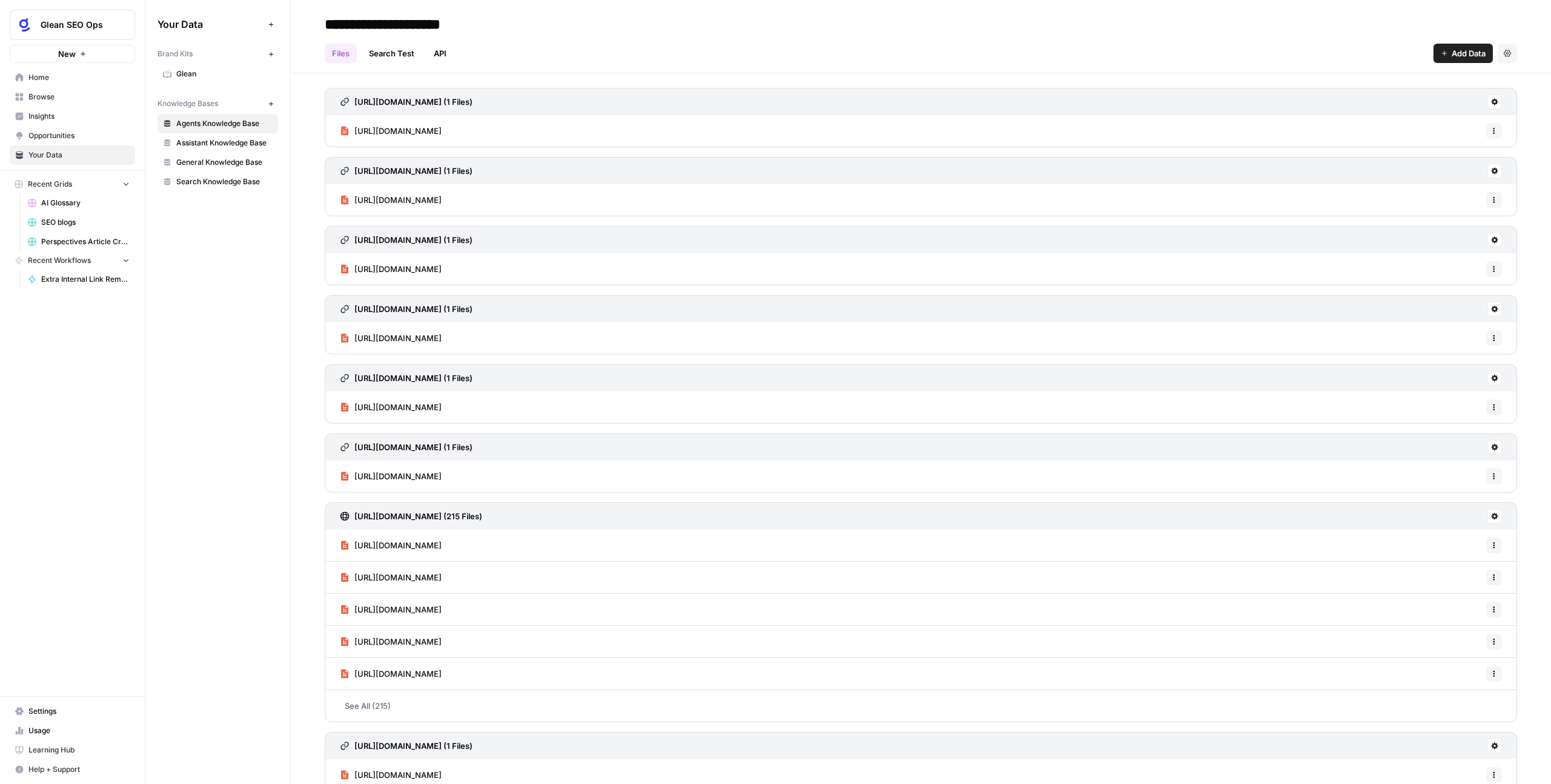
click at [199, 68] on span "Glean" at bounding box center [224, 74] width 96 height 11
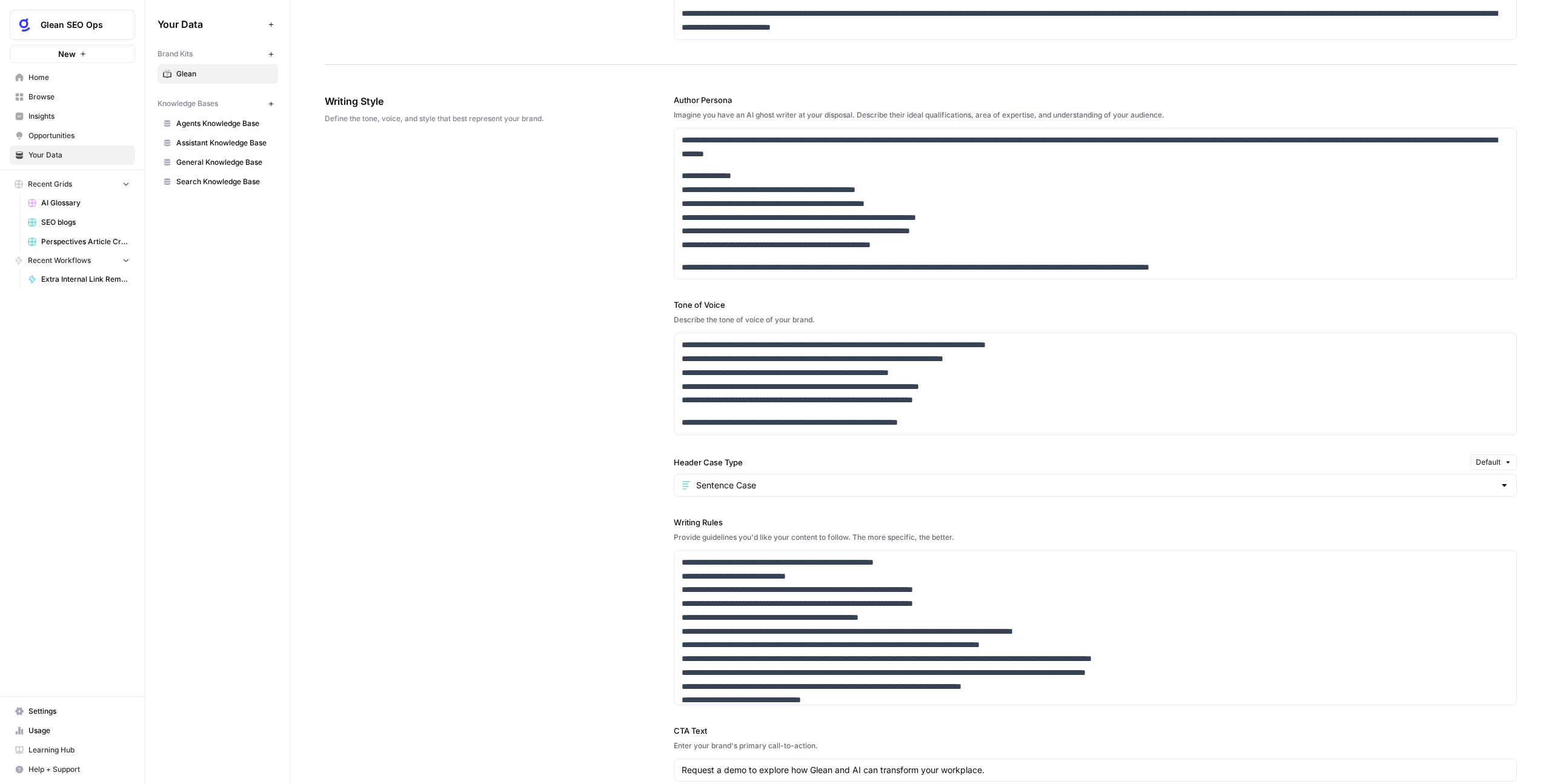
scroll to position [904, 0]
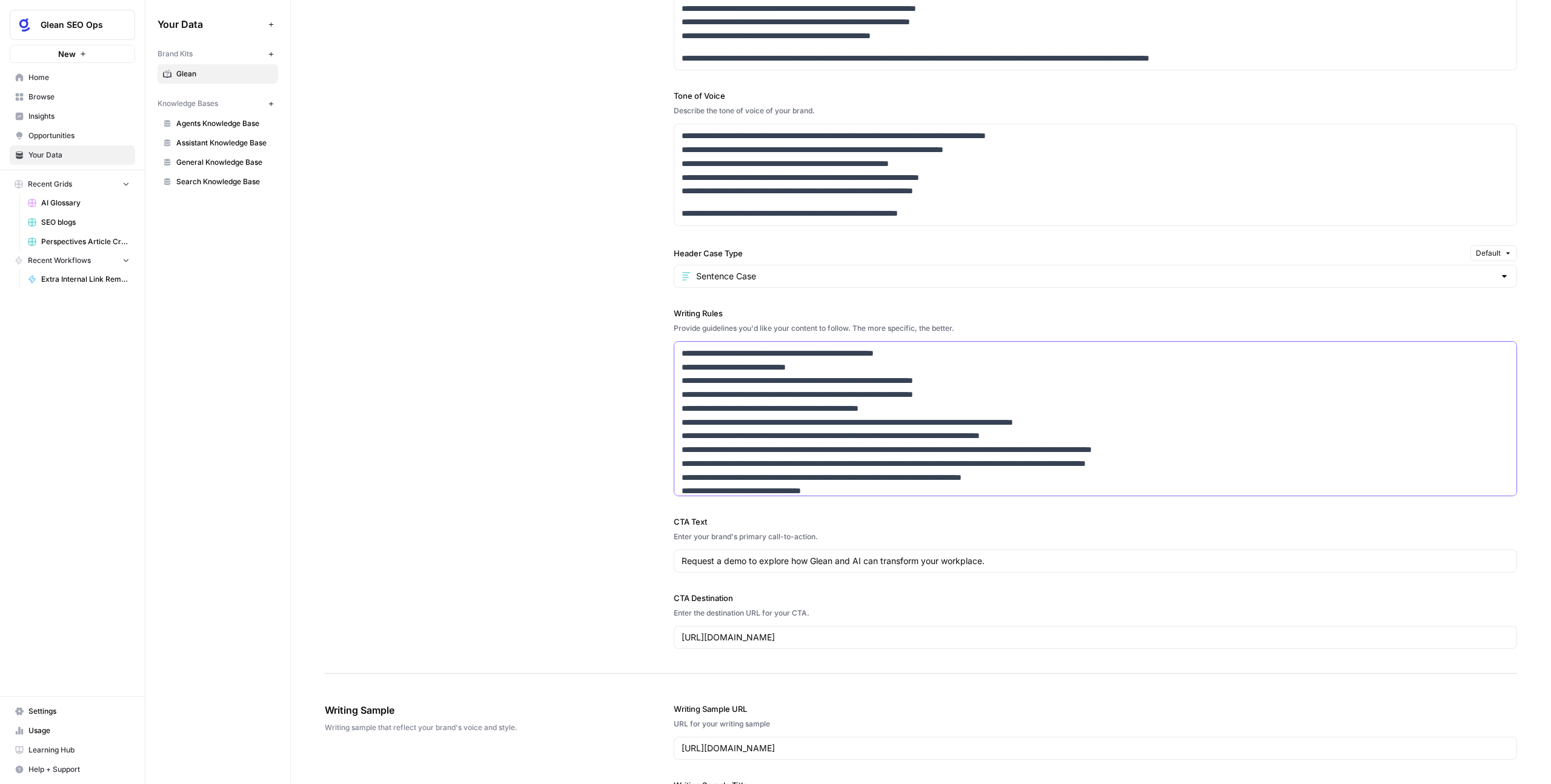
click at [844, 486] on p "**********" at bounding box center [1087, 429] width 812 height 166
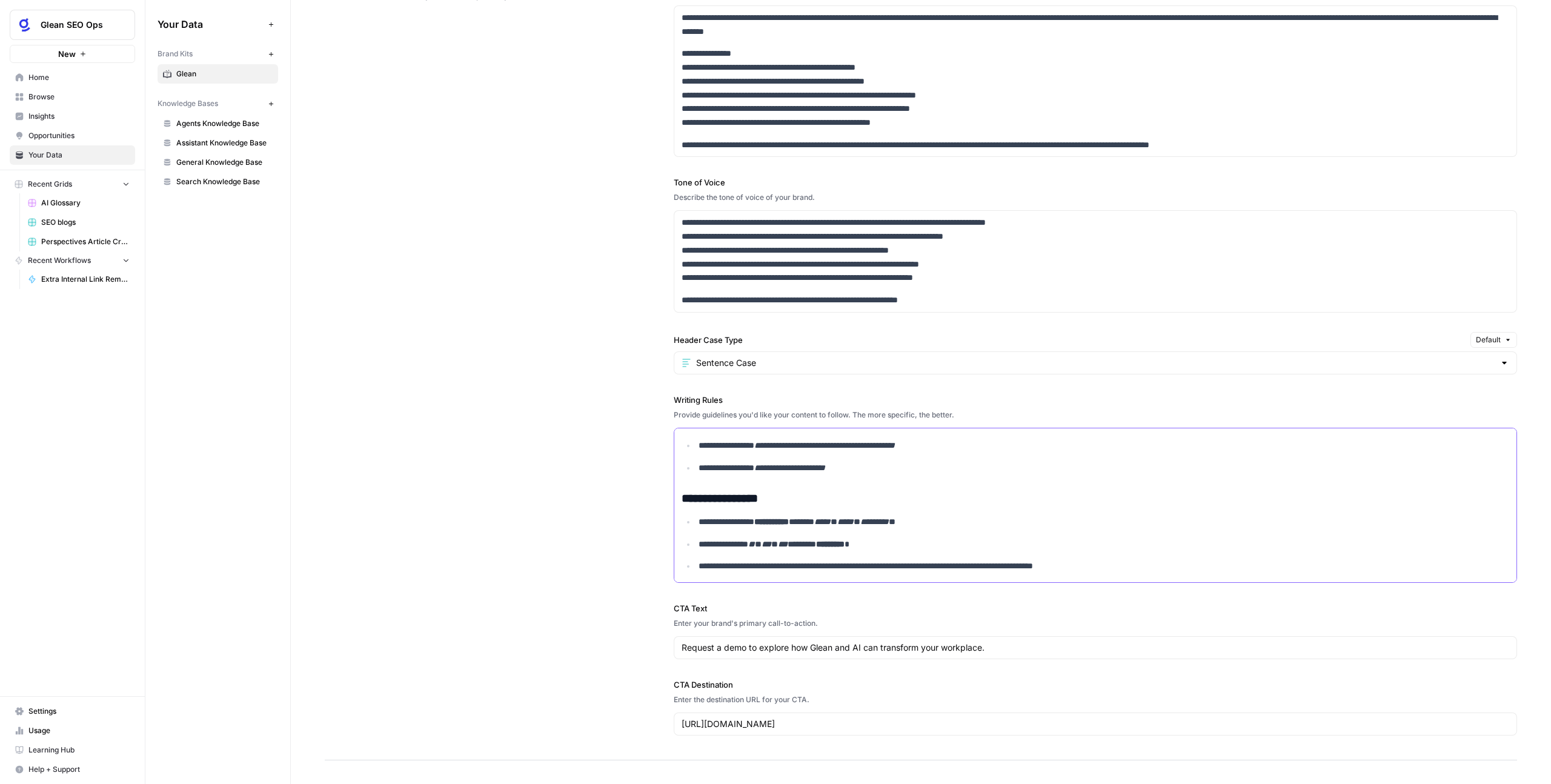
scroll to position [816, 0]
click at [878, 473] on p "**********" at bounding box center [1096, 469] width 795 height 14
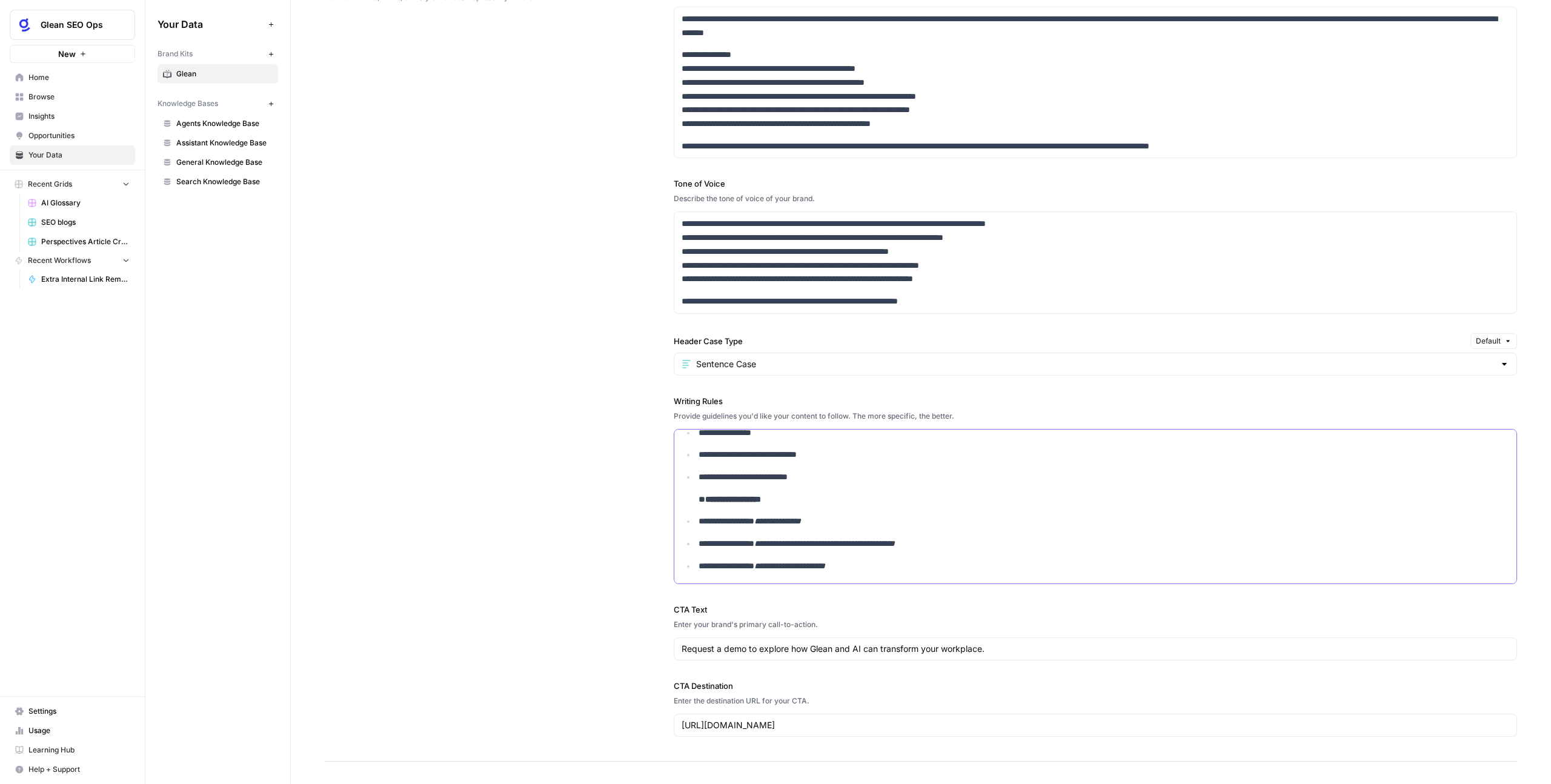
scroll to position [418, 0]
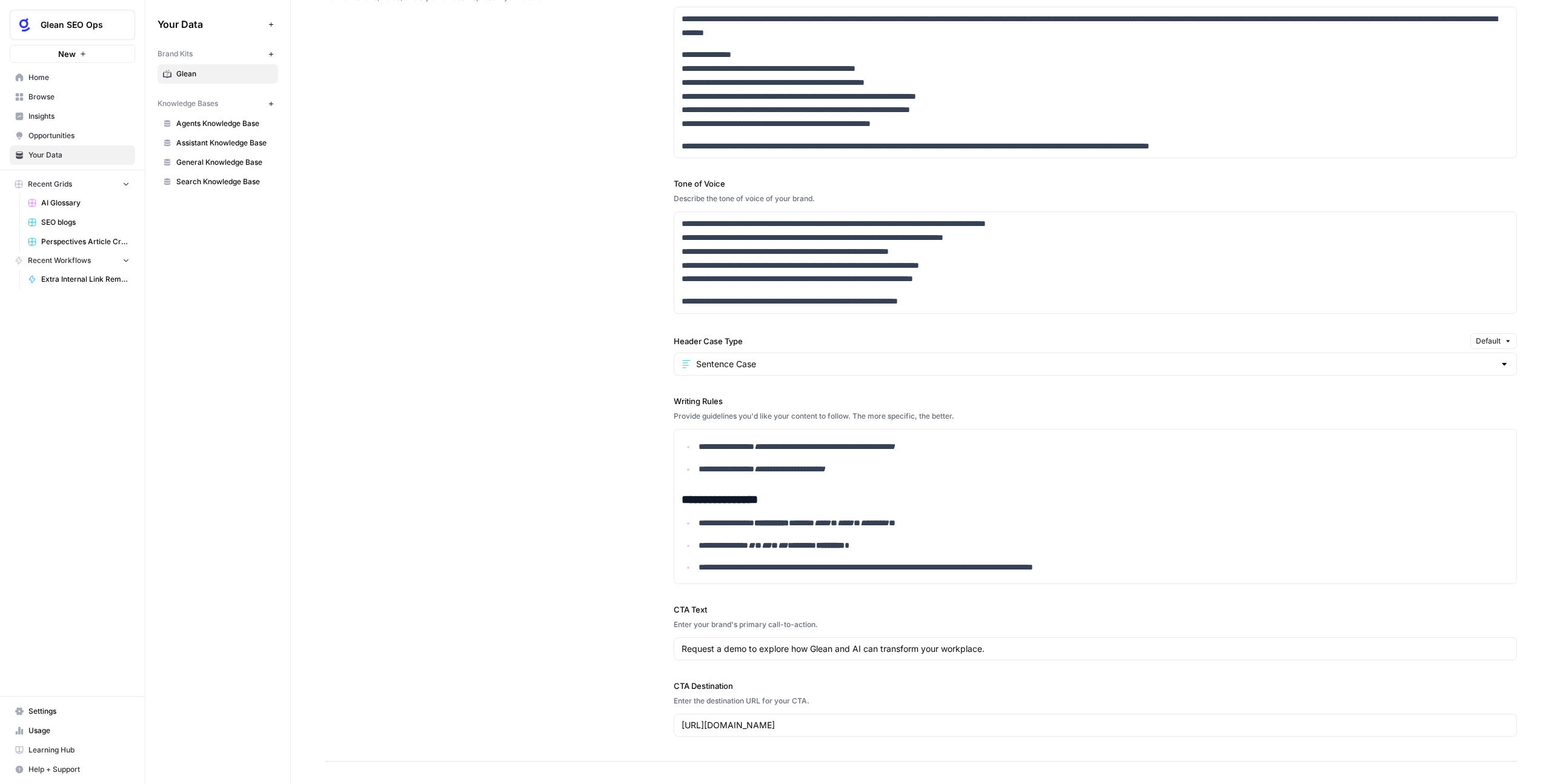
click at [636, 527] on div "**********" at bounding box center [921, 355] width 1192 height 813
click at [66, 81] on span "Home" at bounding box center [79, 77] width 101 height 11
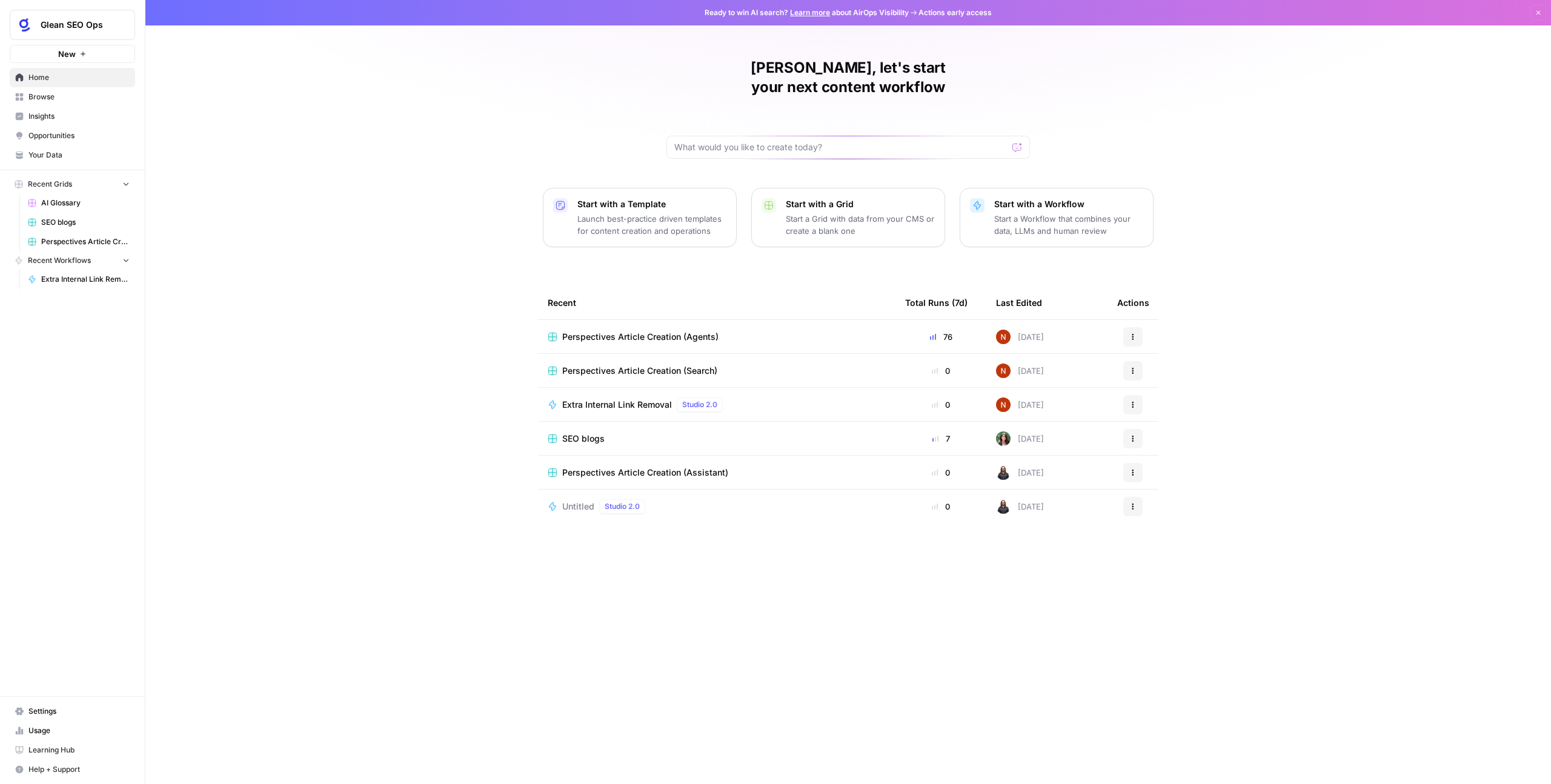
click at [672, 330] on span "Perspectives Article Creation (Agents)" at bounding box center [640, 336] width 156 height 12
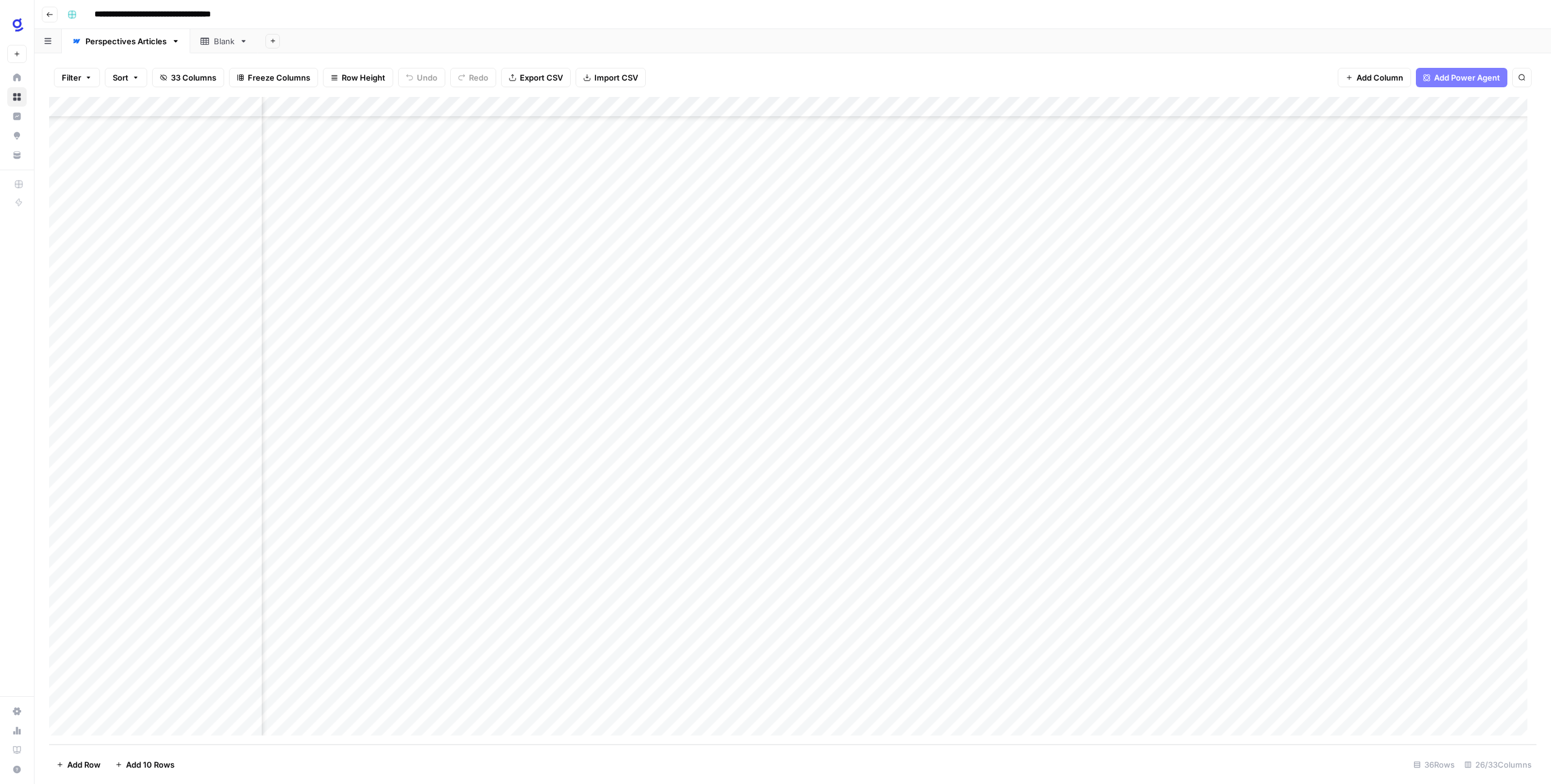
scroll to position [143, 315]
click at [798, 556] on div "Add Column" at bounding box center [793, 420] width 1487 height 648
click at [419, 565] on div "Add Column" at bounding box center [793, 420] width 1487 height 648
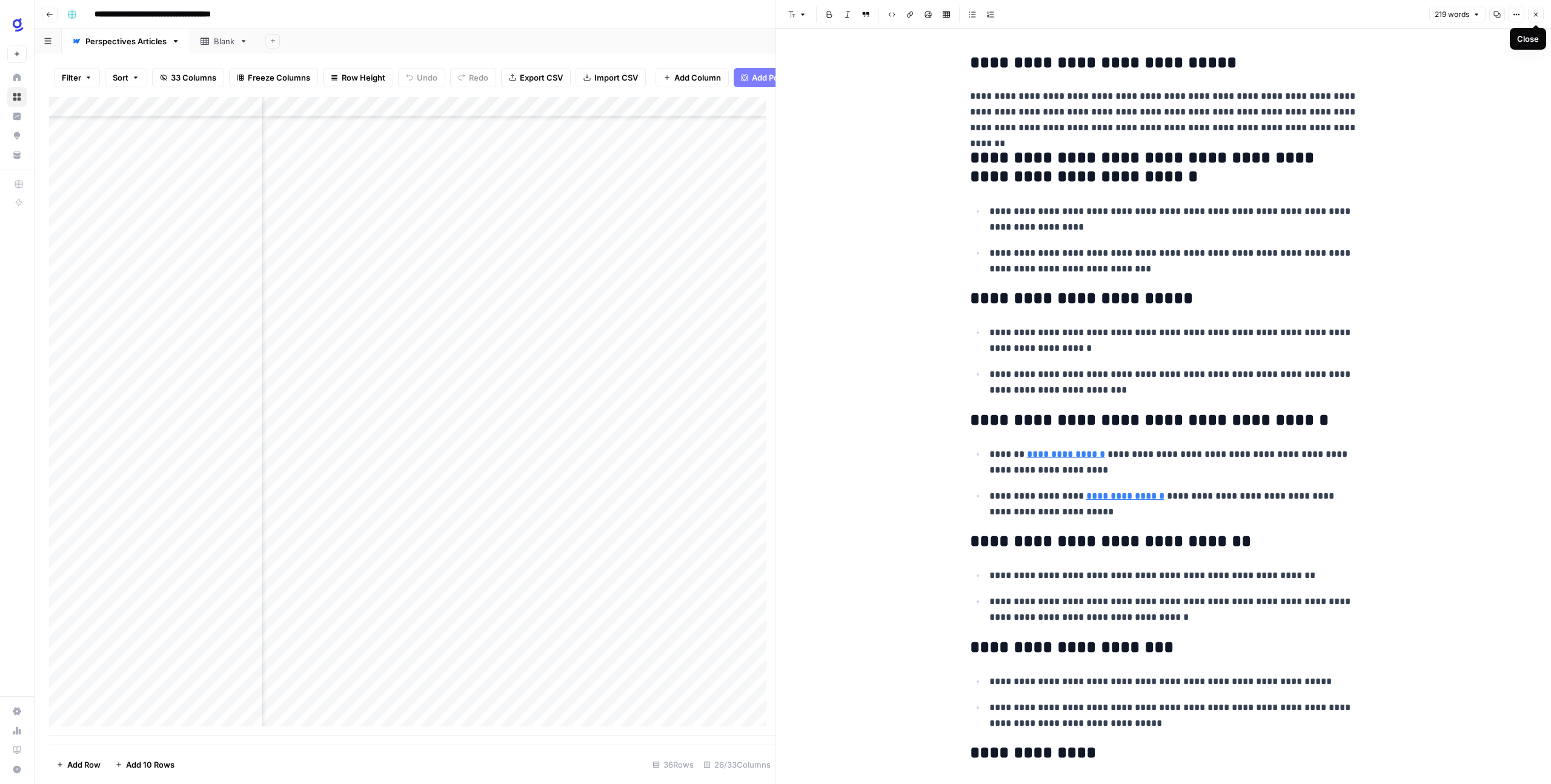
click at [1542, 13] on button "Close" at bounding box center [1536, 15] width 16 height 16
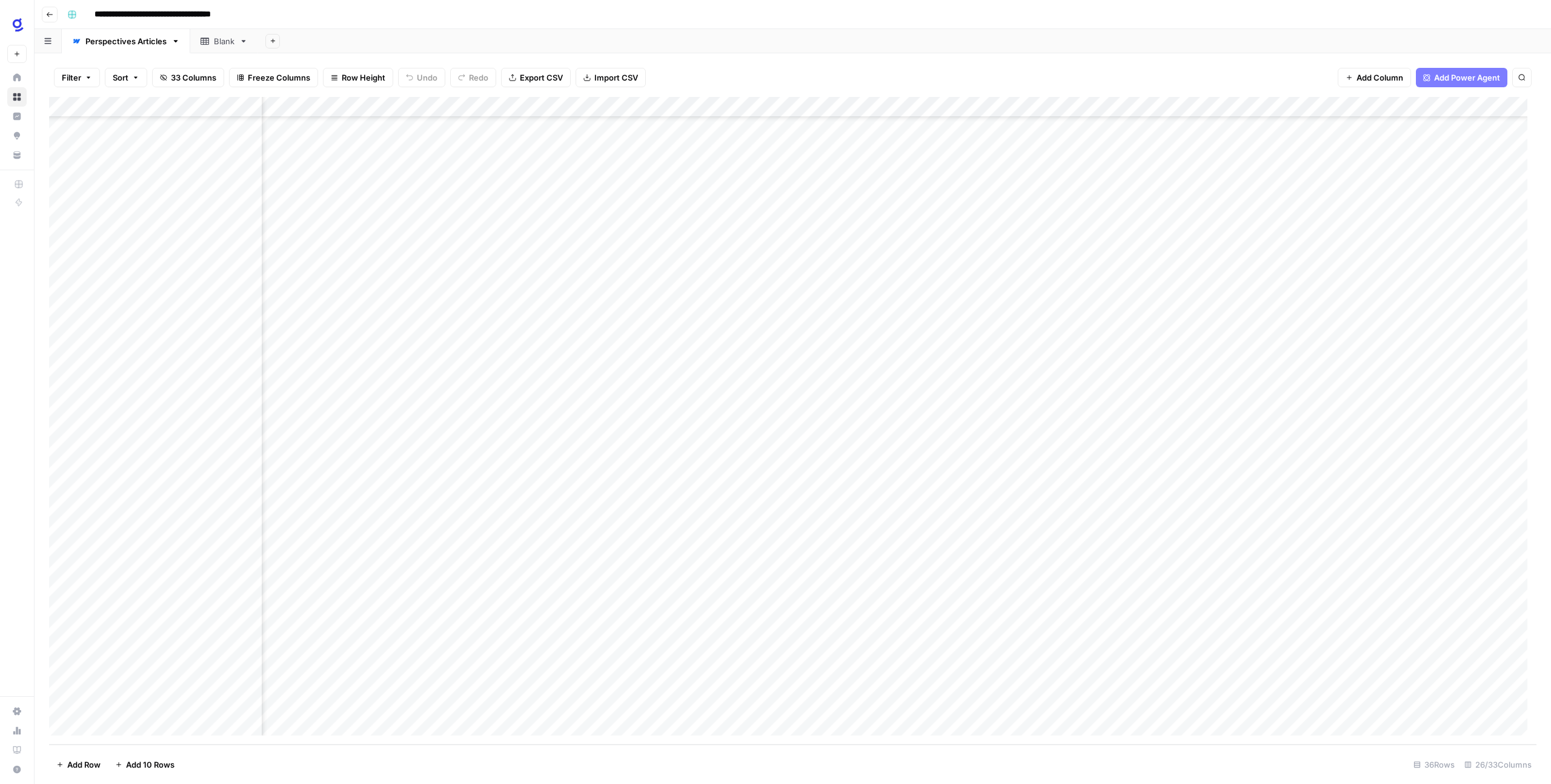
click at [828, 561] on div "Add Column" at bounding box center [793, 420] width 1487 height 648
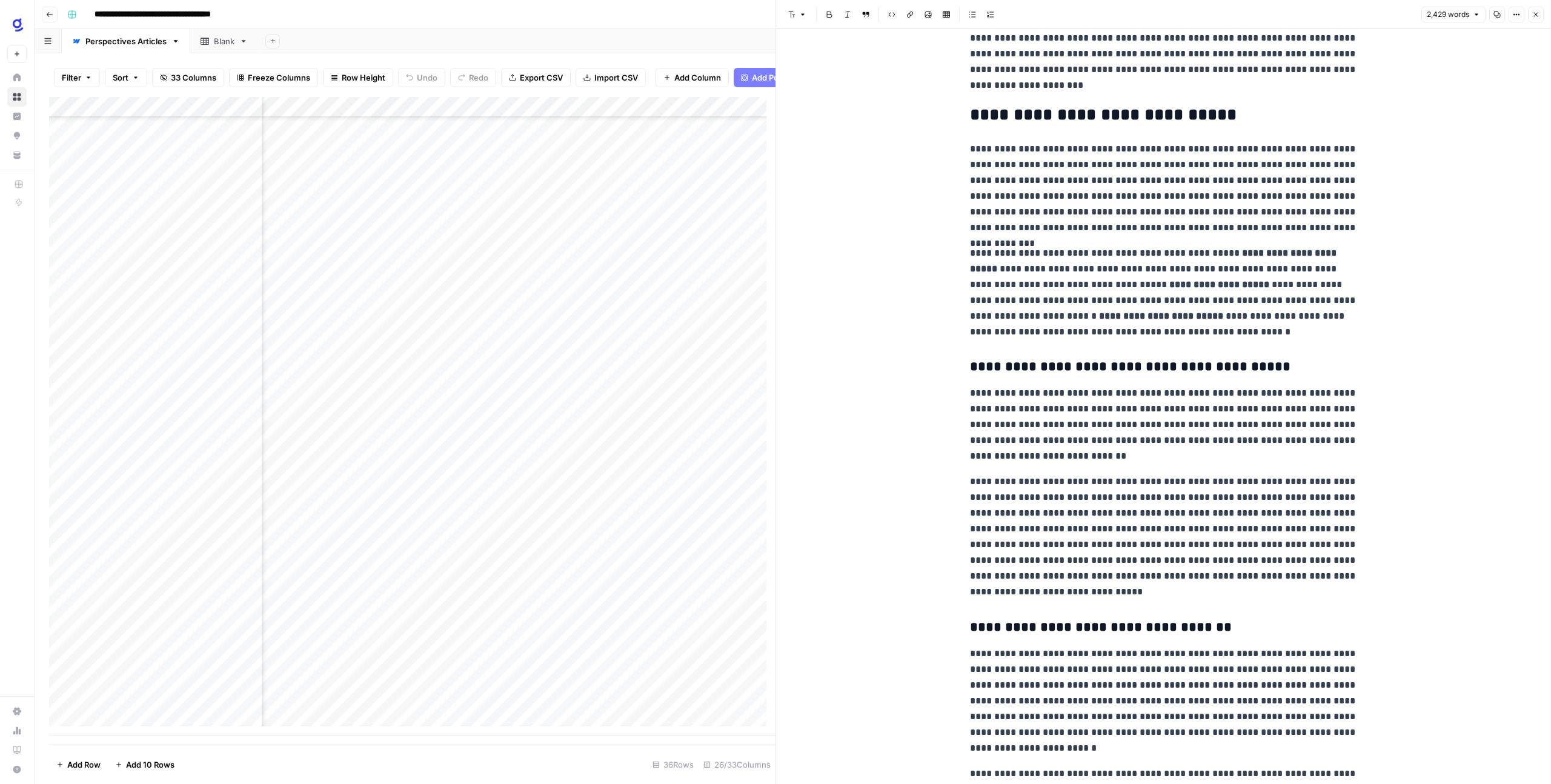
scroll to position [201, 0]
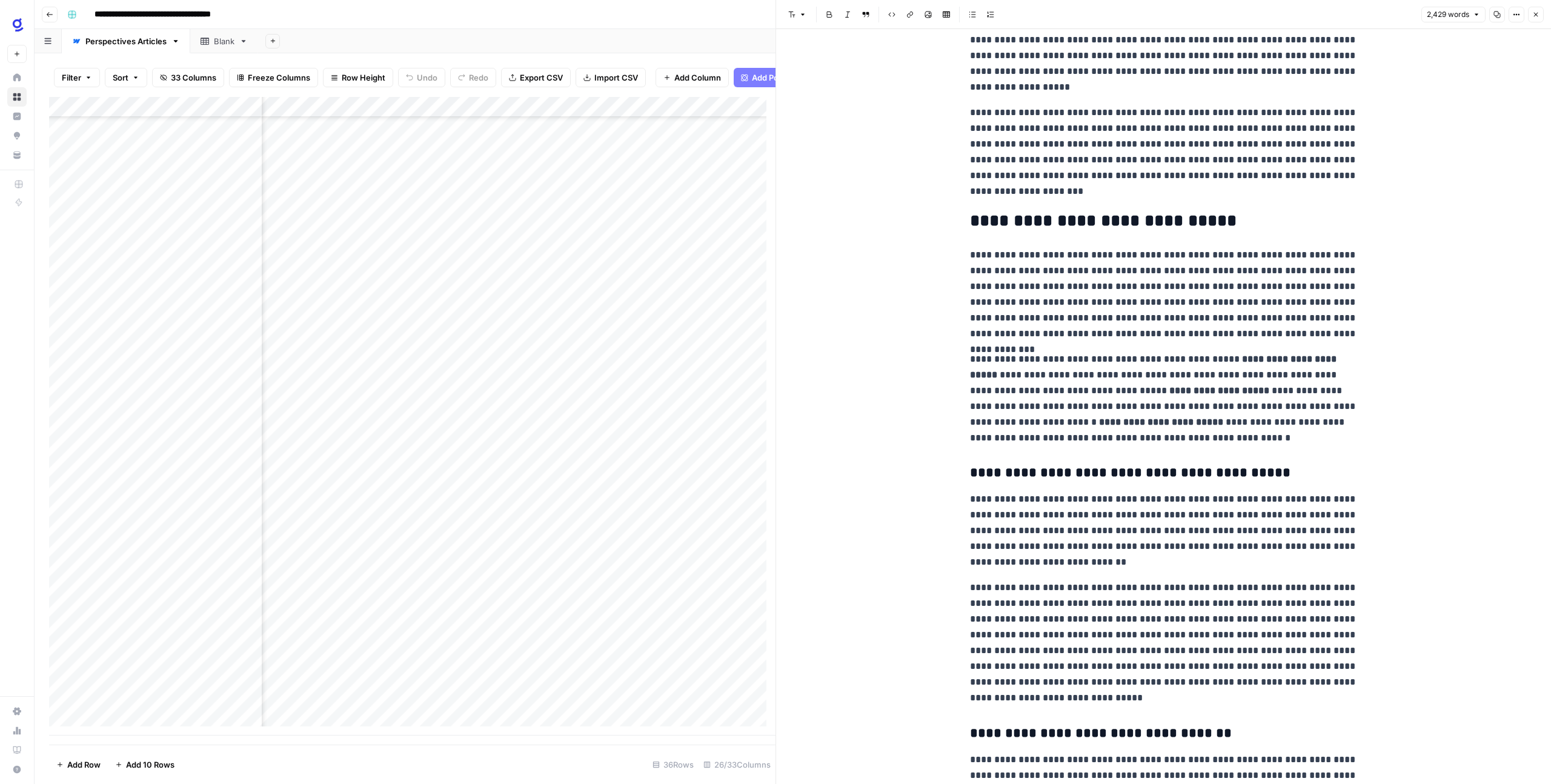
click at [1079, 220] on h2 "**********" at bounding box center [1164, 220] width 387 height 19
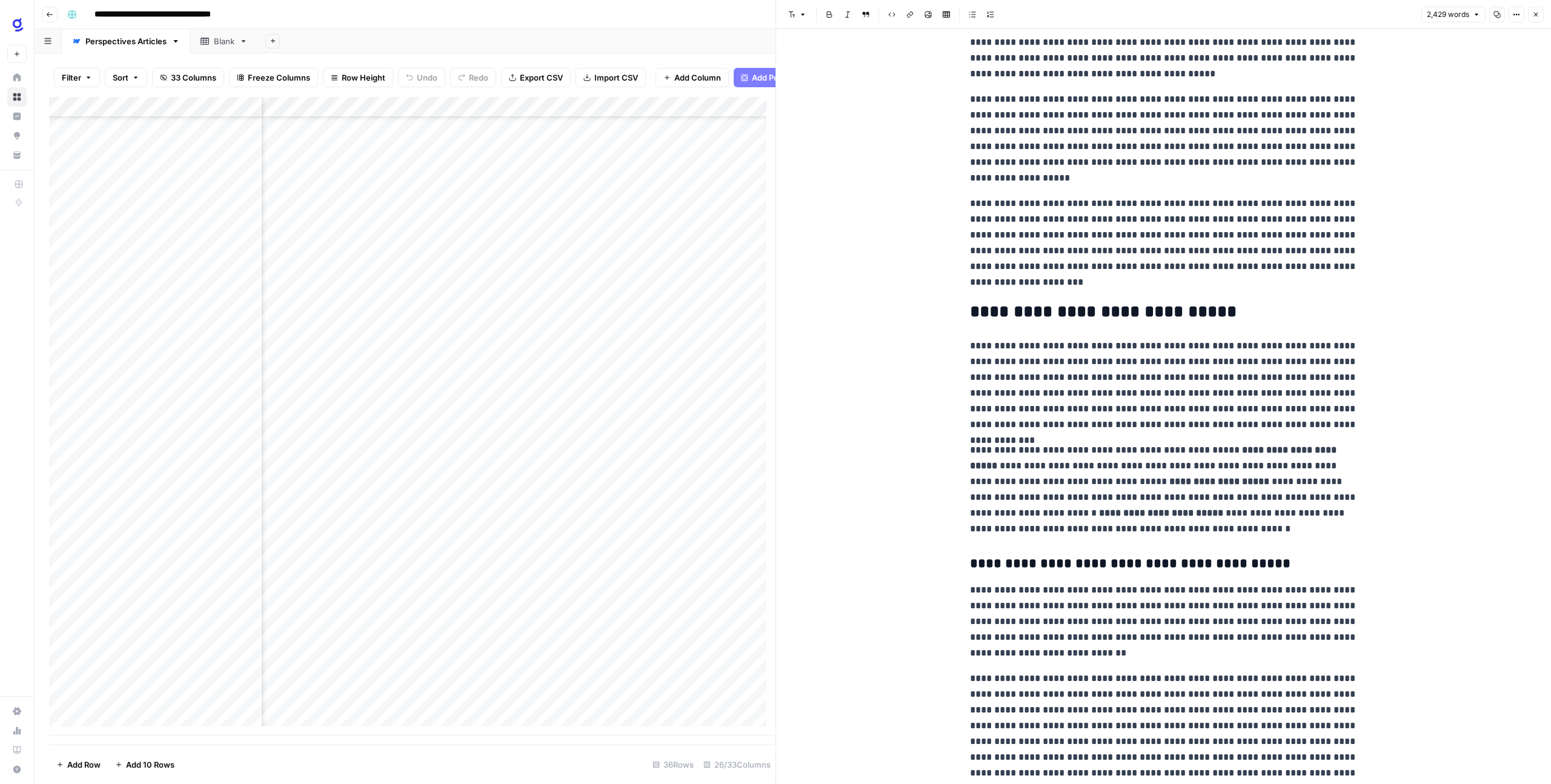
scroll to position [0, 0]
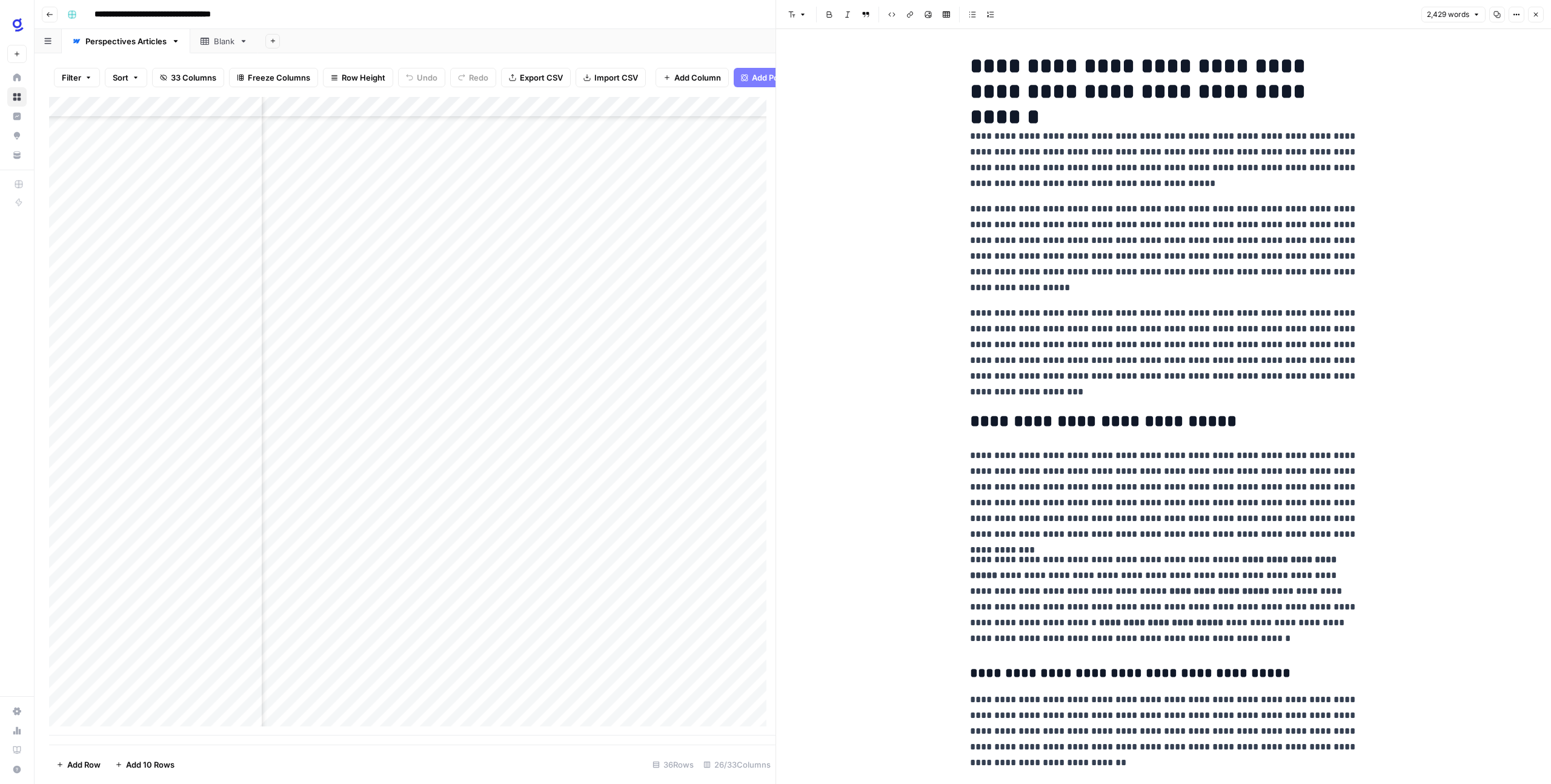
click at [1054, 424] on h2 "**********" at bounding box center [1164, 421] width 387 height 19
click at [1050, 424] on h2 "**********" at bounding box center [1164, 421] width 387 height 19
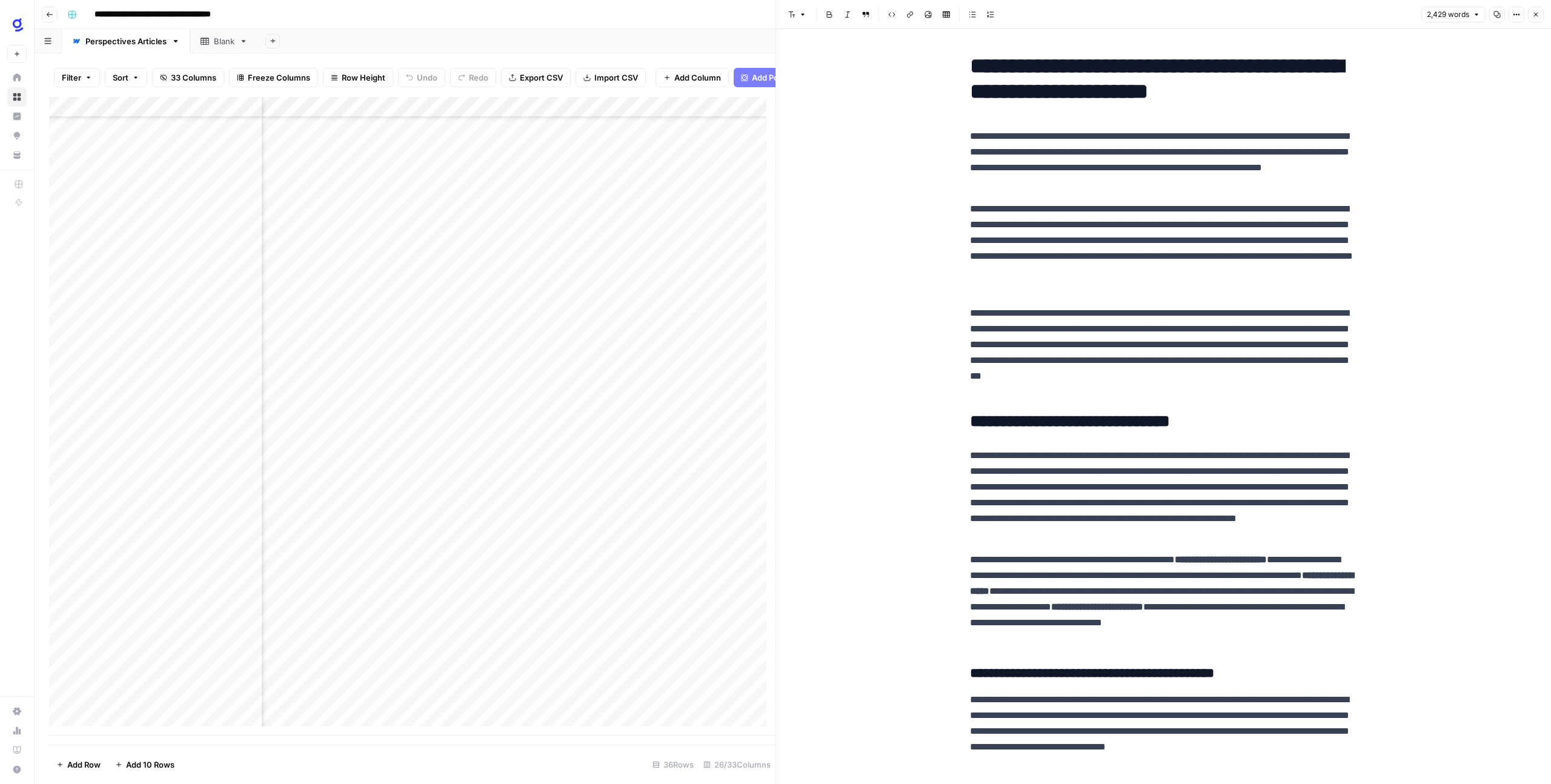
scroll to position [143, 789]
click at [1049, 417] on h2 "**********" at bounding box center [1164, 421] width 387 height 19
click at [807, 5] on header "Font style Bold Italic Block quote Code block Link Image Insert Table Bulleted …" at bounding box center [1164, 15] width 775 height 29
click at [807, 8] on button "Font style" at bounding box center [797, 15] width 28 height 16
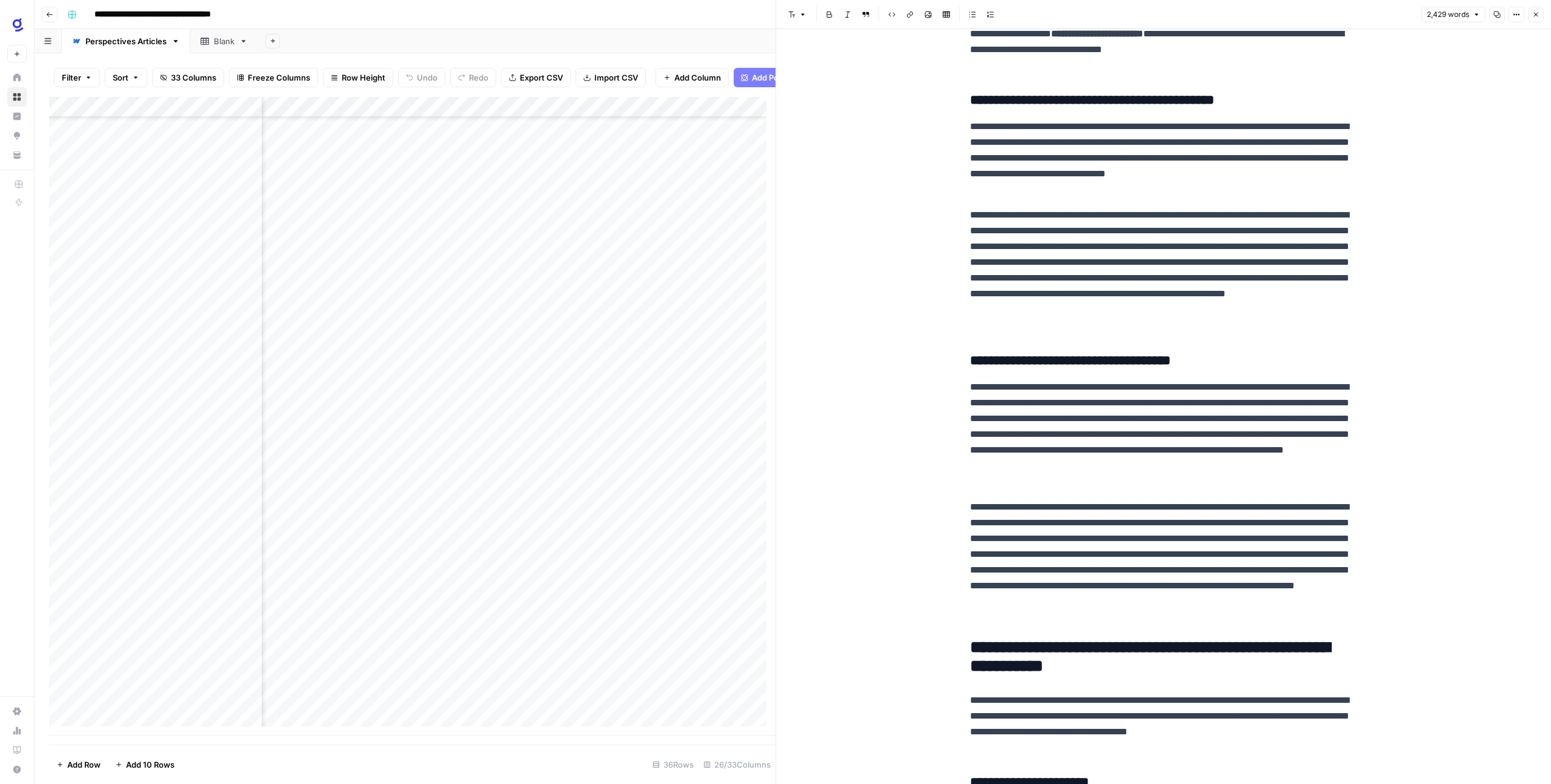
scroll to position [570, 0]
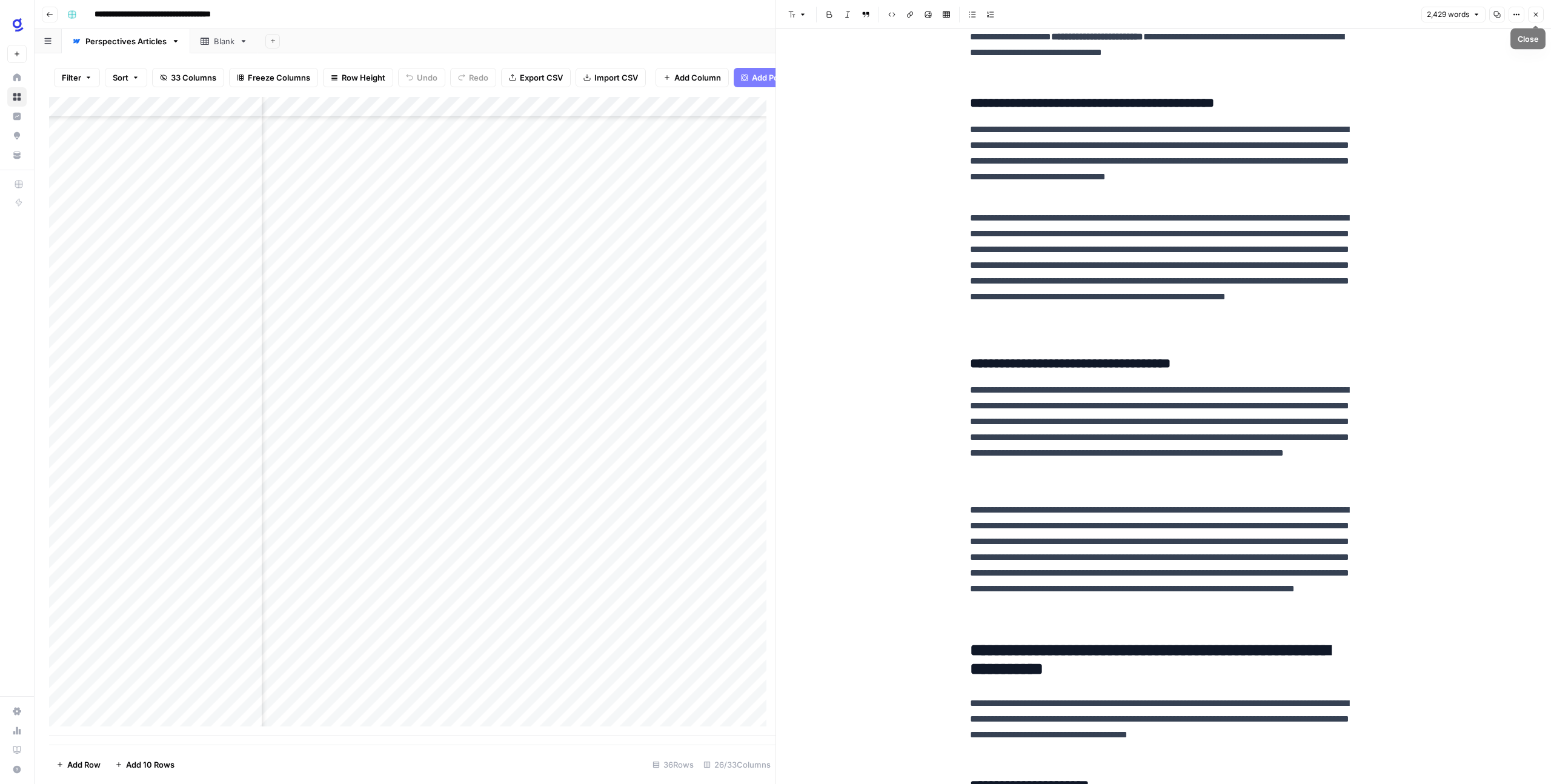
click at [1539, 19] on button "Close" at bounding box center [1536, 15] width 16 height 16
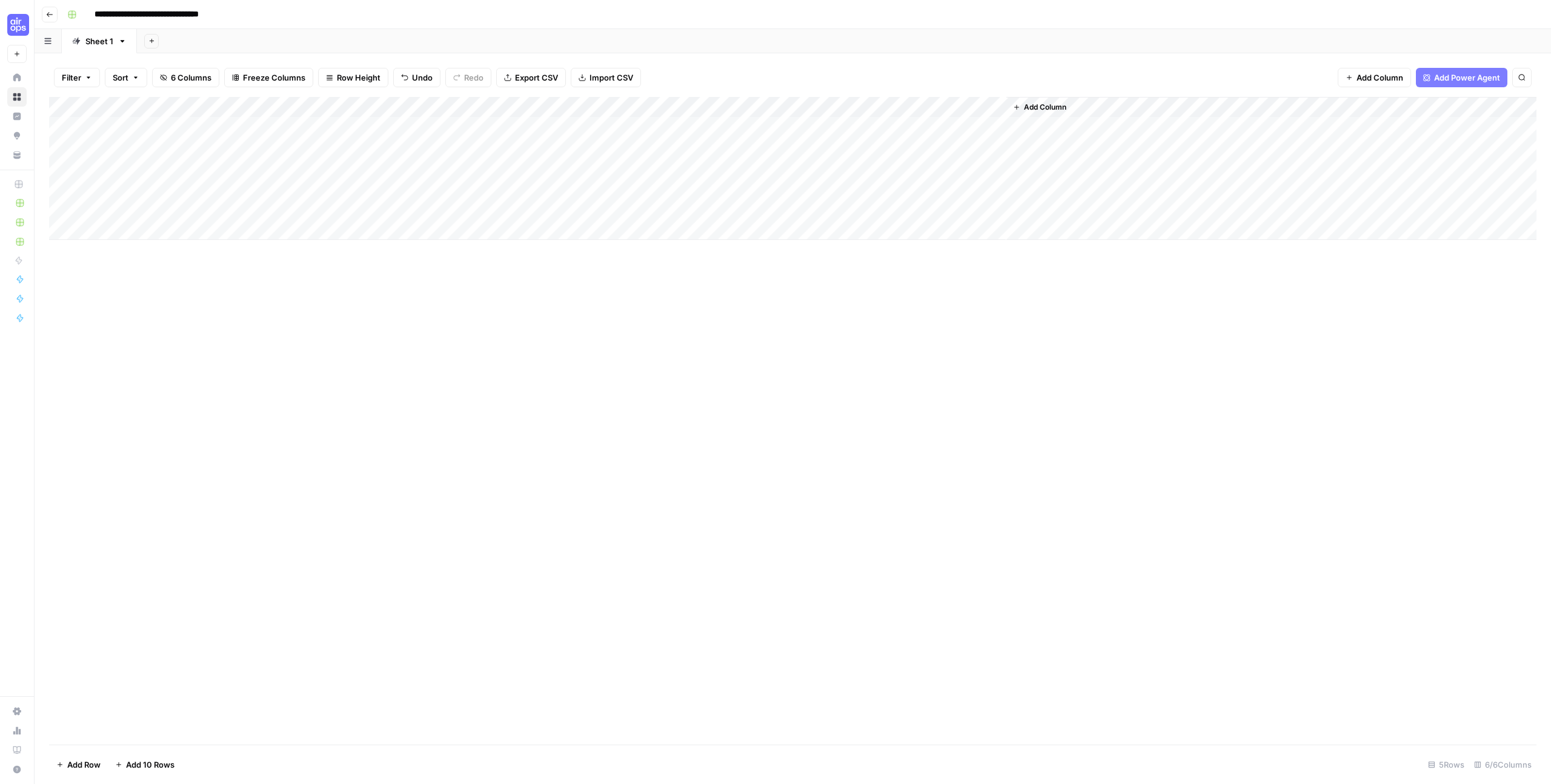
click at [746, 146] on div "Add Column" at bounding box center [793, 168] width 1487 height 143
